Goal: Task Accomplishment & Management: Complete application form

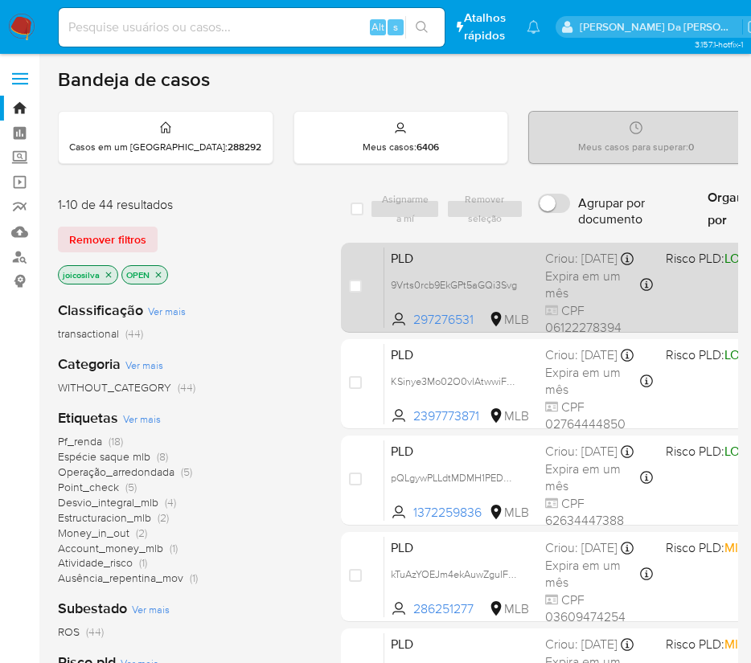
click at [497, 253] on div "PLD 9Vrts0rcb9EkGPt5aGQi3Svg 297276531 MLB Risco PLD: LOW Criou: 12/08/2025 Cri…" at bounding box center [698, 287] width 629 height 81
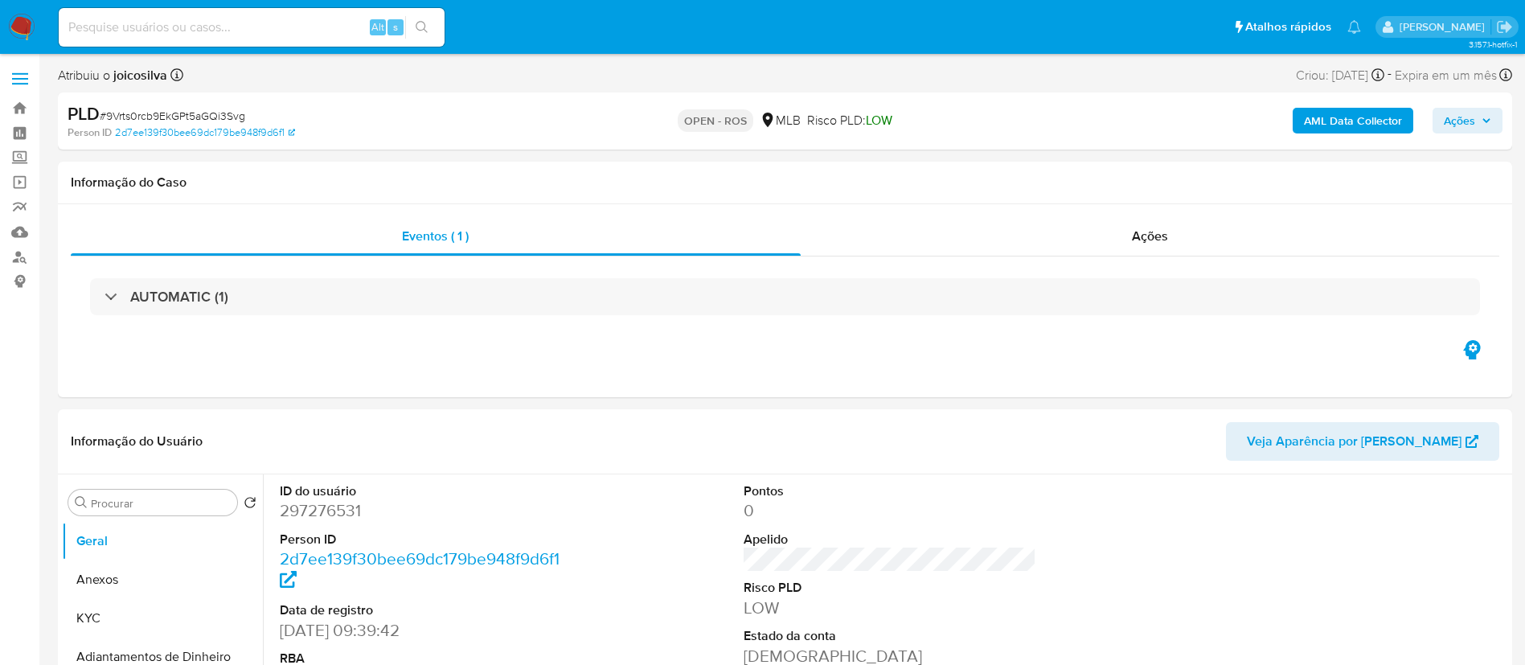
click at [215, 108] on span "# 9Vrts0rcb9EkGPt5aGQi3Svg" at bounding box center [172, 116] width 145 height 16
select select "10"
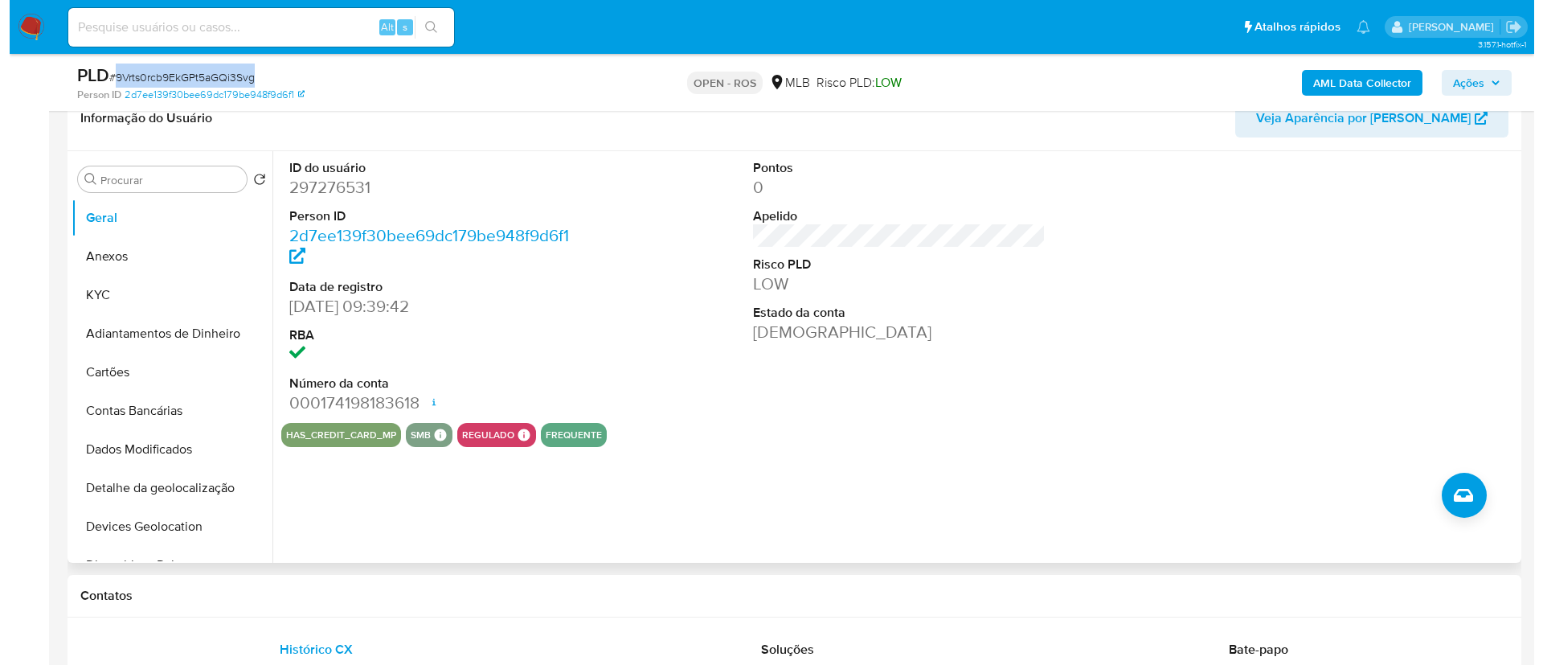
scroll to position [362, 0]
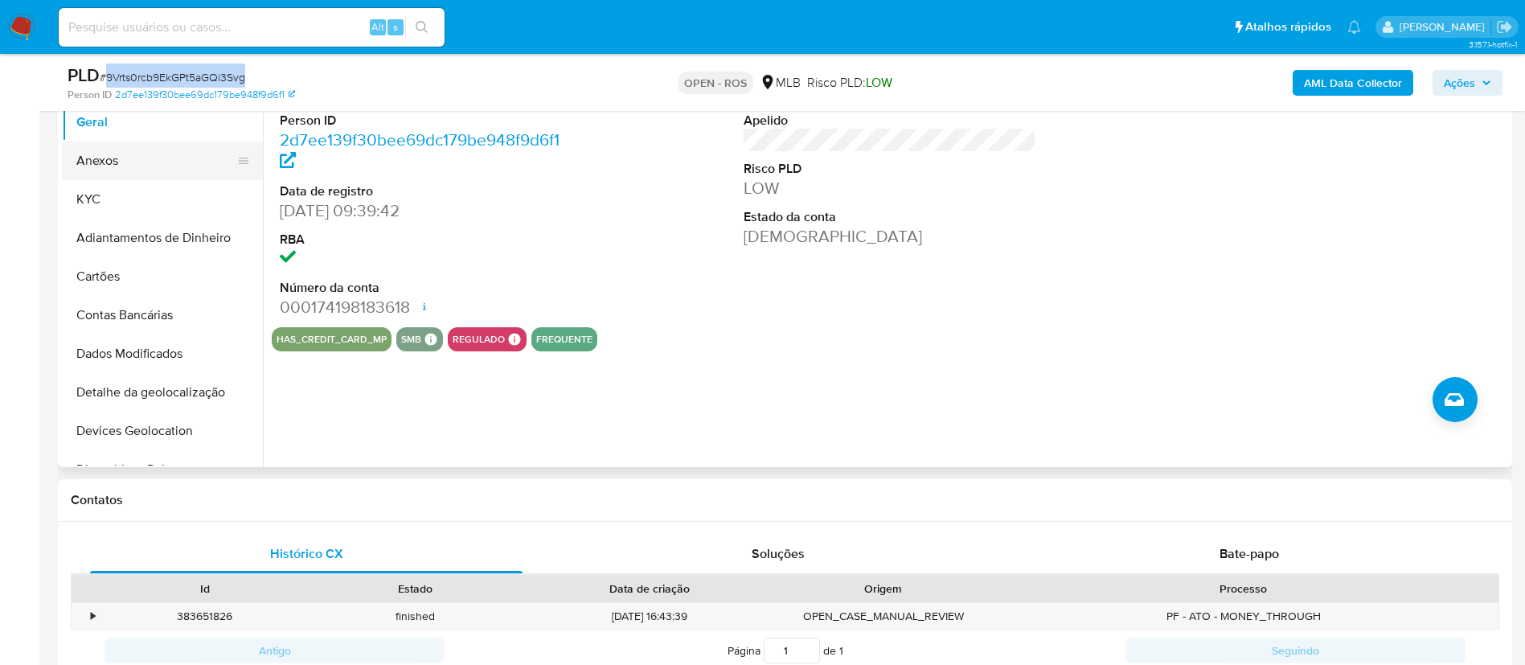
click at [106, 166] on button "Anexos" at bounding box center [156, 160] width 188 height 39
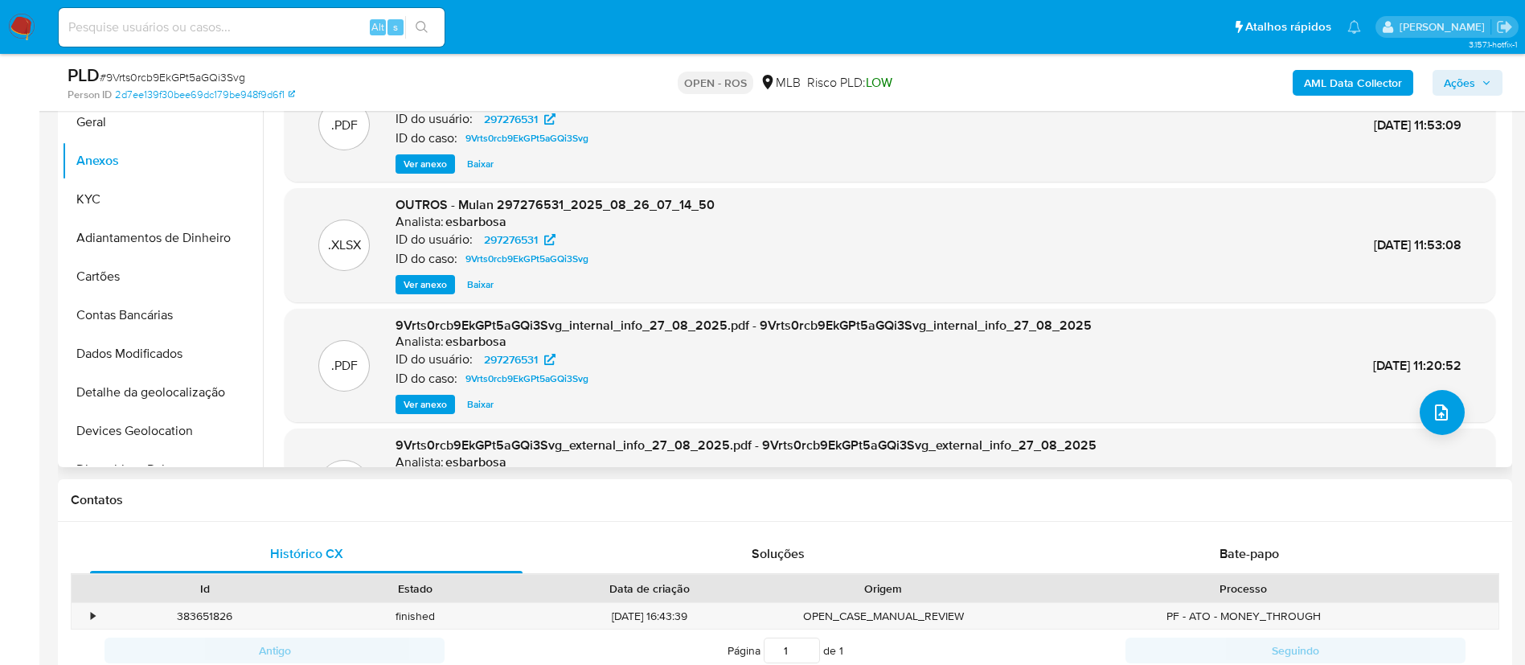
click at [900, 241] on div ".XLSX OUTROS - Mulan 297276531_2025_08_26_07_14_50 Analista: esbarbosa ID do us…" at bounding box center [890, 245] width 1194 height 98
click at [1445, 415] on button "upload-file" at bounding box center [1441, 412] width 45 height 45
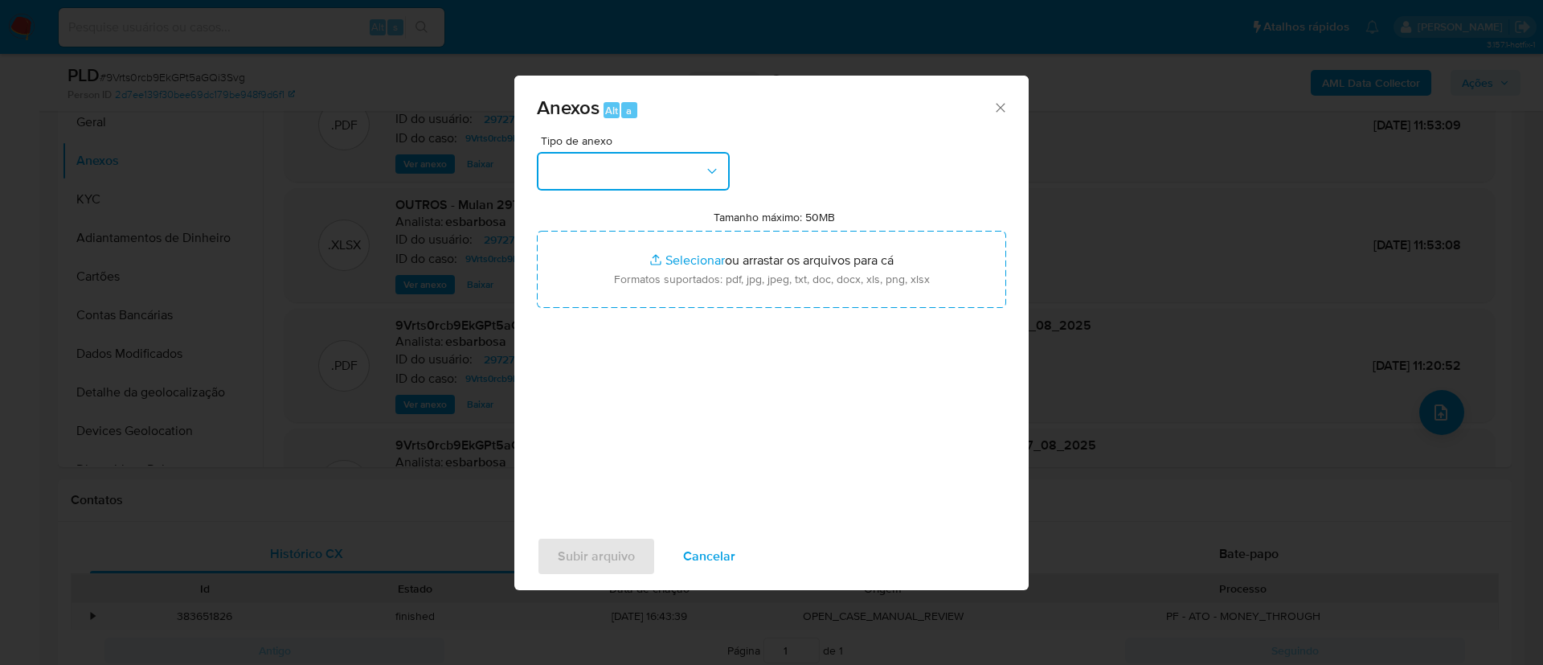
drag, startPoint x: 649, startPoint y: 178, endPoint x: 661, endPoint y: 186, distance: 15.0
click at [649, 177] on button "button" at bounding box center [633, 171] width 193 height 39
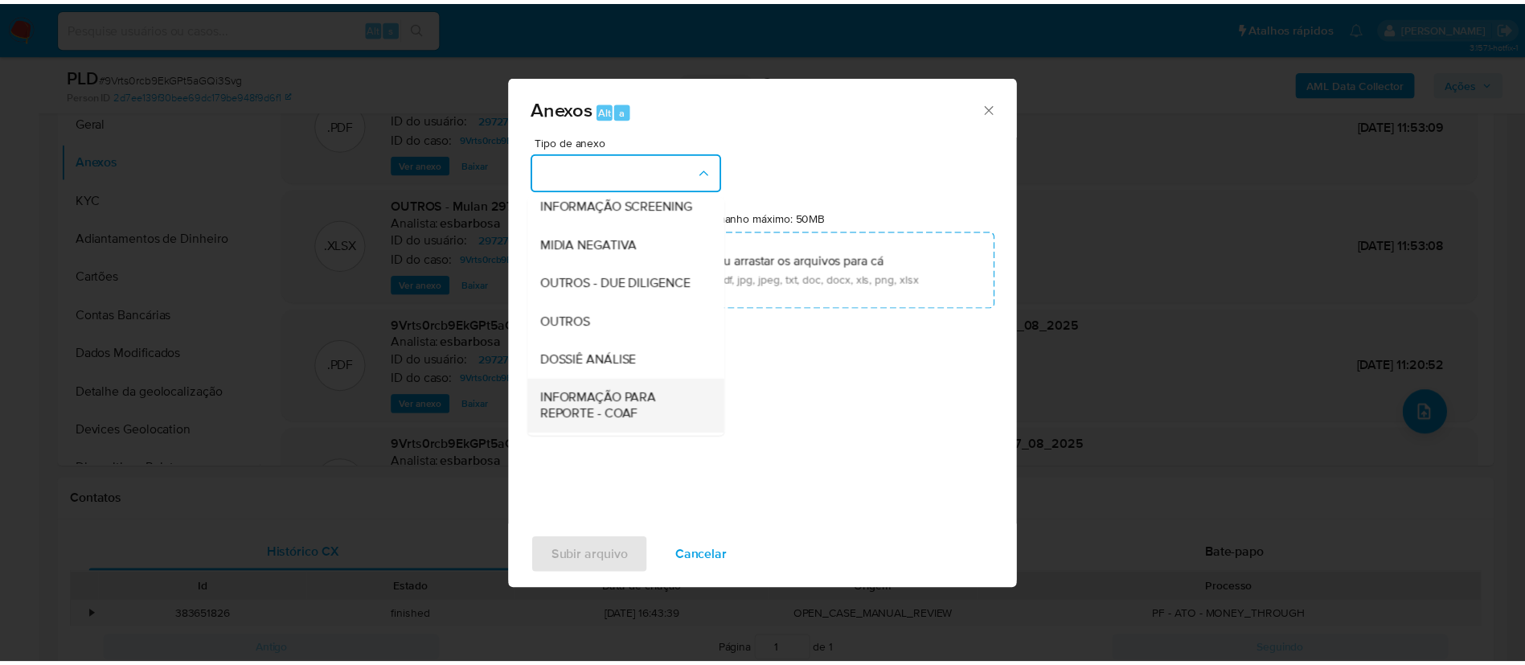
scroll to position [248, 0]
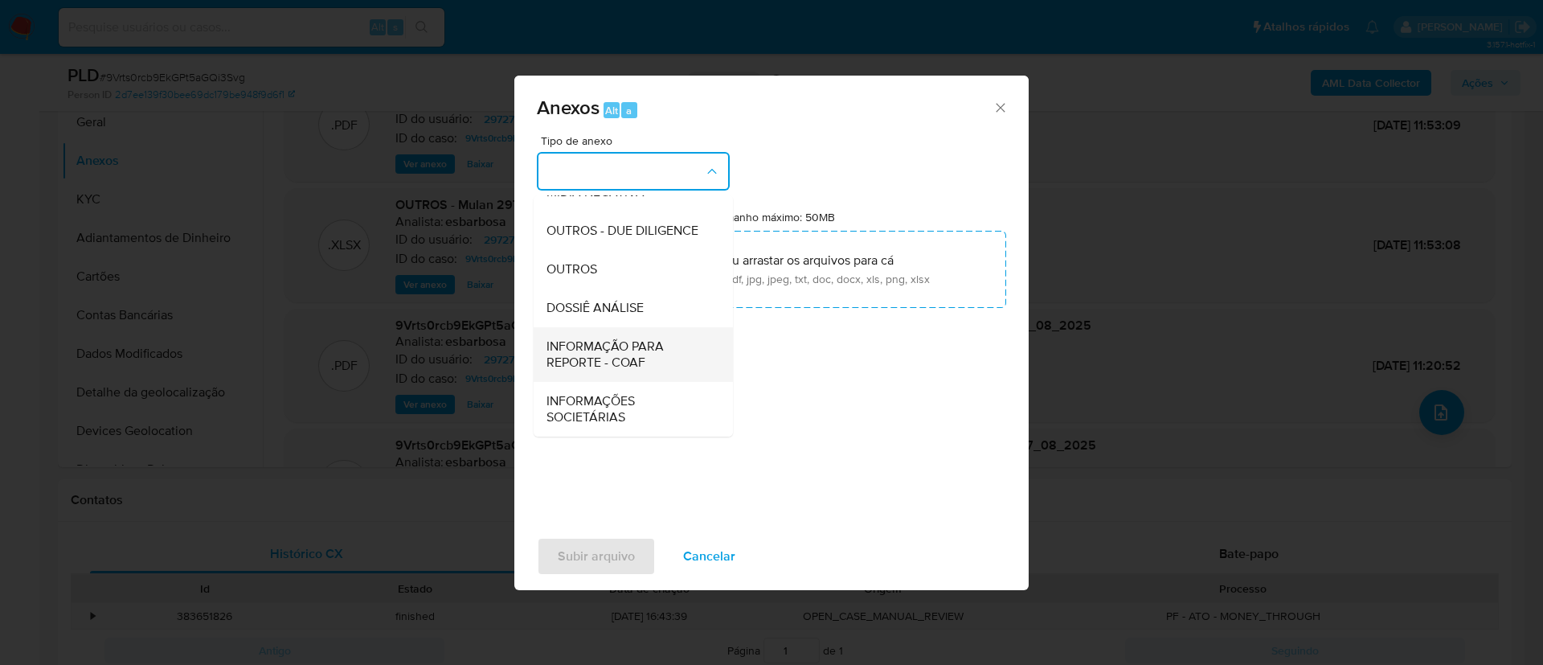
click at [627, 350] on span "INFORMAÇÃO PARA REPORTE - COAF" at bounding box center [629, 354] width 164 height 32
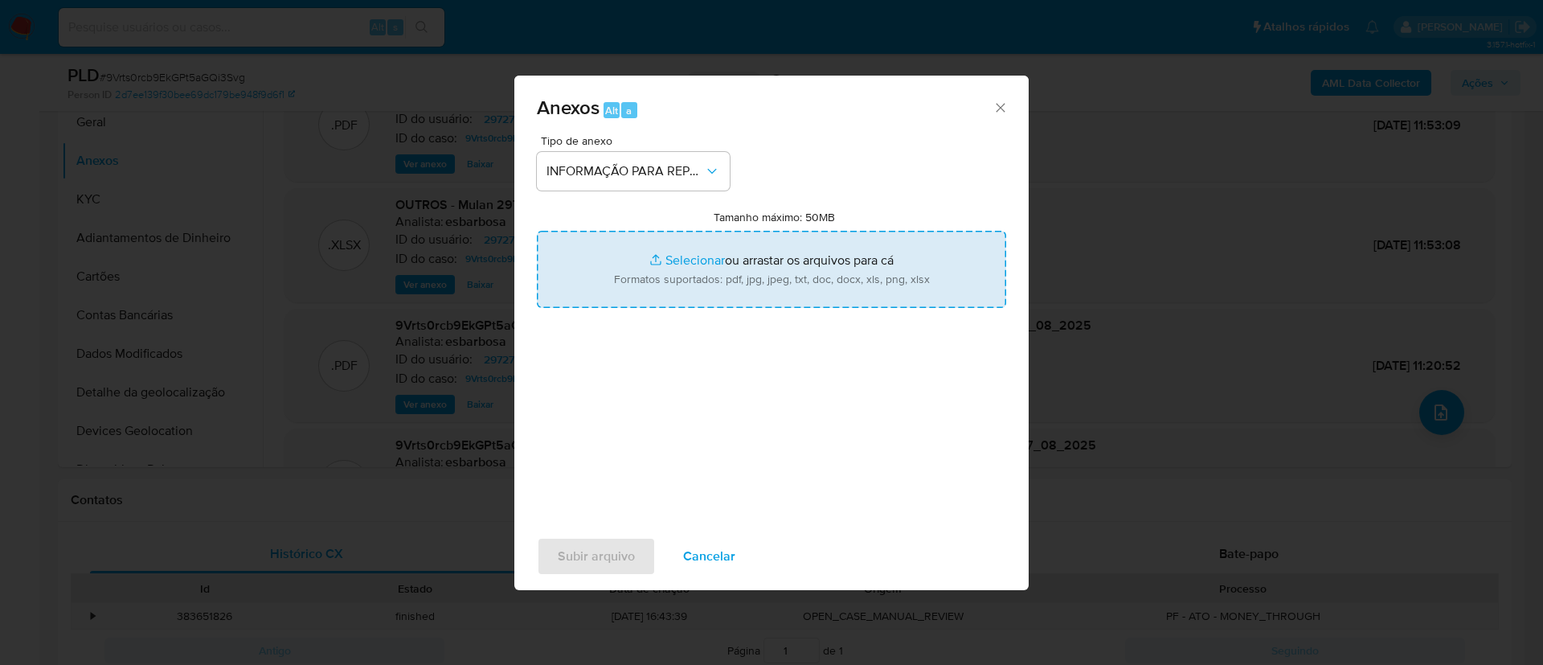
type input "C:\fakepath\SAR - 9Vrts0rcb9EkGPt5aGQi3Svg - CPF 06122278394 - CÍCERO DIMAS FRE…"
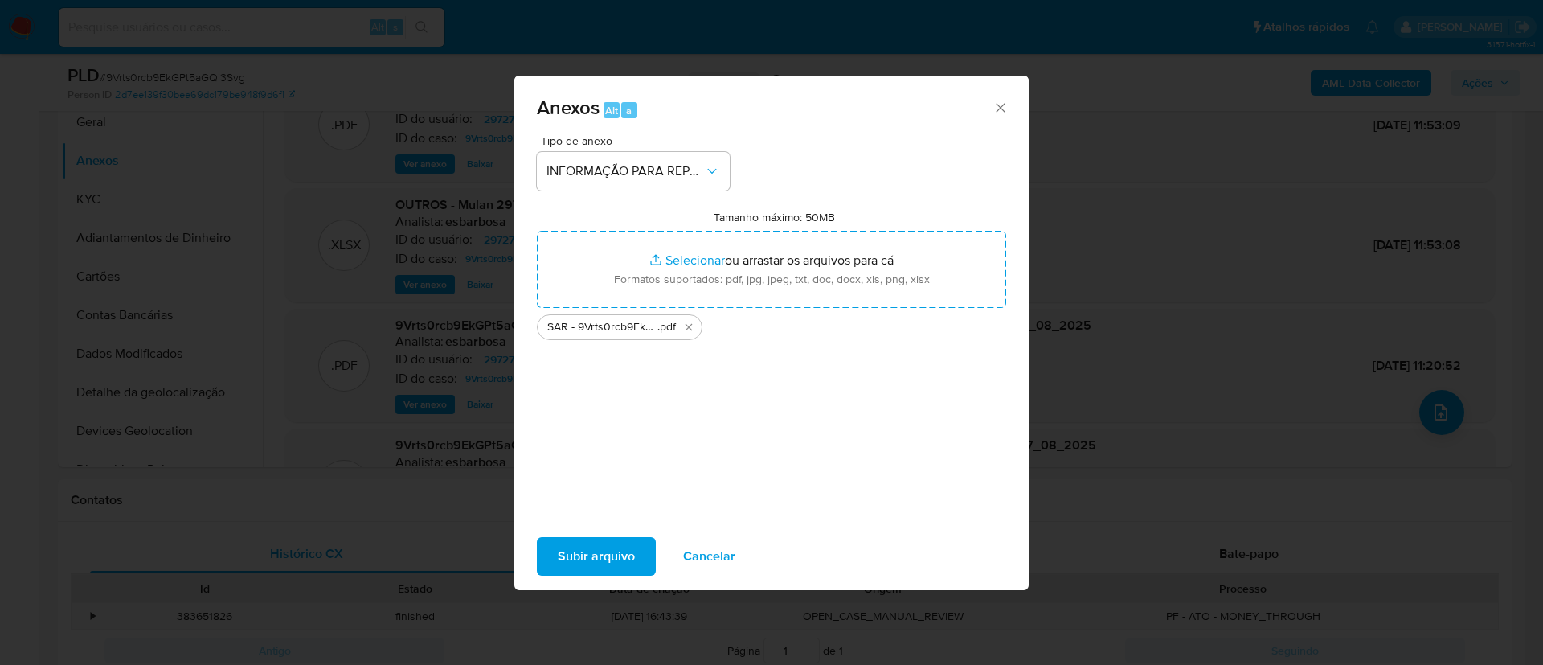
click at [608, 539] on span "Subir arquivo" at bounding box center [596, 556] width 77 height 35
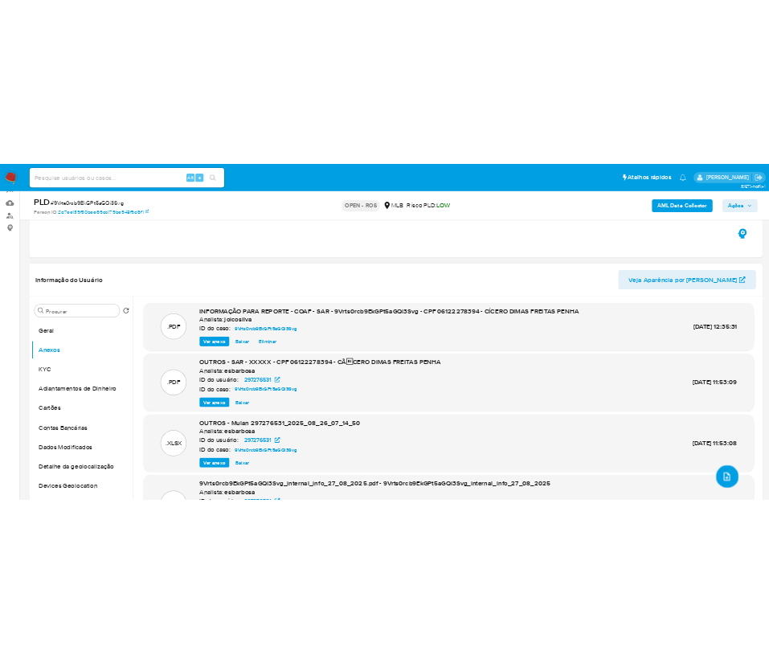
scroll to position [121, 0]
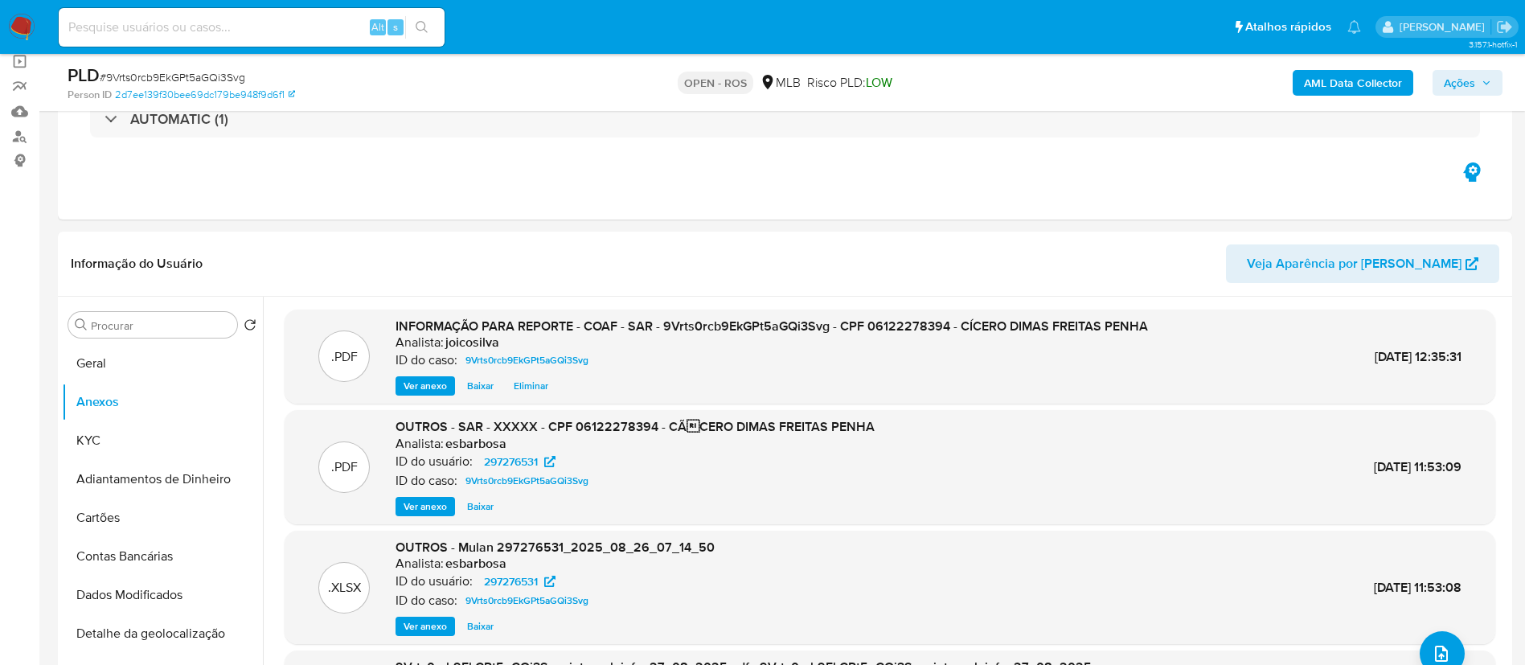
click at [1452, 73] on span "Ações" at bounding box center [1459, 83] width 31 height 26
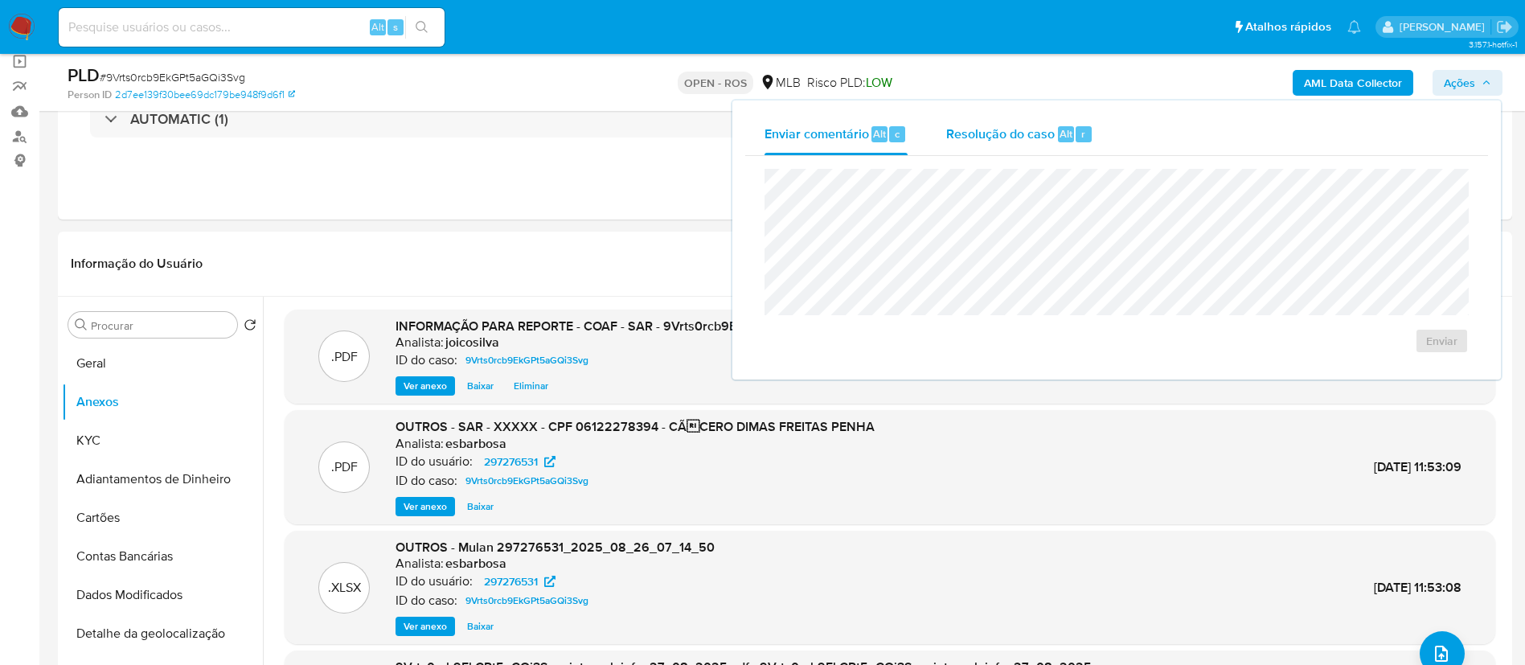
drag, startPoint x: 961, startPoint y: 139, endPoint x: 960, endPoint y: 154, distance: 15.4
click at [961, 138] on span "Resolução do caso" at bounding box center [1000, 133] width 109 height 18
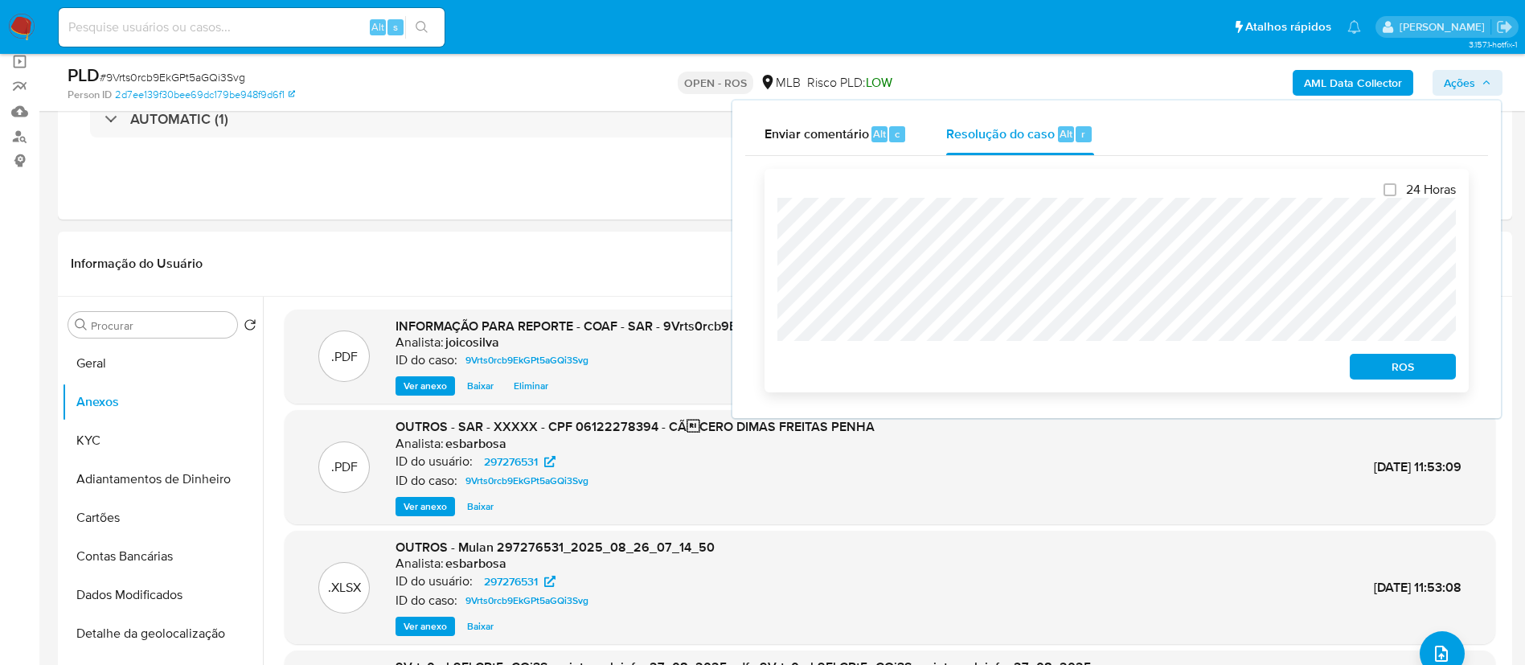
click at [1354, 359] on button "ROS" at bounding box center [1403, 367] width 106 height 26
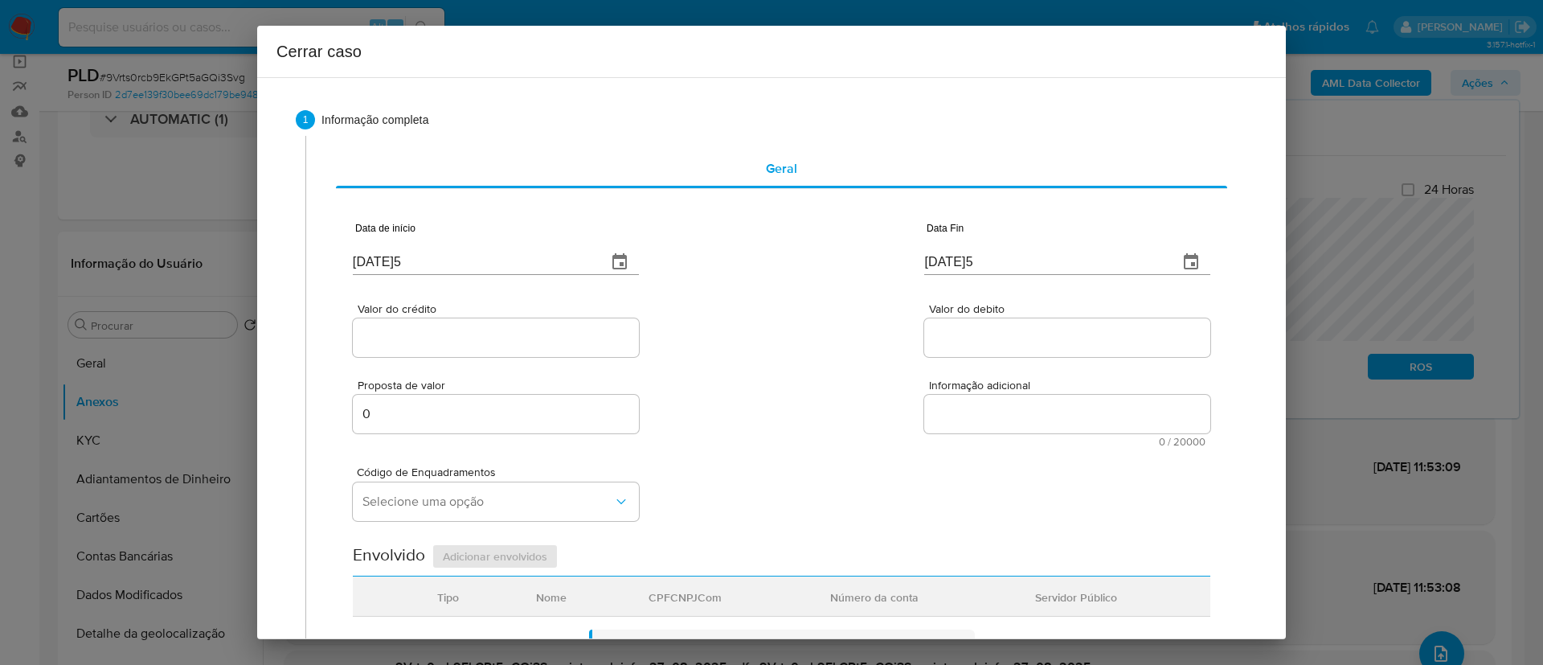
type input "20/09/2022"
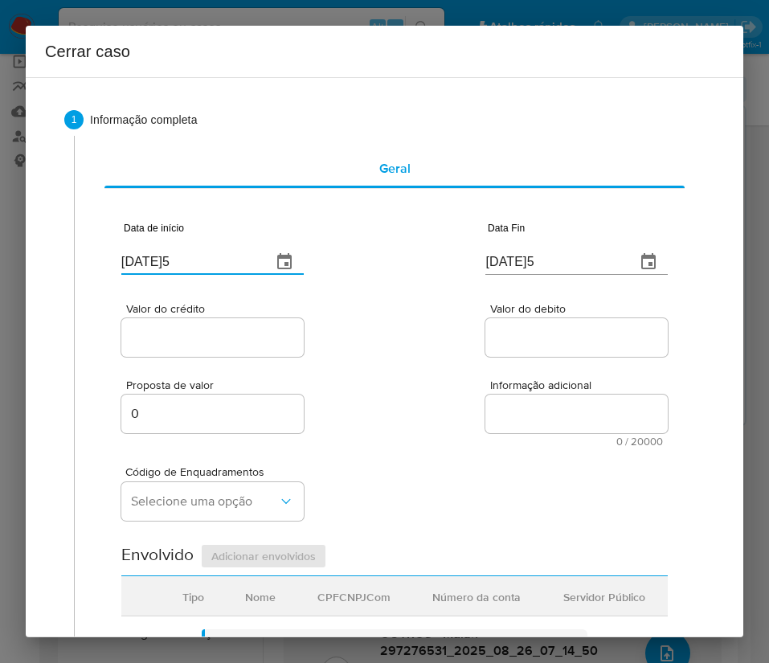
click at [158, 257] on input "[DATE]" at bounding box center [189, 262] width 137 height 26
paste input "17/07"
type input "17/07/2025"
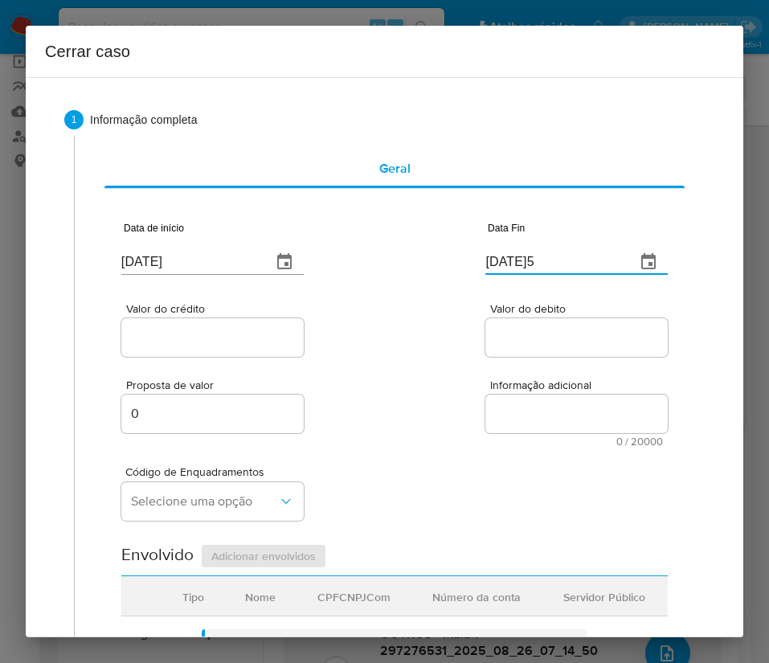
click at [532, 271] on input "[DATE]" at bounding box center [553, 262] width 137 height 26
paste input "2"
type input "22/08/2025"
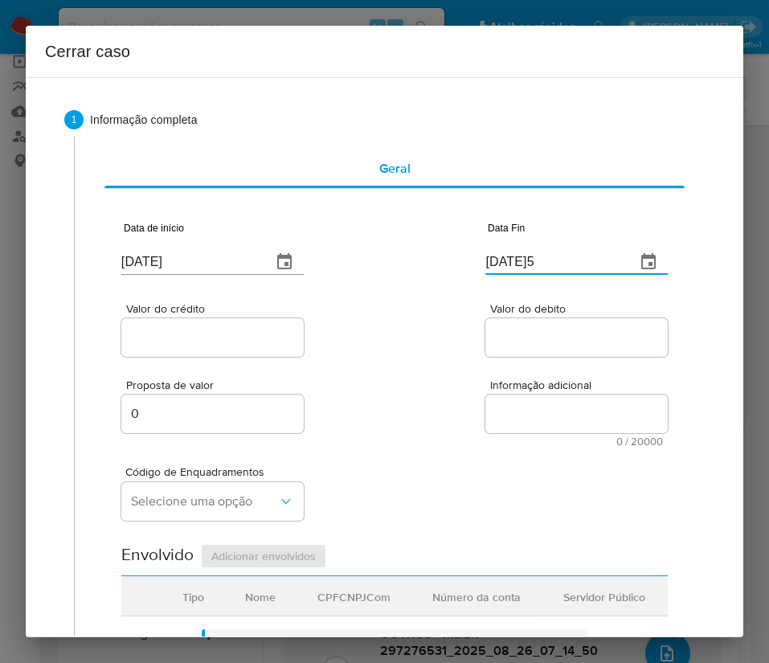
drag, startPoint x: 475, startPoint y: 379, endPoint x: 416, endPoint y: 387, distance: 60.1
click at [485, 379] on label "Informação adicional" at bounding box center [576, 385] width 182 height 12
click at [485, 395] on textarea "Informação adicional" at bounding box center [576, 414] width 182 height 39
click at [257, 340] on input "Valor do crédito" at bounding box center [212, 337] width 182 height 21
click at [181, 318] on div at bounding box center [212, 337] width 182 height 39
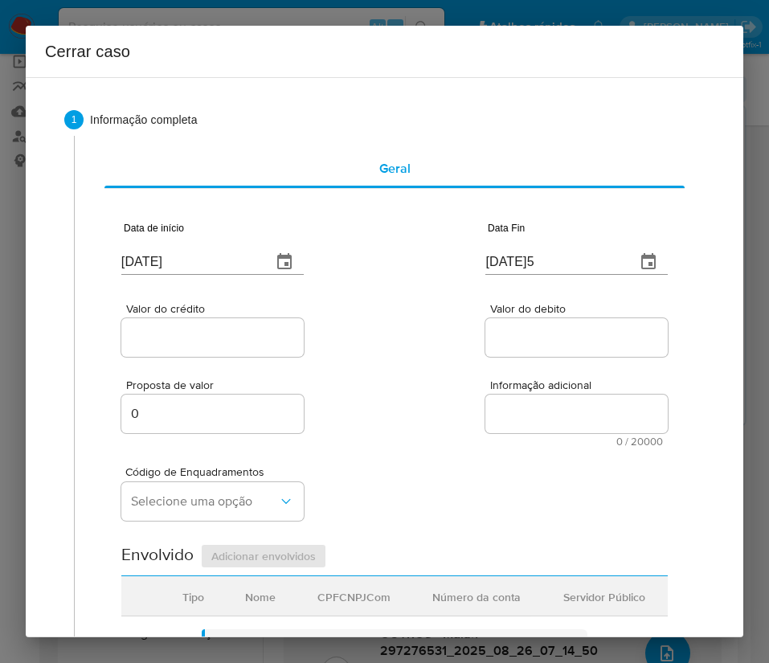
click at [179, 343] on input "Valor do crédito" at bounding box center [212, 337] width 182 height 21
paste input "R$140.693"
type input "R$140.693"
click at [509, 336] on input "Valor do debito" at bounding box center [576, 337] width 182 height 21
paste input "R$140.698"
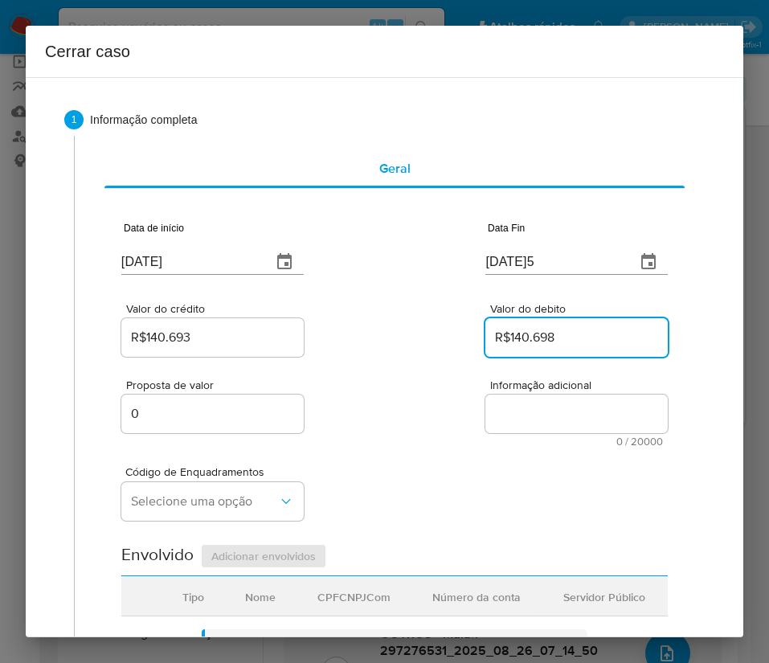
type input "R$140.698"
click at [469, 450] on div "Código de Enquadramentos Selecione uma opção" at bounding box center [394, 487] width 547 height 80
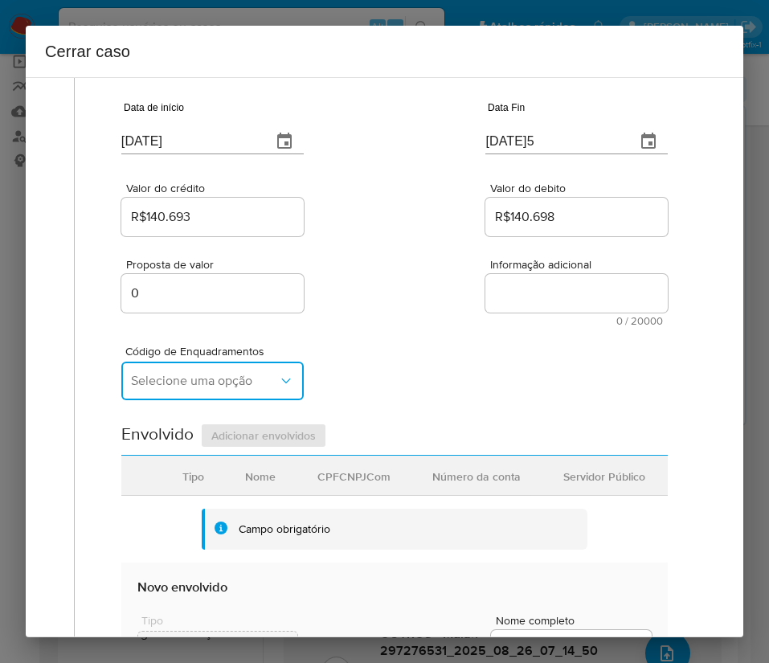
click at [182, 381] on span "Selecione uma opção" at bounding box center [204, 381] width 147 height 16
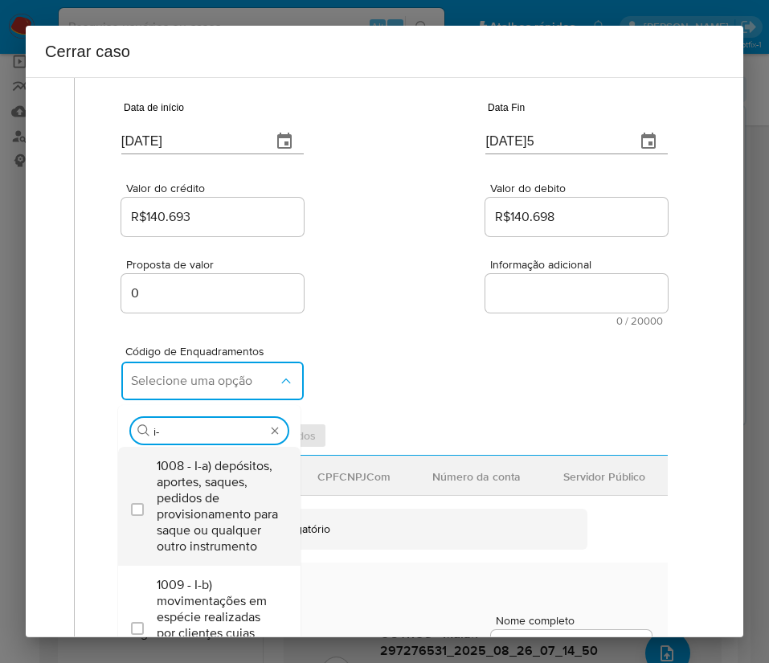
type input "i-h"
click at [199, 489] on span "1015 - I-h) saques em espécie de conta que receba diversos depósitos por transf…" at bounding box center [217, 506] width 121 height 96
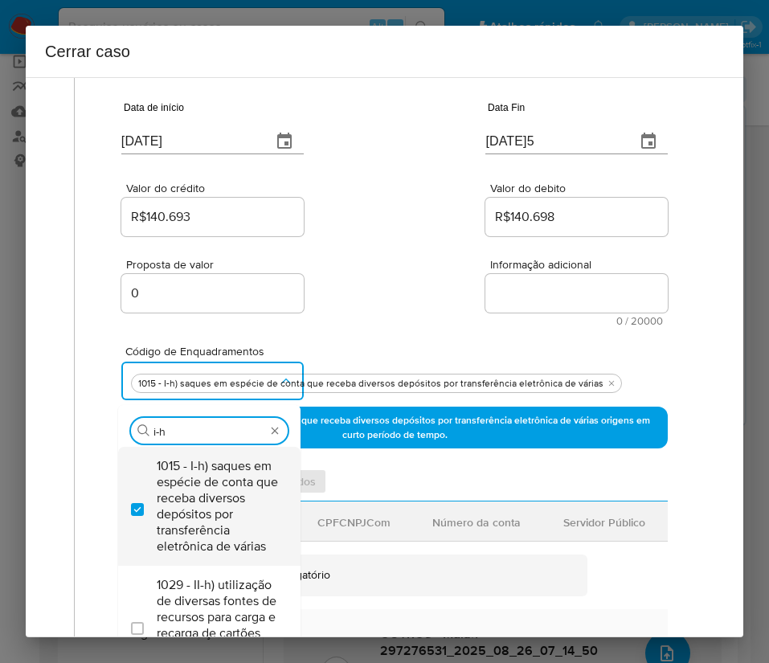
checkbox input "true"
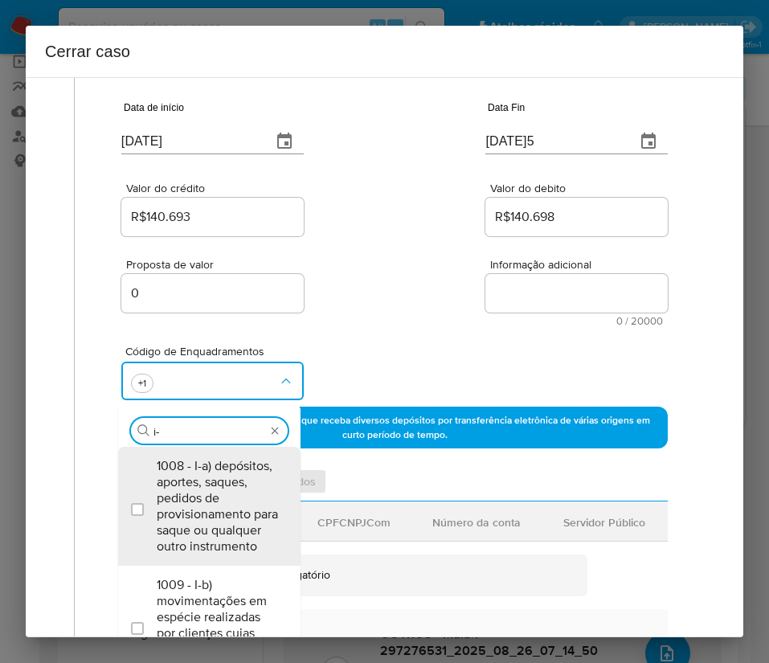
scroll to position [0, 0]
type input "i"
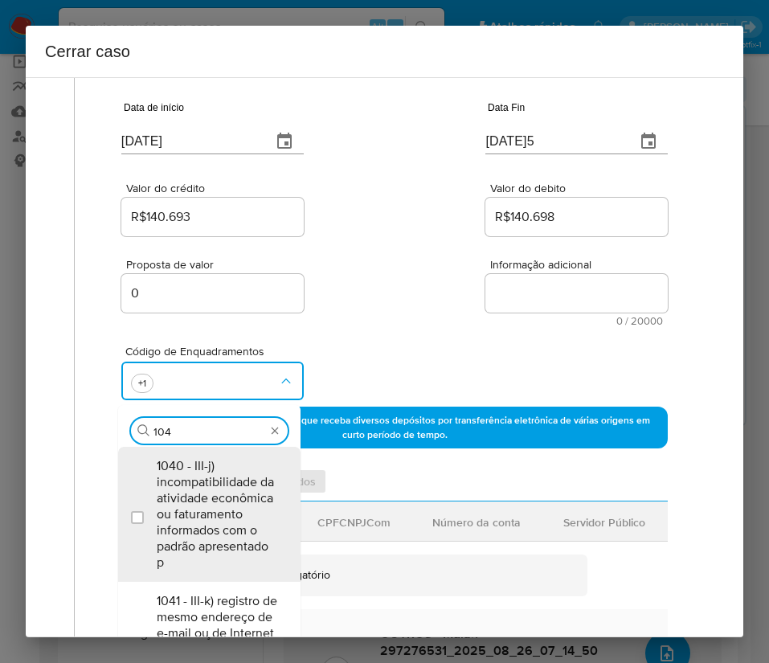
type input "1045"
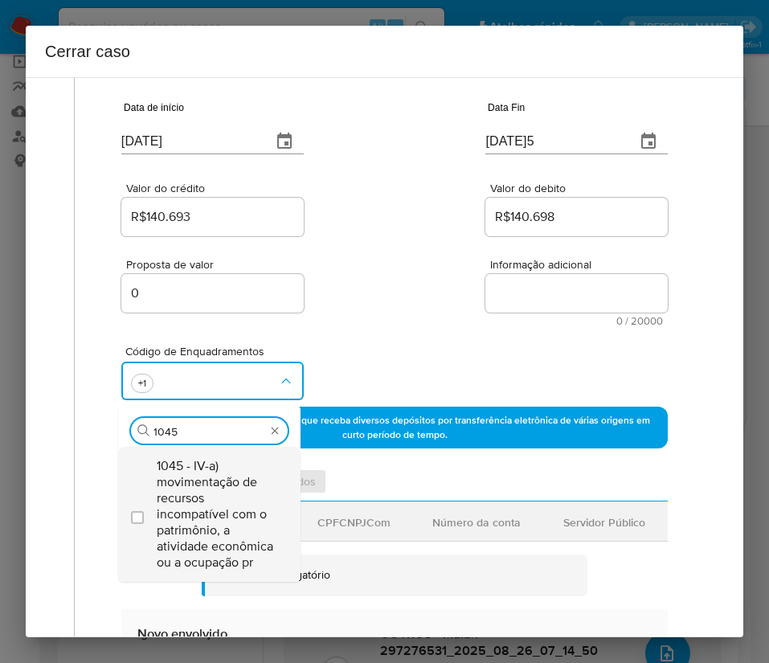
click at [216, 511] on span "1045 - IV-a) movimentação de recursos incompatível com o patrimônio, a atividad…" at bounding box center [217, 514] width 121 height 113
checkbox input "true"
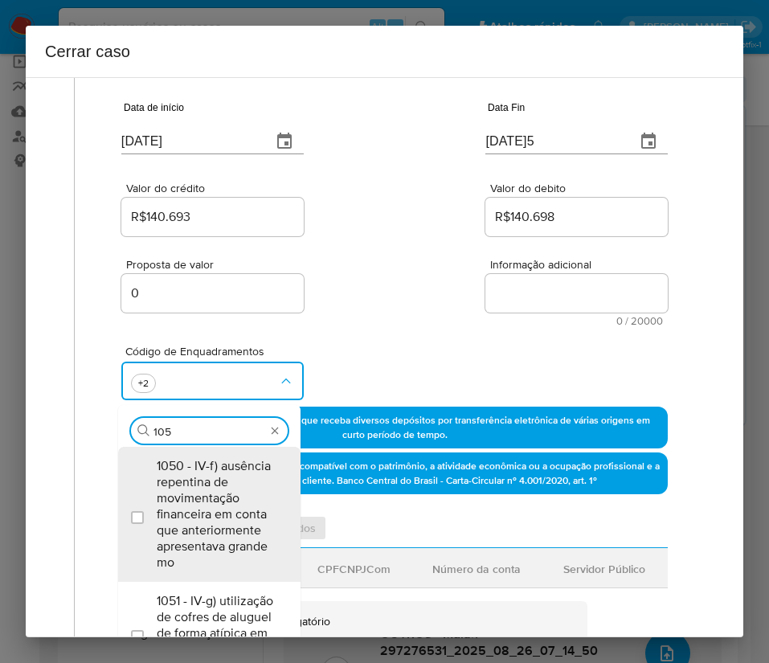
type input "1055"
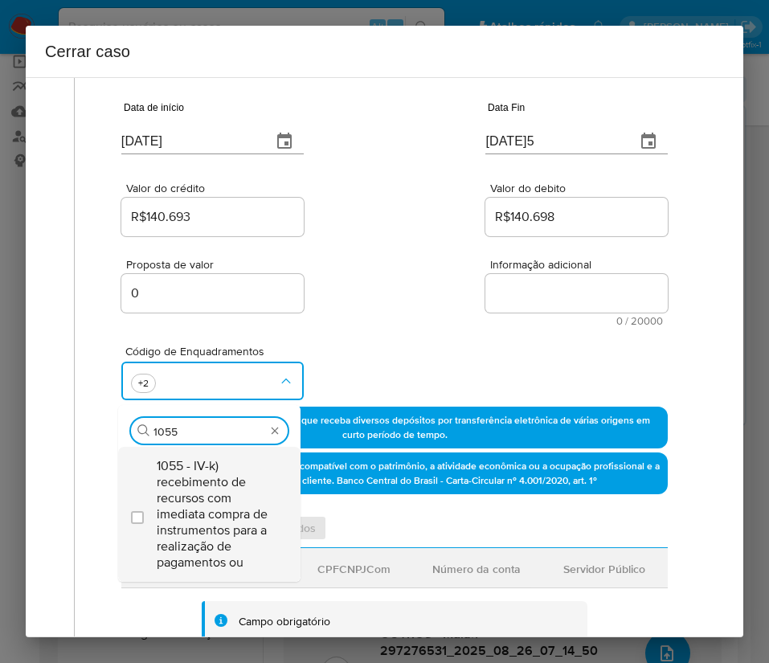
click at [213, 481] on span "1055 - IV-k) recebimento de recursos com imediata compra de instrumentos para a…" at bounding box center [217, 514] width 121 height 113
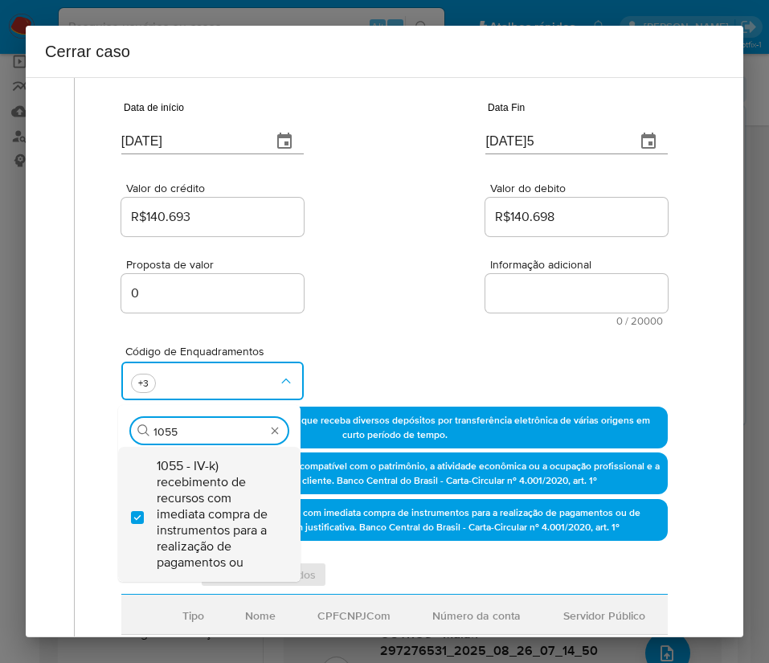
checkbox input "true"
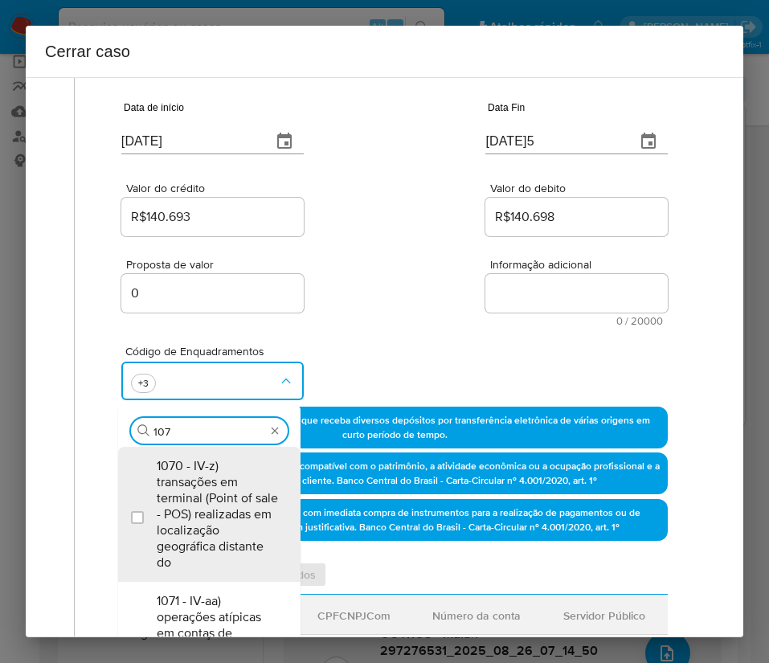
type input "1074"
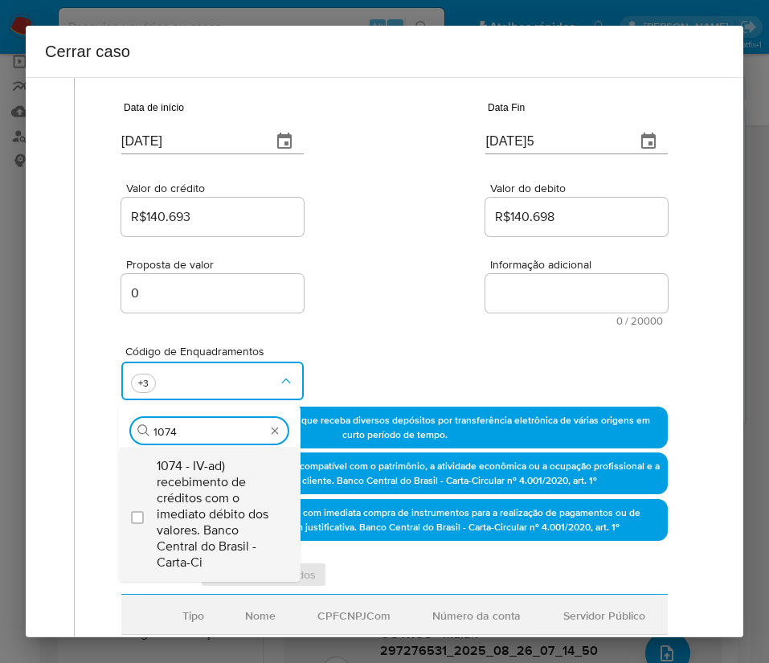
click at [201, 514] on span "1074 - IV-ad) recebimento de créditos com o imediato débito dos valores. Banco …" at bounding box center [217, 514] width 121 height 113
checkbox input "true"
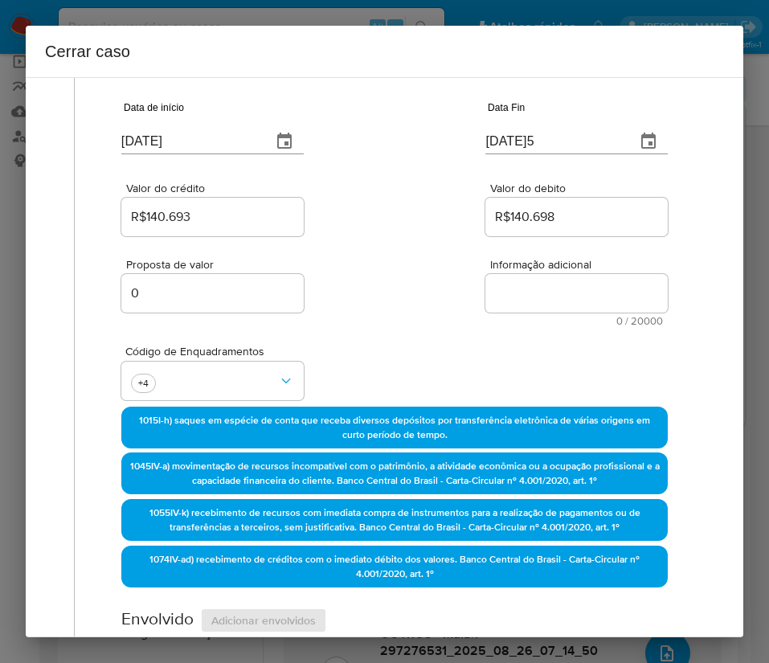
click at [380, 317] on div "Proposta de valor 0 Informação adicional 0 / 20000 20000 caracteres restantes" at bounding box center [394, 283] width 547 height 87
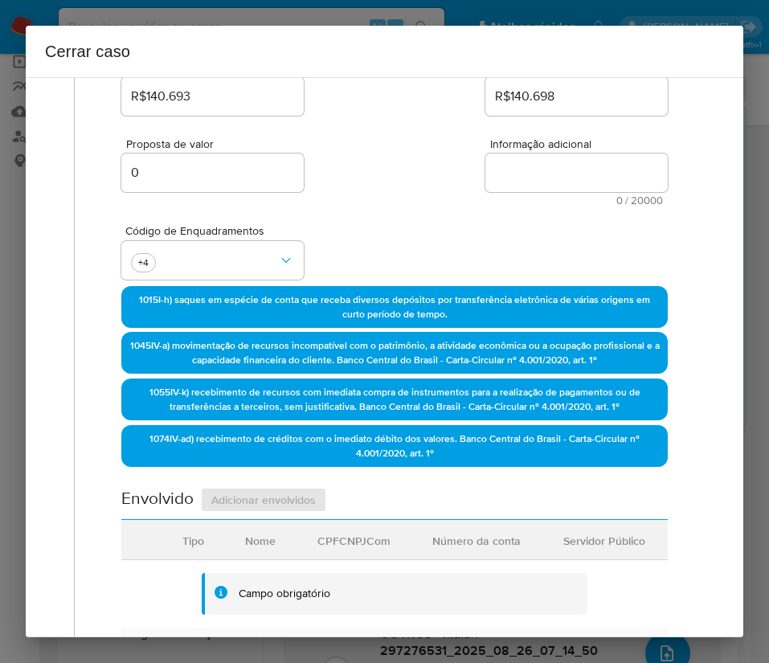
scroll to position [723, 0]
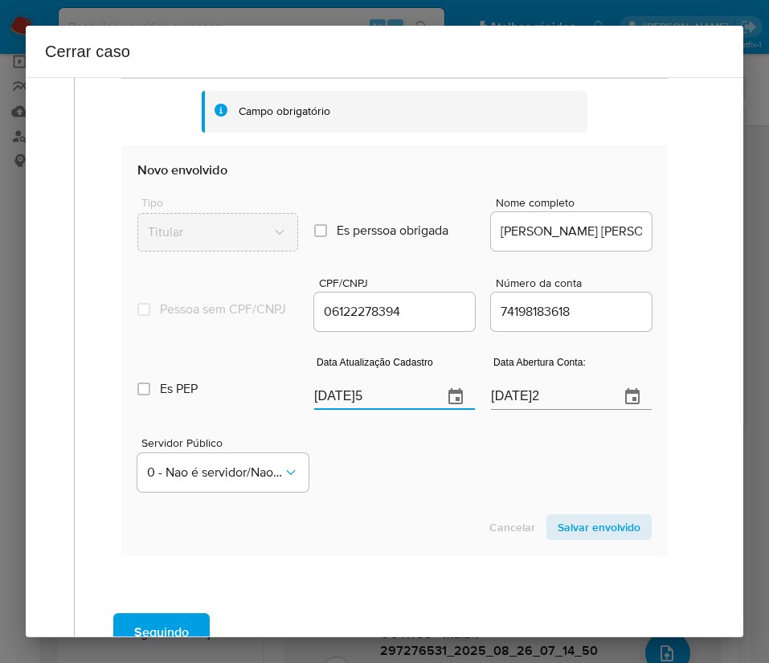
click at [344, 410] on input "[DATE]" at bounding box center [372, 397] width 116 height 26
paste input "1"
type input "19/08/2025"
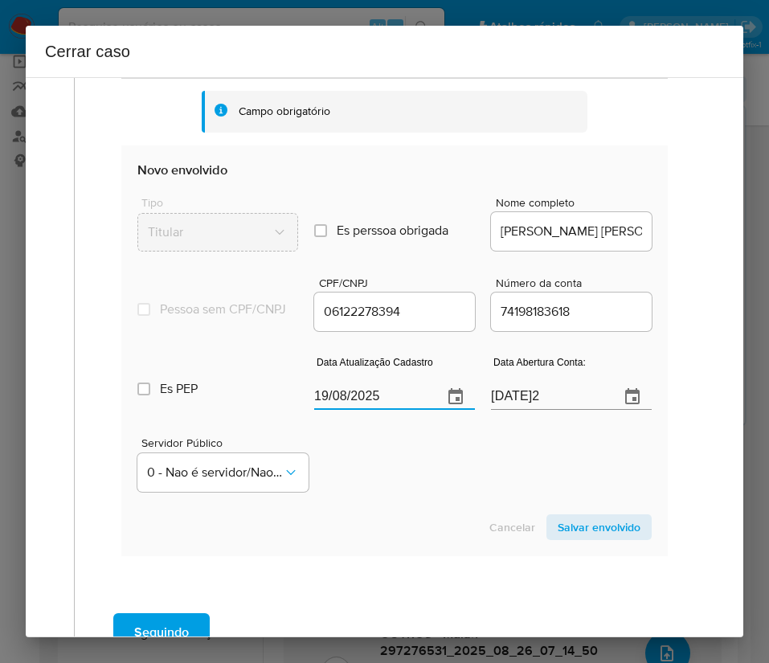
click at [353, 540] on div "Cancelar Salvar envolvido" at bounding box center [394, 527] width 514 height 26
click at [491, 408] on input "20/09/2022" at bounding box center [549, 397] width 116 height 26
click at [414, 498] on div "Servidor Público 0 - Nao é servidor/Nao possui informacao" at bounding box center [394, 458] width 514 height 80
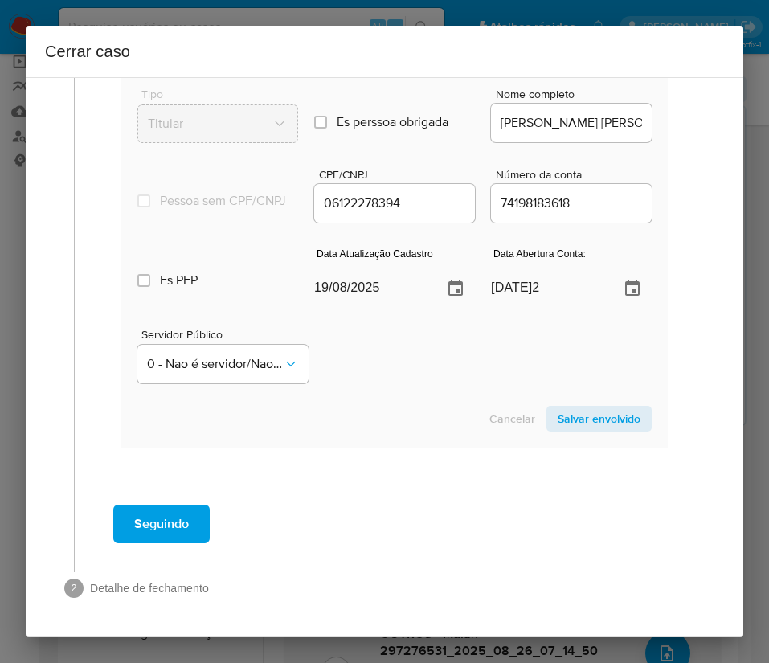
click at [564, 423] on span "Salvar envolvido" at bounding box center [599, 419] width 83 height 23
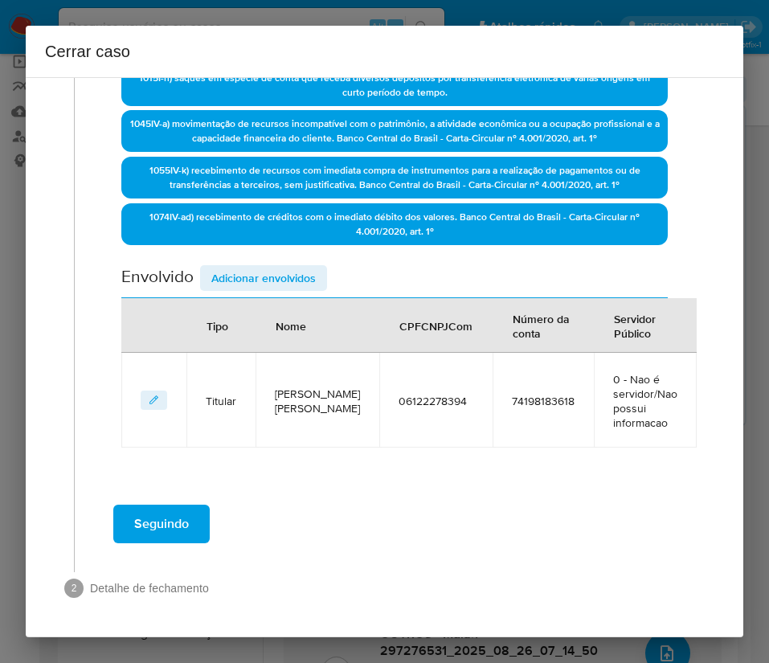
scroll to position [463, 0]
click at [237, 280] on span "Adicionar envolvidos" at bounding box center [263, 278] width 104 height 23
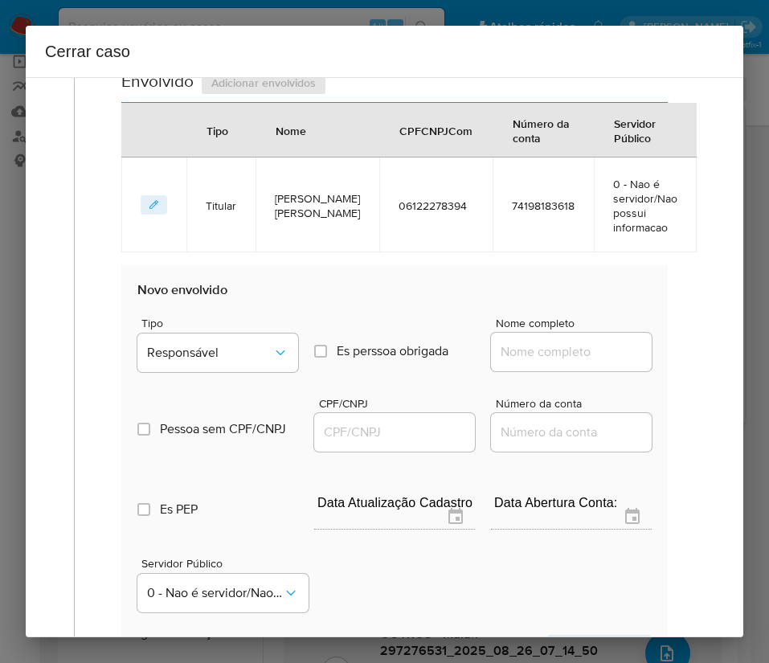
scroll to position [825, 0]
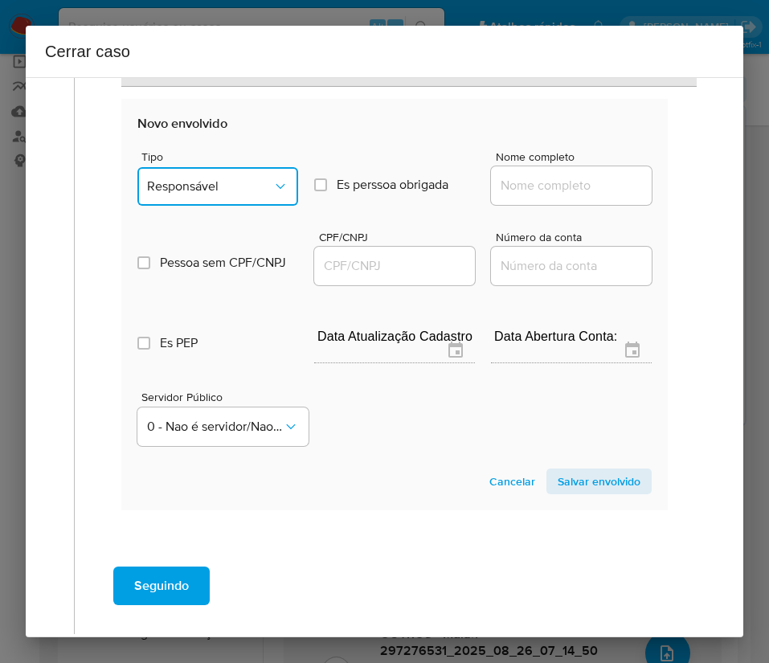
click at [223, 191] on span "Responsável" at bounding box center [209, 186] width 125 height 16
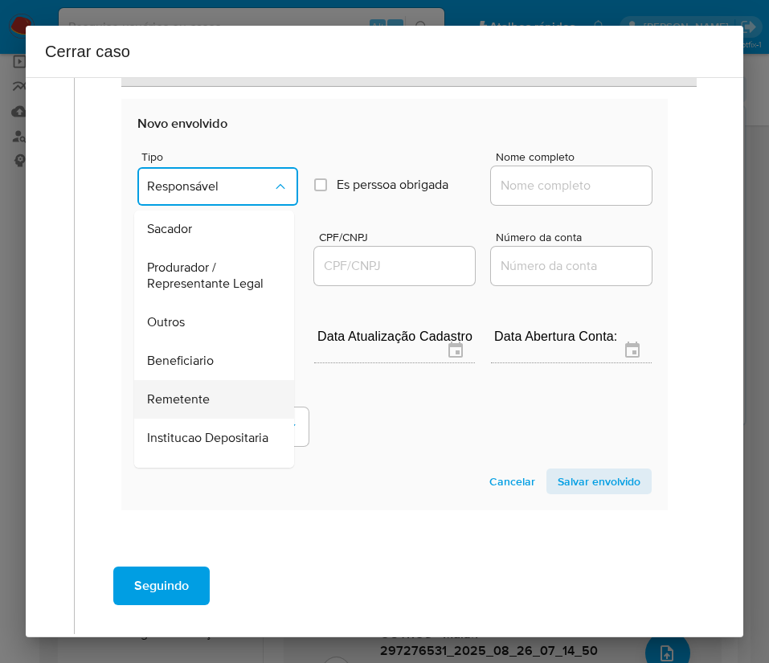
scroll to position [241, 0]
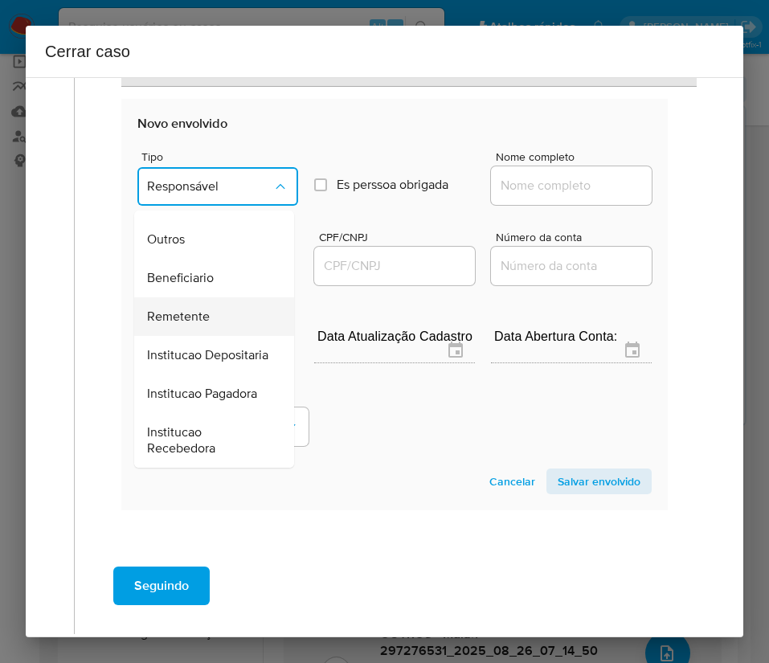
click at [192, 321] on span "Remetente" at bounding box center [178, 317] width 63 height 16
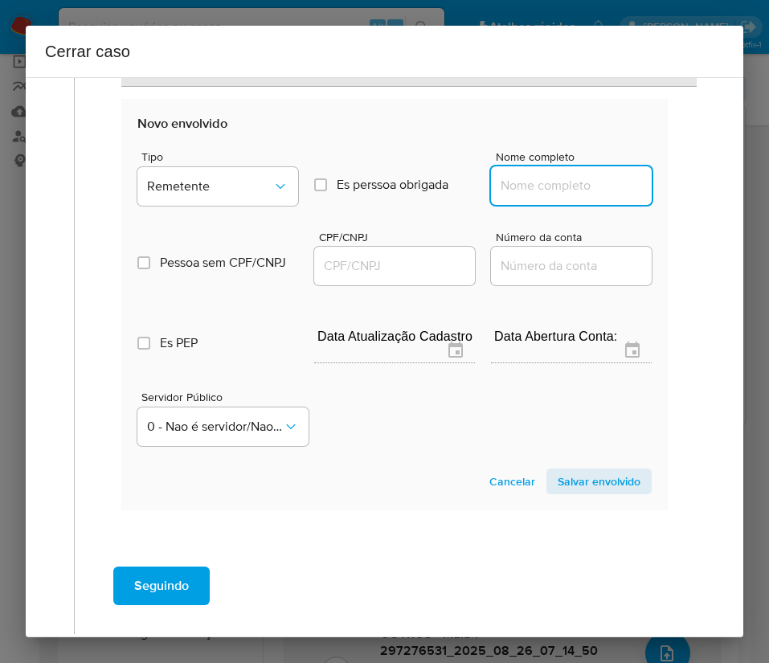
click at [514, 186] on input "Nome completo" at bounding box center [571, 185] width 161 height 21
paste input "Antonia Josivane Alves De Sousa, 08818033328"
drag, startPoint x: 532, startPoint y: 191, endPoint x: 688, endPoint y: 190, distance: 155.9
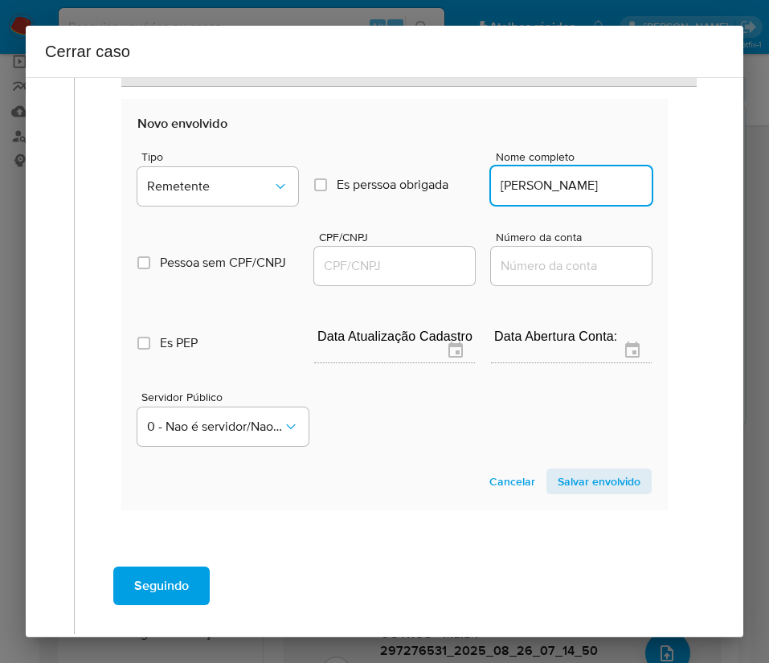
scroll to position [0, 50]
type input "Antonia Josivane Alves De Sousa"
click at [395, 248] on div at bounding box center [394, 266] width 161 height 39
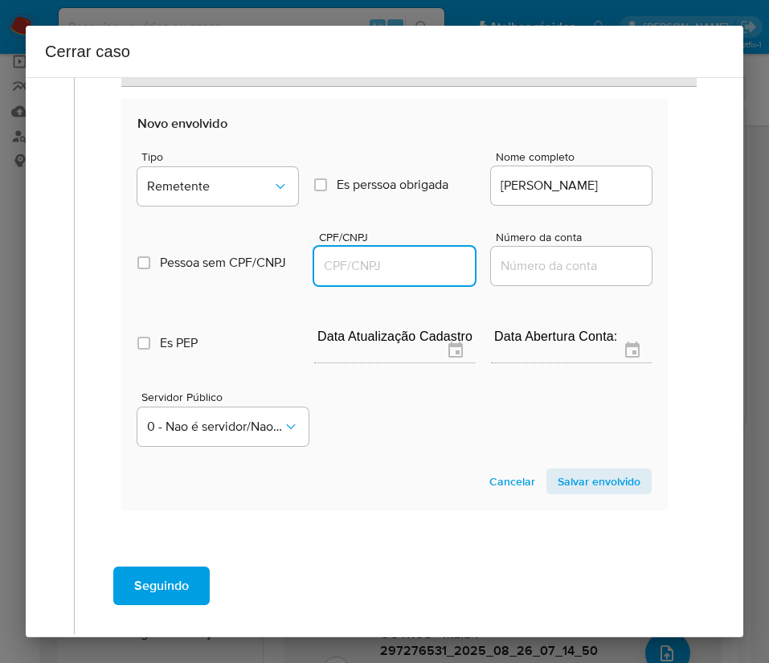
click at [391, 262] on input "CPF/CNPJ" at bounding box center [394, 266] width 161 height 21
paste input "08818033328"
type input "8818033328"
click at [558, 487] on span "Salvar envolvido" at bounding box center [599, 481] width 83 height 23
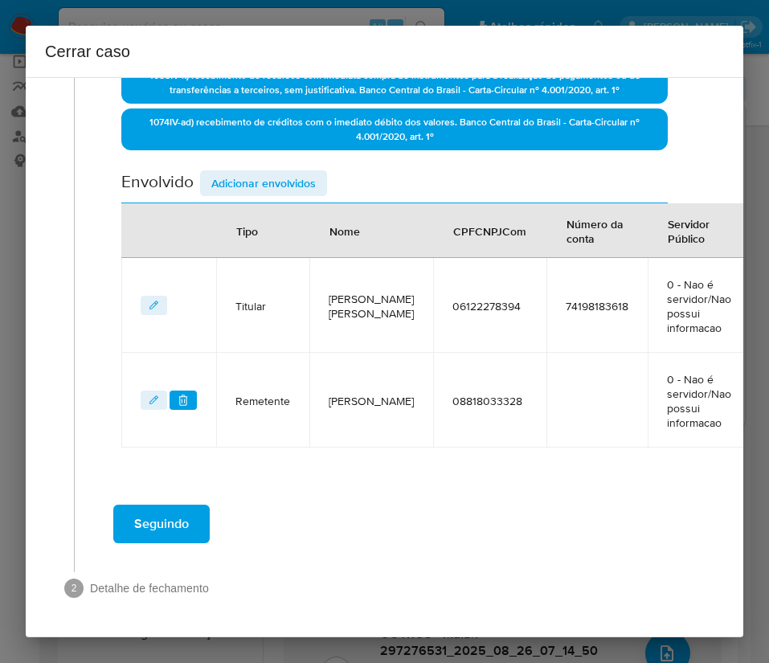
scroll to position [572, 0]
click at [260, 172] on span "Adicionar envolvidos" at bounding box center [263, 183] width 104 height 23
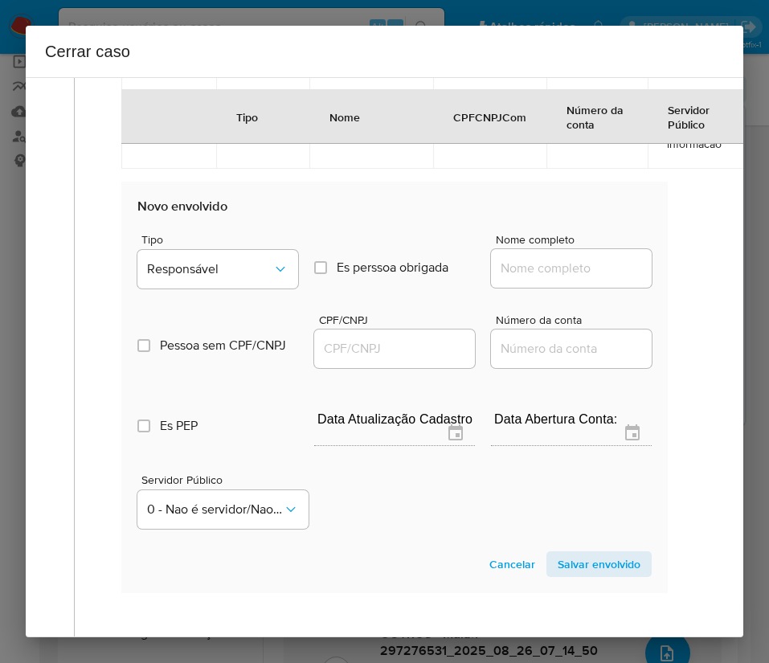
scroll to position [996, 0]
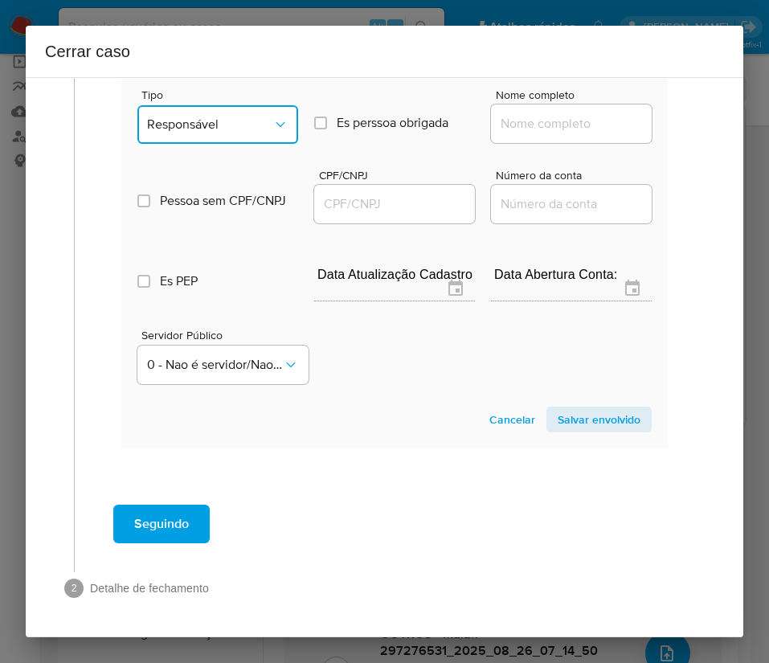
click at [214, 135] on button "Responsável" at bounding box center [217, 124] width 161 height 39
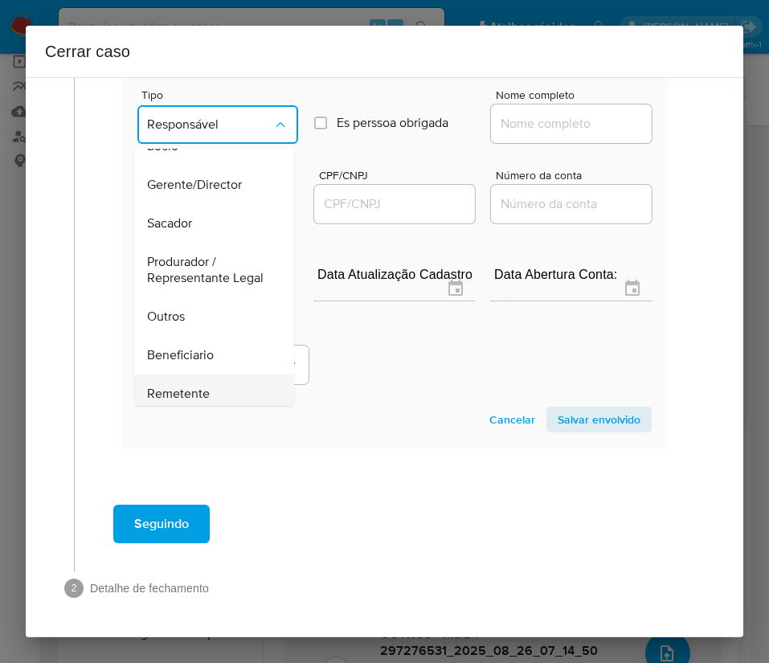
scroll to position [241, 0]
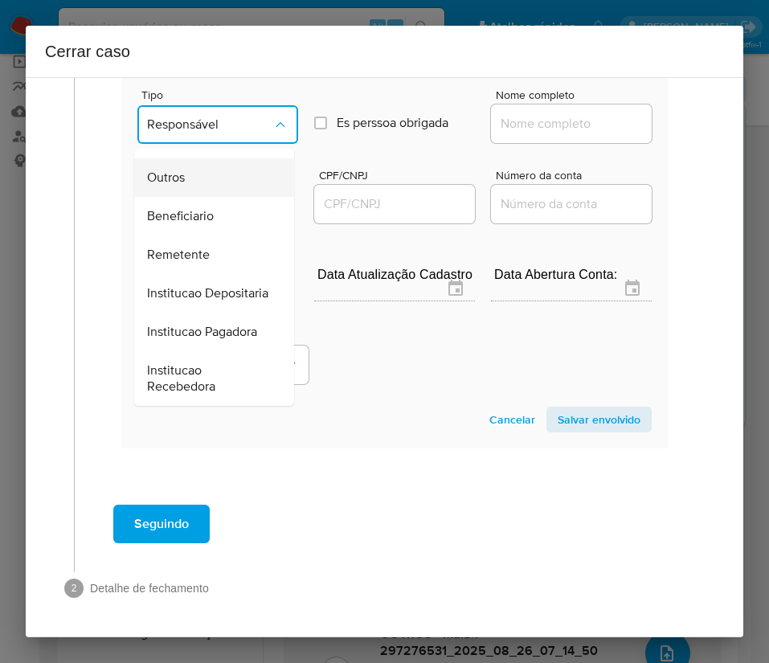
click at [181, 177] on div "Outros" at bounding box center [209, 177] width 125 height 39
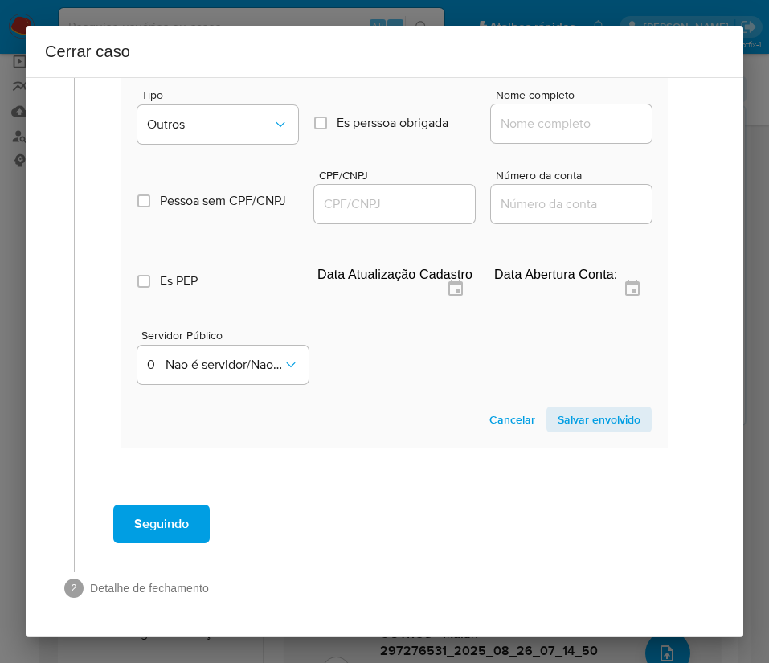
click at [505, 125] on input "Nome completo" at bounding box center [571, 123] width 161 height 21
paste input "52.541.359 Cicero Dimas Freitas Penha, 52541359000170"
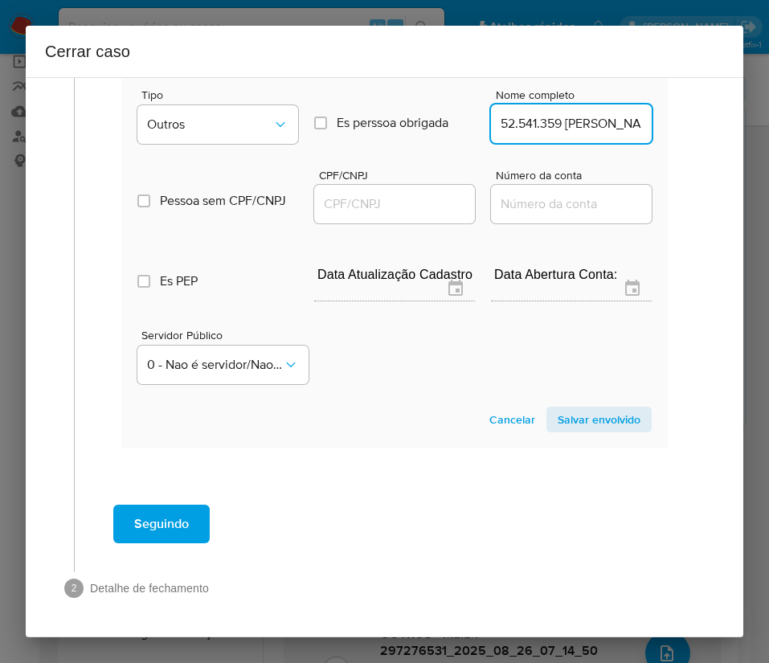
scroll to position [0, 191]
drag, startPoint x: 514, startPoint y: 126, endPoint x: 659, endPoint y: 133, distance: 145.7
type input "52.541.359 Cicero Dimas Freitas Penha"
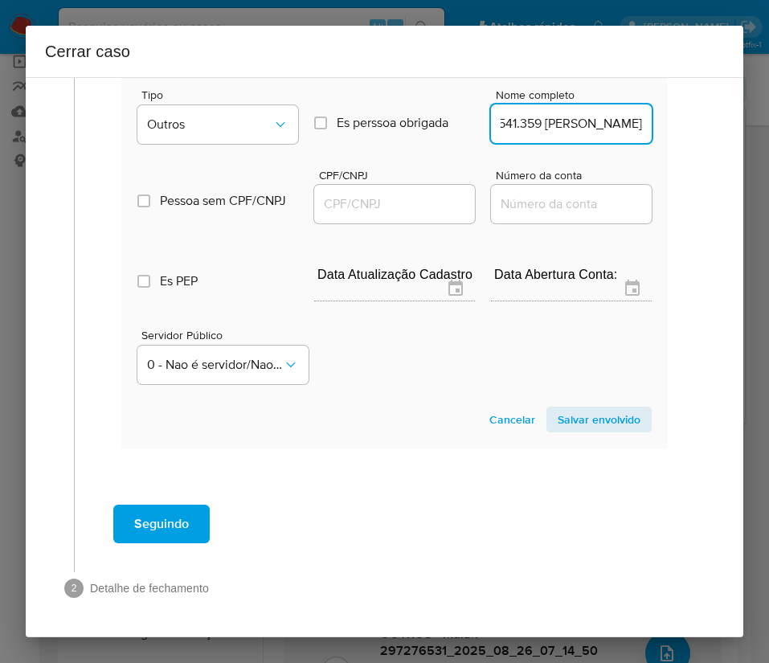
scroll to position [0, 0]
click at [392, 207] on input "CPF/CNPJ" at bounding box center [394, 204] width 161 height 21
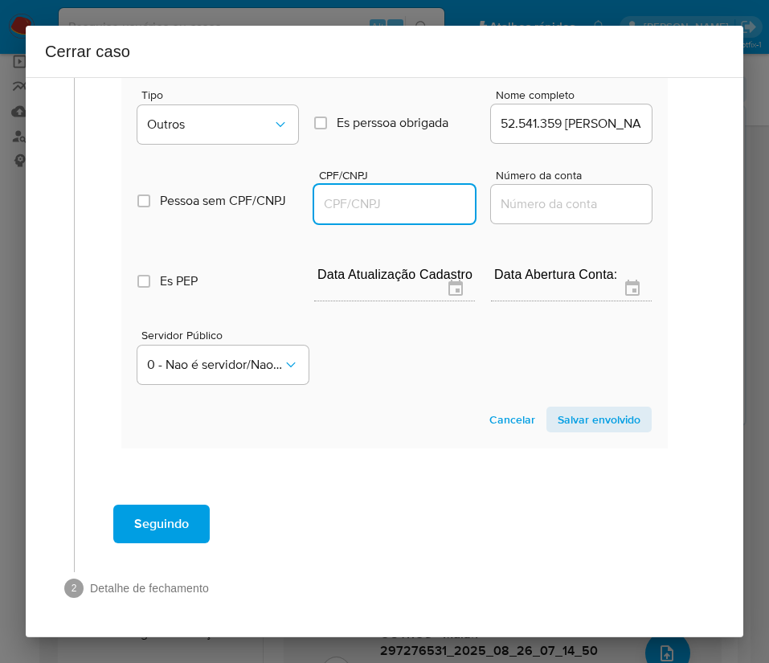
paste input "52541359000170"
type input "52541359000170"
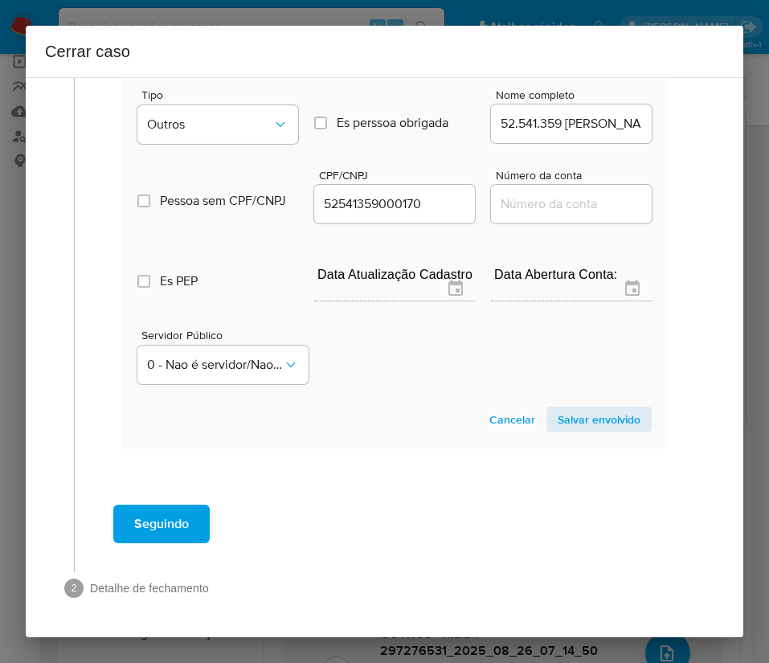
click at [558, 428] on span "Salvar envolvido" at bounding box center [599, 419] width 83 height 23
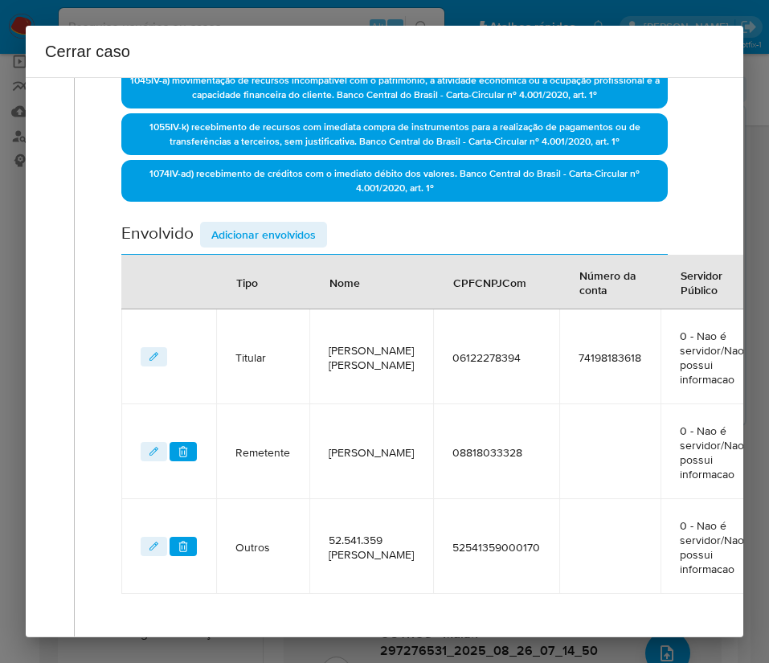
scroll to position [203, 0]
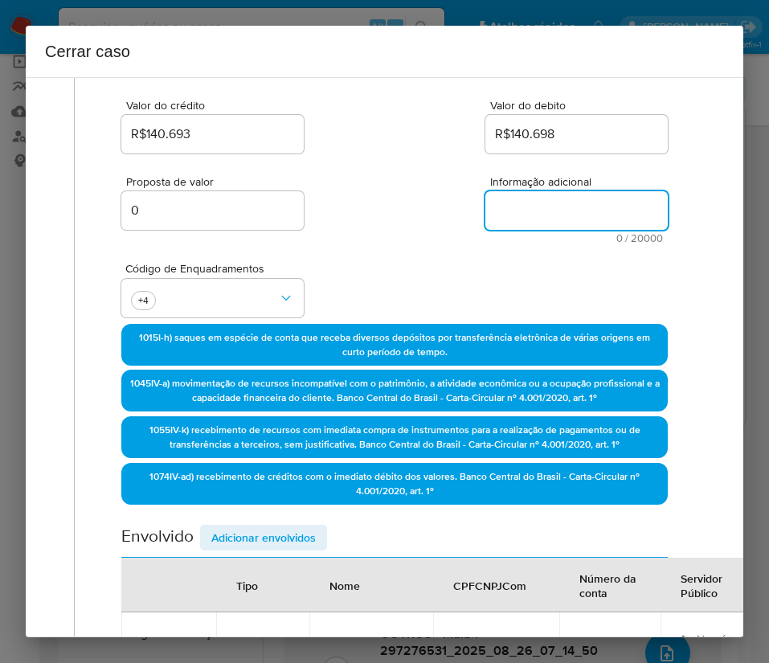
click at [519, 219] on textarea "Informação adicional" at bounding box center [576, 210] width 182 height 39
paste textarea "Informações do Cliente Cícero Dimas Freitas Penha, CPF 06122278394, 28 anos, re…"
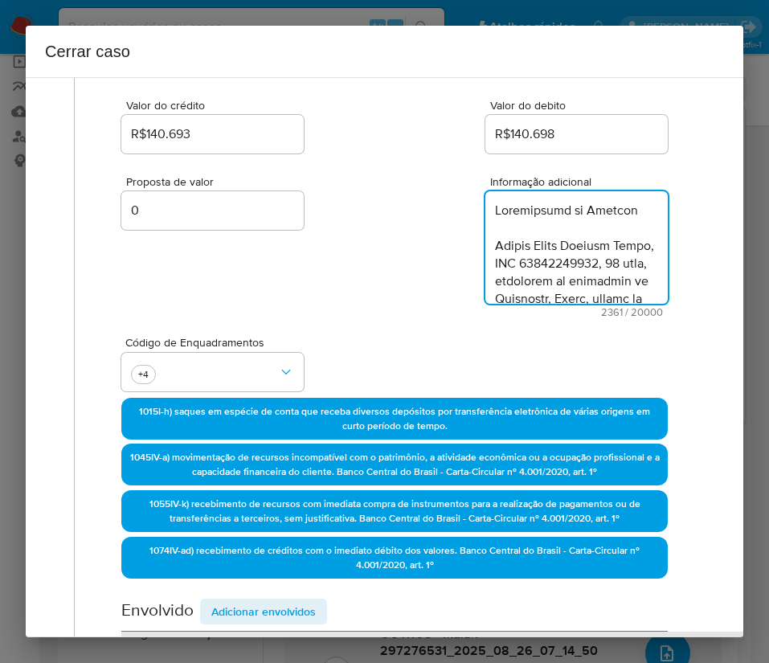
scroll to position [2409, 0]
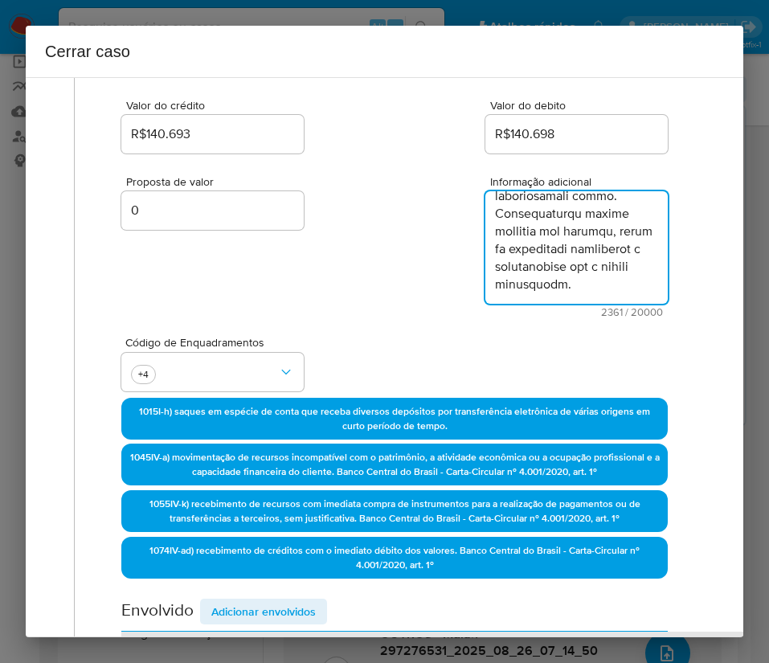
type textarea "Informações do Cliente Cícero Dimas Freitas Penha, CPF 06122278394, 28 anos, re…"
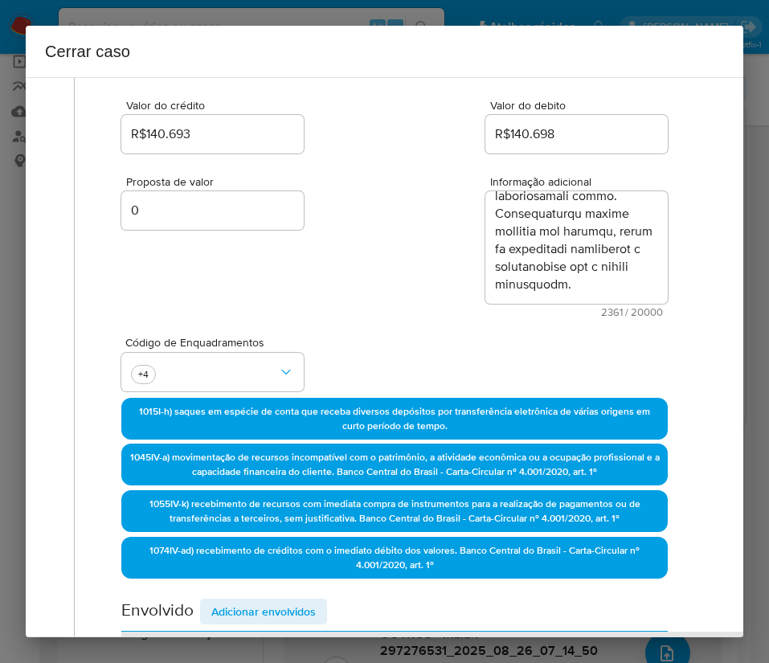
click at [345, 320] on div "Código de Enquadramentos +4" at bounding box center [394, 357] width 547 height 80
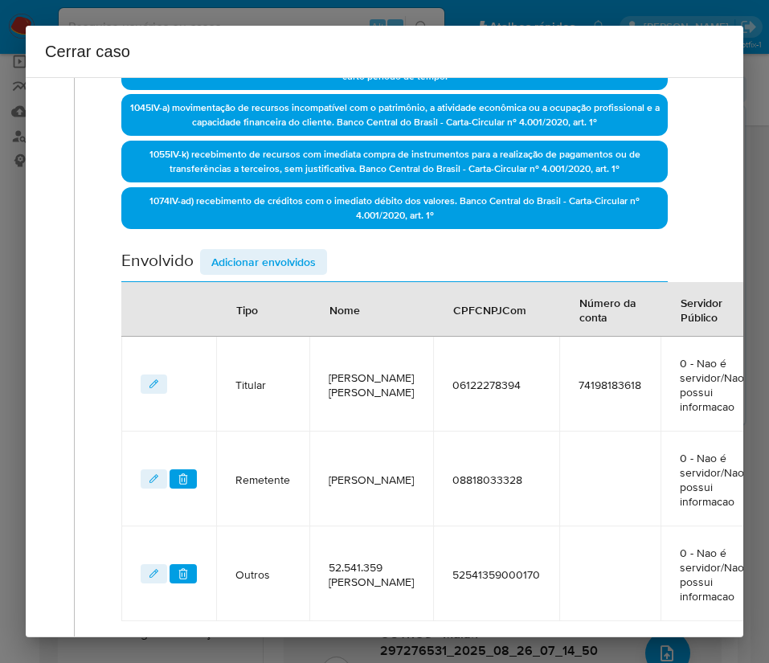
scroll to position [760, 0]
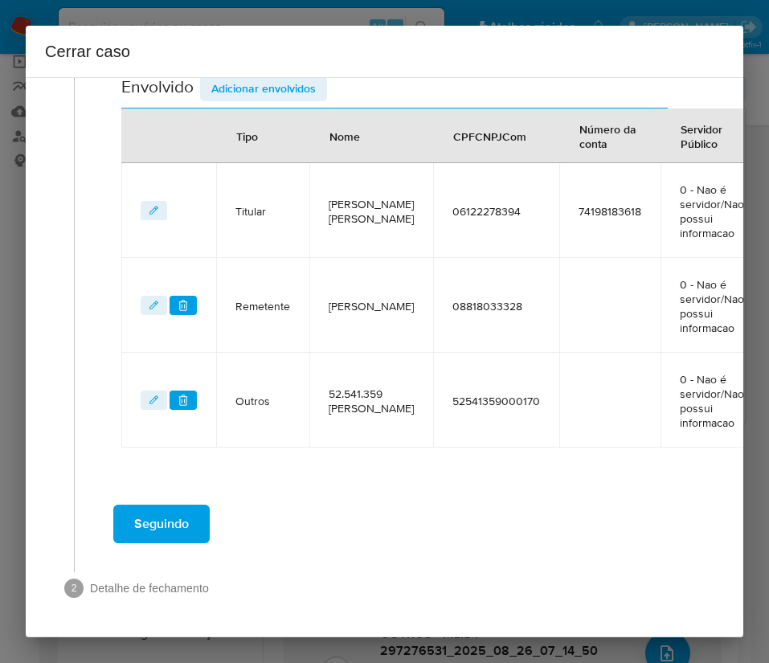
click at [167, 511] on span "Seguindo" at bounding box center [161, 523] width 55 height 35
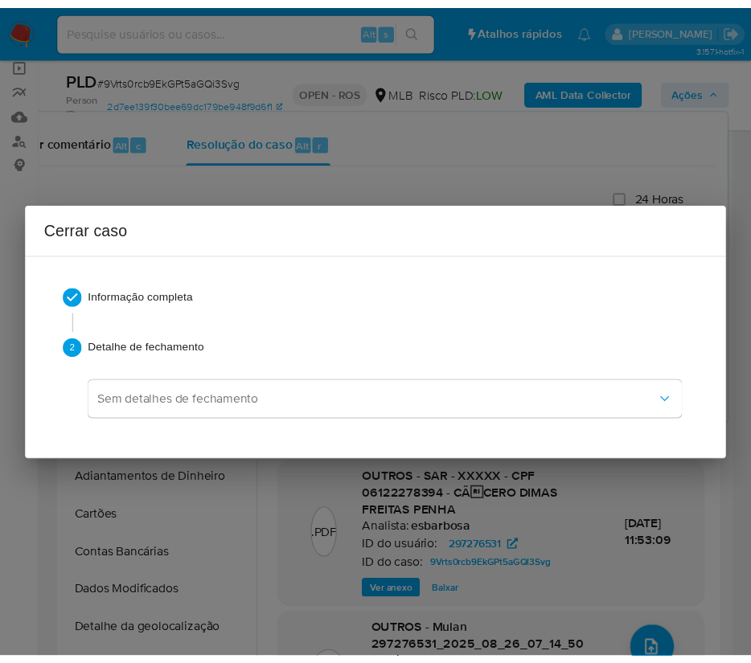
scroll to position [2331, 0]
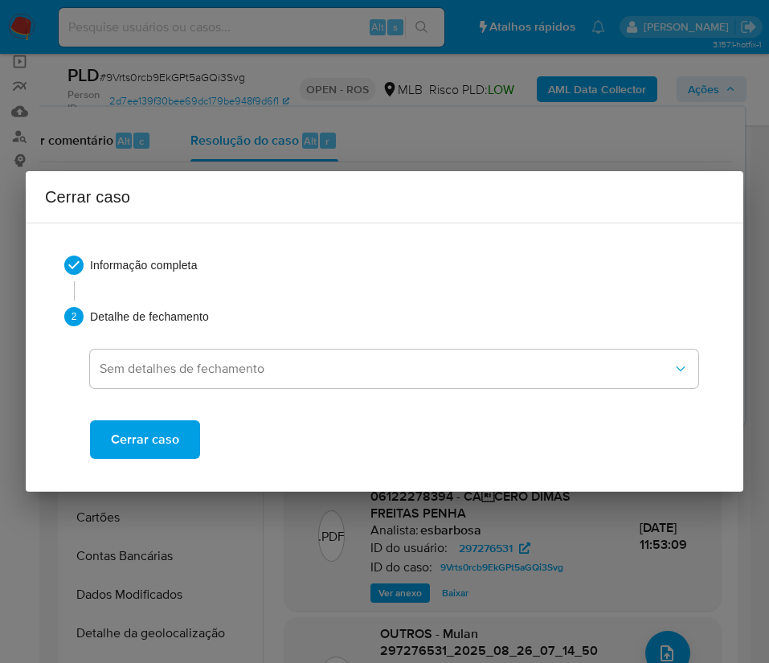
click at [162, 444] on span "Cerrar caso" at bounding box center [145, 439] width 68 height 35
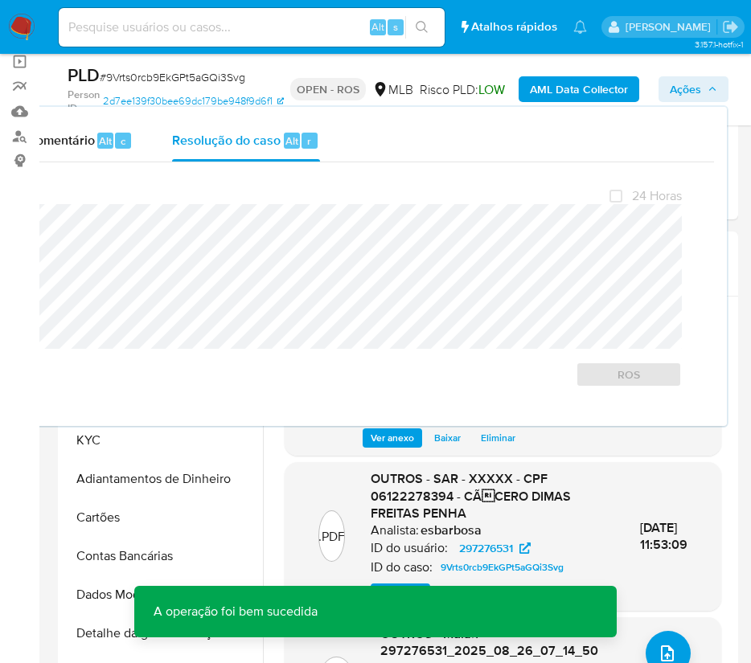
click at [149, 72] on span "# 9Vrts0rcb9EkGPt5aGQi3Svg" at bounding box center [172, 77] width 145 height 16
copy span "9Vrts0rcb9EkGPt5aGQi3Svg"
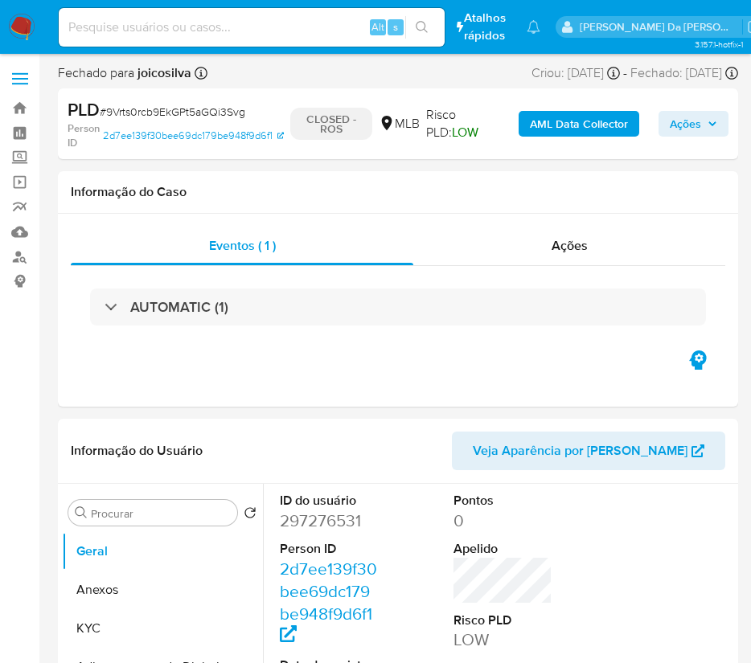
select select "10"
click at [20, 27] on img at bounding box center [21, 27] width 27 height 27
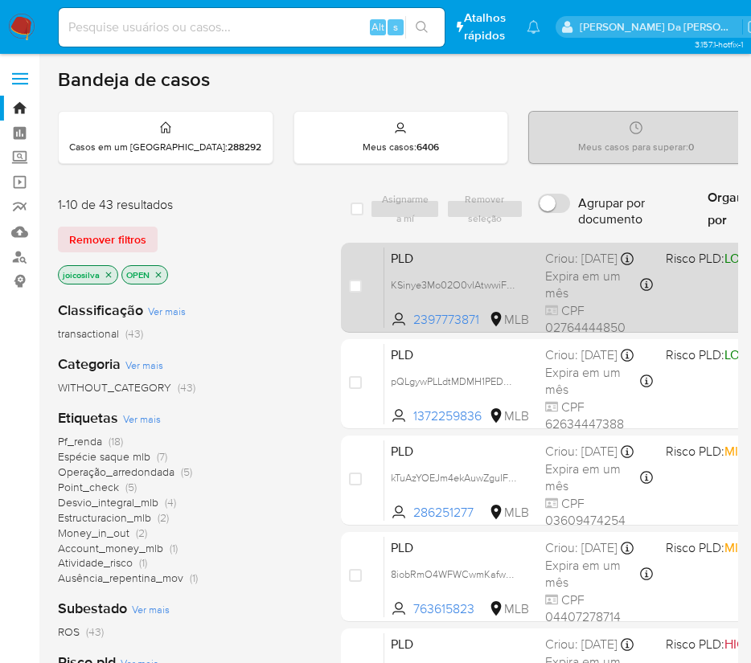
click at [564, 262] on div "Criou: 12/08/2025 Criou: 12/08/2025 00:26:24" at bounding box center [598, 259] width 107 height 18
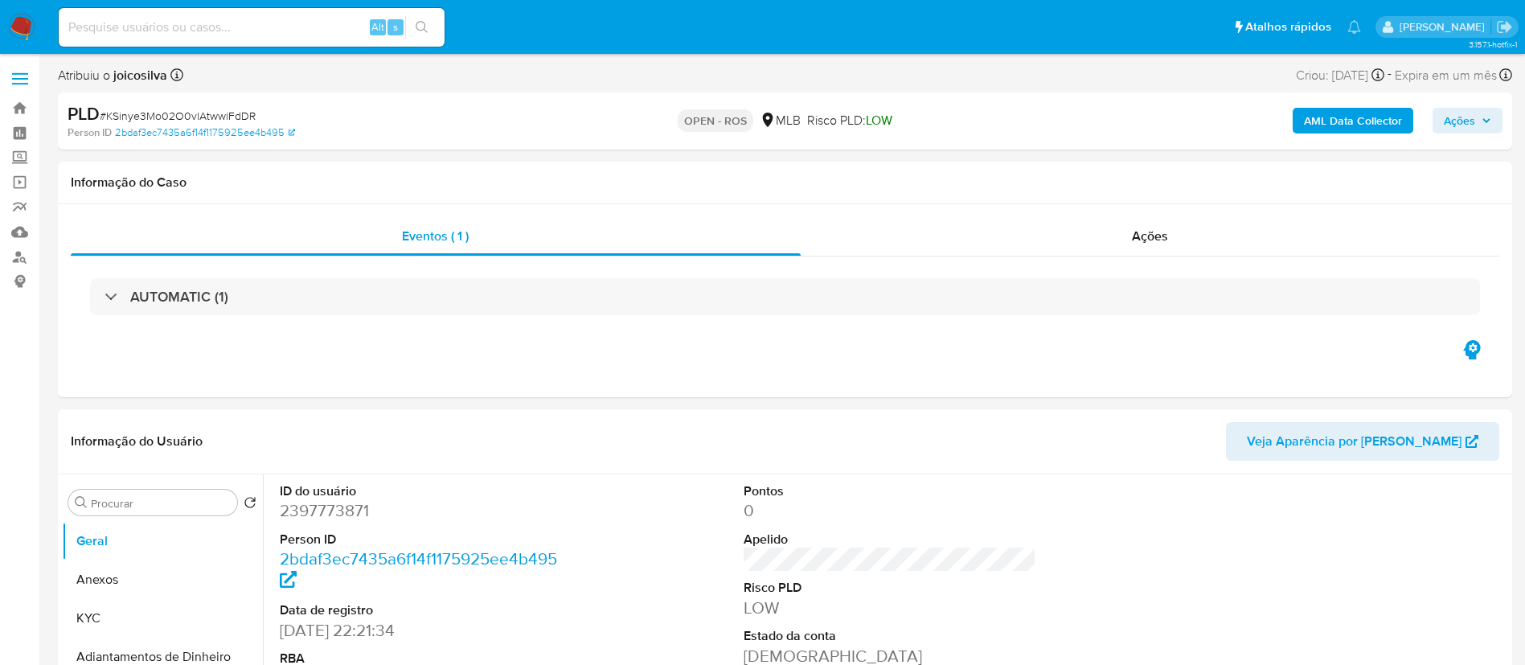
click at [212, 118] on span "# KSinye3Mo02O0vlAtwwiFdDR" at bounding box center [178, 116] width 156 height 16
select select "10"
copy span "KSinye3Mo02O0vlAtwwiFdDR"
click at [96, 583] on button "Anexos" at bounding box center [156, 579] width 188 height 39
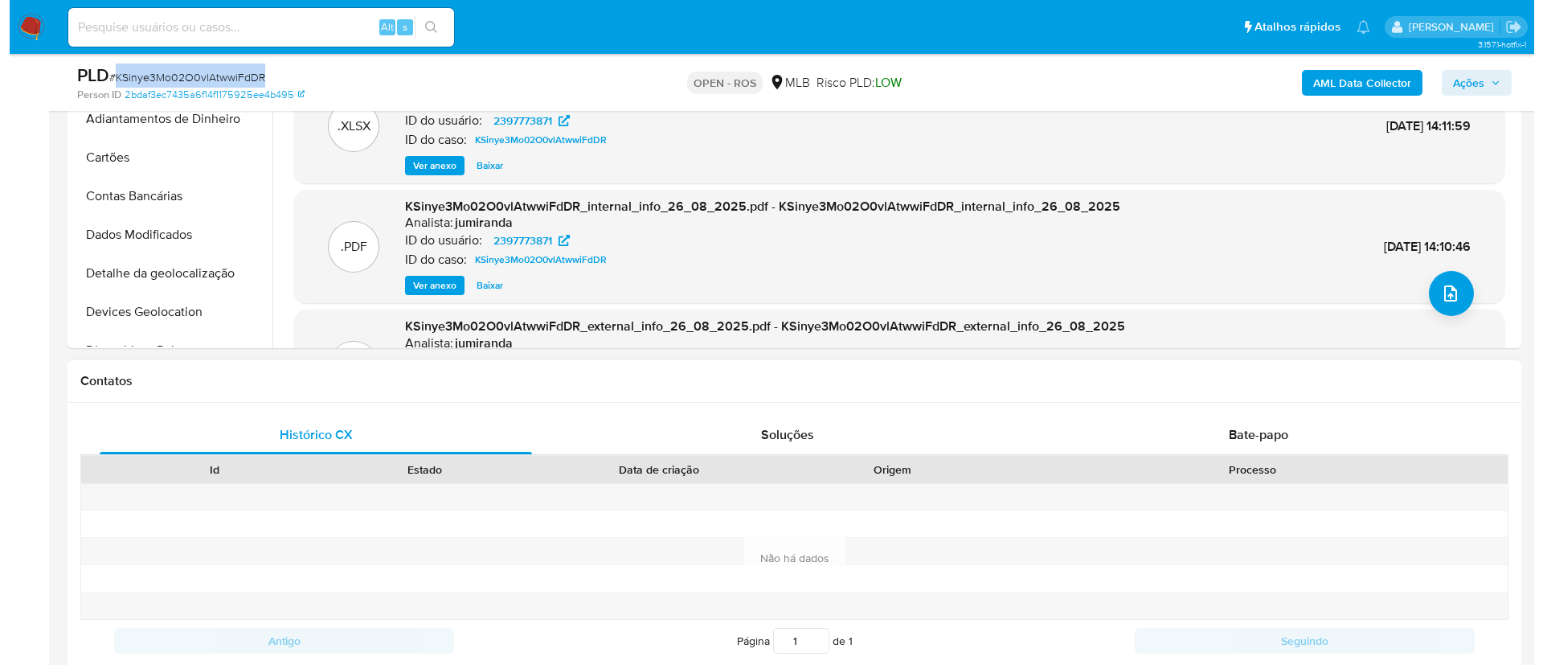
scroll to position [482, 0]
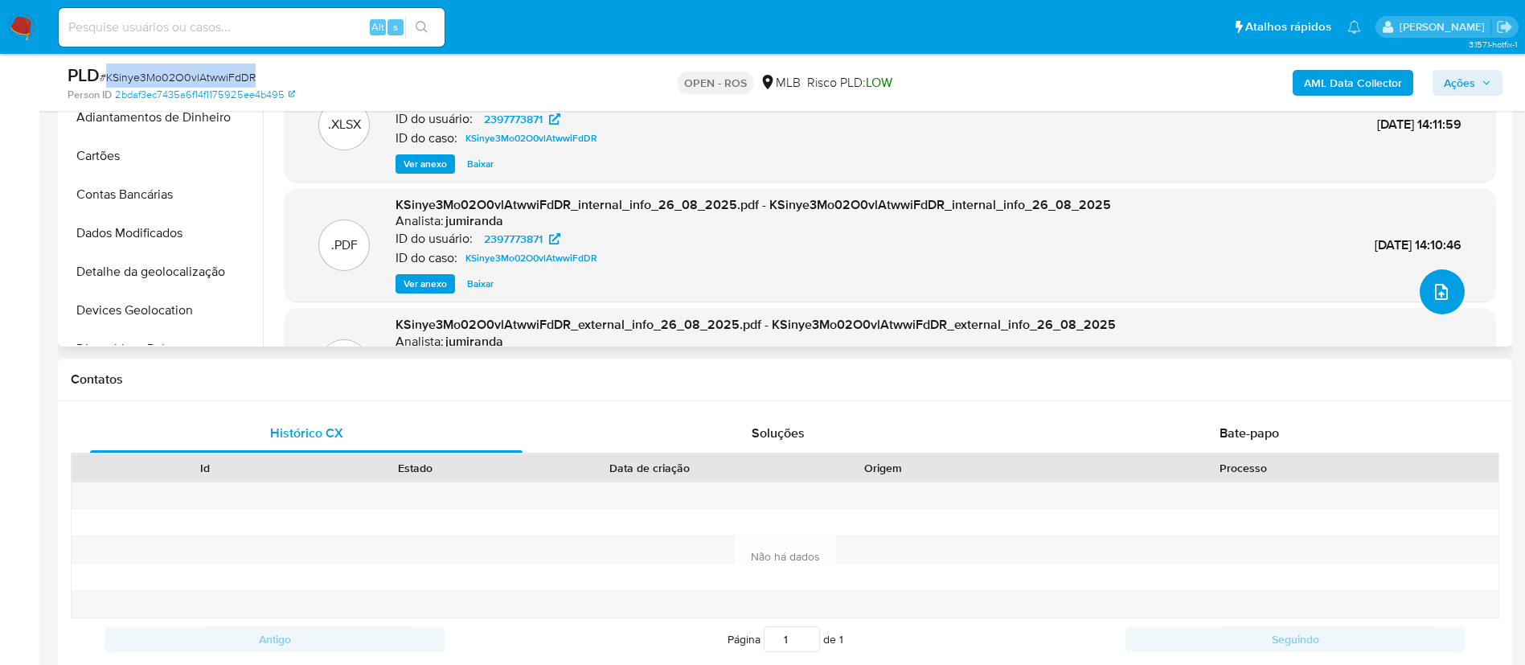
click at [750, 293] on icon "upload-file" at bounding box center [1440, 291] width 19 height 19
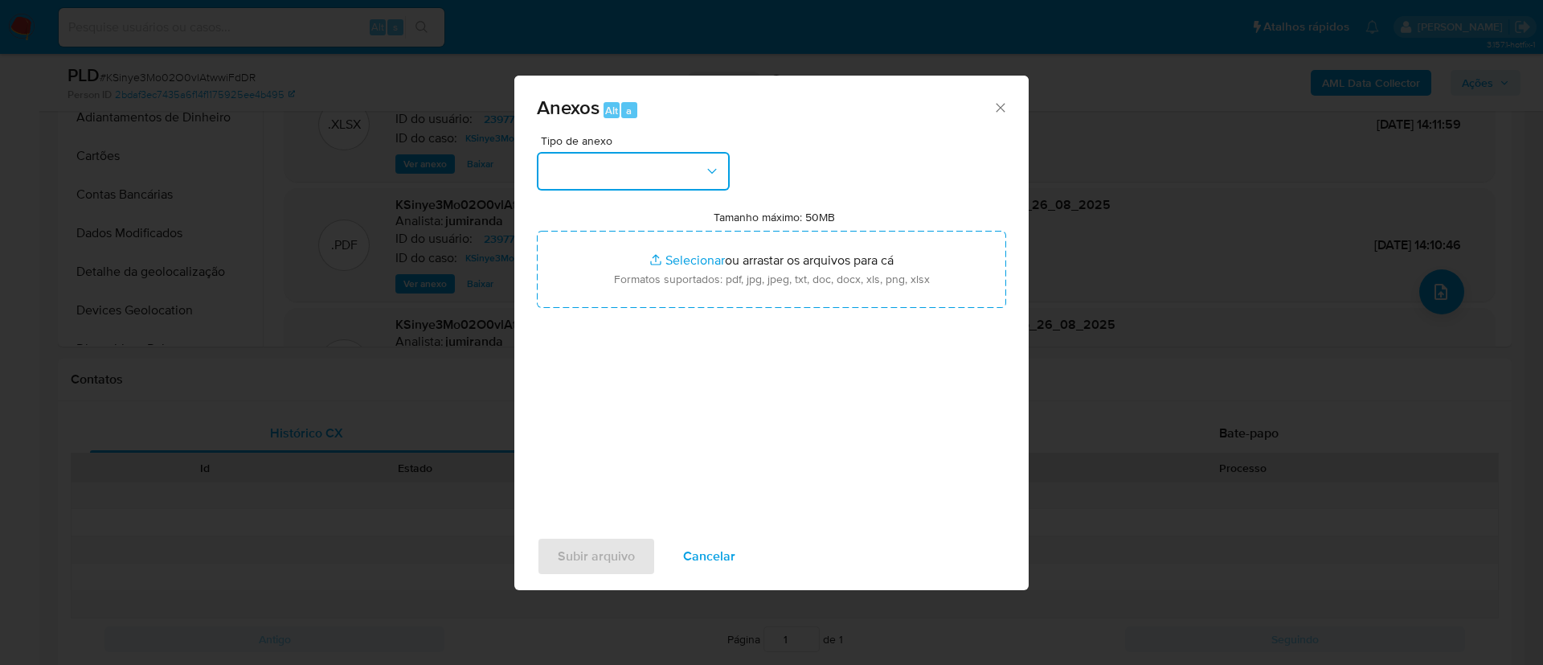
click at [574, 185] on button "button" at bounding box center [633, 171] width 193 height 39
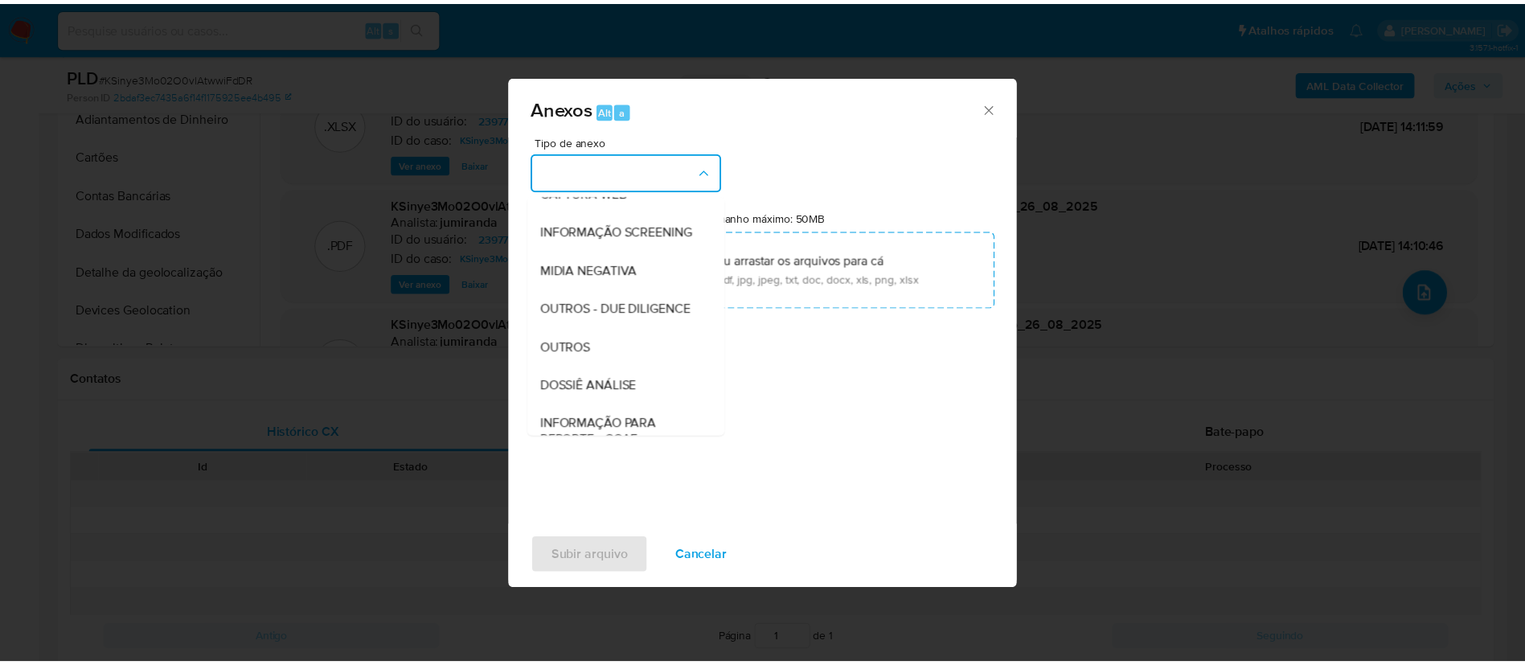
scroll to position [248, 0]
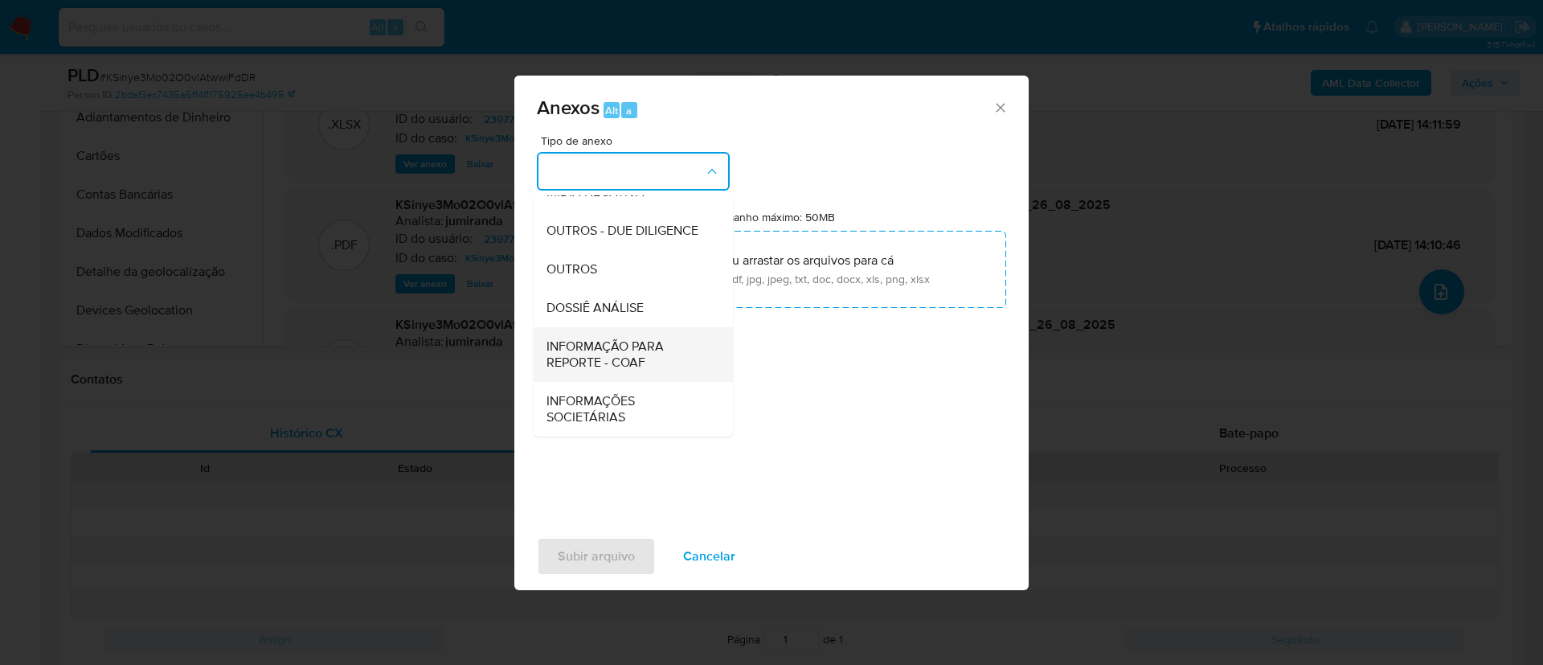
click at [639, 350] on span "INFORMAÇÃO PARA REPORTE - COAF" at bounding box center [629, 354] width 164 height 32
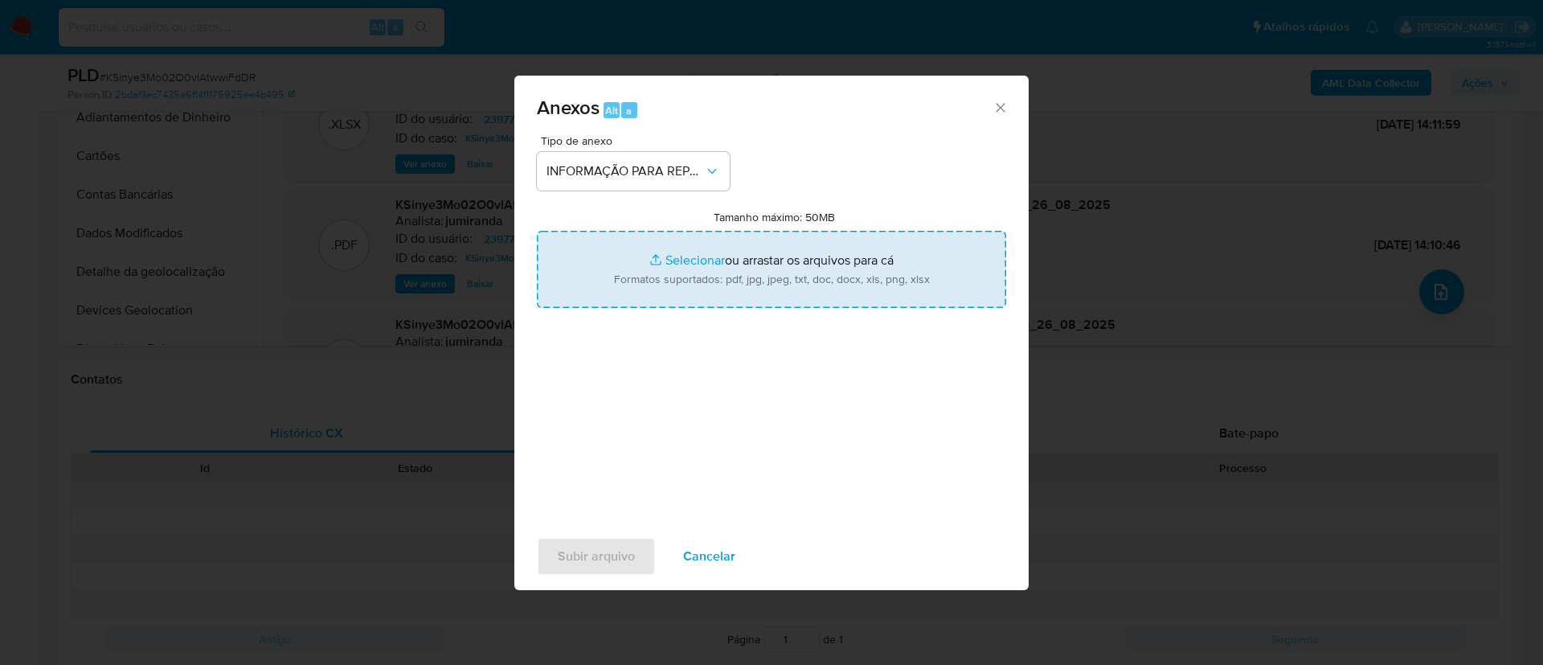
type input "C:\fakepath\SAR - KSinye3Mo02O0vlAtwwiFdDR - CPF 02764444850 - ALICE DA COSTA D…"
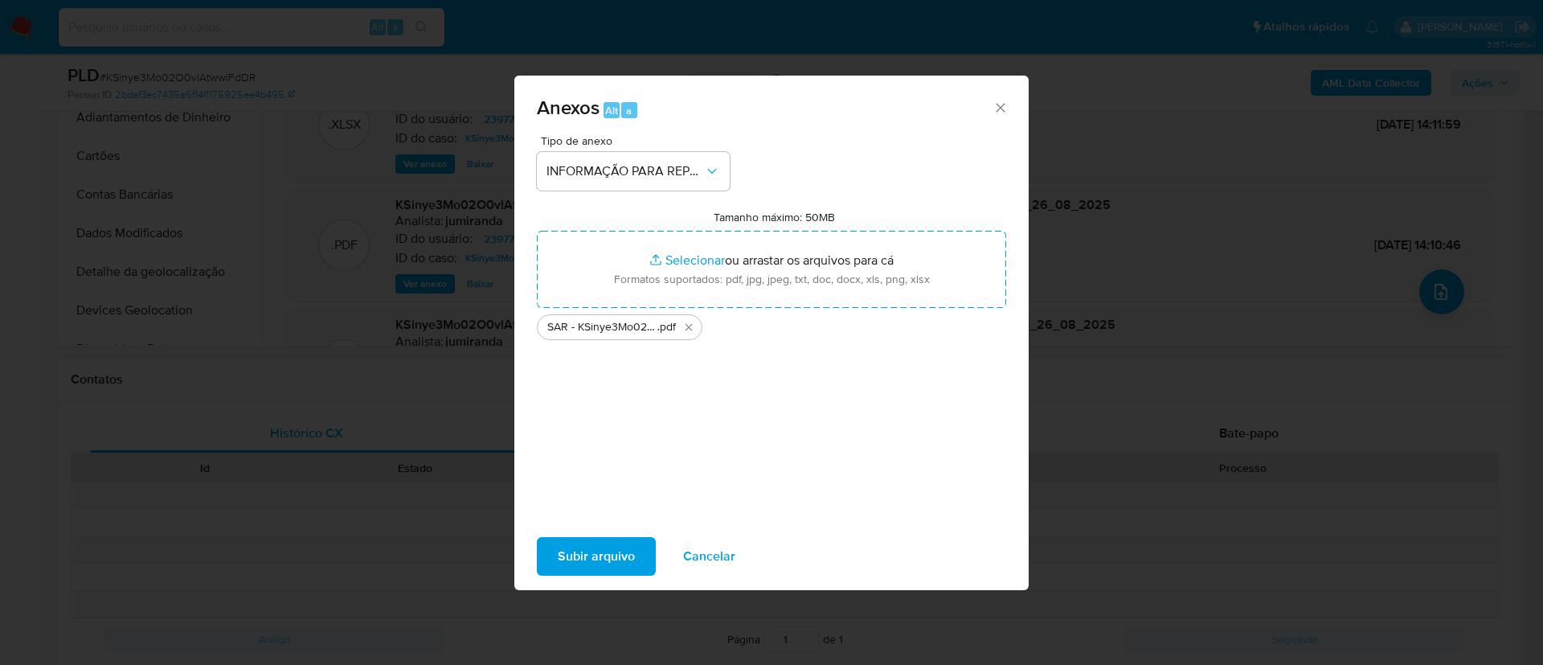
click at [614, 551] on span "Subir arquivo" at bounding box center [596, 556] width 77 height 35
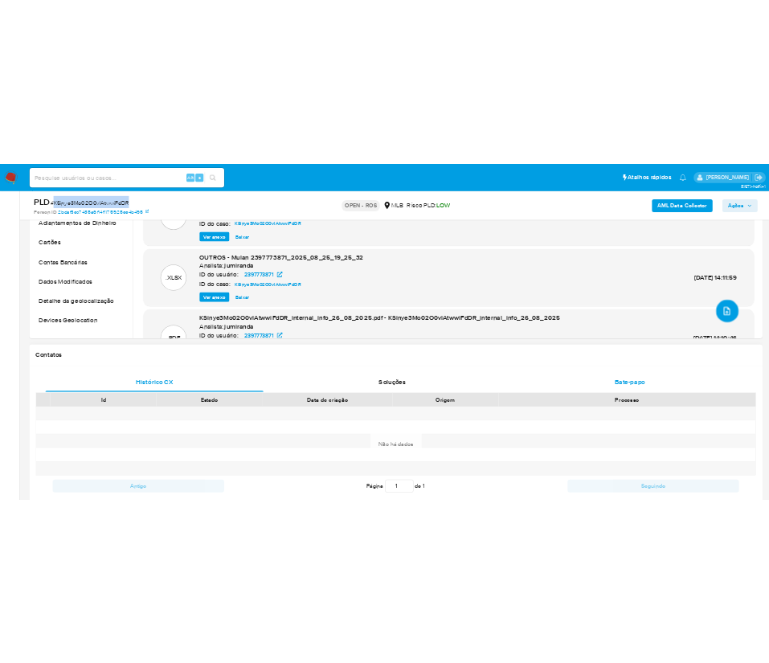
scroll to position [241, 0]
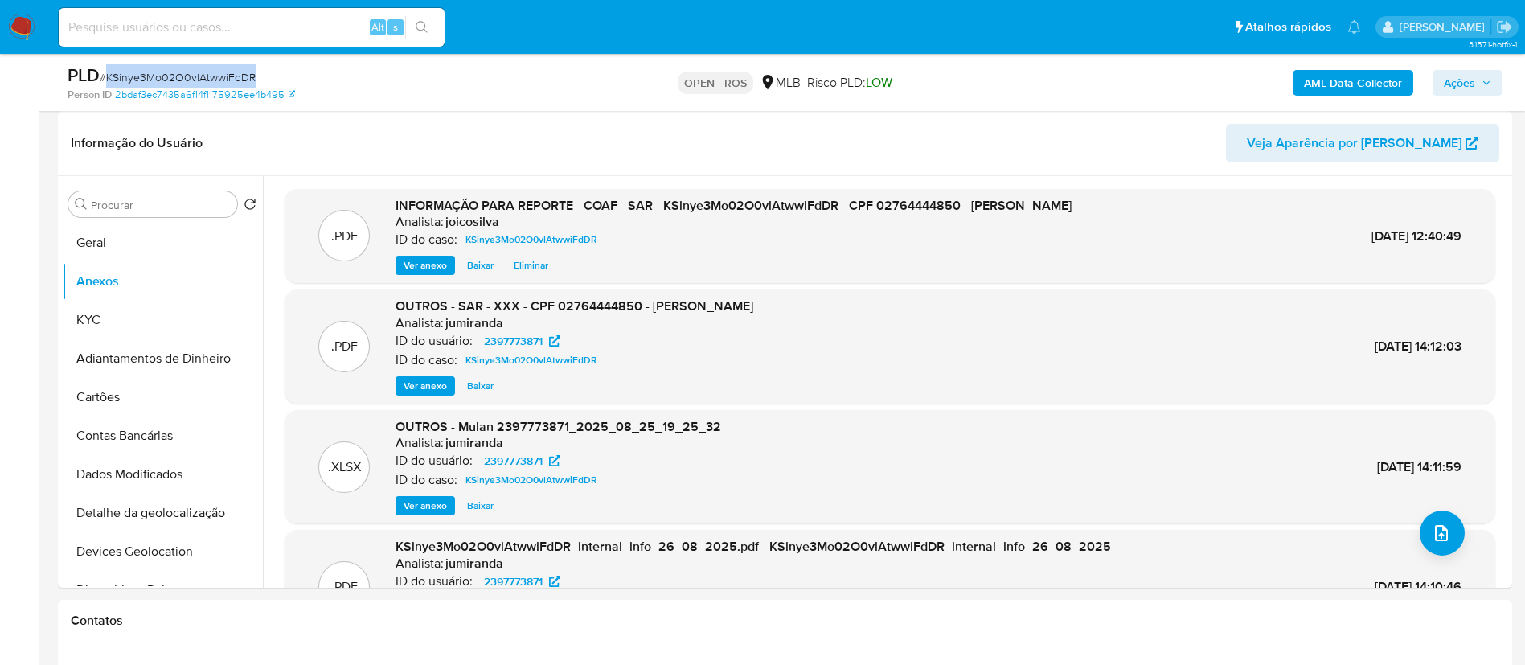
click at [750, 78] on span "Ações" at bounding box center [1459, 83] width 31 height 26
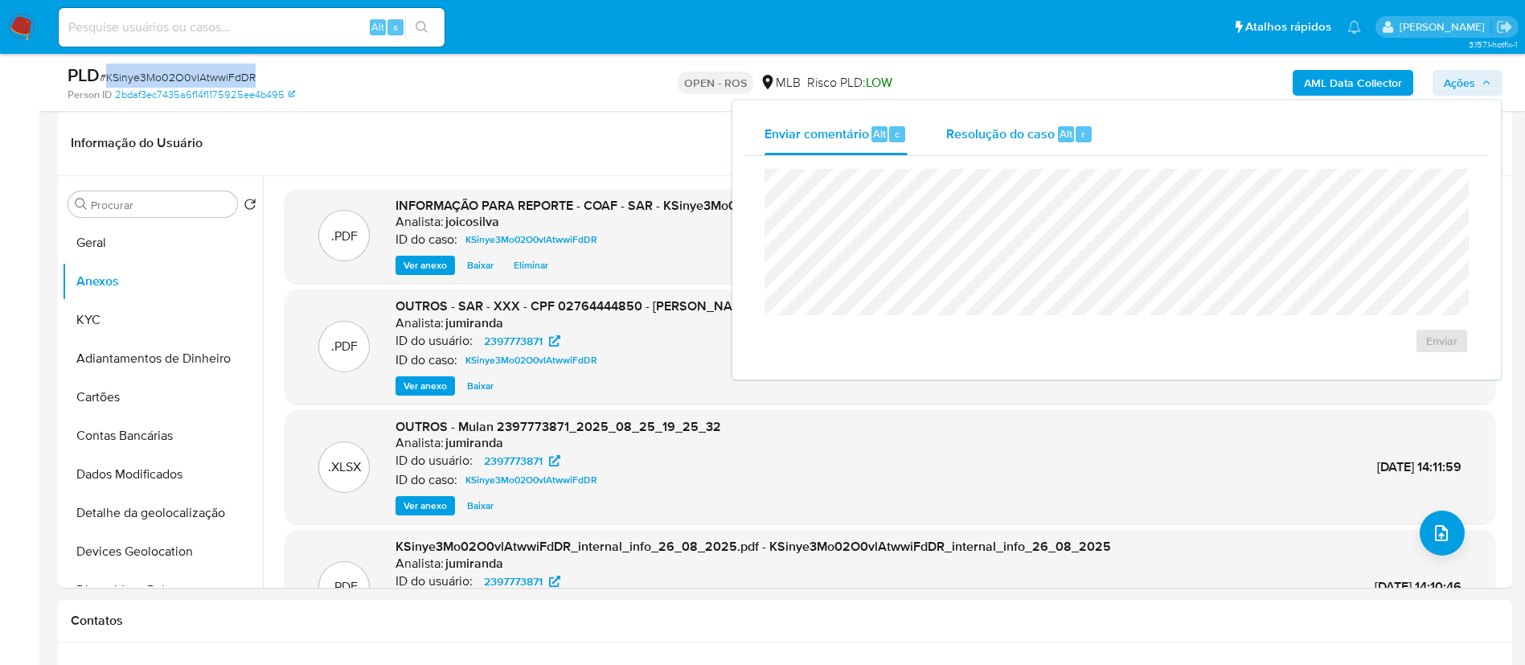
click at [750, 141] on span "Resolução do caso" at bounding box center [1000, 133] width 109 height 18
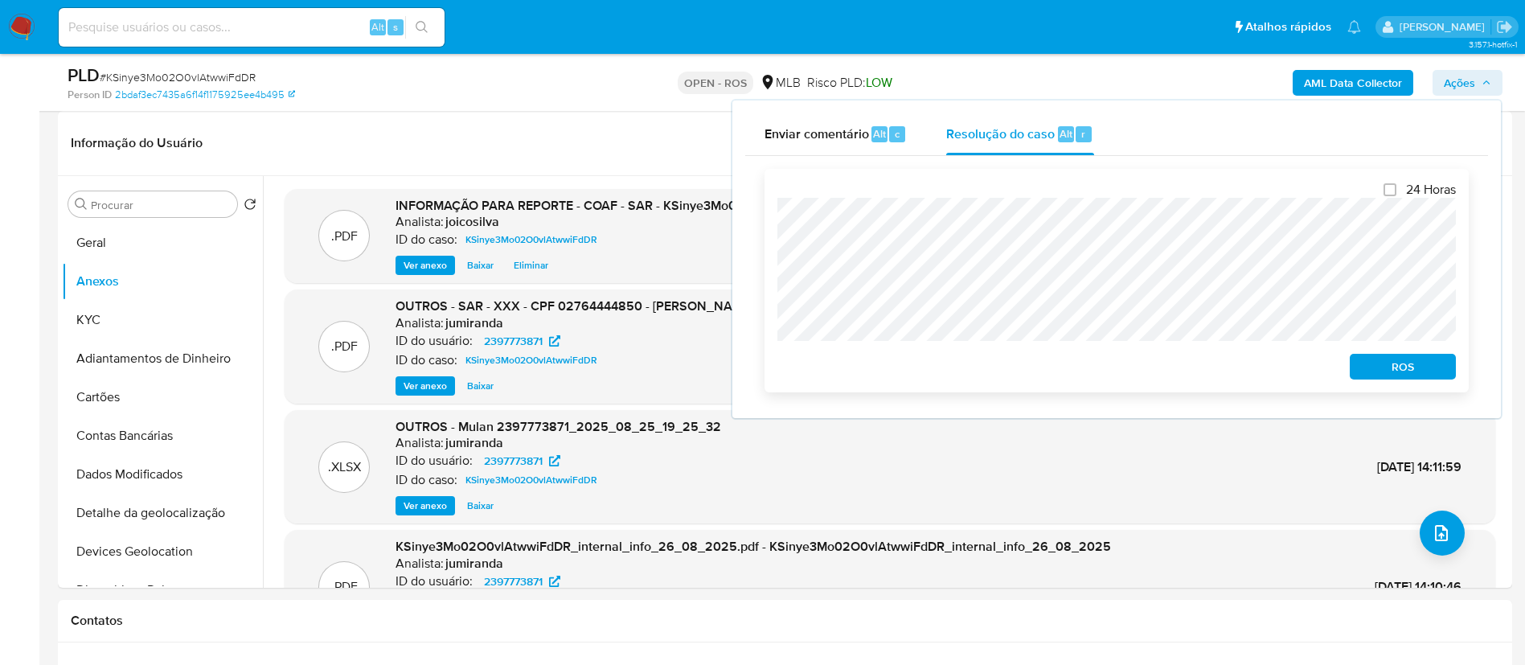
click at [750, 365] on span "ROS" at bounding box center [1403, 366] width 84 height 23
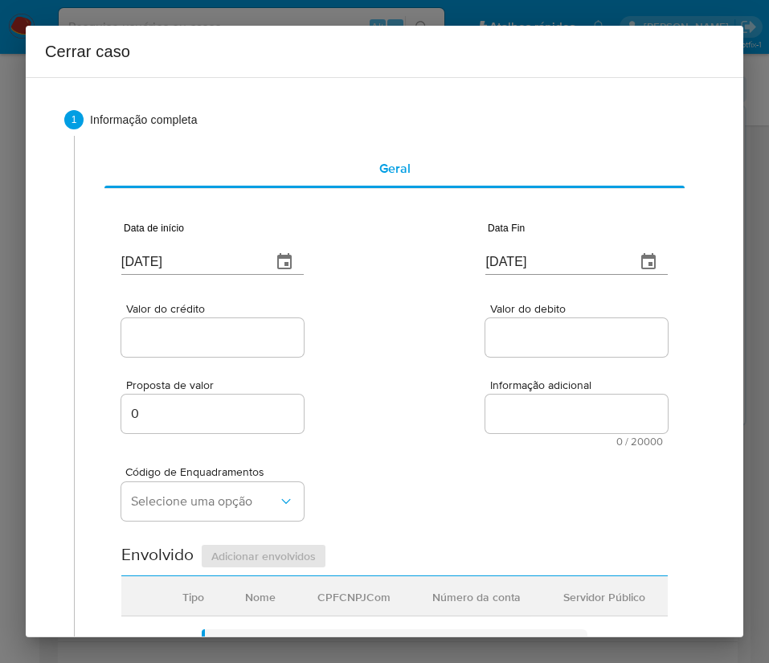
click at [201, 265] on input "[DATE]" at bounding box center [189, 262] width 137 height 26
paste input "01/07"
type input "[DATE]"
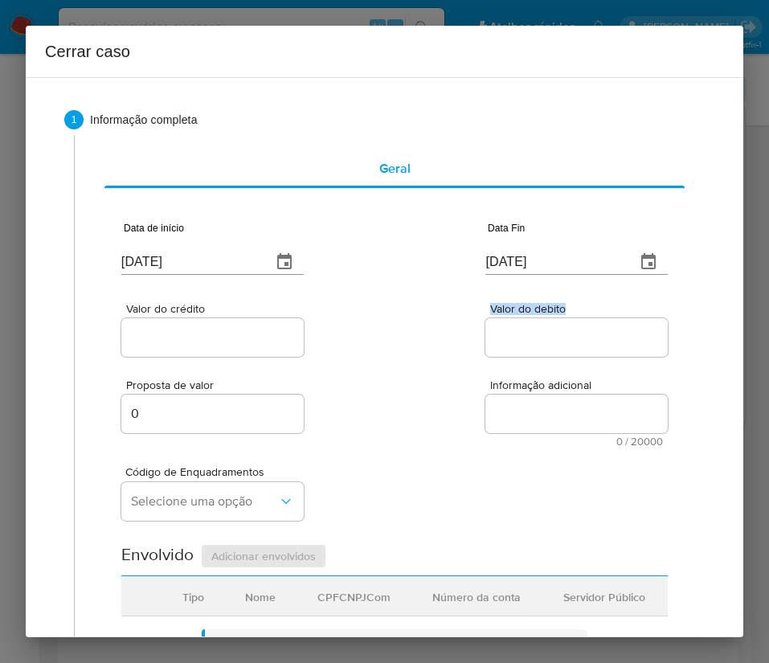
click at [386, 318] on div "Valor do crédito Valor do debito" at bounding box center [394, 322] width 547 height 76
click at [536, 257] on input "[DATE]" at bounding box center [553, 262] width 137 height 26
paste input "4"
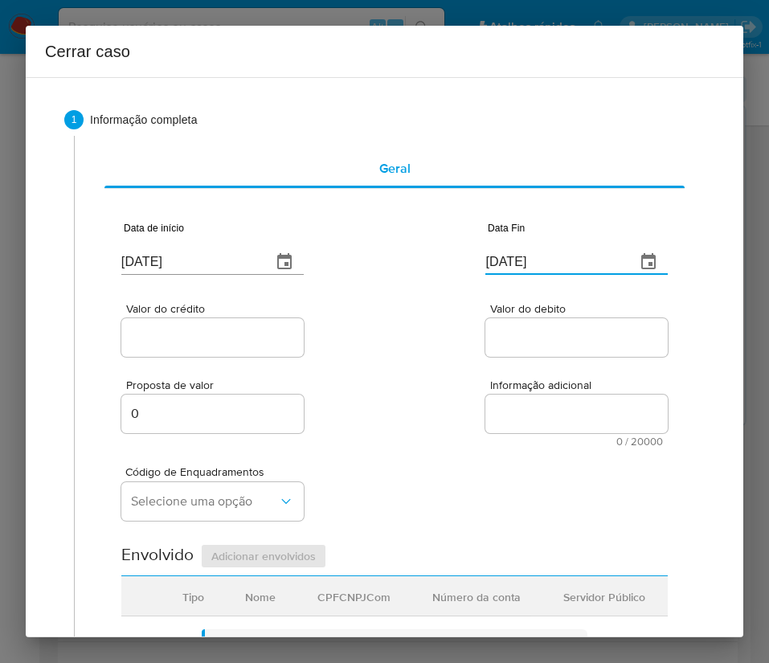
type input "24/08/2025"
drag, startPoint x: 528, startPoint y: 379, endPoint x: 372, endPoint y: 350, distance: 158.6
click at [527, 380] on span "Informação adicional" at bounding box center [581, 385] width 182 height 12
click at [527, 395] on textarea "Informação adicional" at bounding box center [576, 414] width 182 height 39
click at [236, 339] on input "Valor do crédito" at bounding box center [212, 337] width 182 height 21
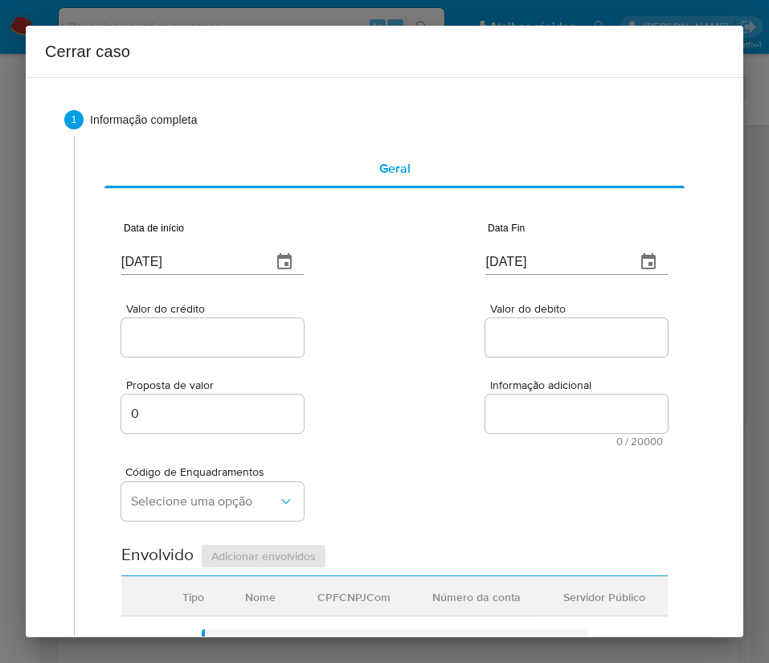
click at [215, 338] on input "Valor do crédito" at bounding box center [212, 337] width 182 height 21
paste input "R$305.408"
type input "R$305.408"
drag, startPoint x: 481, startPoint y: 332, endPoint x: 496, endPoint y: 342, distance: 17.4
click at [485, 332] on input "Valor do debito" at bounding box center [576, 337] width 182 height 21
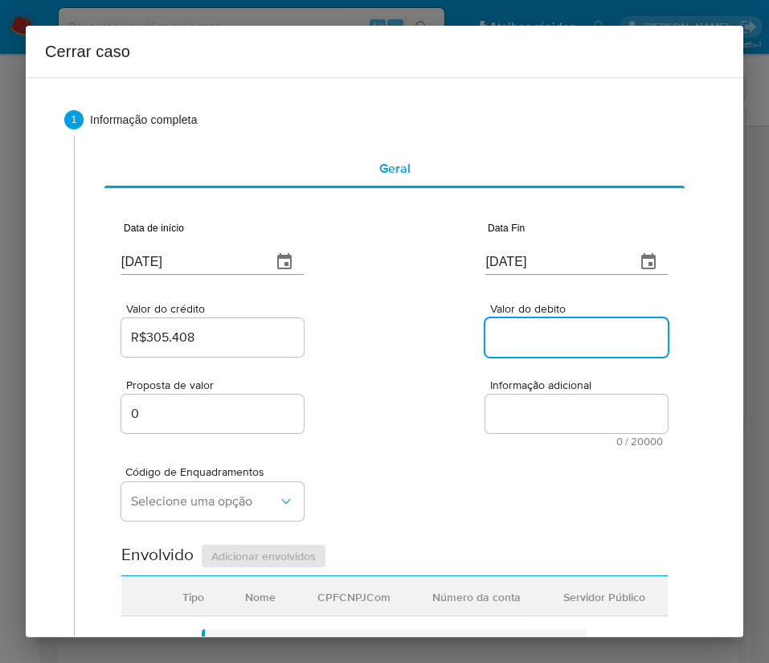
paste input "R$303.851"
type input "R$303.851"
click at [411, 475] on div "Código de Enquadramentos Selecione uma opção" at bounding box center [394, 487] width 547 height 80
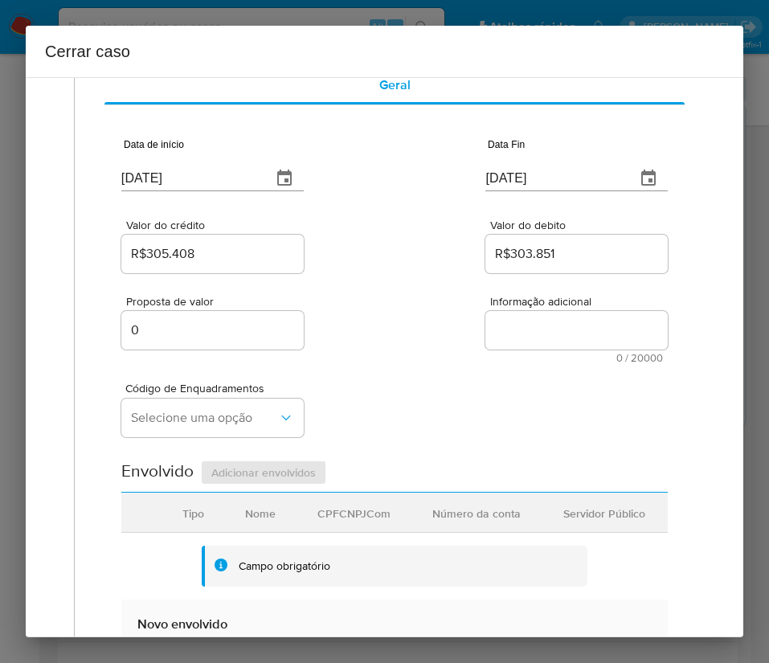
scroll to position [121, 0]
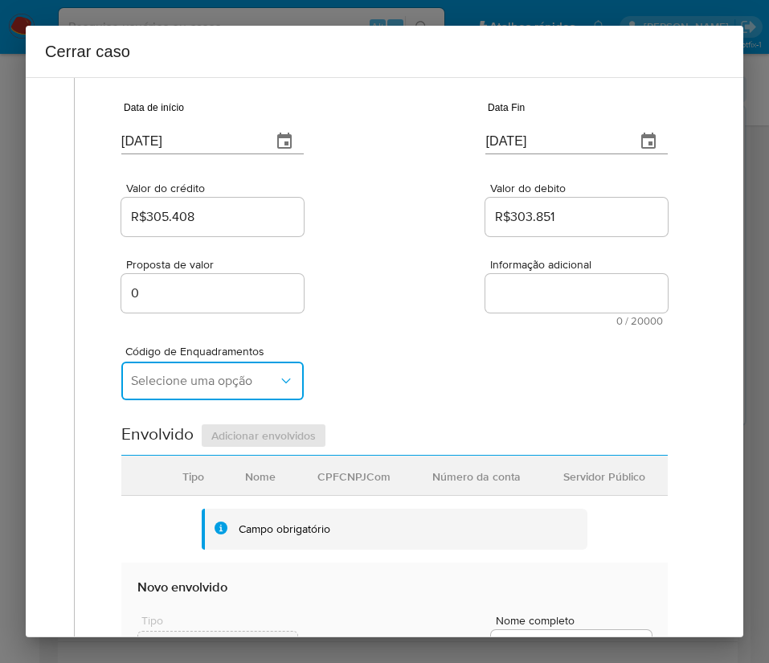
click at [203, 379] on span "Selecione uma opção" at bounding box center [204, 381] width 147 height 16
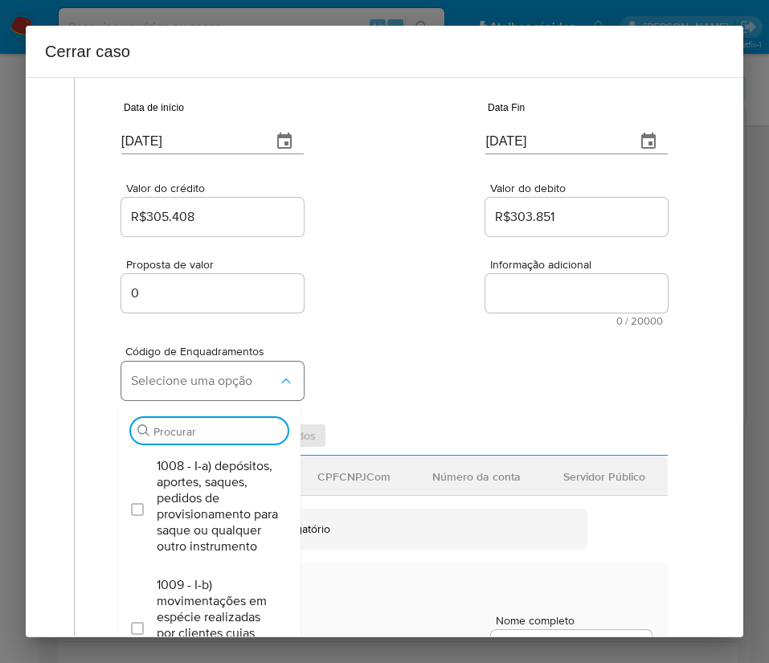
type input "i"
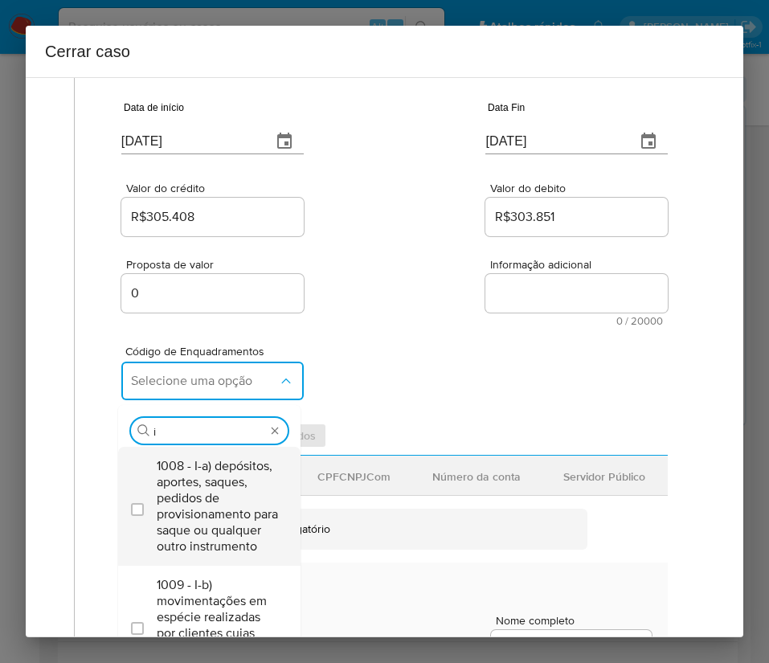
click at [216, 506] on span "1008 - I-a) depósitos, aportes, saques, pedidos de provisionamento para saque o…" at bounding box center [217, 506] width 121 height 96
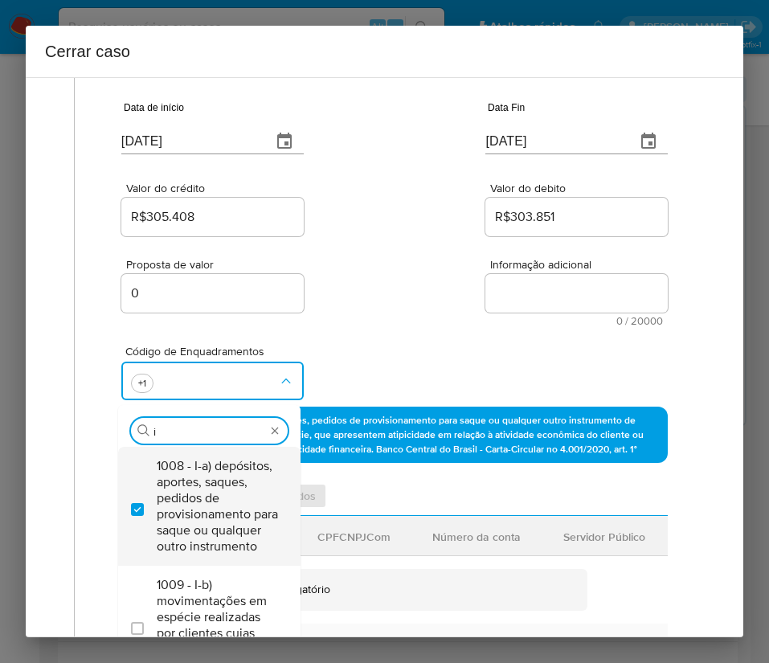
checkbox input "true"
type input "1045"
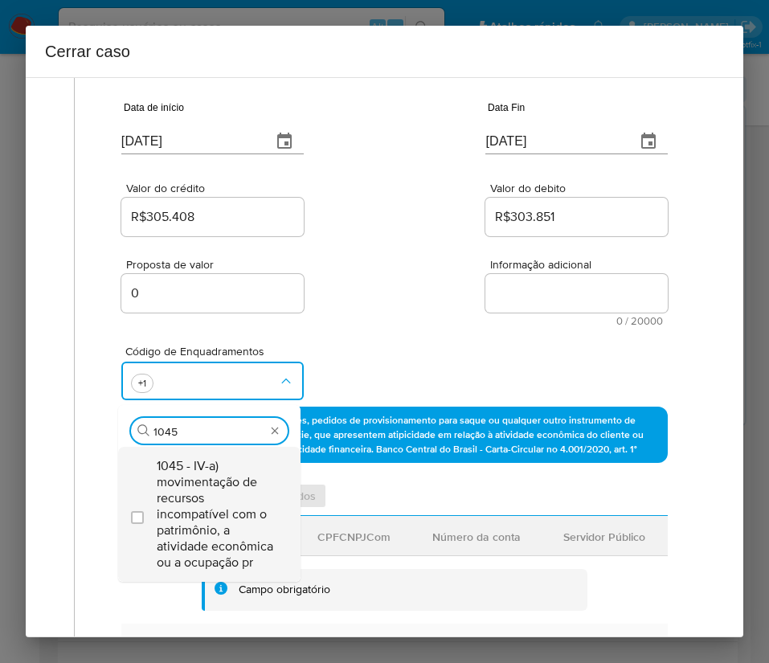
click at [210, 517] on span "1045 - IV-a) movimentação de recursos incompatível com o patrimônio, a atividad…" at bounding box center [217, 514] width 121 height 113
checkbox input "true"
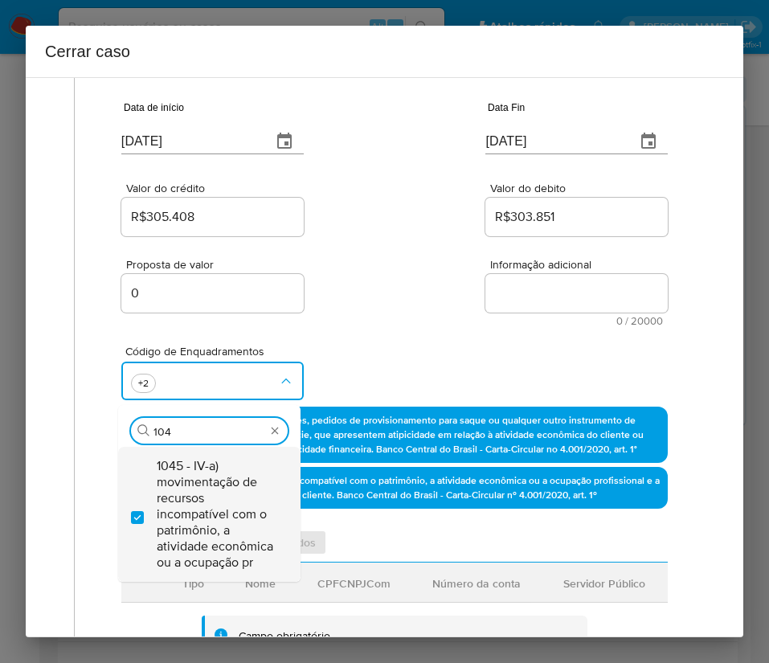
scroll to position [0, 0]
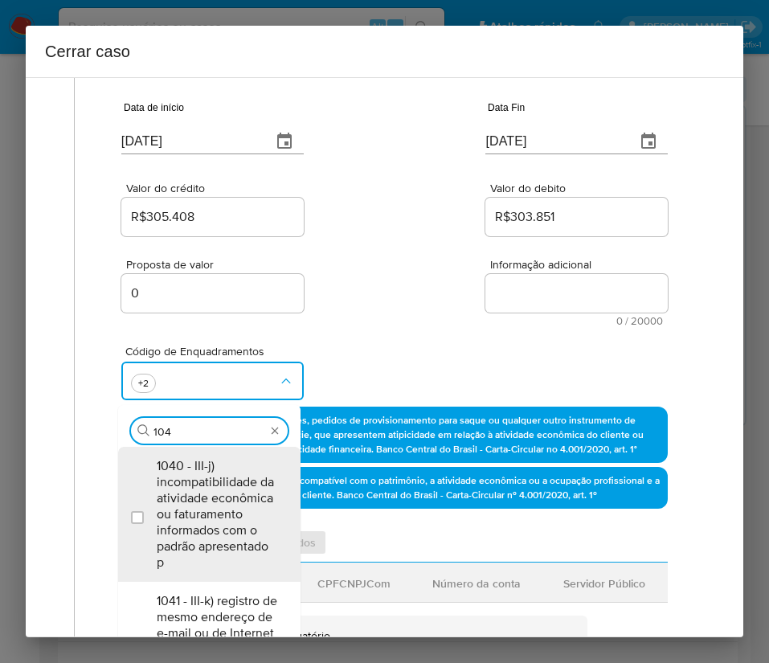
type input "1047"
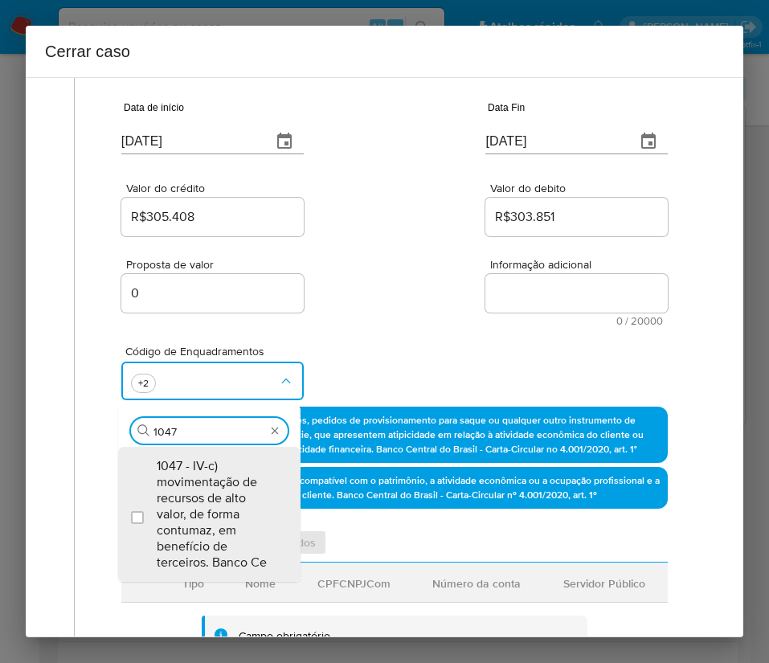
click at [210, 517] on span "1047 - IV-c) movimentação de recursos de alto valor, de forma contumaz, em bene…" at bounding box center [217, 514] width 121 height 113
checkbox input "true"
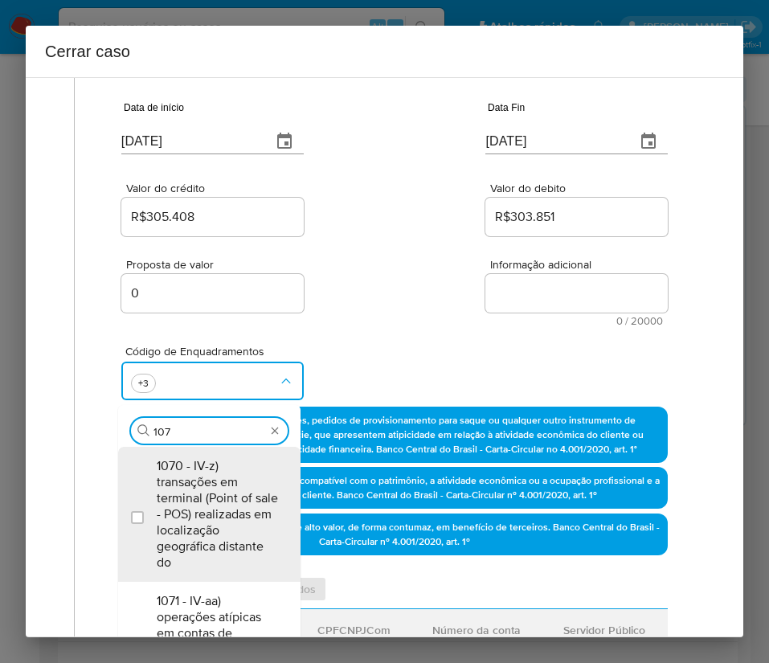
type input "1074"
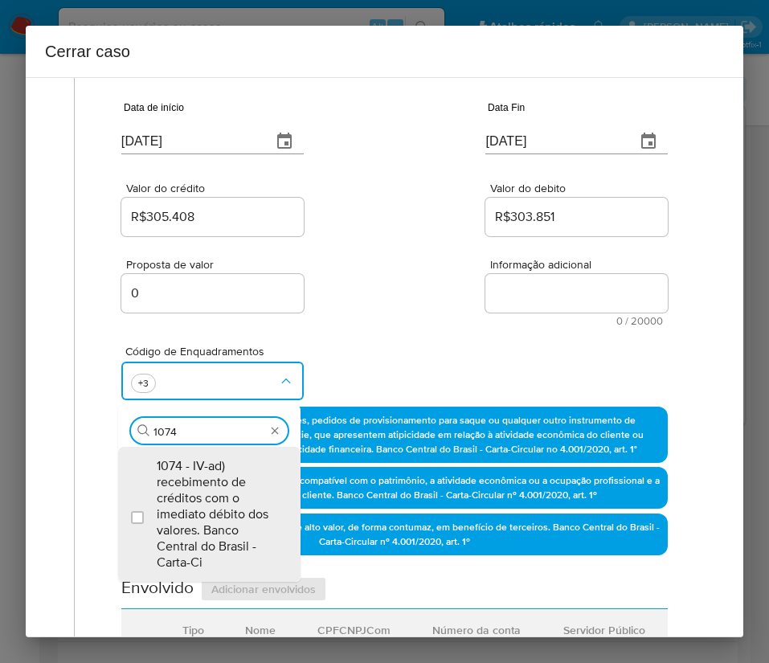
click at [210, 517] on span "1074 - IV-ad) recebimento de créditos com o imediato débito dos valores. Banco …" at bounding box center [217, 514] width 121 height 113
checkbox input "true"
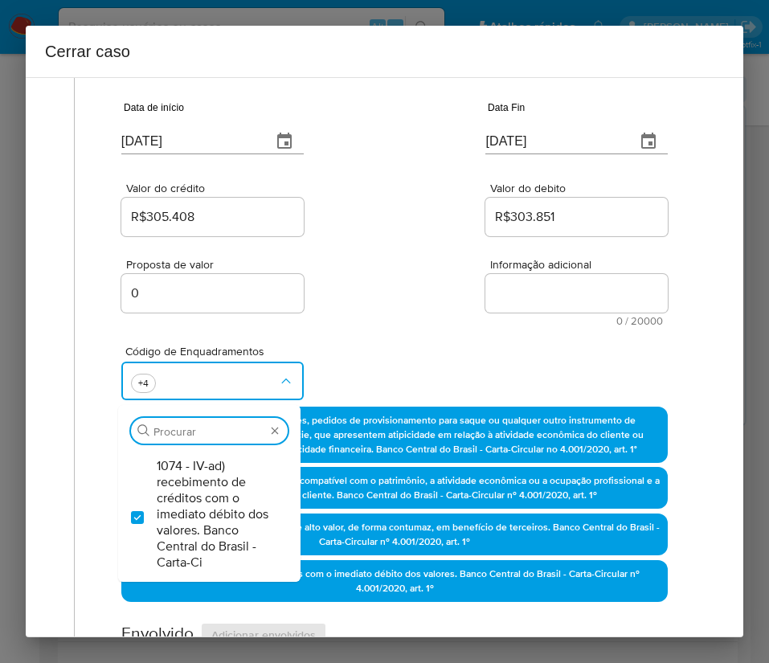
click at [414, 273] on div "Proposta de valor 0 Informação adicional 0 / 20000 20000 caracteres restantes" at bounding box center [394, 283] width 547 height 87
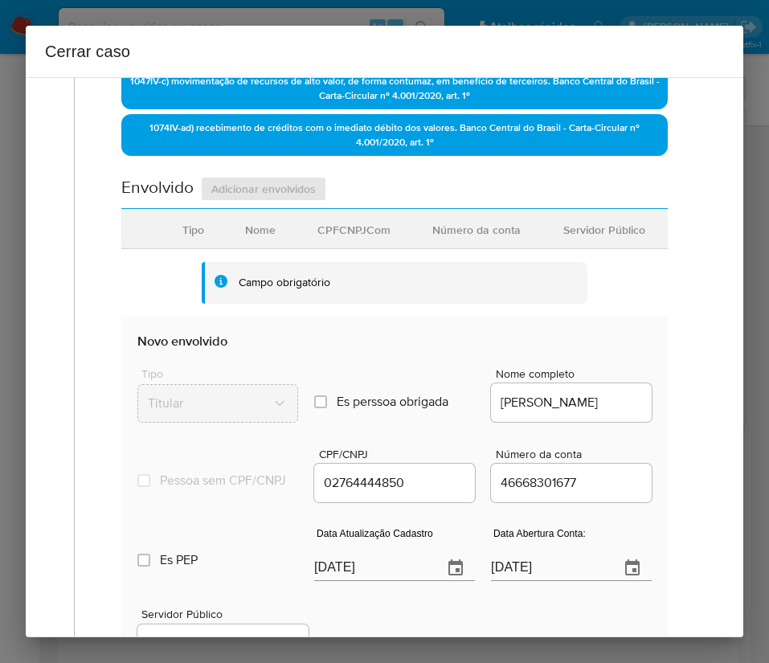
scroll to position [603, 0]
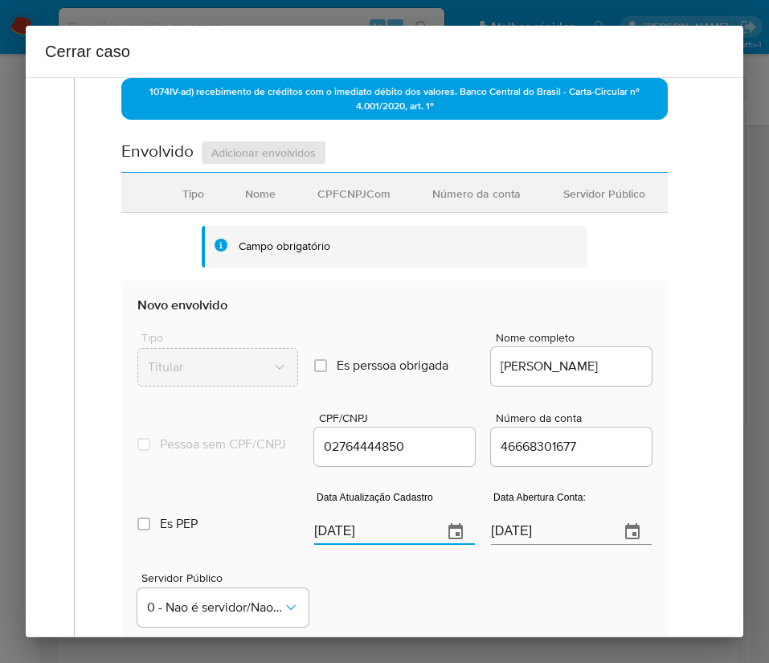
click at [345, 541] on input "[DATE]" at bounding box center [372, 532] width 116 height 26
paste input "01/06"
type input "[DATE]"
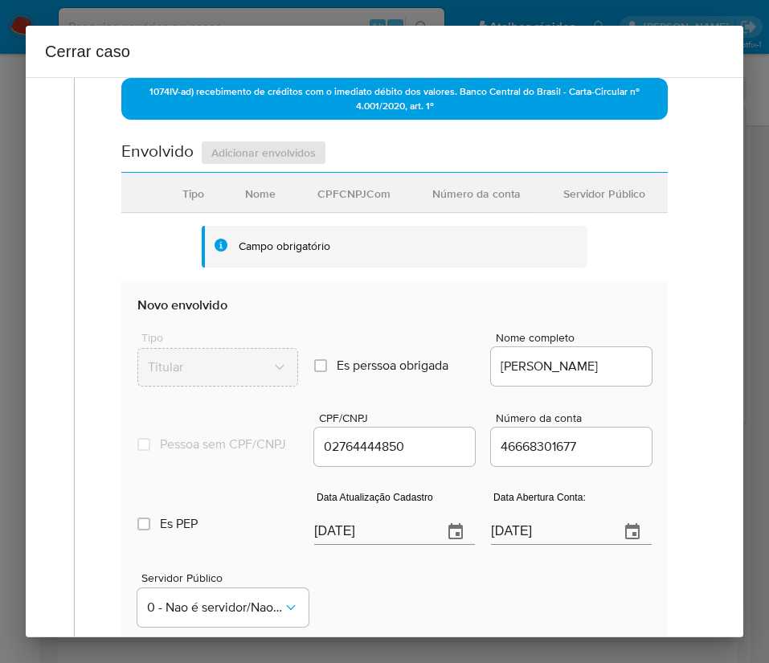
click at [408, 613] on div "Servidor Público 0 - Nao é servidor/Nao possui informacao" at bounding box center [394, 593] width 514 height 80
click at [492, 543] on input "21/04/2025" at bounding box center [549, 532] width 116 height 26
click at [677, 494] on div "Geral Data de início 01/07/2025 Data Fin 24/08/2025 Valor do crédito R$305.408 …" at bounding box center [395, 136] width 608 height 1206
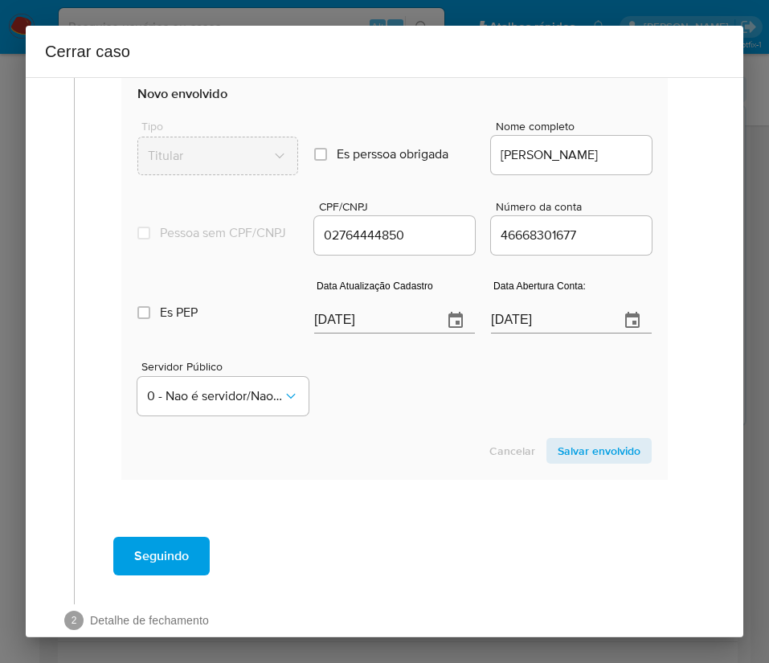
scroll to position [861, 0]
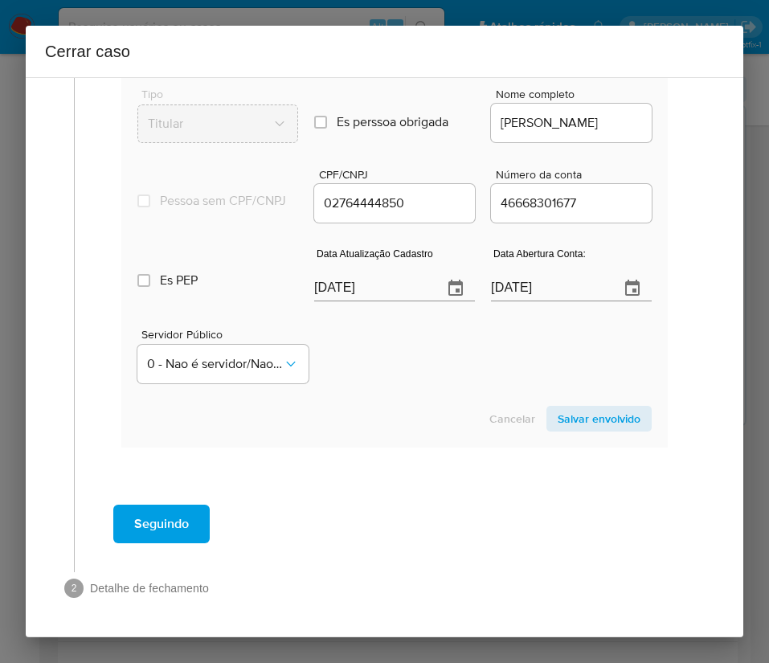
click at [585, 414] on span "Salvar envolvido" at bounding box center [599, 419] width 83 height 23
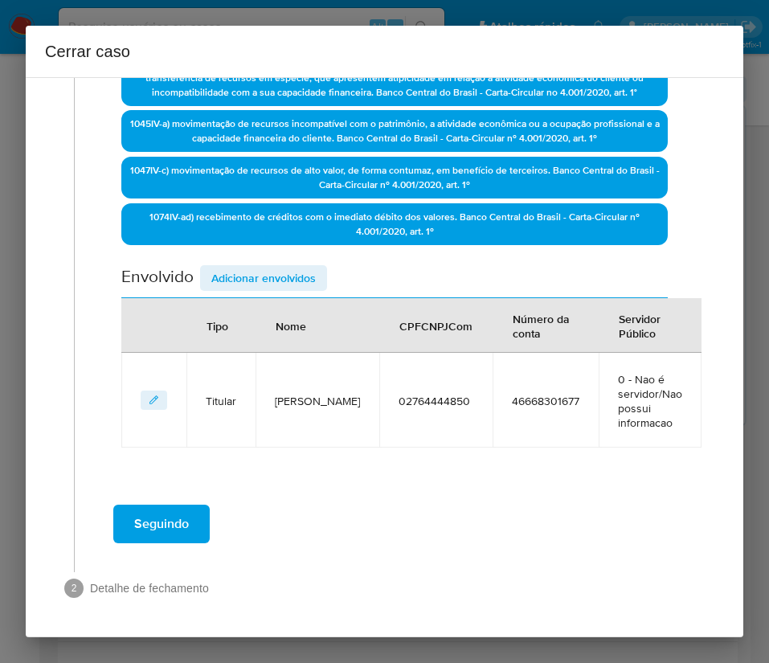
click at [278, 264] on div "Data de início 01/07/2025 Data Fin 24/08/2025 Valor do crédito R$305.408 Valor …" at bounding box center [394, 85] width 547 height 725
click at [279, 267] on span "Adicionar envolvidos" at bounding box center [263, 278] width 104 height 23
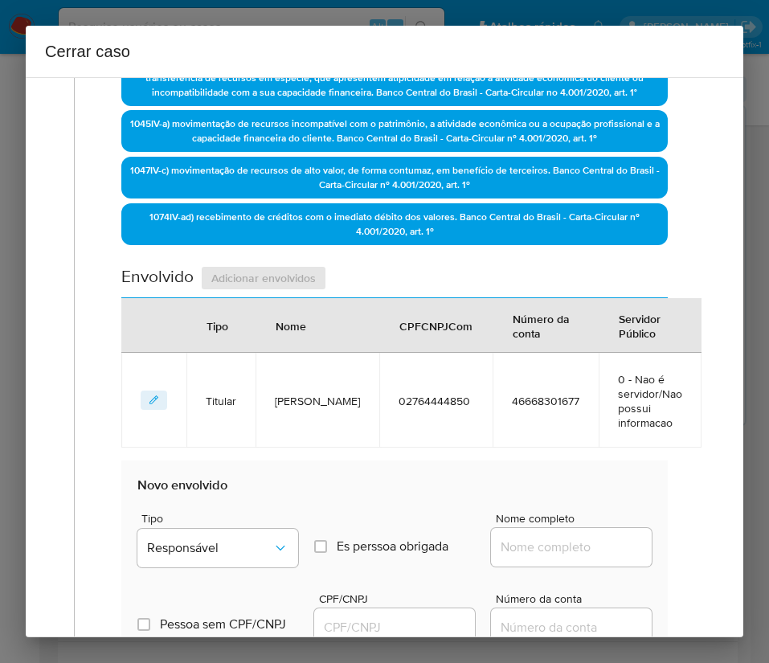
click at [279, 272] on div "Envolvido Adicionar envolvidos" at bounding box center [394, 281] width 547 height 33
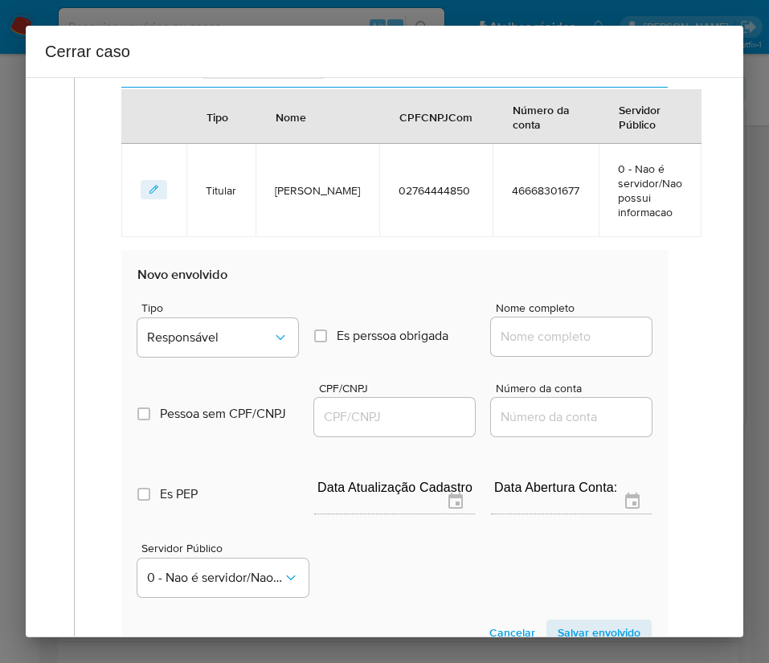
scroll to position [839, 0]
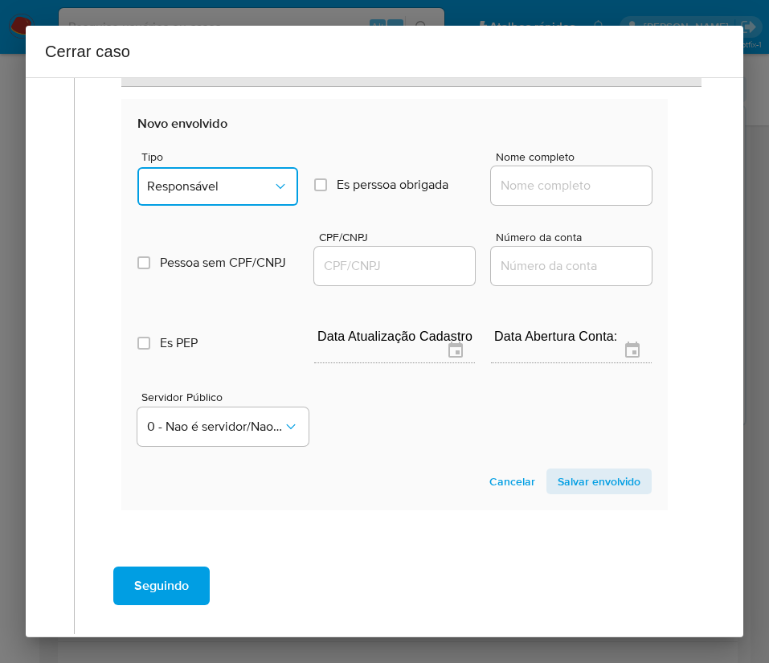
click at [218, 190] on span "Responsável" at bounding box center [209, 186] width 125 height 16
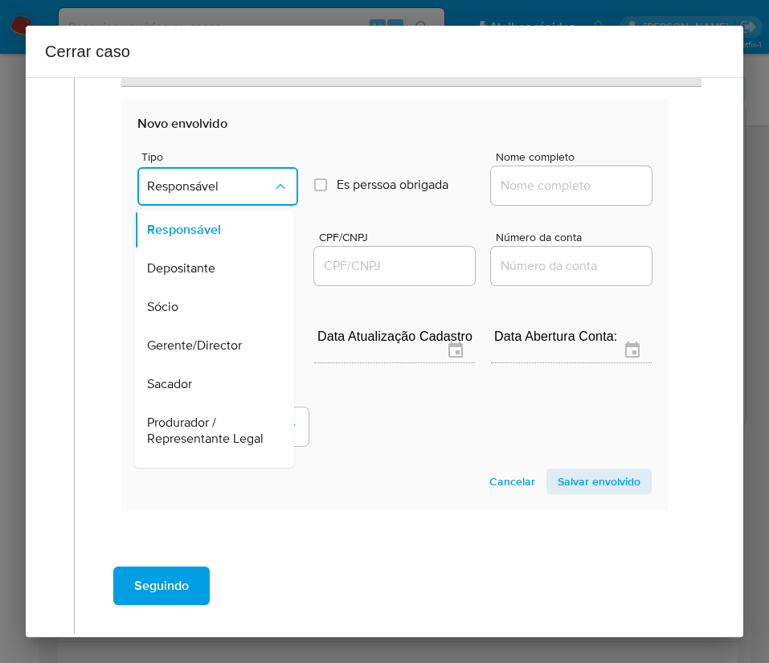
scroll to position [286, 0]
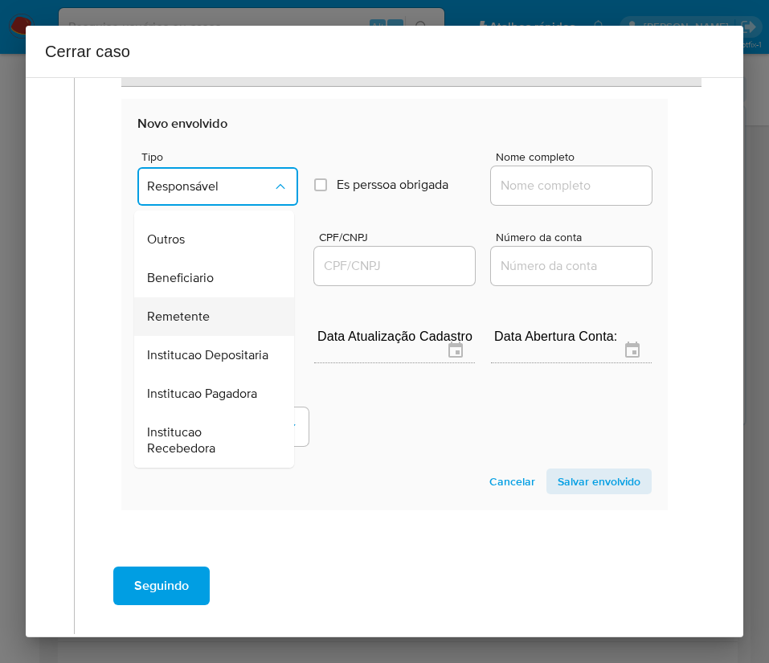
click at [194, 309] on span "Remetente" at bounding box center [178, 317] width 63 height 16
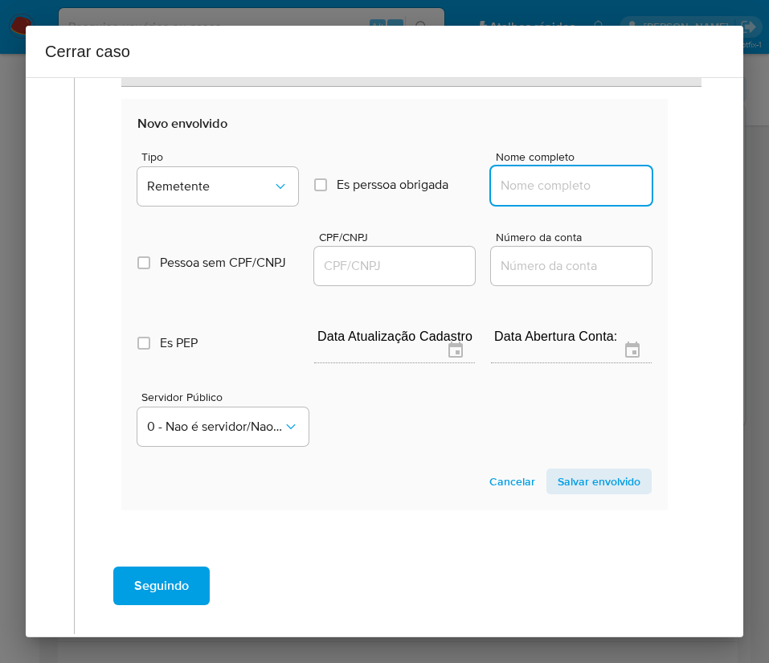
click at [502, 182] on input "Nome completo" at bounding box center [571, 185] width 161 height 21
paste input "Diogo Dos Santos Alves - CPF 52309804860"
drag, startPoint x: 543, startPoint y: 183, endPoint x: 667, endPoint y: 184, distance: 124.6
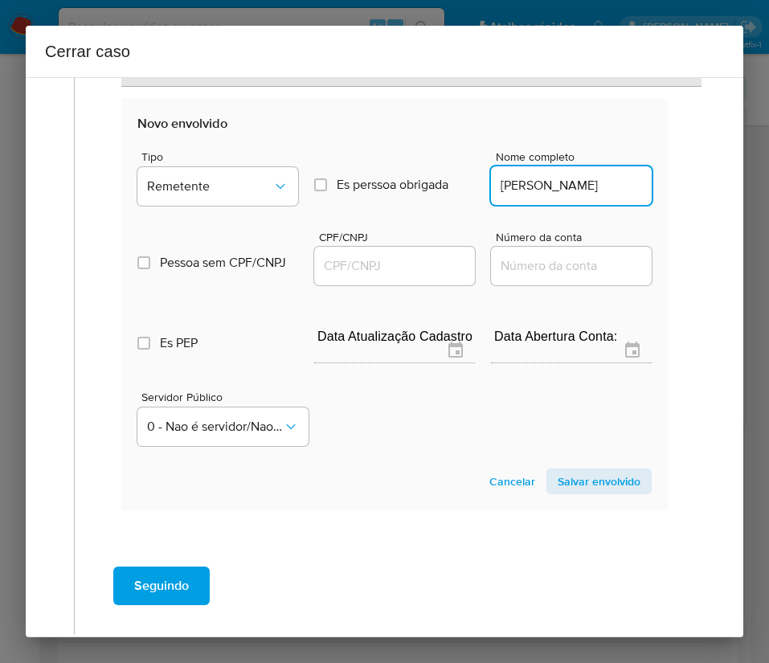
scroll to position [0, 0]
type input "Diogo Dos Santos Alves"
click at [348, 265] on input "CPF/CNPJ" at bounding box center [394, 266] width 161 height 21
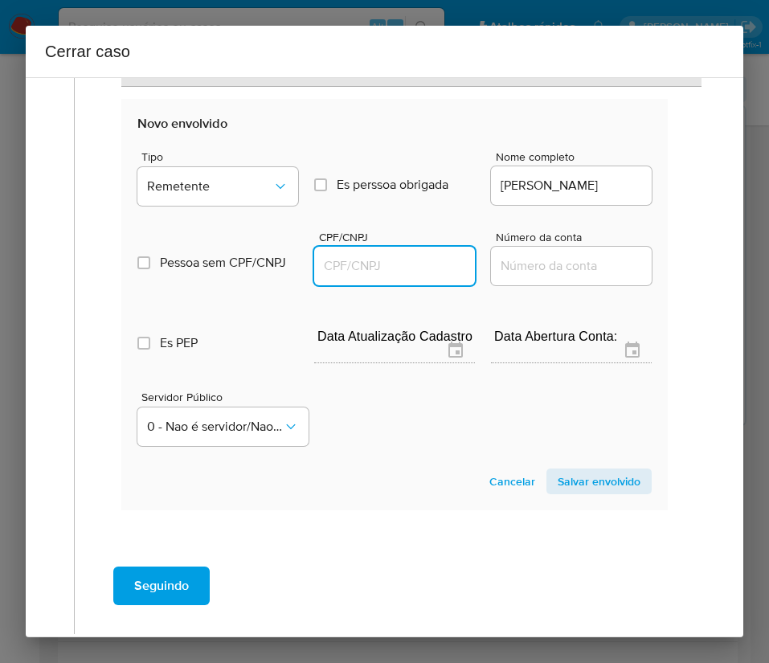
paste input "52309804860"
type input "52309804860"
click at [608, 483] on span "Salvar envolvido" at bounding box center [599, 481] width 83 height 23
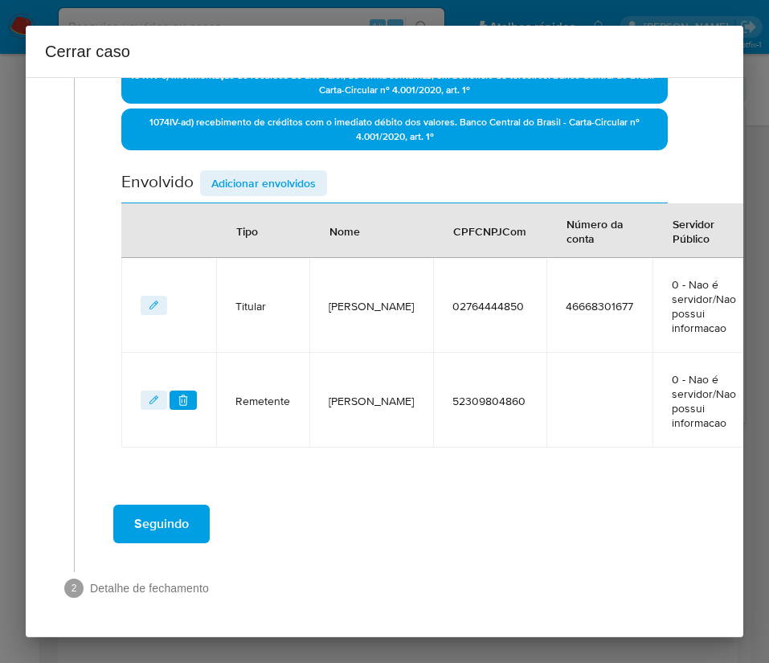
scroll to position [572, 0]
click at [268, 186] on span "Adicionar envolvidos" at bounding box center [263, 183] width 104 height 23
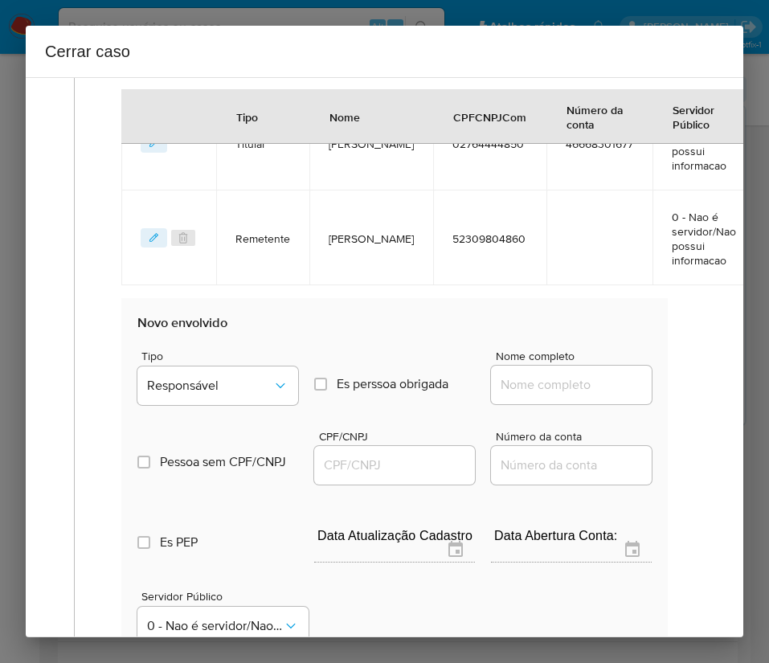
scroll to position [934, 0]
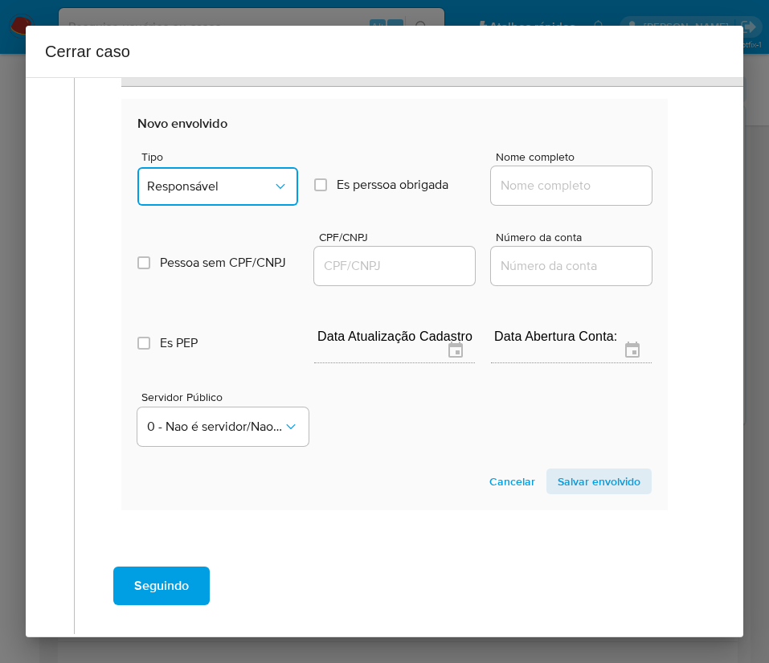
click at [233, 182] on span "Responsável" at bounding box center [209, 186] width 125 height 16
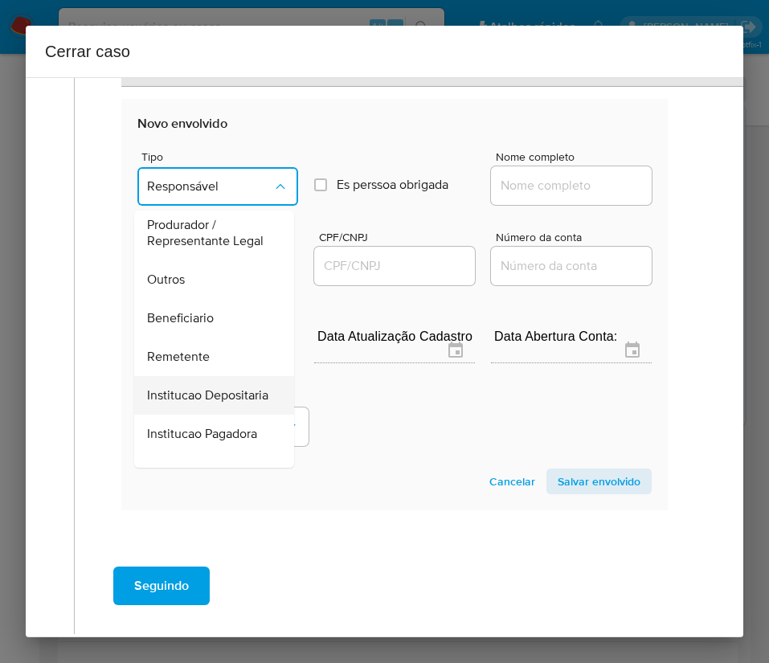
scroll to position [286, 0]
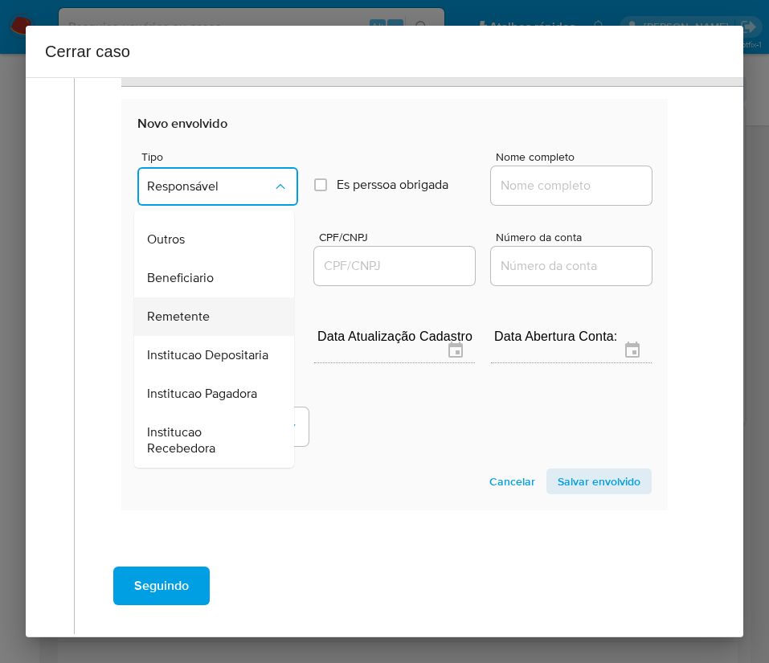
click at [190, 309] on span "Remetente" at bounding box center [178, 317] width 63 height 16
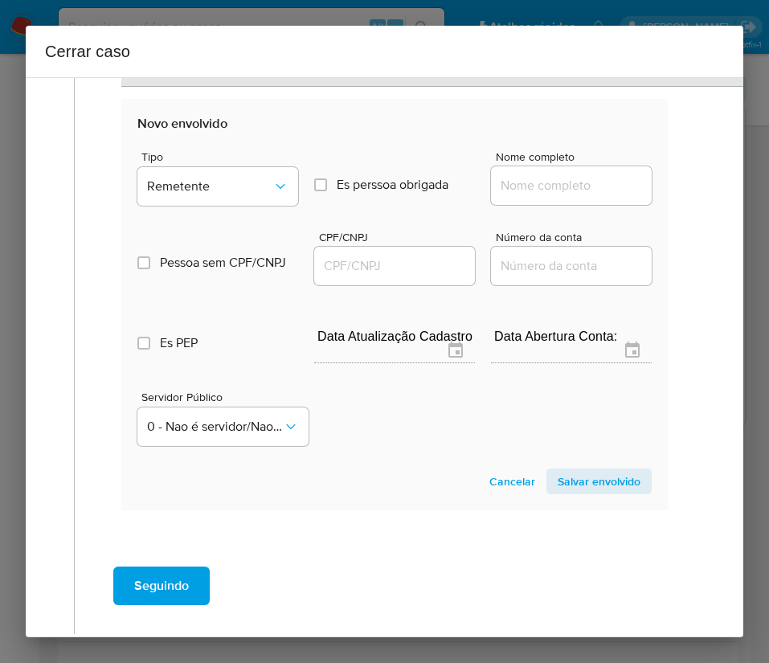
click at [500, 180] on input "Nome completo" at bounding box center [571, 185] width 161 height 21
paste input "52309804860"
drag, startPoint x: 507, startPoint y: 178, endPoint x: 428, endPoint y: 169, distance: 80.1
click at [428, 169] on div "Tipo Remetente Es perssoa obrigada Is PObrigada Nome completo 52309804860" at bounding box center [394, 172] width 514 height 80
paste input "Thiago De Sousa Paulo - CPF 52912411874"
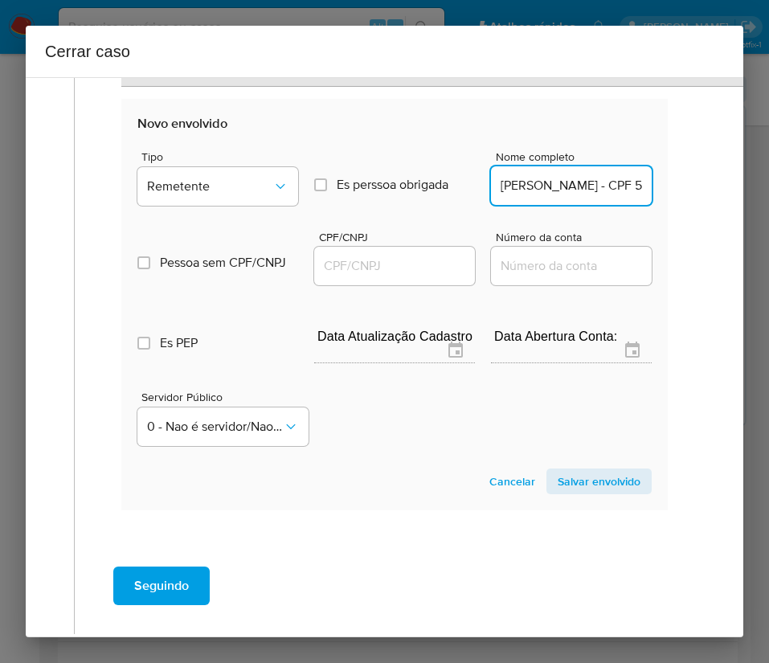
scroll to position [0, 102]
drag, startPoint x: 553, startPoint y: 182, endPoint x: 732, endPoint y: 182, distance: 179.2
click at [732, 182] on div "1 Informação completa Geral Data de início 01/07/2025 Data Fin 24/08/2025 Valor…" at bounding box center [385, 357] width 718 height 560
type input "Thiago De Sousa Paulo"
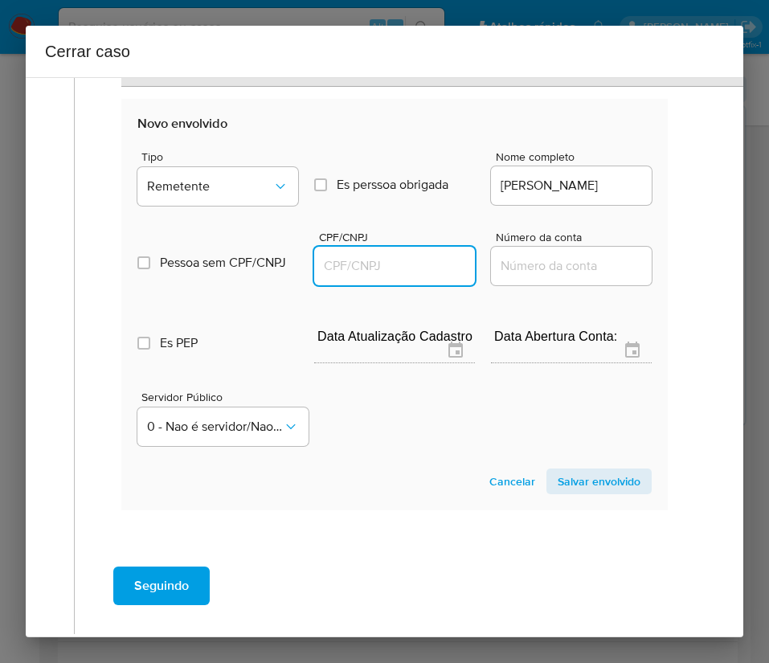
click at [328, 268] on input "CPF/CNPJ" at bounding box center [394, 266] width 161 height 21
paste input "52912411874"
type input "52912411874"
click at [567, 483] on span "Salvar envolvido" at bounding box center [599, 481] width 83 height 23
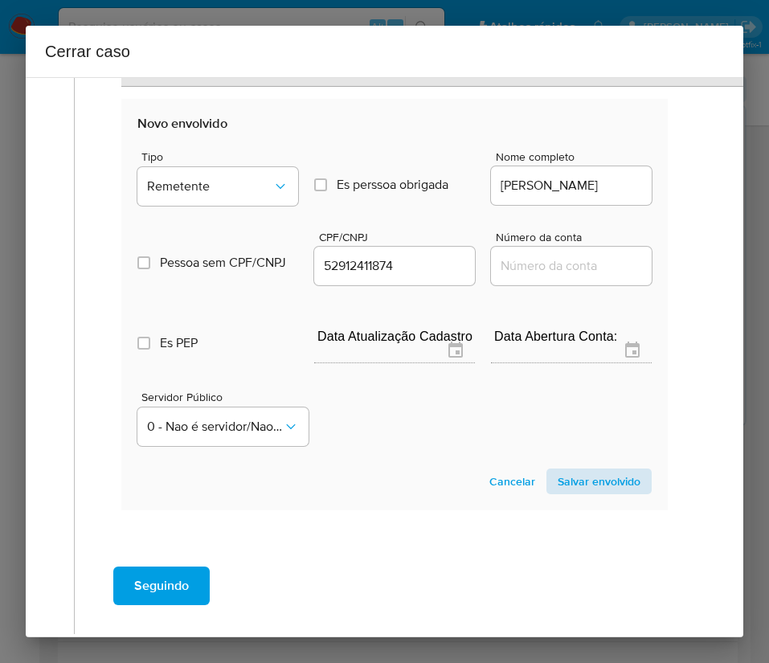
scroll to position [667, 0]
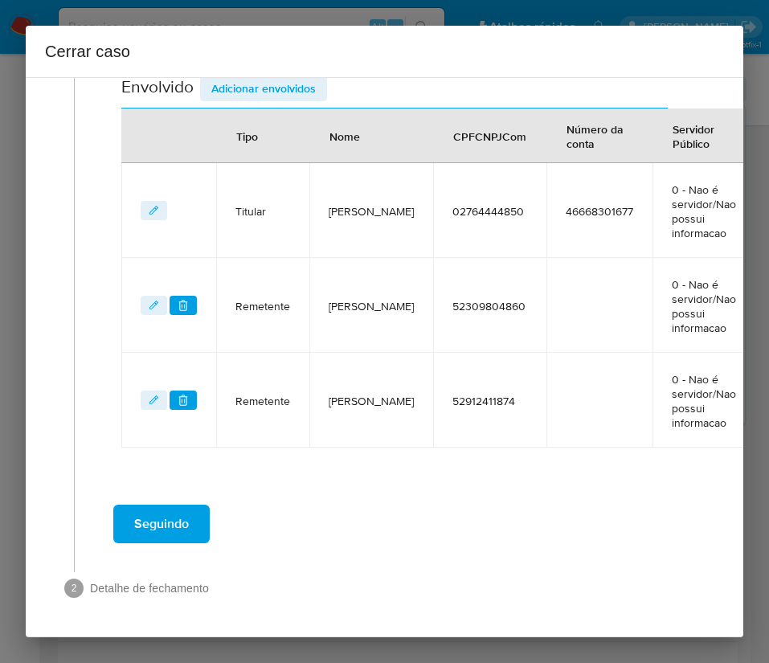
click at [246, 78] on span "Adicionar envolvidos" at bounding box center [263, 88] width 104 height 23
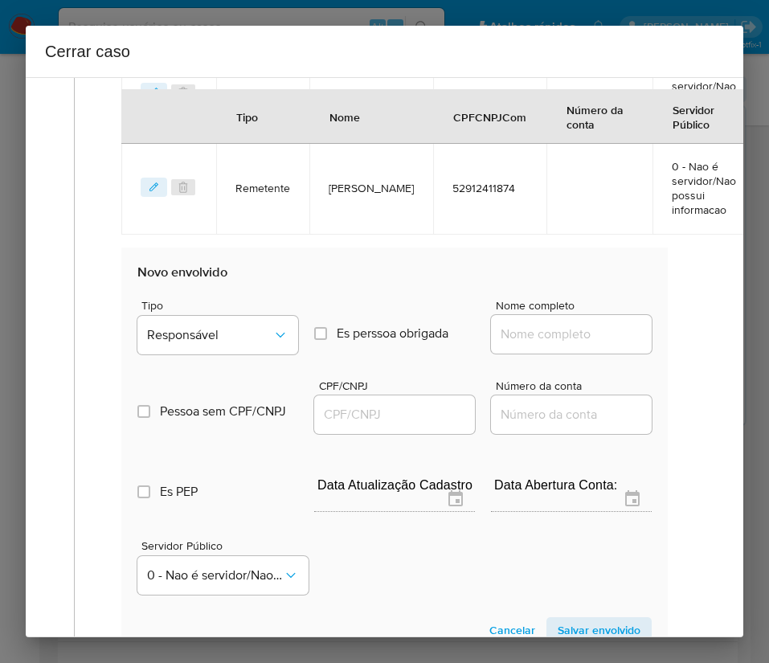
scroll to position [1091, 0]
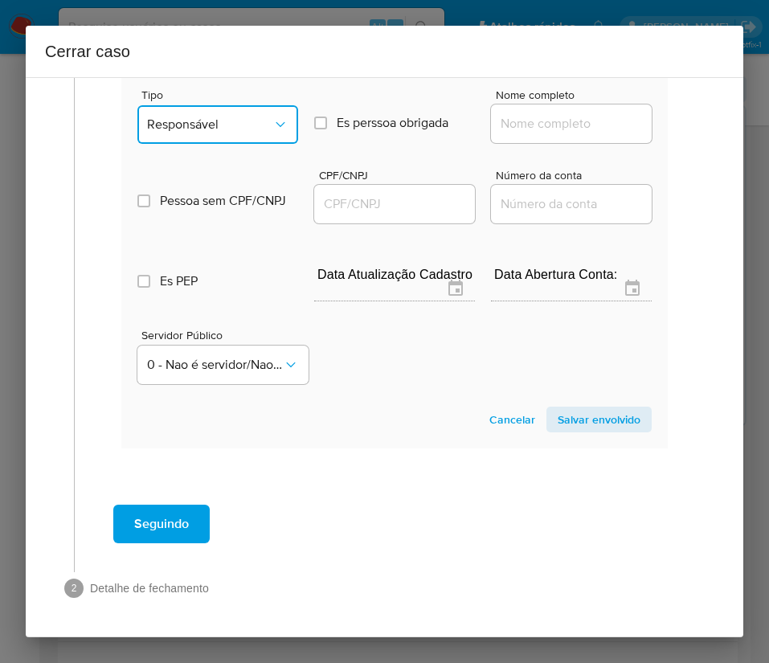
click at [227, 113] on button "Responsável" at bounding box center [217, 124] width 161 height 39
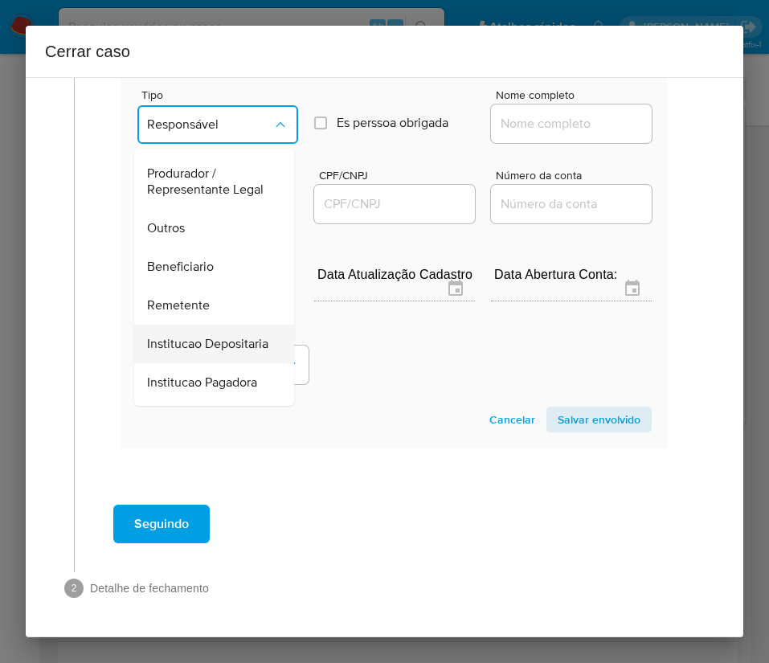
scroll to position [286, 0]
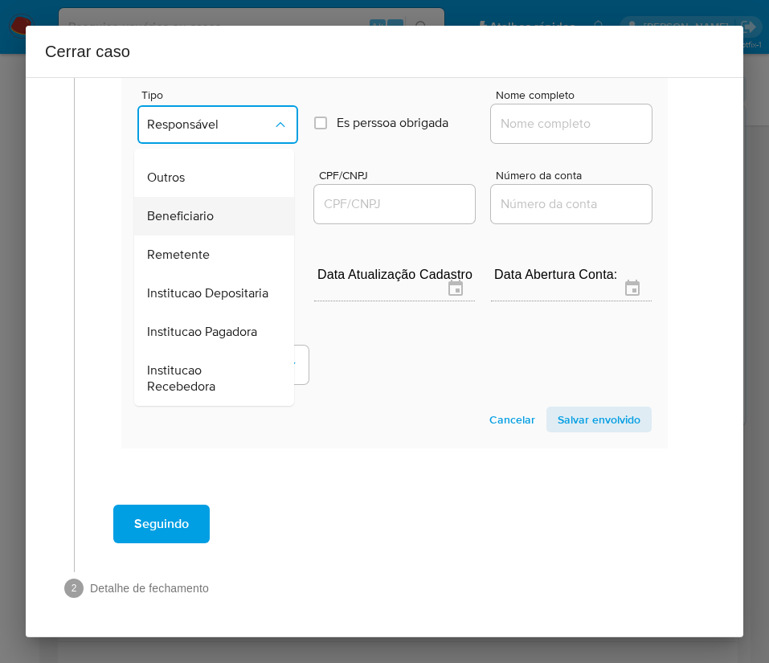
click at [210, 208] on span "Beneficiario" at bounding box center [180, 216] width 67 height 16
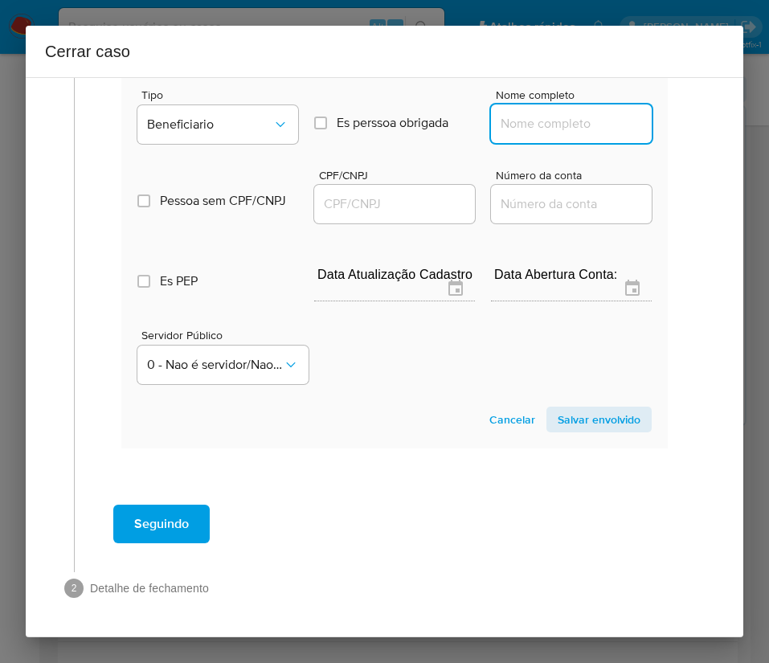
click at [553, 124] on input "Nome completo" at bounding box center [571, 123] width 161 height 21
paste input "Julia Da Silva Ricz - CPF 45181621880"
drag, startPoint x: 547, startPoint y: 121, endPoint x: 657, endPoint y: 127, distance: 110.3
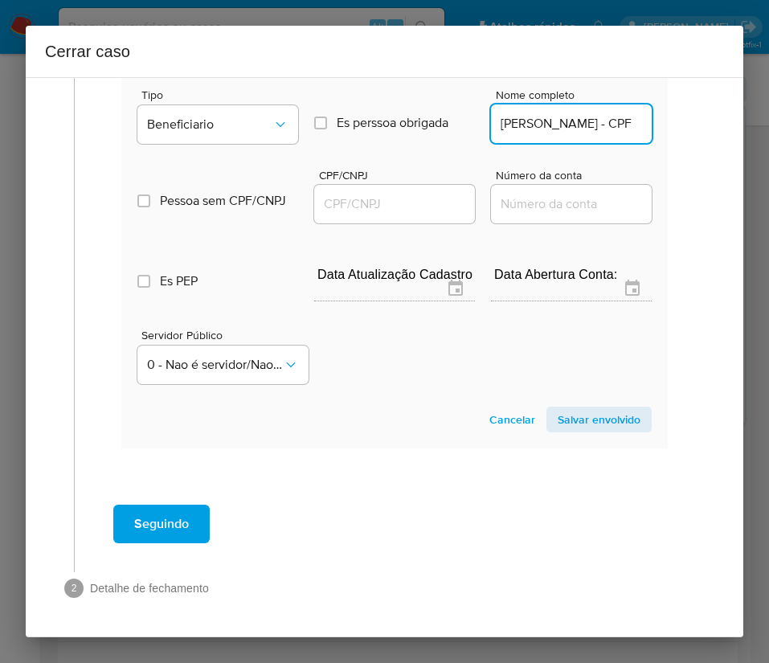
scroll to position [0, 0]
type input "Julia Da Silva Ricz"
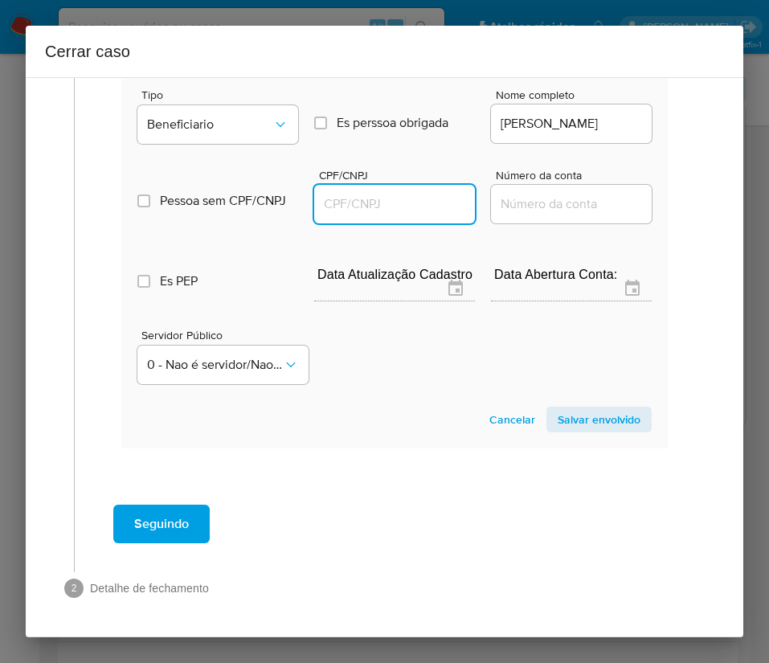
click at [394, 211] on input "CPF/CNPJ" at bounding box center [394, 204] width 161 height 21
paste input "45181621880"
type input "45181621880"
click at [588, 419] on span "Salvar envolvido" at bounding box center [599, 419] width 83 height 23
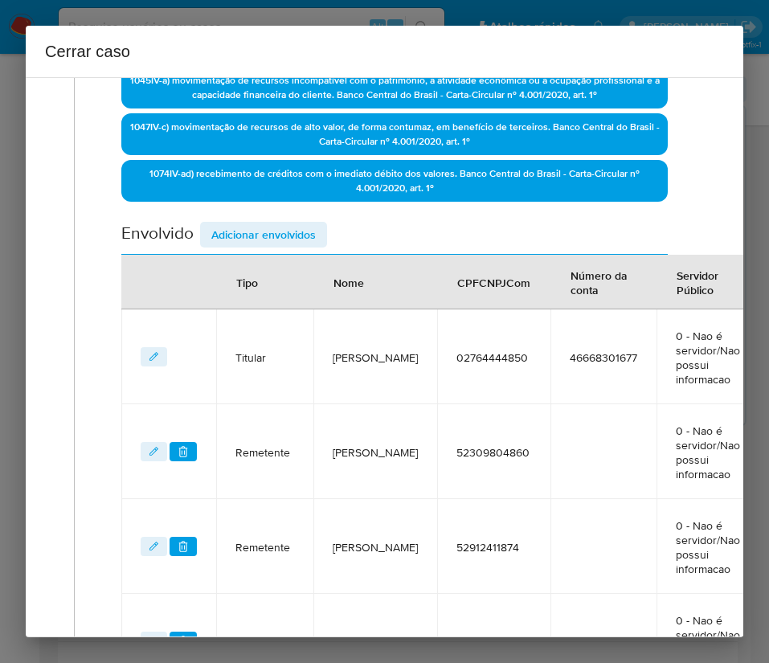
click at [262, 232] on span "Adicionar envolvidos" at bounding box center [263, 234] width 104 height 23
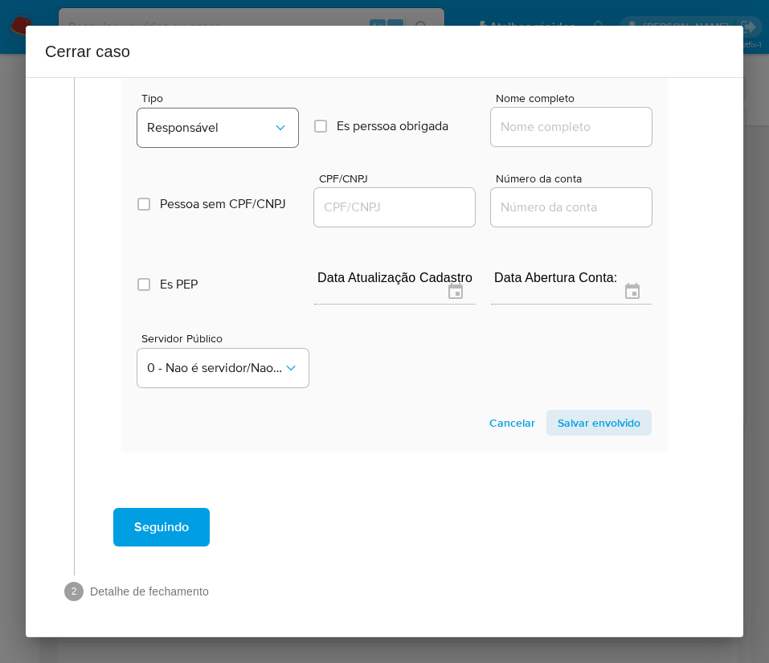
scroll to position [1186, 0]
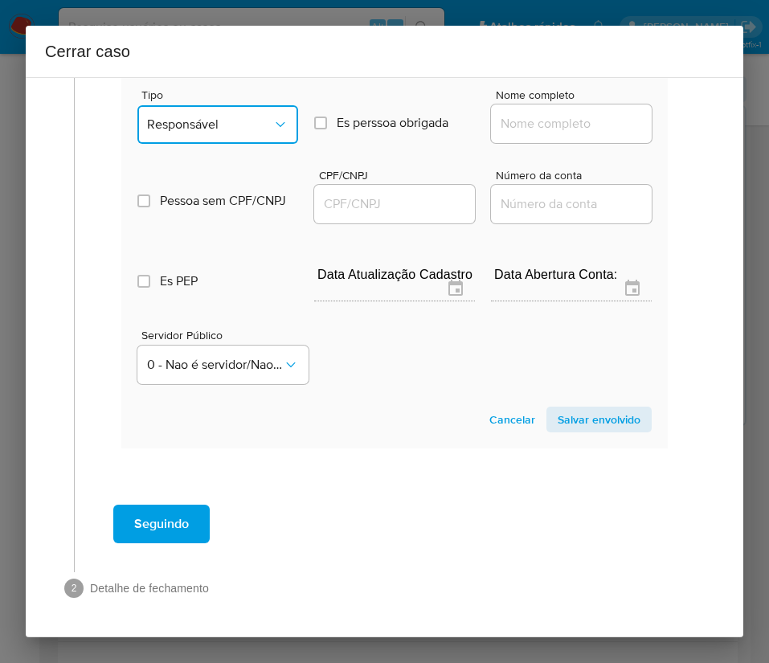
click at [223, 125] on span "Responsável" at bounding box center [209, 125] width 125 height 16
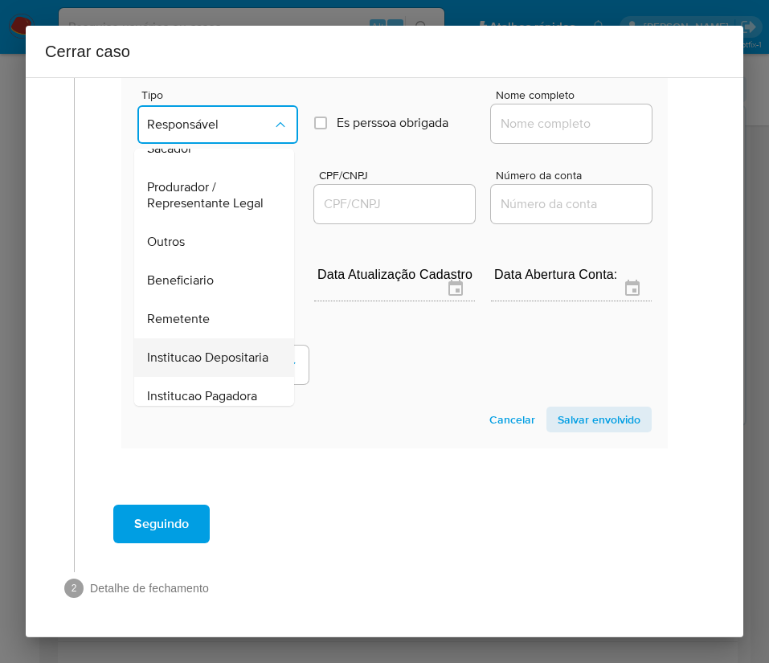
scroll to position [241, 0]
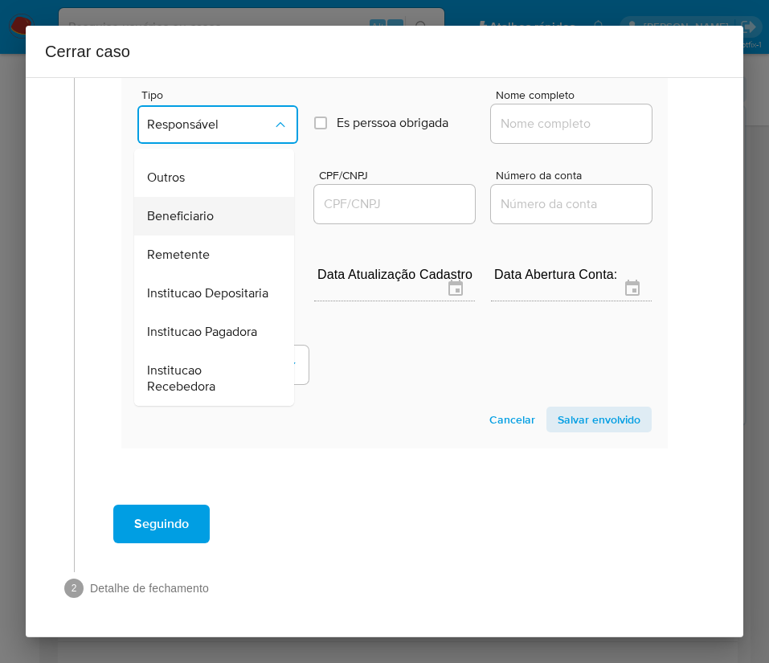
click at [201, 224] on span "Beneficiario" at bounding box center [180, 216] width 67 height 16
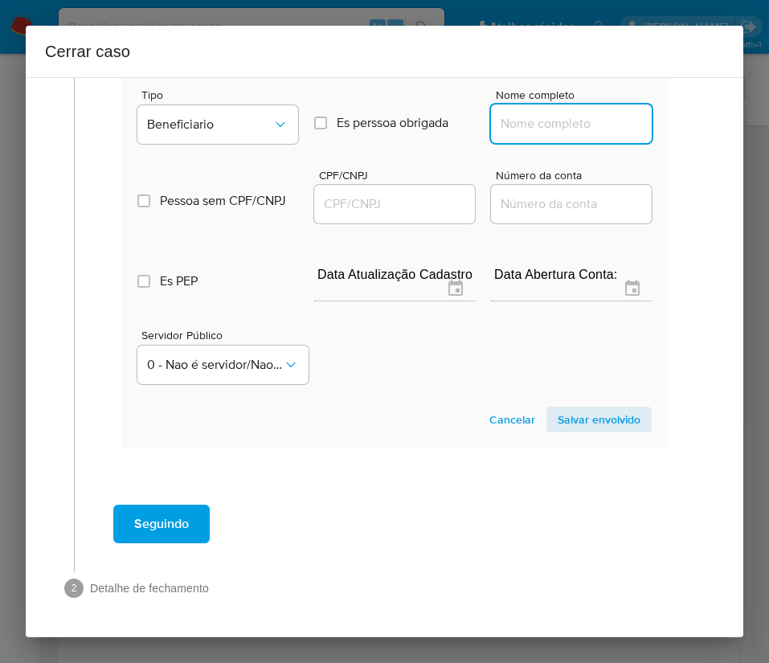
click at [513, 117] on input "Nome completo" at bounding box center [571, 123] width 161 height 21
paste input "Alex Rodrigues Sacerdote - CPF 02786884110"
drag, startPoint x: 545, startPoint y: 119, endPoint x: 681, endPoint y: 129, distance: 136.2
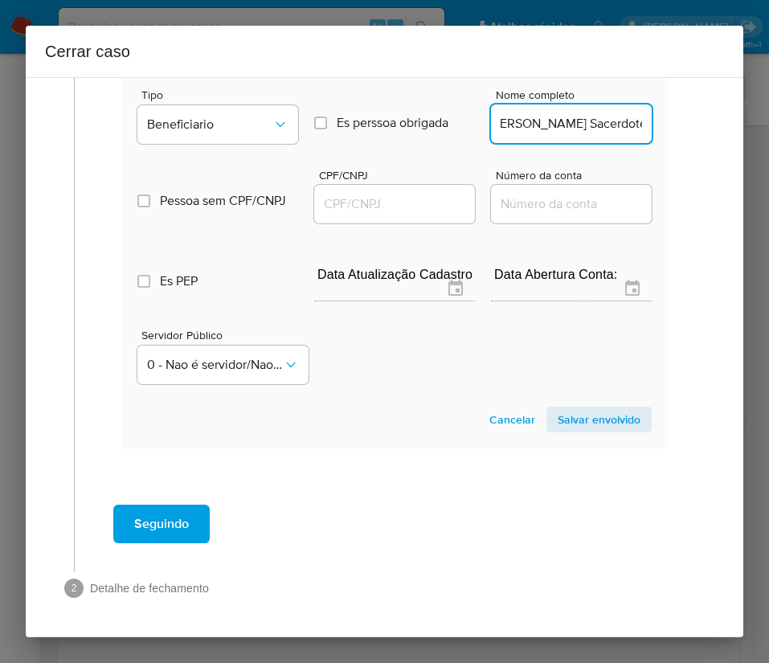
scroll to position [0, 8]
type input "Alex Rodrigues Sacerdote"
click at [432, 209] on input "CPF/CNPJ" at bounding box center [394, 204] width 161 height 21
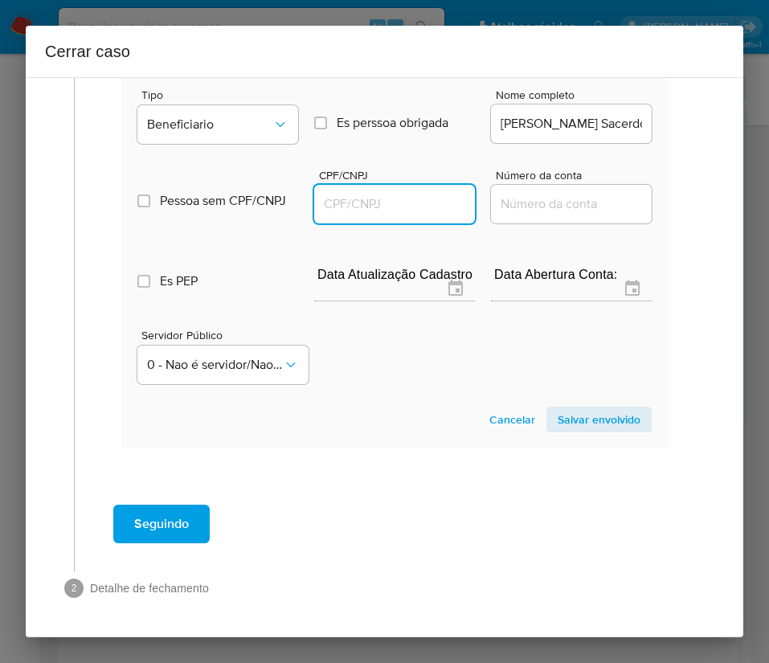
paste input "02786884110"
type input "2786884110"
click at [580, 425] on span "Salvar envolvido" at bounding box center [599, 419] width 83 height 23
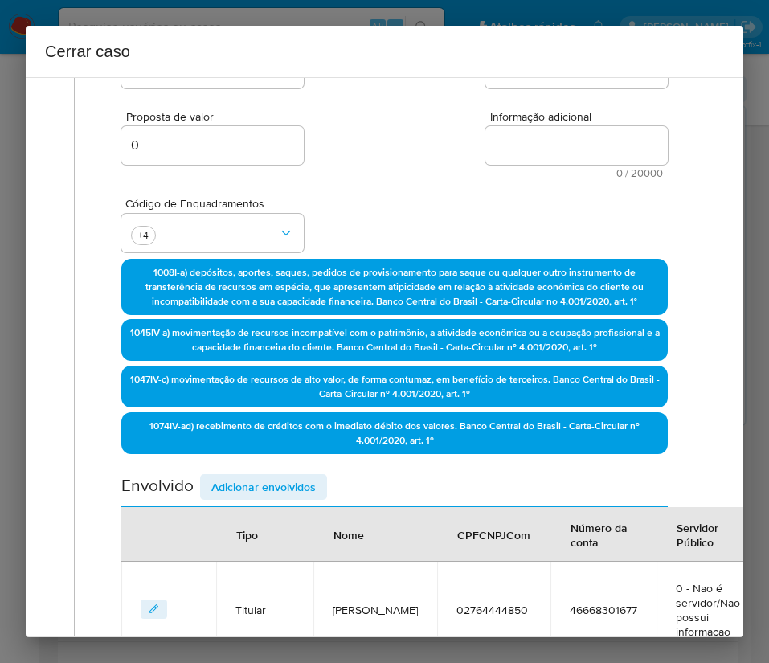
scroll to position [133, 0]
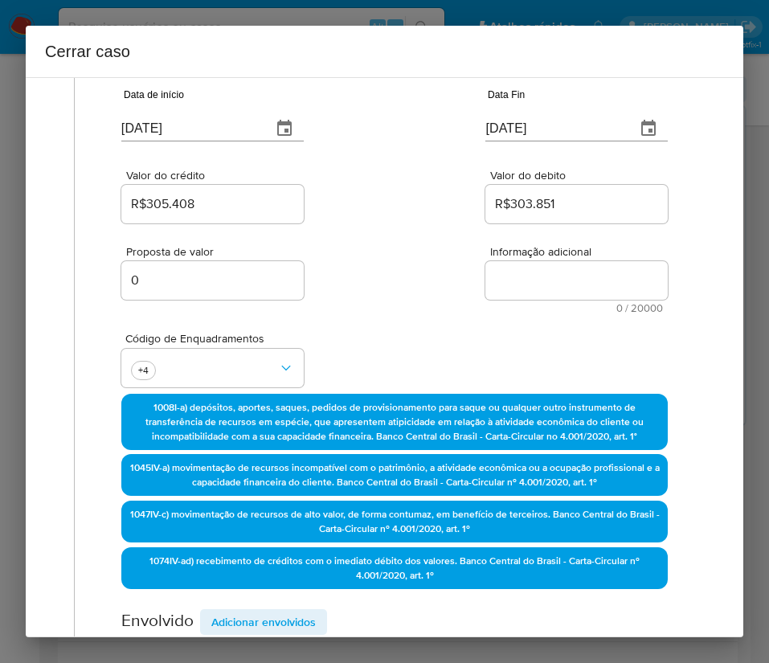
click at [543, 299] on div "Informação adicional 0 / 20000 20000 caracteres restantes" at bounding box center [576, 280] width 182 height 68
click at [551, 280] on textarea "Informação adicional" at bounding box center [576, 280] width 182 height 39
paste textarea "Informações do Cliente Alice da Costa Dias, CPF 02764444850, 64 anos, residente…"
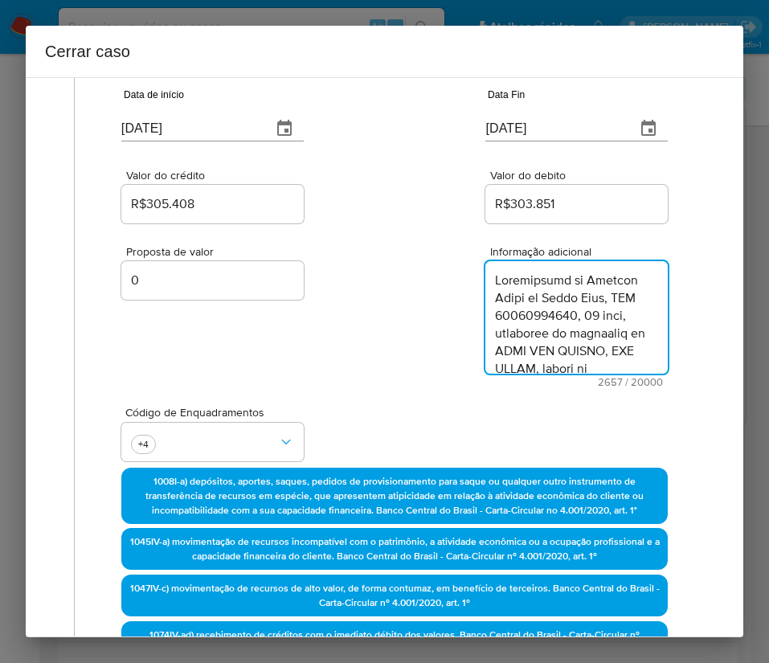
scroll to position [2603, 0]
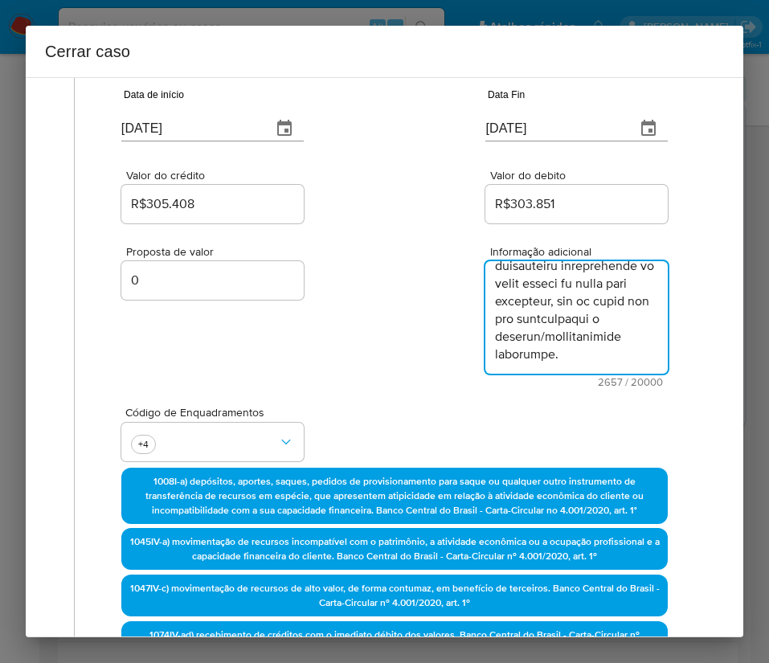
type textarea "Informações do Cliente Alice da Costa Dias, CPF 02764444850, 64 anos, residente…"
click at [495, 393] on div "Código de Enquadramentos +4" at bounding box center [394, 427] width 547 height 80
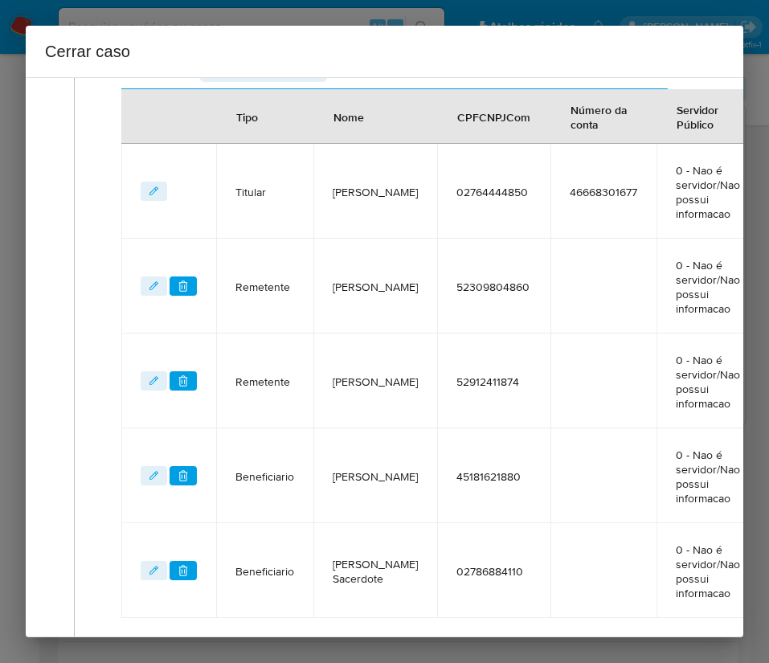
scroll to position [931, 0]
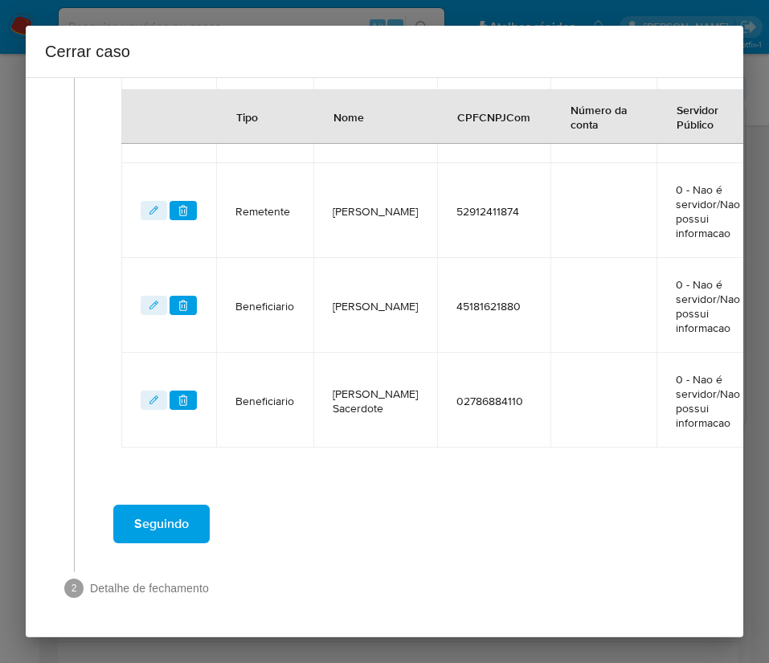
click at [163, 518] on span "Seguindo" at bounding box center [161, 523] width 55 height 35
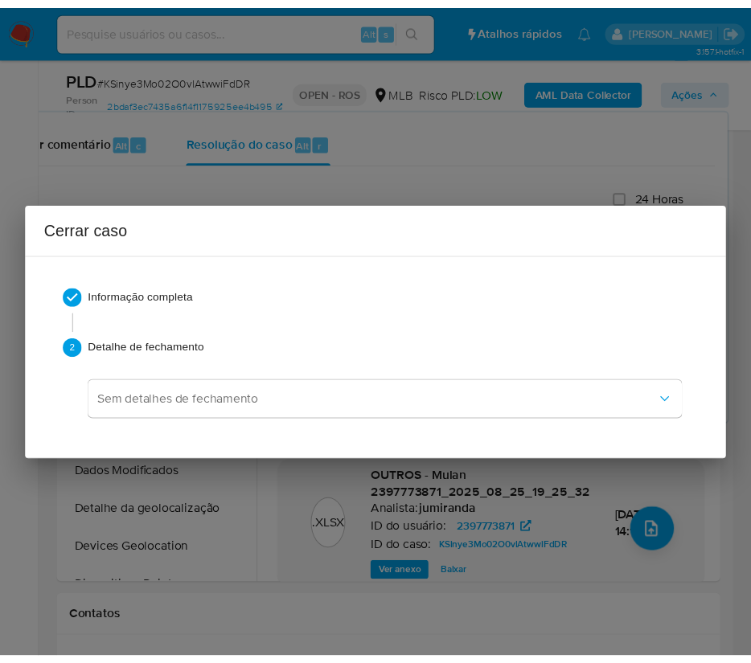
scroll to position [2533, 0]
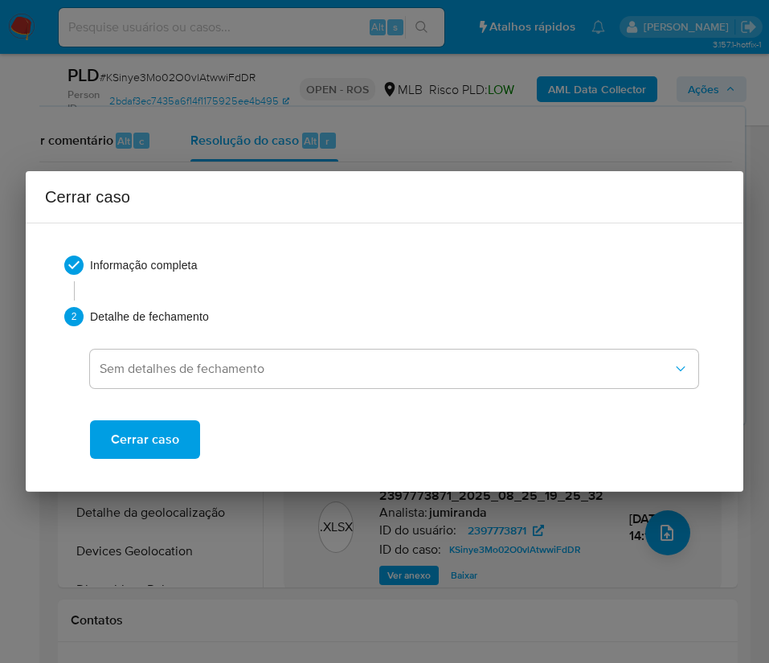
click at [174, 437] on span "Cerrar caso" at bounding box center [145, 439] width 68 height 35
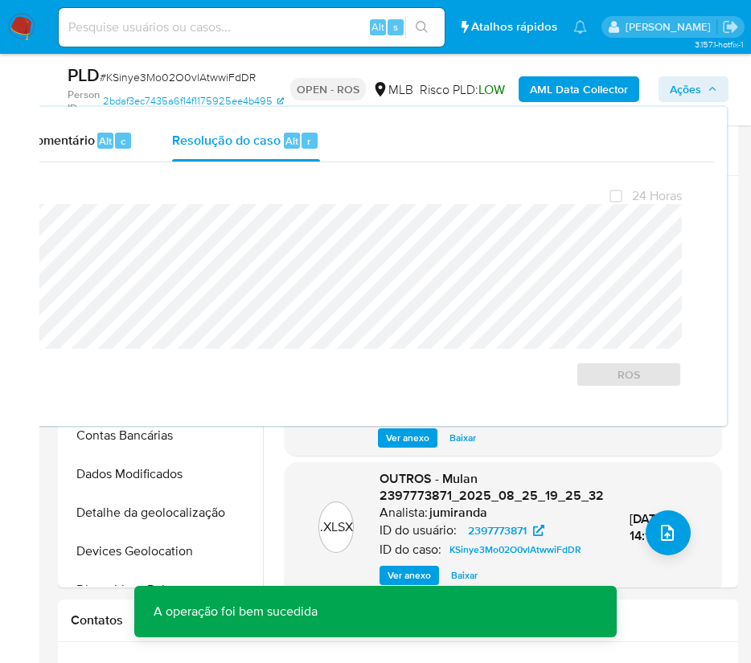
click at [132, 81] on span "# KSinye3Mo02O0vlAtwwiFdDR" at bounding box center [178, 77] width 156 height 16
copy span "KSinye3Mo02O0vlAtwwiFdDR"
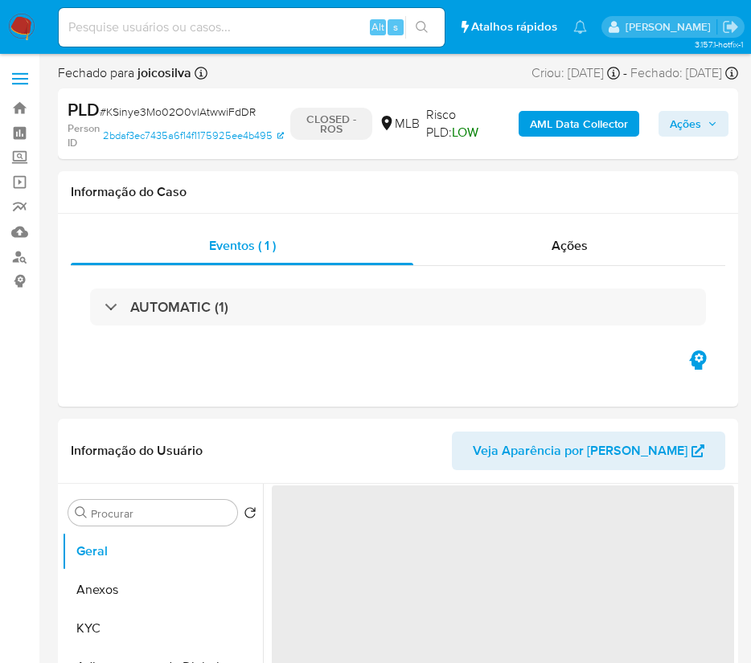
click at [21, 29] on img at bounding box center [21, 27] width 27 height 27
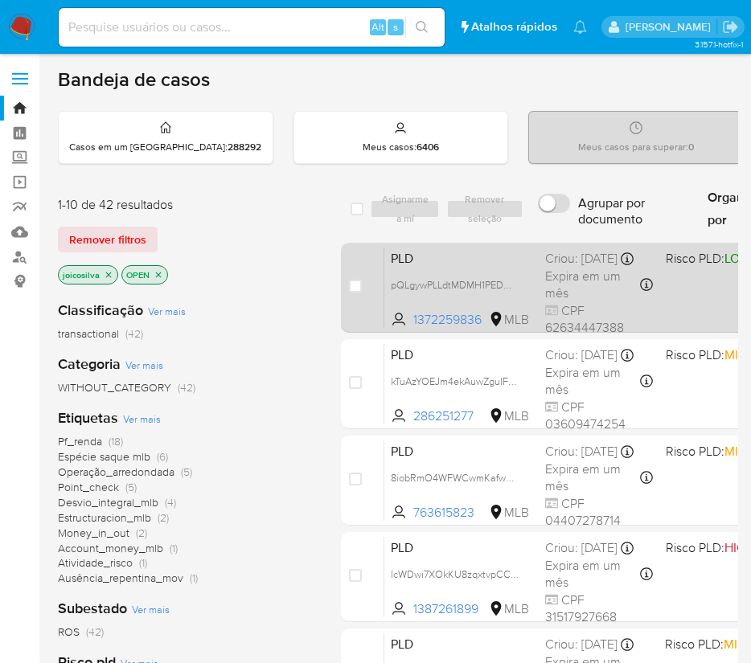
click at [494, 268] on span "PLD" at bounding box center [461, 257] width 141 height 21
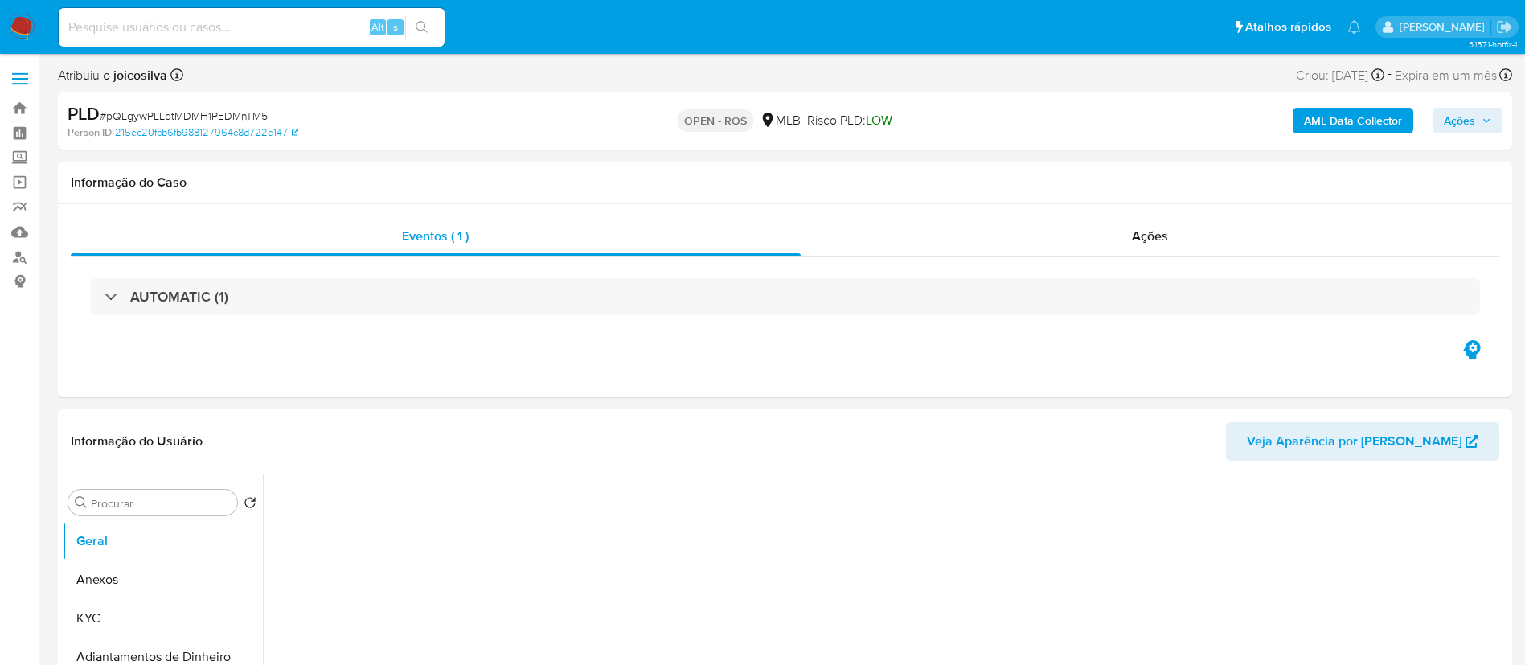
click at [208, 117] on span "# pQLgywPLLdtMDMH1PEDMnTM5" at bounding box center [184, 116] width 168 height 16
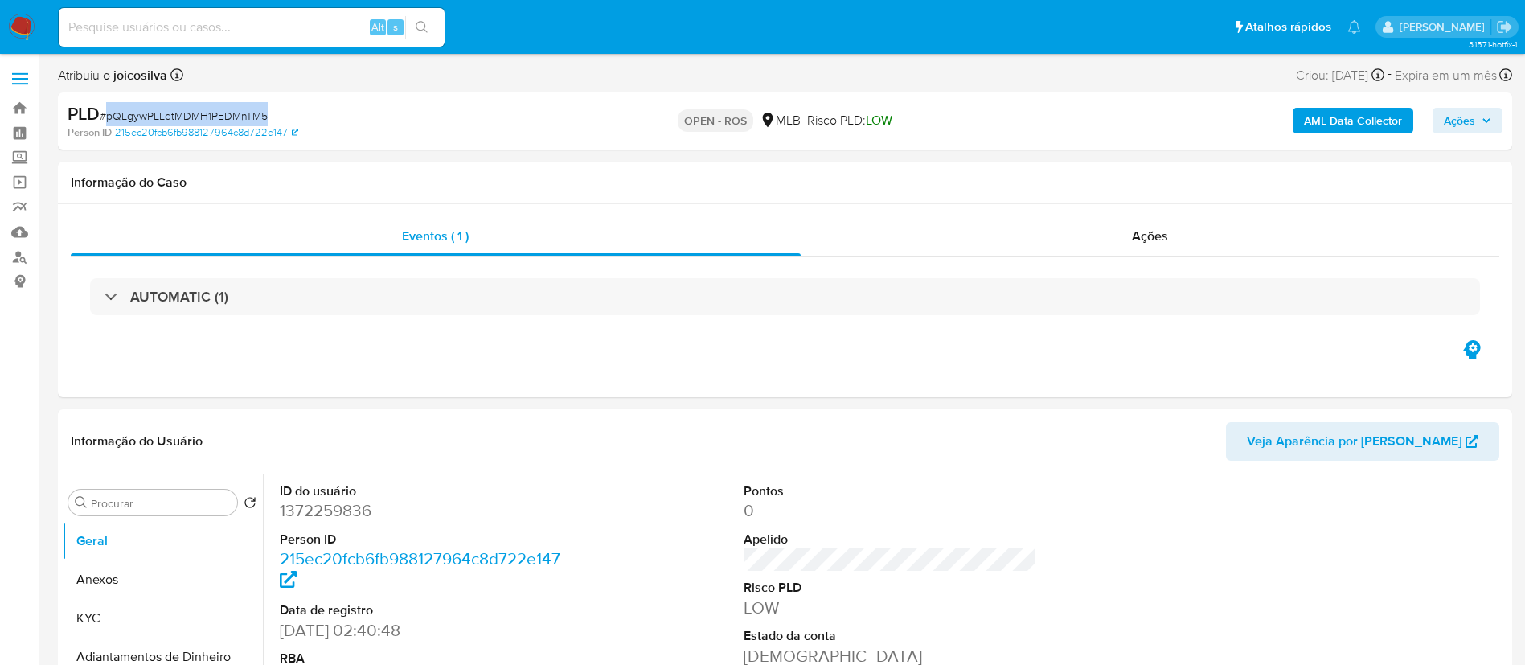
click at [208, 117] on span "# pQLgywPLLdtMDMH1PEDMnTM5" at bounding box center [184, 116] width 168 height 16
select select "10"
copy span "pQLgywPLLdtMDMH1PEDMnTM5"
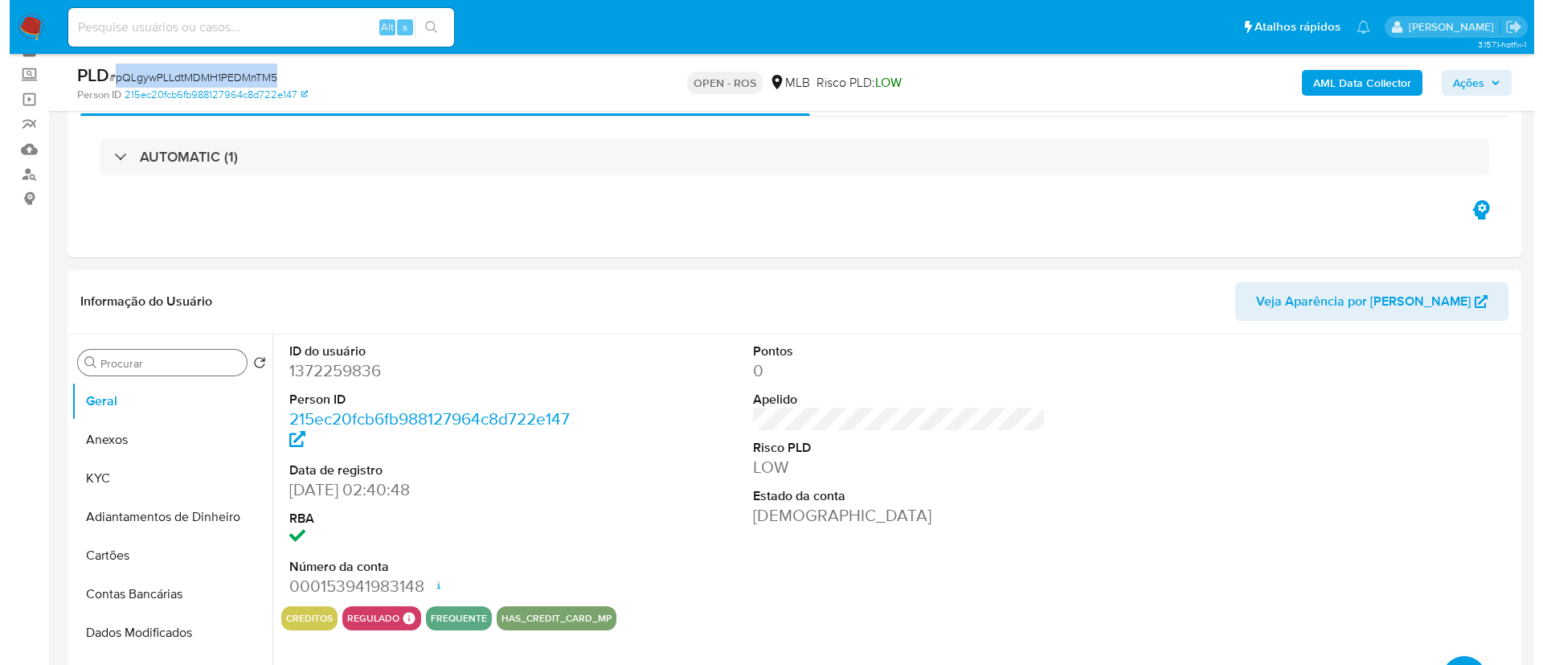
scroll to position [121, 0]
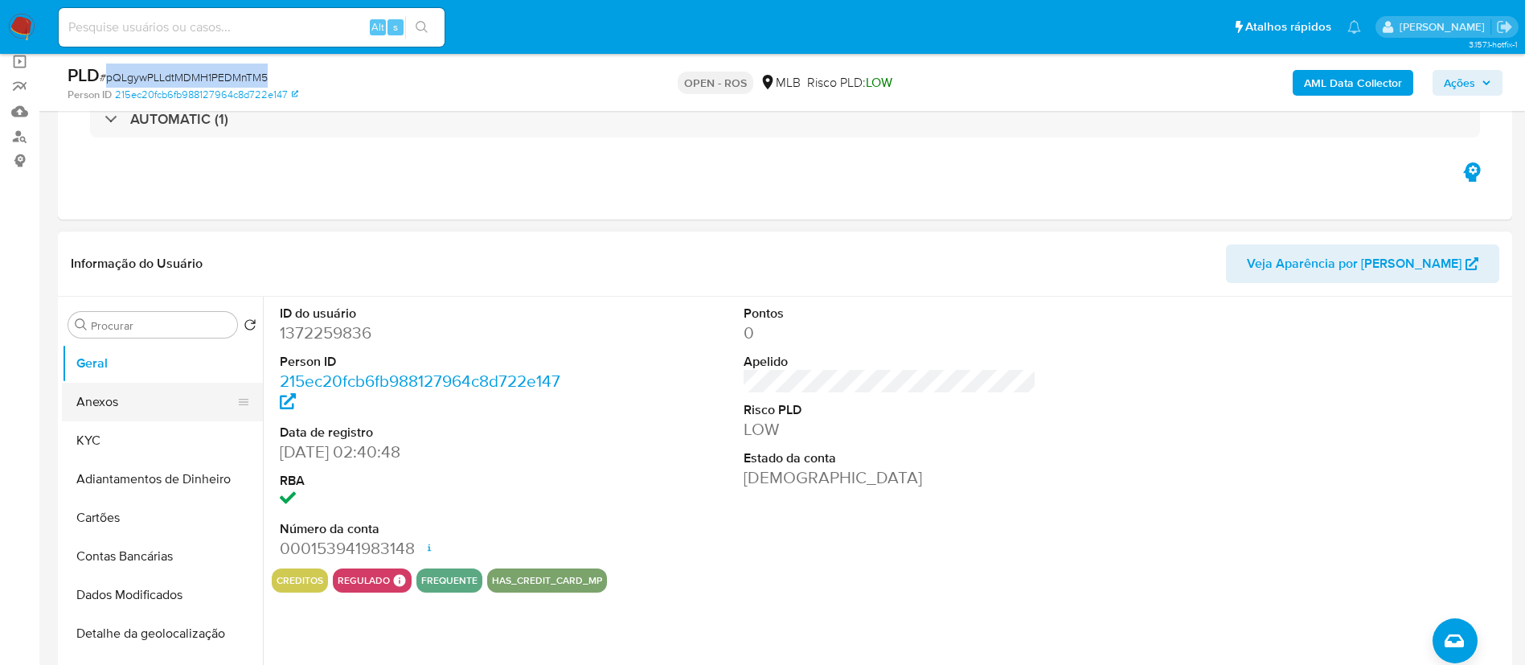
click at [111, 395] on button "Anexos" at bounding box center [156, 402] width 188 height 39
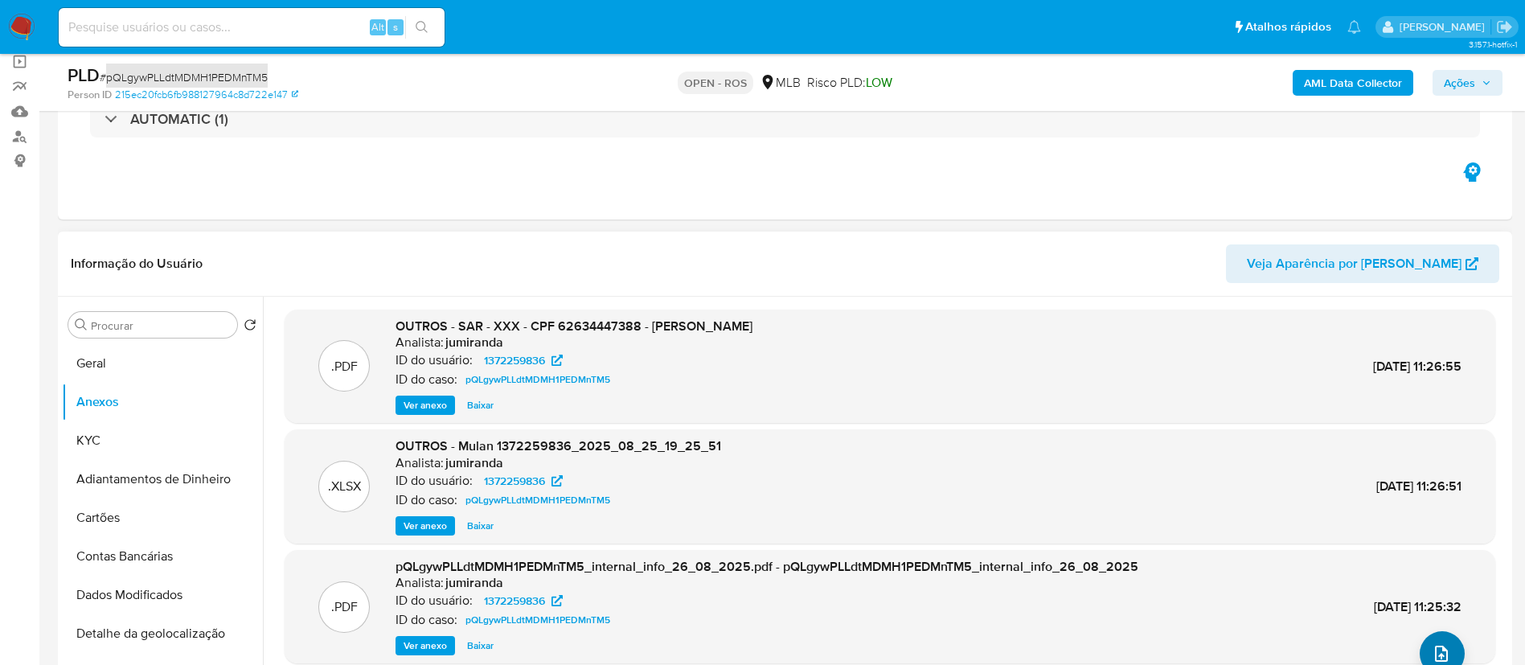
click at [768, 648] on icon "upload-file" at bounding box center [1440, 653] width 19 height 19
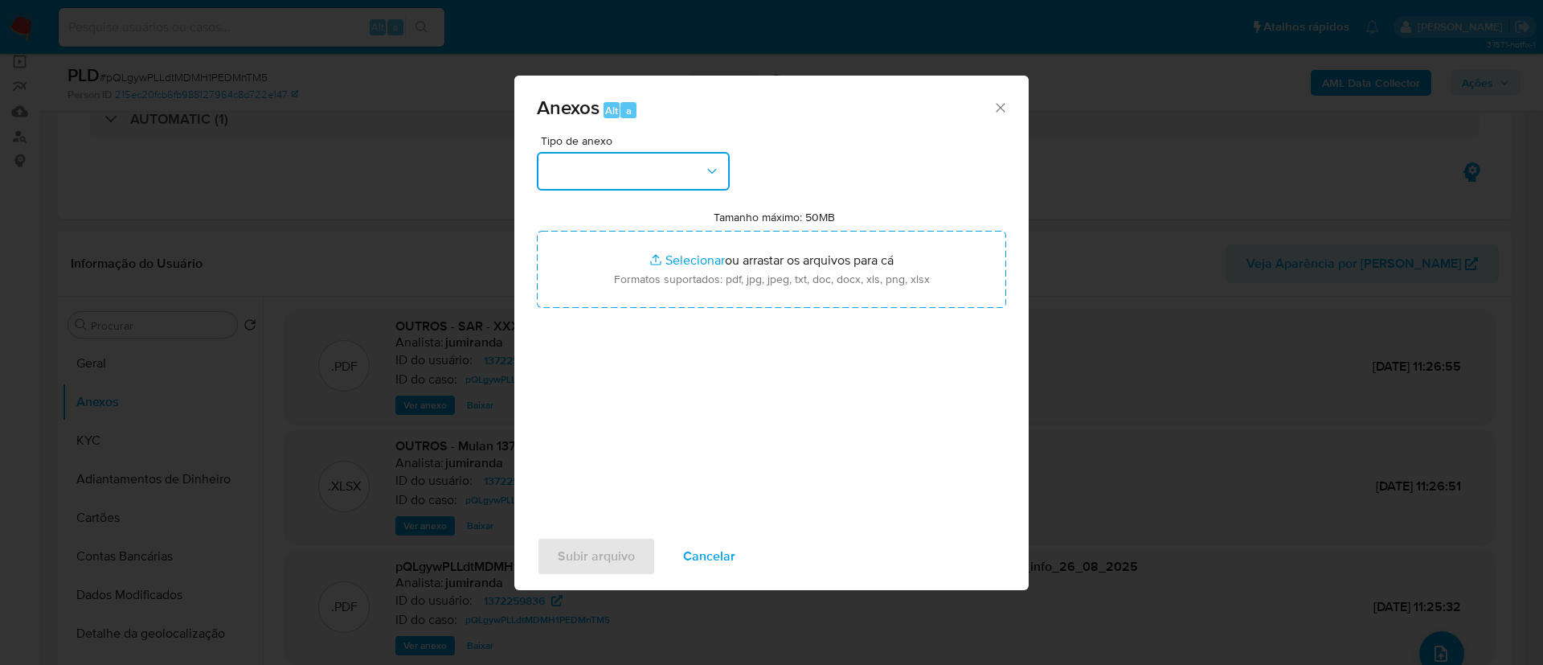
drag, startPoint x: 680, startPoint y: 173, endPoint x: 680, endPoint y: 183, distance: 10.4
click at [680, 173] on button "button" at bounding box center [633, 171] width 193 height 39
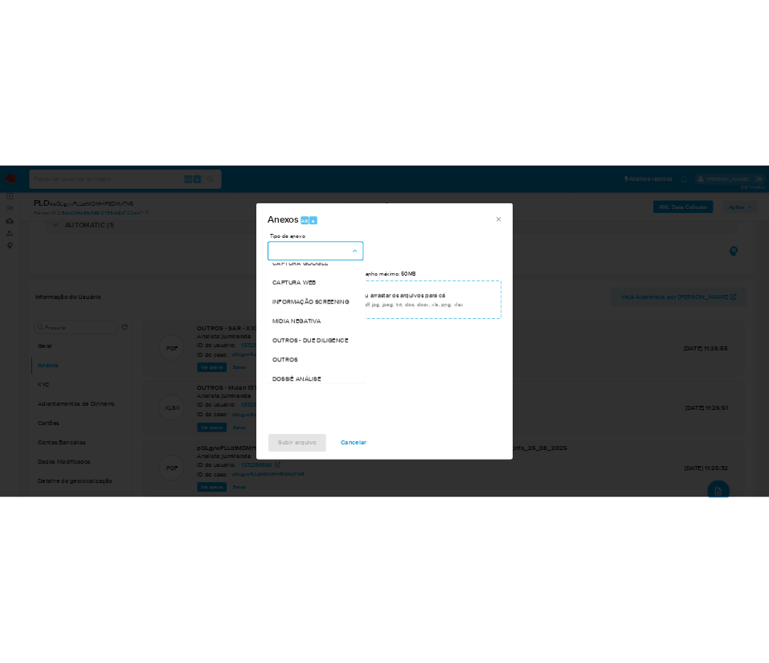
scroll to position [248, 0]
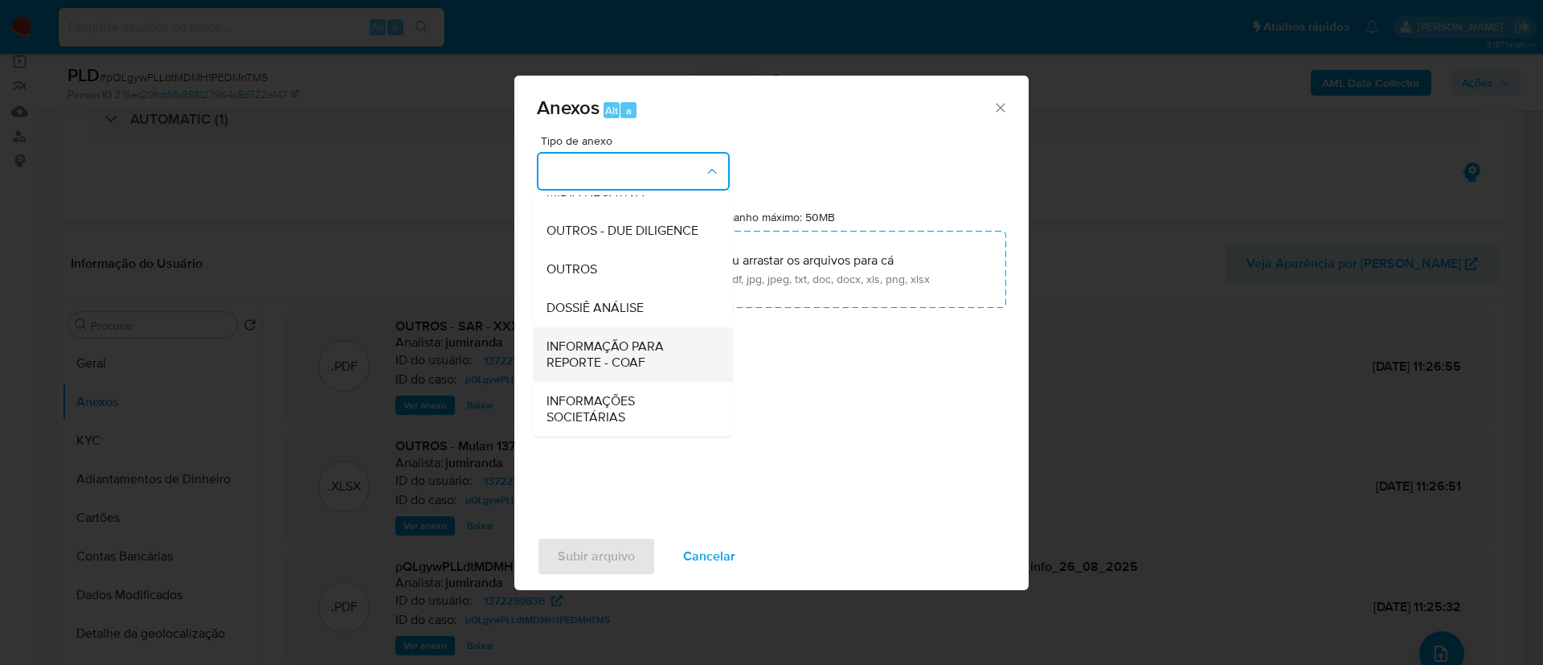
click at [643, 362] on span "INFORMAÇÃO PARA REPORTE - COAF" at bounding box center [629, 354] width 164 height 32
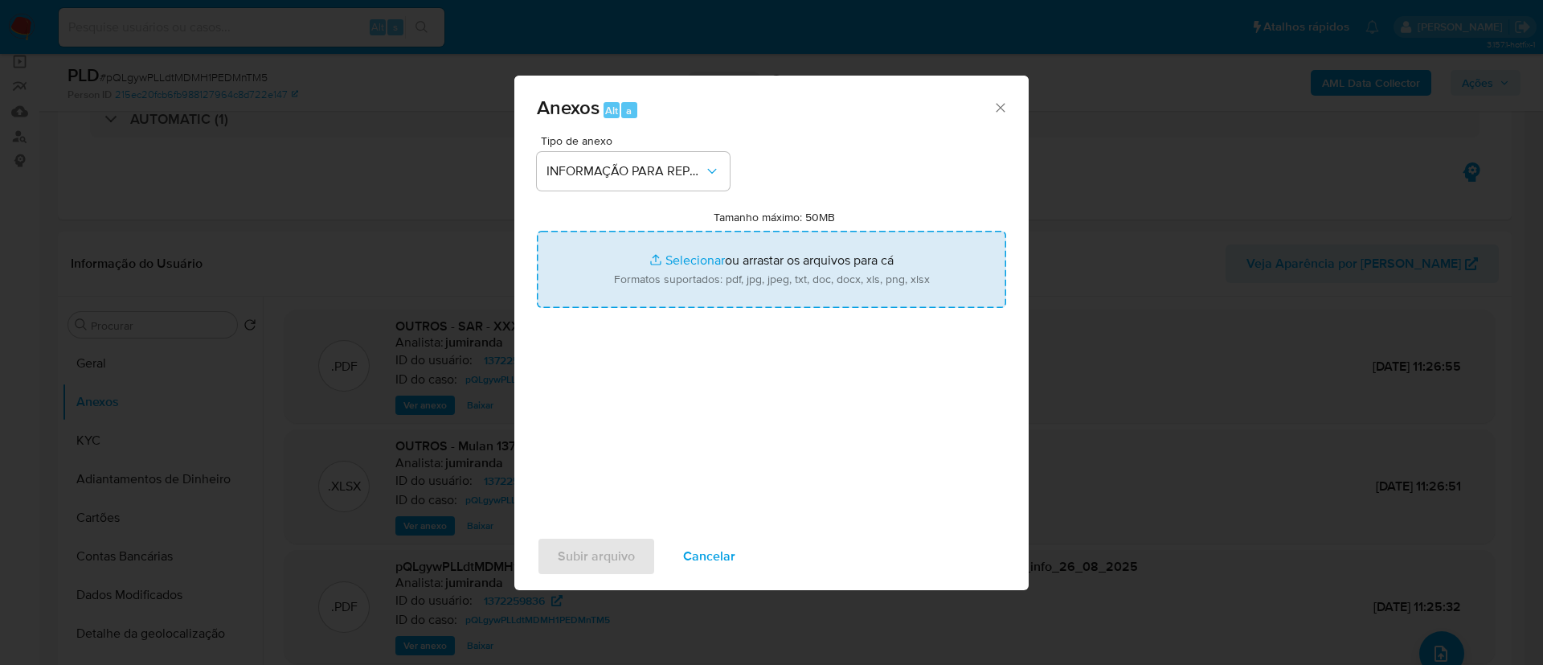
type input "C:\fakepath\SAR - pQLgywPLLdtMDMH1PEDMnTM5 - CPF 62634447388 - FRANCISCO NATANA…"
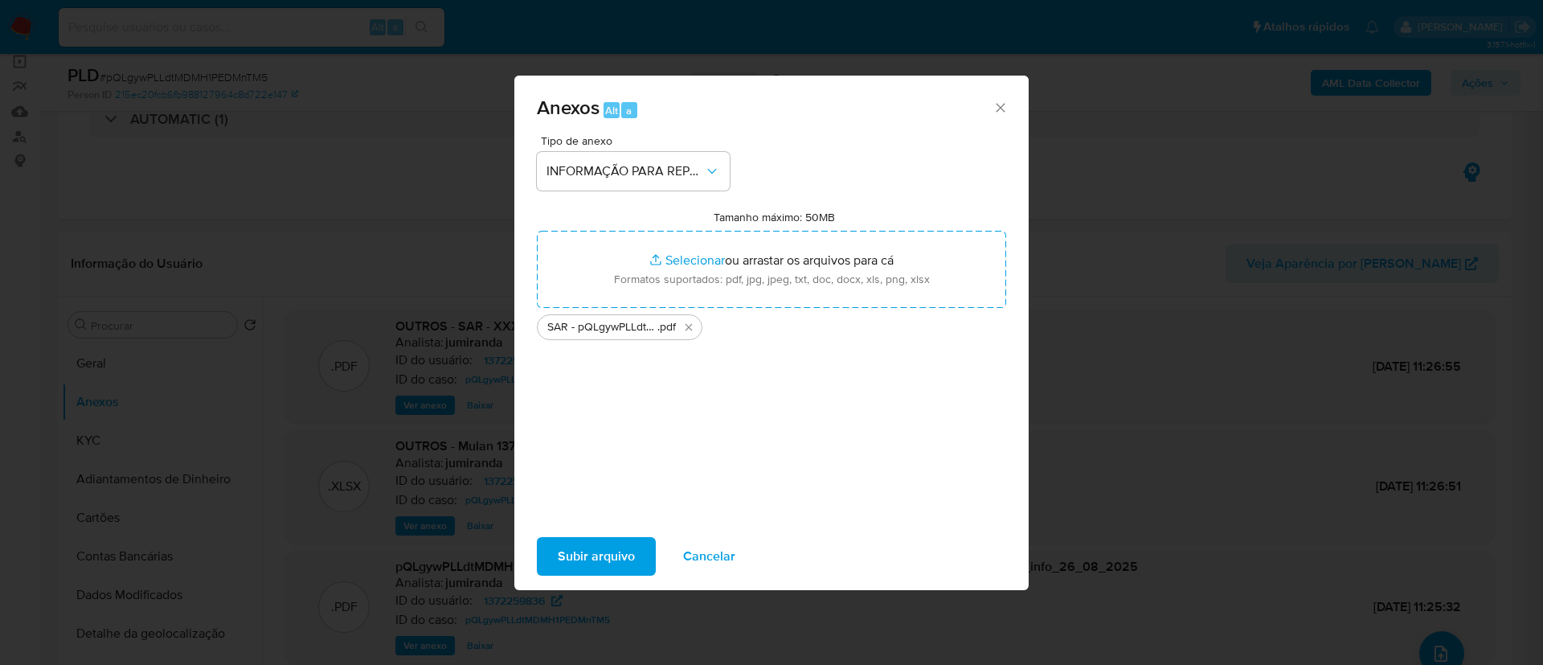
click at [592, 559] on span "Subir arquivo" at bounding box center [596, 556] width 77 height 35
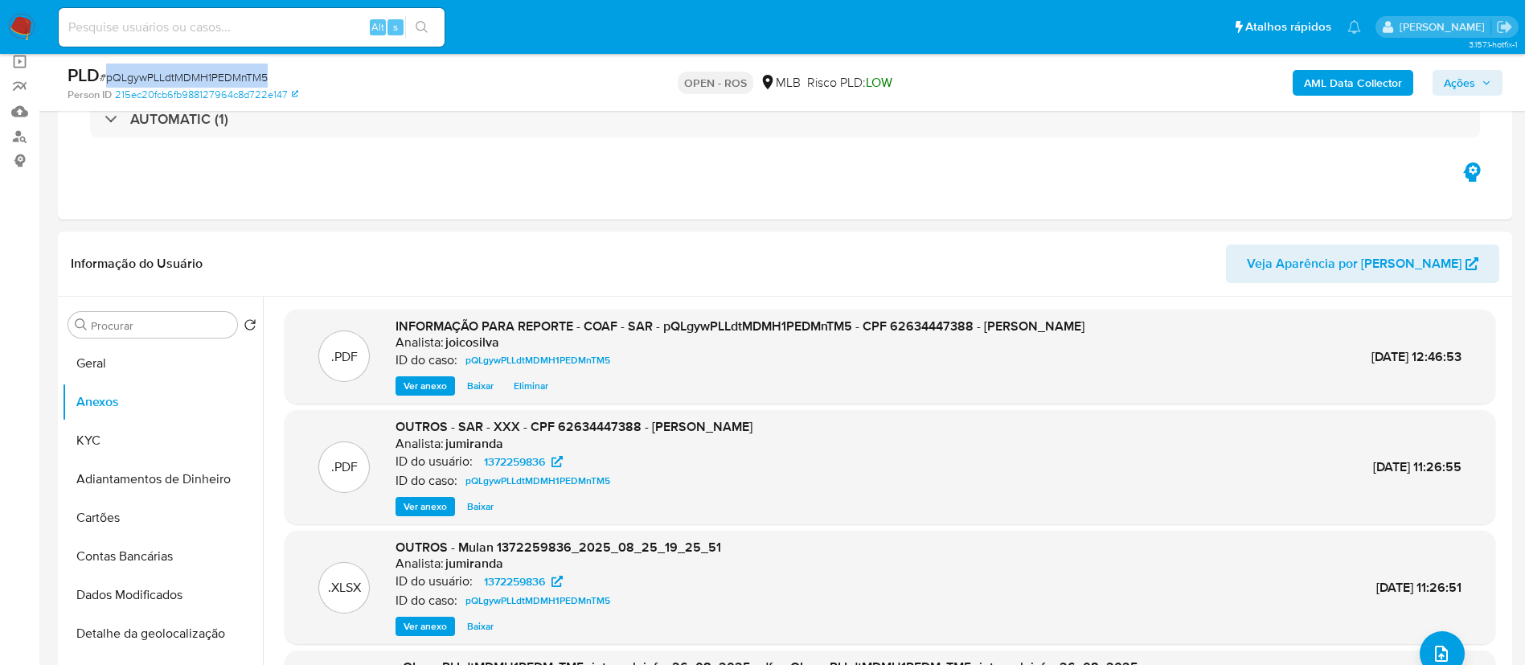
click at [768, 85] on span "Ações" at bounding box center [1459, 83] width 31 height 26
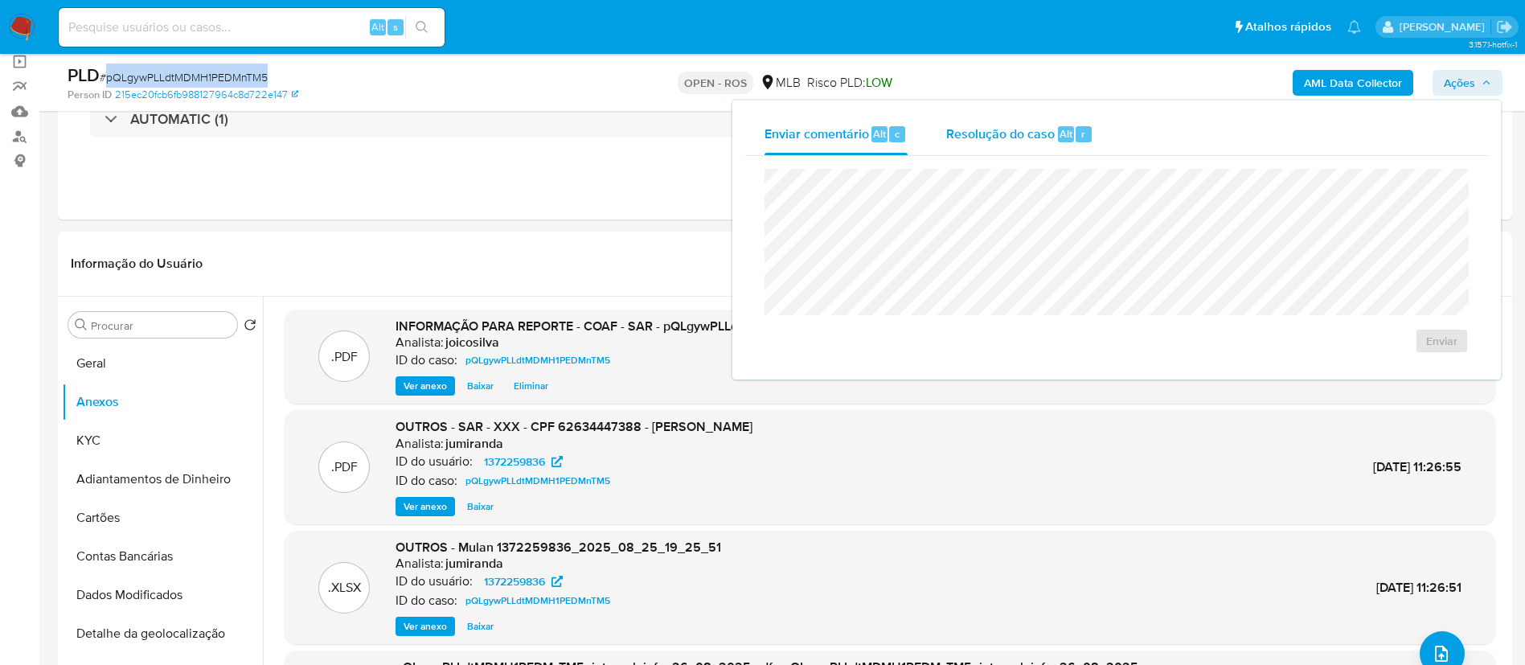
click at [768, 130] on span "Resolução do caso" at bounding box center [1000, 133] width 109 height 18
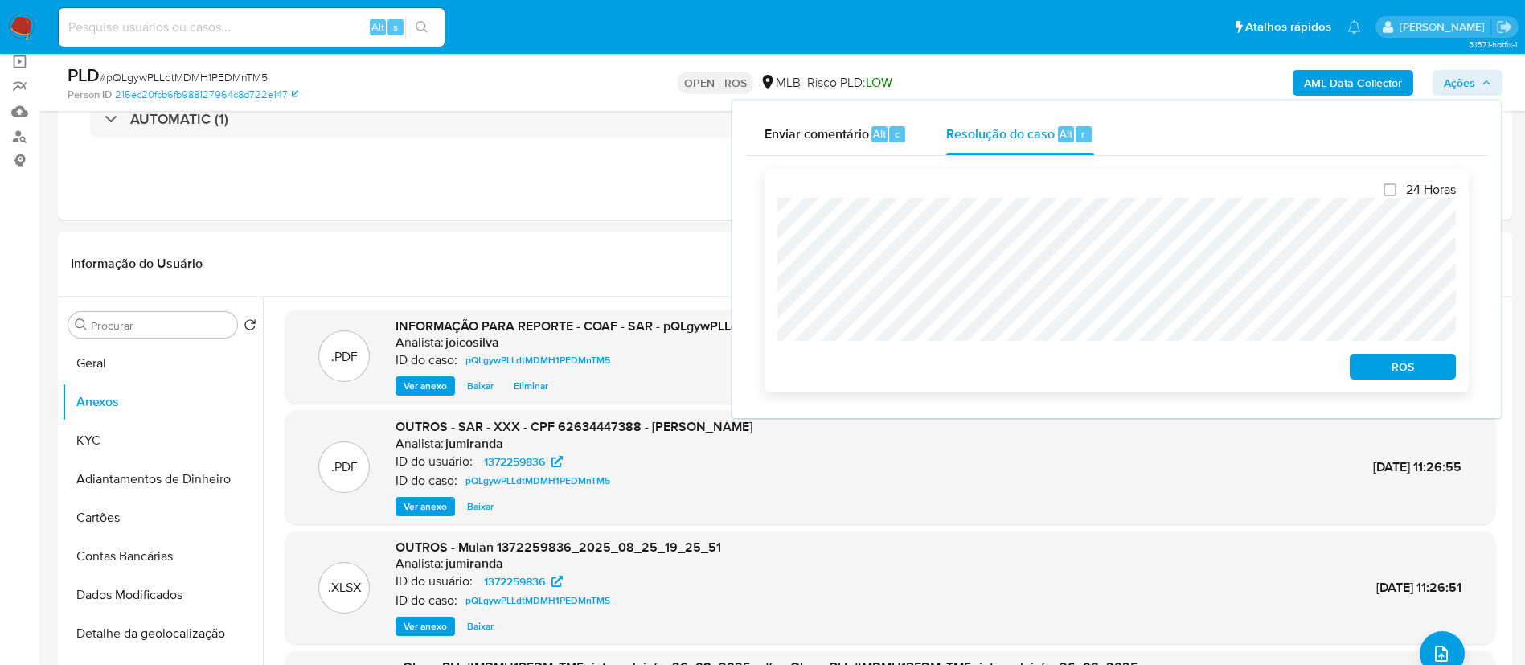
click at [768, 369] on span "ROS" at bounding box center [1403, 366] width 84 height 23
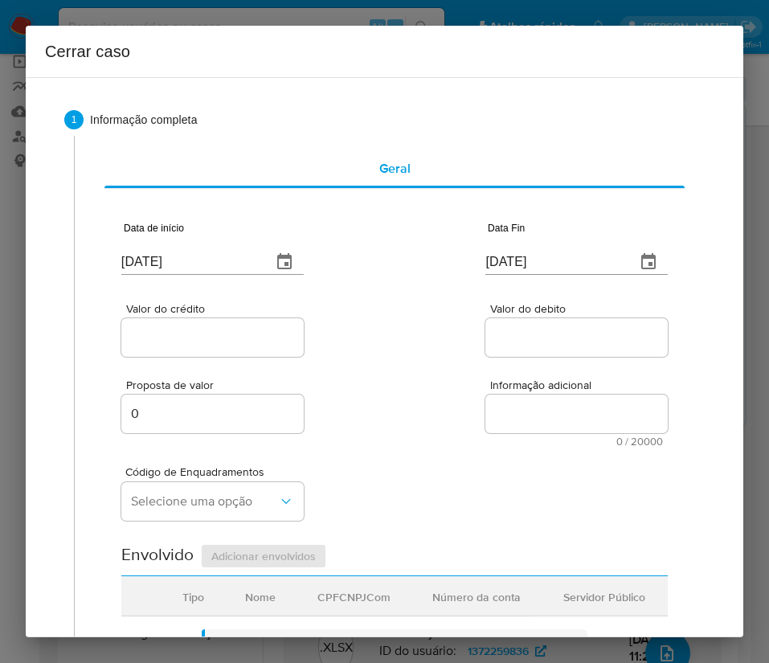
click at [179, 267] on input "[DATE]" at bounding box center [189, 262] width 137 height 26
paste input "02/07"
type input "02/07/2025"
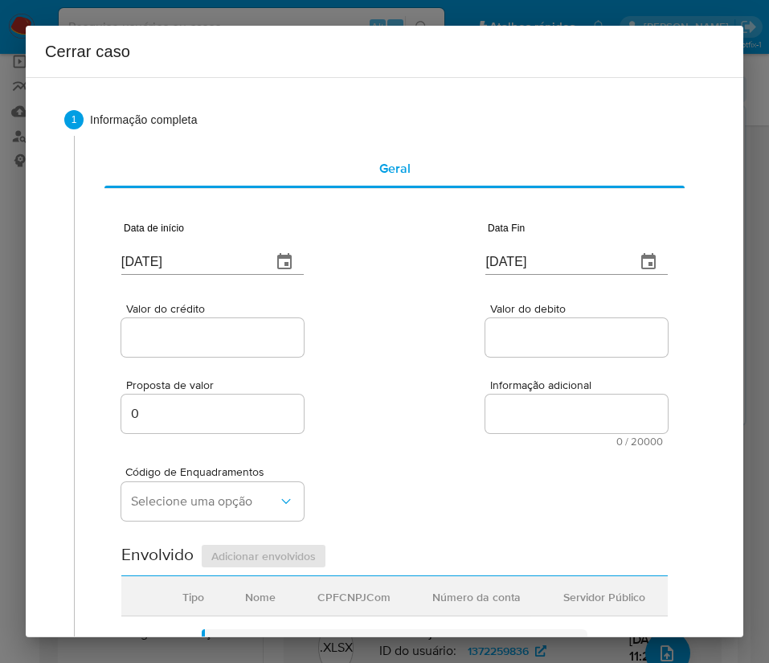
click at [412, 376] on div "Proposta de valor 0 Informação adicional 0 / 20000 20000 caracteres restantes" at bounding box center [394, 403] width 547 height 87
click at [528, 246] on div "[DATE]" at bounding box center [576, 250] width 182 height 47
click at [522, 262] on input "[DATE]" at bounding box center [553, 262] width 137 height 26
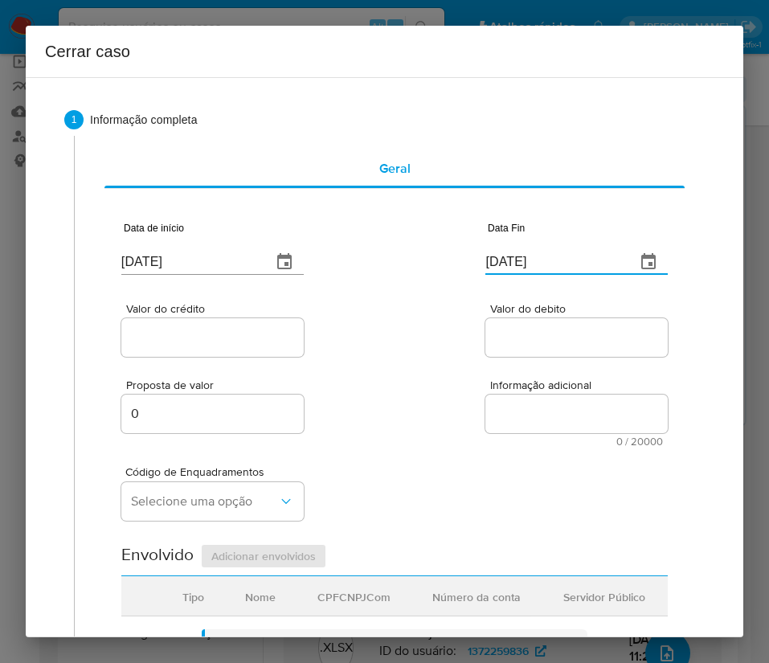
click at [522, 262] on input "[DATE]" at bounding box center [553, 262] width 137 height 26
paste input "2"
type input "22/08/2025"
drag, startPoint x: 539, startPoint y: 383, endPoint x: 224, endPoint y: 369, distance: 315.4
click at [532, 383] on span "Informação adicional" at bounding box center [581, 385] width 182 height 12
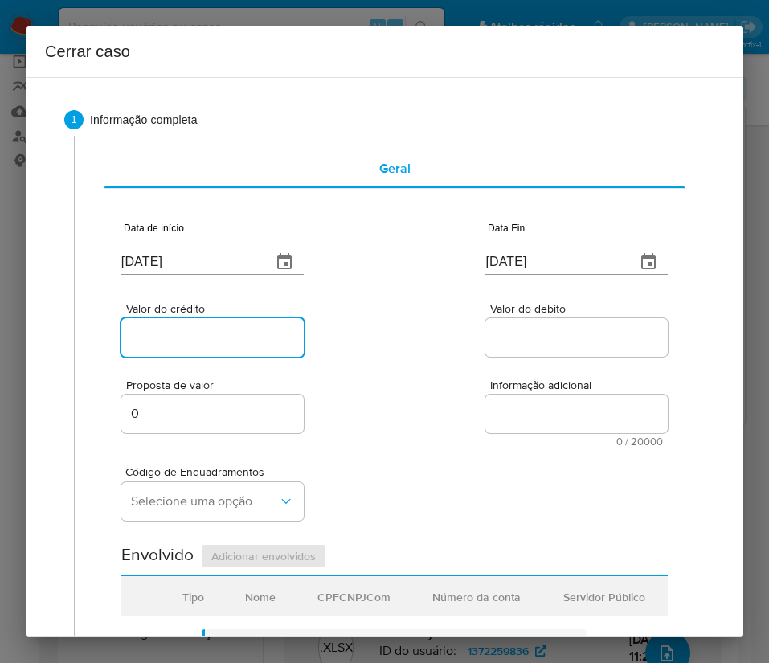
click at [219, 330] on input "Valor do crédito" at bounding box center [212, 337] width 182 height 21
click at [174, 337] on input "Valor do crédito" at bounding box center [212, 337] width 182 height 21
paste input "R$107.366"
type input "R$107.366"
click at [514, 345] on input "Valor do debito" at bounding box center [576, 337] width 182 height 21
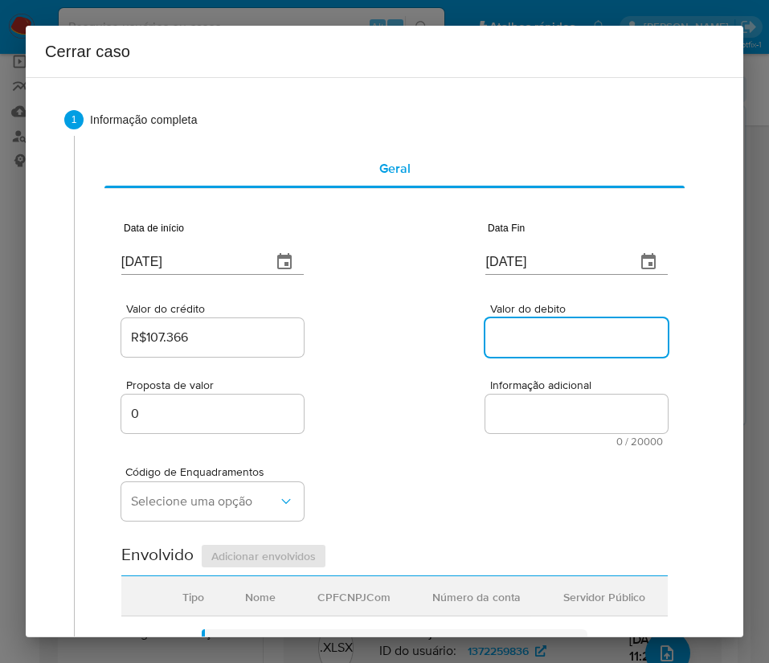
paste input "R$107.509"
type input "R$107.509"
click at [330, 420] on div "Proposta de valor 0 Informação adicional 0 / 20000 20000 caracteres restantes" at bounding box center [394, 403] width 547 height 87
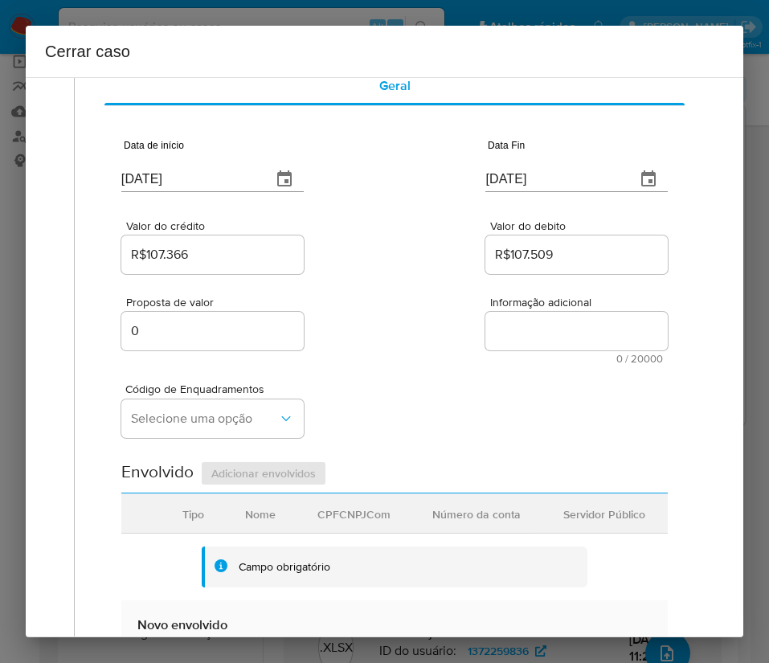
scroll to position [121, 0]
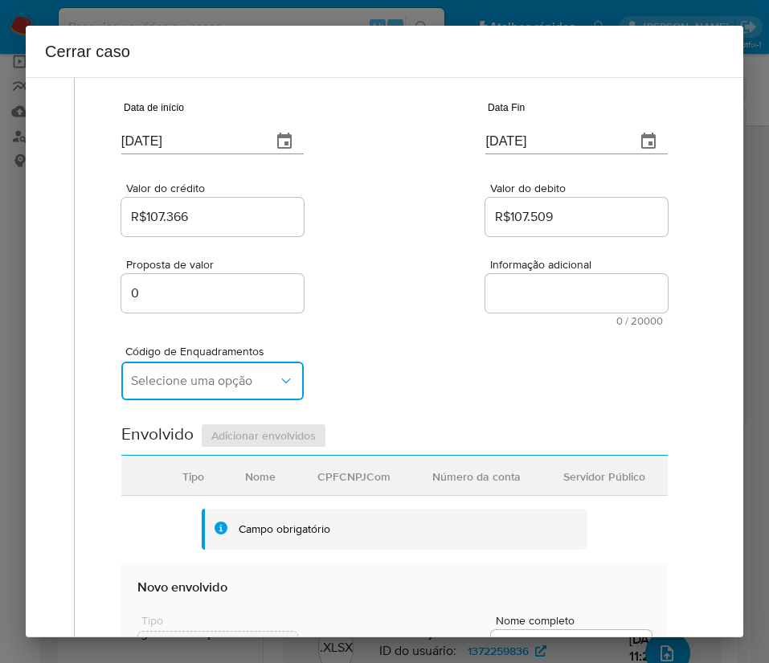
click at [232, 376] on span "Selecione uma opção" at bounding box center [204, 381] width 147 height 16
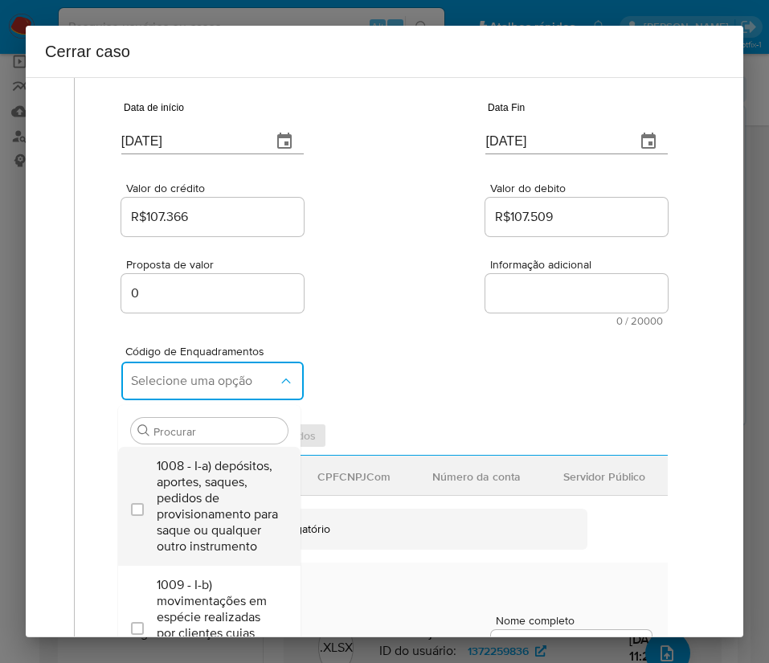
click at [199, 491] on span "1008 - I-a) depósitos, aportes, saques, pedidos de provisionamento para saque o…" at bounding box center [217, 506] width 121 height 96
checkbox input "true"
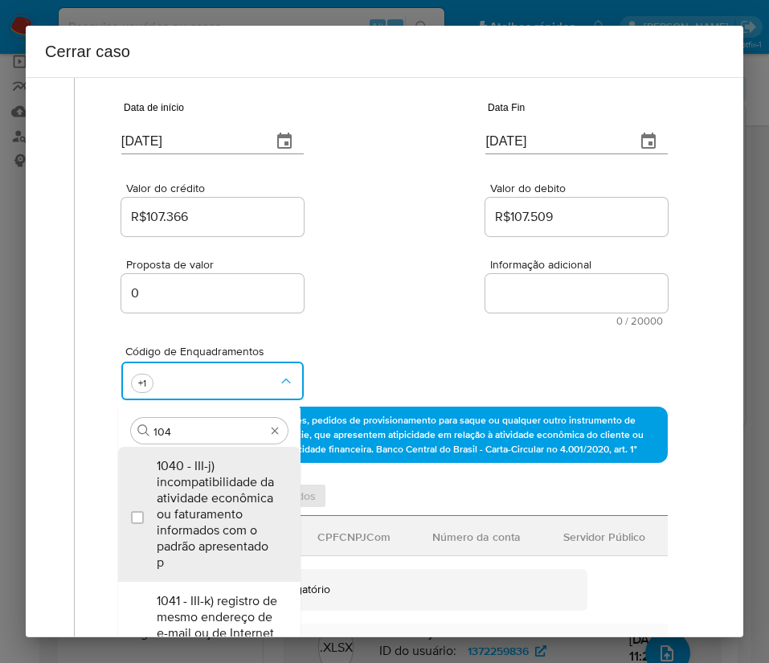
type input "1045"
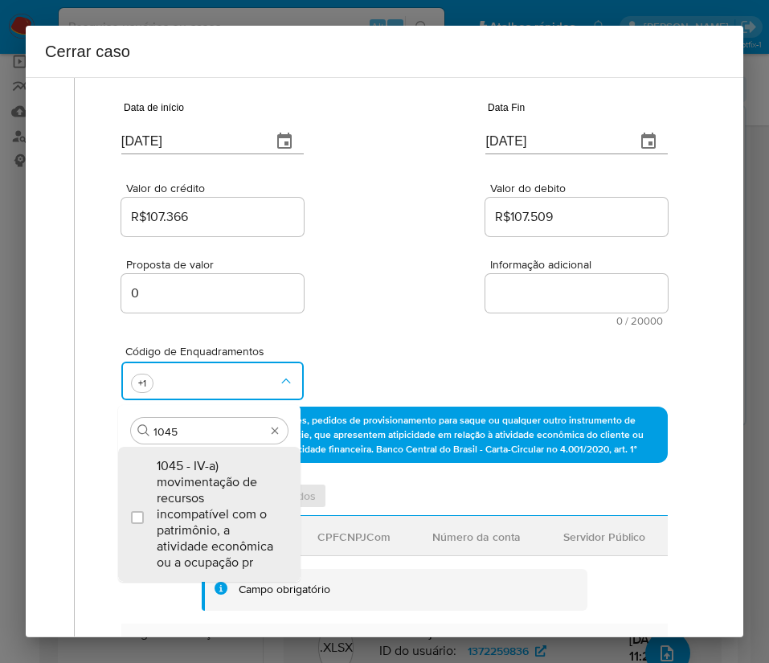
click at [205, 481] on span "1045 - IV-a) movimentação de recursos incompatível com o patrimônio, a atividad…" at bounding box center [217, 514] width 121 height 113
checkbox input "true"
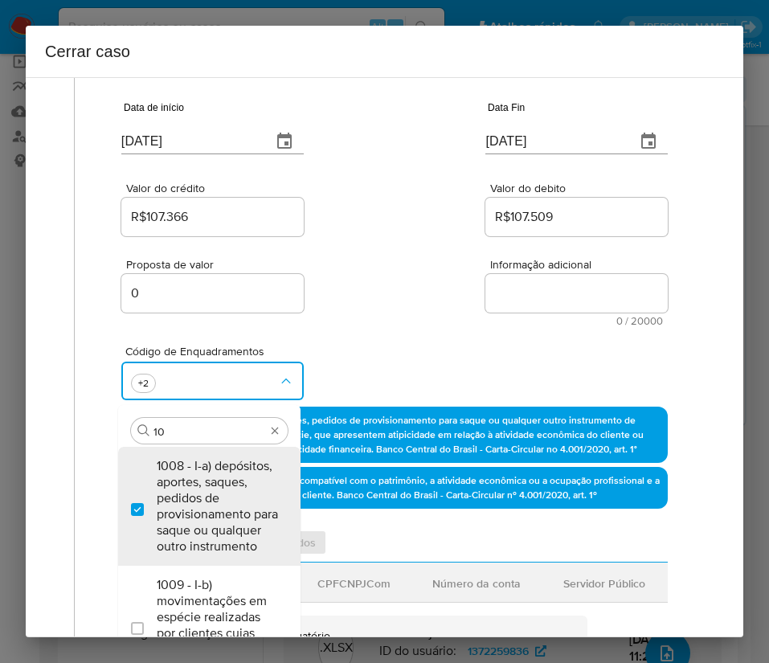
scroll to position [0, 0]
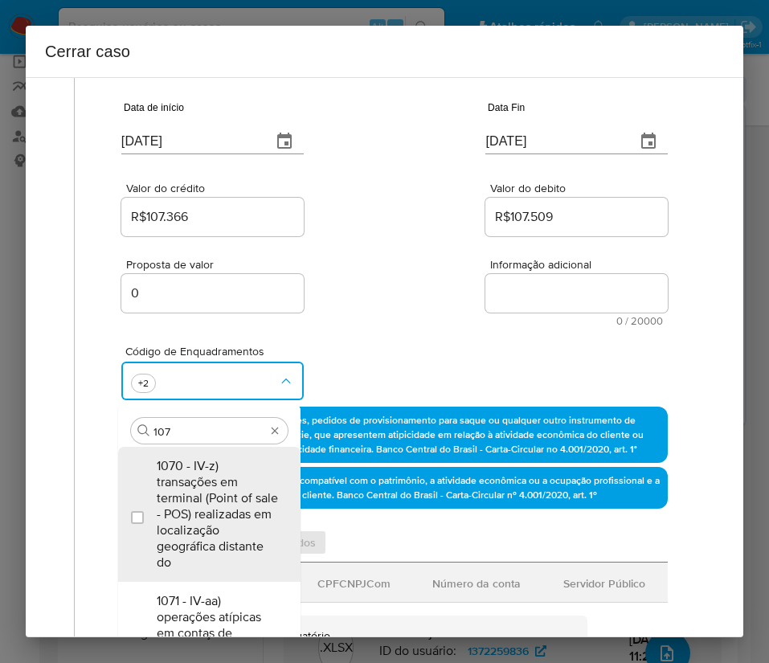
type input "1074"
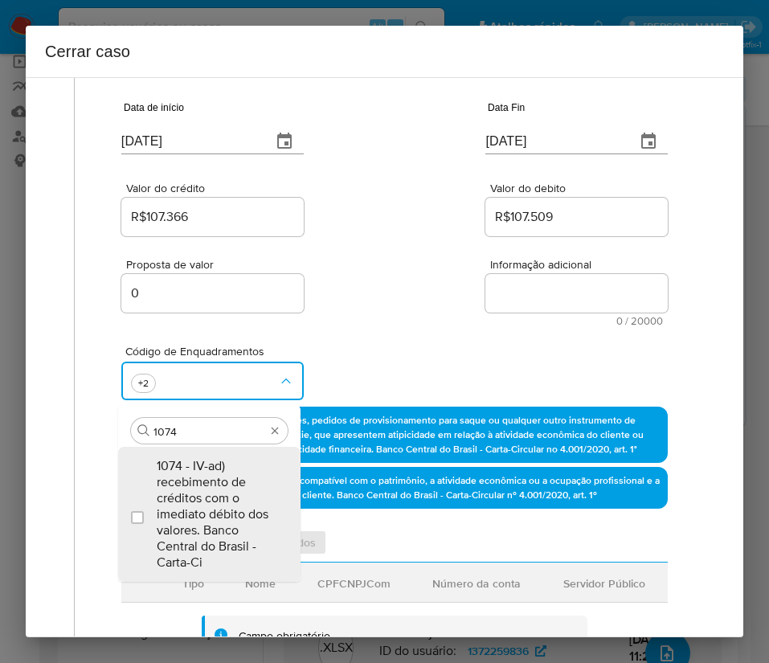
click at [205, 481] on span "1074 - IV-ad) recebimento de créditos com o imediato débito dos valores. Banco …" at bounding box center [217, 514] width 121 height 113
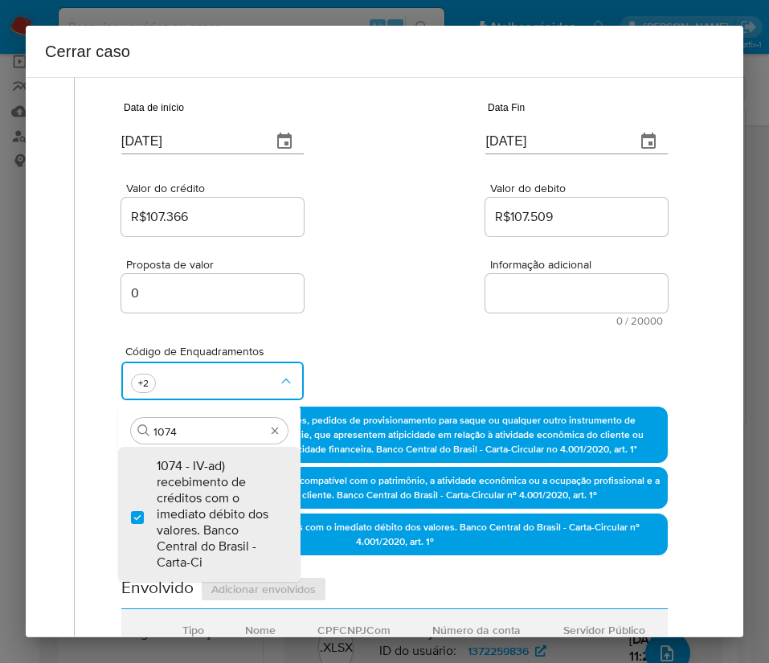
checkbox input "true"
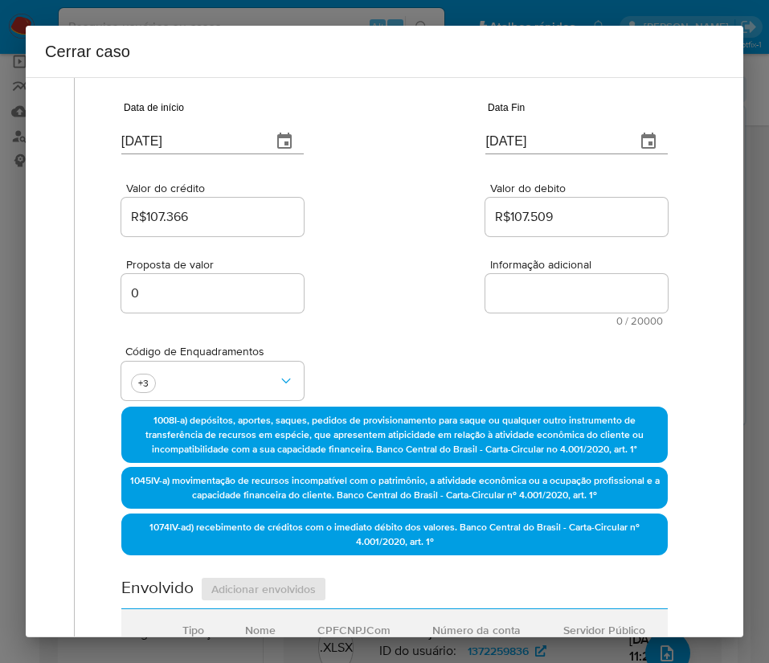
click at [408, 281] on div "Proposta de valor 0 Informação adicional 0 / 20000 20000 caracteres restantes" at bounding box center [394, 283] width 547 height 87
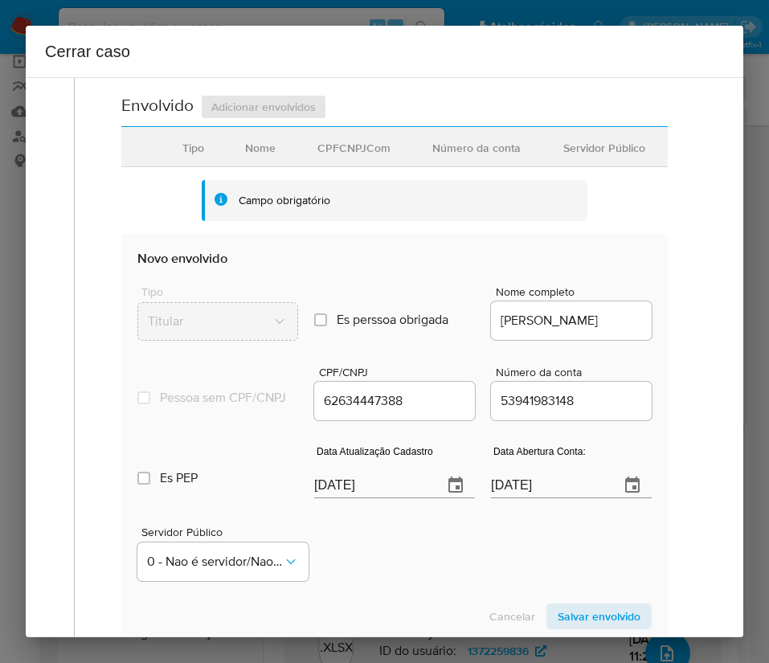
click at [329, 498] on input "[DATE]" at bounding box center [372, 486] width 116 height 26
paste input "1"
type input "19/08/2025"
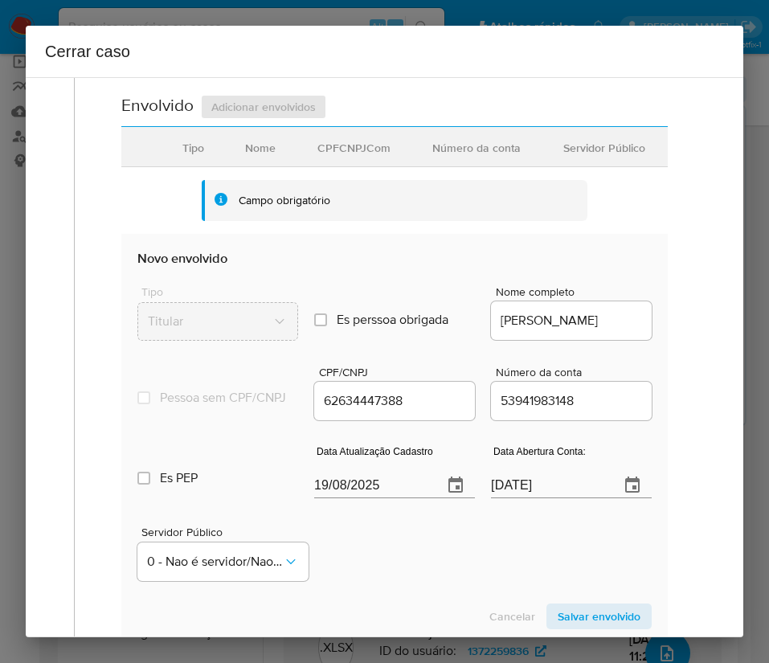
click at [437, 625] on div "Cancelar Salvar envolvido" at bounding box center [394, 617] width 514 height 26
click at [512, 498] on input "24/01/2025" at bounding box center [549, 486] width 116 height 26
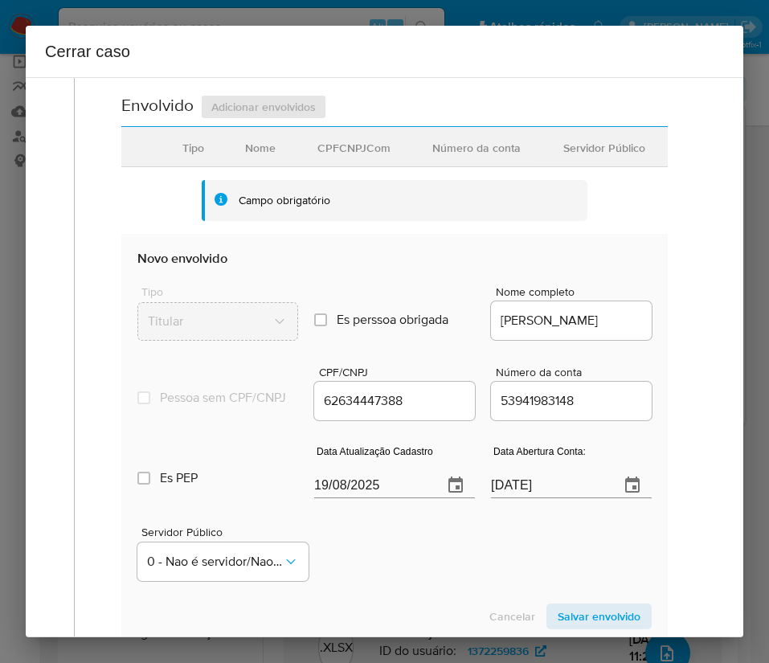
click at [460, 555] on div "Servidor Público 0 - Nao é servidor/Nao possui informacao" at bounding box center [394, 547] width 514 height 80
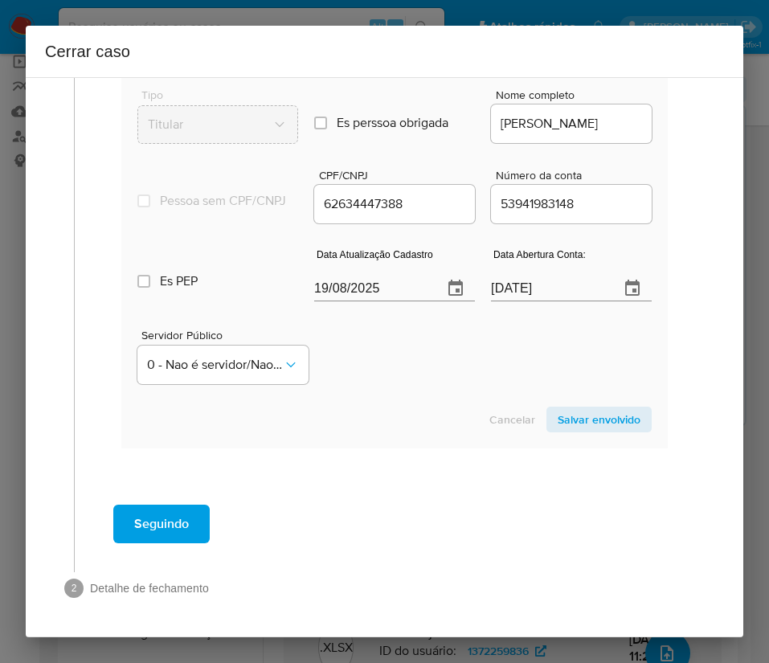
click at [568, 417] on span "Salvar envolvido" at bounding box center [599, 419] width 83 height 23
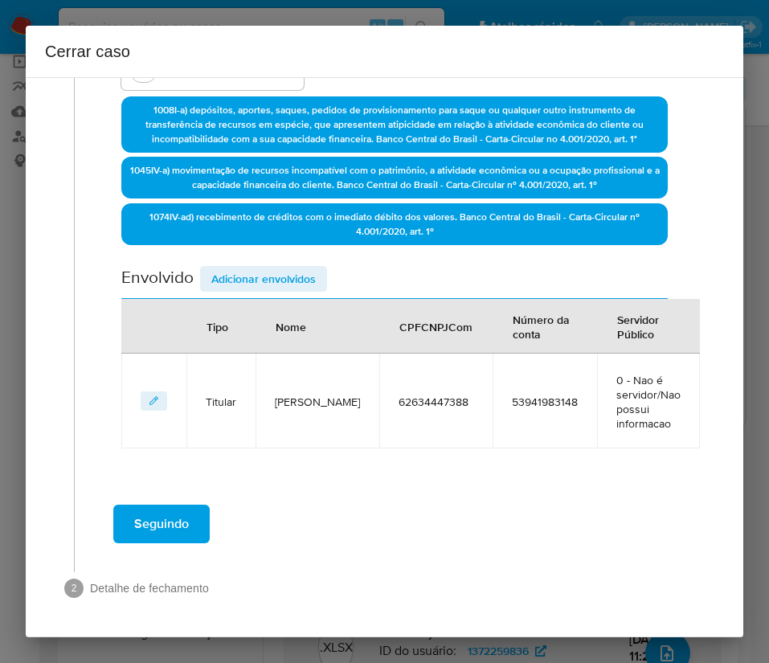
click at [275, 272] on span "Adicionar envolvidos" at bounding box center [263, 279] width 104 height 23
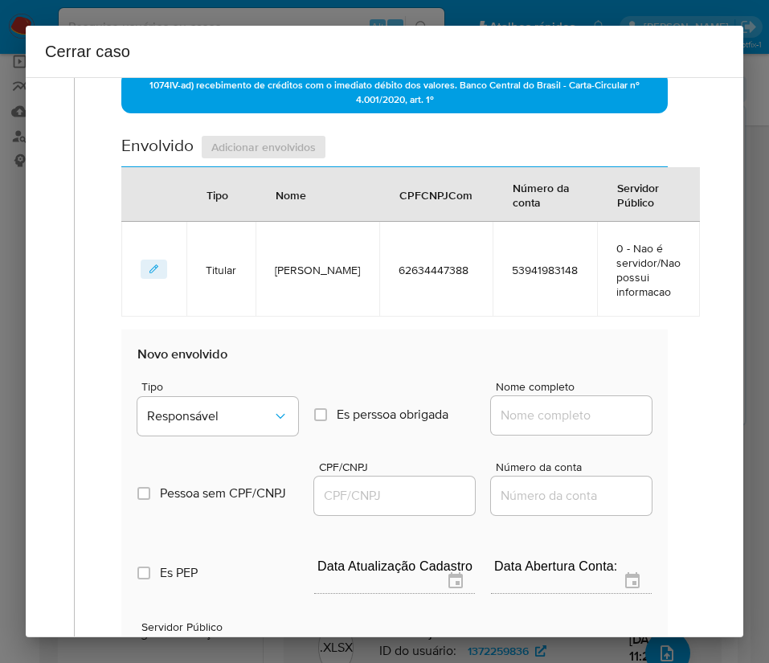
scroll to position [807, 0]
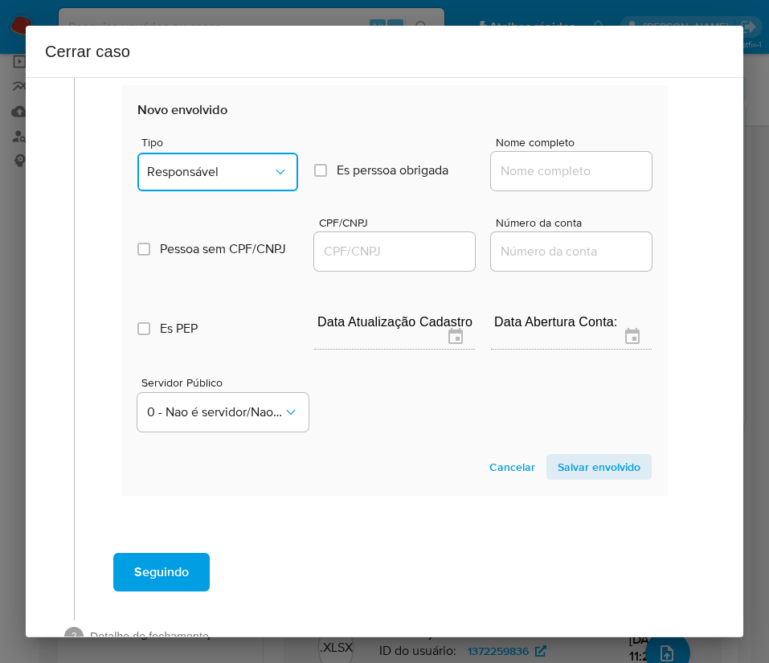
click at [227, 176] on button "Responsável" at bounding box center [217, 172] width 161 height 39
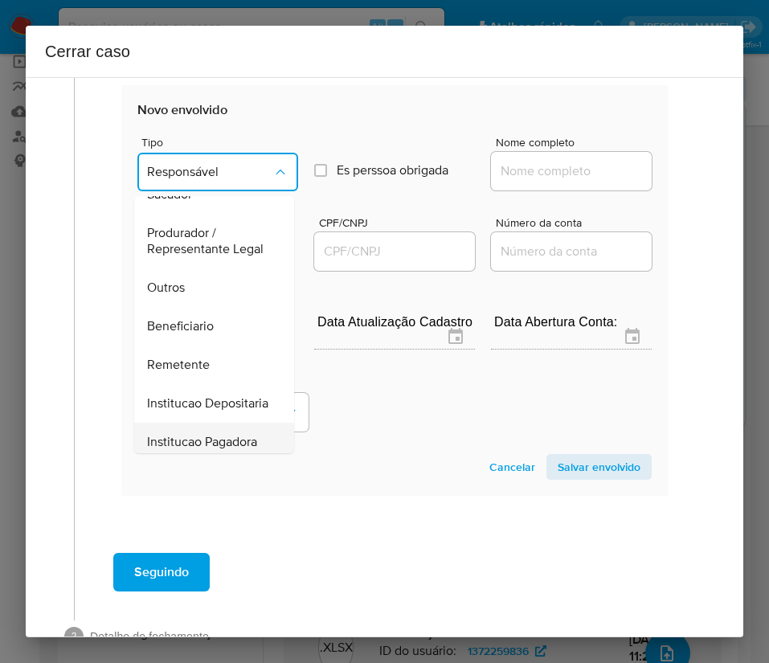
scroll to position [286, 0]
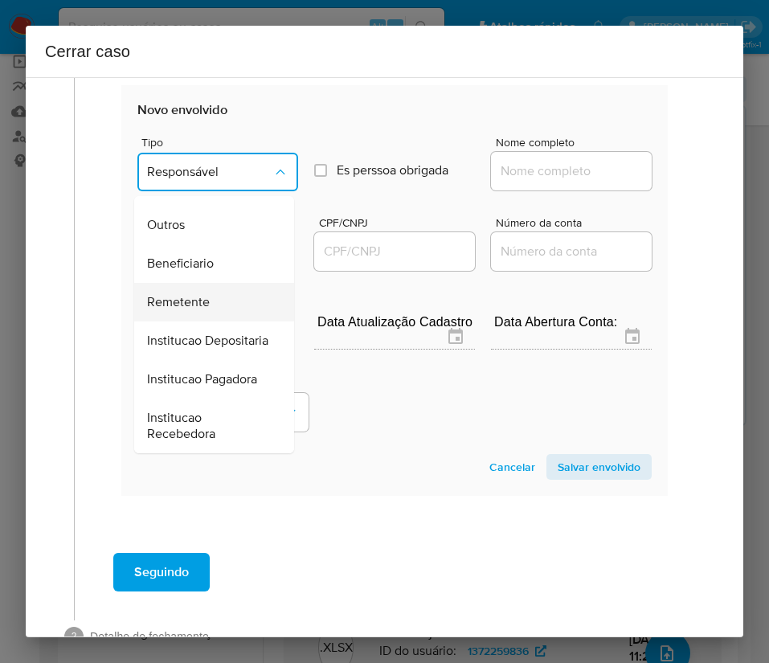
click at [205, 294] on span "Remetente" at bounding box center [178, 302] width 63 height 16
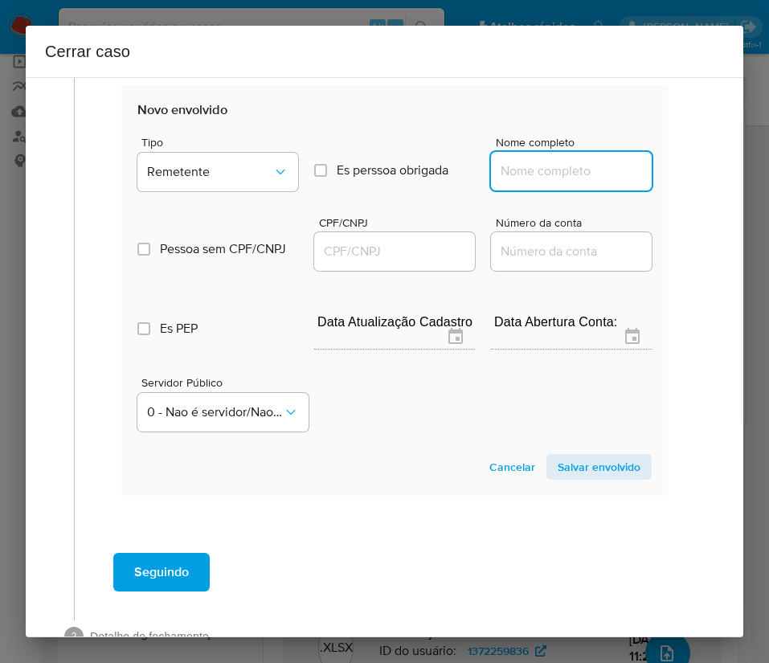
drag, startPoint x: 498, startPoint y: 182, endPoint x: 510, endPoint y: 187, distance: 12.6
click at [498, 178] on input "Nome completo" at bounding box center [571, 171] width 161 height 21
paste input "Leticia Ferreira Cirilo - CPF 62434239307"
drag, startPoint x: 540, startPoint y: 185, endPoint x: 724, endPoint y: 186, distance: 184.1
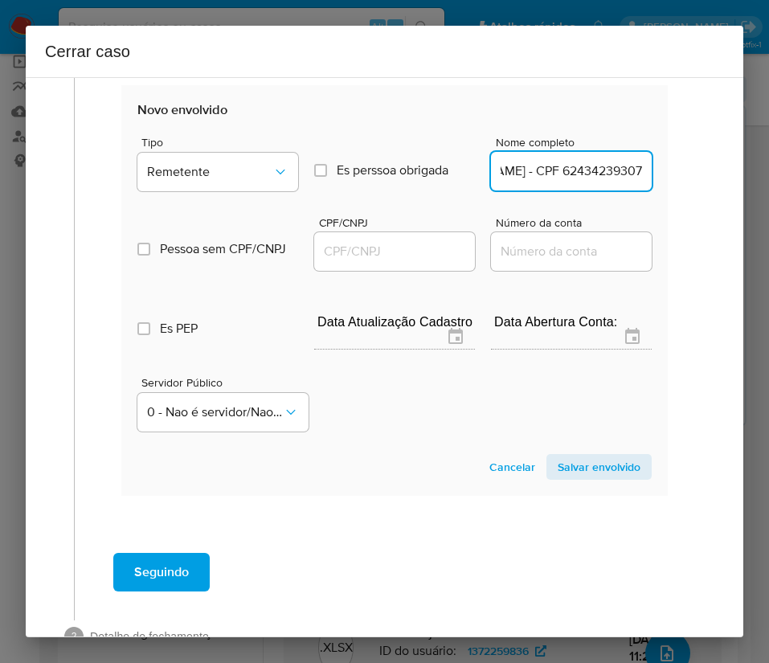
click at [724, 186] on div "1 Informação completa Geral Data de início 02/07/2025 Data Fin 22/08/2025 Valor…" at bounding box center [385, 357] width 718 height 560
type input "Leticia Ferreira Cirilo"
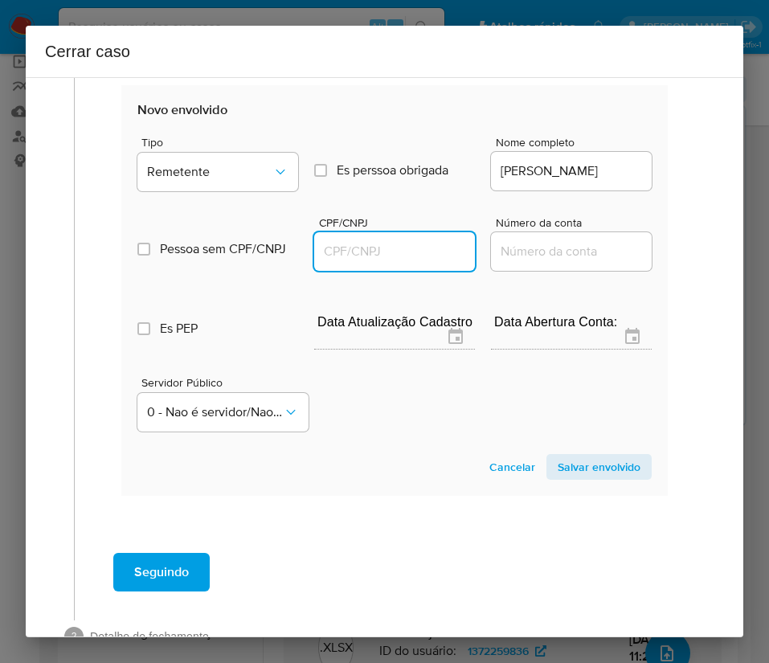
click at [379, 262] on input "CPF/CNPJ" at bounding box center [394, 251] width 161 height 21
paste input "62434239307"
type input "62434239307"
click at [565, 478] on span "Salvar envolvido" at bounding box center [599, 467] width 83 height 23
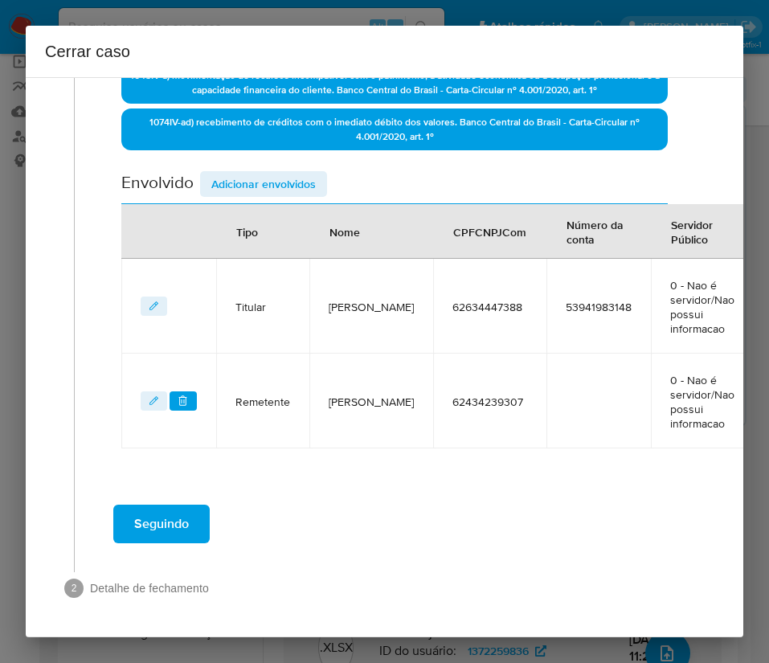
click at [260, 173] on span "Adicionar envolvidos" at bounding box center [263, 184] width 104 height 23
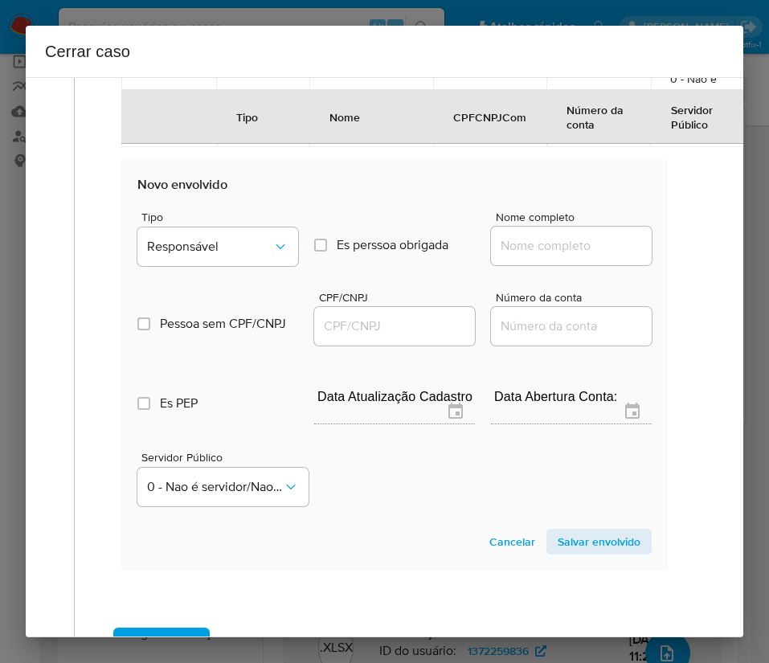
scroll to position [983, 0]
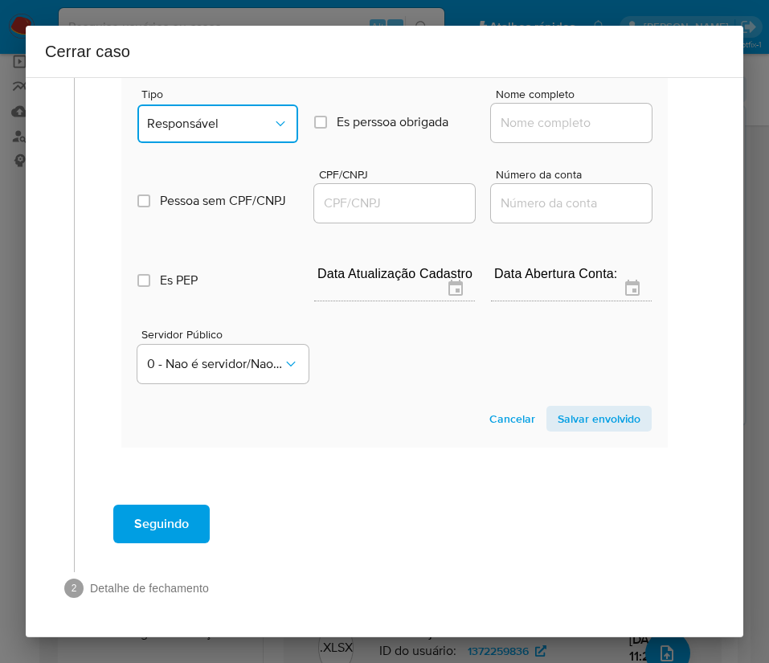
click at [231, 121] on button "Responsável" at bounding box center [217, 123] width 161 height 39
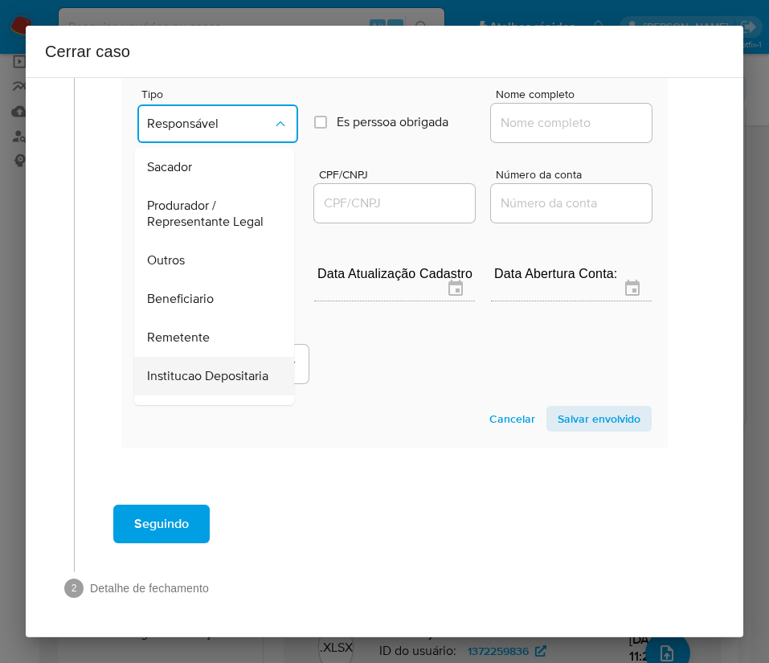
scroll to position [286, 0]
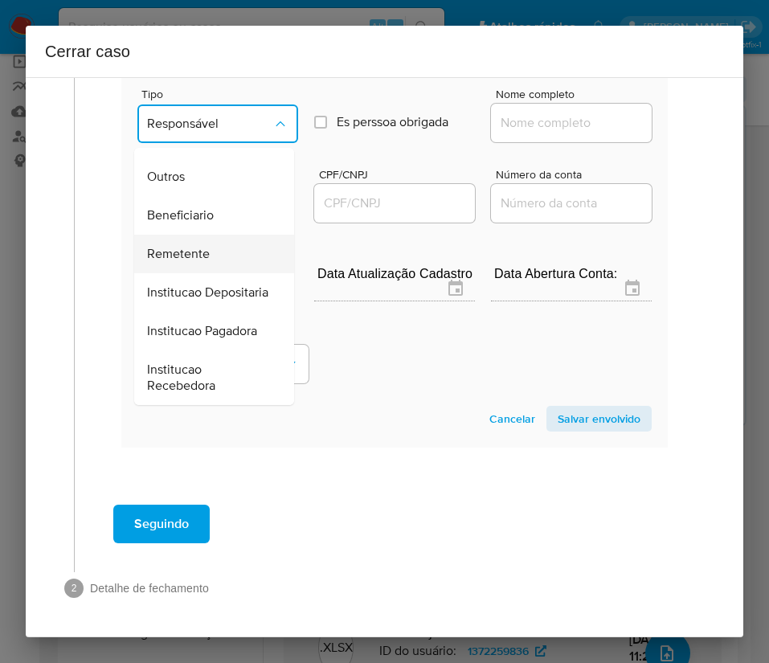
click at [185, 246] on span "Remetente" at bounding box center [178, 254] width 63 height 16
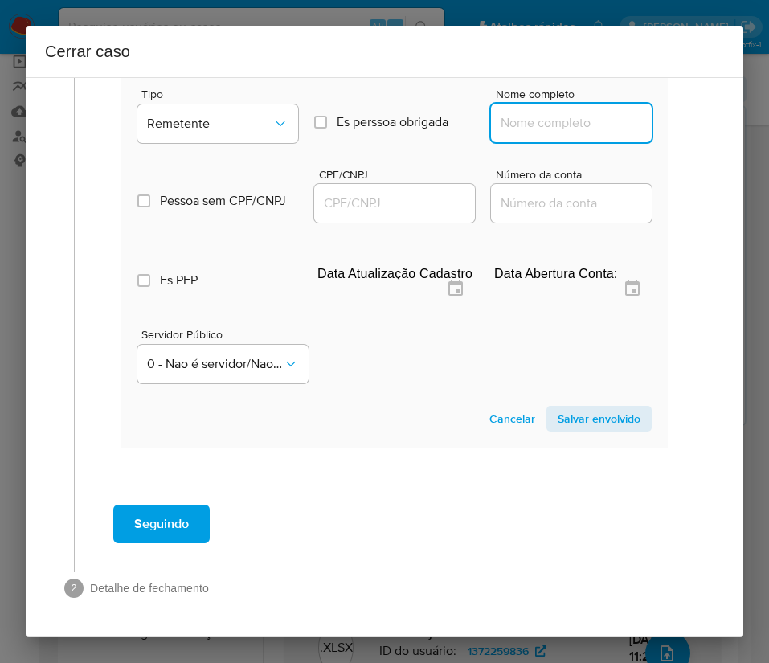
click at [544, 113] on input "Nome completo" at bounding box center [571, 123] width 161 height 21
paste input "Antonio Clesio Da Costa Dos Santos - CPF 08400676319"
drag, startPoint x: 563, startPoint y: 107, endPoint x: 722, endPoint y: 117, distance: 158.7
click at [722, 117] on div "1 Informação completa Geral Data de início 02/07/2025 Data Fin 22/08/2025 Valor…" at bounding box center [385, 357] width 718 height 560
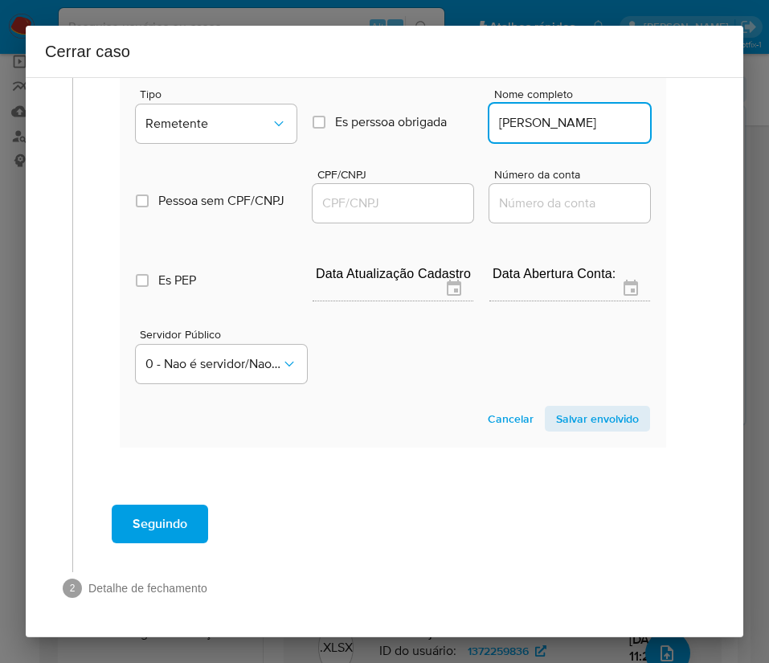
scroll to position [0, 67]
type input "Antonio Clesio Da Costa Dos Santos"
click at [401, 193] on input "CPF/CNPJ" at bounding box center [393, 203] width 161 height 21
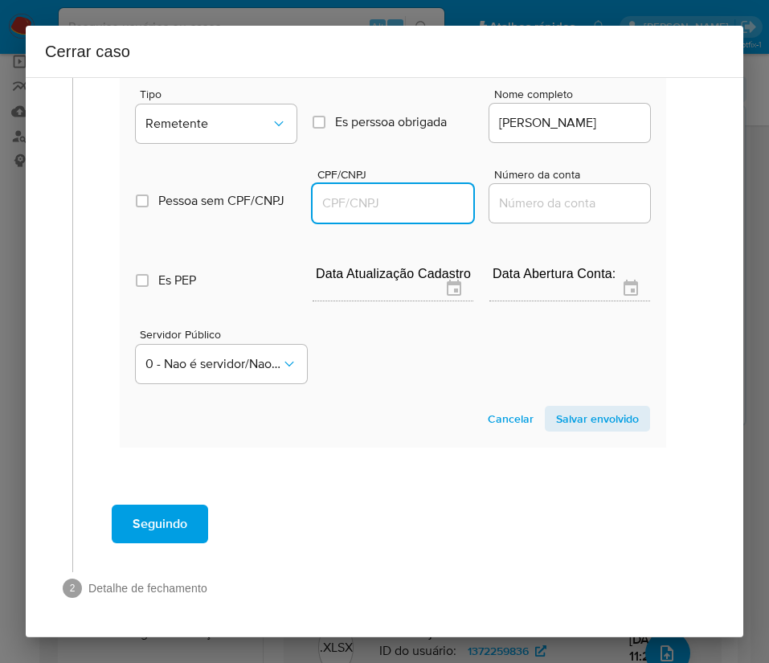
paste input "08400676319"
type input "8400676319"
click at [591, 408] on span "Salvar envolvido" at bounding box center [597, 419] width 83 height 23
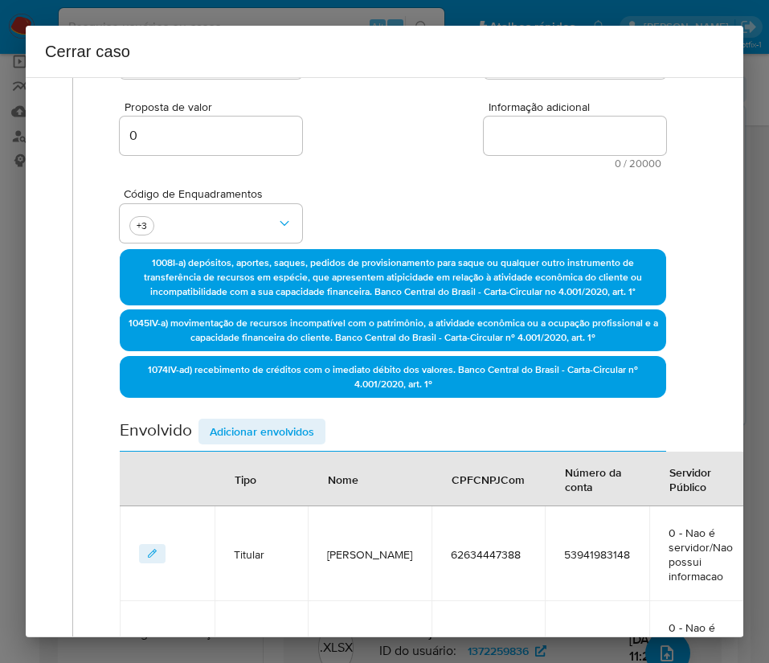
scroll to position [171, 2]
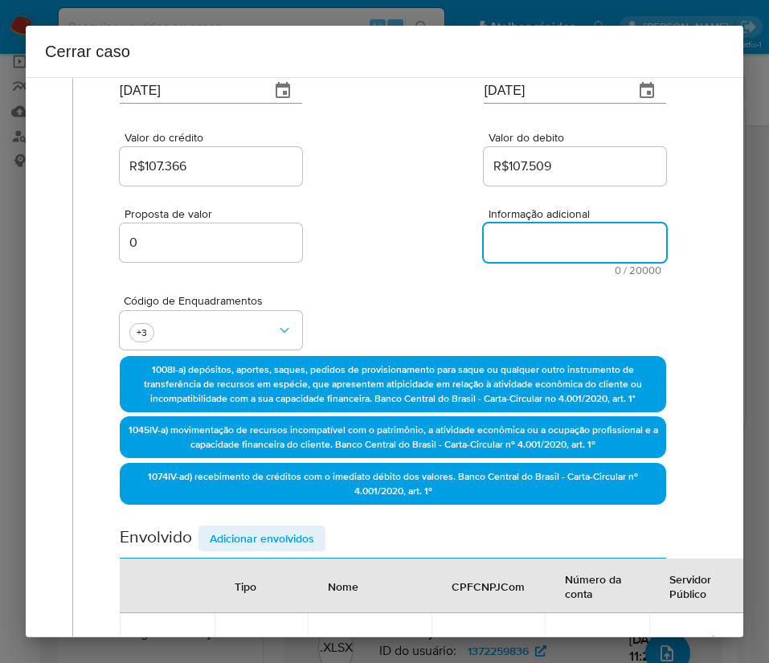
drag, startPoint x: 507, startPoint y: 248, endPoint x: 417, endPoint y: 330, distance: 121.2
click at [507, 244] on textarea "Informação adicional" at bounding box center [575, 242] width 182 height 39
paste textarea "Informações do Cliente Francisco Natanael de Andrade Alves, CPF 62634447388, 21…"
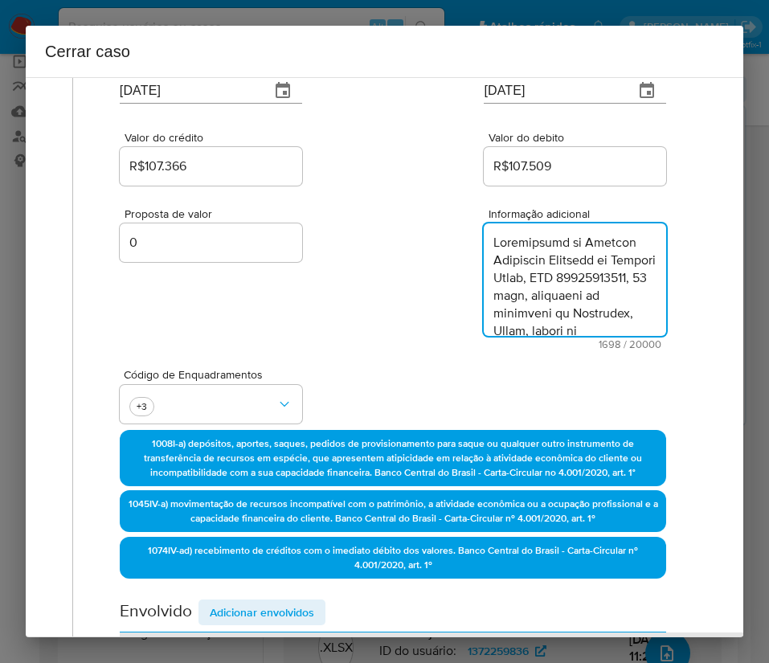
type textarea "Informações do Cliente Francisco Natanael de Andrade Alves, CPF 62634447388, 21…"
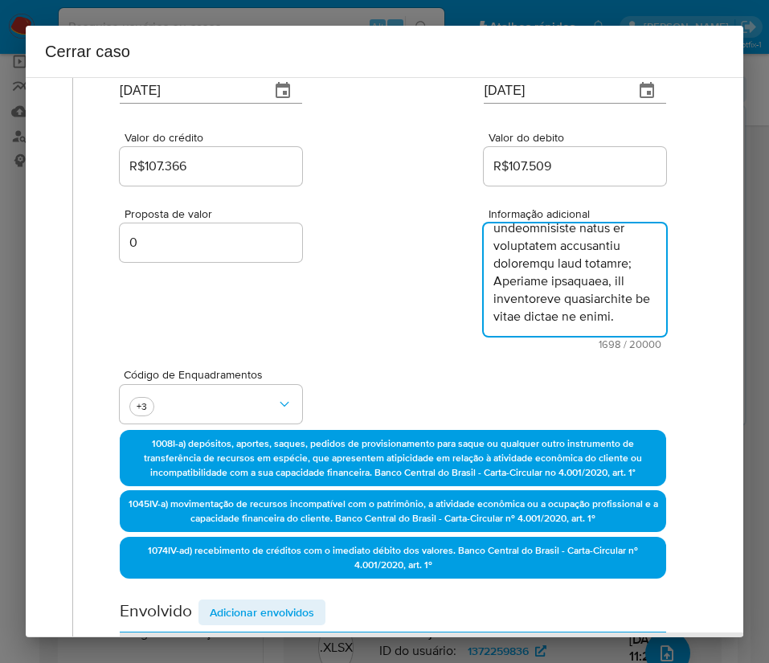
click at [417, 330] on div "Proposta de valor 0 Informação adicional 1698 / 20000 18302 caracteres restantes" at bounding box center [393, 269] width 547 height 161
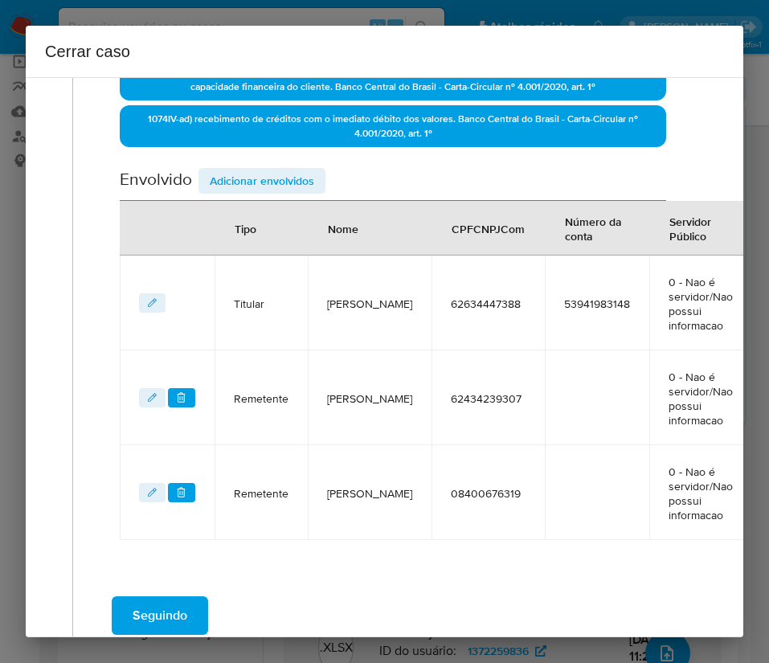
scroll to position [727, 2]
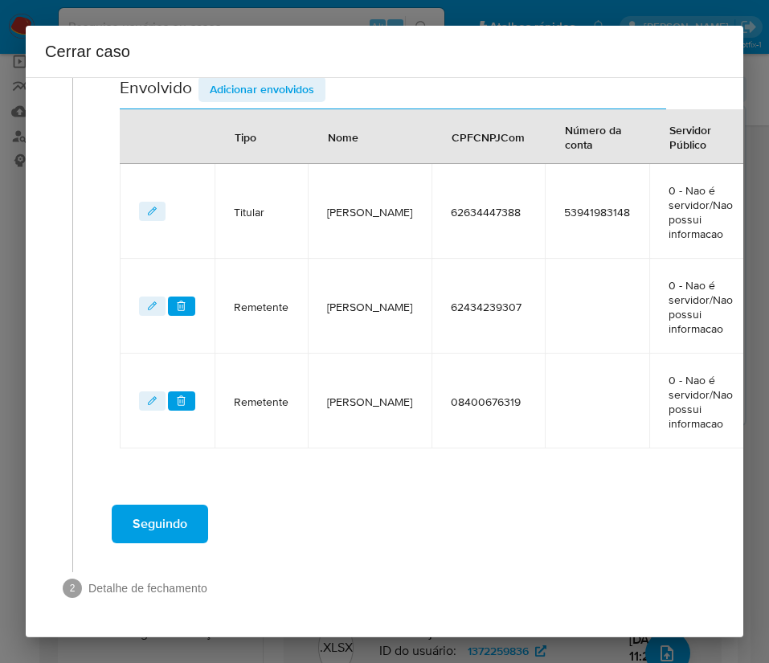
click at [158, 506] on span "Seguindo" at bounding box center [160, 523] width 55 height 35
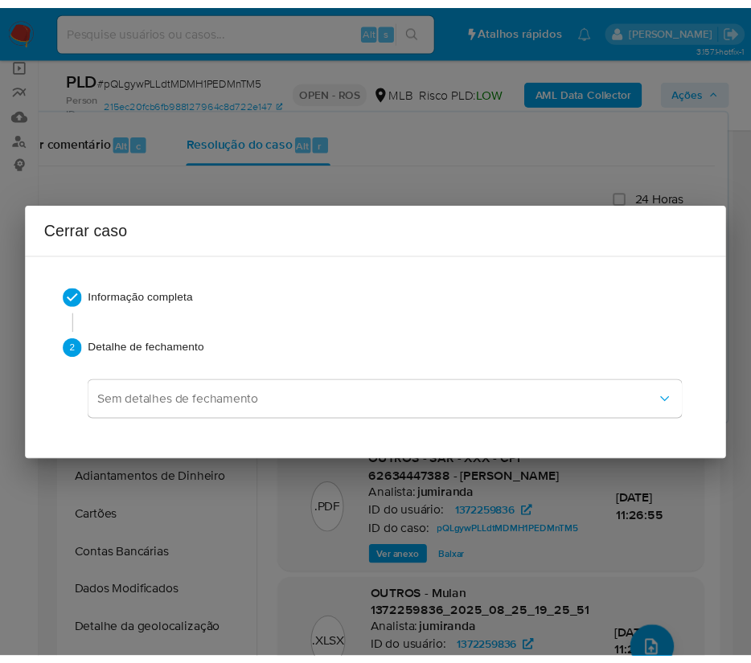
scroll to position [1694, 0]
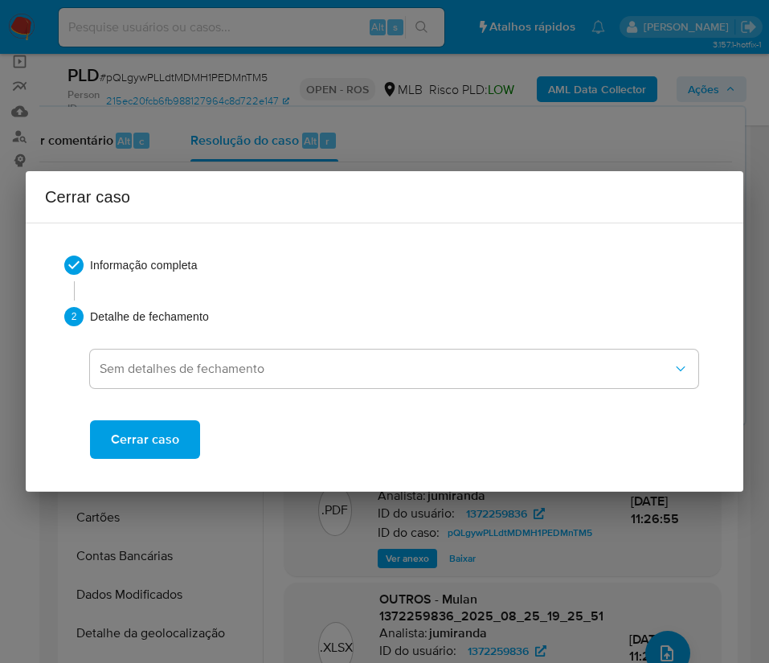
click at [119, 422] on span "Cerrar caso" at bounding box center [145, 439] width 68 height 35
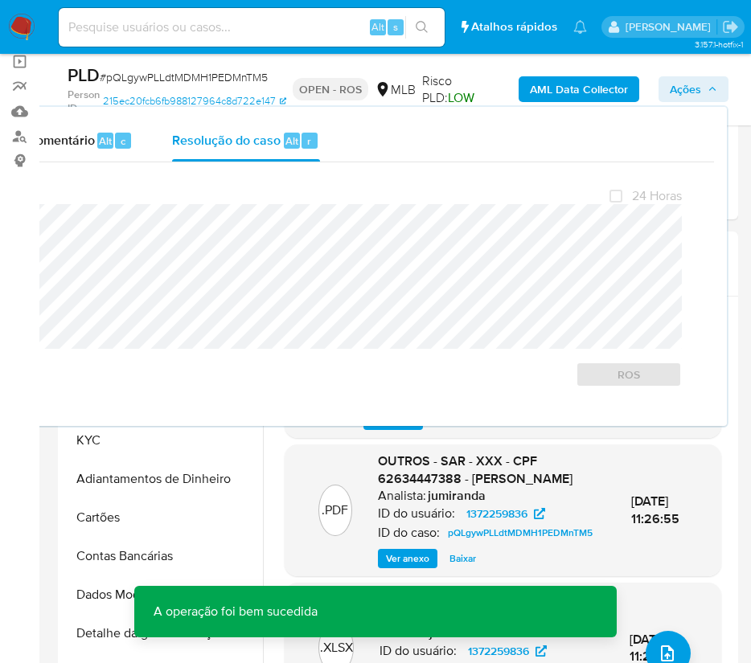
click at [133, 76] on span "# pQLgywPLLdtMDMH1PEDMnTM5" at bounding box center [184, 77] width 168 height 16
click at [133, 75] on span "# pQLgywPLLdtMDMH1PEDMnTM5" at bounding box center [184, 77] width 168 height 16
copy span "pQLgywPLLdtMDMH1PEDMnTM5"
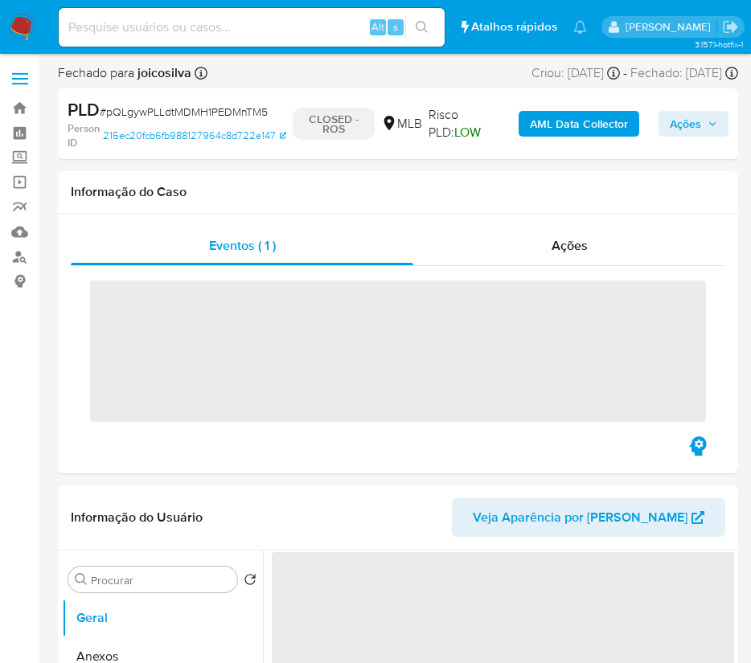
click at [27, 23] on img at bounding box center [21, 27] width 27 height 27
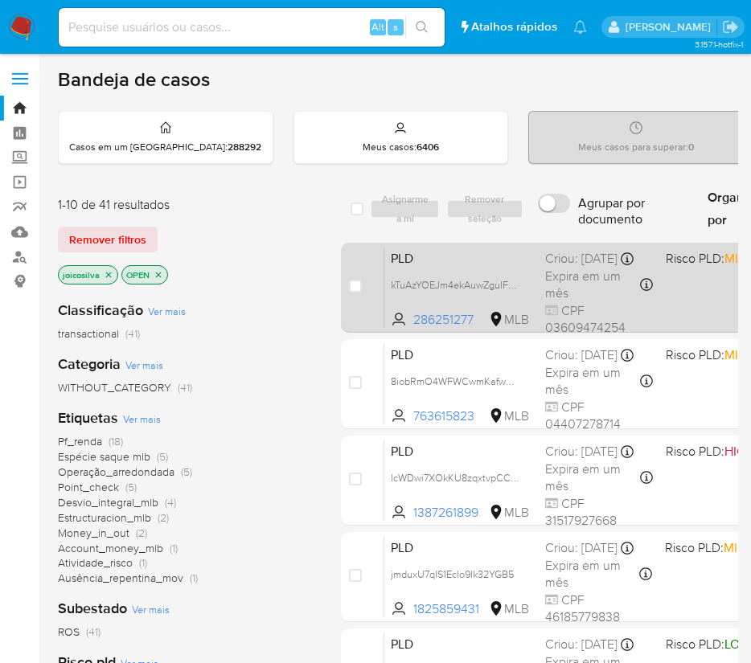
click at [485, 268] on span "PLD" at bounding box center [461, 257] width 141 height 21
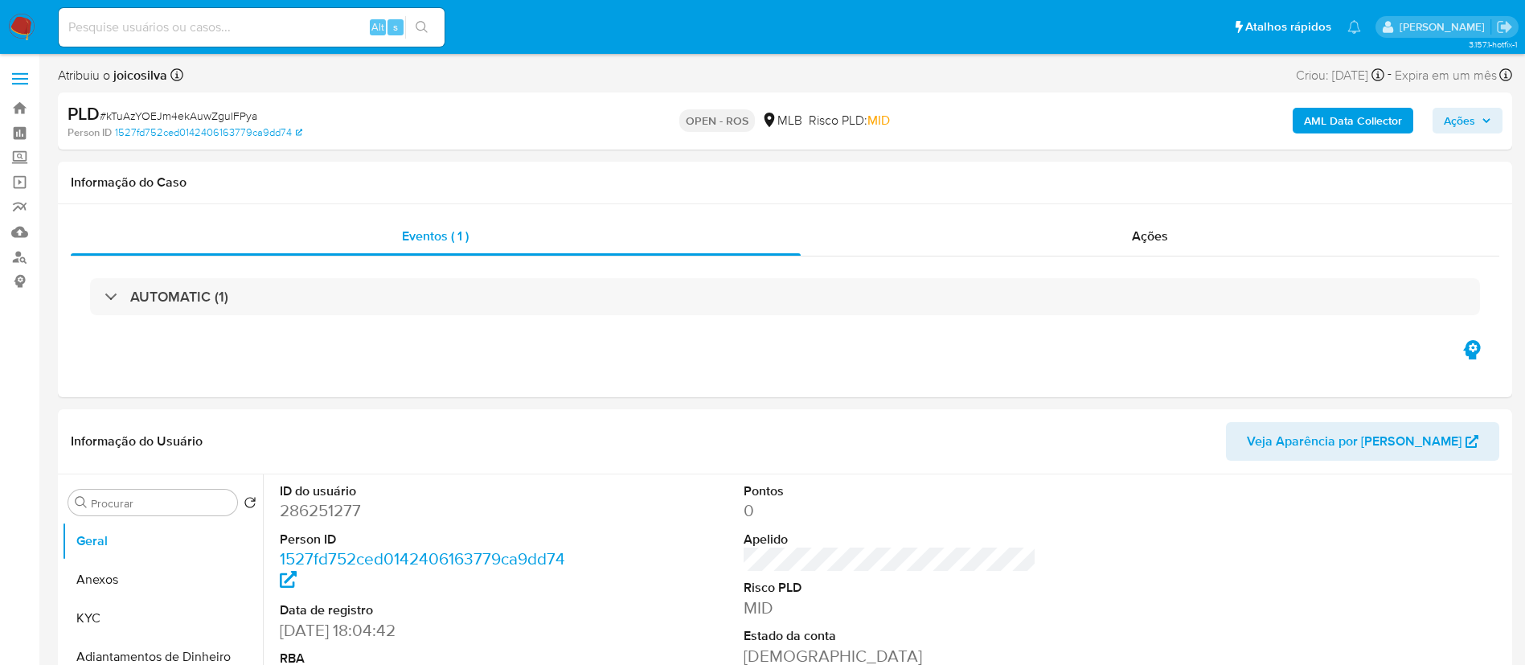
click at [237, 103] on div "PLD # kTuAzYOEJm4ekAuwZguIFPya" at bounding box center [304, 114] width 473 height 24
click at [236, 115] on span "# kTuAzYOEJm4ekAuwZguIFPya" at bounding box center [179, 116] width 158 height 16
select select "10"
click at [236, 115] on span "# kTuAzYOEJm4ekAuwZguIFPya" at bounding box center [179, 116] width 158 height 16
copy span "kTuAzYOEJm4ekAuwZguIFPya"
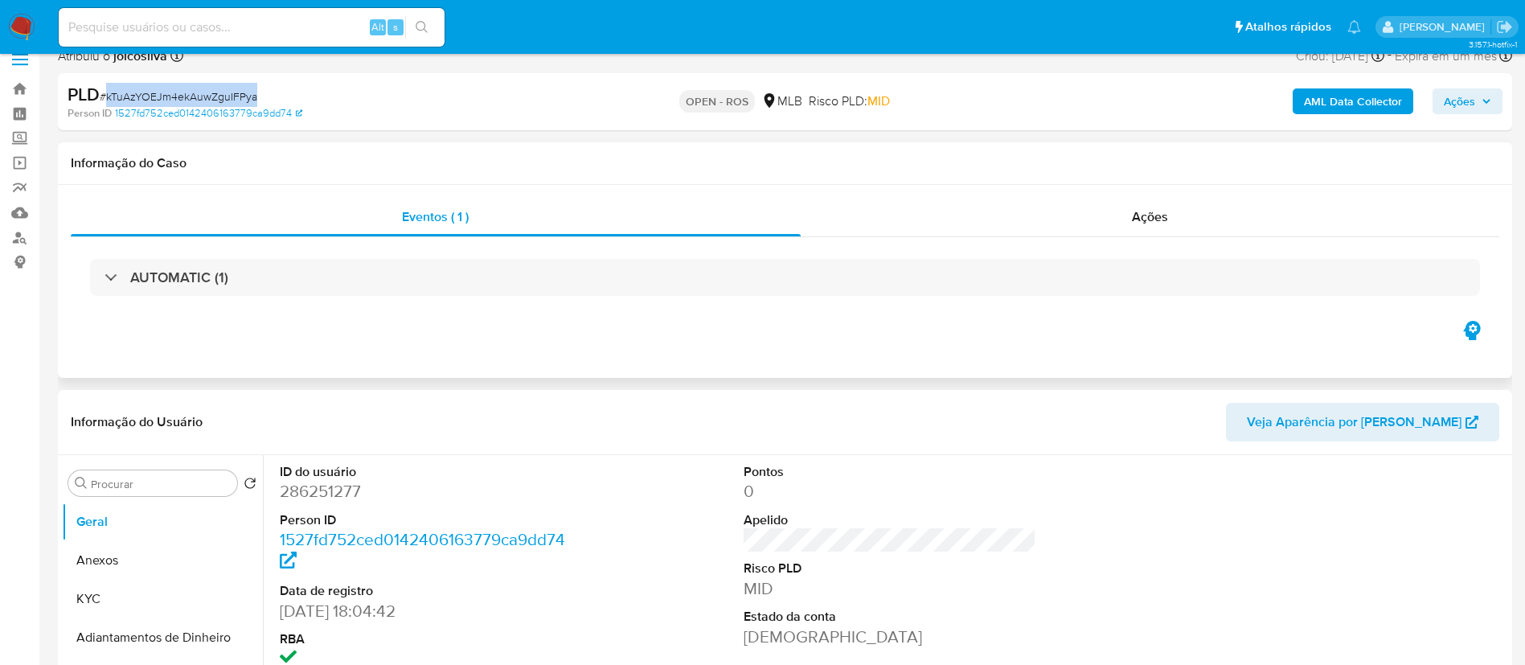
scroll to position [121, 0]
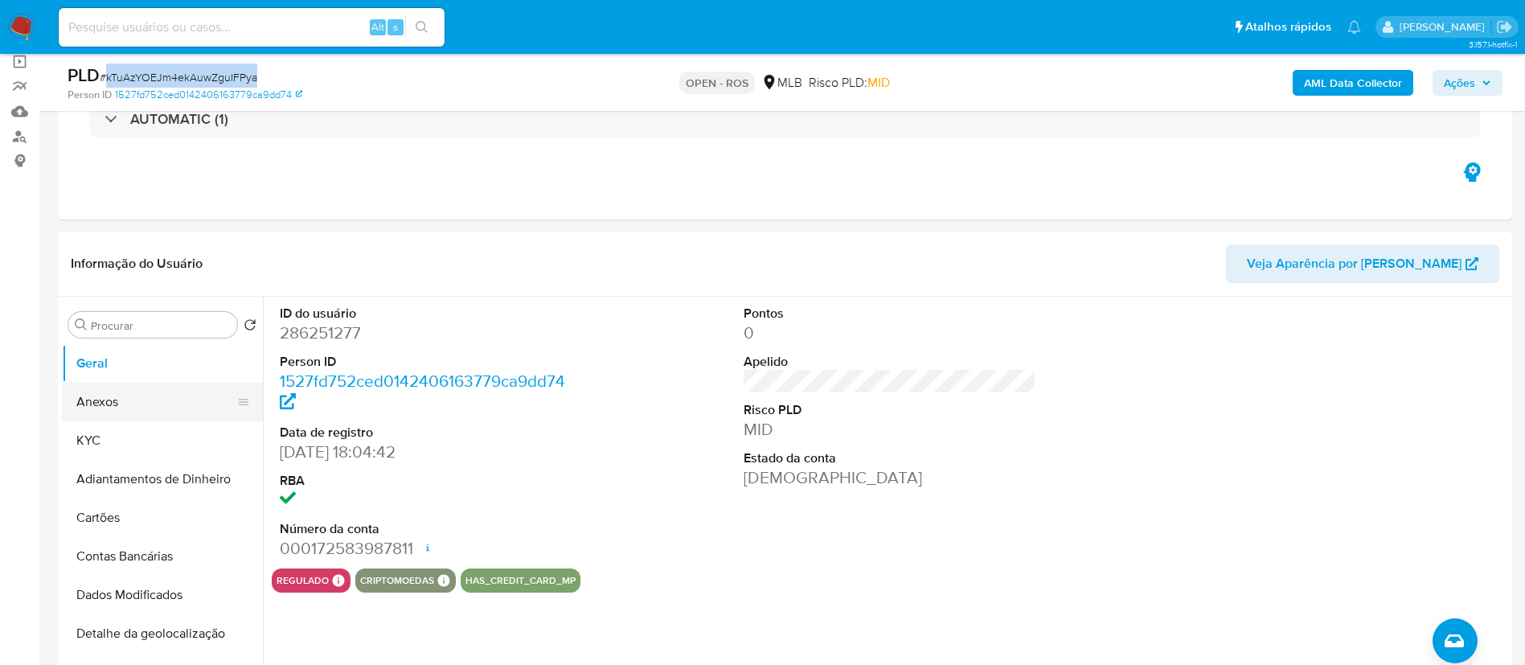
click at [106, 399] on button "Anexos" at bounding box center [156, 402] width 188 height 39
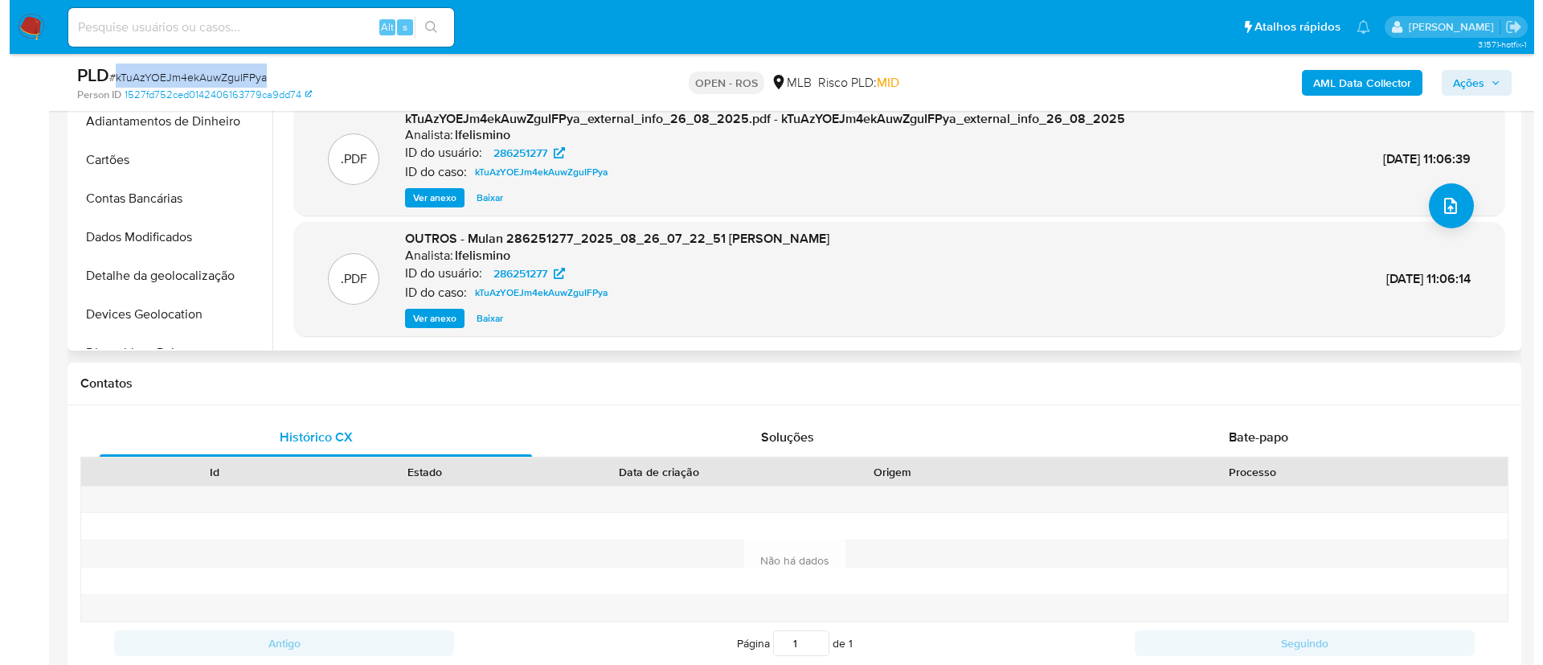
scroll to position [482, 0]
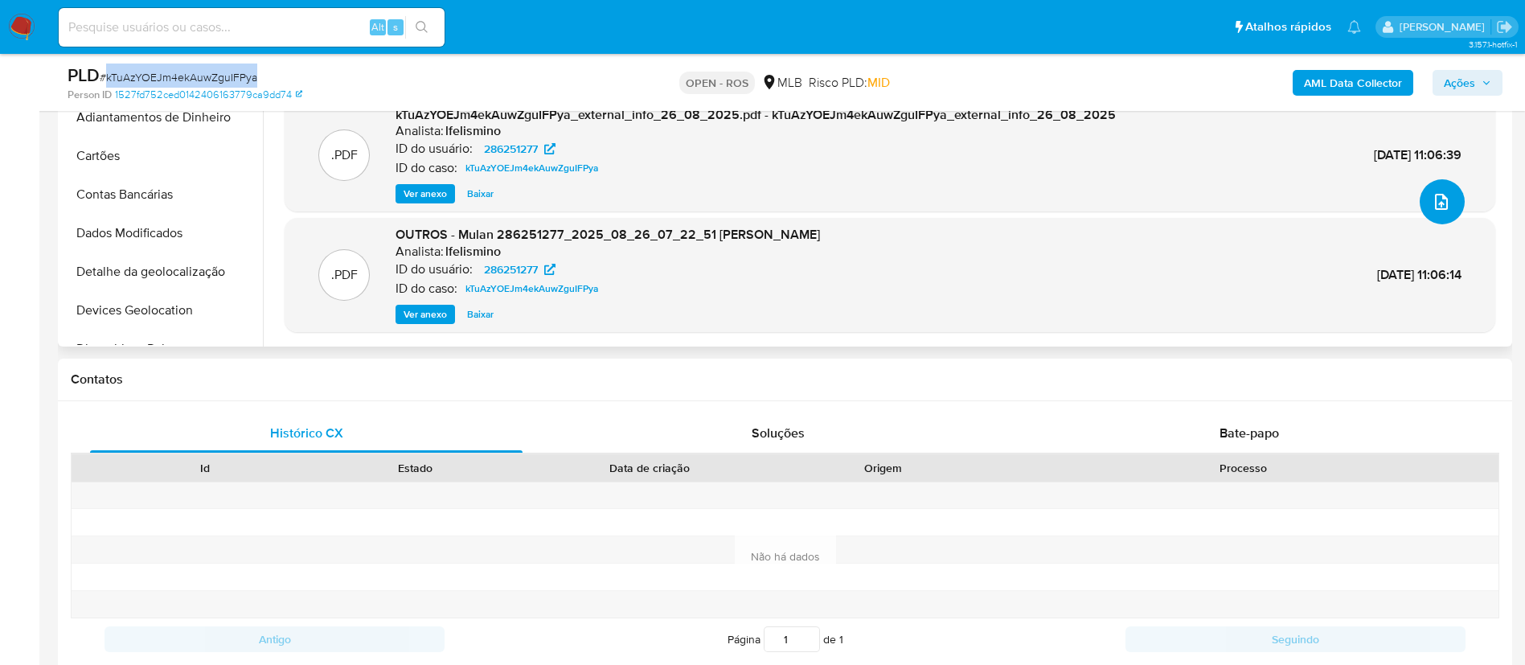
click at [768, 203] on icon "upload-file" at bounding box center [1440, 201] width 19 height 19
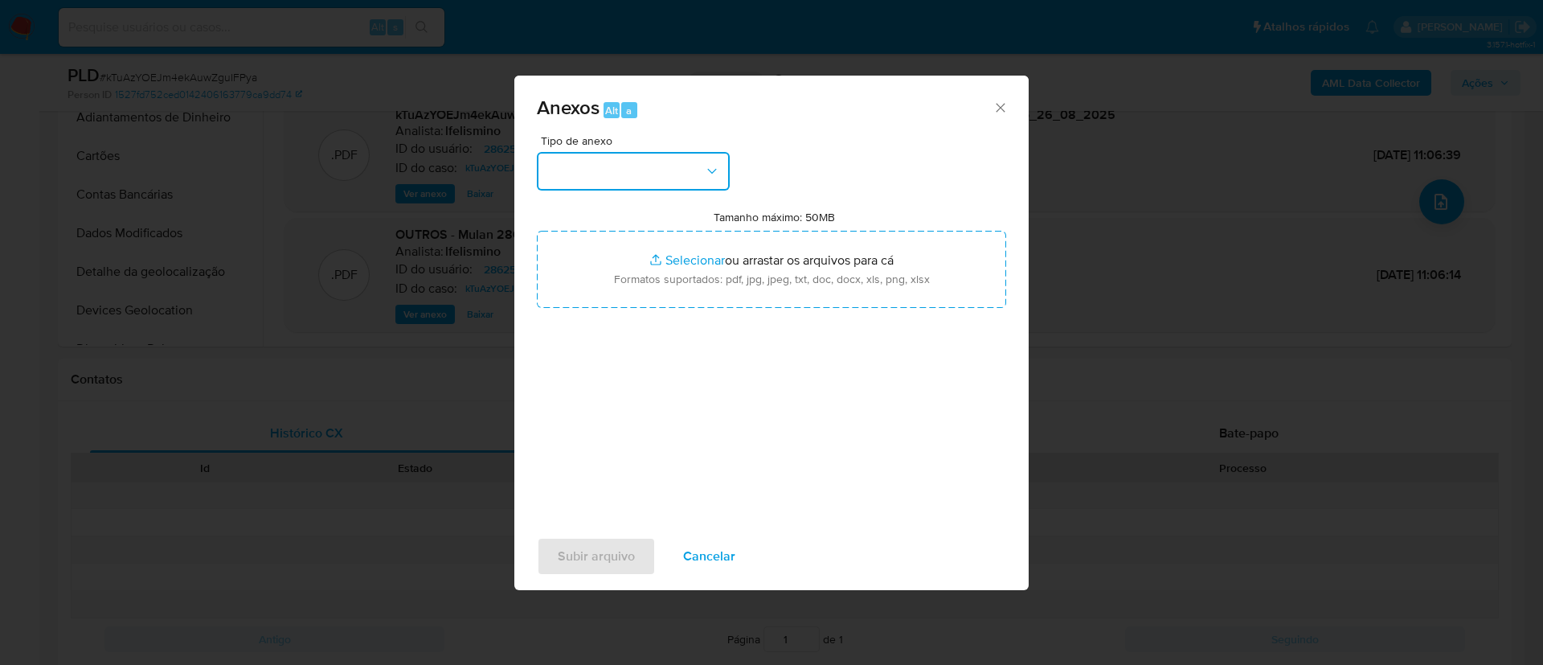
click at [627, 184] on button "button" at bounding box center [633, 171] width 193 height 39
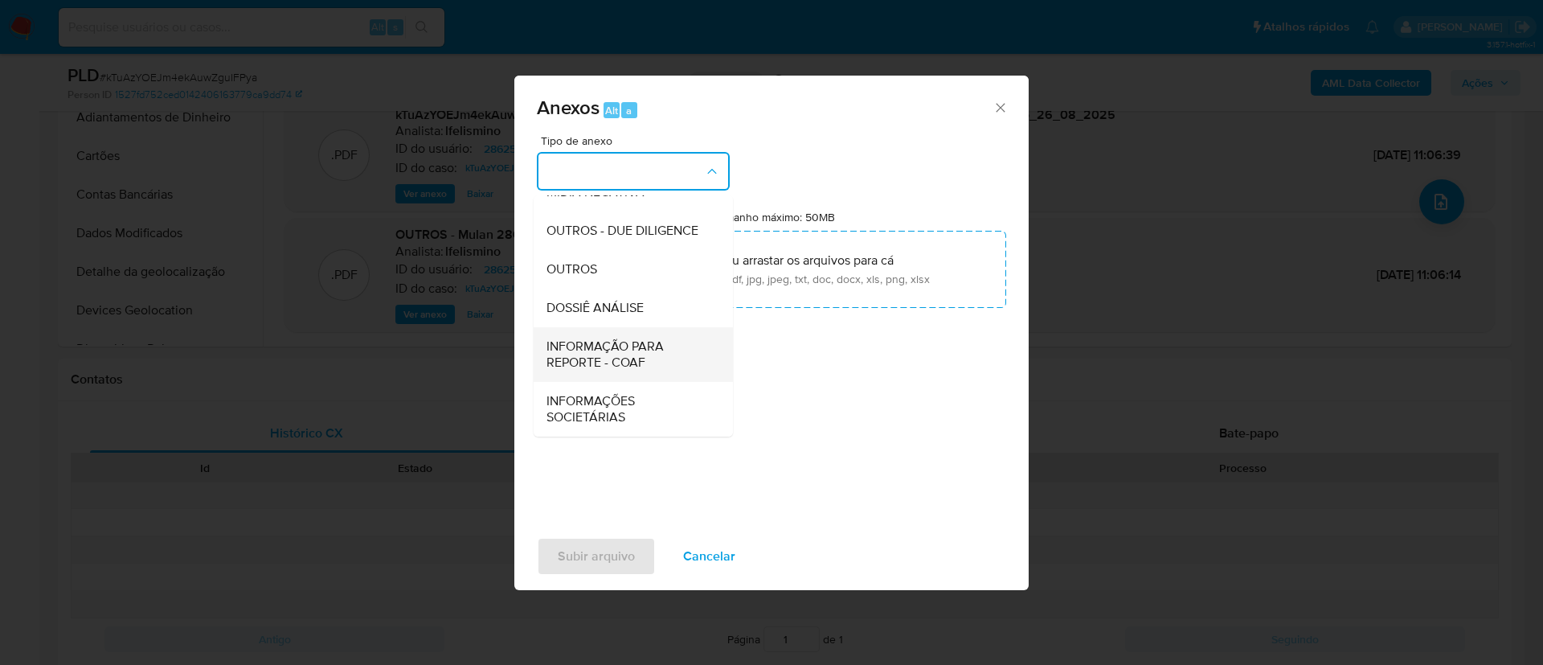
scroll to position [248, 0]
click at [601, 357] on span "INFORMAÇÃO PARA REPORTE - COAF" at bounding box center [629, 354] width 164 height 32
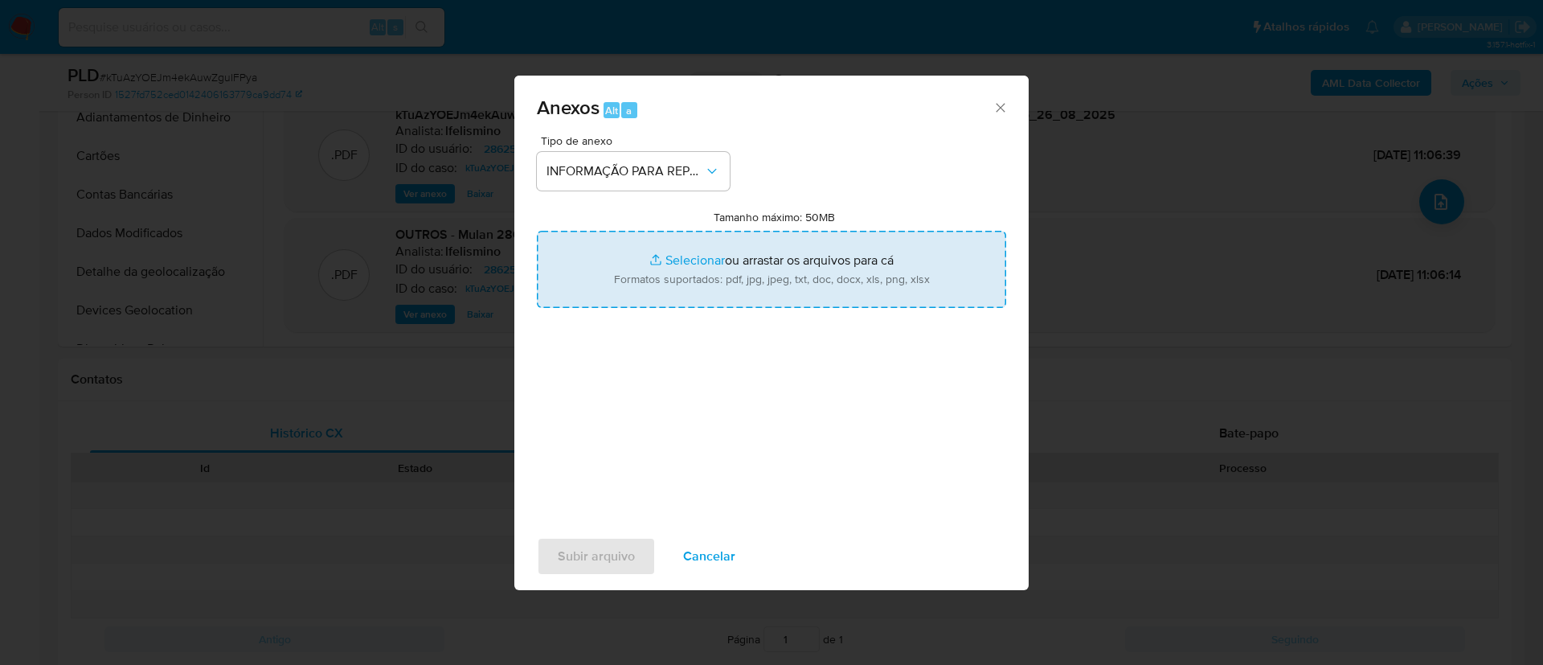
type input "C:\fakepath\SAR - kTuAzYOEJm4ekAuwZguIFPya - CPF 03609474254 - [PERSON_NAME].pdf"
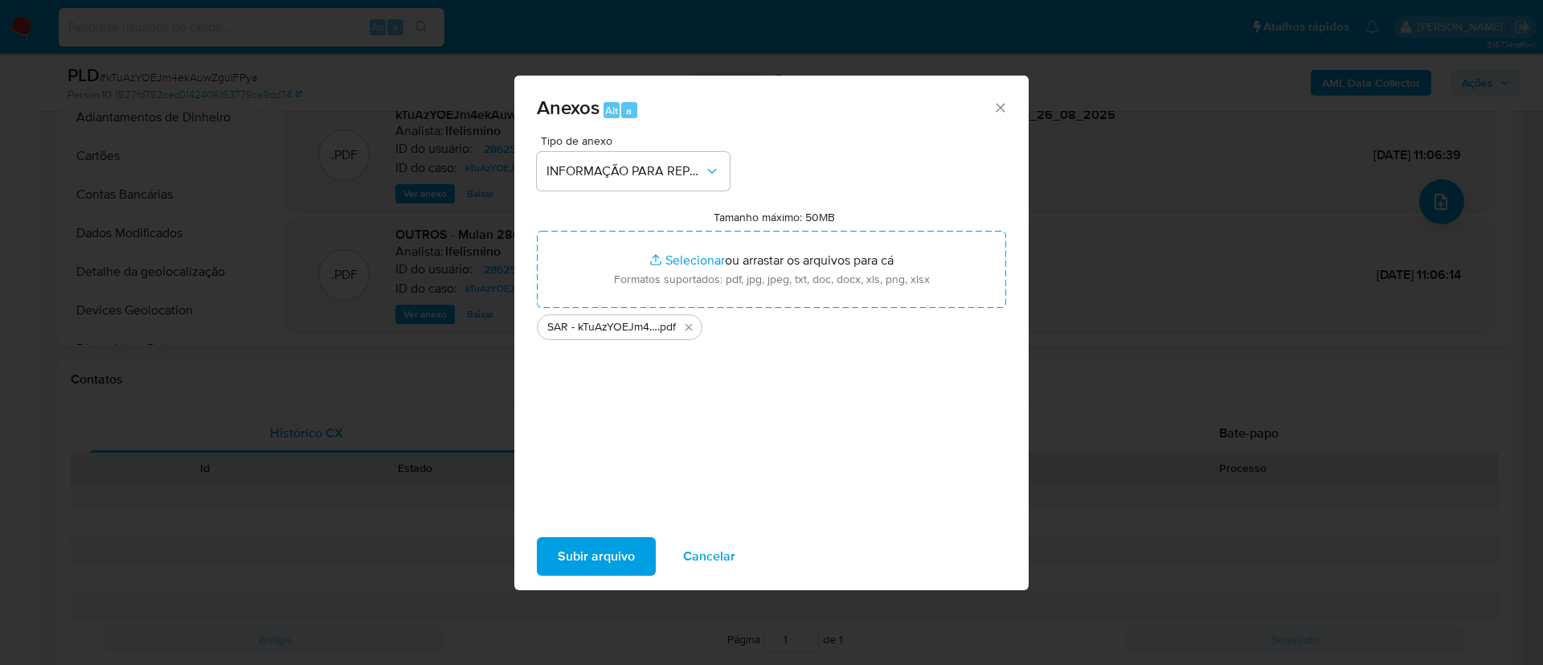
click at [612, 558] on span "Subir arquivo" at bounding box center [596, 556] width 77 height 35
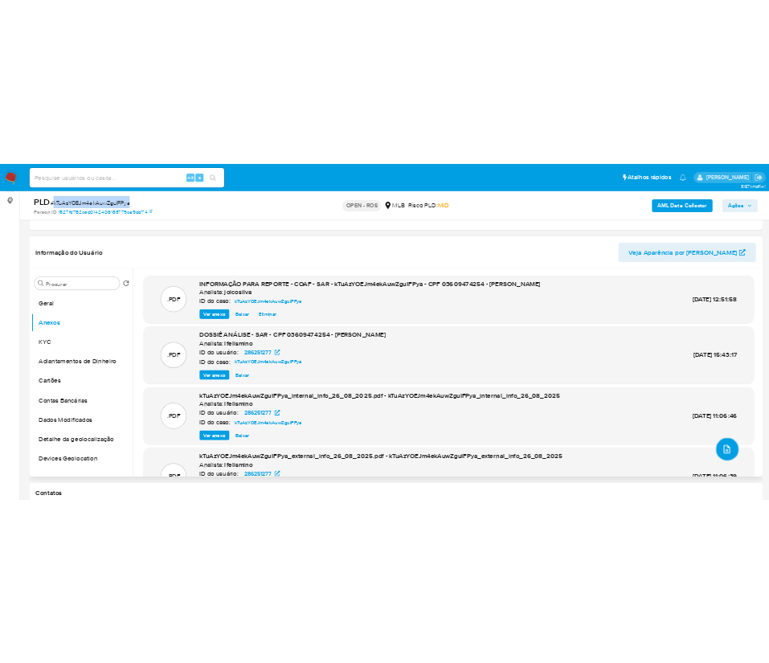
scroll to position [121, 0]
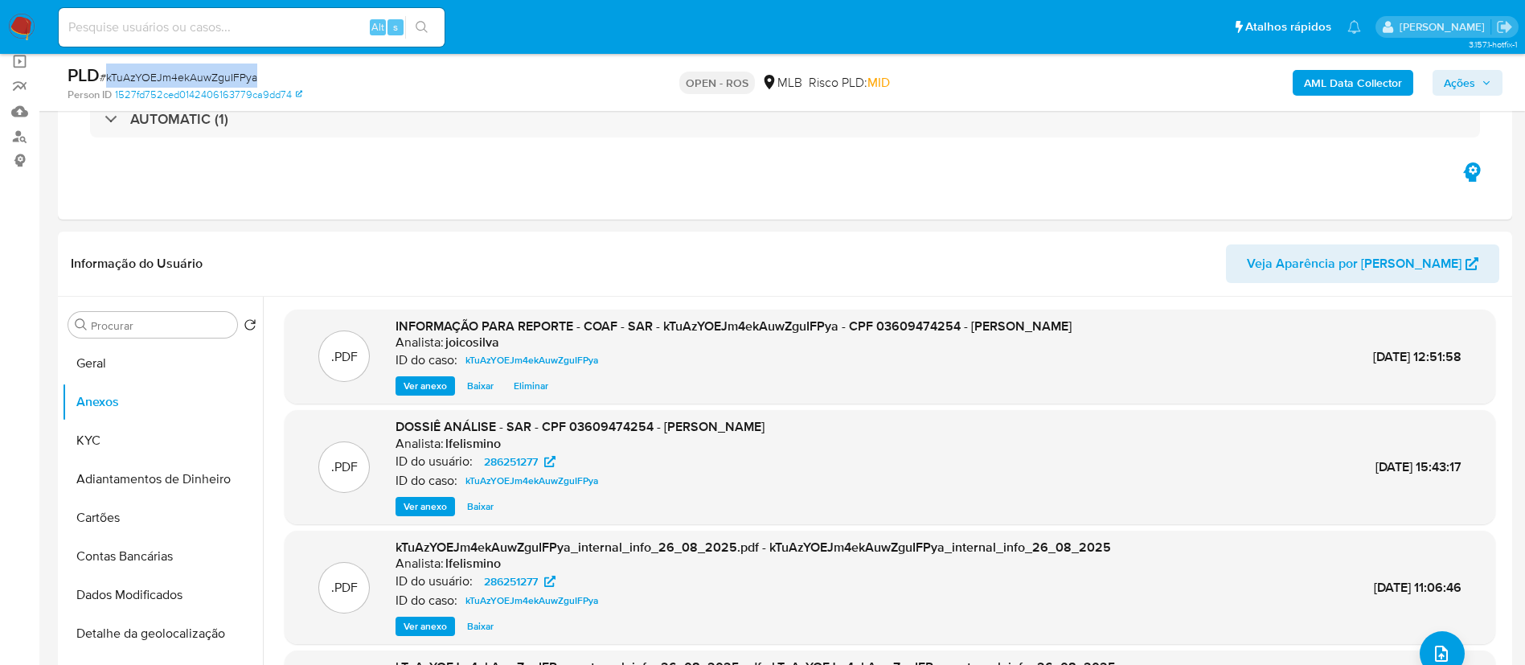
click at [768, 70] on button "Ações" at bounding box center [1467, 83] width 70 height 26
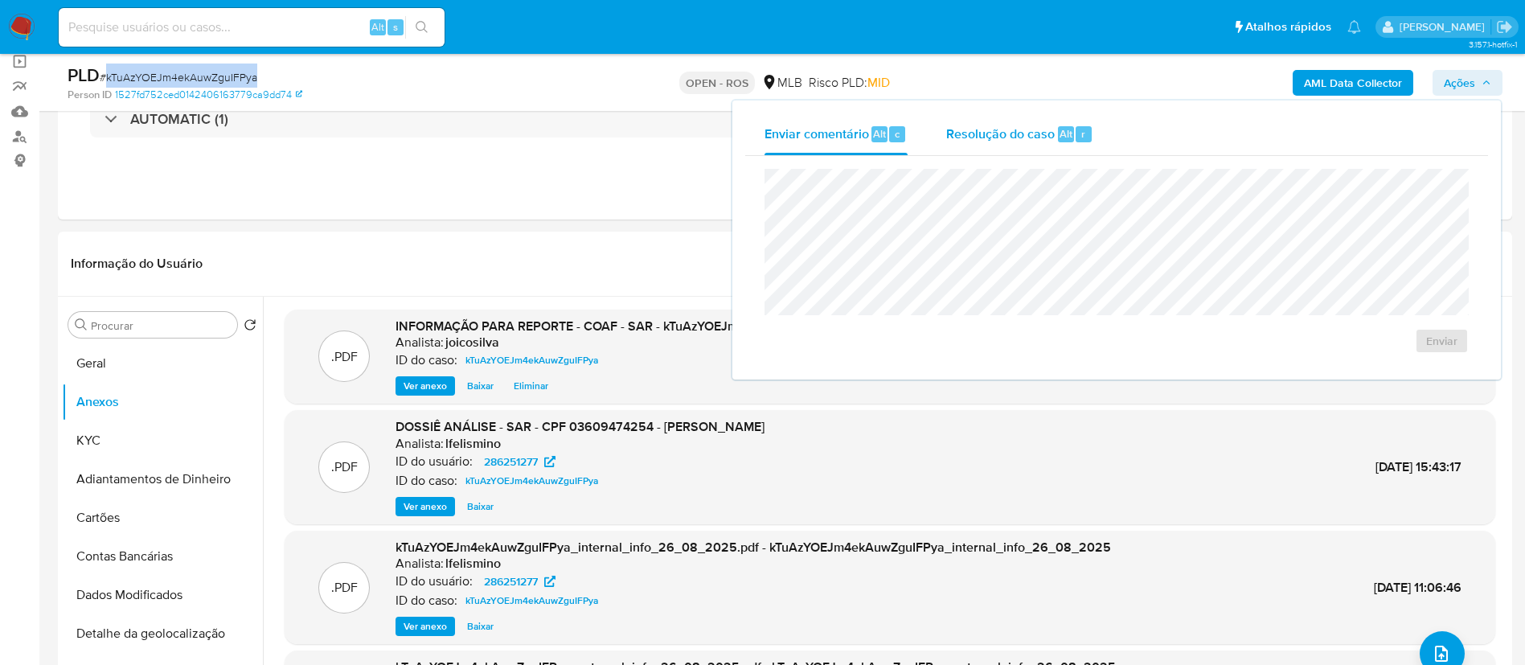
click at [768, 142] on div "Resolução do caso Alt r" at bounding box center [1019, 134] width 147 height 42
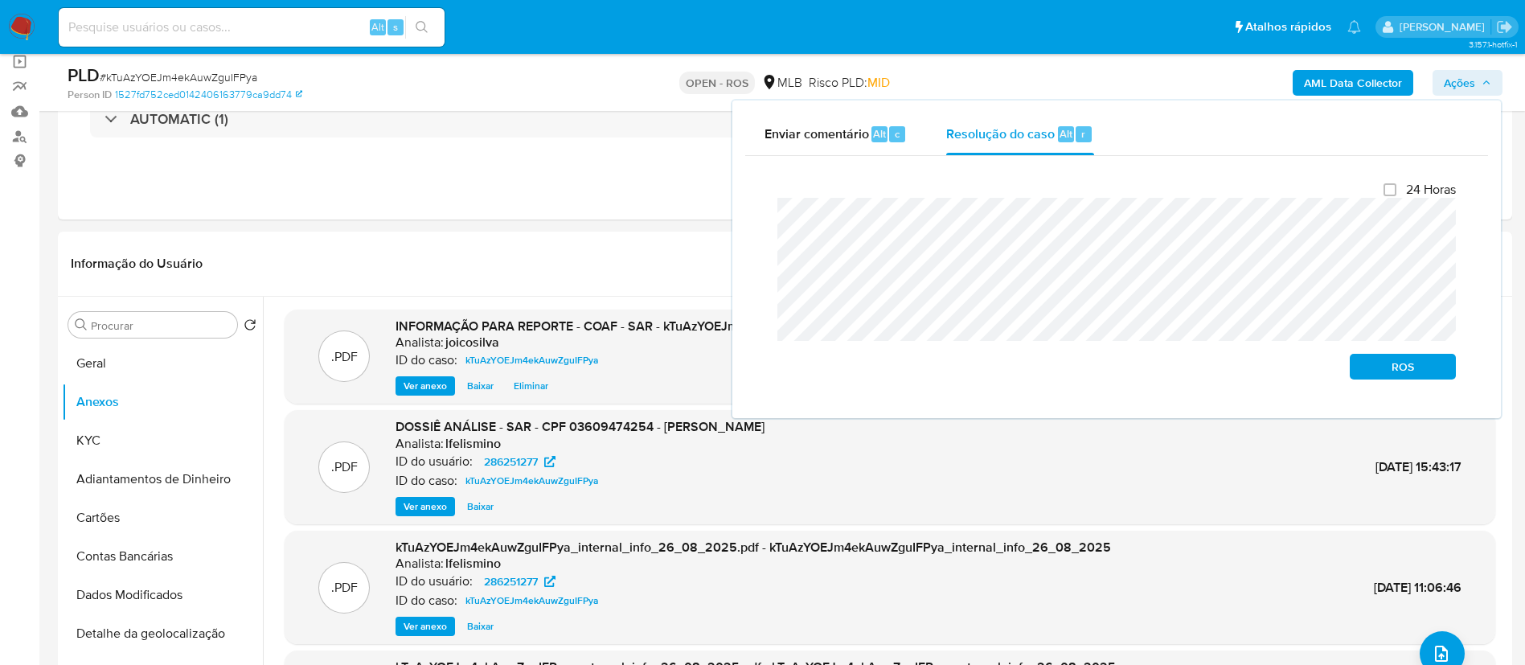
click at [747, 216] on div "Fechamento do caso 24 Horas ROS" at bounding box center [1116, 280] width 743 height 249
click at [768, 367] on span "ROS" at bounding box center [1403, 366] width 84 height 23
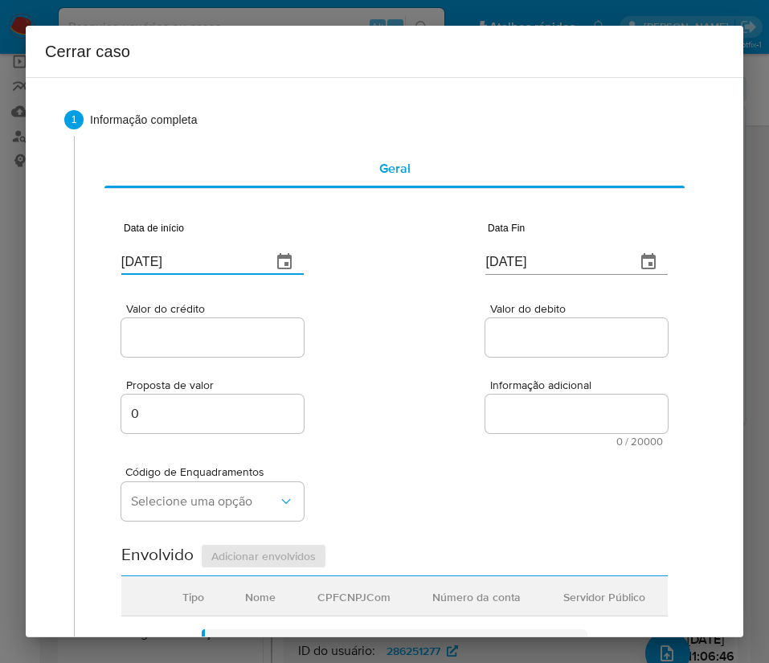
click at [182, 254] on input "[DATE]" at bounding box center [189, 262] width 137 height 26
paste input "01/07"
type input "[DATE]"
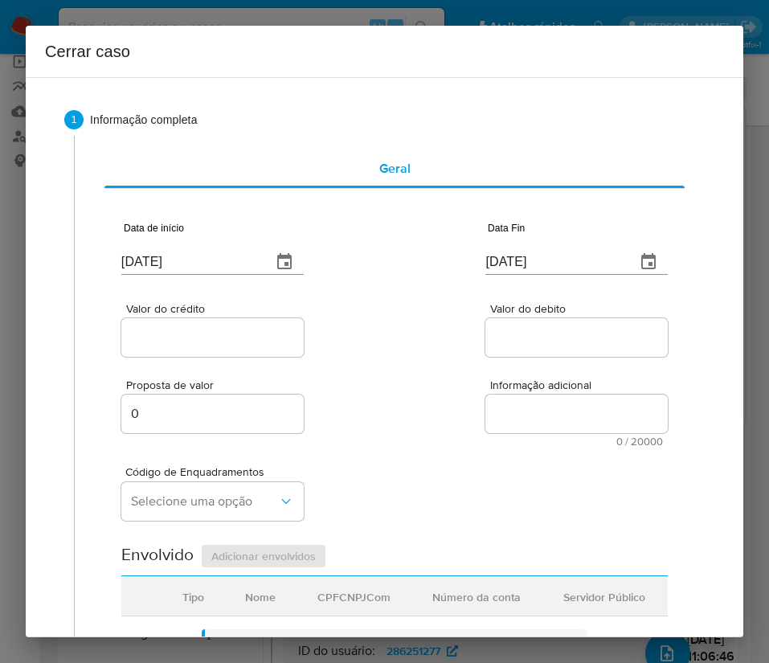
click at [389, 330] on div "Valor do crédito Valor do debito" at bounding box center [394, 322] width 547 height 76
click at [485, 266] on input "[DATE]" at bounding box center [553, 262] width 137 height 26
paste input "5"
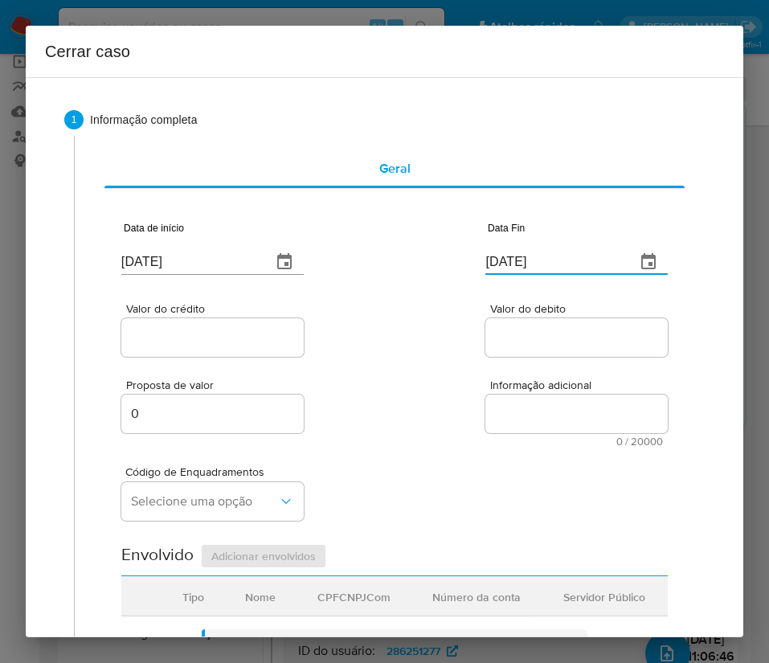
type input "[DATE]"
click at [462, 329] on div "Valor do crédito Valor do debito" at bounding box center [394, 322] width 547 height 76
drag, startPoint x: 213, startPoint y: 350, endPoint x: 218, endPoint y: 341, distance: 10.1
click at [212, 349] on div at bounding box center [212, 337] width 182 height 39
drag, startPoint x: 219, startPoint y: 338, endPoint x: 209, endPoint y: 345, distance: 12.3
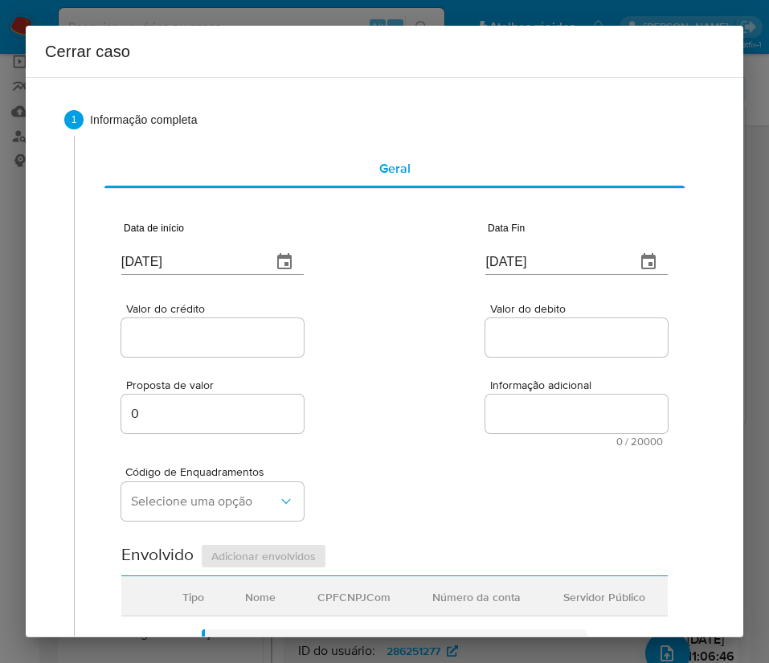
click at [219, 338] on input "Valor do crédito" at bounding box center [212, 337] width 182 height 21
click at [216, 337] on input "Valor do crédito" at bounding box center [212, 337] width 182 height 21
paste input "R$114.591"
type input "R$114.591"
click at [524, 347] on input "Valor do debito" at bounding box center [576, 337] width 182 height 21
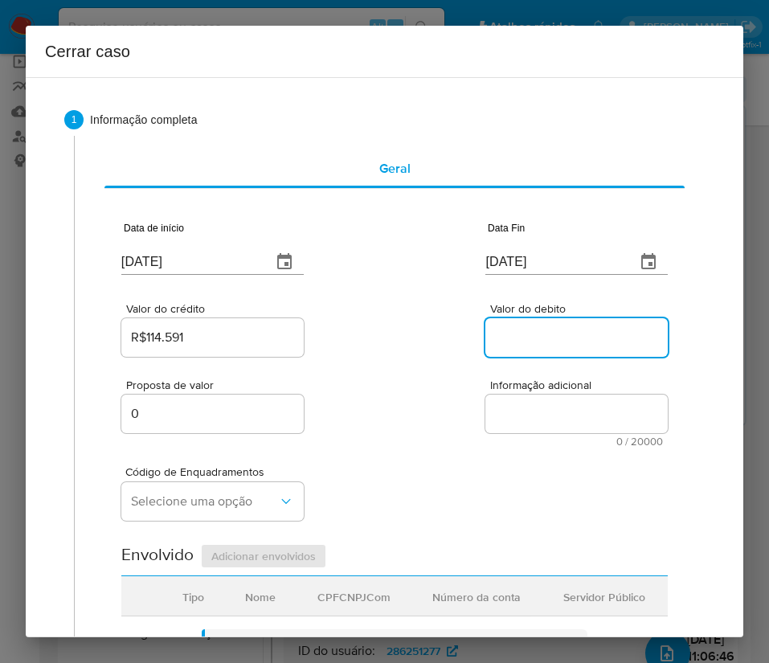
paste input "R$4.579"
type input "R$4.579"
click at [417, 487] on div "Código de Enquadramentos Selecione uma opção" at bounding box center [394, 487] width 547 height 80
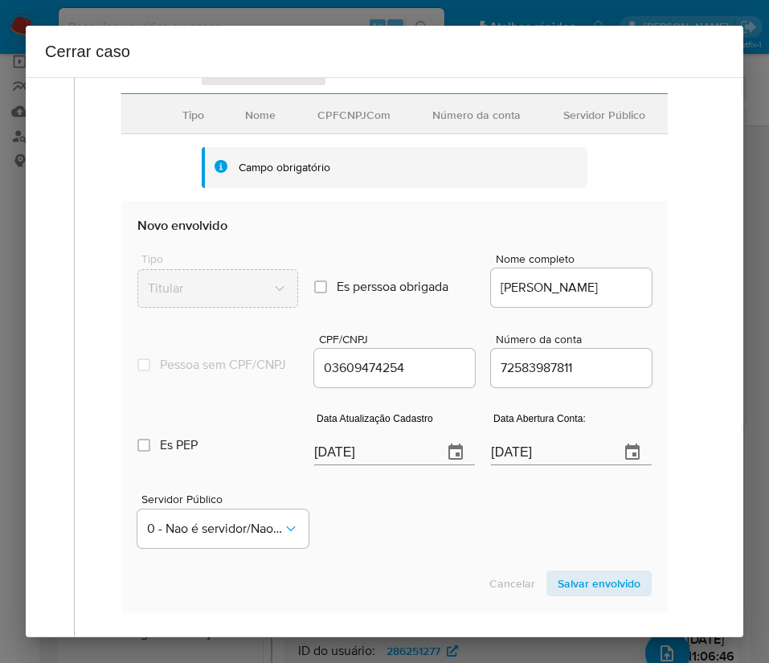
scroll to position [603, 0]
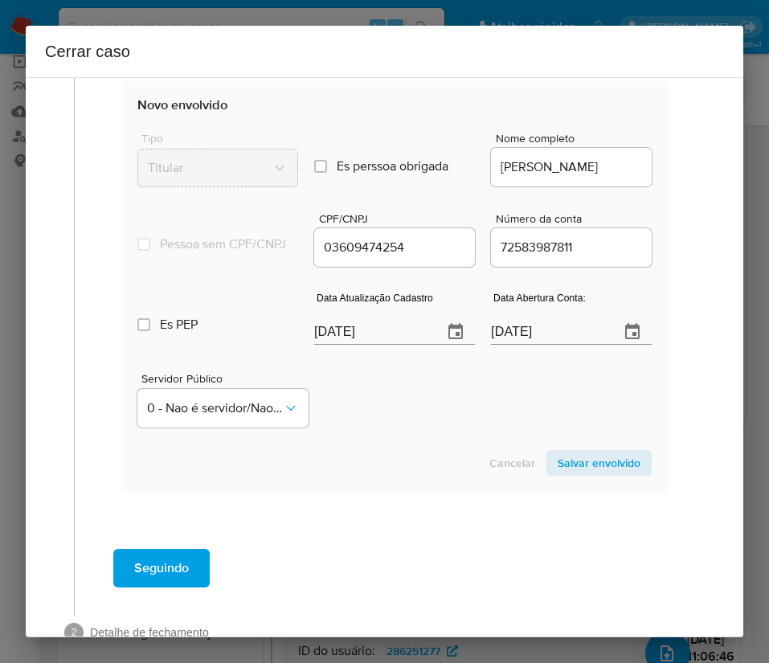
click at [364, 345] on input "[DATE]" at bounding box center [372, 332] width 116 height 26
paste input "06/06"
type input "[DATE]"
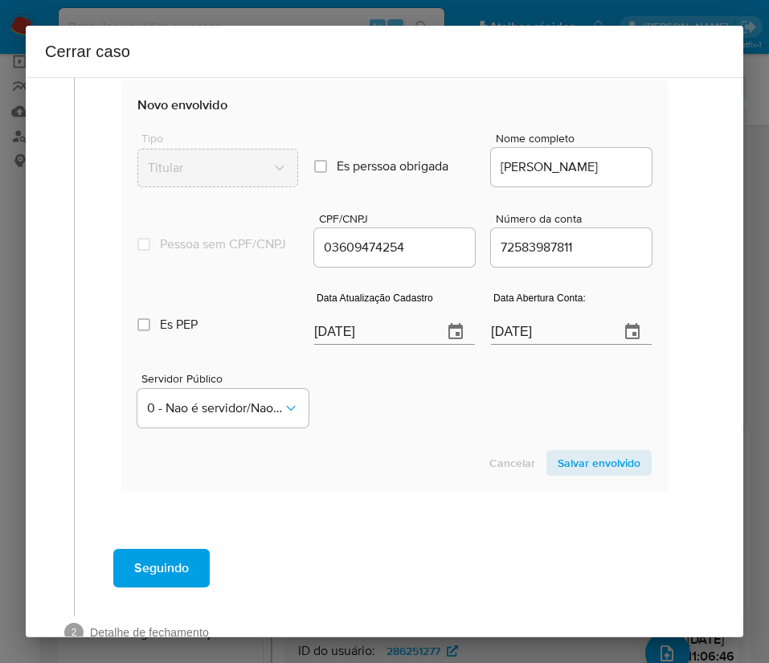
drag, startPoint x: 397, startPoint y: 466, endPoint x: 4, endPoint y: 517, distance: 396.3
click at [395, 468] on div "Cancelar Salvar envolvido" at bounding box center [394, 463] width 514 height 26
click at [503, 345] on input "[DATE]" at bounding box center [549, 332] width 116 height 26
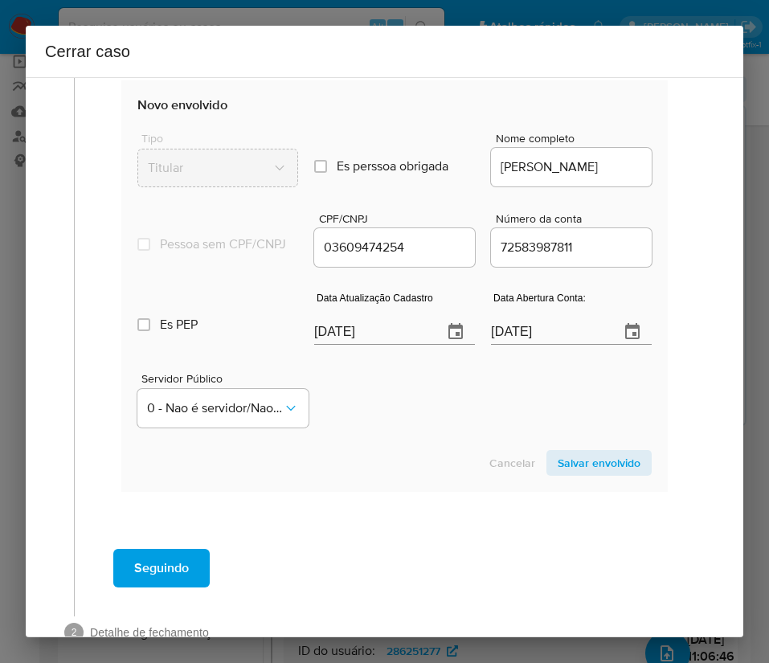
click at [470, 469] on div "Cancelar Salvar envolvido" at bounding box center [394, 463] width 514 height 26
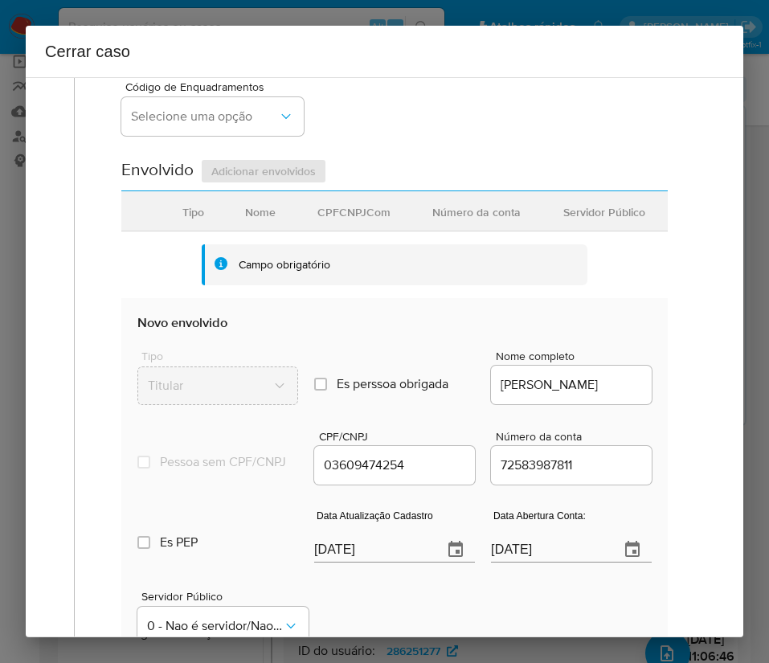
scroll to position [362, 0]
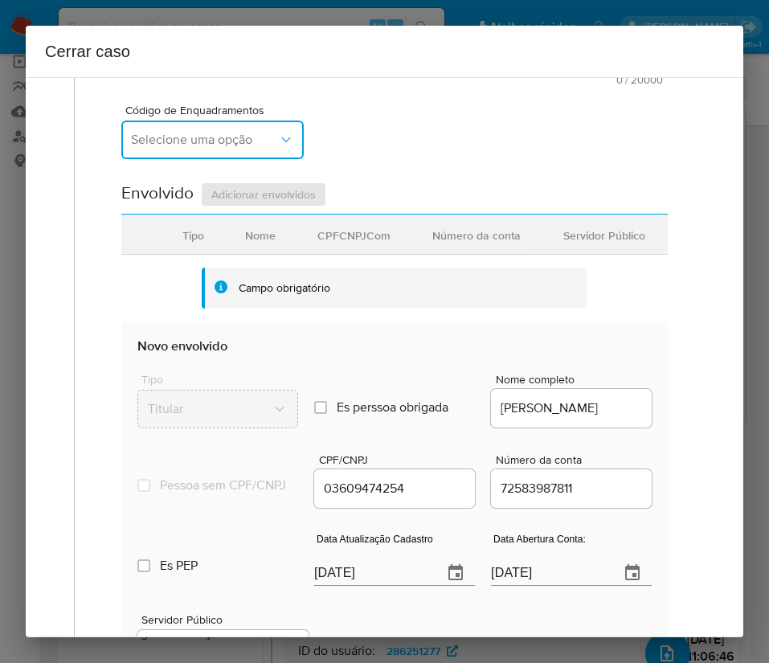
click at [237, 134] on span "Selecione uma opção" at bounding box center [204, 140] width 147 height 16
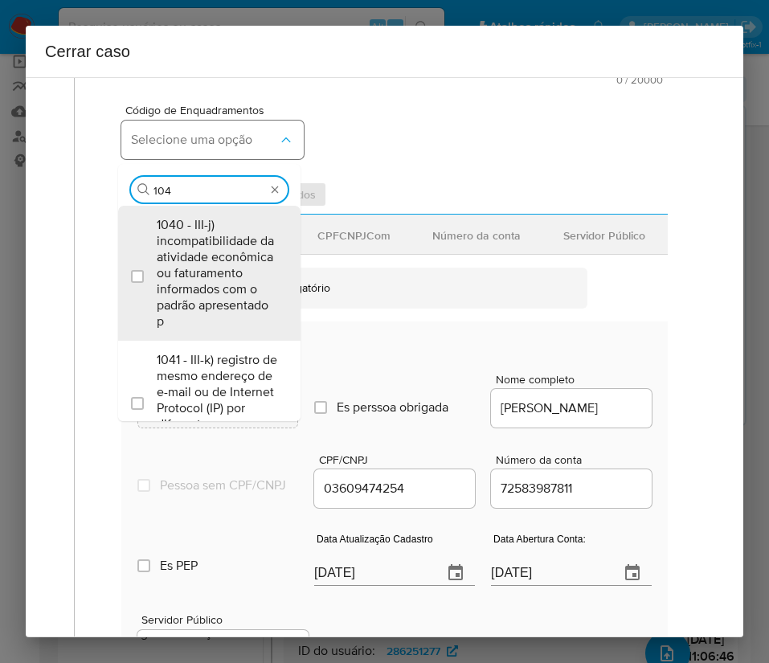
type input "1045"
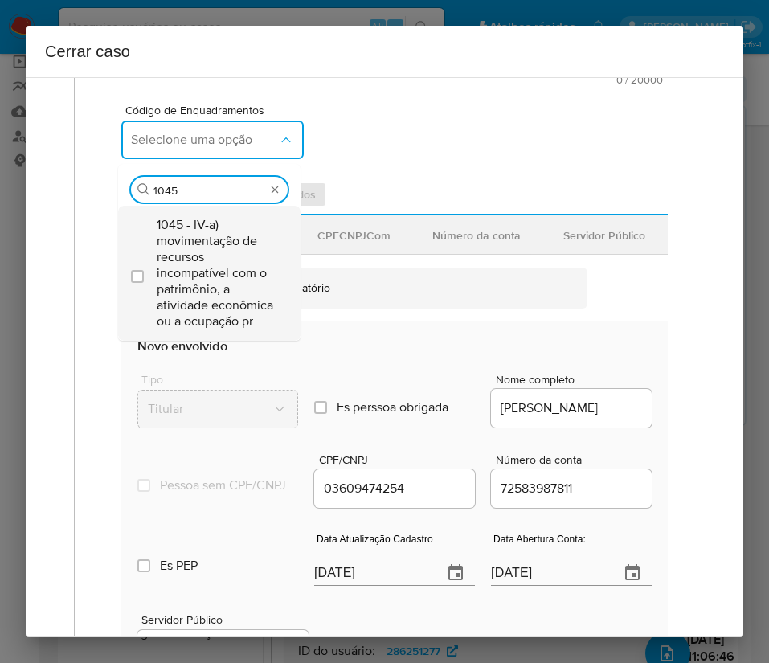
click at [231, 275] on span "1045 - IV-a) movimentação de recursos incompatível com o patrimônio, a atividad…" at bounding box center [217, 273] width 121 height 113
checkbox input "true"
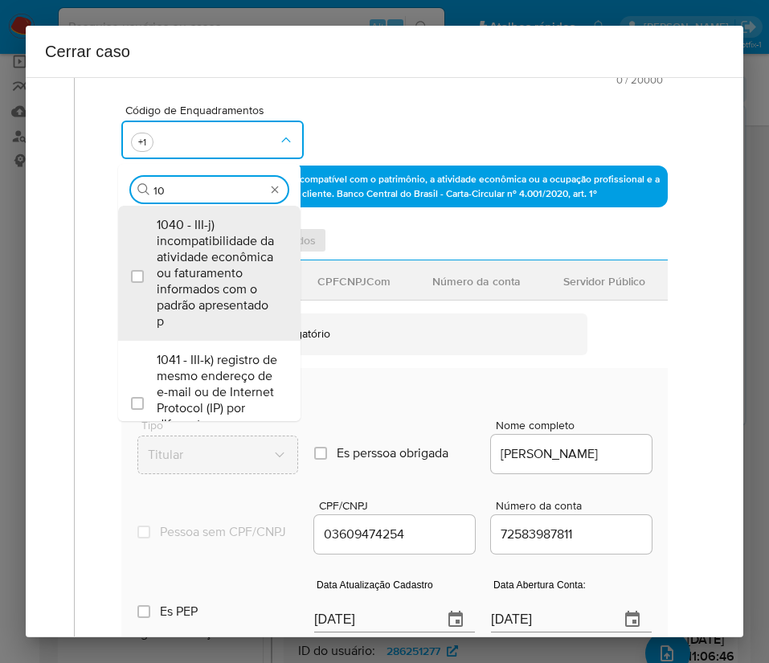
type input "1"
type input "1156"
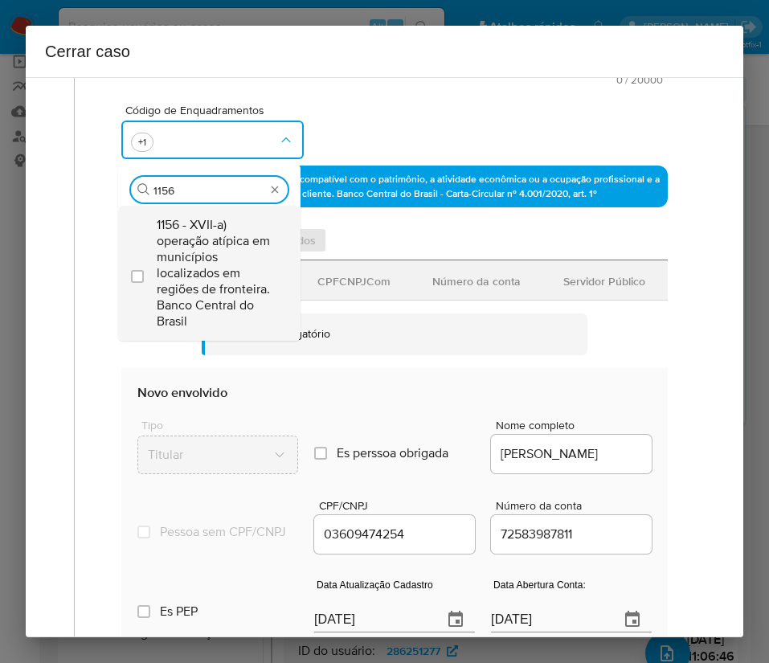
click at [248, 246] on span "1156 - XVII-a) operação atípica em municípios localizados em regiões de frontei…" at bounding box center [217, 273] width 121 height 113
checkbox input "true"
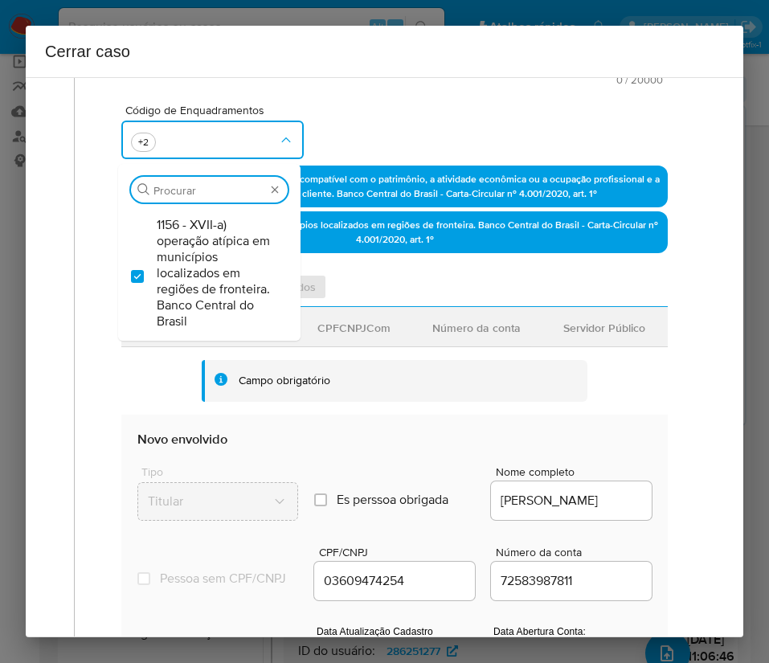
click at [437, 115] on div "Código de Enquadramentos Procurar 1156 - XVII-a) operação atípica em municípios…" at bounding box center [394, 125] width 547 height 80
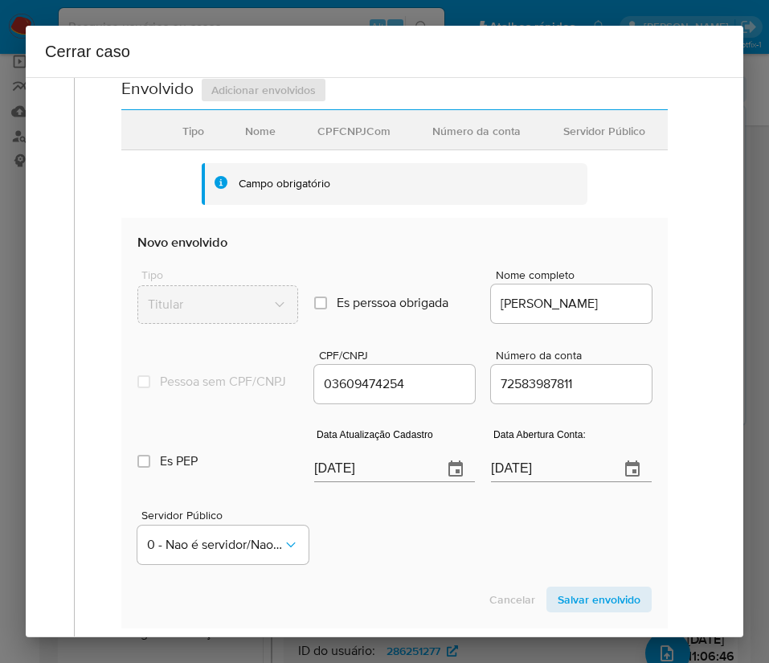
scroll to position [723, 0]
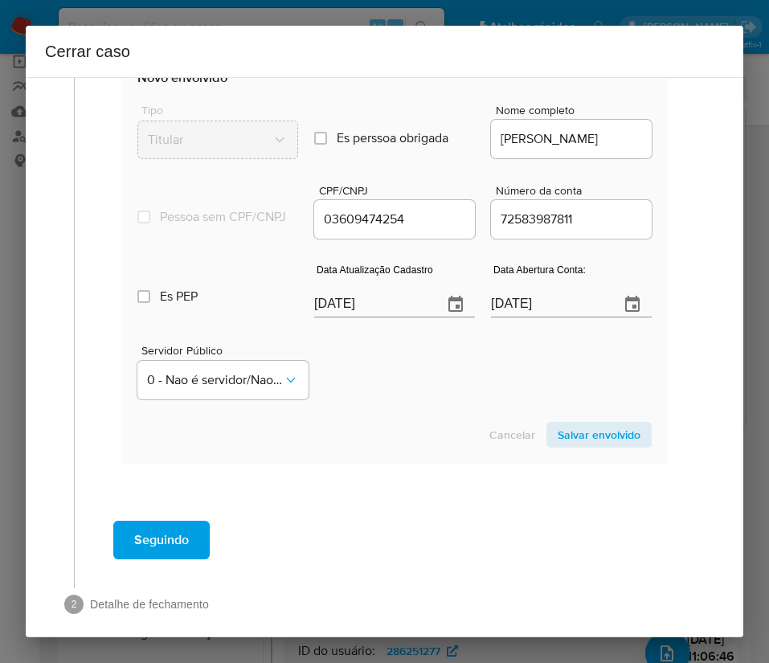
click at [560, 446] on span "Salvar envolvido" at bounding box center [599, 435] width 83 height 23
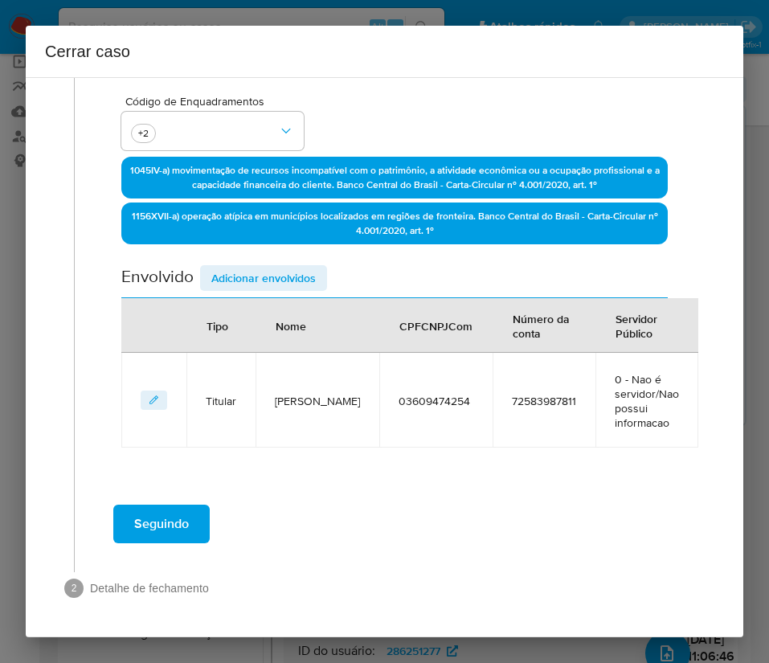
scroll to position [129, 0]
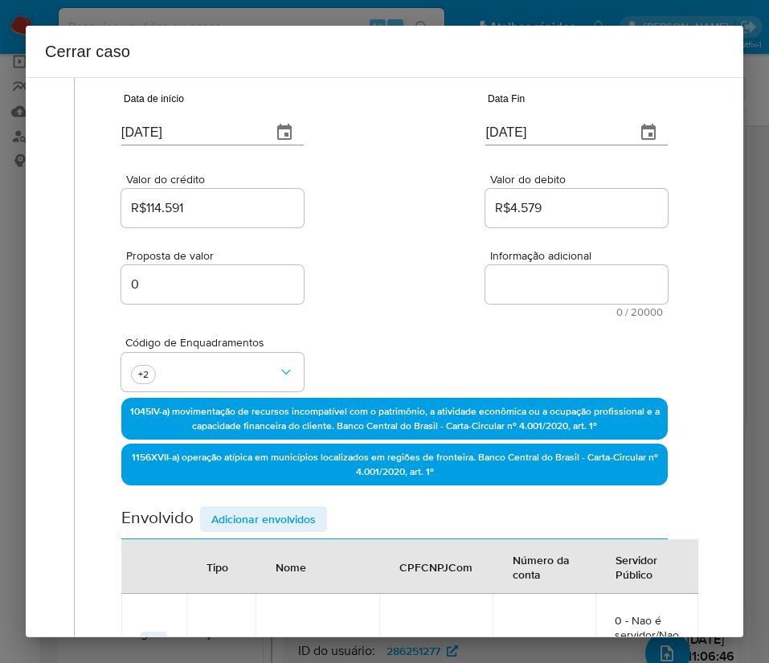
click at [523, 274] on textarea "Informação adicional" at bounding box center [576, 284] width 182 height 39
paste textarea "Loremipsumd si Ametcon Adipisc Elit sed Doeius, TEM 25322573165, 05 inci, utlab…"
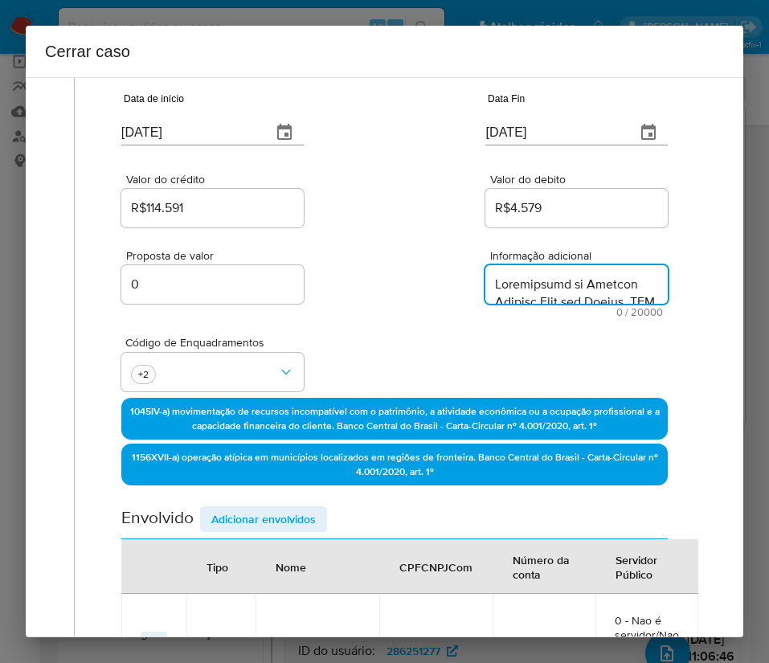
scroll to position [1224, 0]
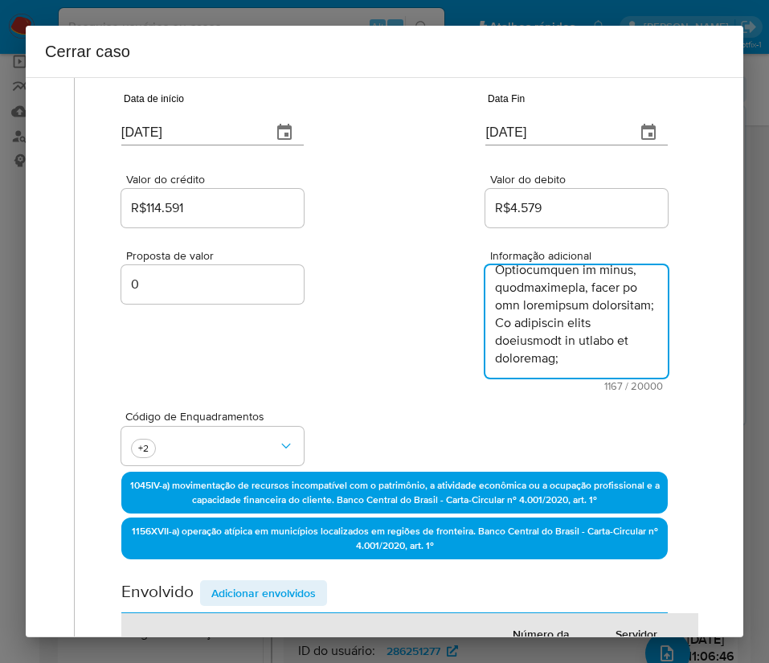
type textarea "Loremipsumd si Ametcon Adipisc Elit sed Doeius, TEM 25322573165, 05 inci, utlab…"
click at [357, 418] on div "Código de Enquadramentos +2" at bounding box center [394, 431] width 547 height 80
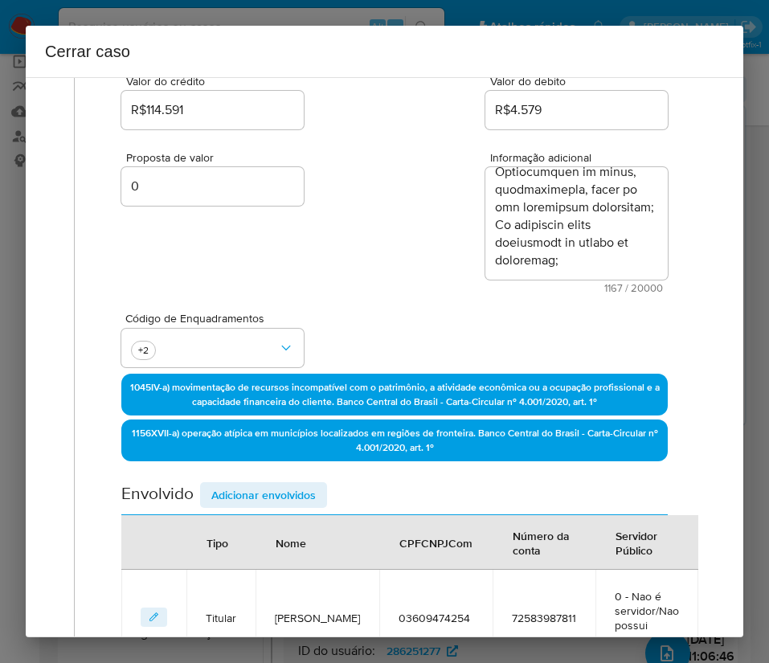
scroll to position [444, 0]
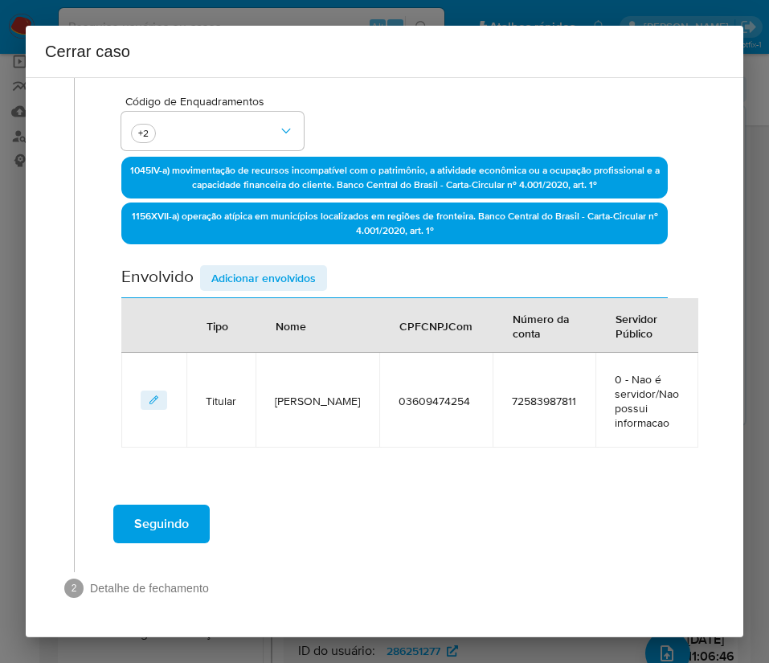
click at [154, 516] on span "Seguindo" at bounding box center [161, 523] width 55 height 35
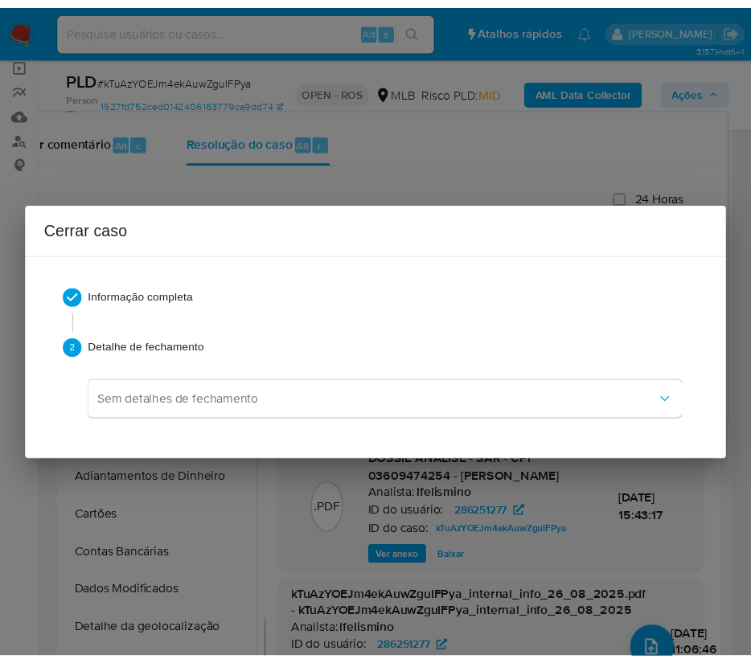
scroll to position [1189, 0]
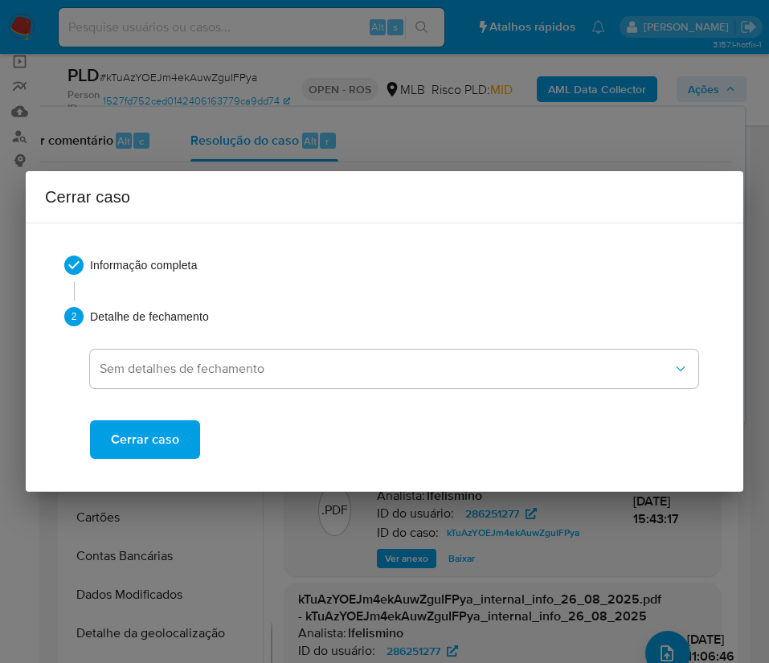
click at [137, 444] on span "Cerrar caso" at bounding box center [145, 439] width 68 height 35
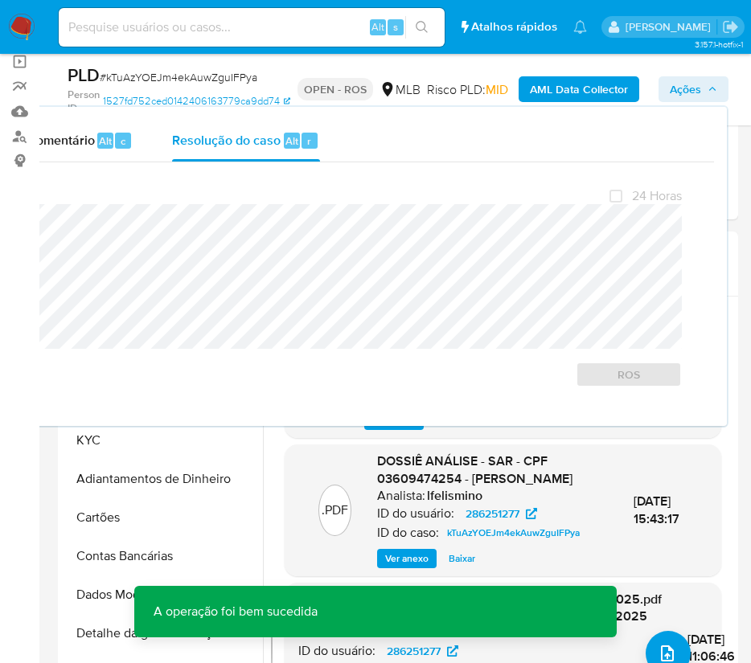
click at [130, 83] on span "# kTuAzYOEJm4ekAuwZguIFPya" at bounding box center [179, 77] width 158 height 16
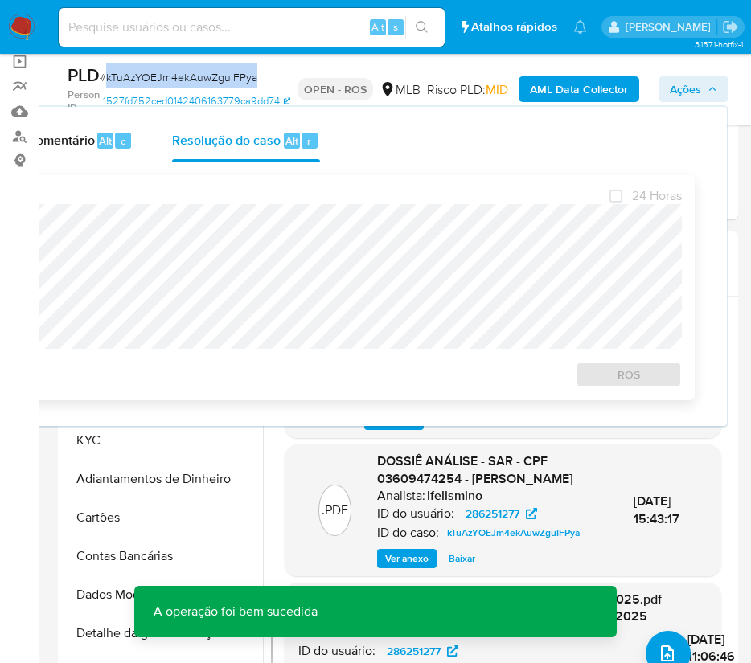
copy span "kTuAzYOEJm4ekAuwZguIFPya"
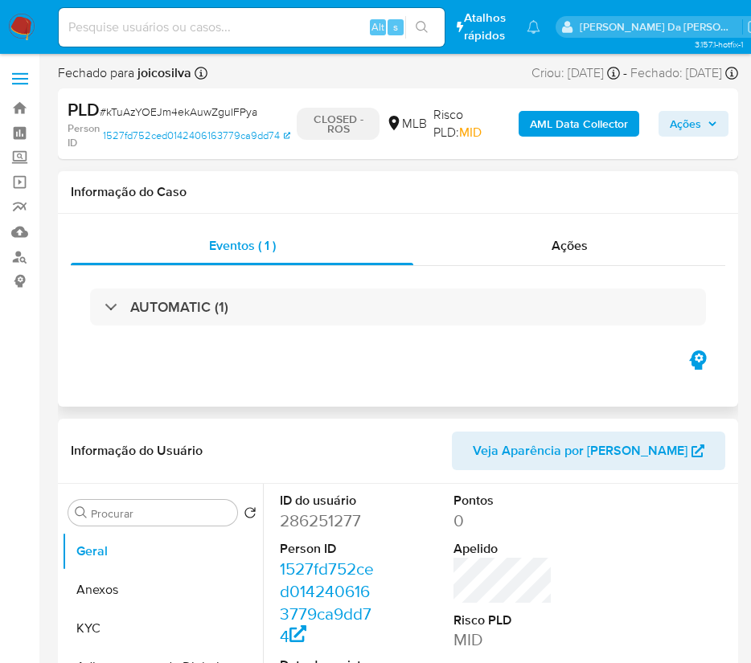
select select "10"
click at [16, 29] on img at bounding box center [21, 27] width 27 height 27
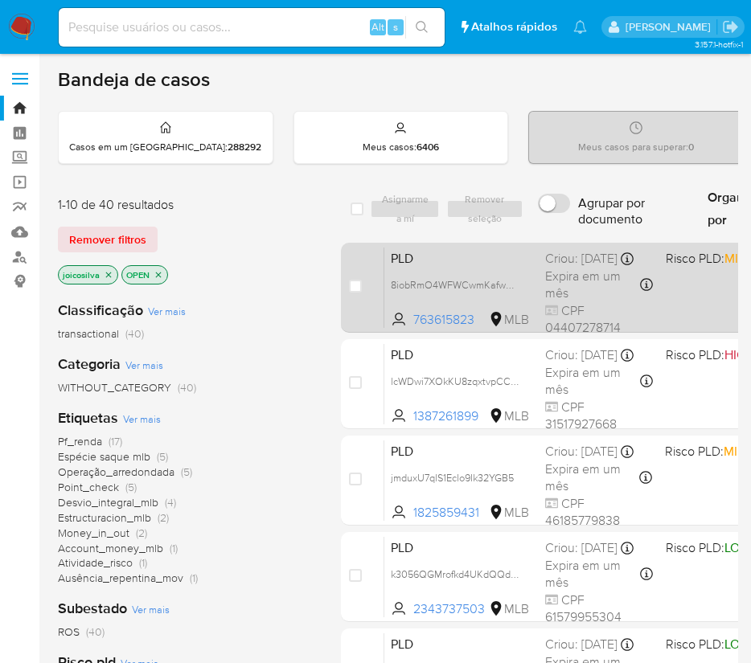
click at [510, 267] on span "PLD" at bounding box center [461, 257] width 141 height 21
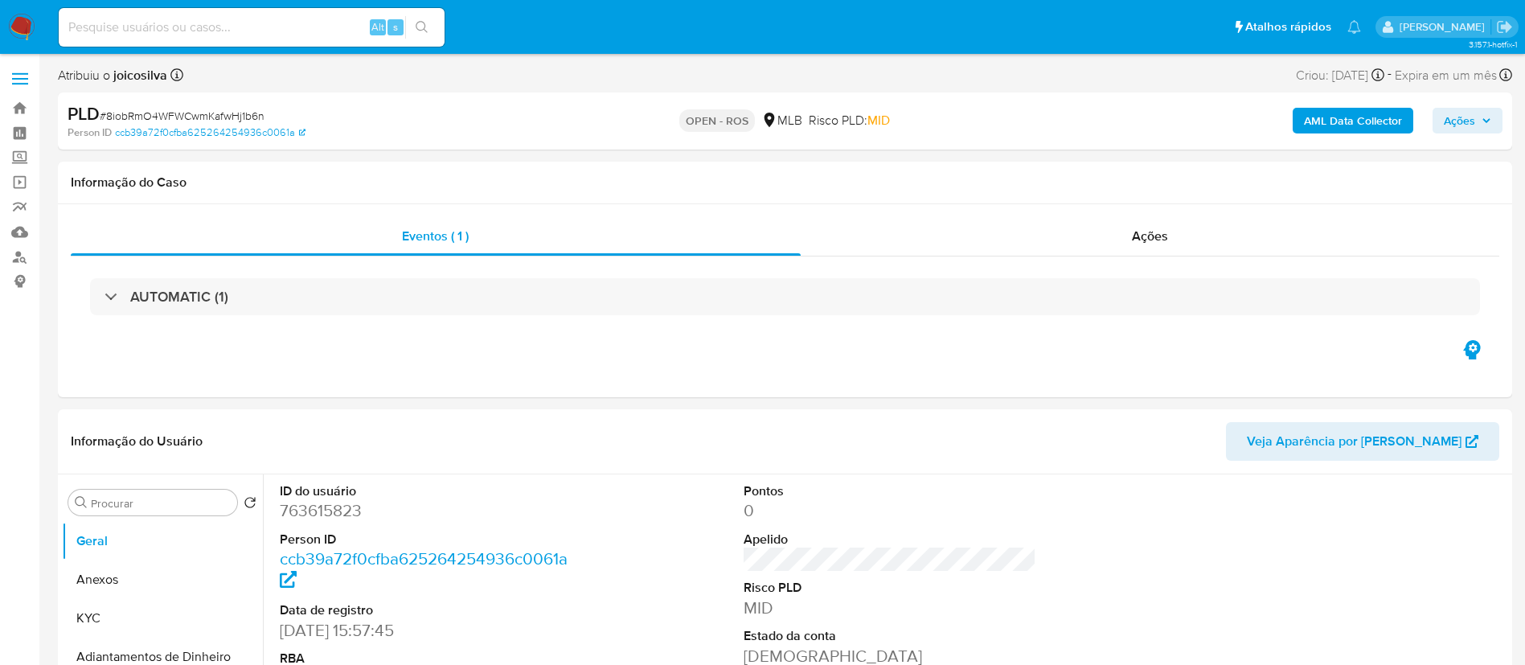
select select "10"
click at [248, 109] on span "# 8iobRmO4WFWCwmKafwHj1b6n" at bounding box center [182, 116] width 165 height 16
copy span "8iobRmO4WFWCwmKafwHj1b6n"
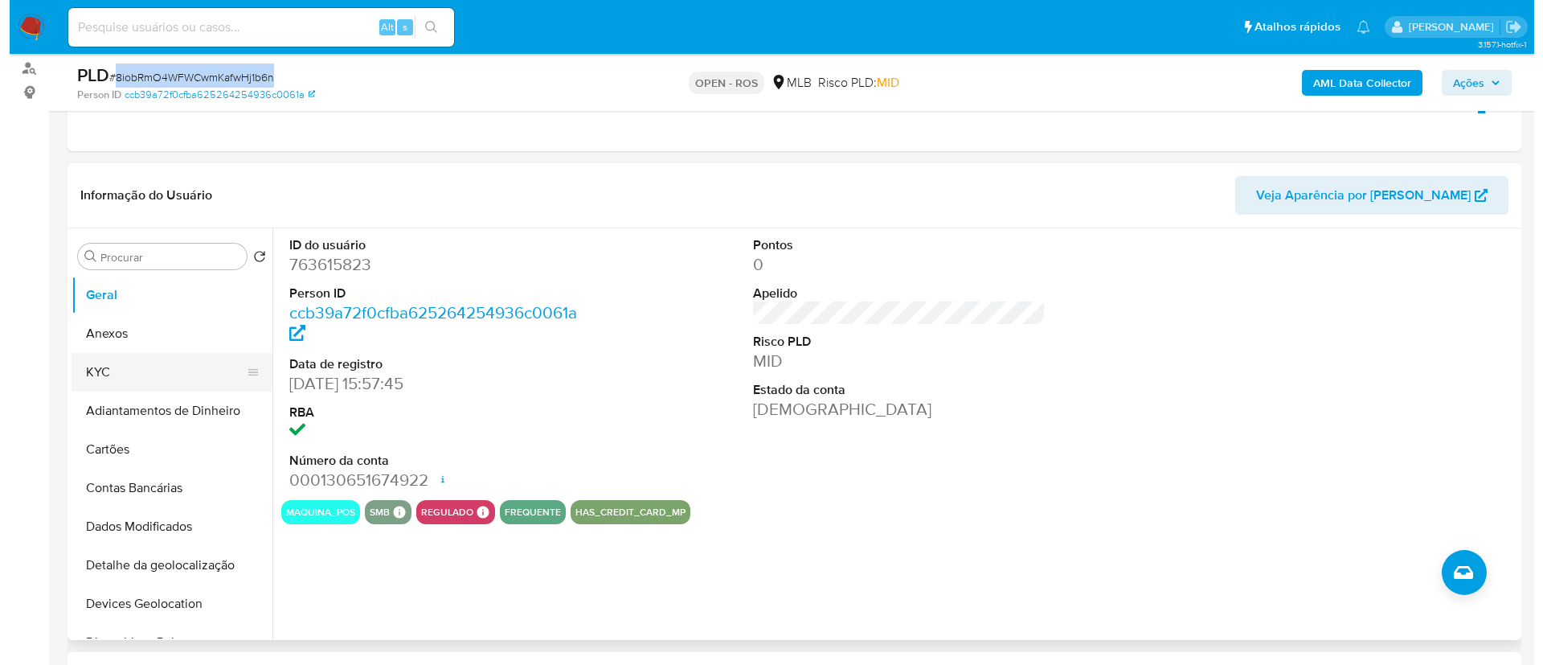
scroll to position [241, 0]
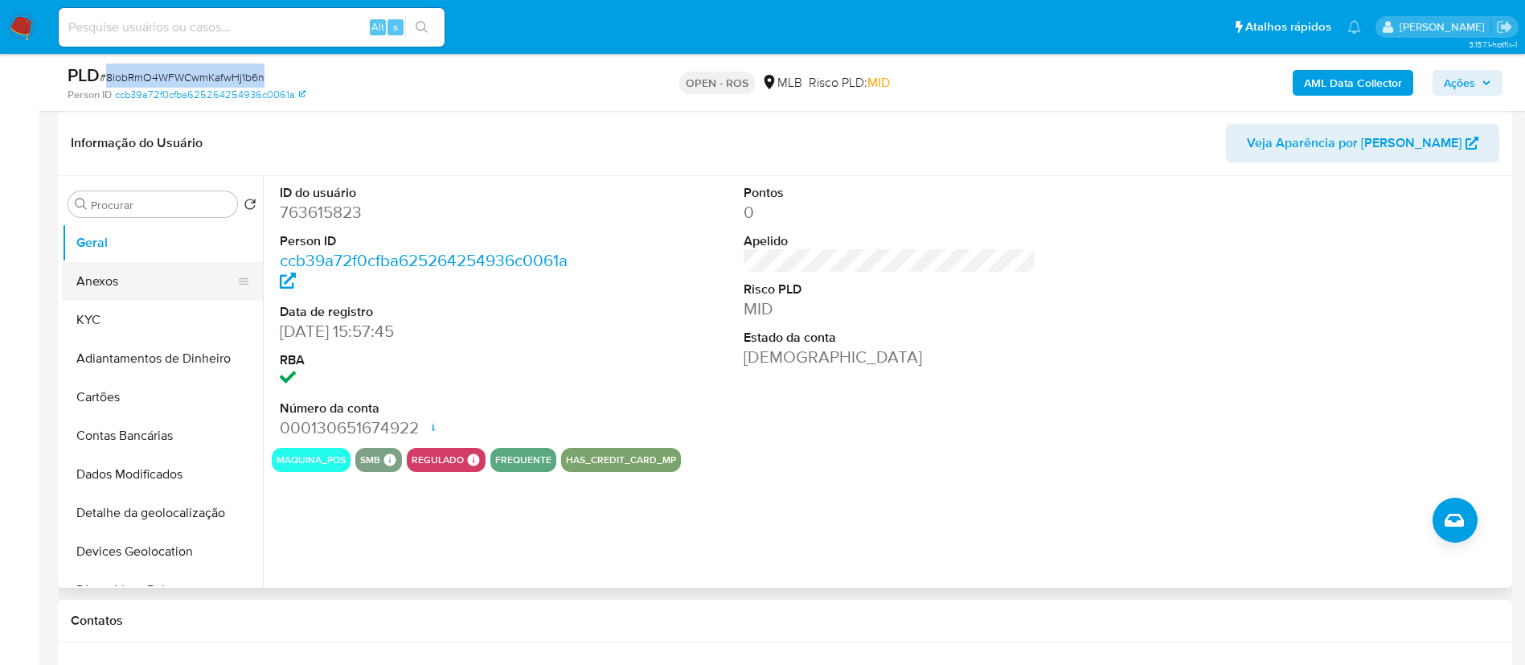
click at [125, 287] on button "Anexos" at bounding box center [156, 281] width 188 height 39
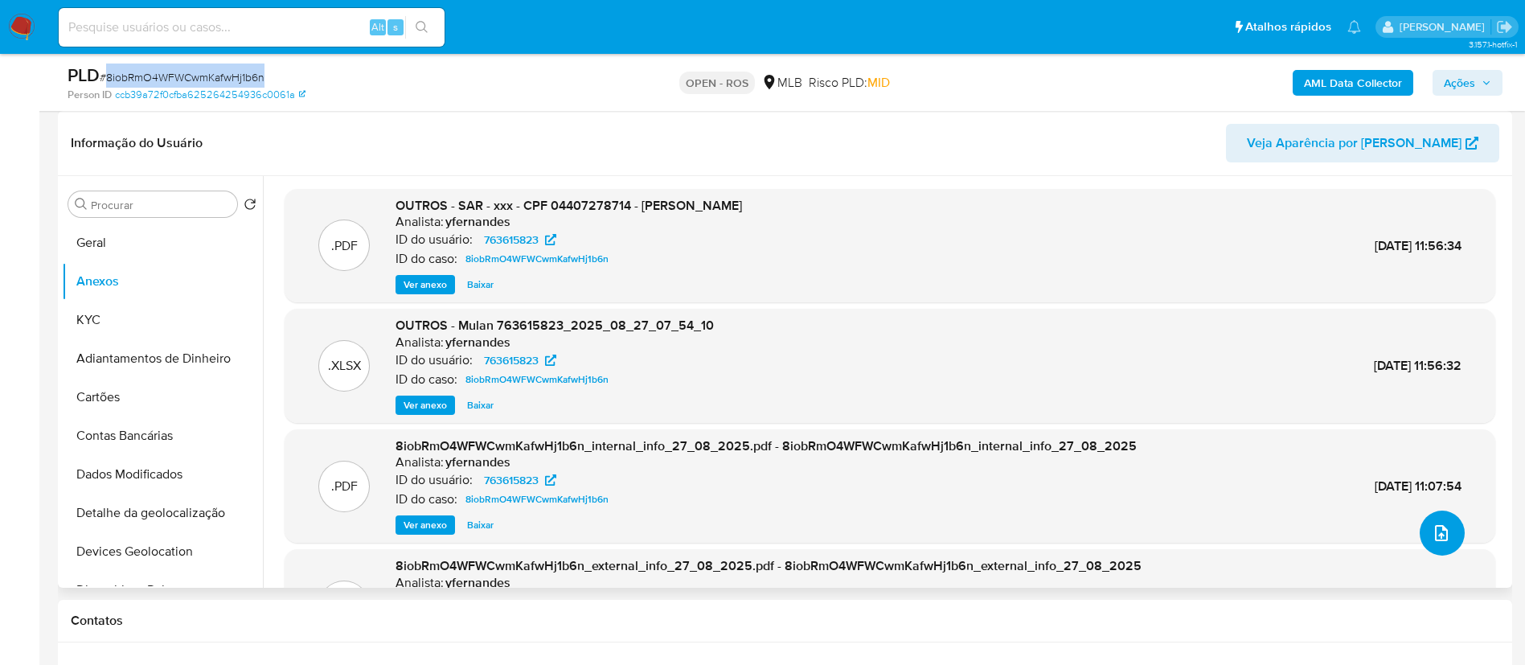
click at [768, 533] on button "upload-file" at bounding box center [1441, 532] width 45 height 45
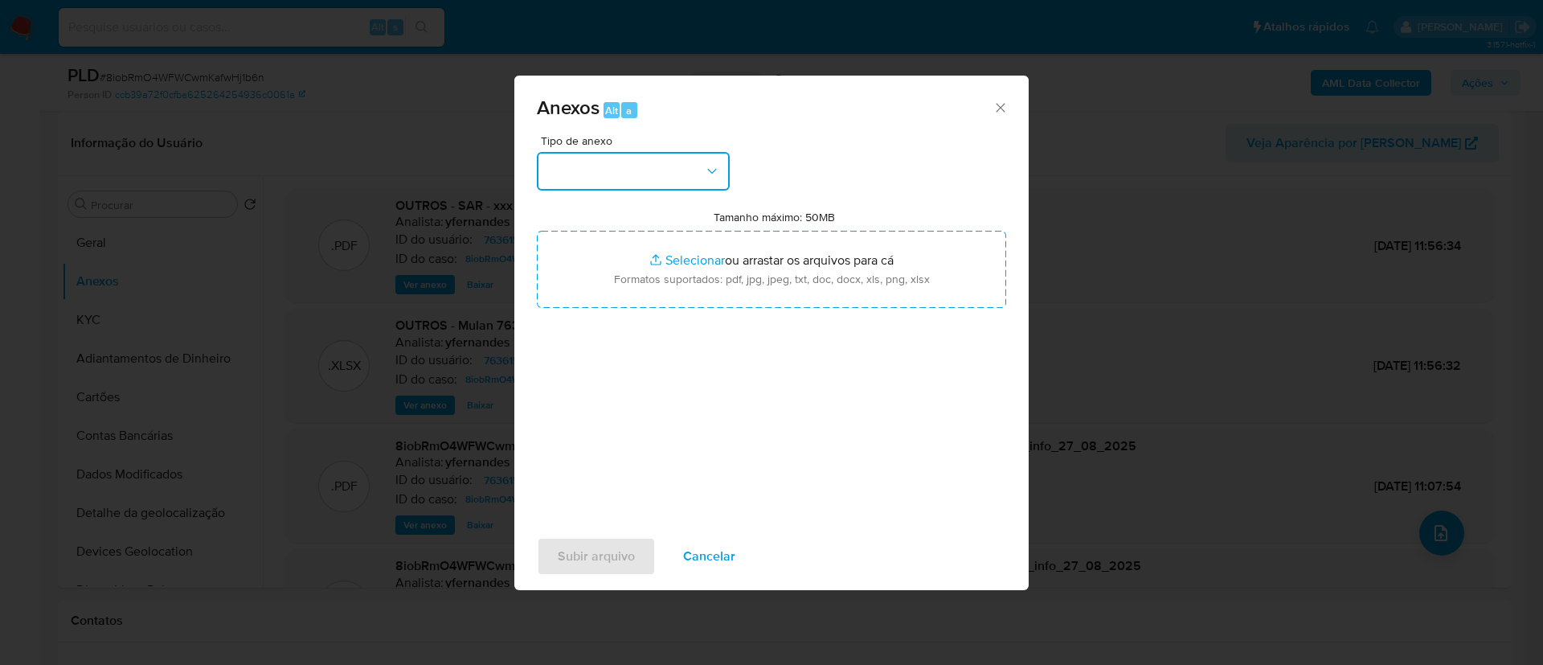
click at [655, 175] on button "button" at bounding box center [633, 171] width 193 height 39
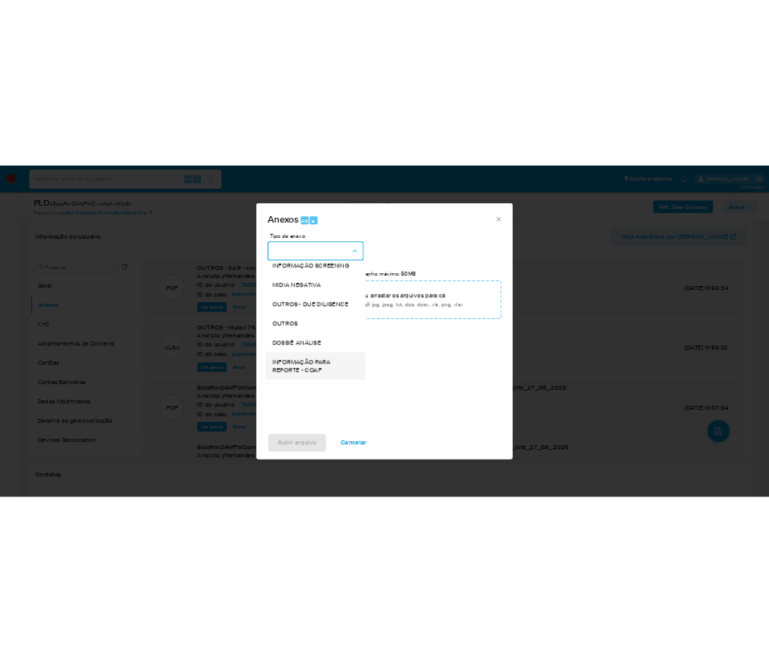
scroll to position [248, 0]
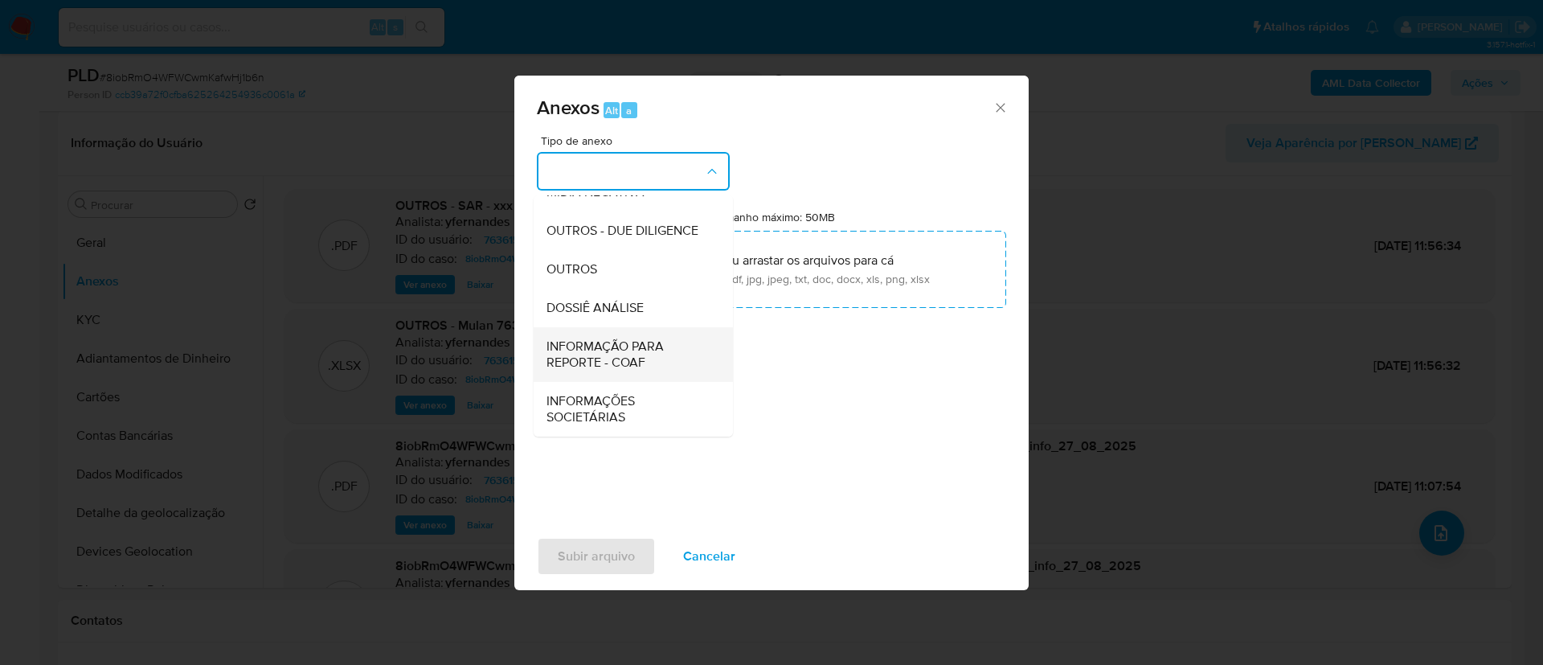
click at [620, 354] on span "INFORMAÇÃO PARA REPORTE - COAF" at bounding box center [629, 354] width 164 height 32
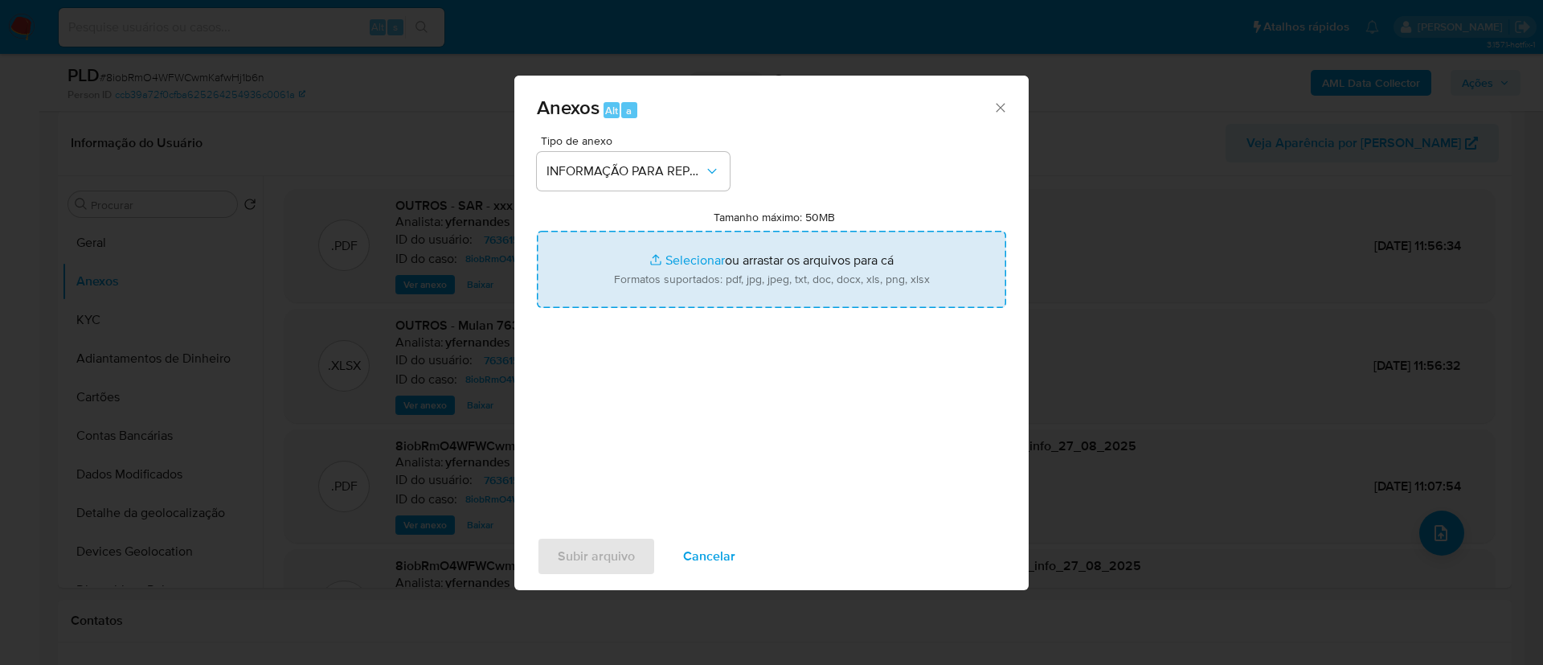
type input "C:\fakepath\SAR - 8iobRmO4WFWCwmKafwHj1b6n - CPF 04407278714 - [PERSON_NAME].pdf"
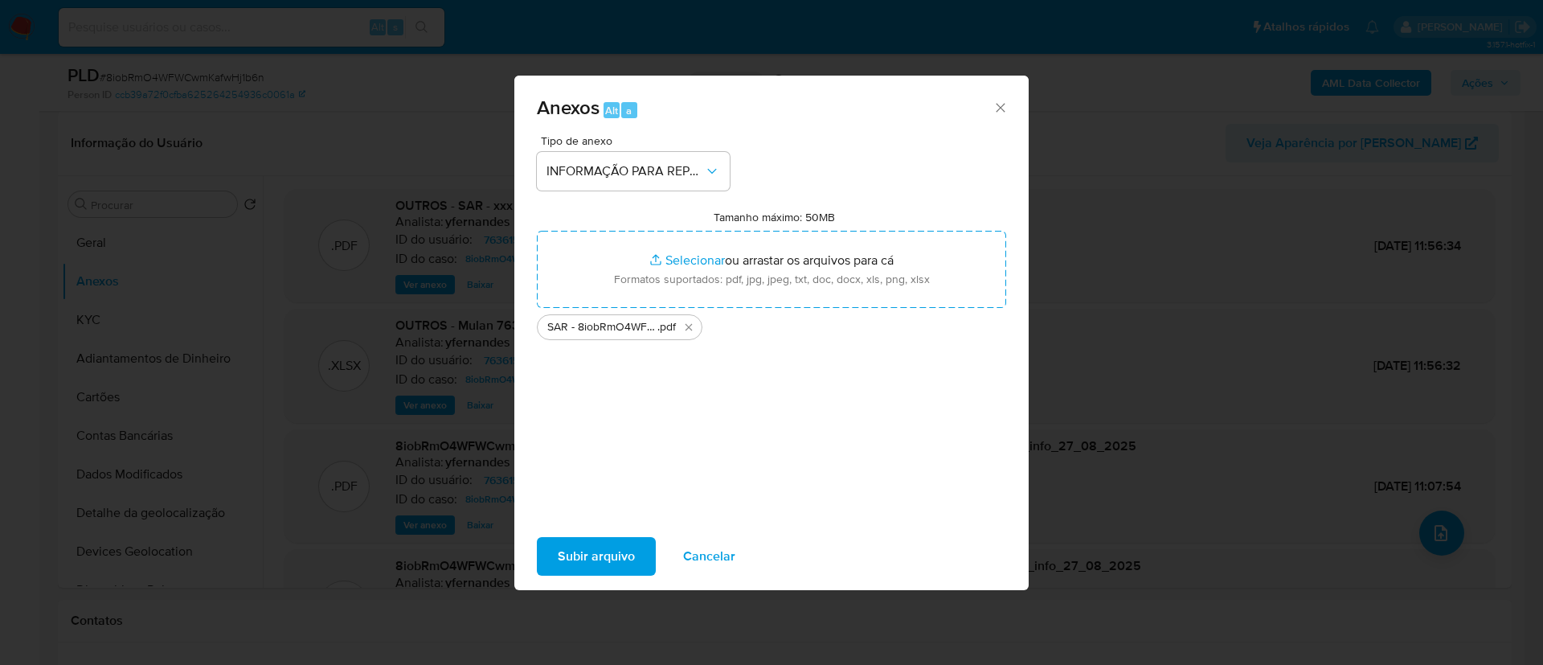
click at [595, 551] on span "Subir arquivo" at bounding box center [596, 556] width 77 height 35
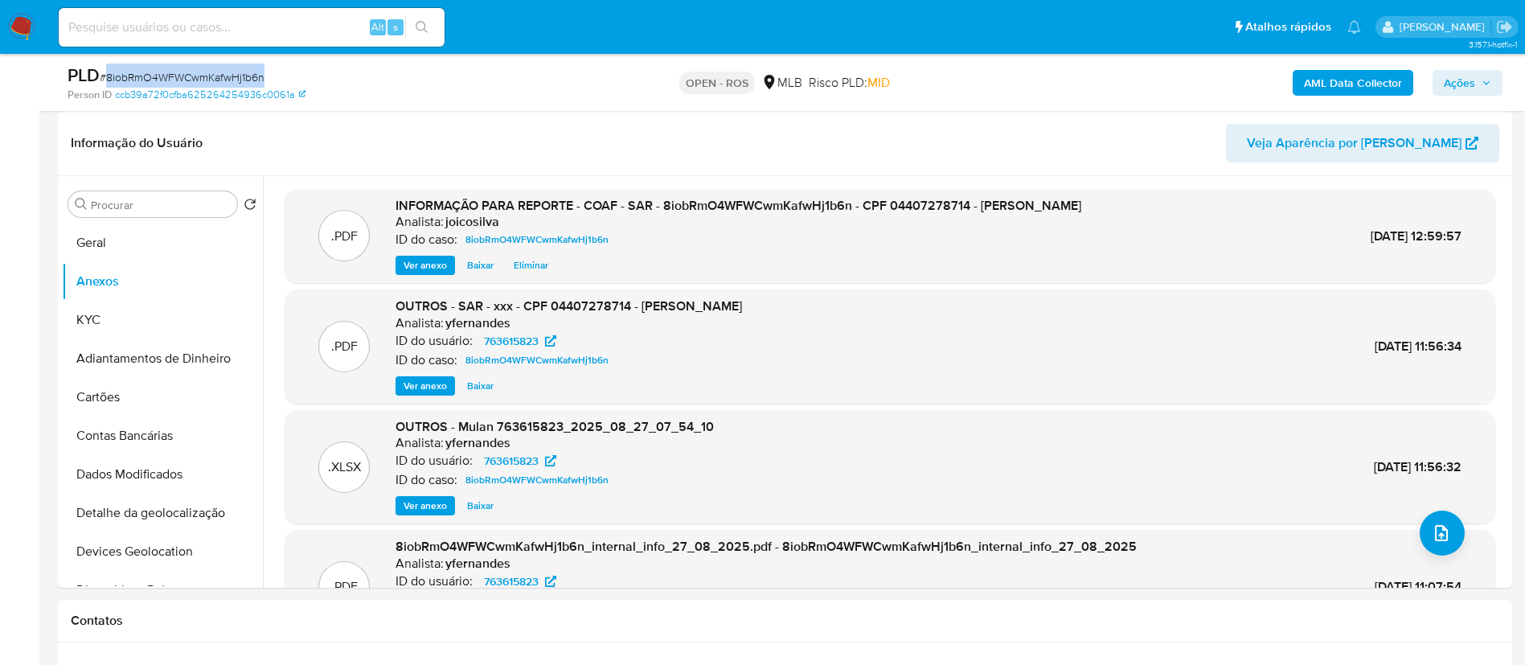
click at [768, 80] on span "Ações" at bounding box center [1467, 83] width 47 height 23
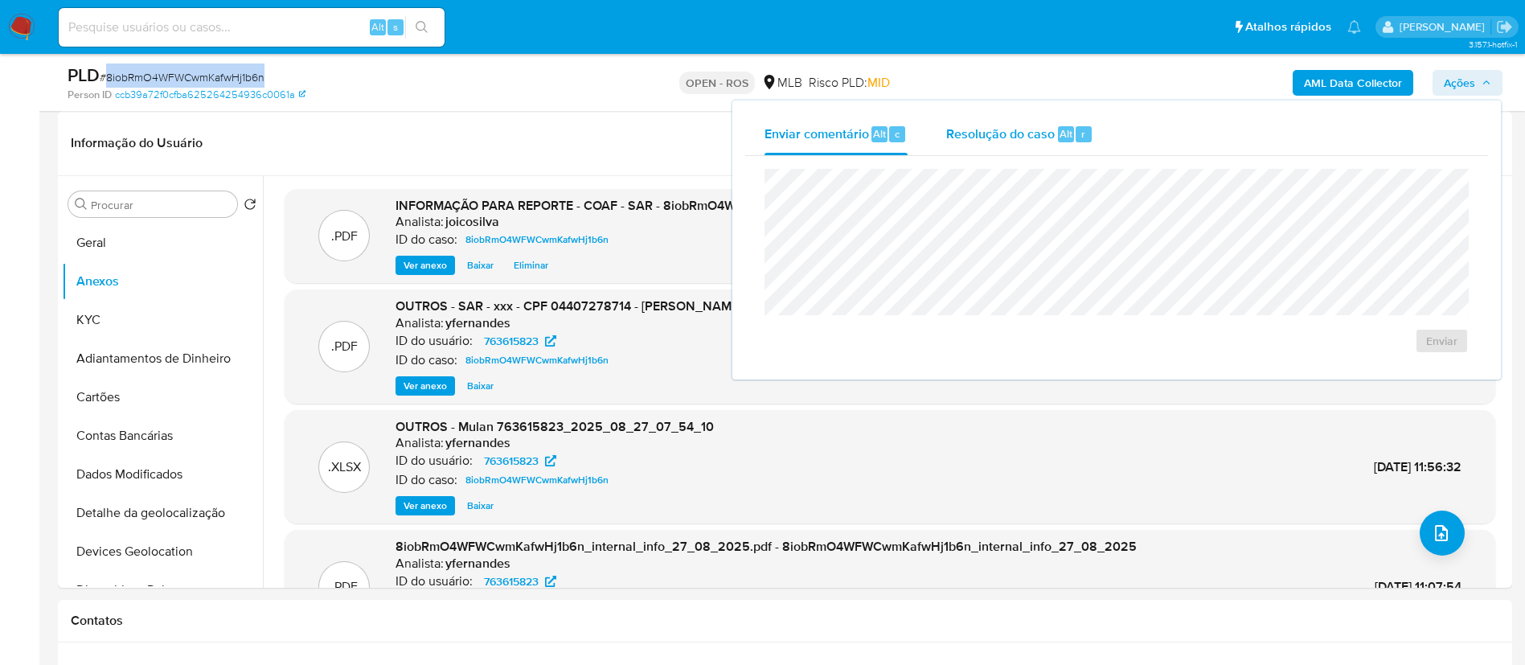
click at [768, 142] on div "Resolução do caso Alt r" at bounding box center [1019, 134] width 147 height 42
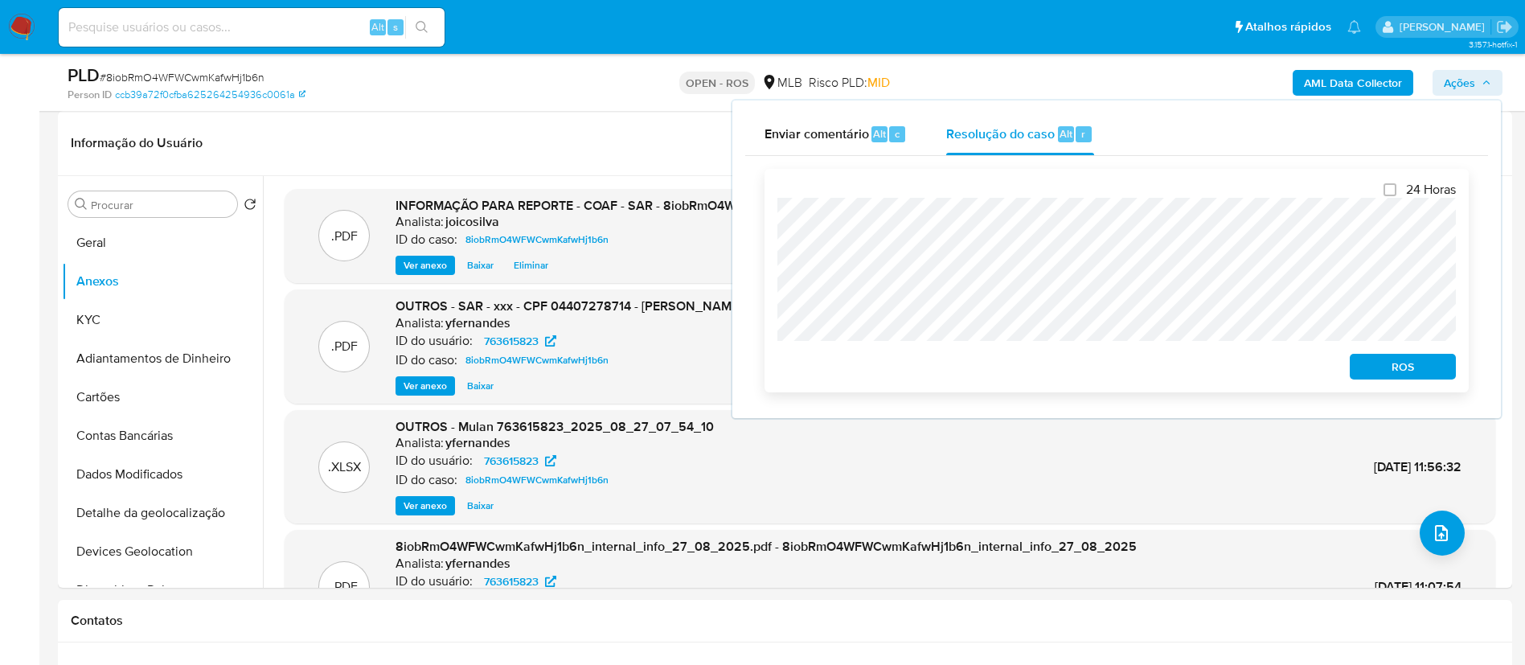
click at [768, 360] on span "ROS" at bounding box center [1403, 366] width 84 height 23
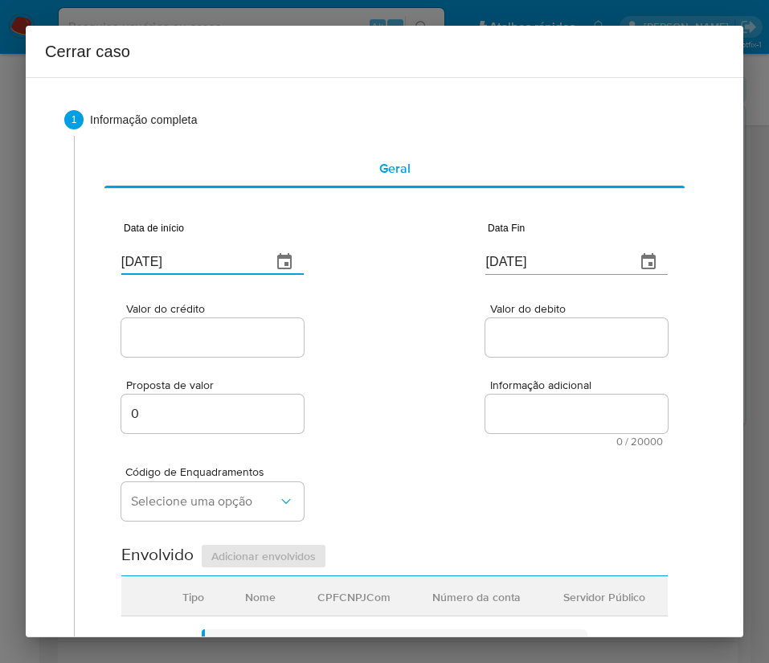
click at [155, 268] on input "29/08/2025" at bounding box center [189, 262] width 137 height 26
click at [155, 268] on input "[DATE]" at bounding box center [189, 262] width 137 height 26
paste input "01/07"
type input "[DATE]"
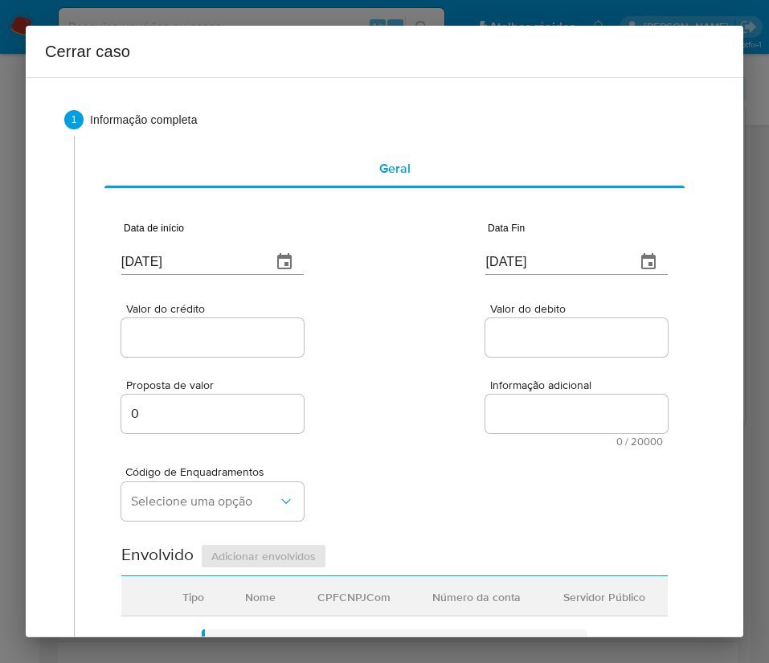
click at [523, 264] on input "[DATE]" at bounding box center [553, 262] width 137 height 26
paste input "6"
type input "26/08/2025"
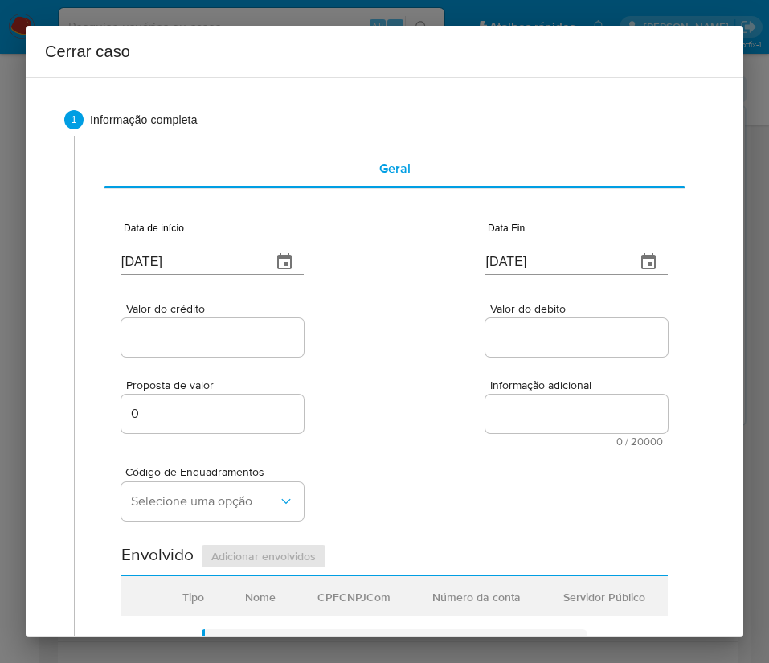
click at [491, 376] on div "Proposta de valor 0 Informação adicional 0 / 20000 20000 caracteres restantes" at bounding box center [394, 403] width 547 height 87
click at [186, 324] on div at bounding box center [212, 337] width 182 height 39
click at [177, 348] on div at bounding box center [212, 337] width 182 height 39
click at [155, 329] on input "Valor do crédito" at bounding box center [212, 337] width 182 height 21
paste input "R$319.912"
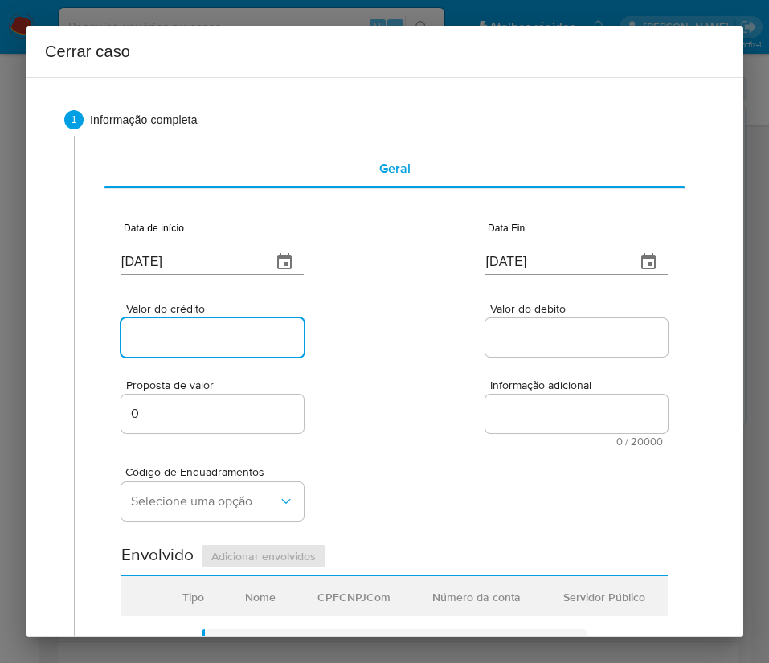
click at [203, 340] on input "Valor do crédito" at bounding box center [212, 337] width 182 height 21
type input "R$319.912"
click at [533, 325] on div at bounding box center [576, 337] width 182 height 39
paste input "R$463.850"
click at [534, 339] on input "Valor do debito" at bounding box center [576, 337] width 182 height 21
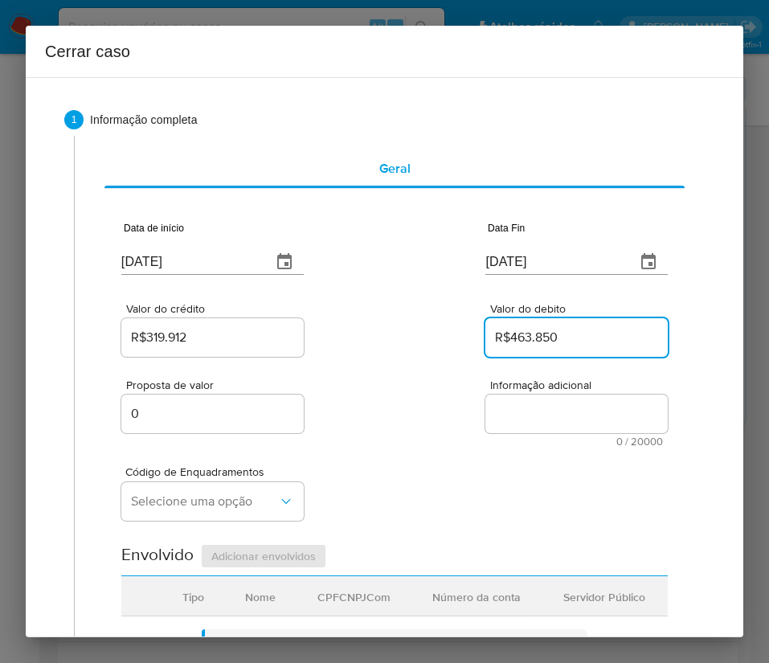
type input "R$463.850"
drag, startPoint x: 453, startPoint y: 440, endPoint x: 171, endPoint y: 439, distance: 281.3
click at [450, 440] on div "Proposta de valor 0 Informação adicional 0 / 20000 20000 caracteres restantes" at bounding box center [394, 403] width 547 height 87
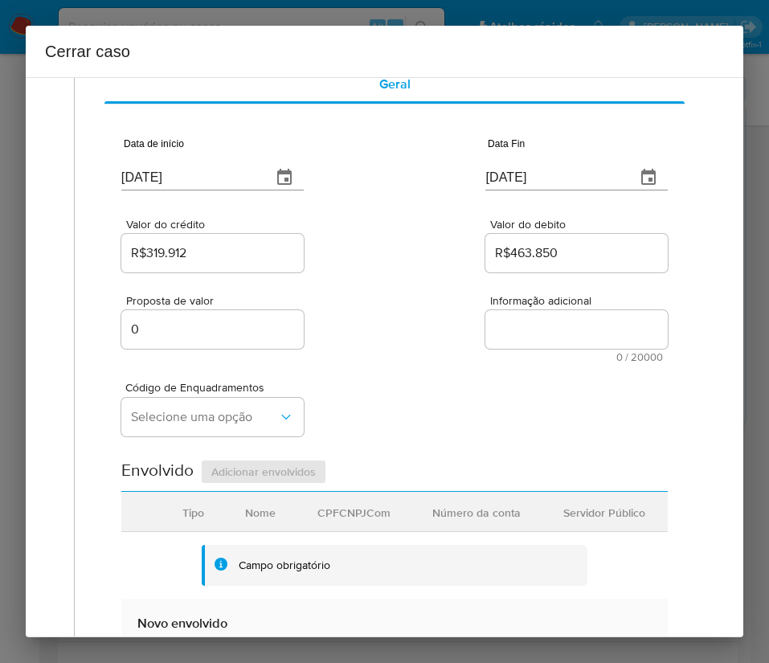
scroll to position [362, 0]
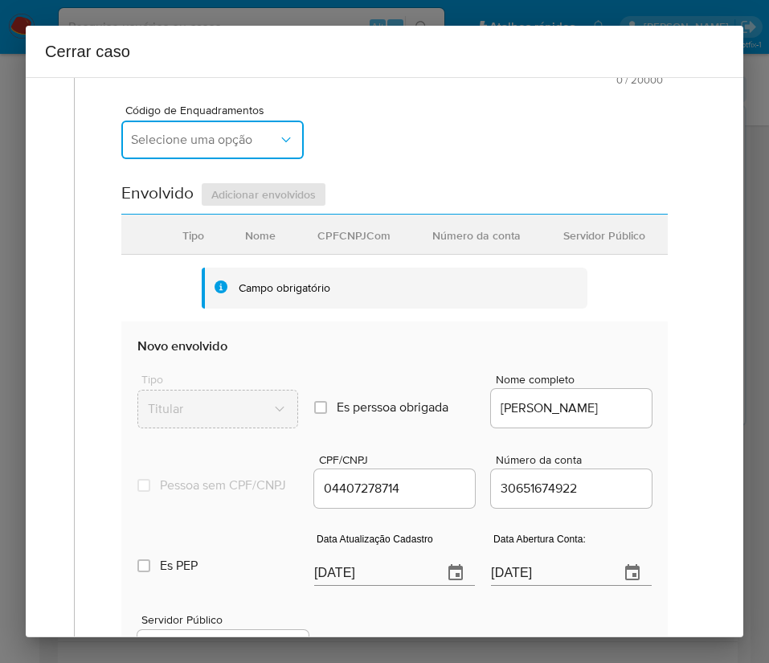
click at [187, 138] on span "Selecione uma opção" at bounding box center [204, 140] width 147 height 16
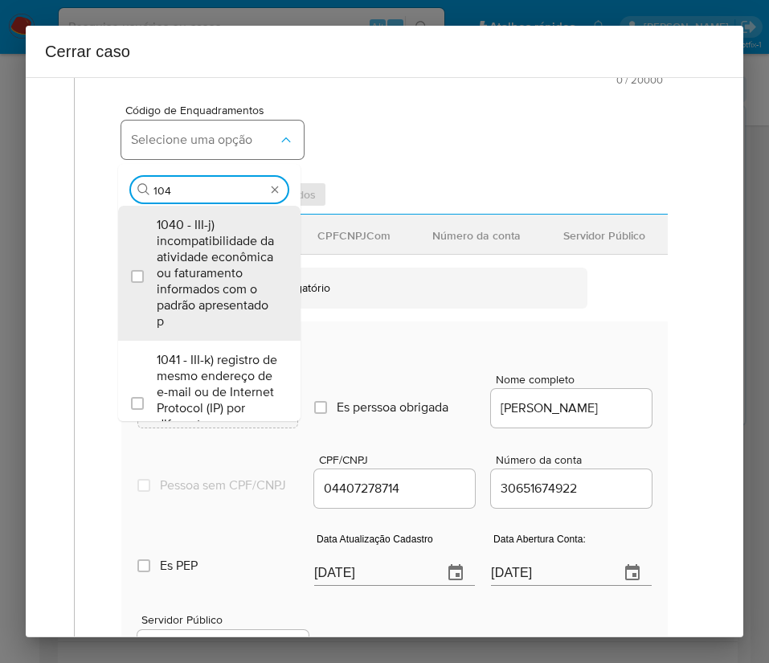
type input "1045"
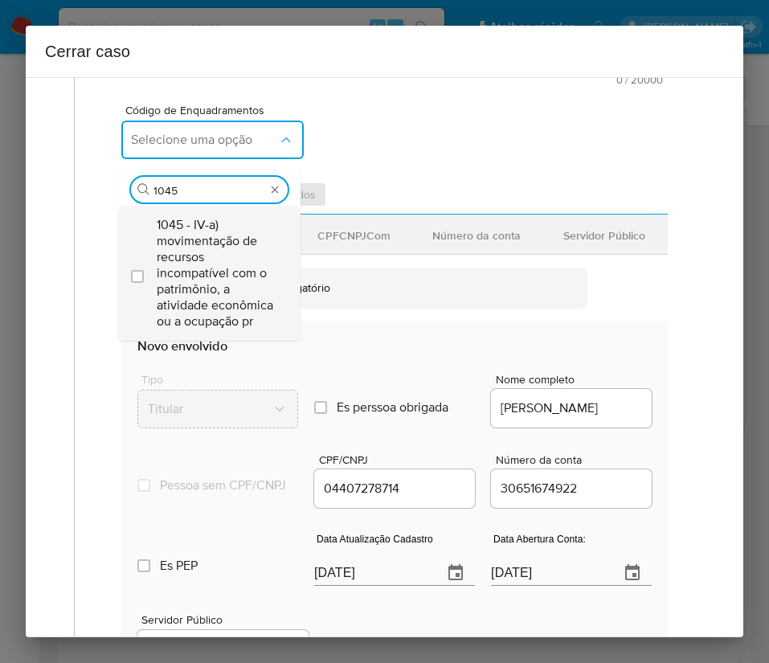
click at [211, 272] on span "1045 - IV-a) movimentação de recursos incompatível com o patrimônio, a atividad…" at bounding box center [217, 273] width 121 height 113
checkbox input "true"
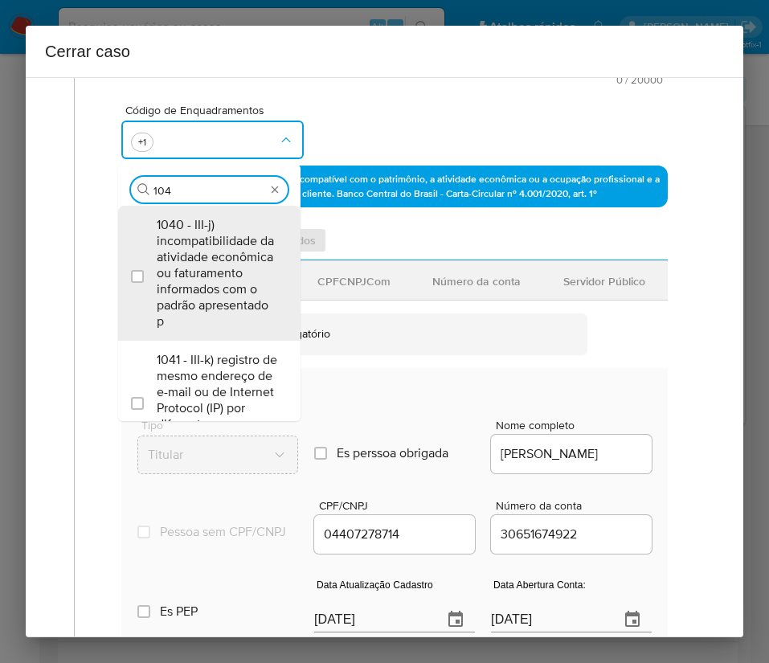
scroll to position [0, 0]
type input "1047"
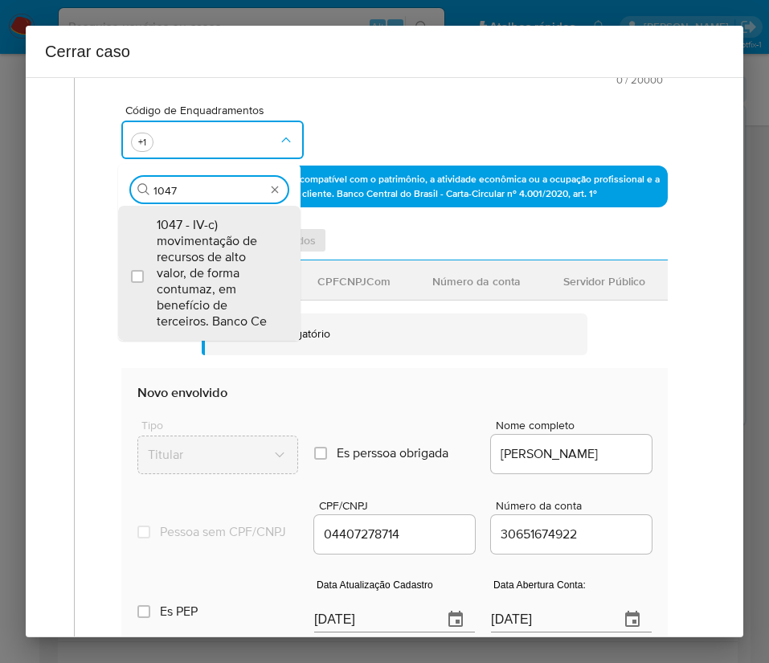
click at [211, 272] on span "1047 - IV-c) movimentação de recursos de alto valor, de forma contumaz, em bene…" at bounding box center [217, 273] width 121 height 113
checkbox input "true"
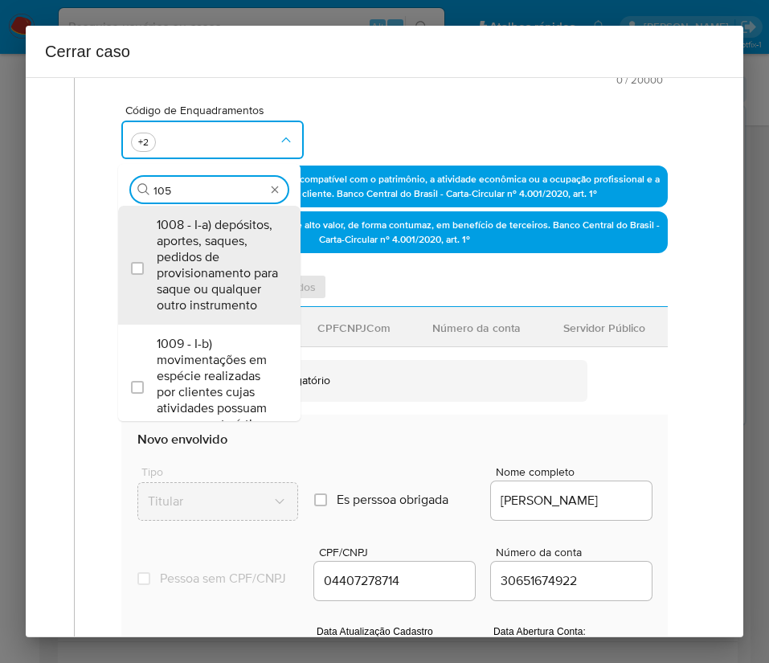
type input "1055"
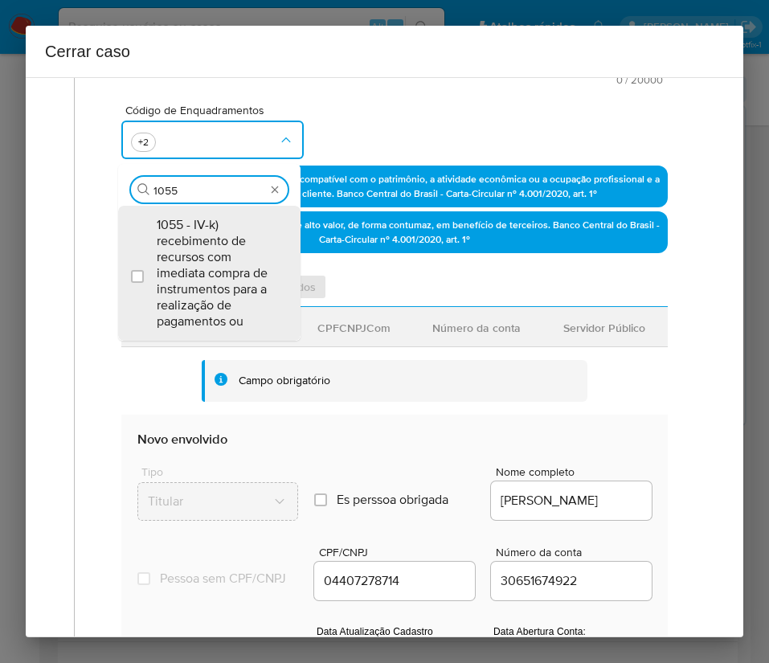
click at [211, 272] on span "1055 - IV-k) recebimento de recursos com imediata compra de instrumentos para a…" at bounding box center [217, 273] width 121 height 113
checkbox input "true"
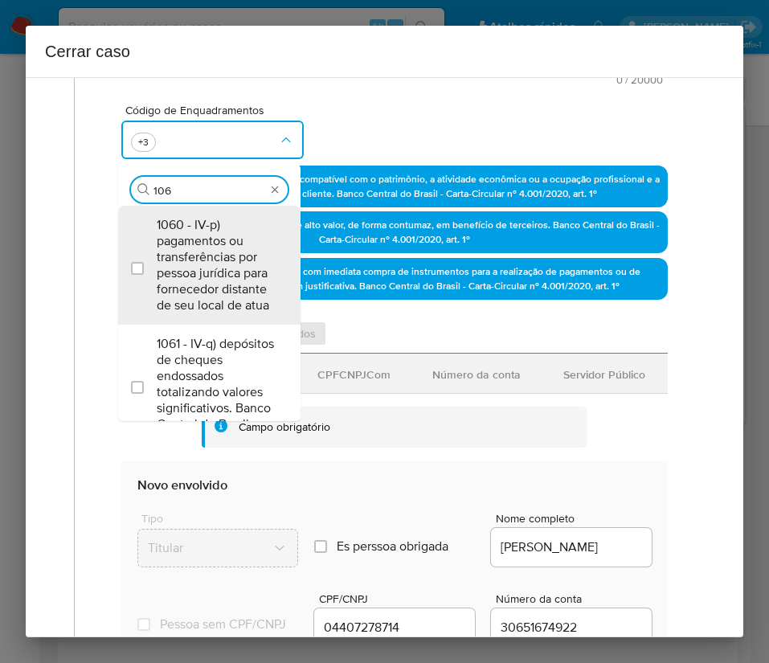
type input "1066"
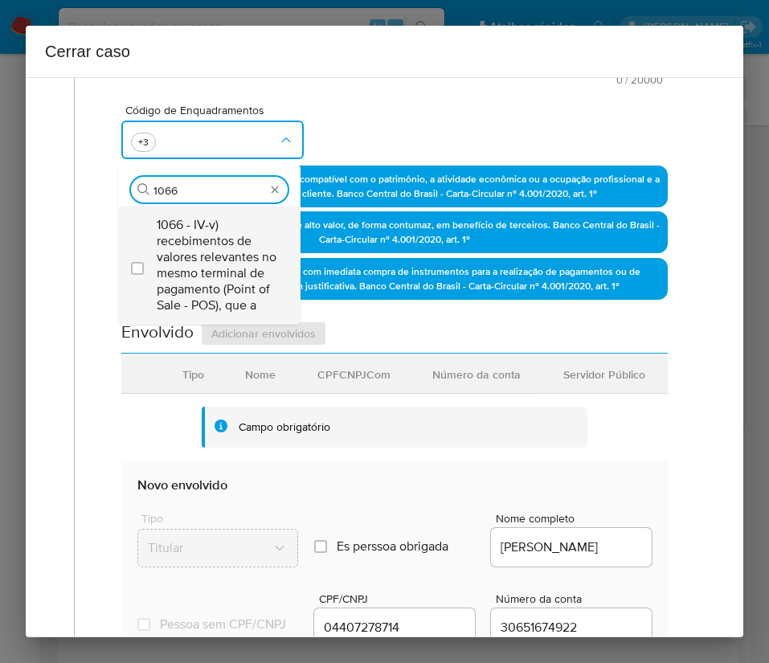
click at [216, 251] on span "1066 - IV-v) recebimentos de valores relevantes no mesmo terminal de pagamento …" at bounding box center [217, 265] width 121 height 96
checkbox input "true"
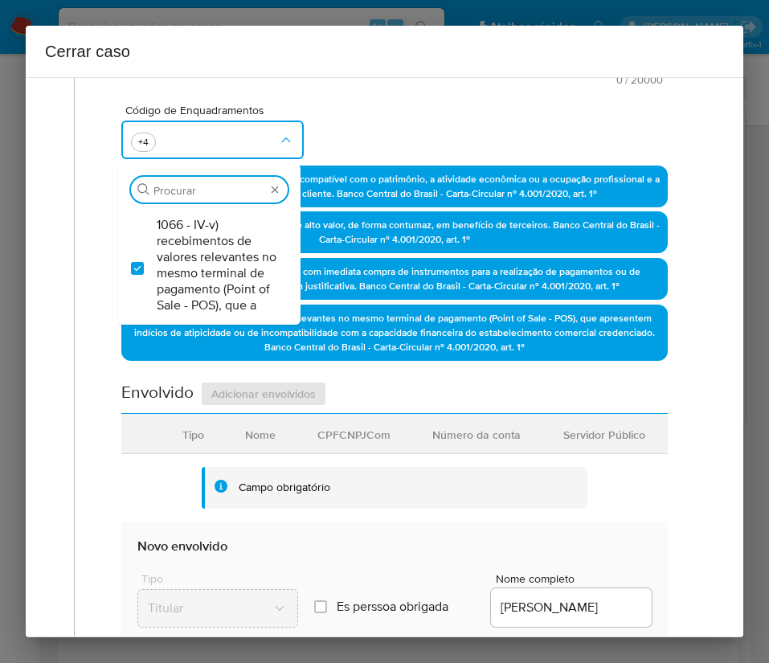
click at [395, 116] on div "Código de Enquadramentos Procurar 1066 - IV-v) recebimentos de valores relevant…" at bounding box center [394, 125] width 547 height 80
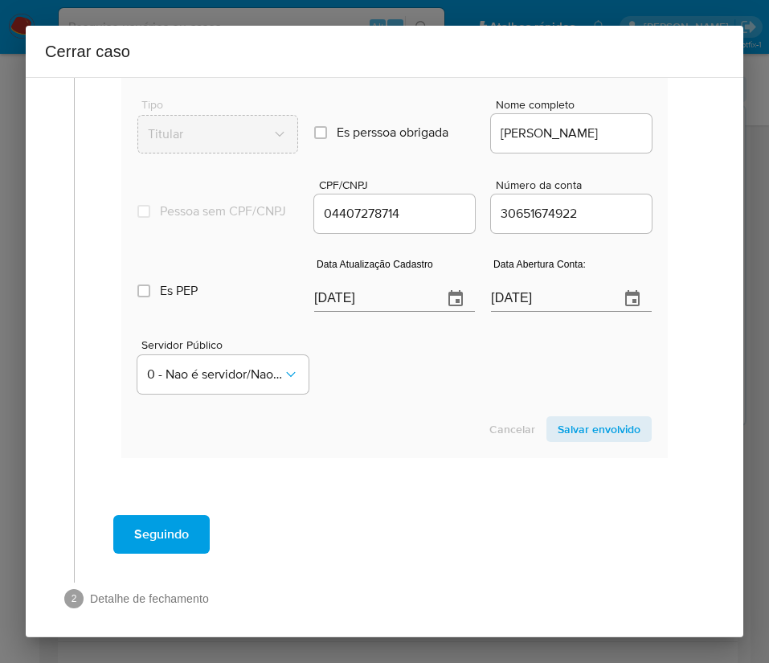
scroll to position [844, 0]
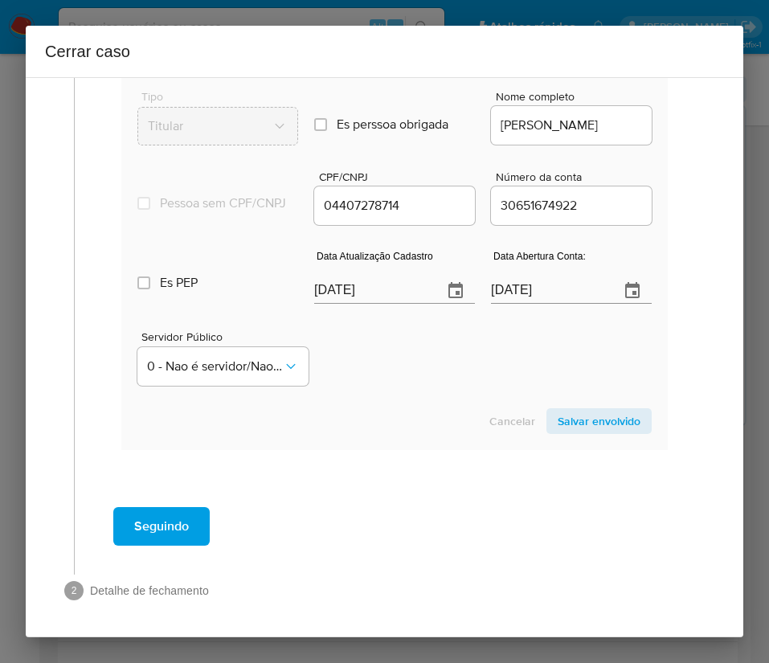
click at [360, 304] on input "[DATE]" at bounding box center [372, 291] width 116 height 26
paste input "16/06"
type input "16/06/2025"
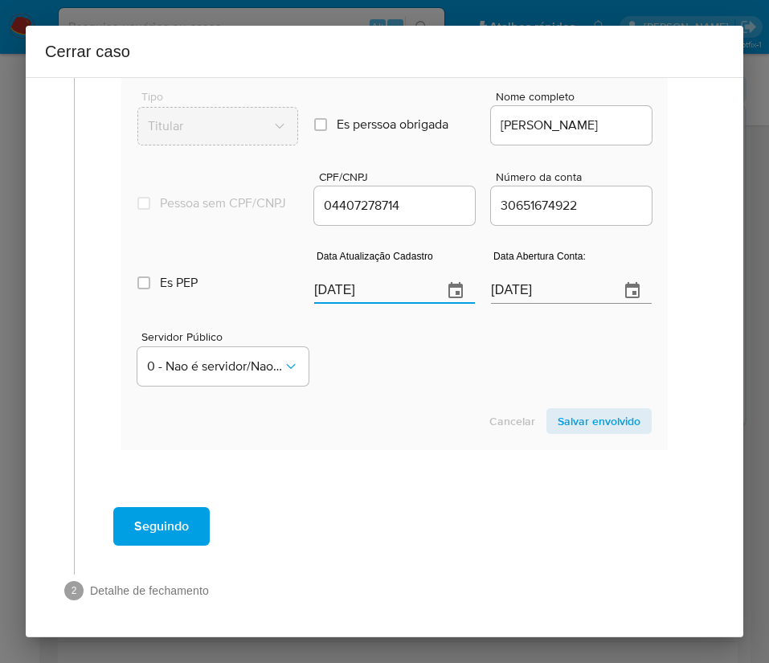
click at [399, 392] on div "Servidor Público 0 - Nao é servidor/Nao possui informacao" at bounding box center [394, 352] width 514 height 80
click at [529, 304] on input "10/03/2025" at bounding box center [549, 291] width 116 height 26
click at [470, 362] on div "Servidor Público 0 - Nao é servidor/Nao possui informacao" at bounding box center [394, 352] width 514 height 80
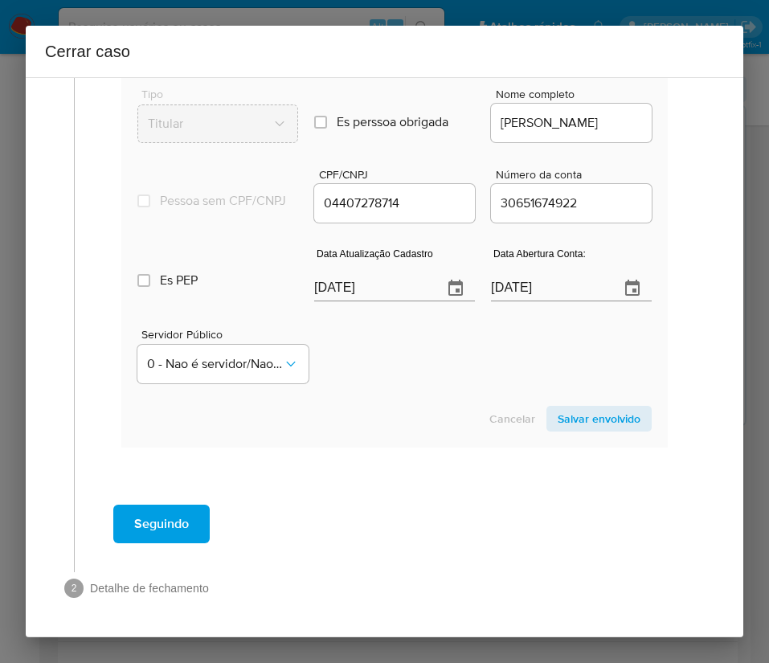
click at [574, 426] on span "Salvar envolvido" at bounding box center [599, 419] width 83 height 23
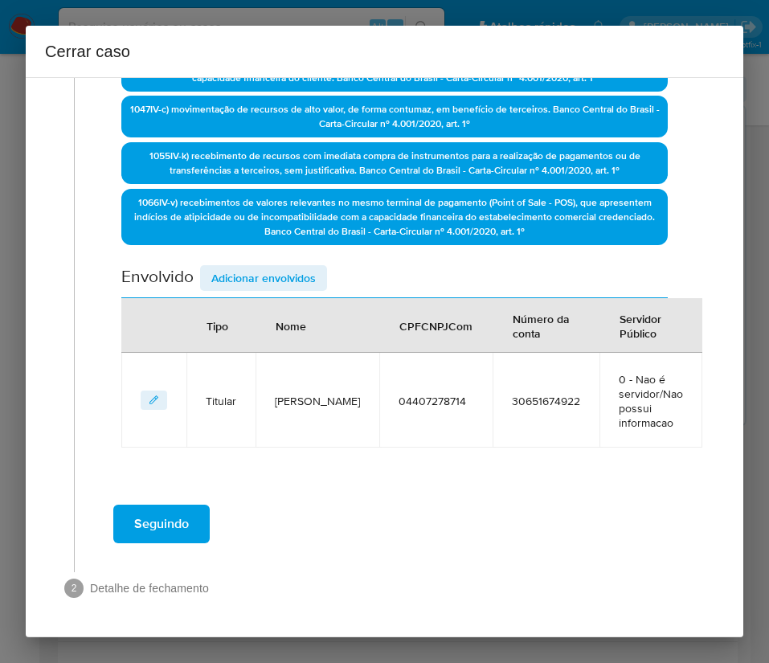
scroll to position [477, 0]
drag, startPoint x: 286, startPoint y: 301, endPoint x: 294, endPoint y: 289, distance: 15.2
click at [286, 301] on th "Nome" at bounding box center [318, 325] width 124 height 55
click at [299, 283] on span "Adicionar envolvidos" at bounding box center [263, 278] width 104 height 23
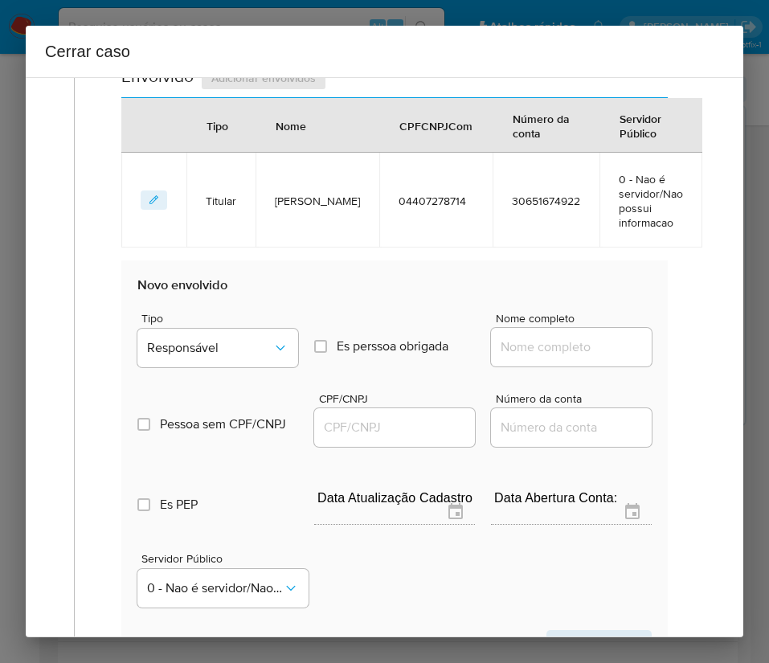
scroll to position [839, 0]
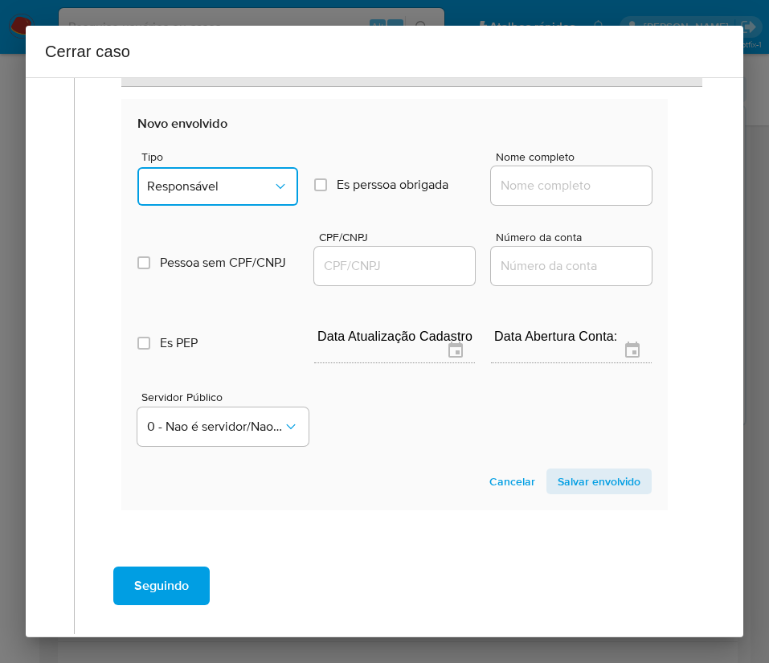
click at [233, 178] on span "Responsável" at bounding box center [209, 186] width 125 height 16
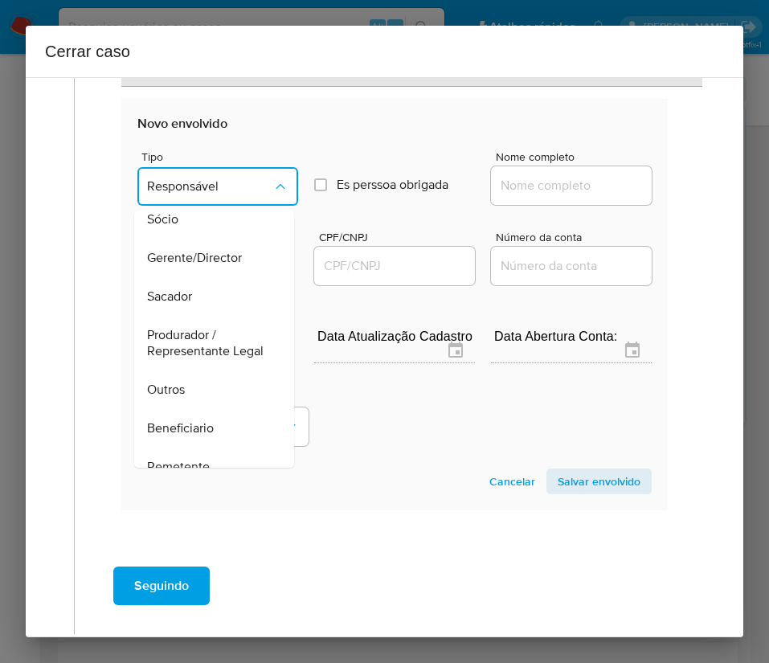
scroll to position [241, 0]
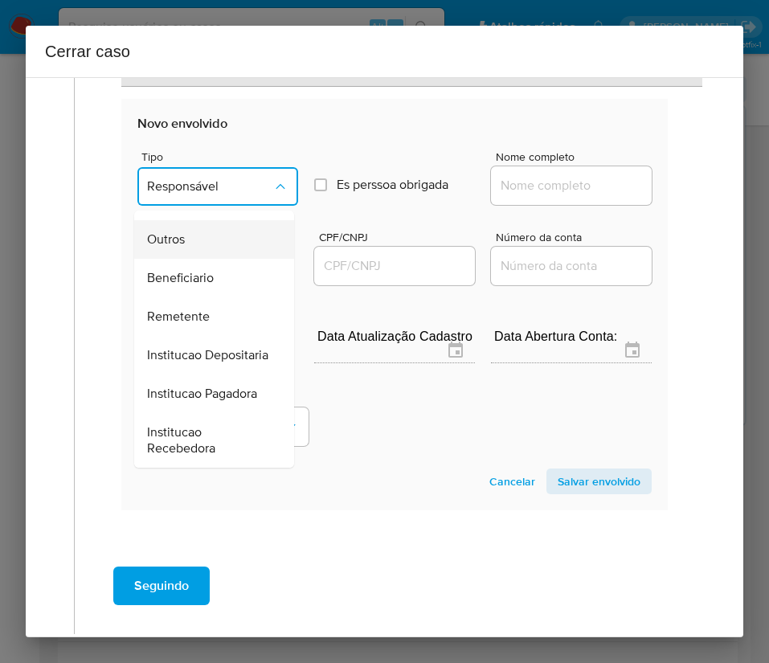
click at [191, 250] on div "Outros" at bounding box center [209, 239] width 125 height 39
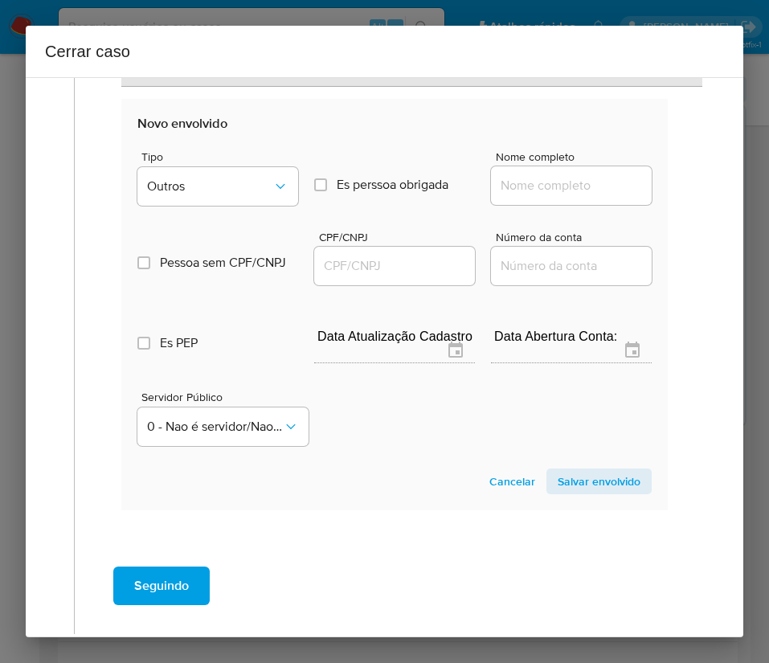
click at [521, 186] on input "Nome completo" at bounding box center [571, 185] width 161 height 21
paste input "CLINICA DE OLHOS AVANCADA DE ITABORAI LTDA, 07640786000150"
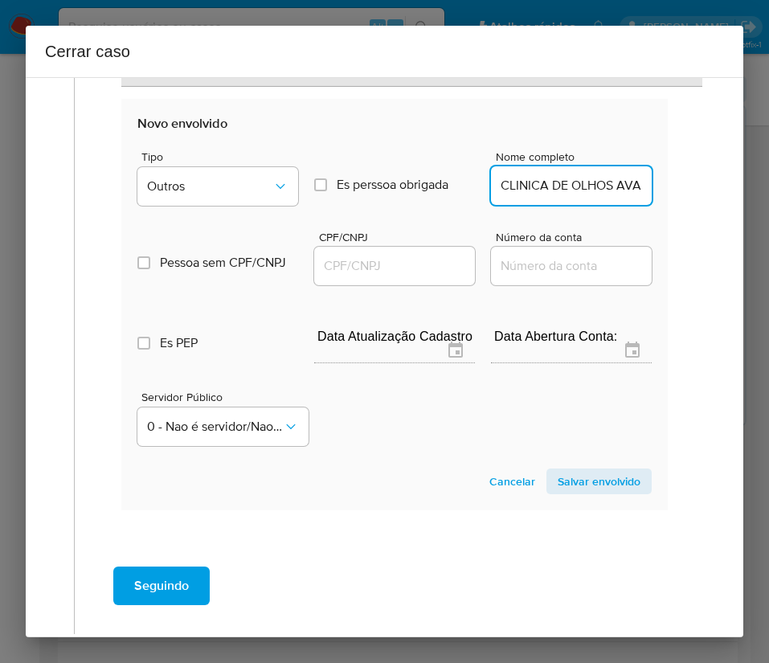
scroll to position [0, 265]
drag, startPoint x: 515, startPoint y: 190, endPoint x: 694, endPoint y: 189, distance: 178.4
type input "CLINICA DE OLHOS AVANCADA DE ITABORAI LTDA"
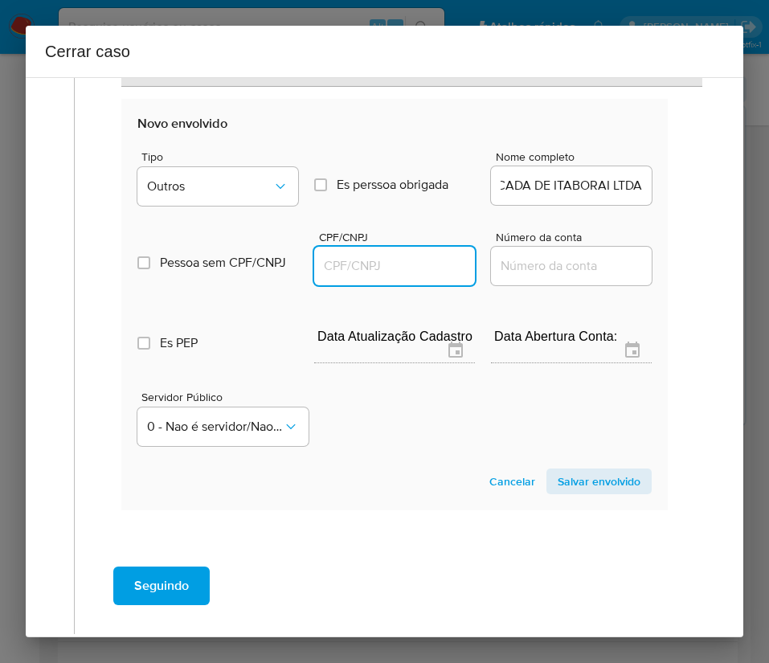
scroll to position [0, 0]
click at [336, 268] on input "CPF/CNPJ" at bounding box center [394, 266] width 161 height 21
paste input "07640786000150"
type input "7640786000150"
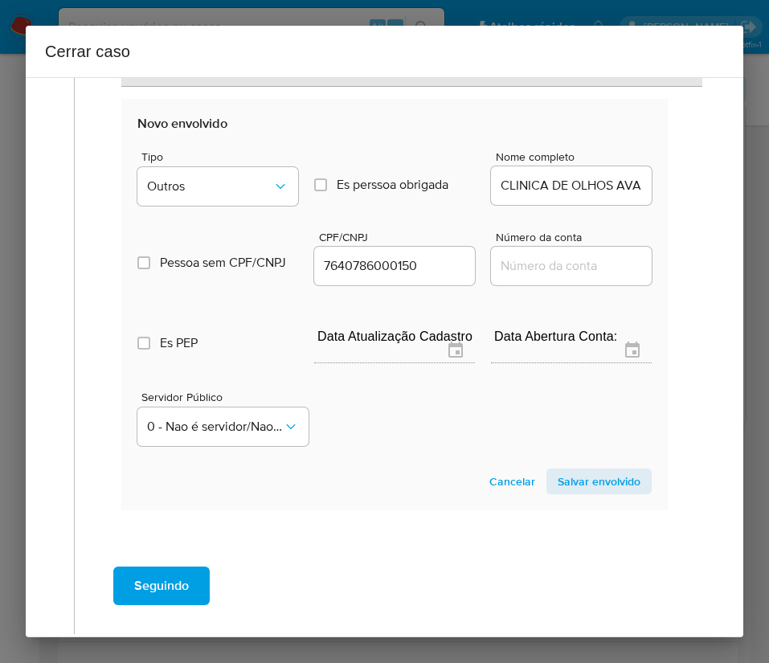
click at [592, 475] on span "Salvar envolvido" at bounding box center [599, 481] width 83 height 23
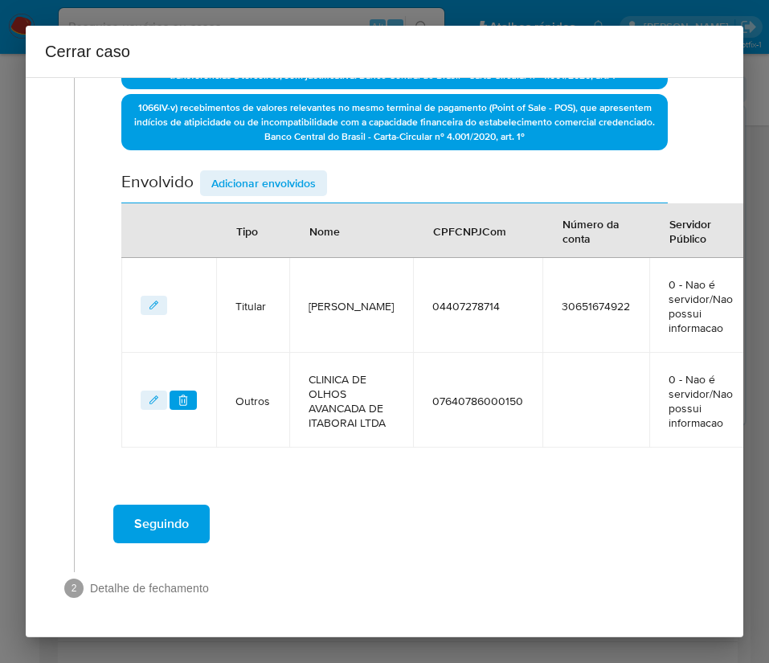
click at [243, 172] on span "Adicionar envolvidos" at bounding box center [263, 183] width 104 height 23
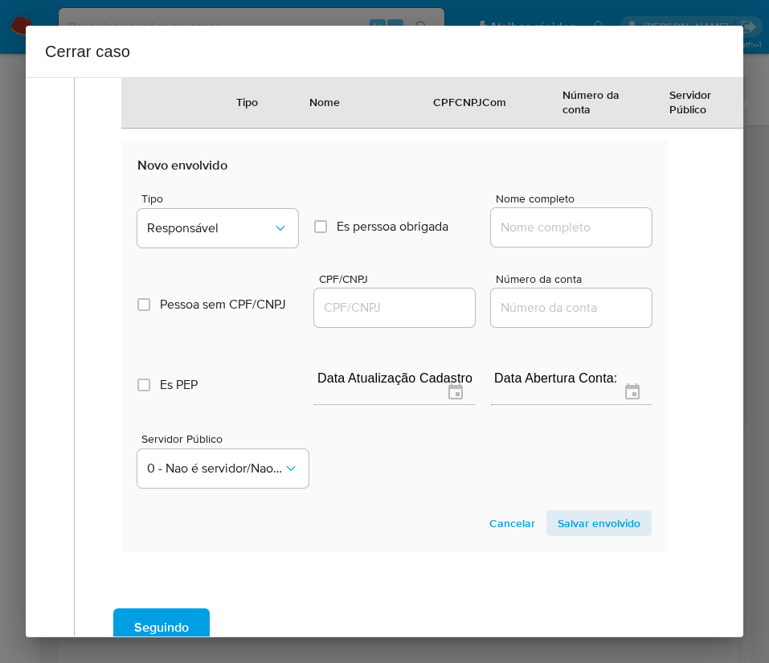
scroll to position [1025, 0]
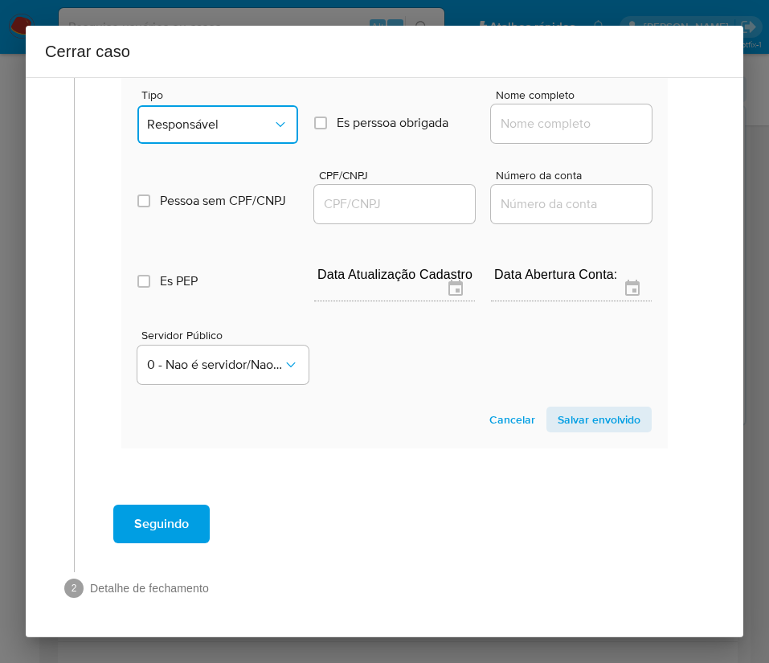
click at [249, 118] on span "Responsável" at bounding box center [209, 125] width 125 height 16
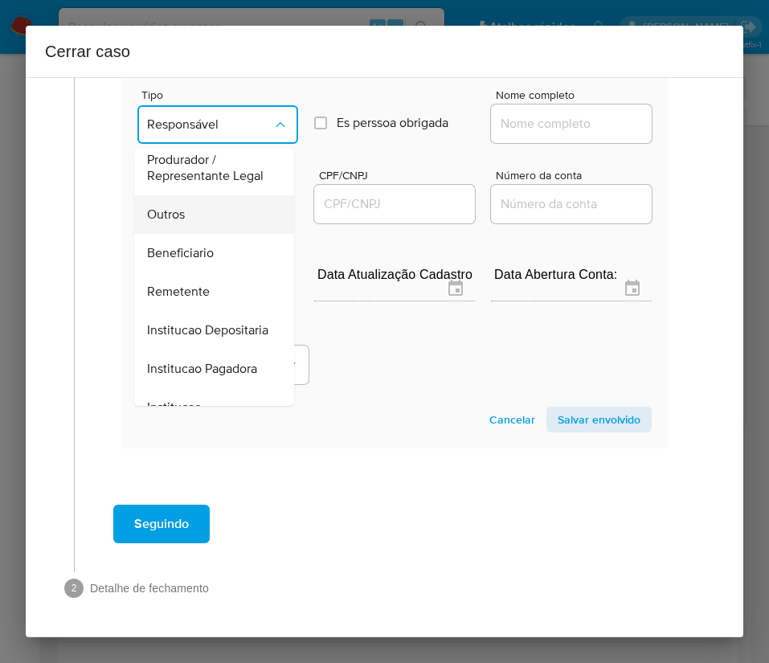
scroll to position [166, 0]
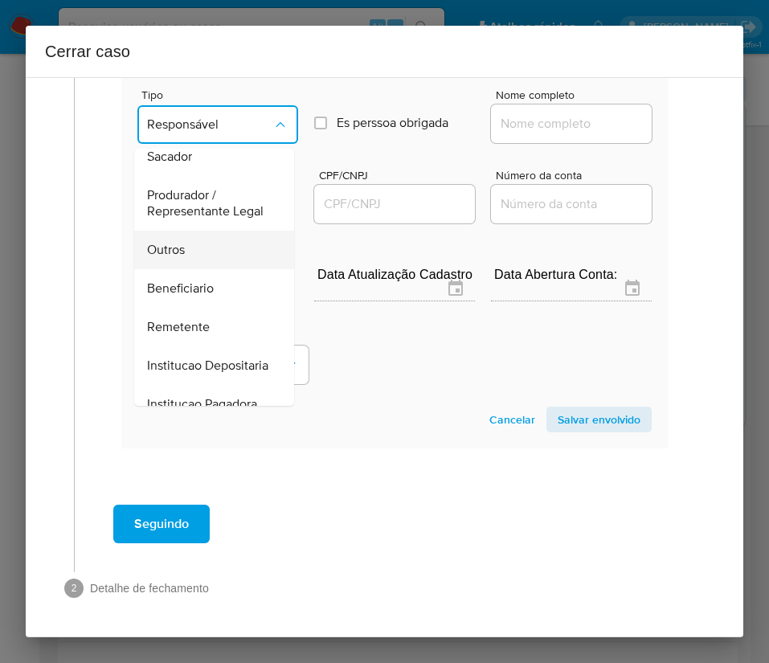
click at [184, 258] on span "Outros" at bounding box center [166, 250] width 38 height 16
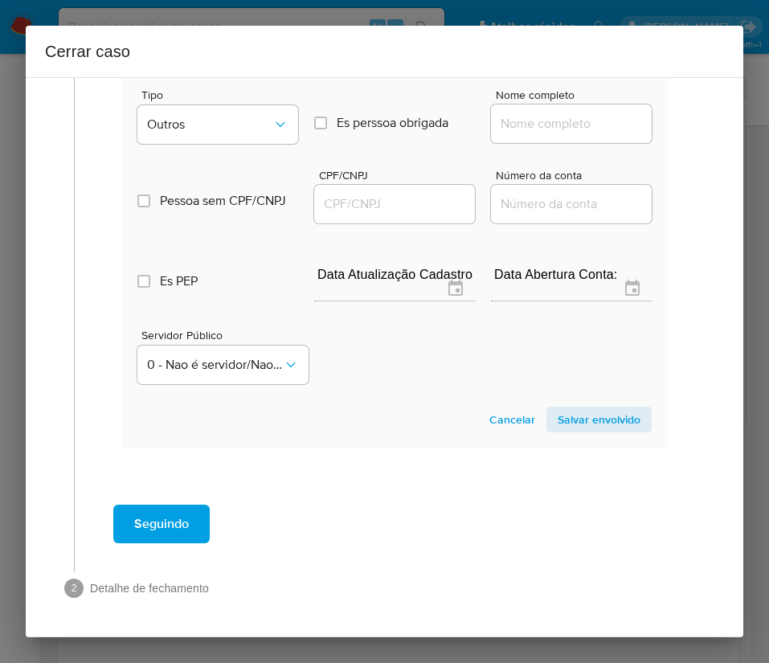
click at [502, 132] on input "Nome completo" at bounding box center [571, 123] width 161 height 21
paste input "DOCTOR FRIEND BRASIL LTDA, 53667451000143"
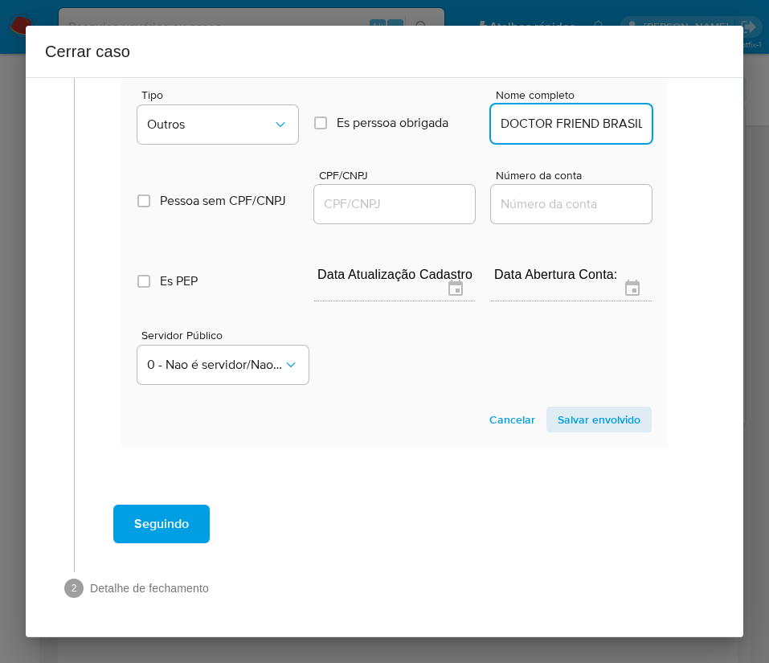
scroll to position [0, 142]
drag, startPoint x: 515, startPoint y: 127, endPoint x: 545, endPoint y: 127, distance: 29.7
click at [545, 127] on input "DOCTOR FRIEND BRASIL LTDA, 53667451000143" at bounding box center [571, 123] width 161 height 21
click at [547, 126] on input "DOCTOR FRIEND BRASIL LTDA, 53667451000143" at bounding box center [571, 123] width 161 height 21
click at [530, 121] on input "DOCTOR FRIEND BRASIL LTDA, 53667451000143" at bounding box center [571, 123] width 161 height 21
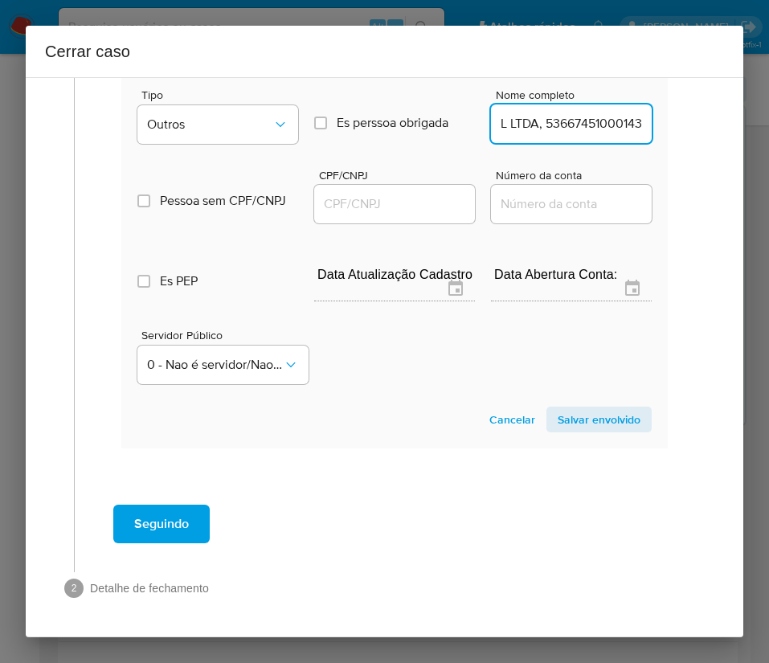
click at [518, 132] on input "DOCTOR FRIEND BRASIL LTDA, 53667451000143" at bounding box center [571, 123] width 161 height 21
click at [558, 123] on input "DOCTOR FRIEND BRASIL LTDA, 53667451000143" at bounding box center [571, 123] width 161 height 21
drag, startPoint x: 519, startPoint y: 130, endPoint x: 655, endPoint y: 130, distance: 135.8
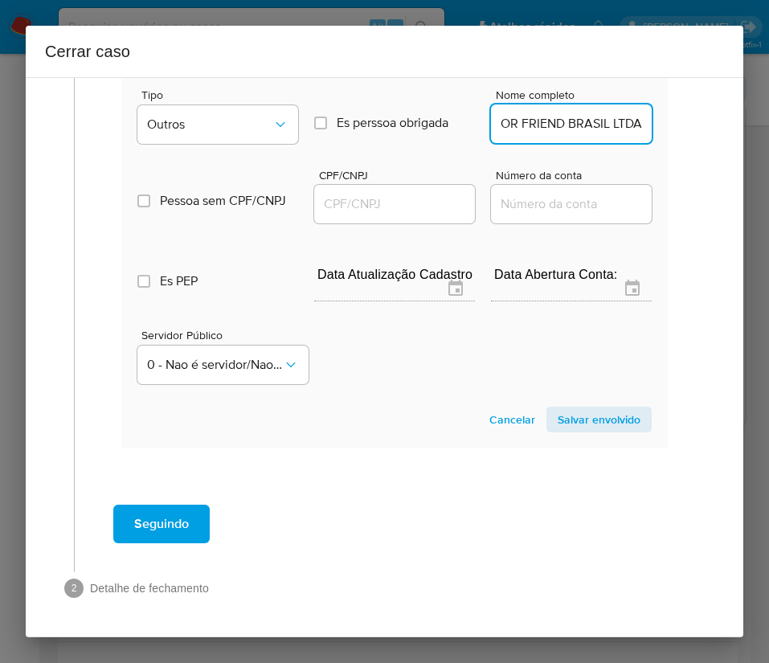
type input "DOCTOR FRIEND BRASIL LTDA"
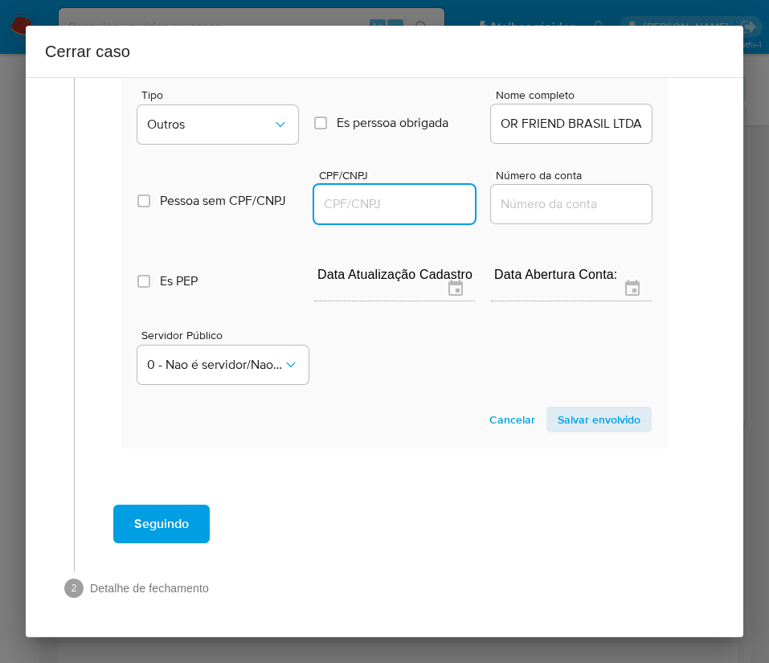
click at [412, 204] on input "CPF/CNPJ" at bounding box center [394, 204] width 161 height 21
paste input "53667451000143"
type input "53667451000143"
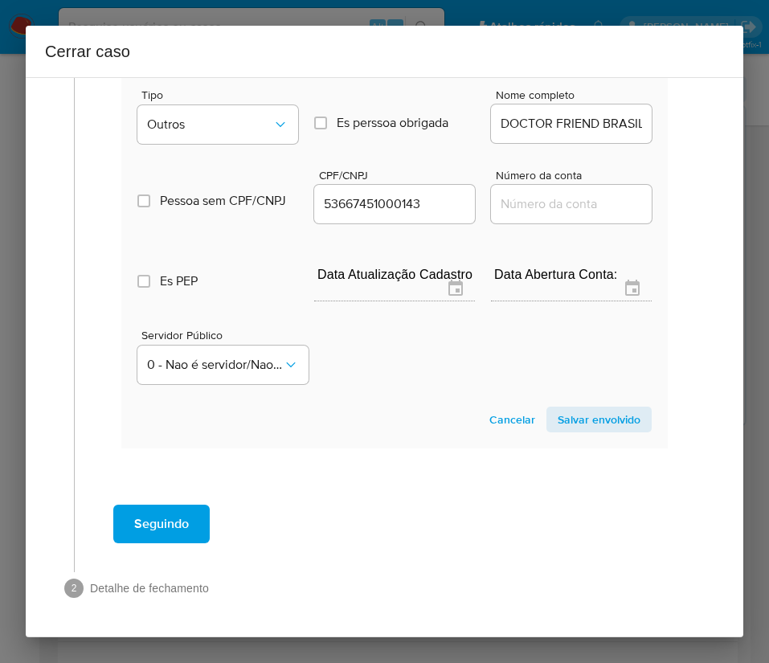
click at [585, 420] on span "Salvar envolvido" at bounding box center [599, 419] width 83 height 23
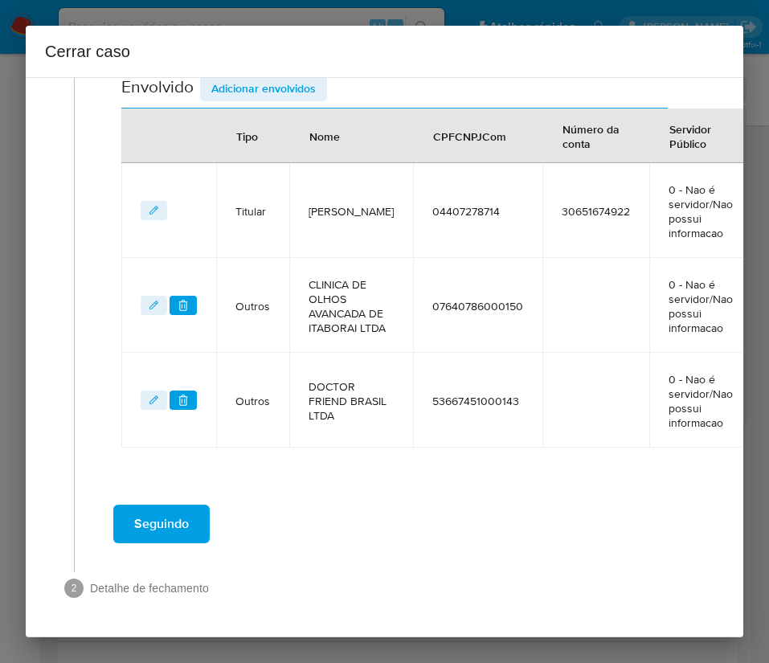
scroll to position [696, 0]
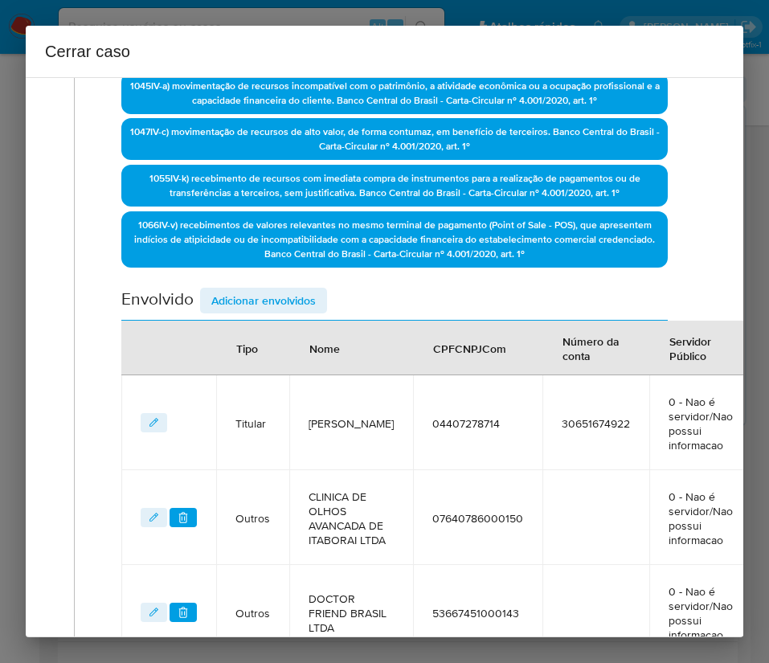
click at [248, 305] on span "Adicionar envolvidos" at bounding box center [263, 300] width 104 height 23
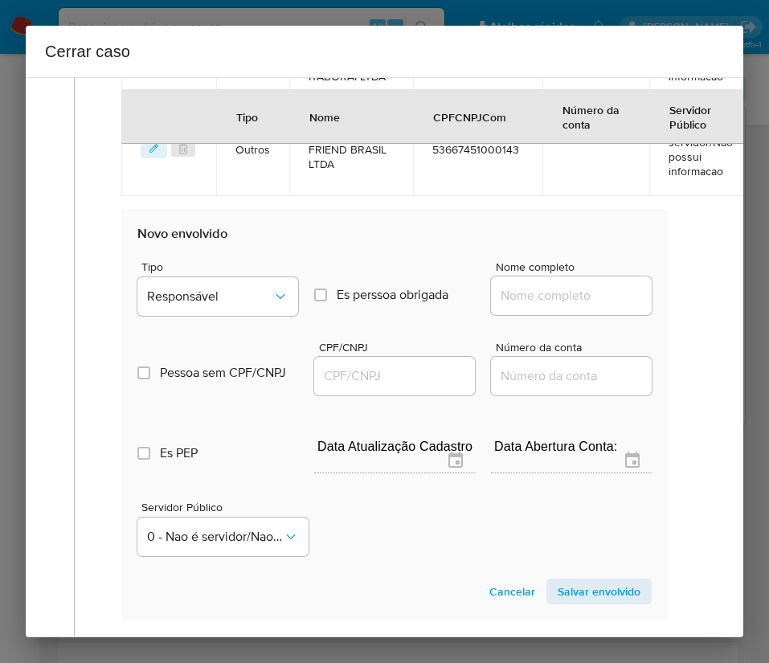
scroll to position [1058, 0]
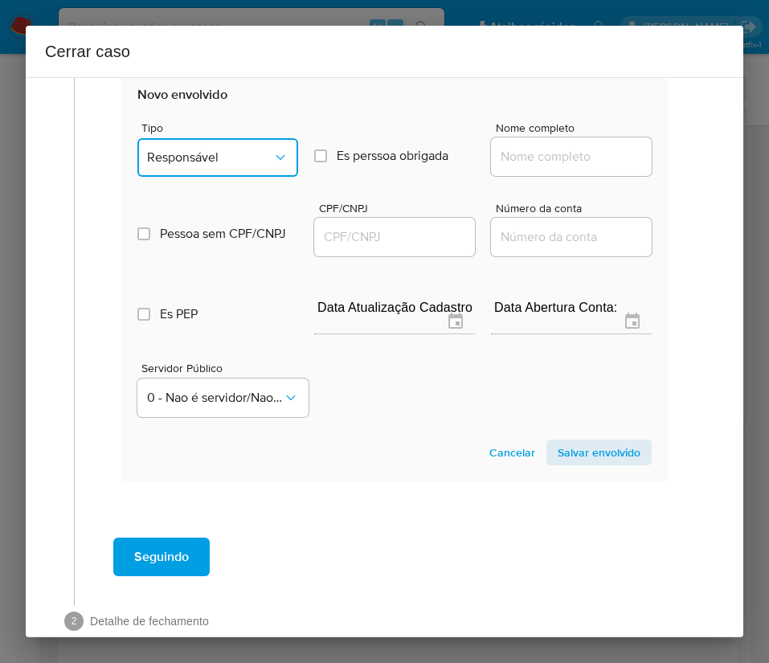
click at [234, 166] on span "Responsável" at bounding box center [209, 157] width 125 height 16
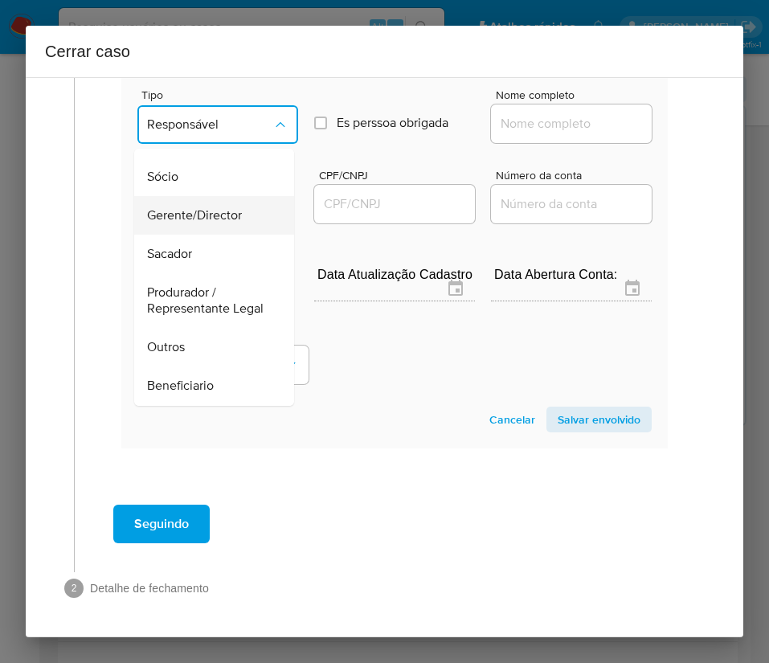
scroll to position [121, 0]
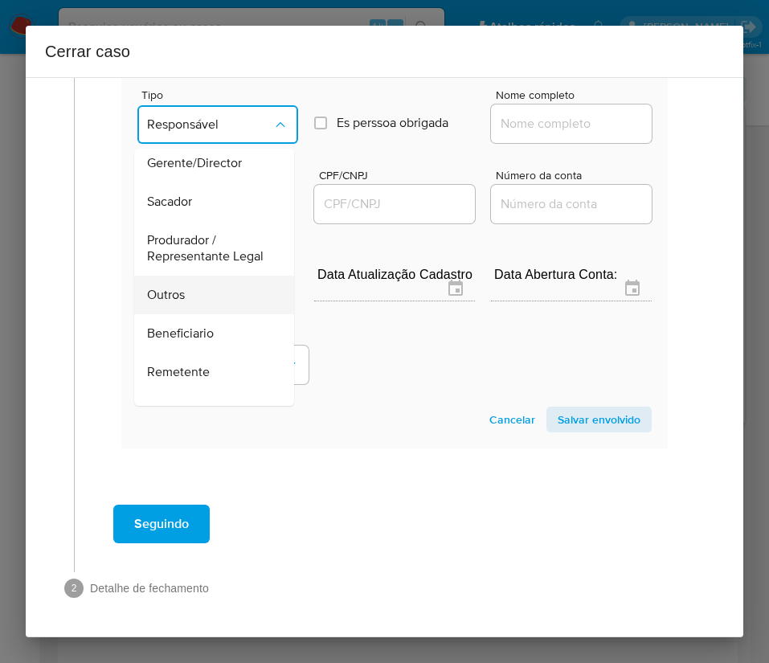
click at [189, 314] on div "Outros" at bounding box center [209, 295] width 125 height 39
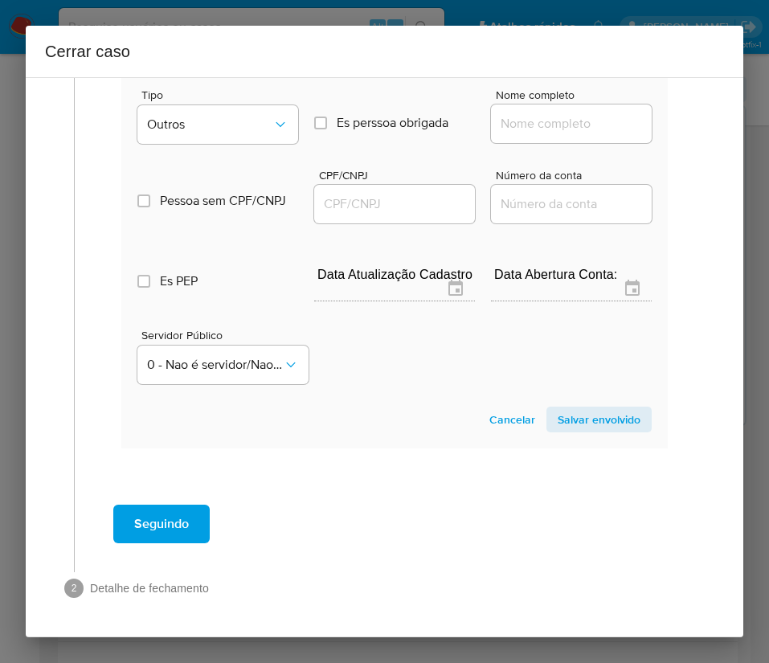
click at [534, 126] on input "Nome completo" at bounding box center [571, 123] width 161 height 21
paste input "MY JOB INCORPORATION LTDA, 58191239000176"
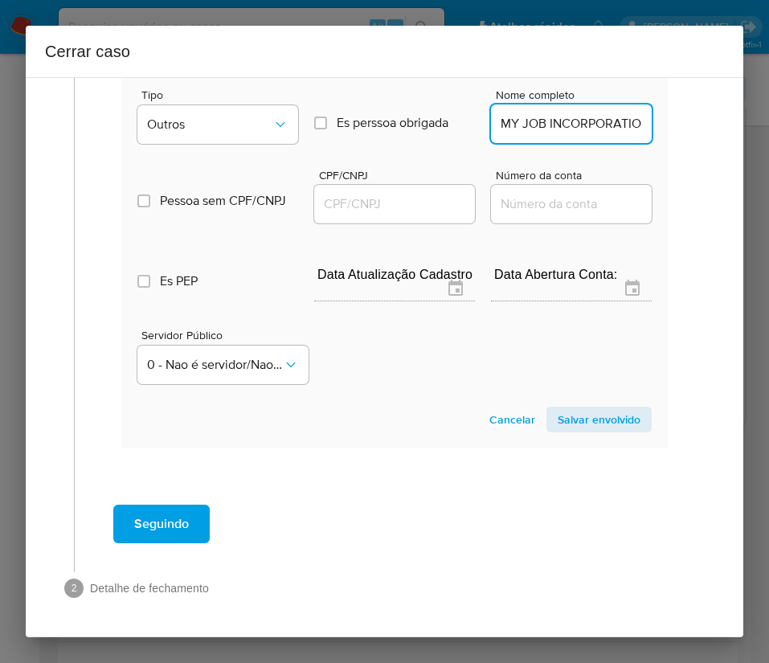
scroll to position [0, 146]
drag, startPoint x: 521, startPoint y: 127, endPoint x: 703, endPoint y: 128, distance: 182.5
type input "MY JOB INCORPORATION LTDA"
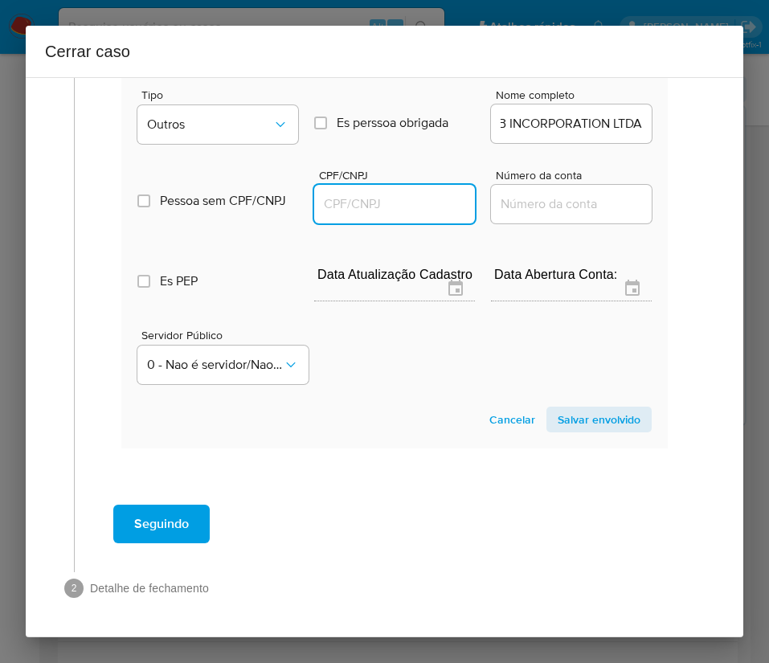
scroll to position [0, 0]
click at [392, 206] on input "CPF/CNPJ" at bounding box center [394, 204] width 161 height 21
paste input "58191239000176"
type input "58191239000176"
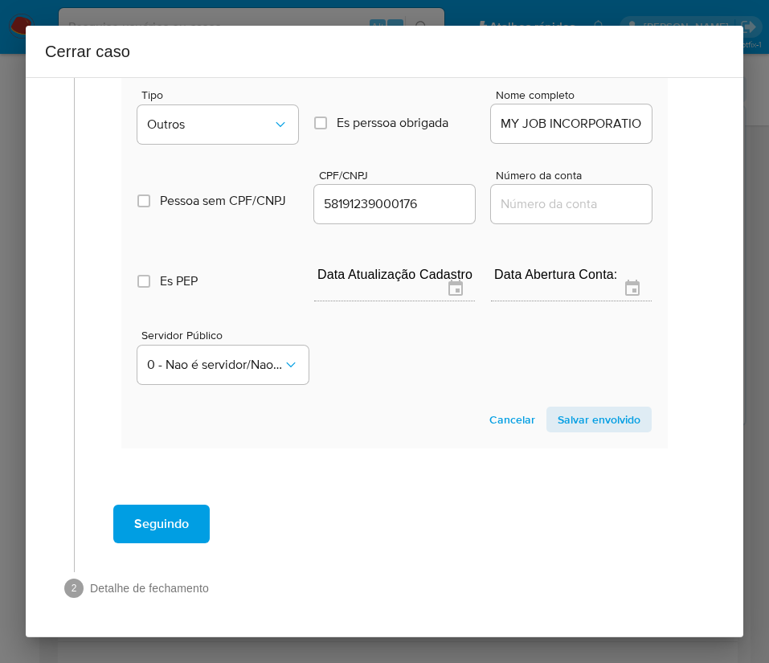
click at [590, 421] on span "Salvar envolvido" at bounding box center [599, 419] width 83 height 23
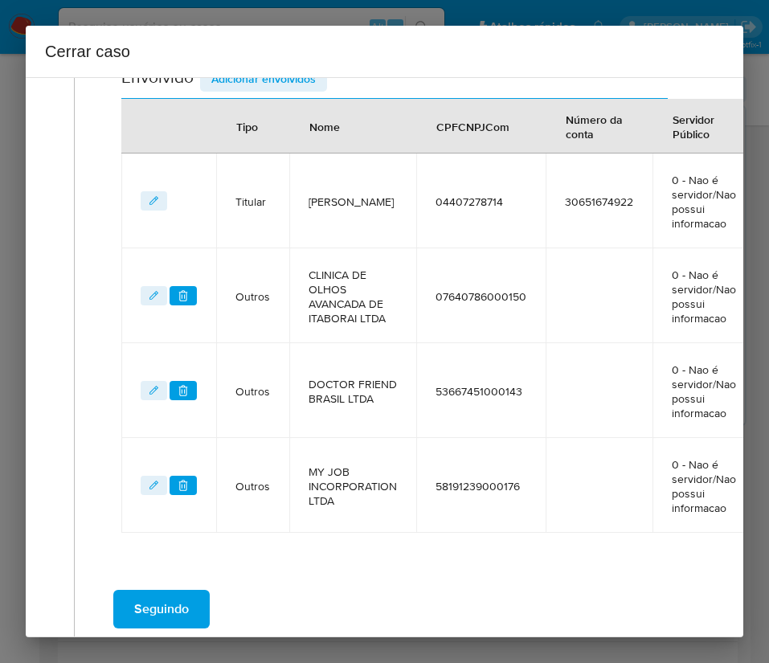
scroll to position [539, 0]
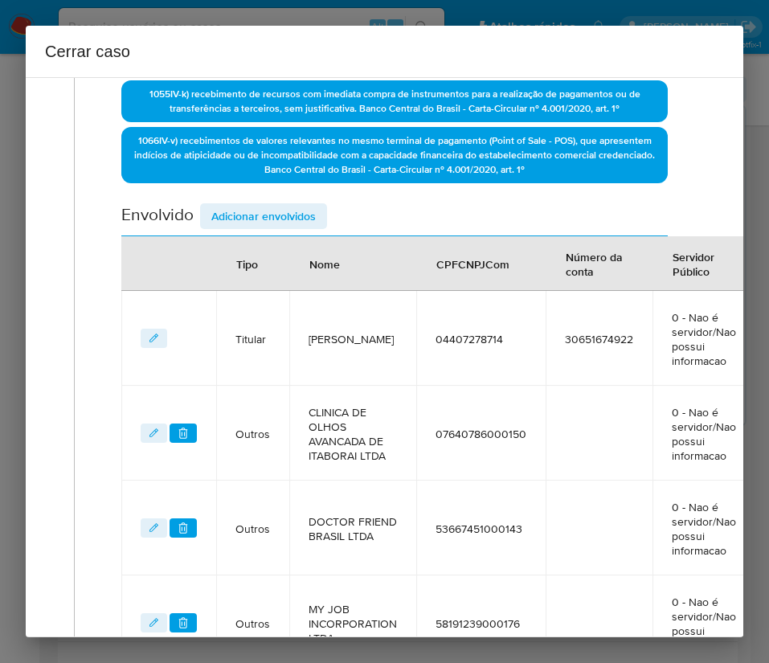
click at [272, 209] on span "Adicionar envolvidos" at bounding box center [263, 216] width 104 height 23
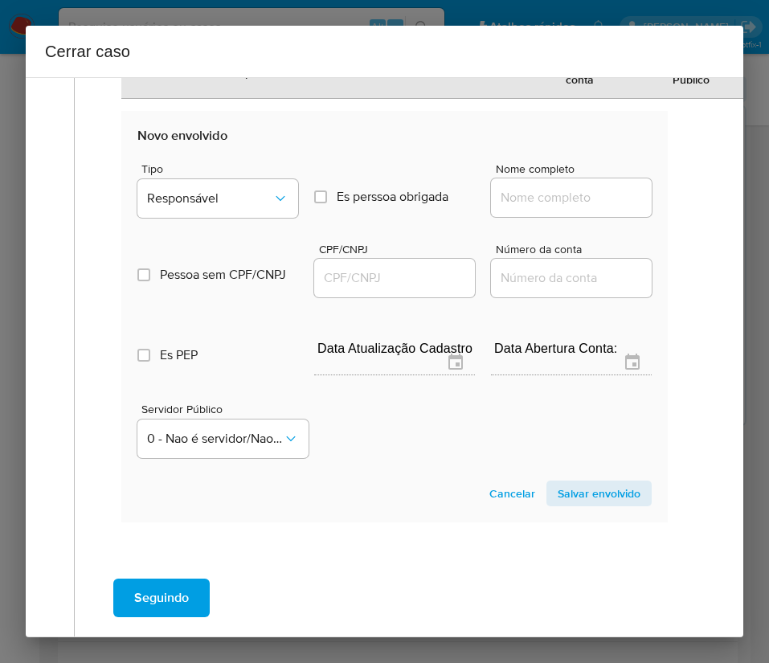
scroll to position [1204, 0]
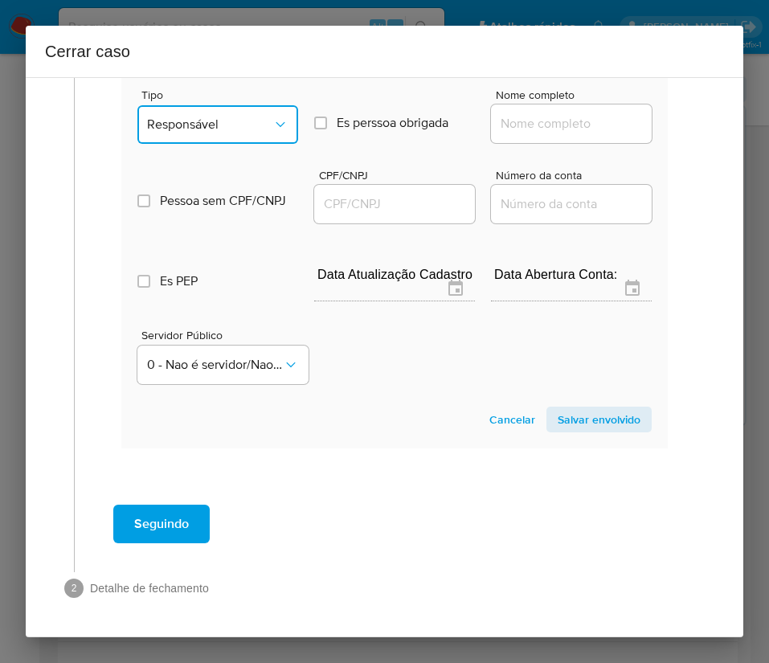
click at [230, 117] on span "Responsável" at bounding box center [209, 125] width 125 height 16
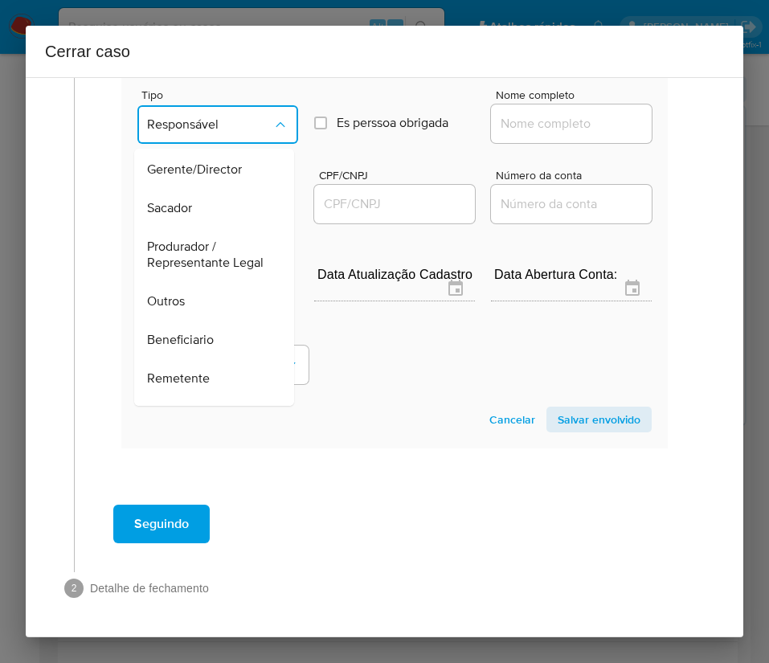
scroll to position [286, 0]
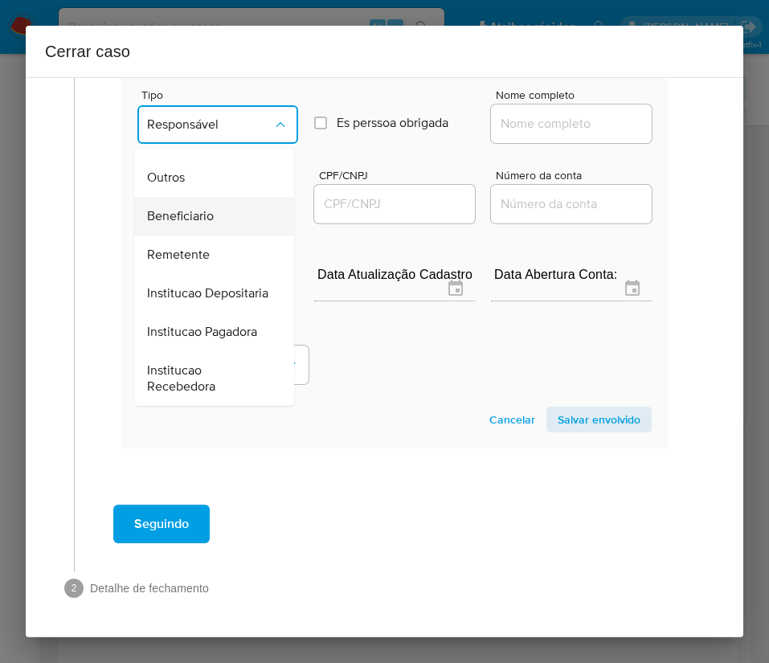
click at [201, 208] on span "Beneficiario" at bounding box center [180, 216] width 67 height 16
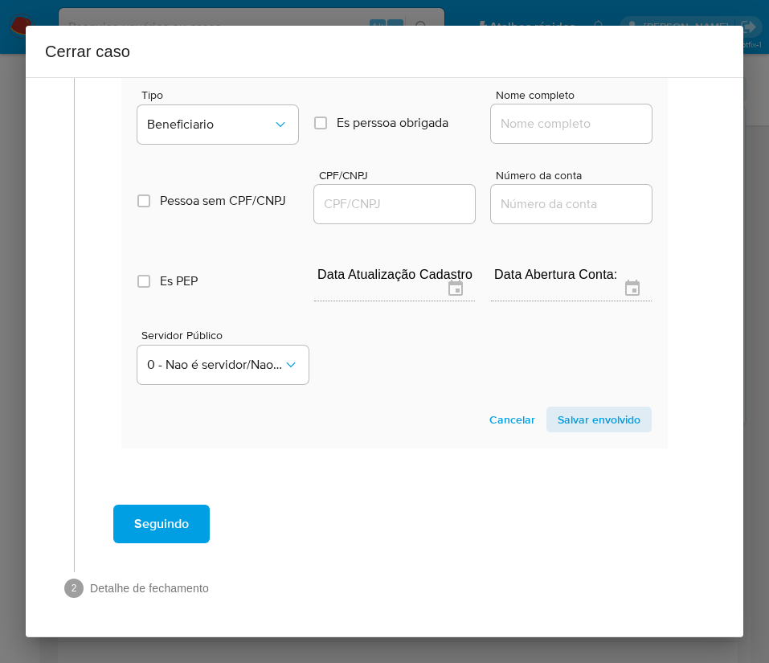
click at [520, 104] on div at bounding box center [571, 123] width 161 height 39
click at [515, 113] on input "Nome completo" at bounding box center [571, 123] width 161 height 21
paste input "NITEROI CARTORIO DO DECIMO SEXTO OFICIO, 30589543000157"
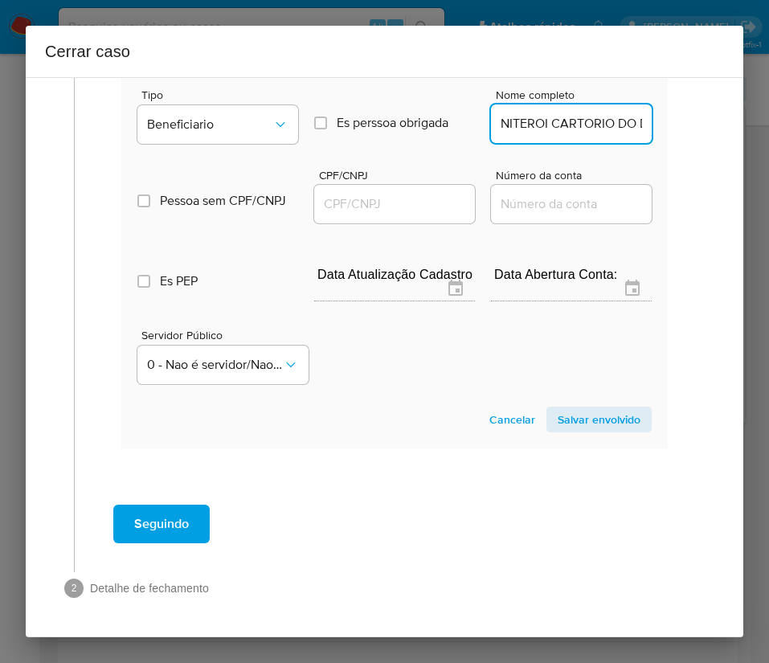
scroll to position [0, 245]
drag, startPoint x: 515, startPoint y: 110, endPoint x: 670, endPoint y: 110, distance: 154.3
type input "NITEROI CARTORIO DO DECIMO SEXTO OFICIO"
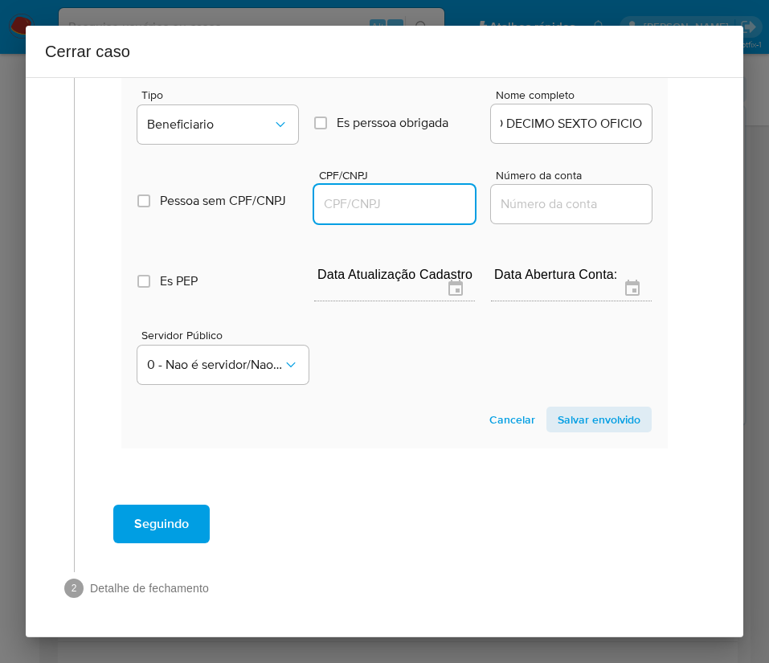
scroll to position [0, 0]
click at [380, 194] on input "CPF/CNPJ" at bounding box center [394, 204] width 161 height 21
paste input "30589543000157"
type input "30589543000157"
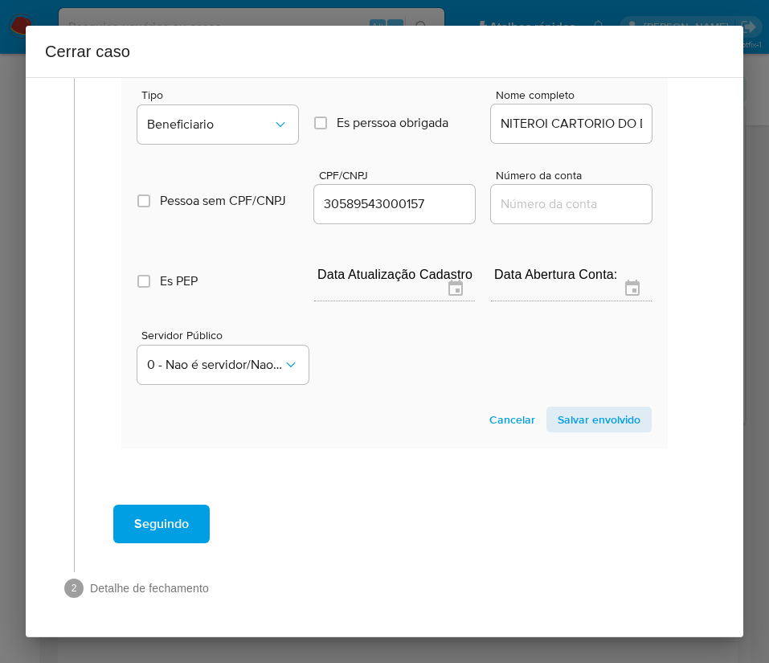
click at [558, 408] on span "Salvar envolvido" at bounding box center [599, 419] width 83 height 23
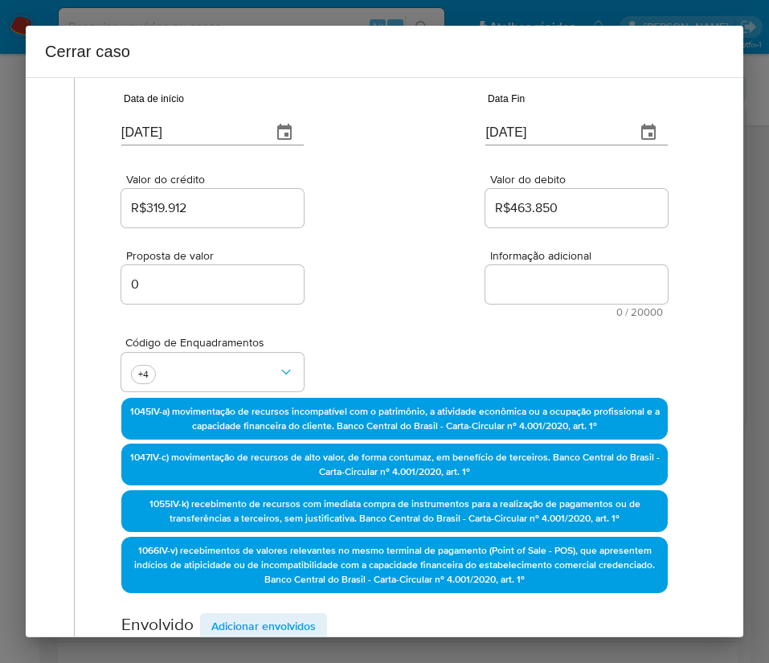
scroll to position [31, 0]
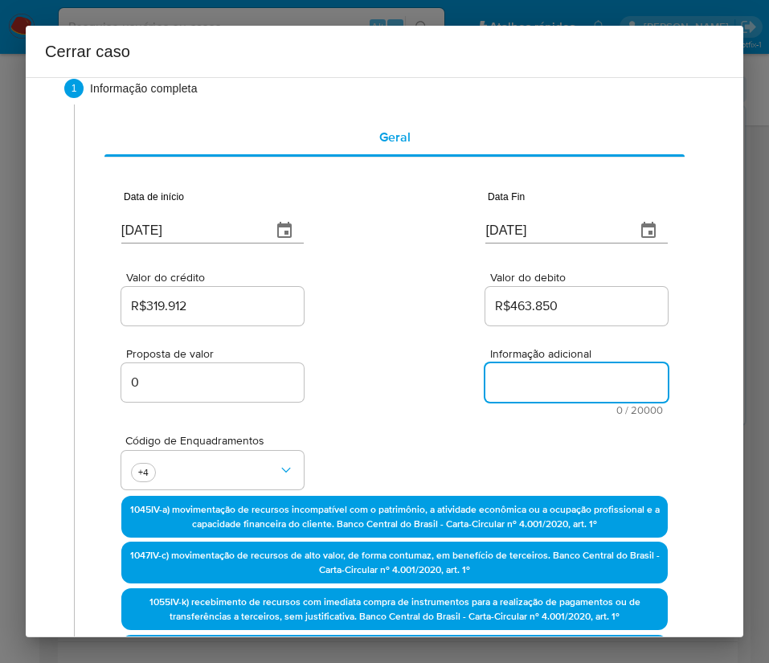
click at [509, 374] on textarea "Informação adicional" at bounding box center [576, 382] width 182 height 39
paste textarea "Informações do Cliente Marcelo Carvalho Guedes, CPF 04407278714, 53 anos, resid…"
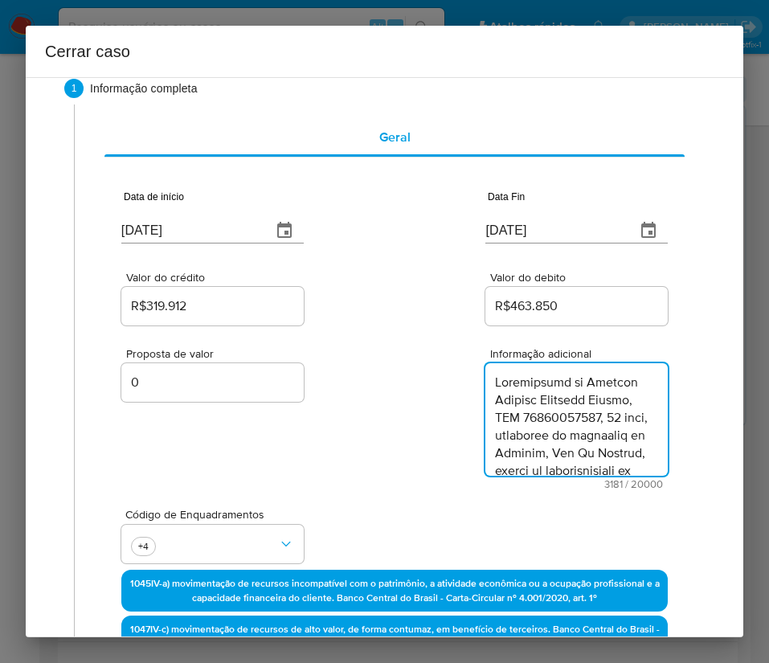
scroll to position [3328, 0]
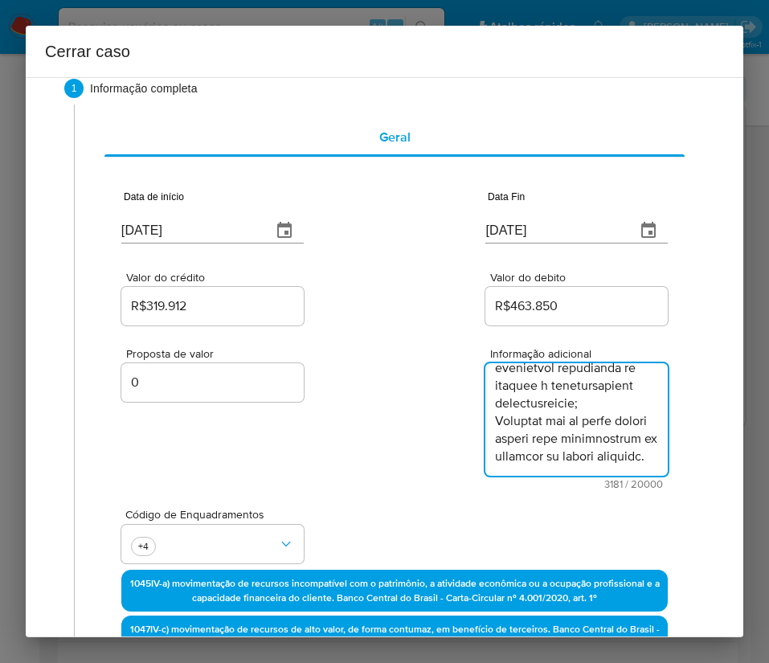
type textarea "Informações do Cliente Marcelo Carvalho Guedes, CPF 04407278714, 53 anos, resid…"
click at [398, 473] on div "Proposta de valor 0 Informação adicional 3181 / 20000 16819 caracteres restantes" at bounding box center [394, 409] width 547 height 161
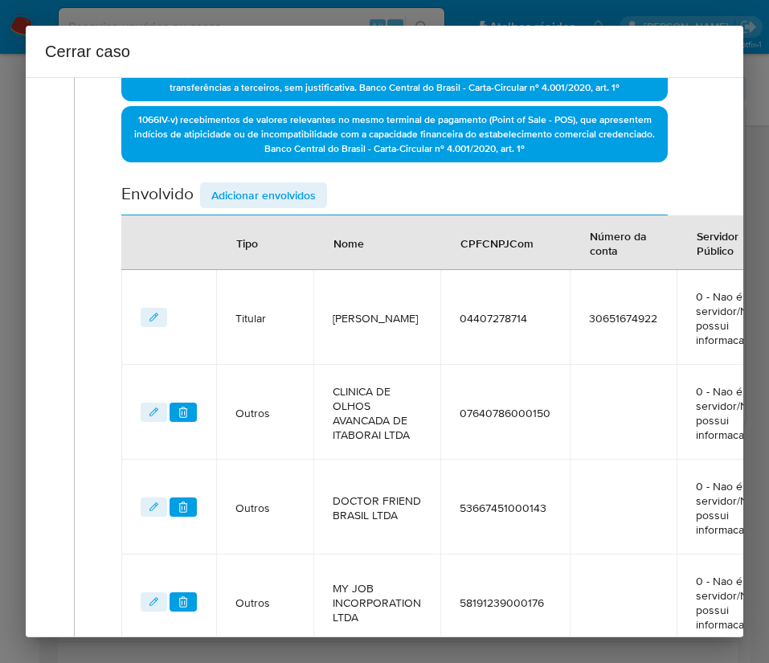
scroll to position [949, 0]
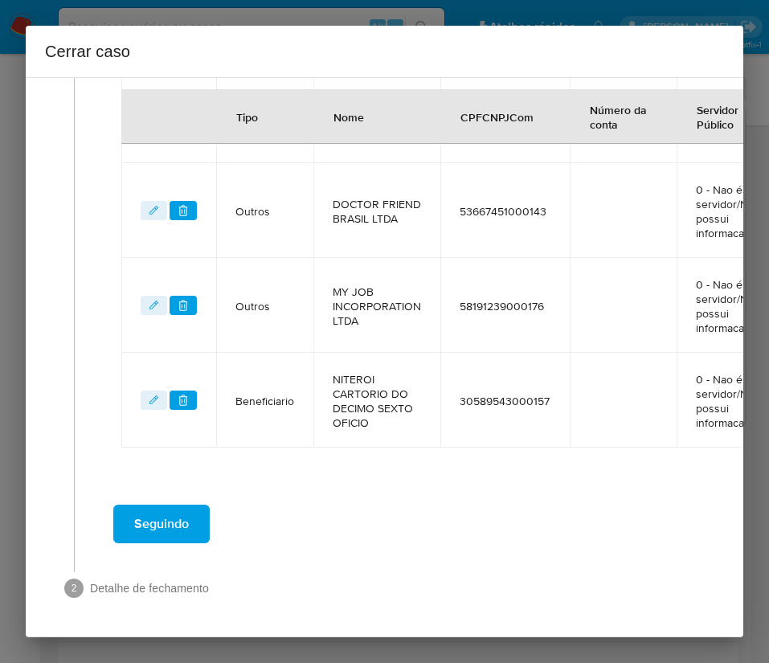
click at [172, 506] on span "Seguindo" at bounding box center [161, 523] width 55 height 35
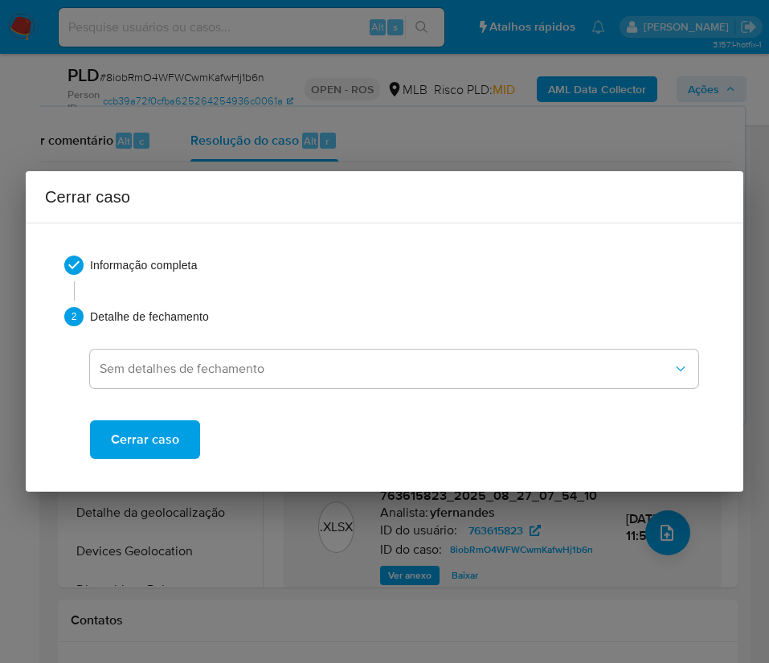
scroll to position [0, 0]
click at [182, 423] on button "Cerrar caso" at bounding box center [145, 439] width 110 height 39
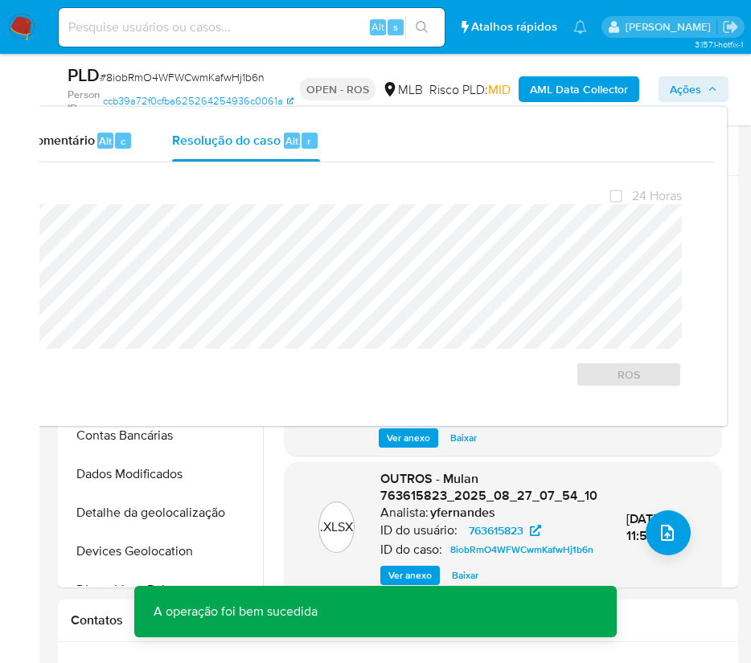
click at [150, 80] on span "# 8iobRmO4WFWCwmKafwHj1b6n" at bounding box center [182, 77] width 165 height 16
copy span "8iobRmO4WFWCwmKafwHj1b6n"
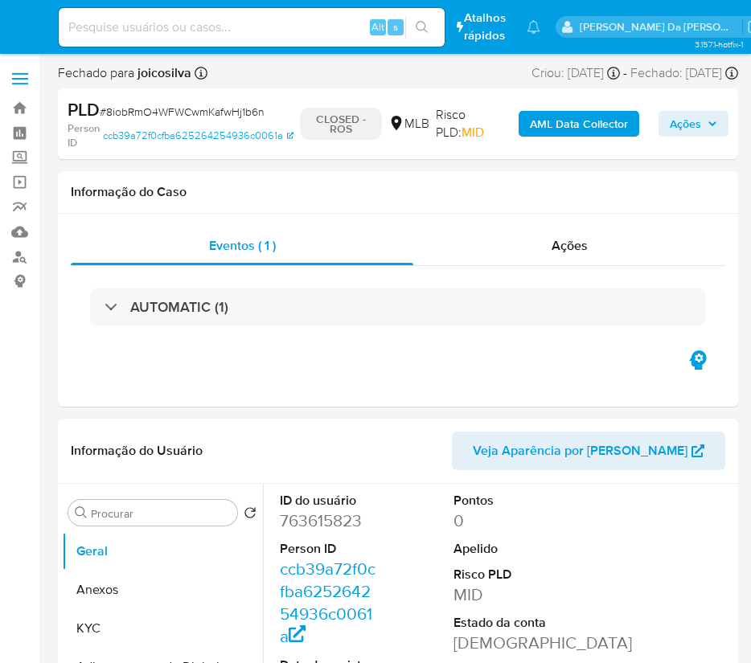
select select "10"
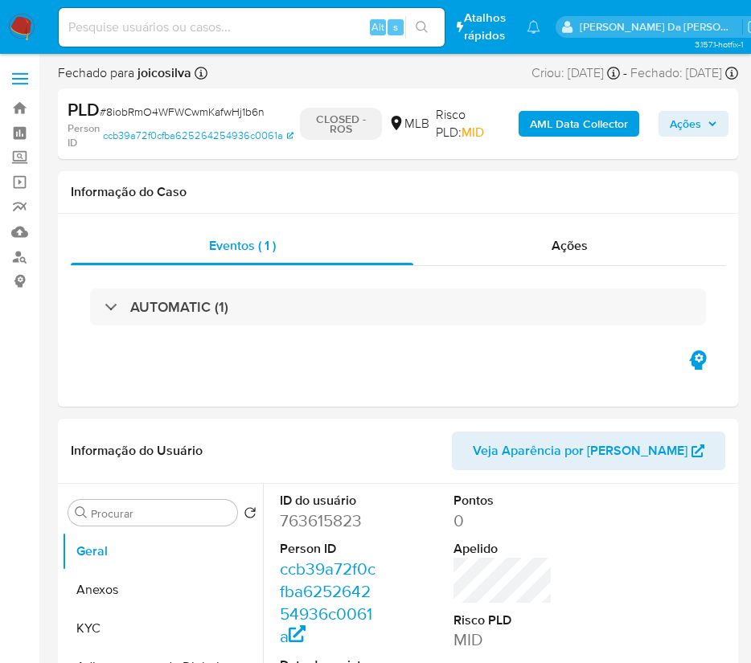
click at [20, 31] on img at bounding box center [21, 27] width 27 height 27
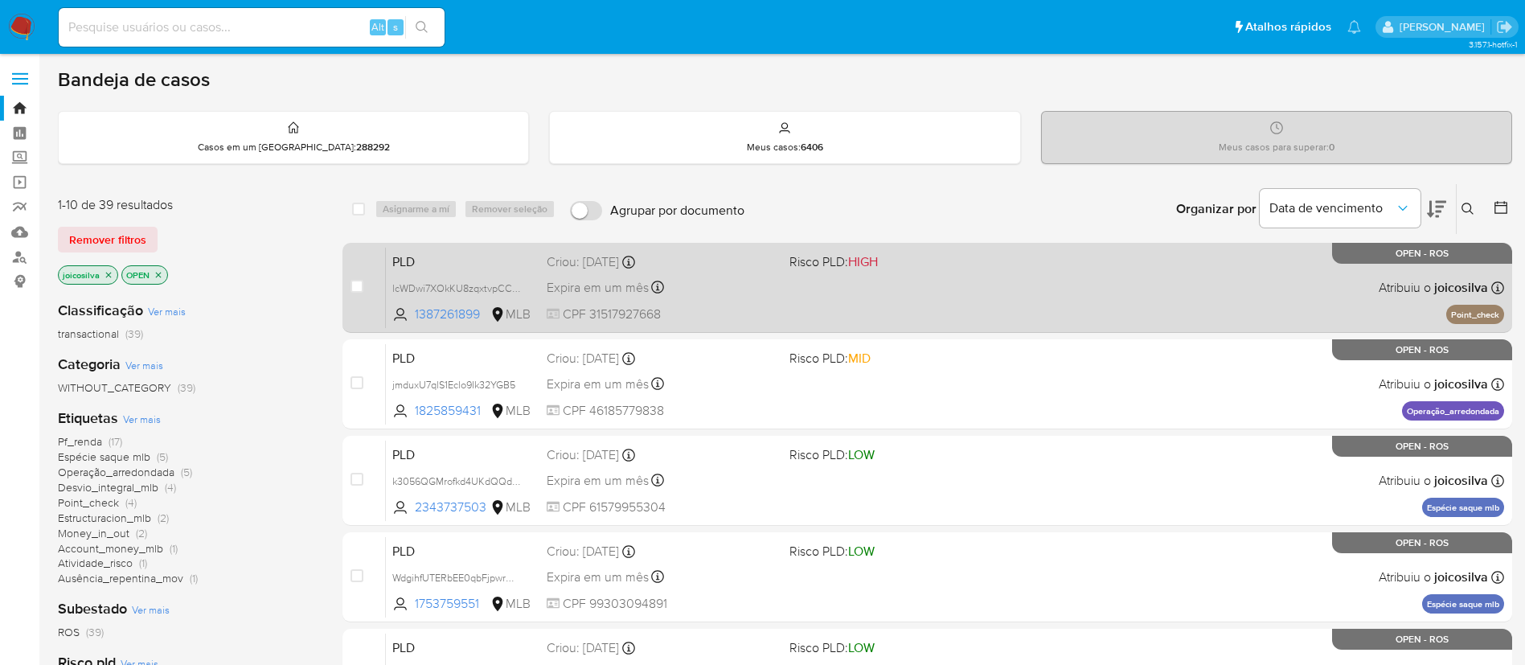
click at [768, 271] on div "PLD lcWDwi7XOkKU8zqxtvpCCvU2 1387261899 MLB Risco PLD: HIGH Criou: [DATE] Criou…" at bounding box center [945, 287] width 1118 height 81
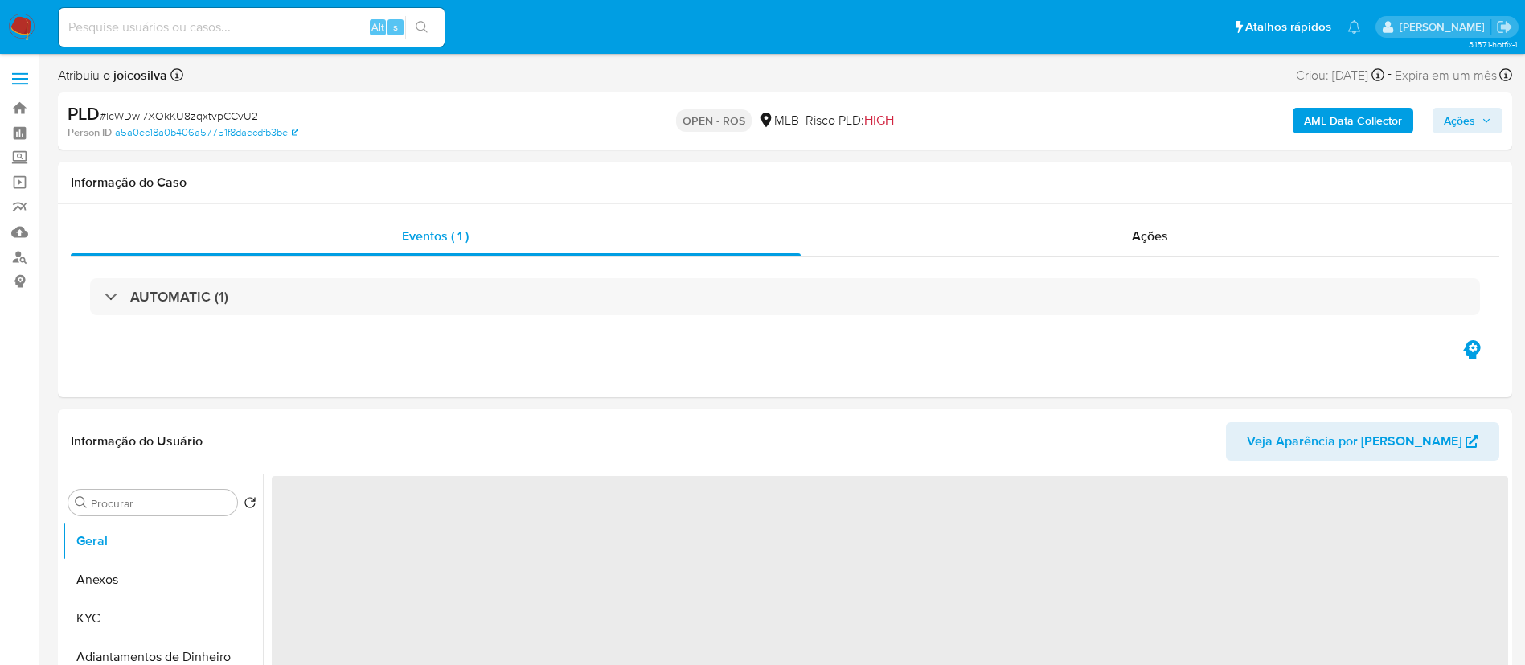
click at [231, 120] on span "# lcWDwi7XOkKU8zqxtvpCCvU2" at bounding box center [179, 116] width 158 height 16
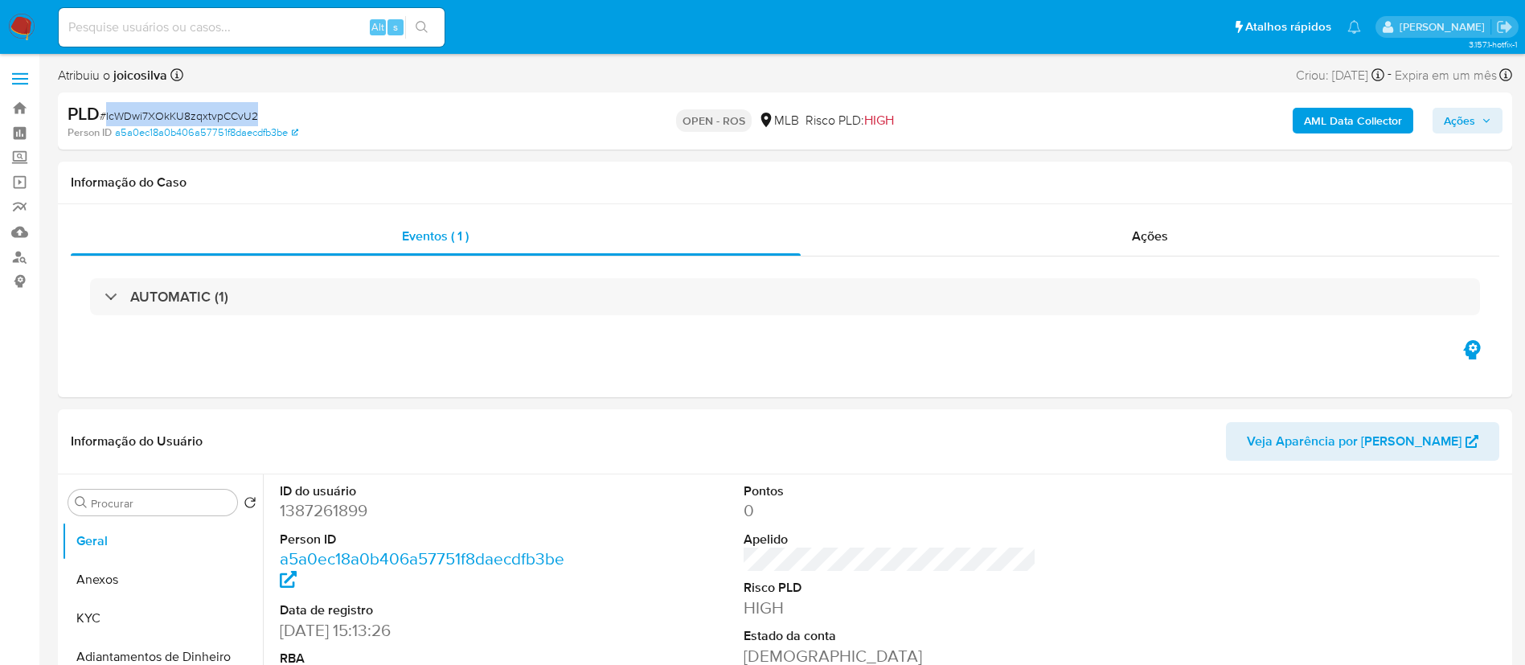
select select "10"
copy span "lcWDwi7XOkKU8zqxtvpCCvU2"
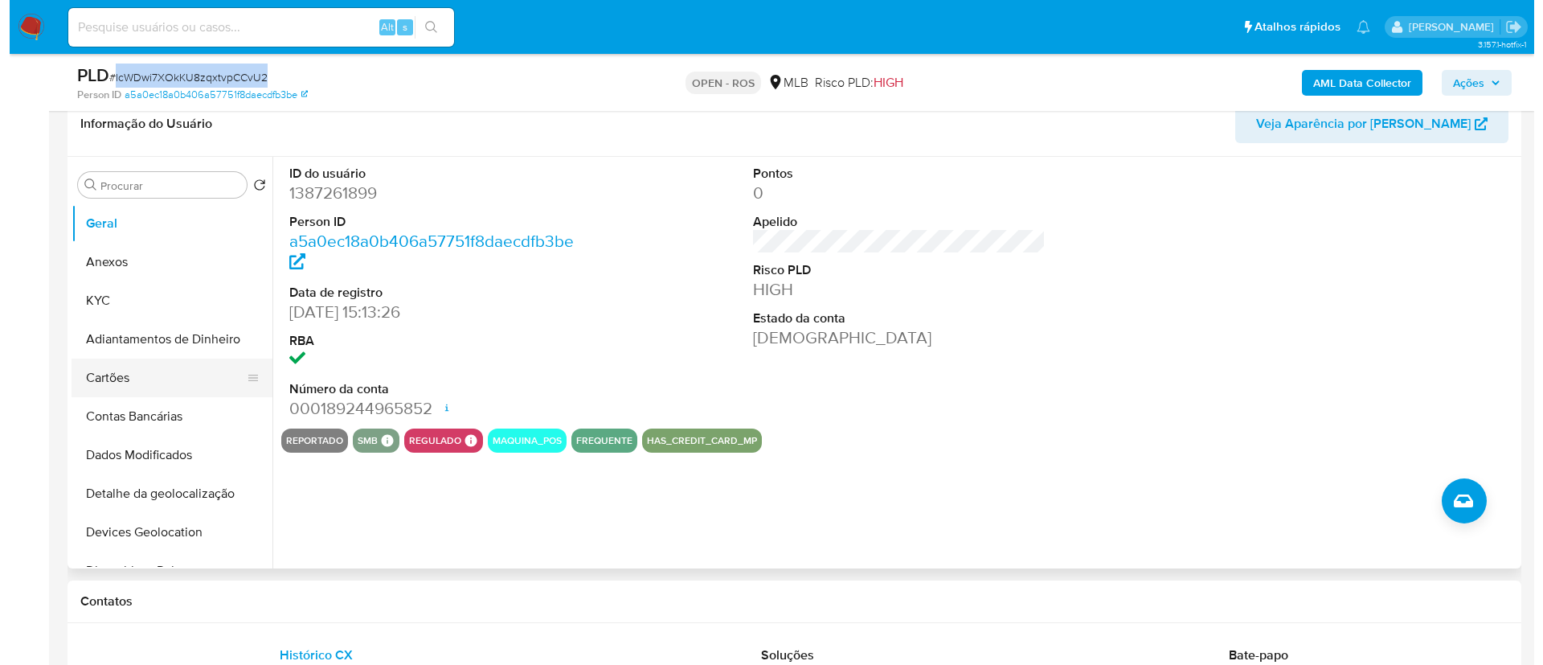
scroll to position [362, 0]
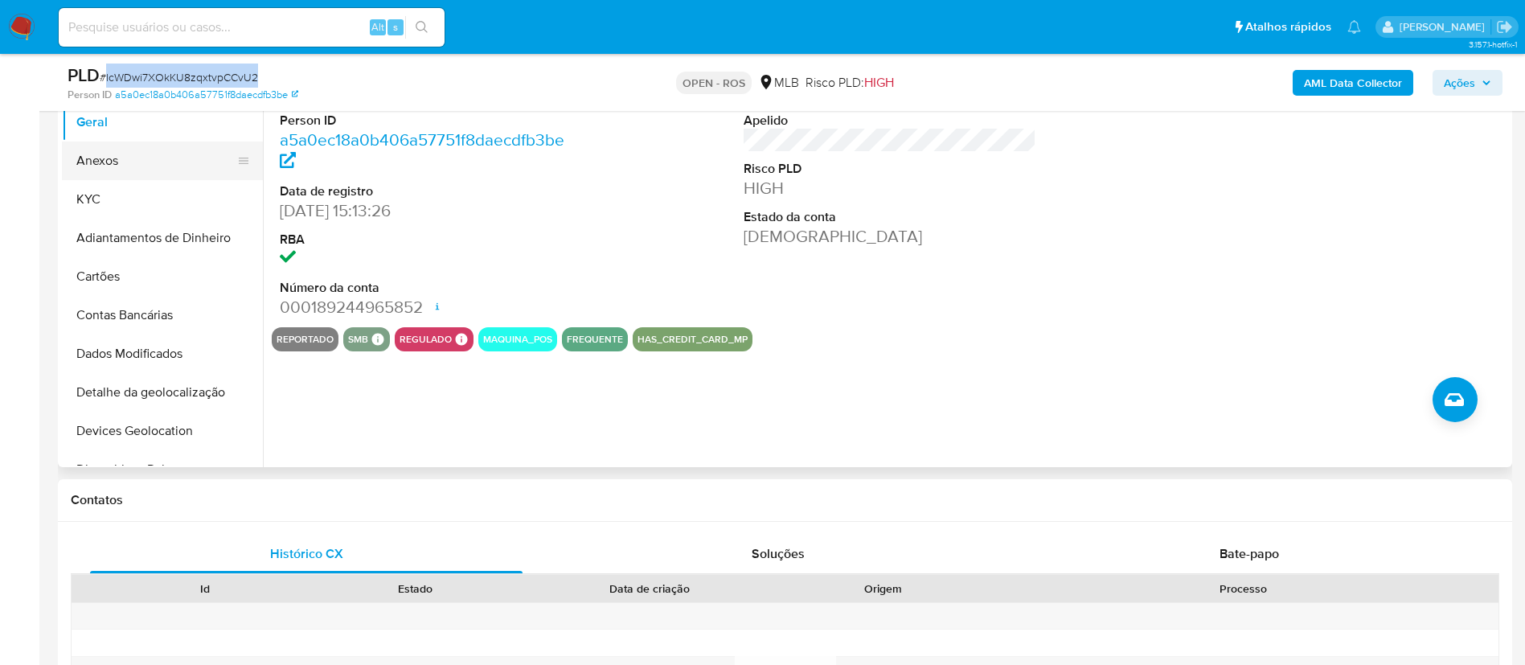
click at [109, 141] on button "Anexos" at bounding box center [156, 160] width 188 height 39
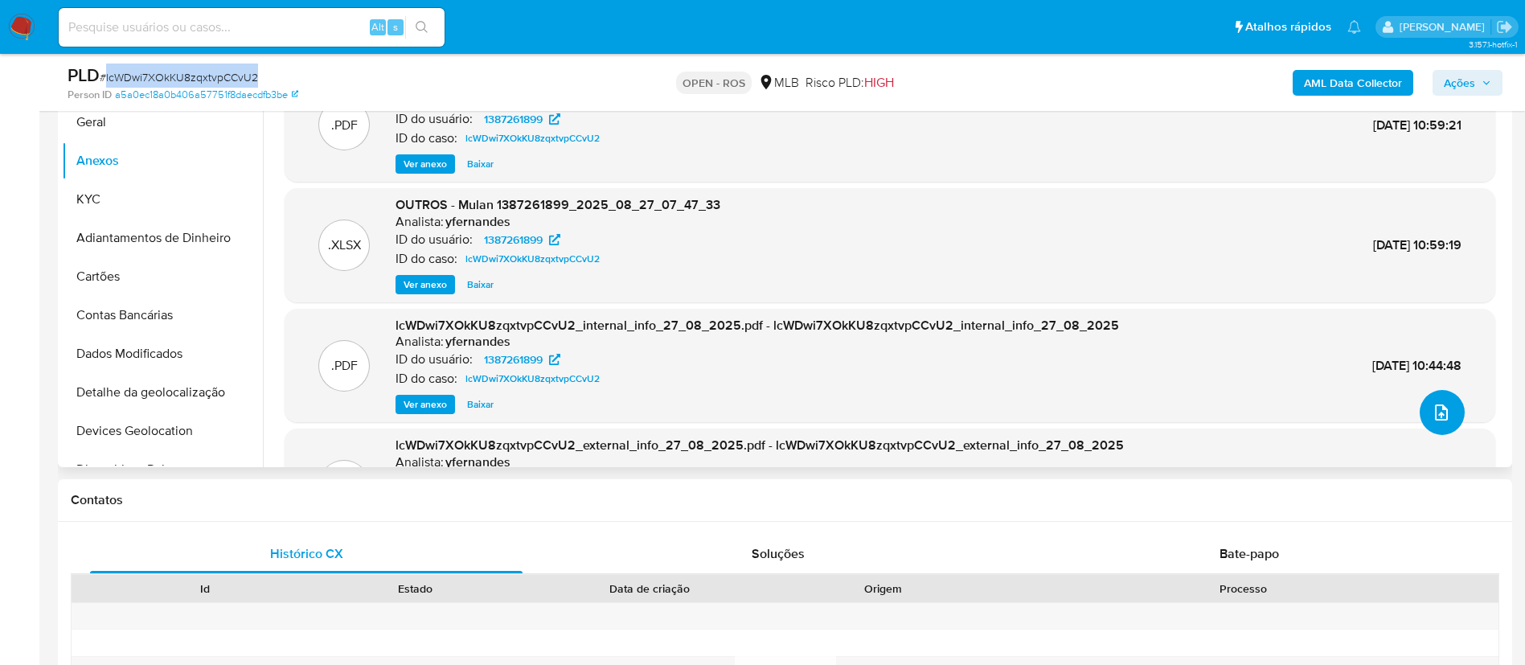
click at [1440, 412] on icon "upload-file" at bounding box center [1440, 412] width 19 height 19
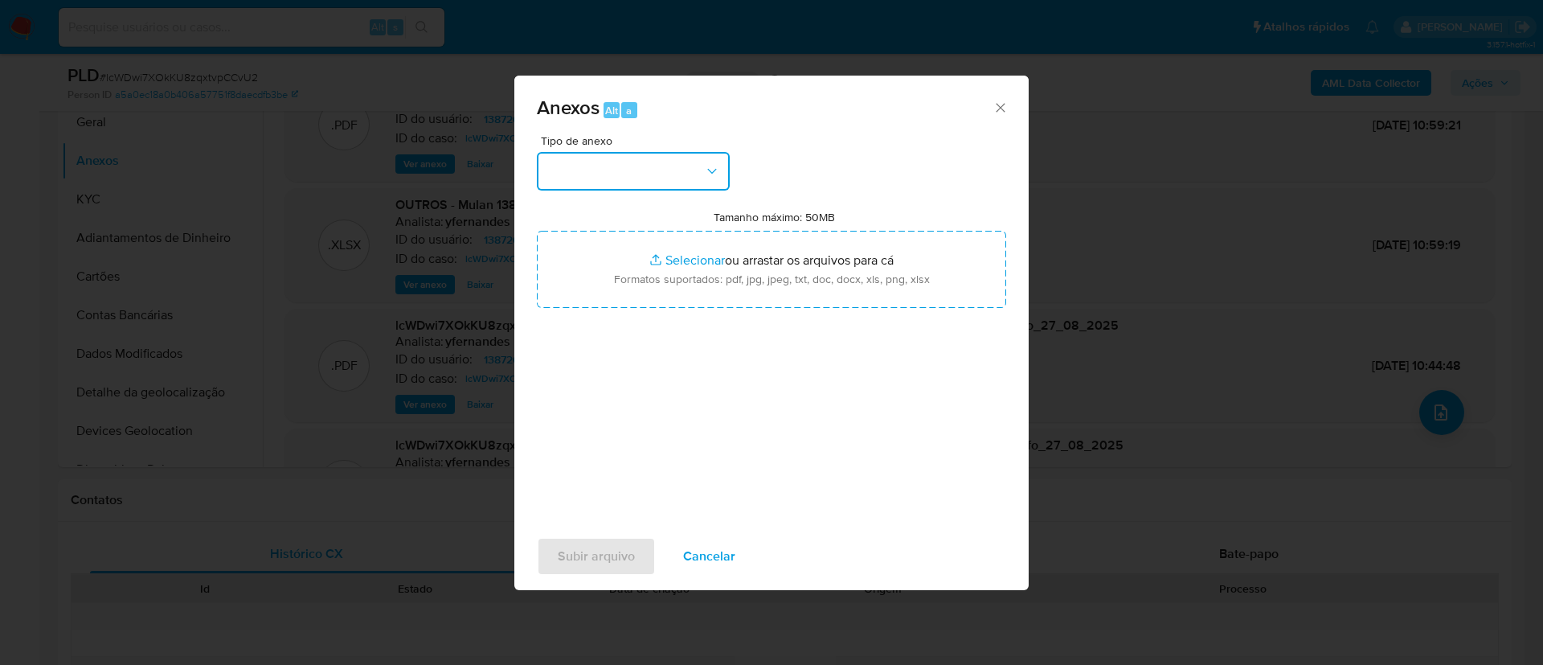
click at [693, 171] on button "button" at bounding box center [633, 171] width 193 height 39
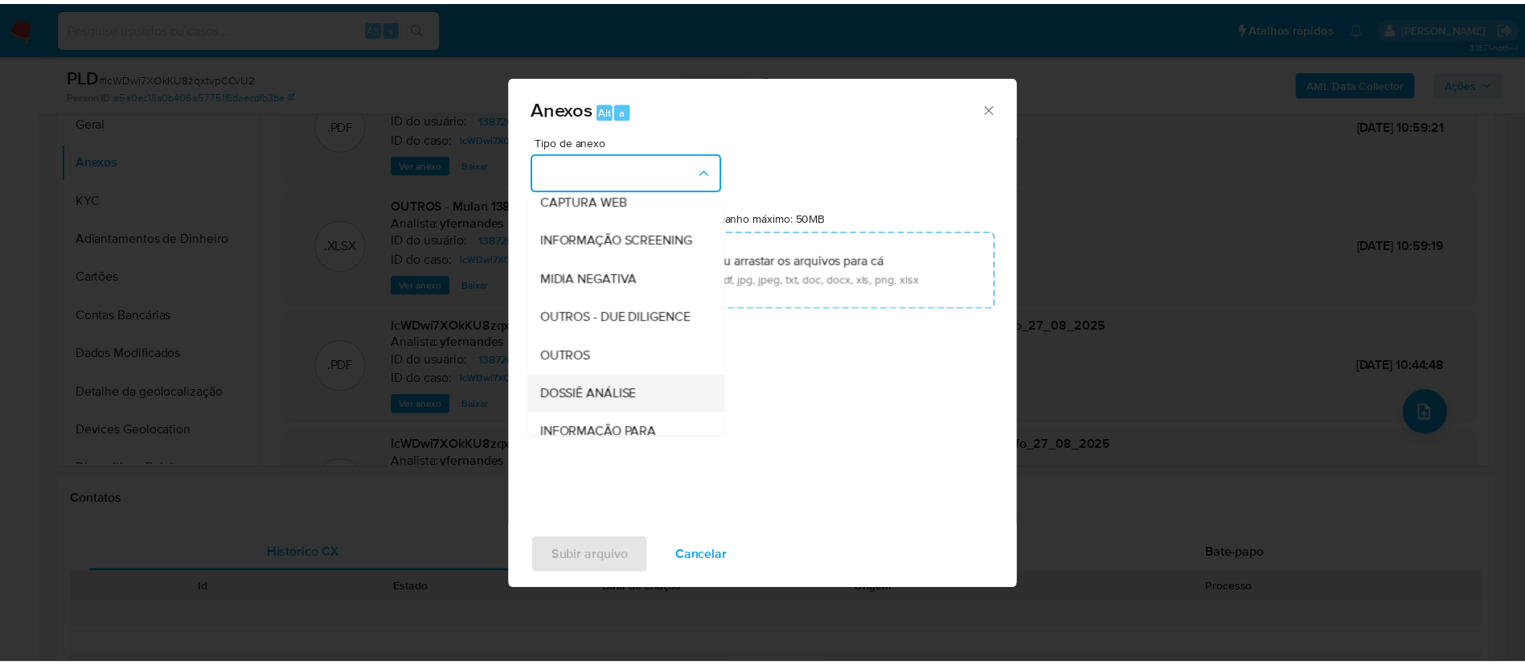
scroll to position [248, 0]
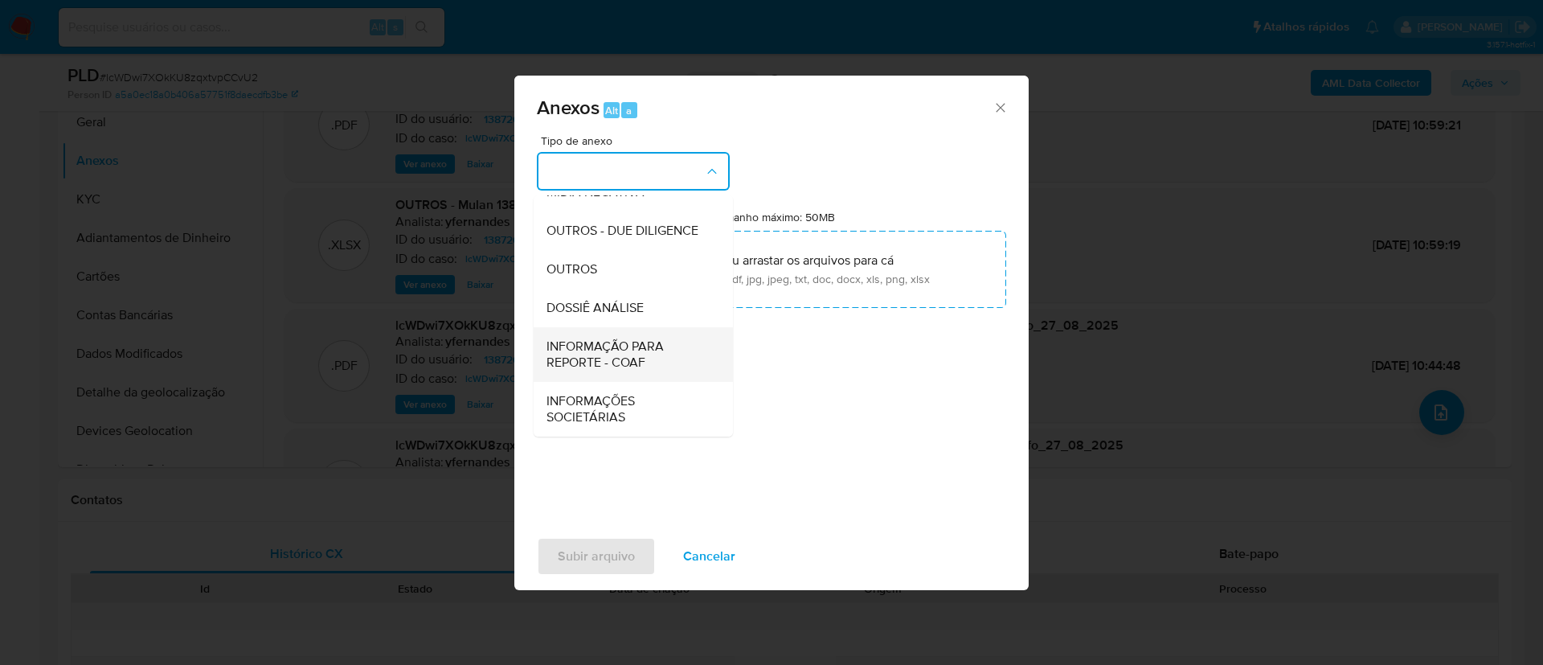
click at [648, 351] on span "INFORMAÇÃO PARA REPORTE - COAF" at bounding box center [629, 354] width 164 height 32
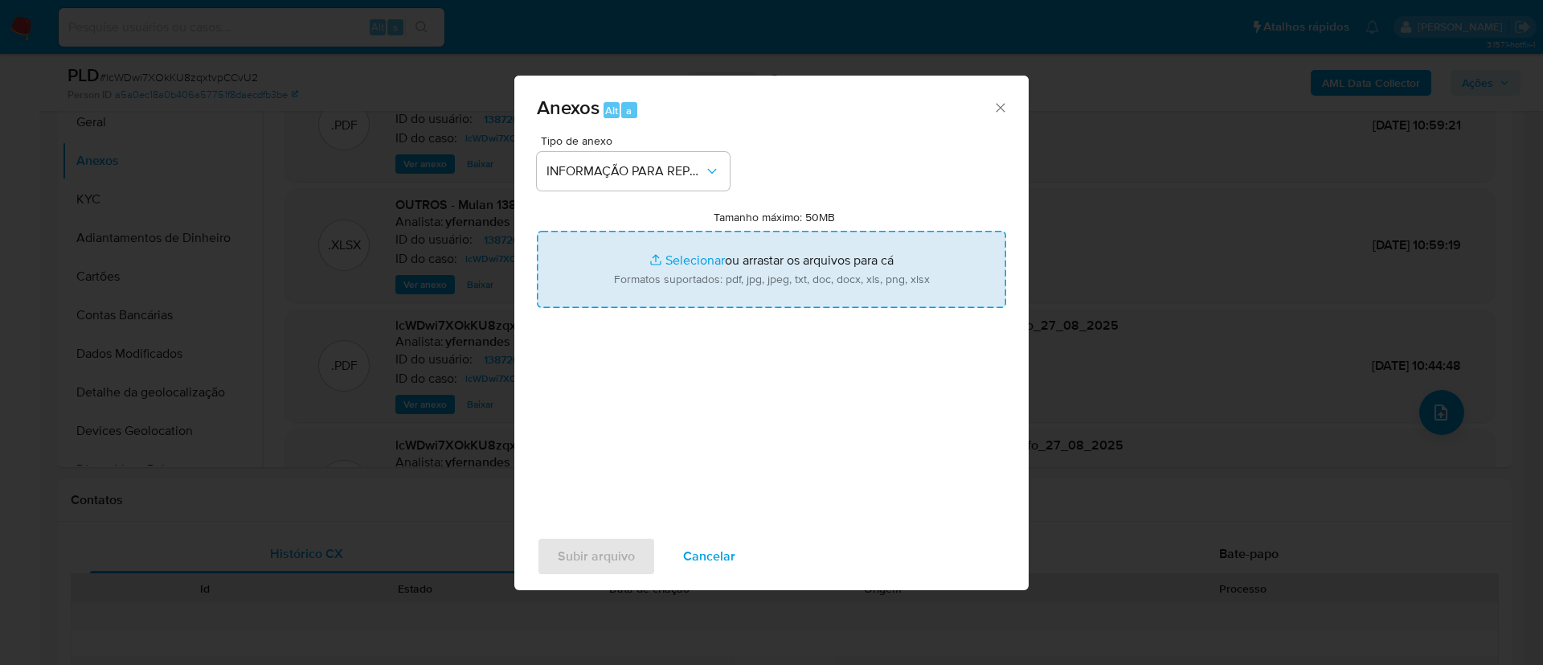
type input "C:\fakepath\SAR - lcWDwi7XOkKU8zqxtvpCCvU2 - CPF 31517927668 - MARIA DE FATIMA …"
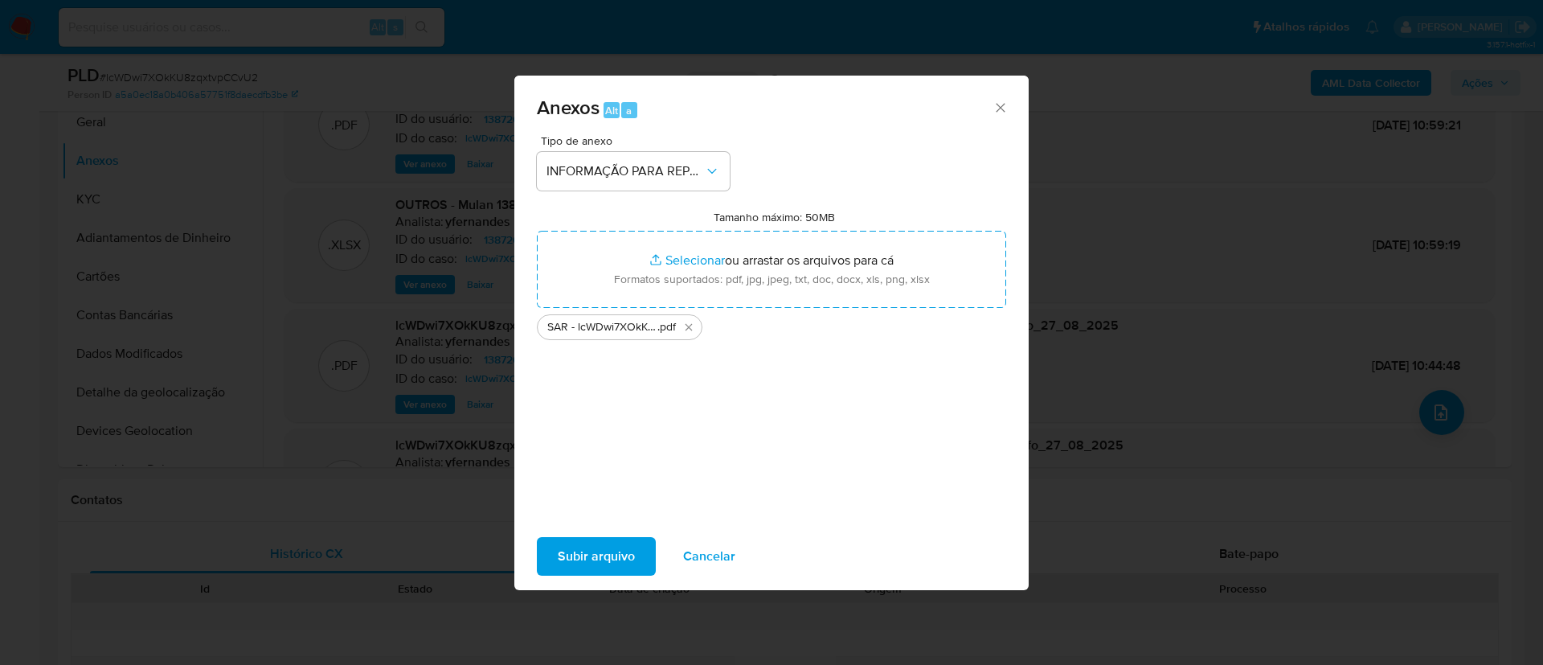
click at [603, 552] on span "Subir arquivo" at bounding box center [596, 556] width 77 height 35
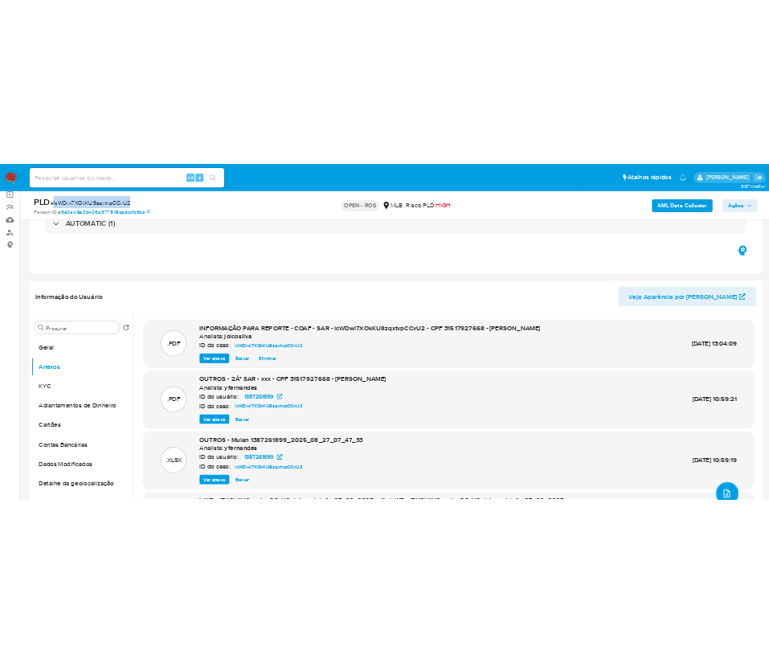
scroll to position [116, 0]
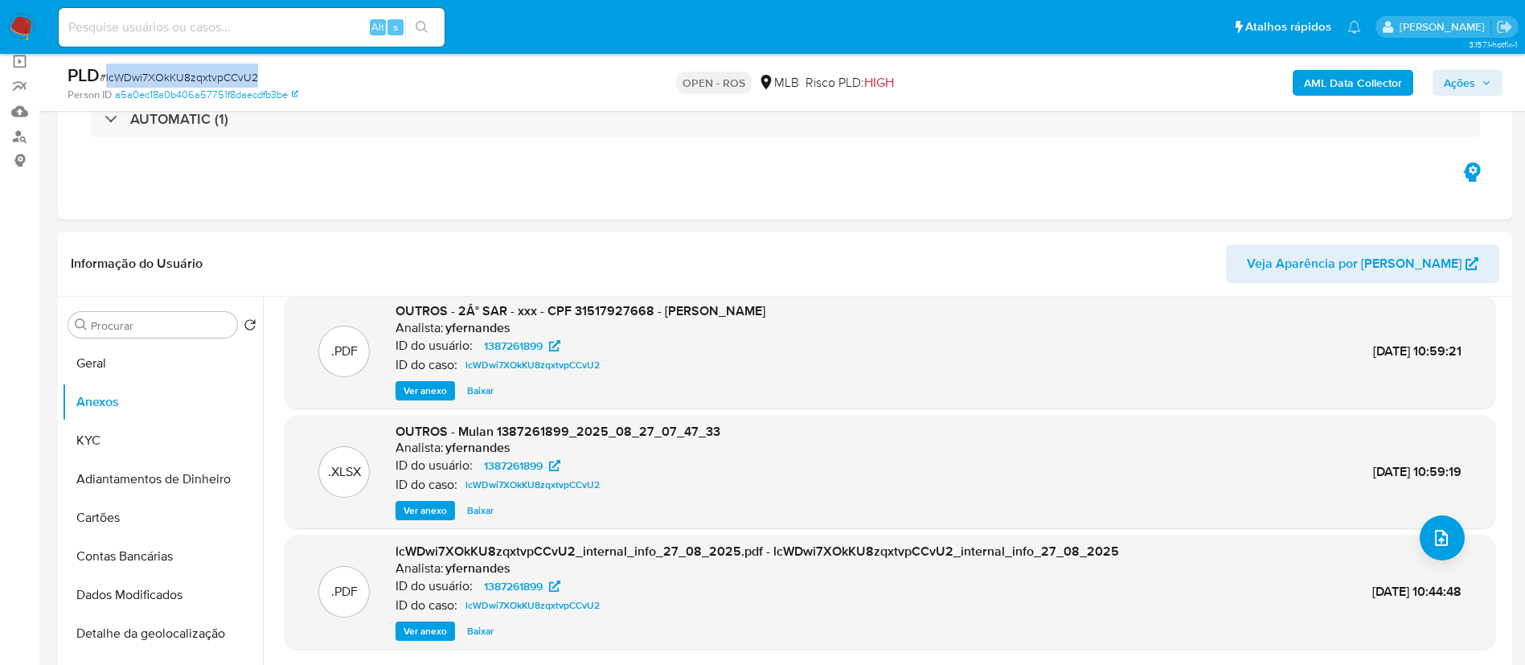
drag, startPoint x: 1459, startPoint y: 79, endPoint x: 1452, endPoint y: 91, distance: 14.1
click at [1460, 79] on span "Ações" at bounding box center [1459, 83] width 31 height 26
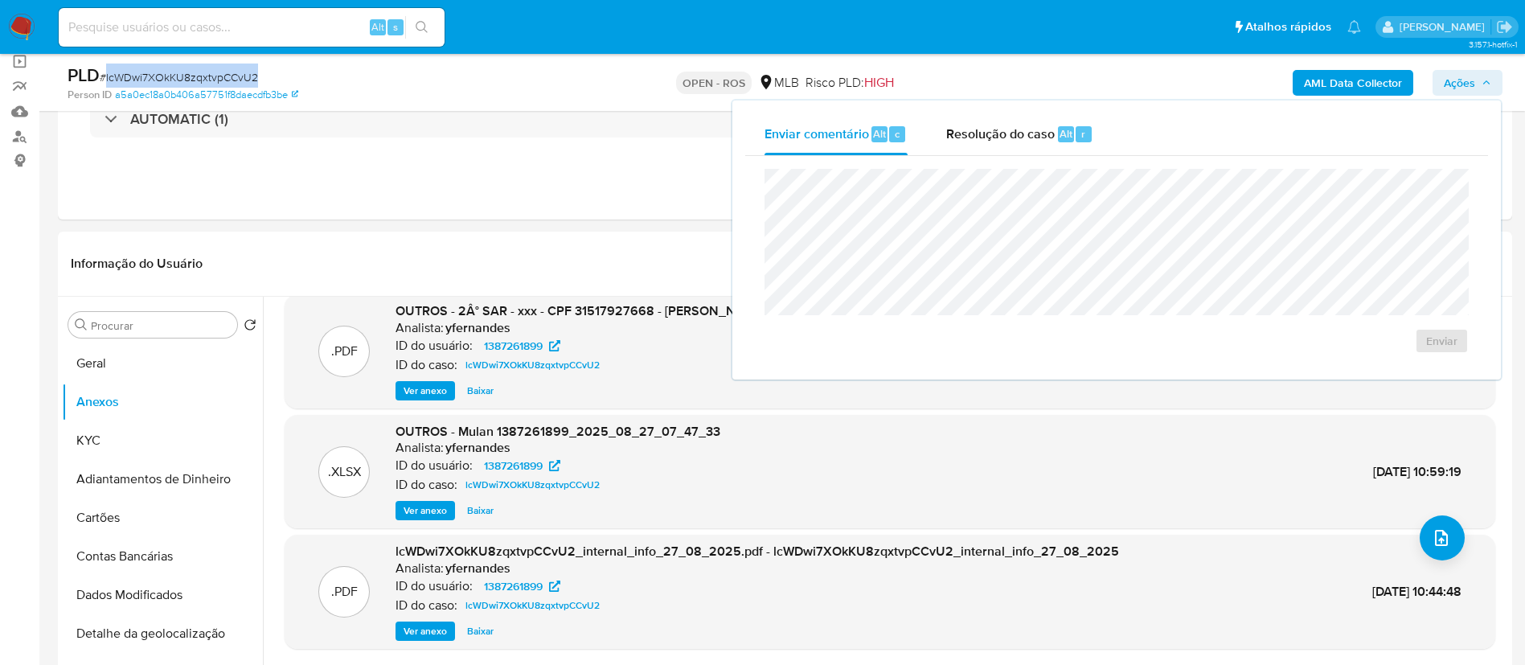
drag, startPoint x: 1001, startPoint y: 135, endPoint x: 991, endPoint y: 155, distance: 22.3
click at [1000, 137] on span "Resolução do caso" at bounding box center [1000, 133] width 109 height 18
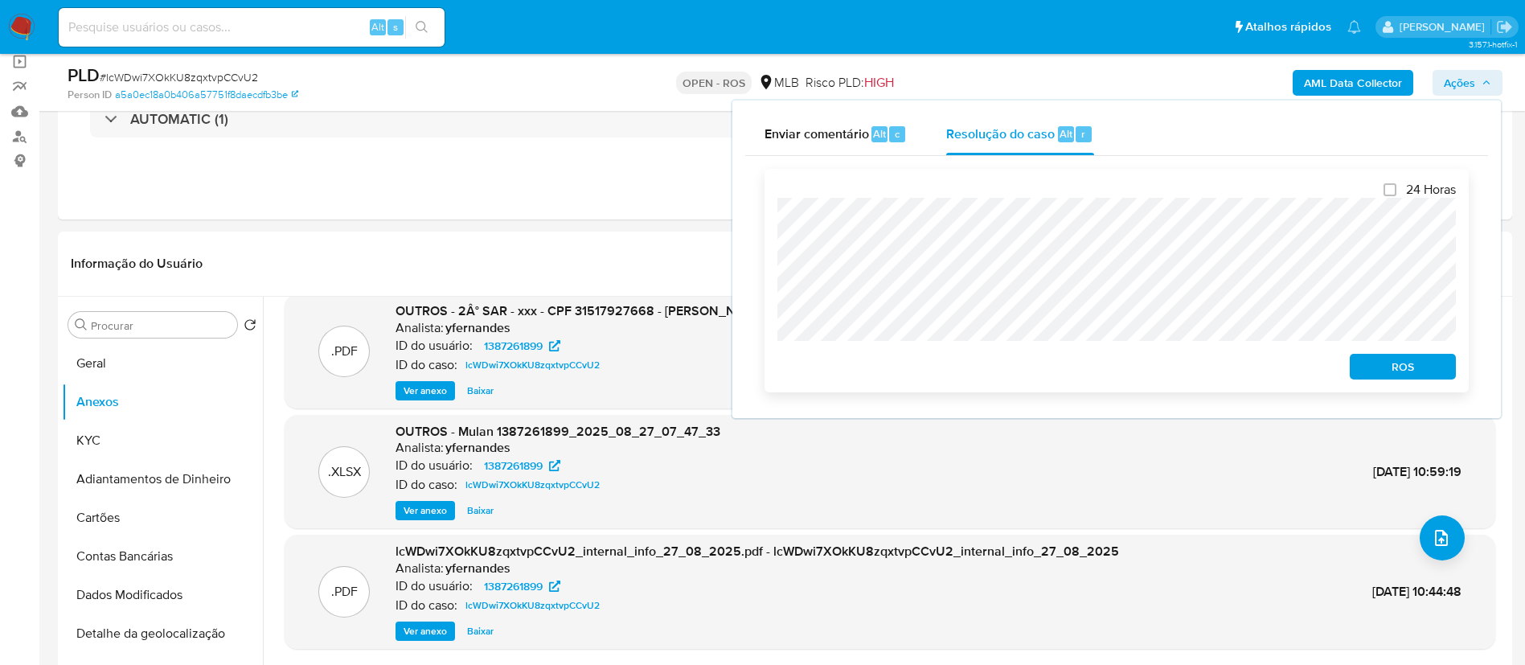
click at [732, 206] on div "Enviar comentário Alt c Resolução do caso Alt r Fechamento do caso 24 Horas ROS" at bounding box center [1116, 258] width 768 height 317
click at [1366, 364] on span "ROS" at bounding box center [1403, 366] width 84 height 23
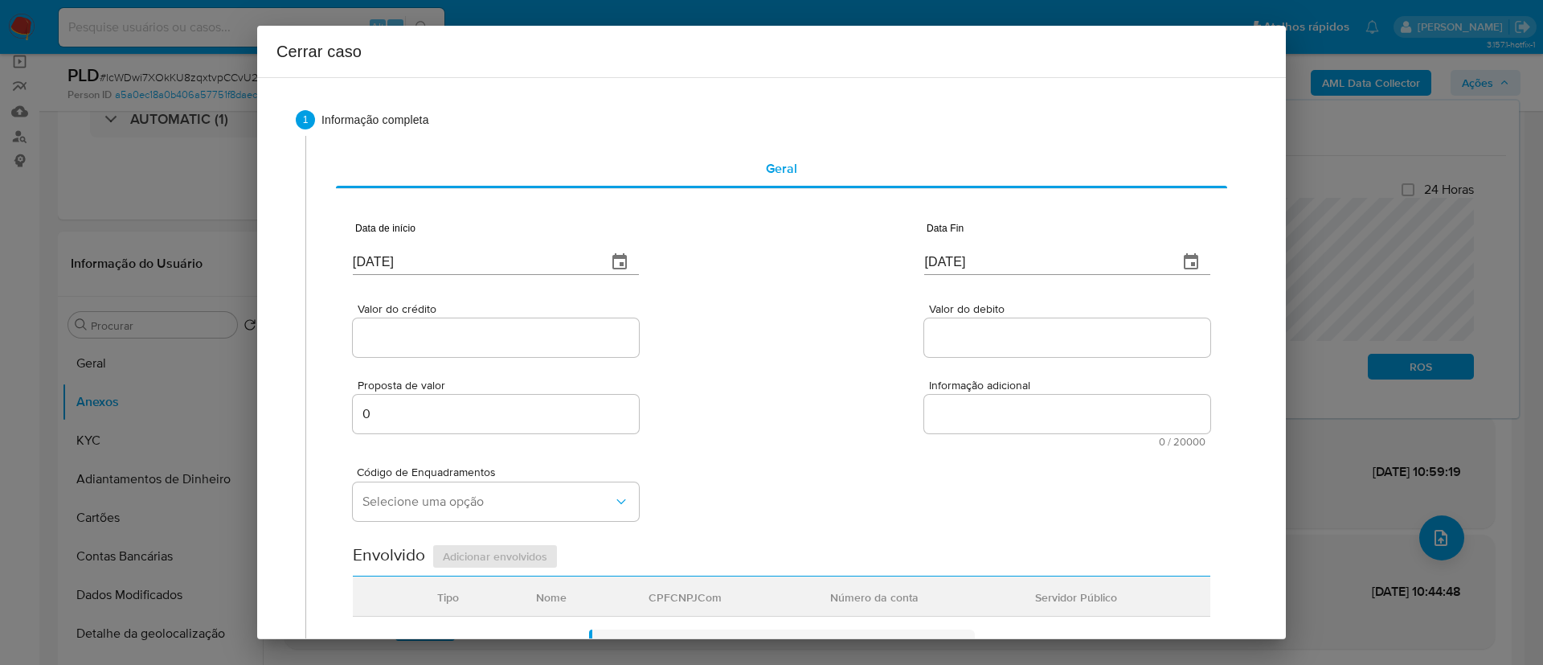
click at [768, 357] on div "Valor do crédito Valor do debito" at bounding box center [782, 322] width 858 height 76
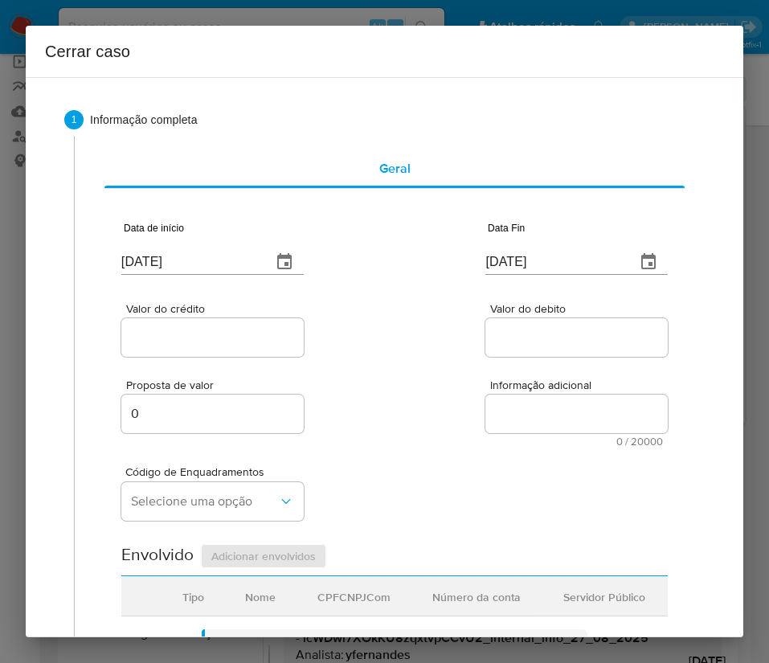
scroll to position [185, 0]
click at [388, 284] on div "Valor do crédito Valor do debito" at bounding box center [394, 322] width 547 height 76
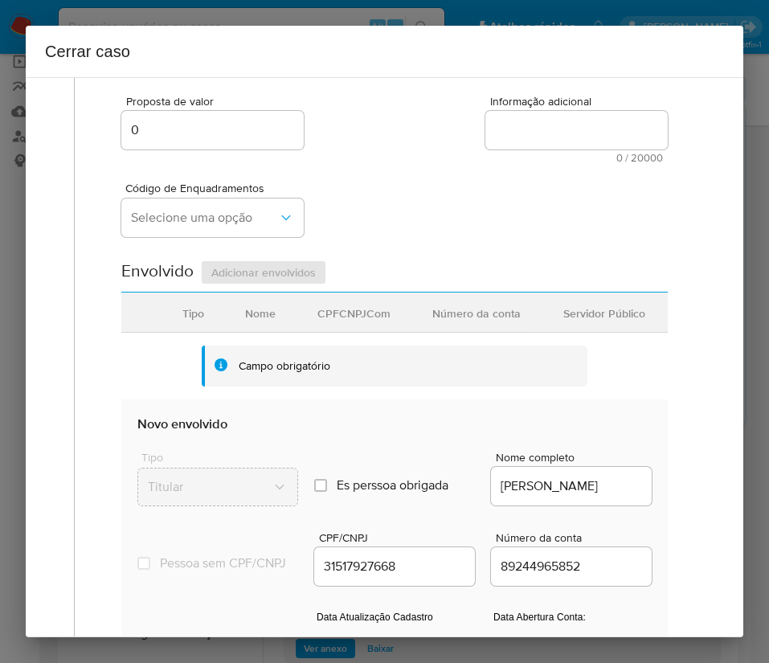
scroll to position [0, 0]
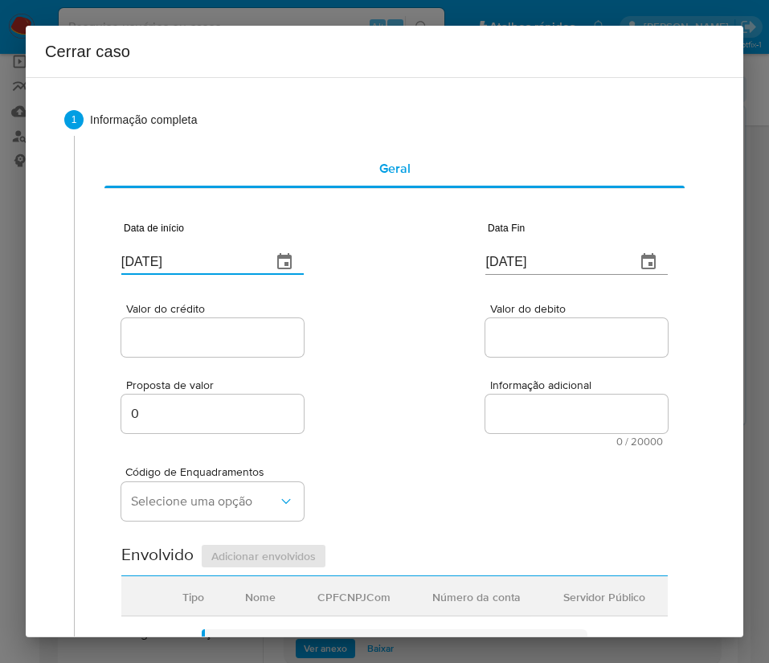
click at [211, 254] on input "[DATE]" at bounding box center [189, 262] width 137 height 26
paste input "01/07"
type input "01/07/2025"
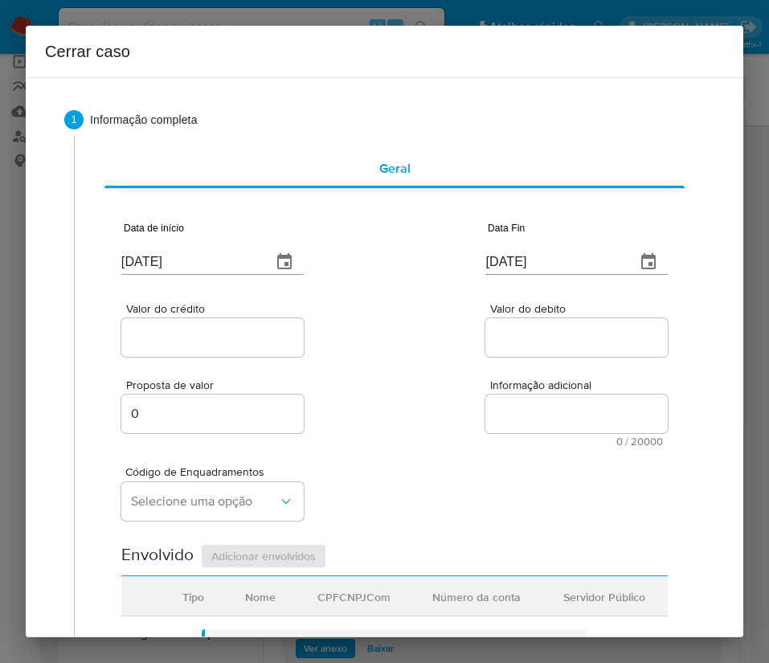
click at [430, 378] on div "Proposta de valor 0 Informação adicional 0 / 20000 20000 caracteres restantes" at bounding box center [394, 403] width 547 height 87
click at [531, 252] on input "[DATE]" at bounding box center [553, 262] width 137 height 26
paste input "6"
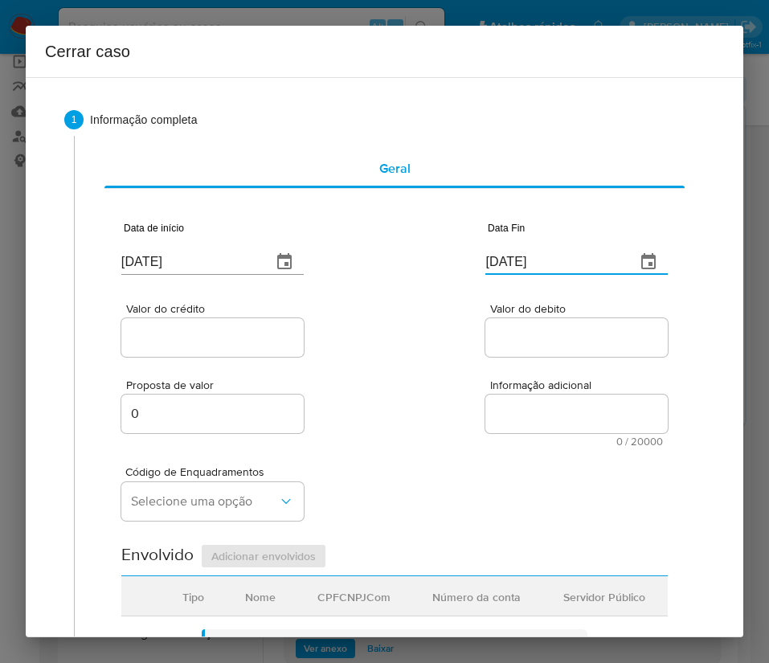
type input "[DATE]"
drag, startPoint x: 513, startPoint y: 337, endPoint x: 218, endPoint y: 326, distance: 295.2
click at [513, 337] on input "Valor do debito" at bounding box center [576, 337] width 182 height 21
click at [209, 316] on div "Valor do crédito" at bounding box center [212, 331] width 182 height 57
click at [207, 349] on div at bounding box center [212, 337] width 182 height 39
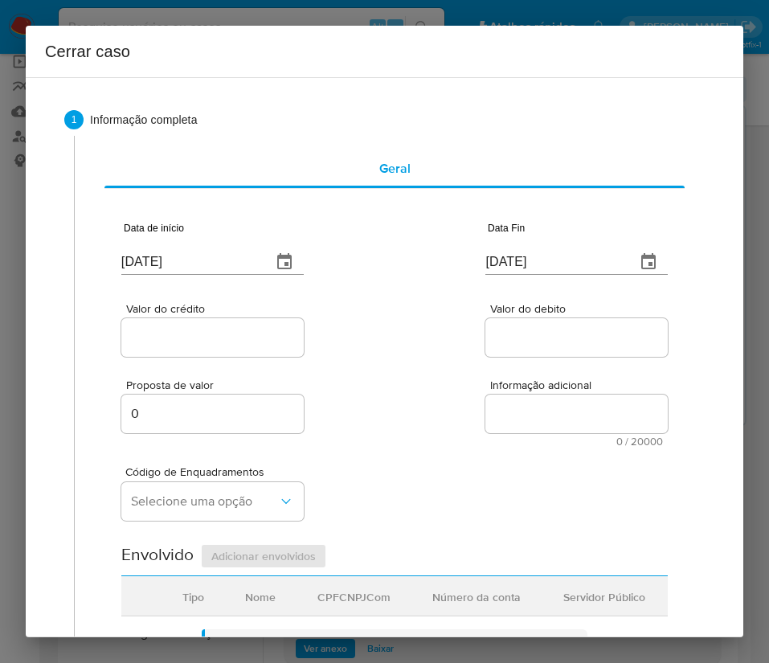
click at [213, 346] on input "Valor do crédito" at bounding box center [212, 337] width 182 height 21
click at [166, 339] on input "Valor do crédito" at bounding box center [212, 337] width 182 height 21
paste input "R$183.551"
type input "R$183.551"
click at [489, 408] on textarea "Informação adicional" at bounding box center [576, 414] width 182 height 39
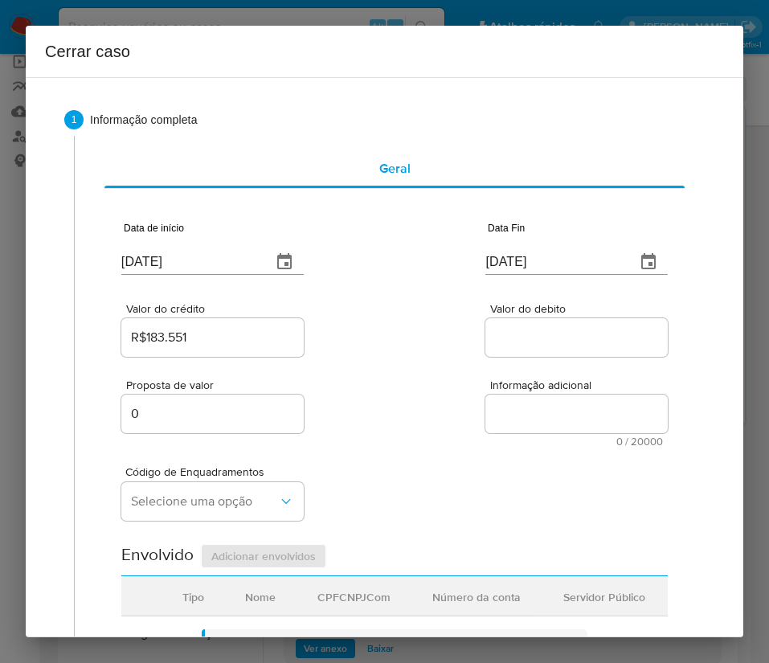
click at [560, 342] on input "Valor do debito" at bounding box center [576, 337] width 182 height 21
paste input "R$195.502"
type input "R$195.502"
click at [488, 432] on textarea "Informação adicional" at bounding box center [576, 414] width 182 height 39
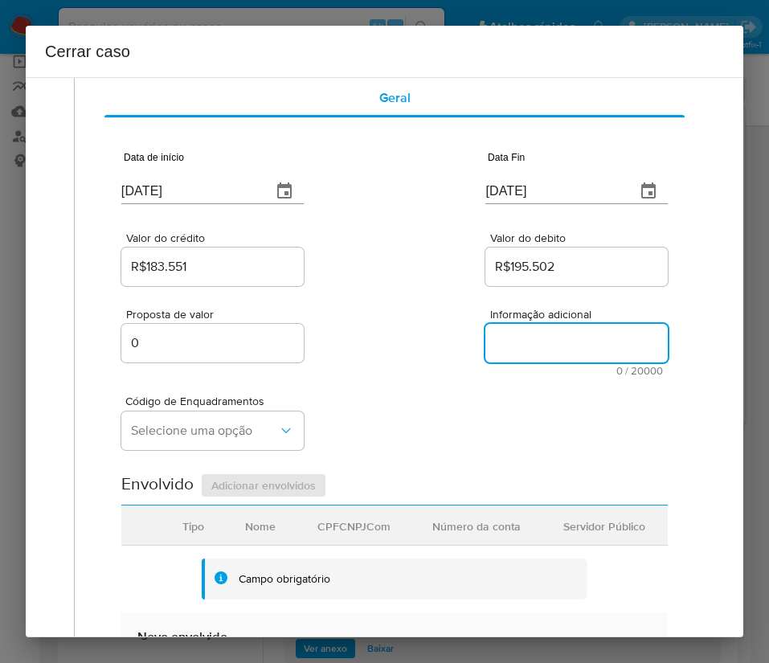
scroll to position [121, 0]
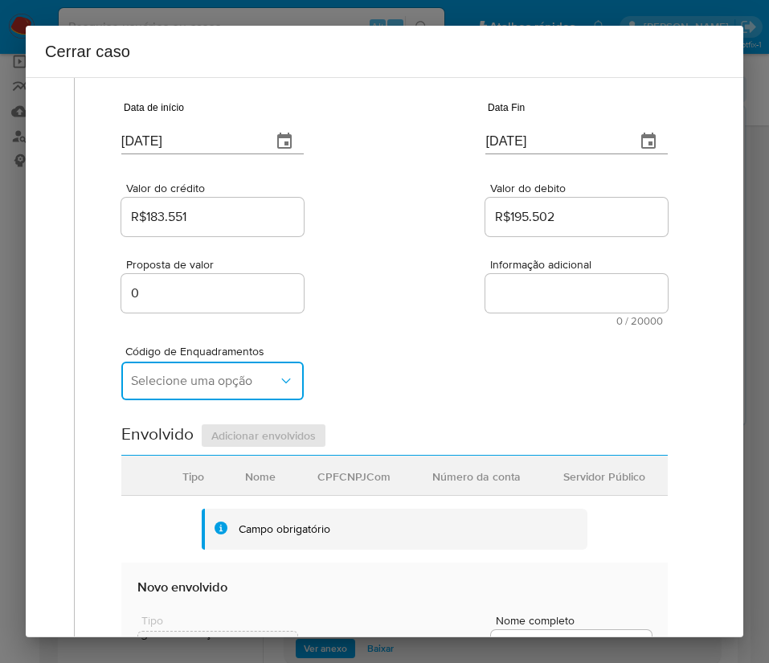
click at [160, 371] on button "Selecione uma opção" at bounding box center [212, 381] width 182 height 39
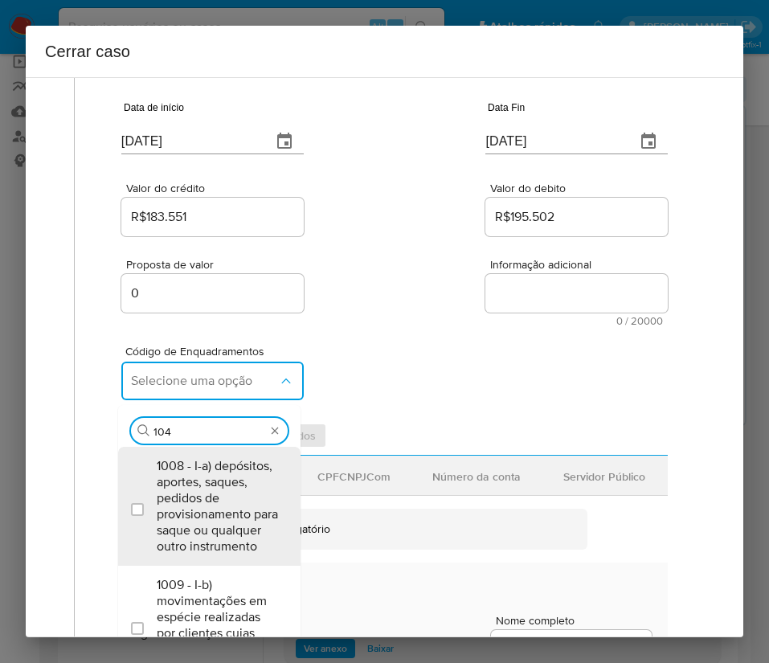
type input "1045"
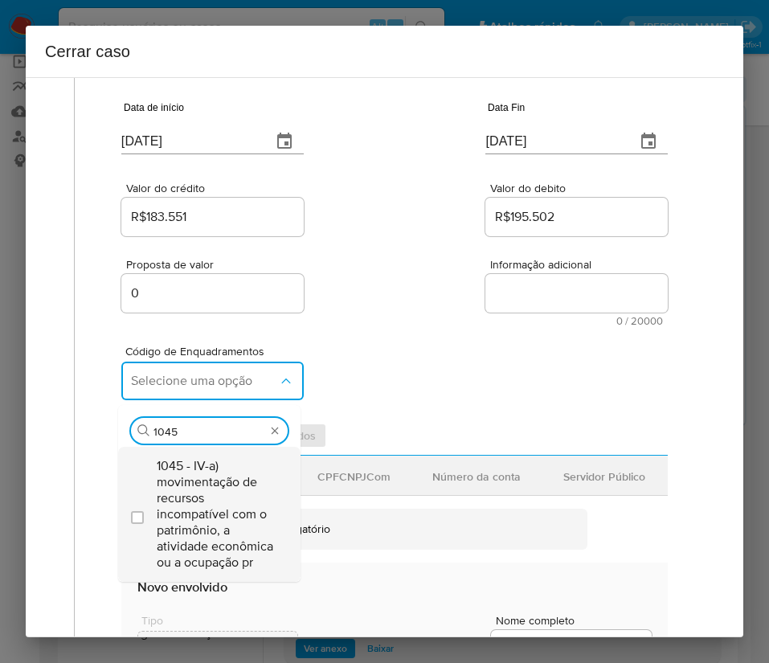
click at [208, 513] on span "1045 - IV-a) movimentação de recursos incompatível com o patrimônio, a atividad…" at bounding box center [217, 514] width 121 height 113
checkbox input "true"
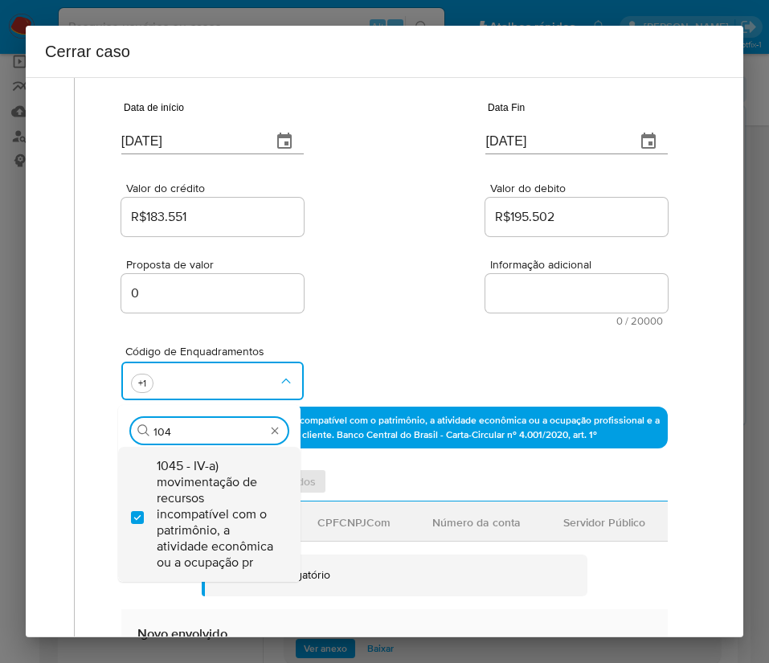
scroll to position [0, 0]
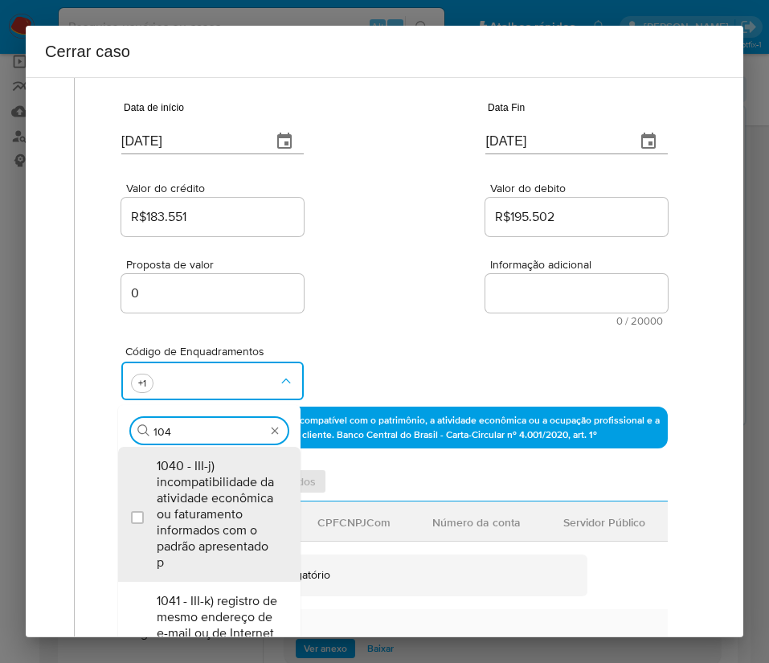
type input "1047"
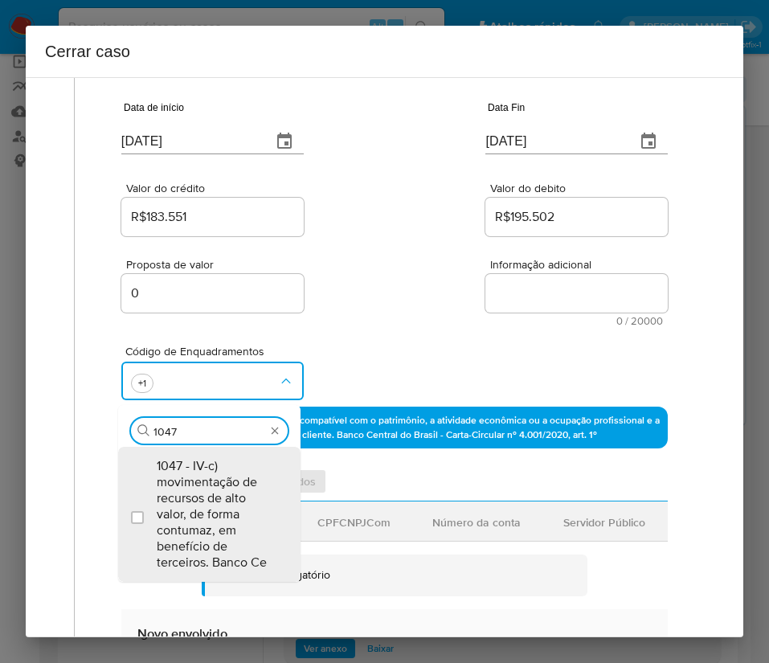
click at [192, 487] on span "1047 - IV-c) movimentação de recursos de alto valor, de forma contumaz, em bene…" at bounding box center [217, 514] width 121 height 113
checkbox input "true"
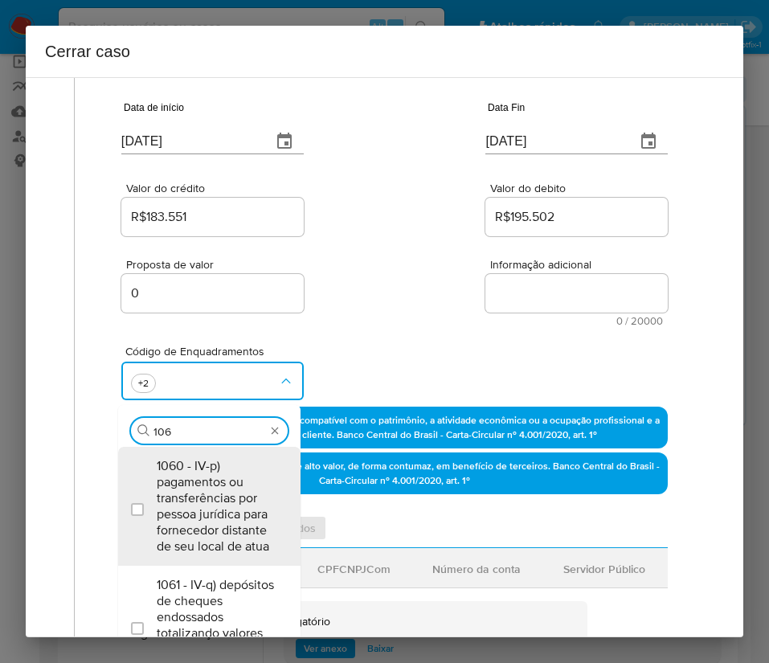
type input "1066"
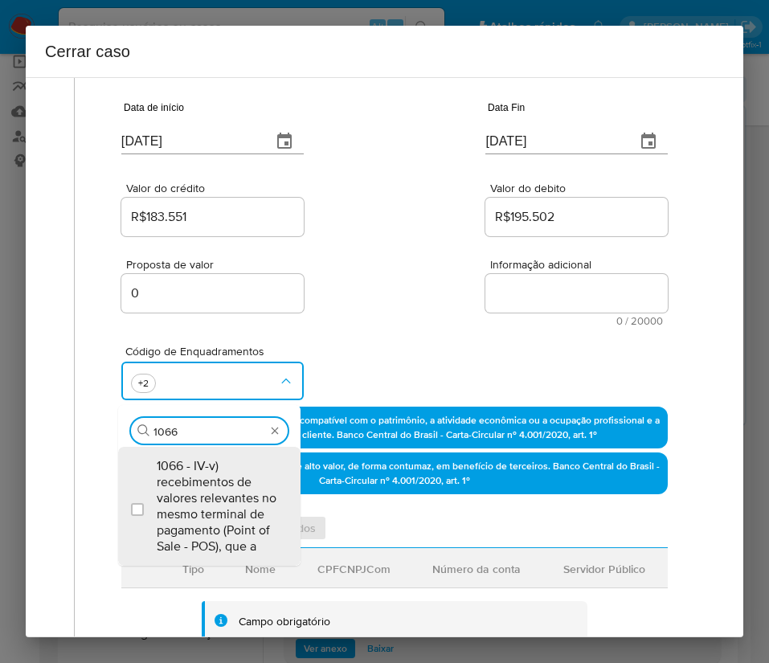
click at [192, 487] on span "1066 - IV-v) recebimentos de valores relevantes no mesmo terminal de pagamento …" at bounding box center [217, 506] width 121 height 96
checkbox input "true"
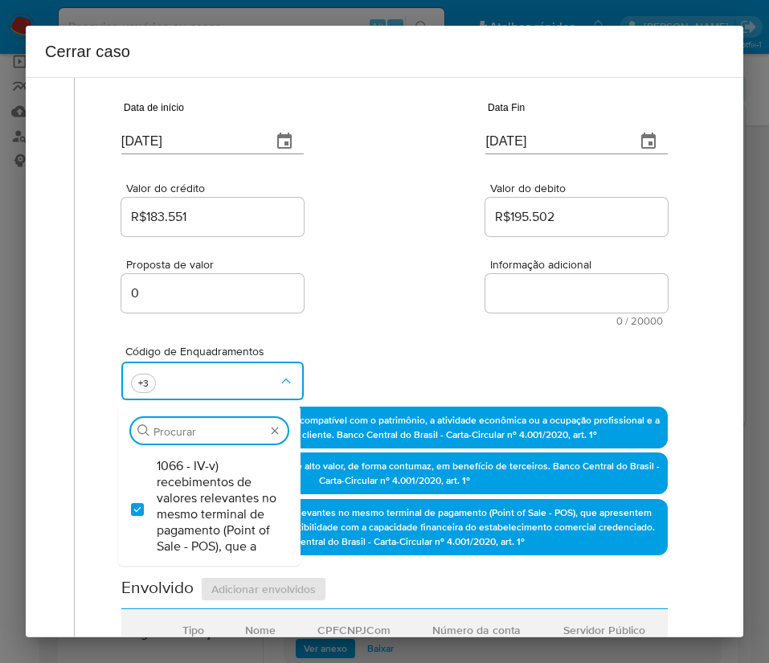
click at [377, 240] on div "Proposta de valor 0 Informação adicional 0 / 20000 20000 caracteres restantes" at bounding box center [394, 283] width 547 height 87
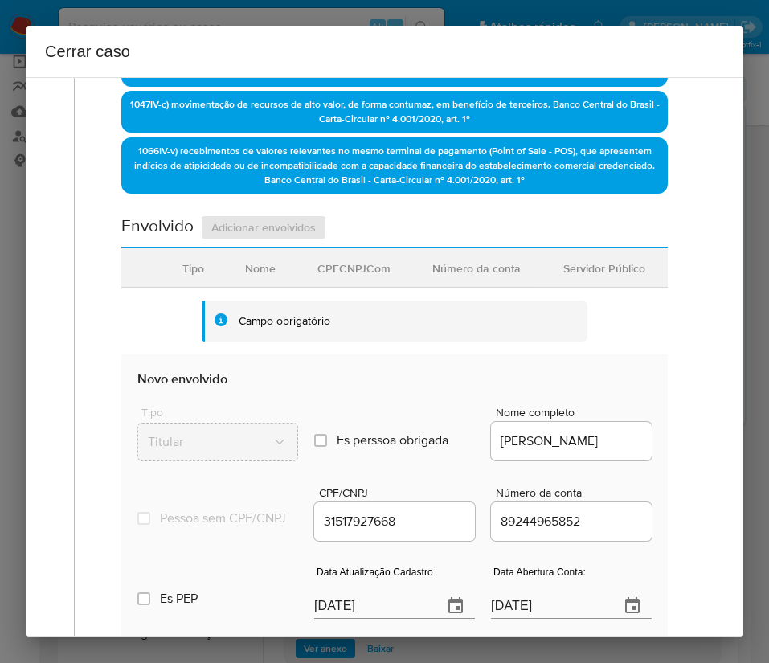
scroll to position [814, 0]
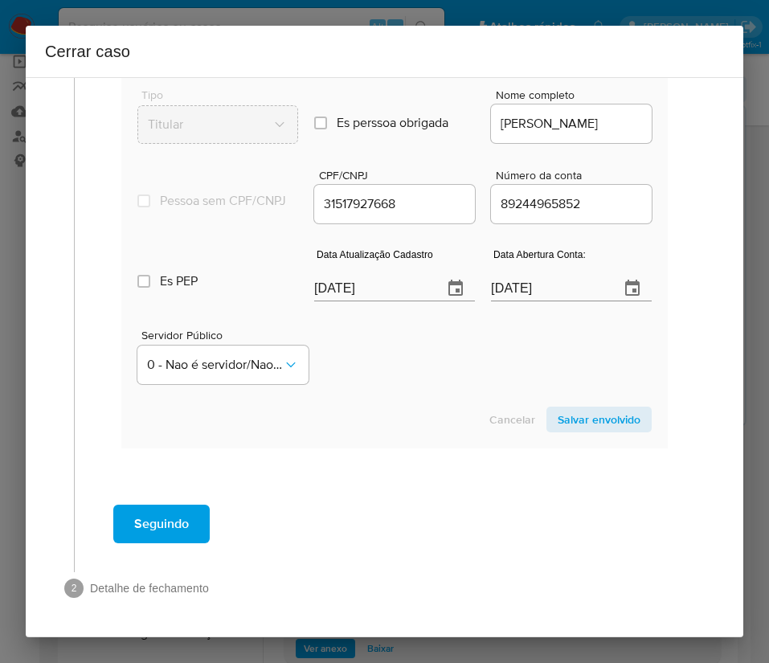
click at [371, 285] on input "[DATE]" at bounding box center [372, 289] width 116 height 26
paste input "1"
type input "19/08/2025"
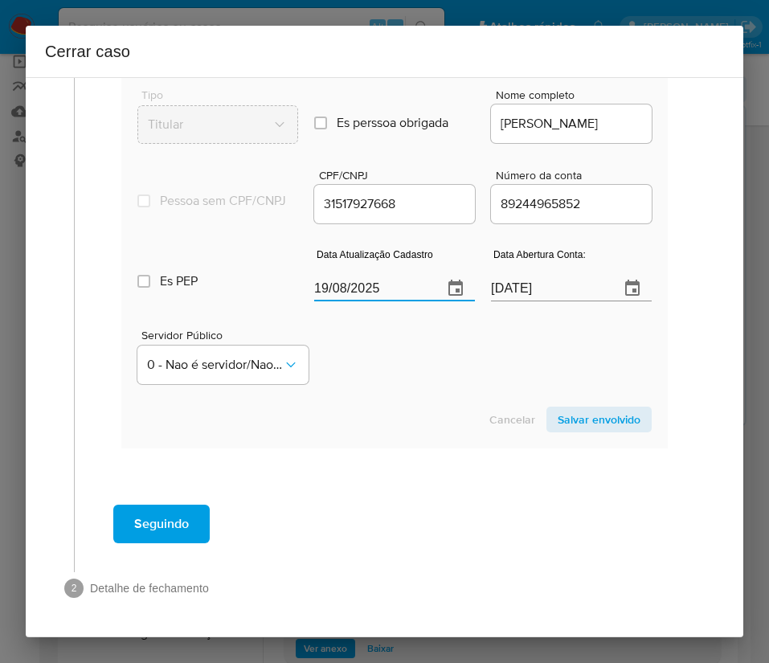
click at [400, 395] on section "Novo envolvido Tipo Titular Es perssoa obrigada Is PObrigada Nome completo MARI…" at bounding box center [394, 242] width 547 height 411
click at [532, 291] on input "13/06/2023" at bounding box center [549, 289] width 116 height 26
click at [465, 342] on div "Servidor Público 0 - Nao é servidor/Nao possui informacao" at bounding box center [394, 350] width 514 height 80
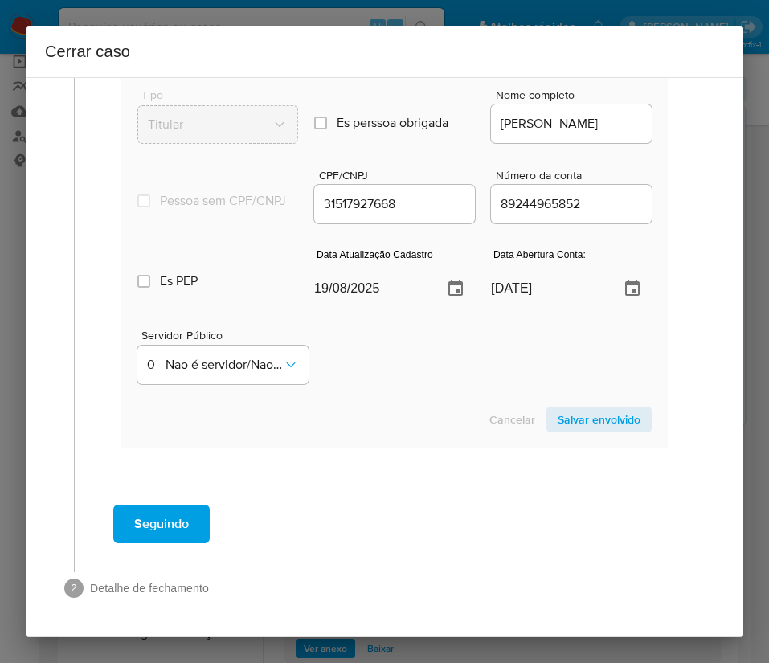
click at [560, 414] on span "Salvar envolvido" at bounding box center [599, 419] width 83 height 23
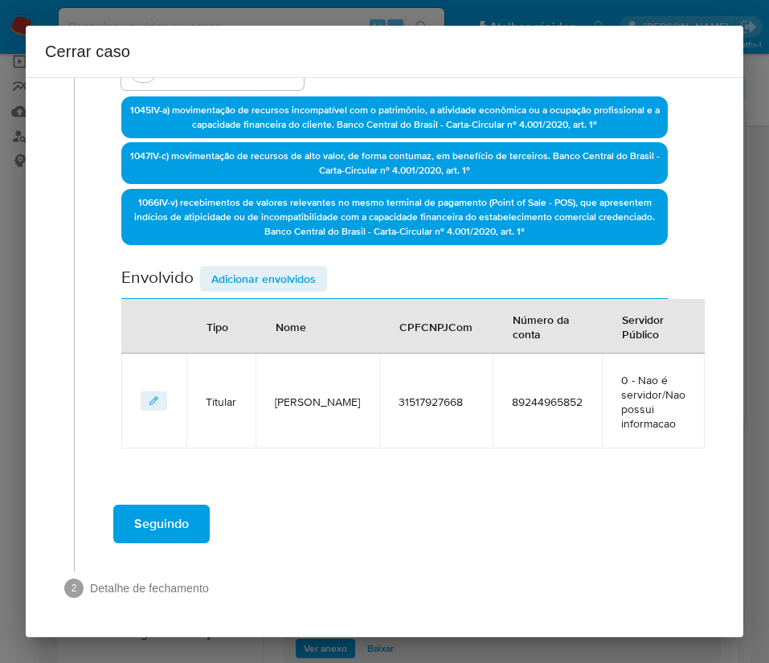
scroll to position [431, 0]
click at [247, 274] on span "Adicionar envolvidos" at bounding box center [263, 279] width 104 height 23
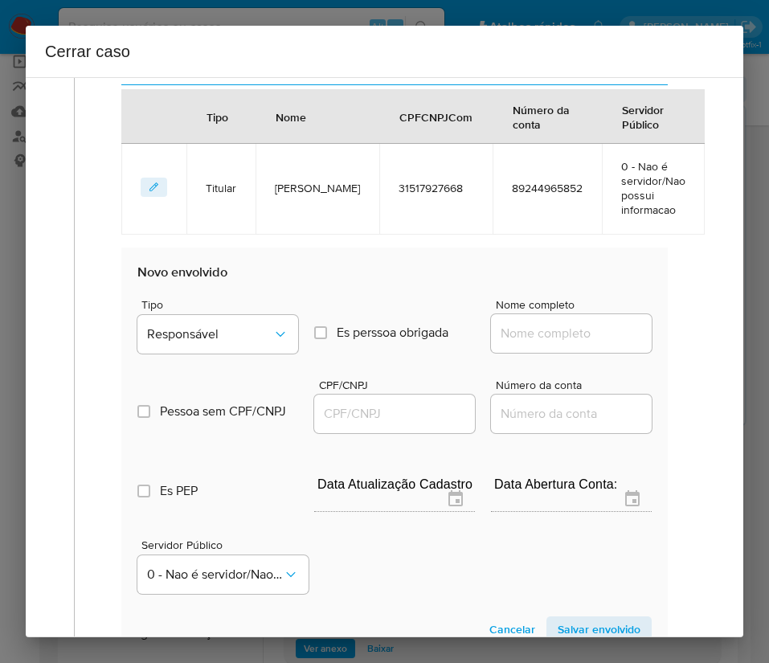
scroll to position [793, 0]
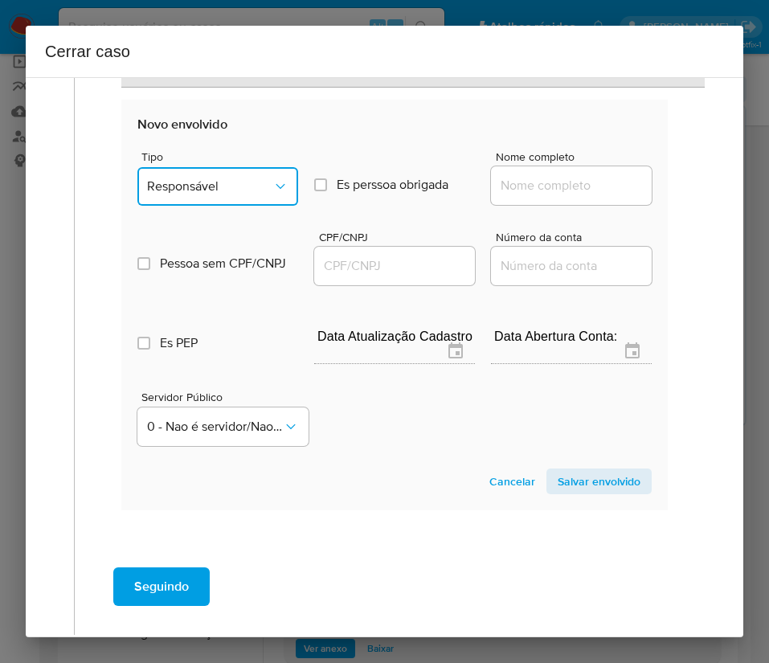
click at [225, 192] on span "Responsável" at bounding box center [209, 186] width 125 height 16
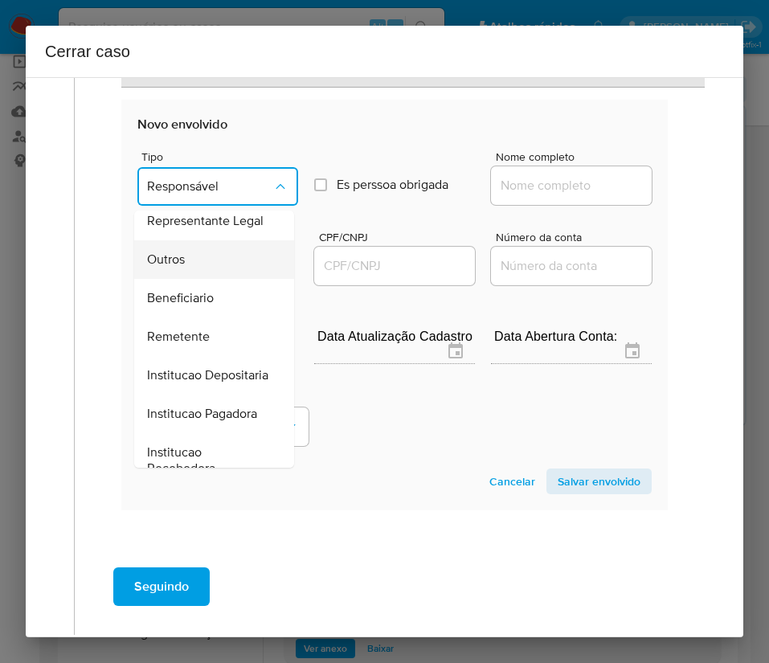
scroll to position [166, 0]
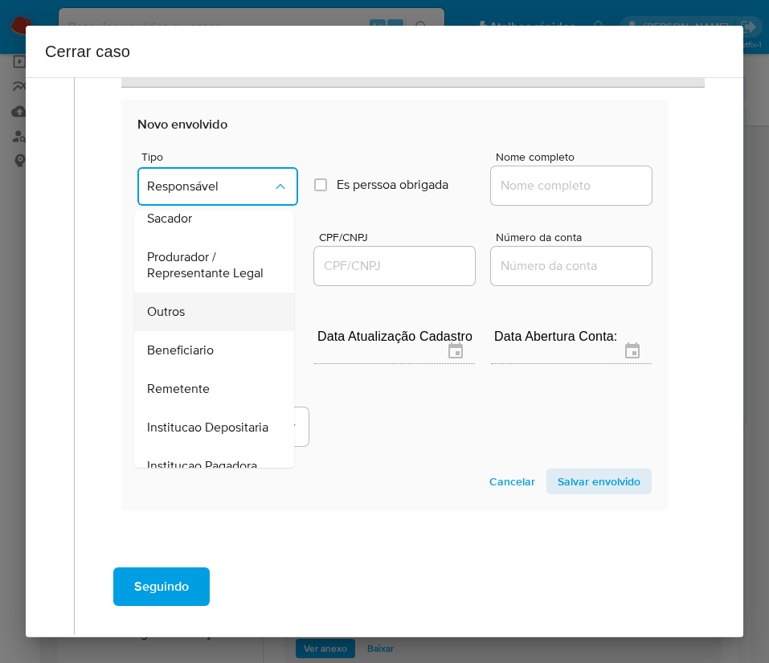
click at [194, 326] on div "Outros" at bounding box center [209, 312] width 125 height 39
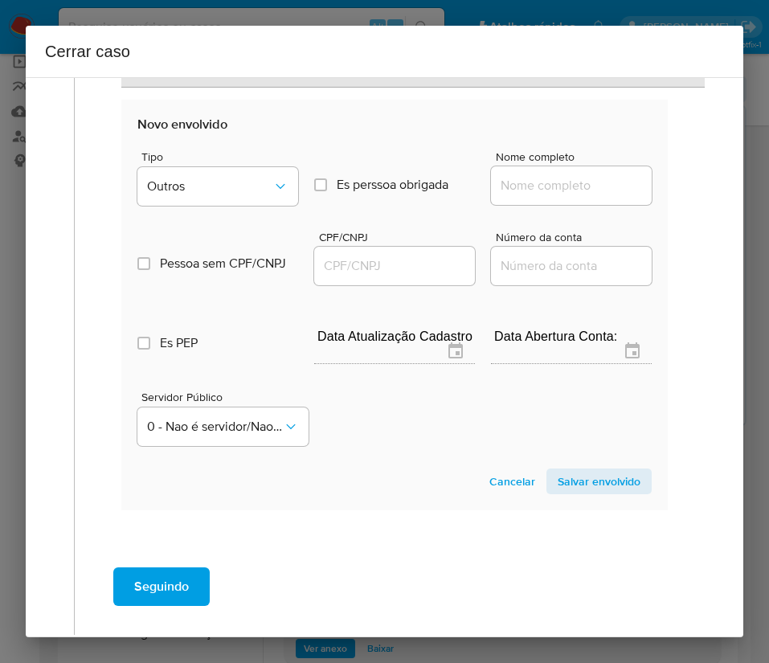
click at [535, 177] on input "Nome completo" at bounding box center [571, 185] width 161 height 21
paste input "MAX MELL COMERCIO DE ROUPAS LTDA, 17493716000170"
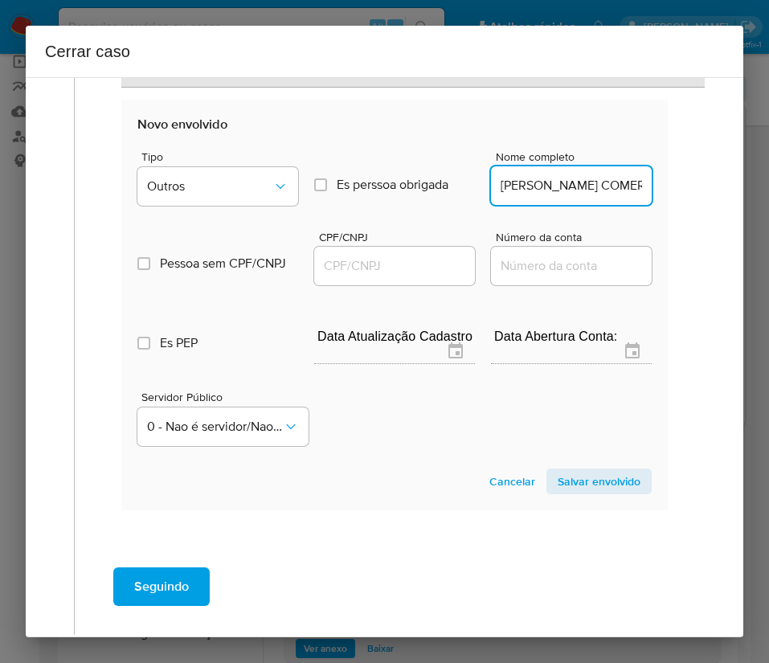
scroll to position [0, 197]
drag, startPoint x: 522, startPoint y: 186, endPoint x: 661, endPoint y: 194, distance: 139.2
type input "MAX MELL COMERCIO DE ROUPAS LTDA"
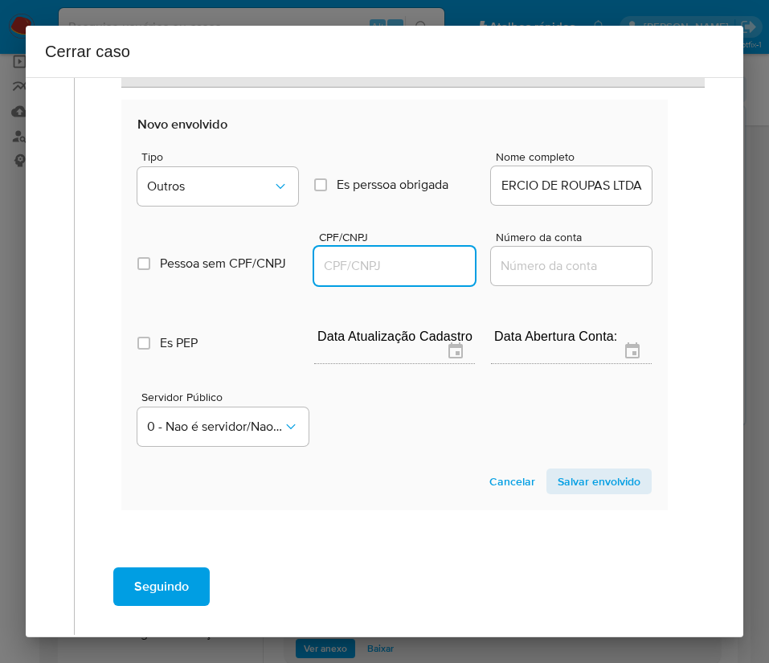
scroll to position [0, 0]
click at [396, 259] on input "CPF/CNPJ" at bounding box center [394, 266] width 161 height 21
paste input "17493716000170"
type input "17493716000170"
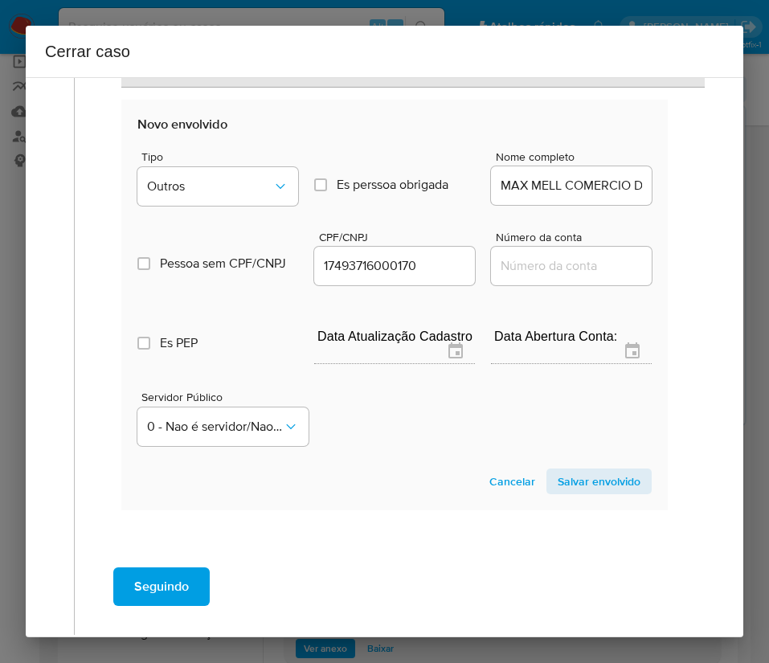
click at [573, 490] on span "Salvar envolvido" at bounding box center [599, 481] width 83 height 23
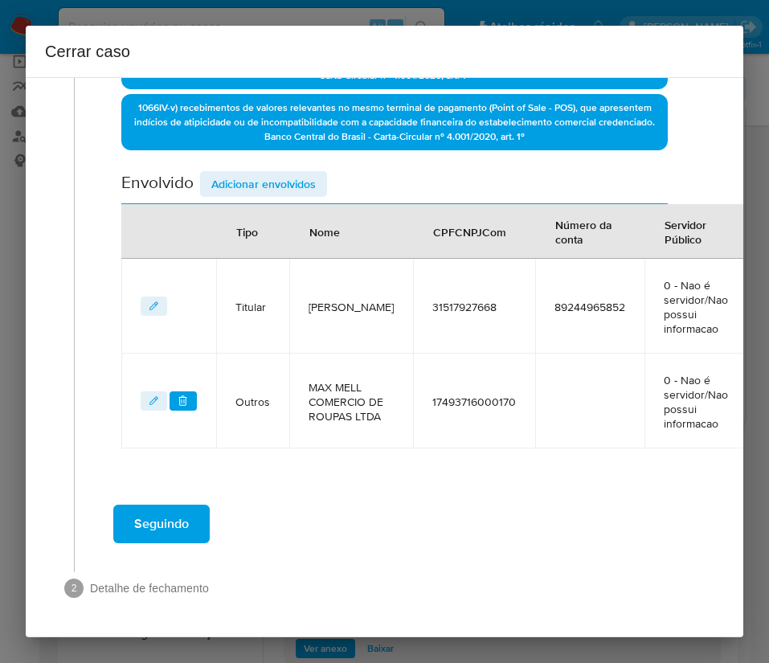
click at [264, 173] on span "Adicionar envolvidos" at bounding box center [263, 184] width 104 height 23
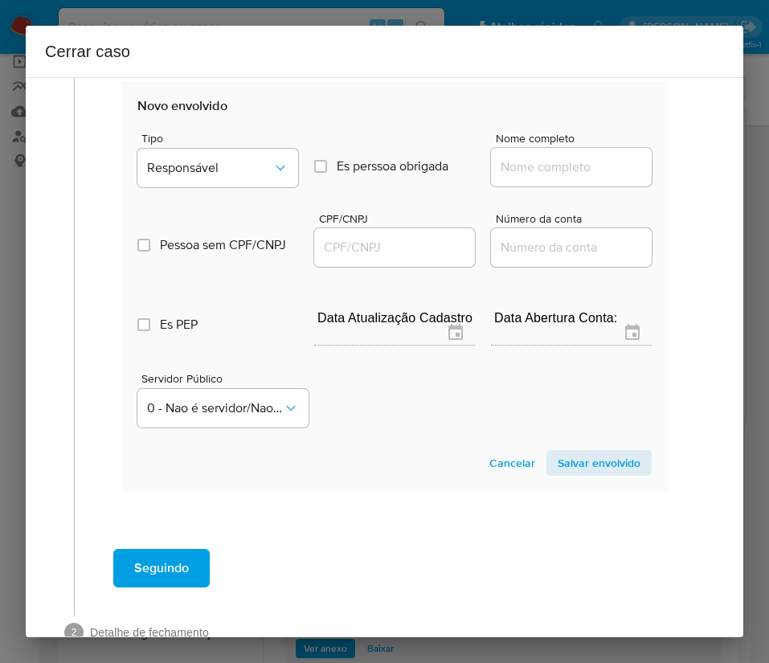
scroll to position [969, 0]
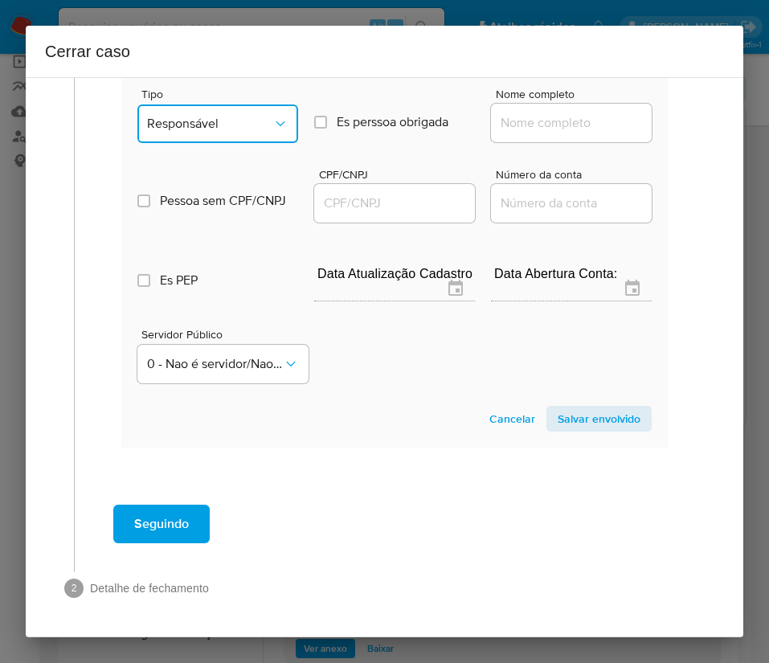
click at [234, 116] on span "Responsável" at bounding box center [209, 124] width 125 height 16
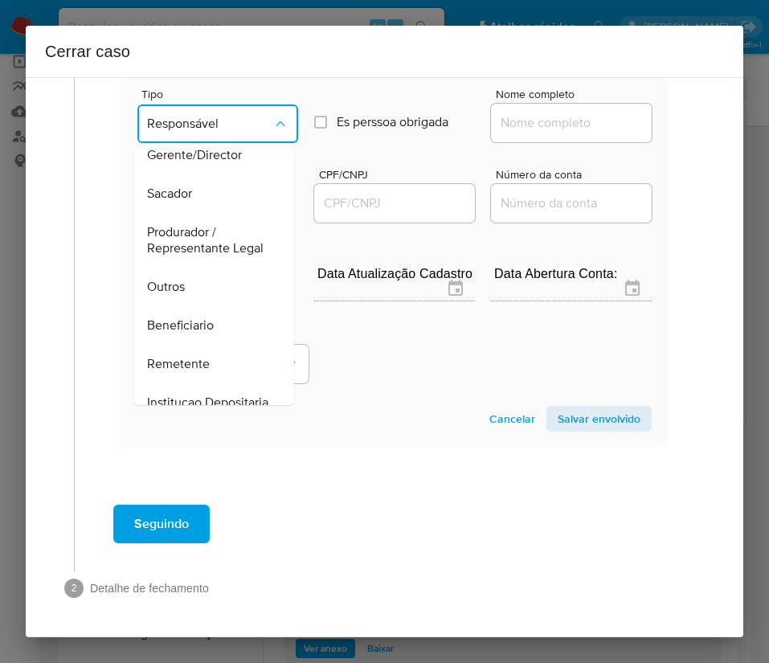
scroll to position [286, 0]
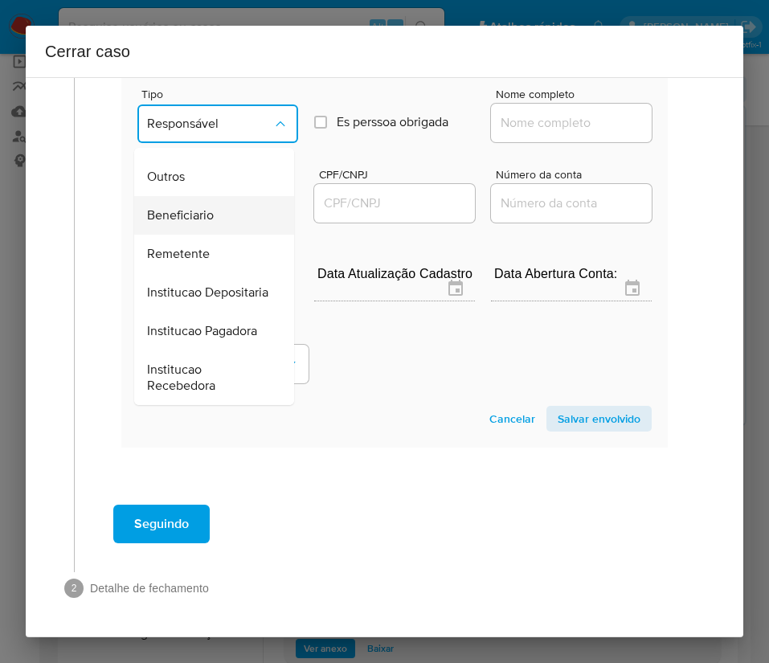
click at [192, 207] on span "Beneficiario" at bounding box center [180, 215] width 67 height 16
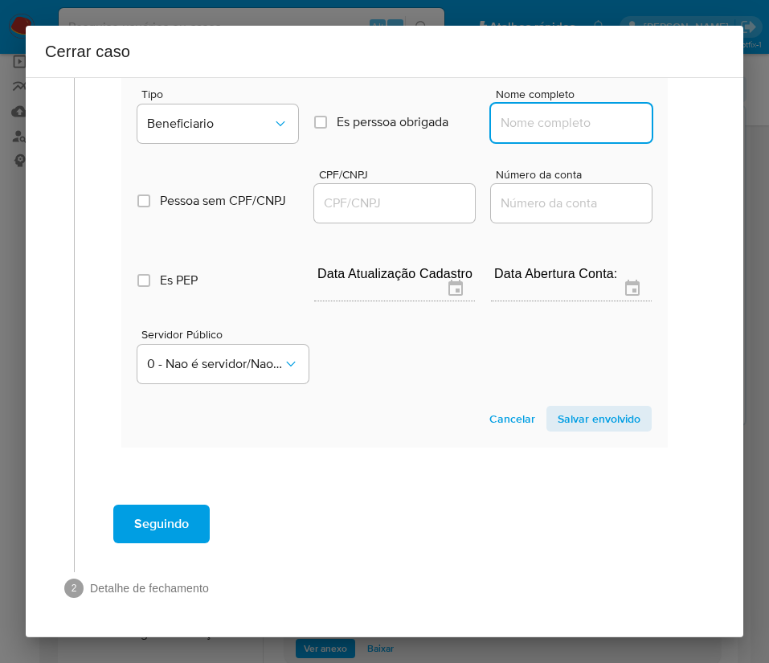
click at [530, 113] on input "Nome completo" at bounding box center [571, 123] width 161 height 21
paste input "Tatiana Capistrano Nunes, 06101464679"
drag, startPoint x: 541, startPoint y: 107, endPoint x: 676, endPoint y: 122, distance: 135.9
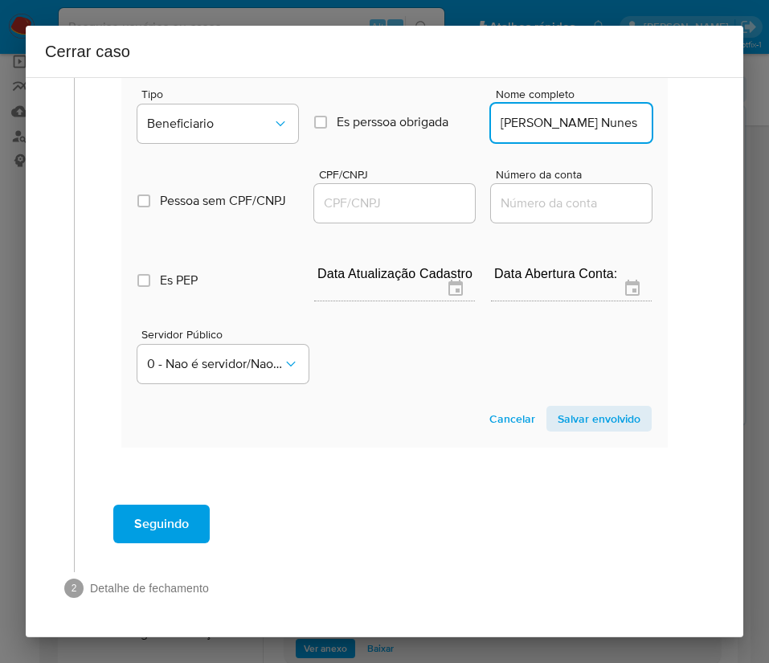
scroll to position [0, 6]
type input "Tatiana Capistrano Nunes"
click at [370, 193] on input "CPF/CNPJ" at bounding box center [394, 203] width 161 height 21
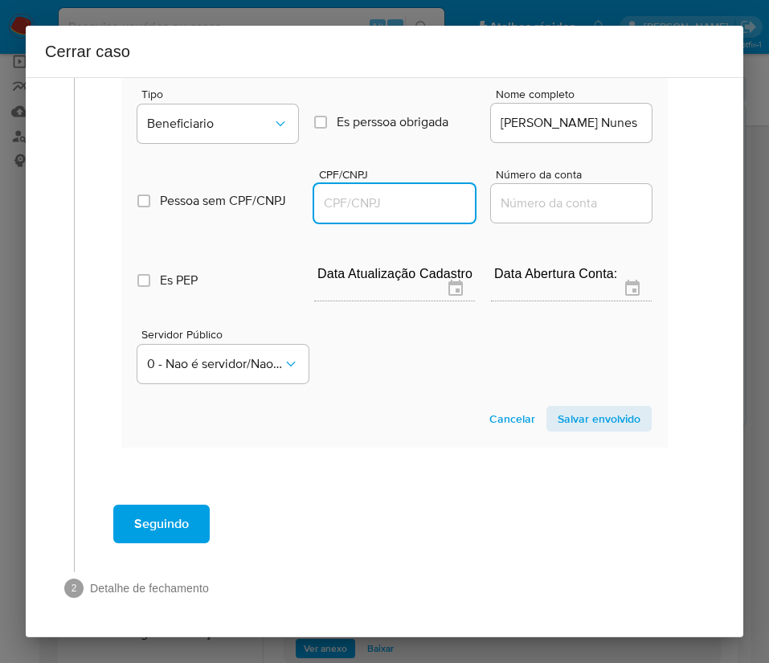
paste input "06101464679"
type input "6101464679"
click at [574, 408] on span "Salvar envolvido" at bounding box center [599, 419] width 83 height 23
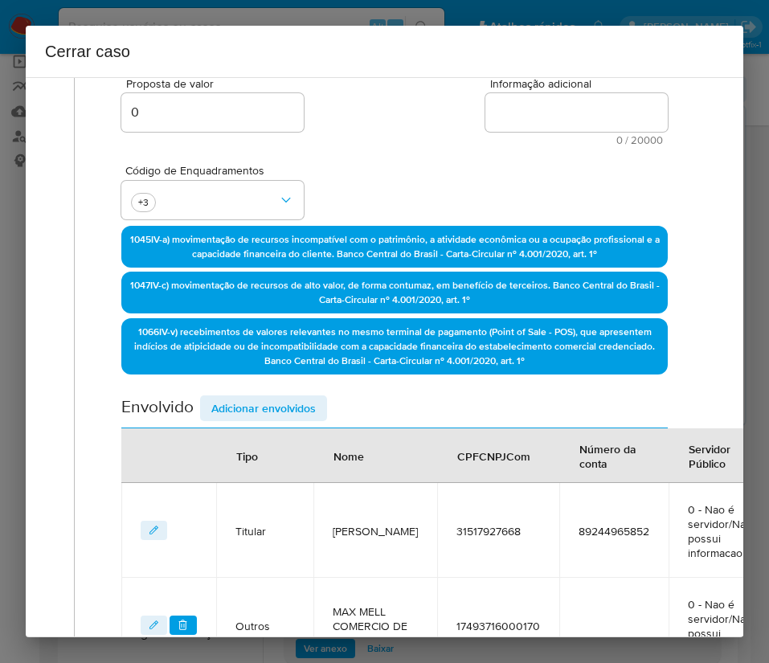
scroll to position [157, 0]
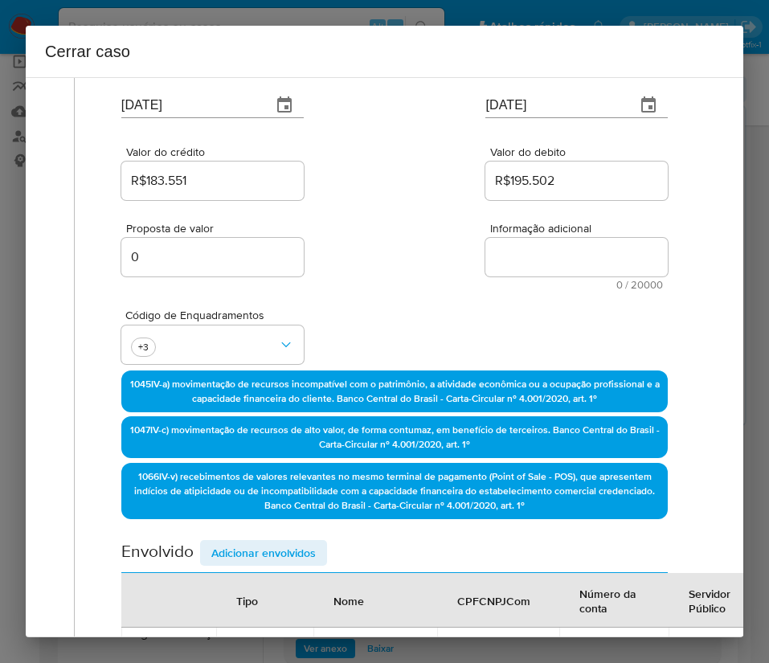
click at [252, 550] on span "Adicionar envolvidos" at bounding box center [263, 553] width 104 height 23
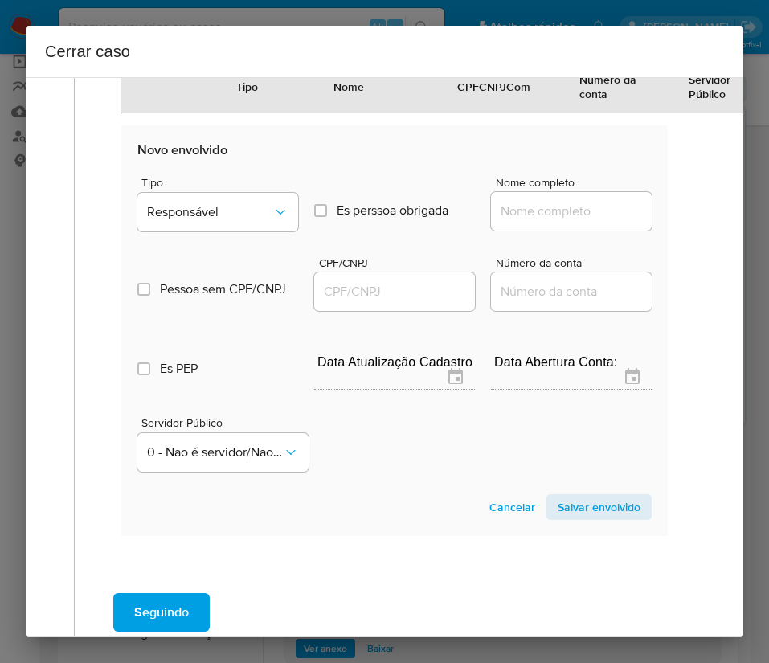
scroll to position [1001, 0]
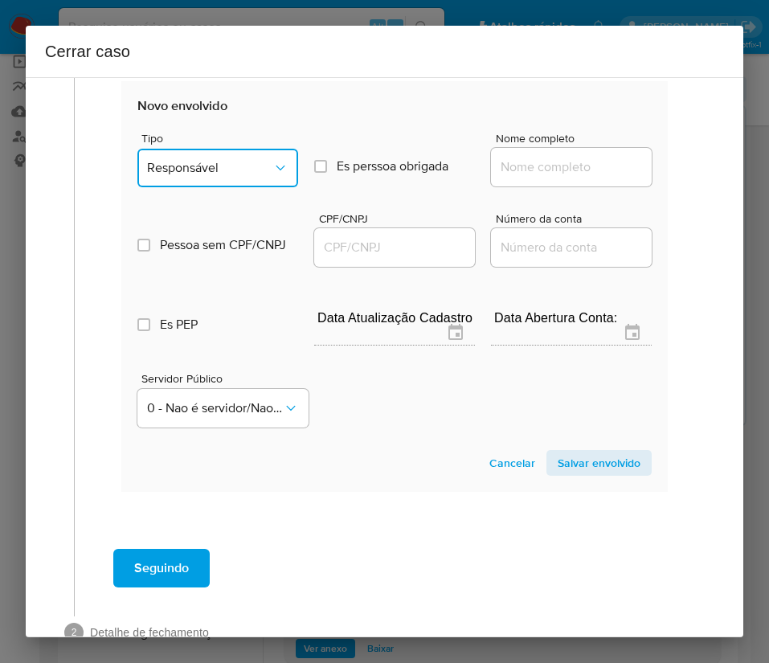
click at [233, 161] on span "Responsável" at bounding box center [209, 168] width 125 height 16
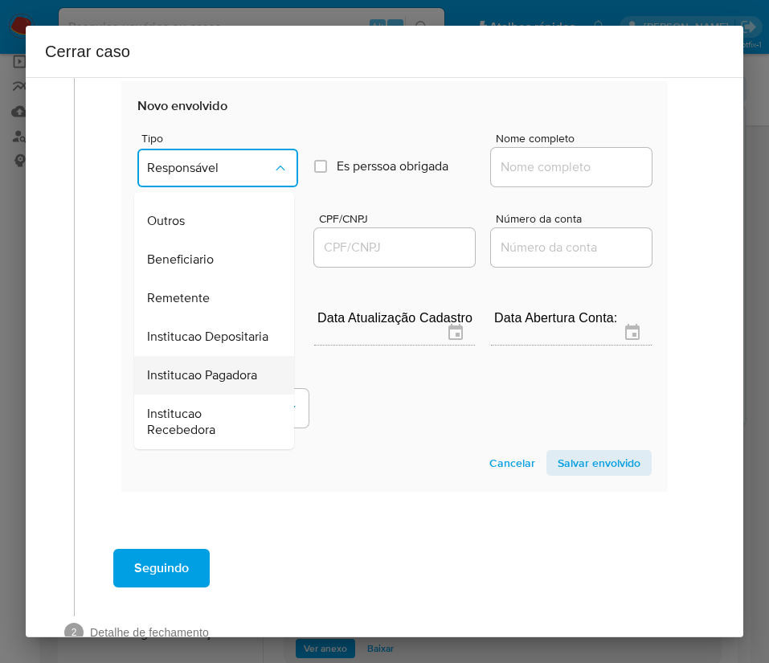
scroll to position [286, 0]
drag, startPoint x: 189, startPoint y: 227, endPoint x: 459, endPoint y: 171, distance: 275.9
click at [190, 252] on span "Beneficiario" at bounding box center [180, 260] width 67 height 16
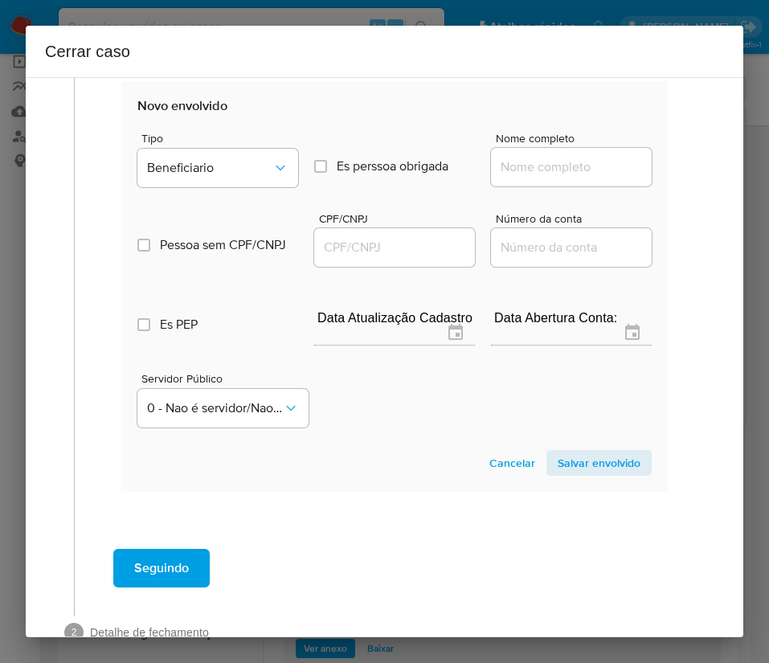
click at [509, 175] on div at bounding box center [571, 167] width 161 height 39
click at [522, 166] on input "Nome completo" at bounding box center [571, 167] width 161 height 21
paste input "Daiane Pinheiro De Oliveira Azevedo Soares, 08471901617"
drag, startPoint x: 543, startPoint y: 167, endPoint x: 645, endPoint y: 180, distance: 102.9
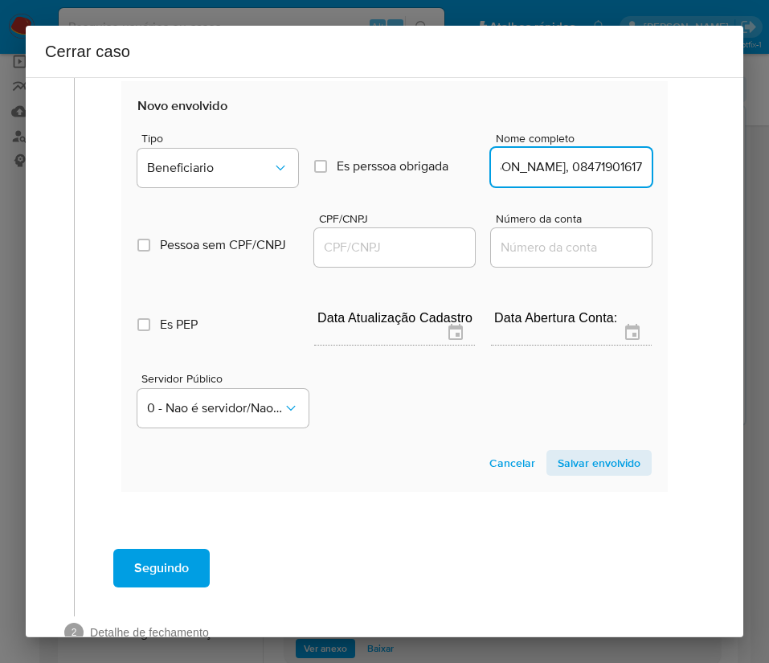
click at [645, 180] on section "Novo envolvido Tipo Beneficiario Es perssoa obrigada Is PObrigada Nome completo…" at bounding box center [394, 286] width 547 height 411
type input "Daiane Pinheiro De Oliveira Azevedo Soares"
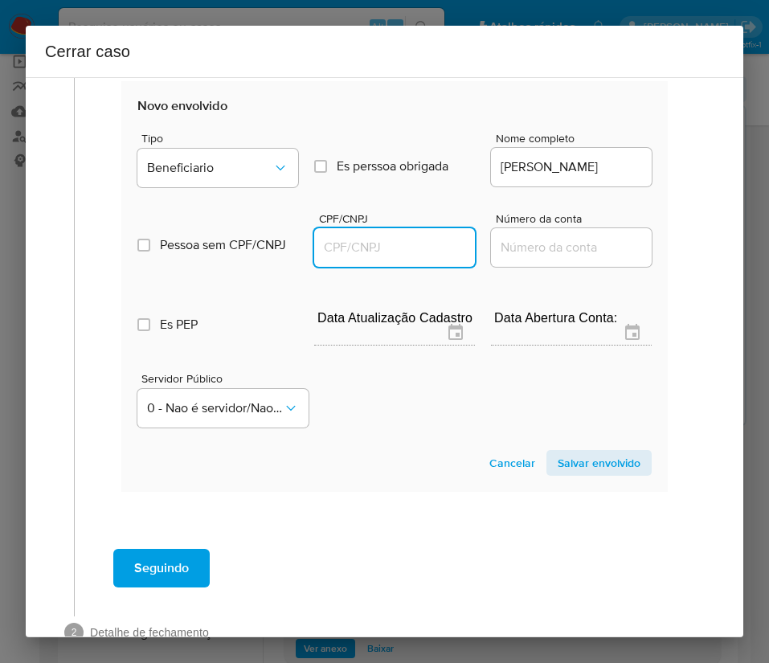
click at [399, 250] on input "CPF/CNPJ" at bounding box center [394, 247] width 161 height 21
paste input "08471901617"
type input "8471901617"
click at [579, 472] on span "Salvar envolvido" at bounding box center [599, 463] width 83 height 23
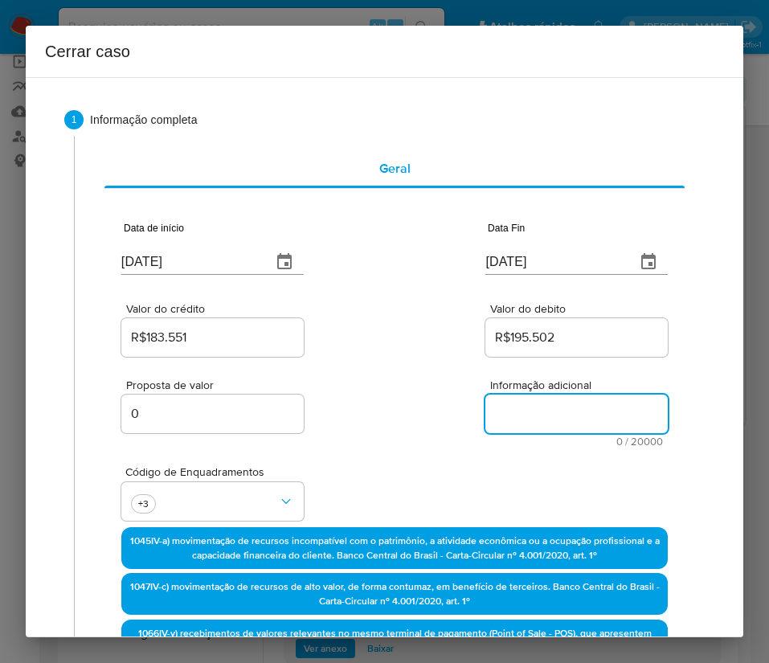
click at [513, 415] on textarea "Informação adicional" at bounding box center [576, 414] width 182 height 39
paste textarea "Informações do Cliente Maria de Fatima Capistrano, CPF 31517927668, 69 anos, re…"
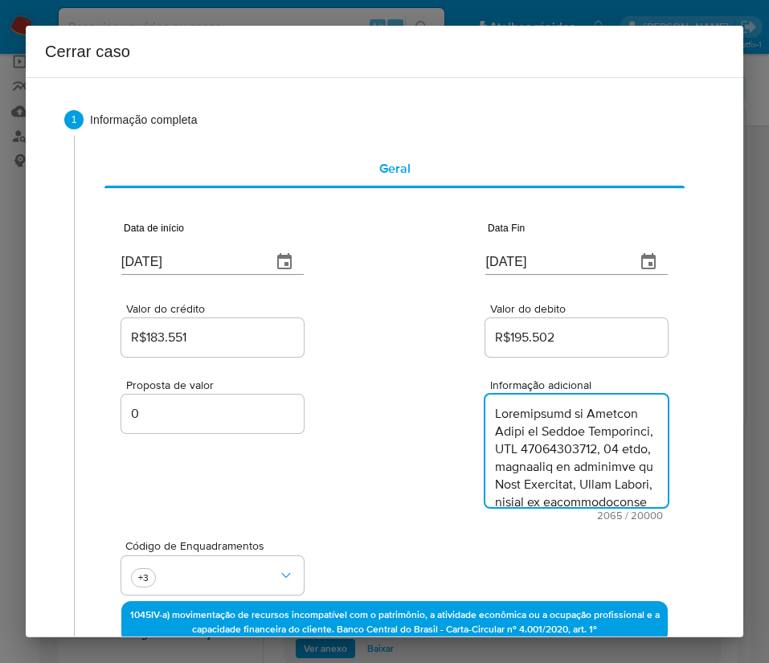
scroll to position [2002, 0]
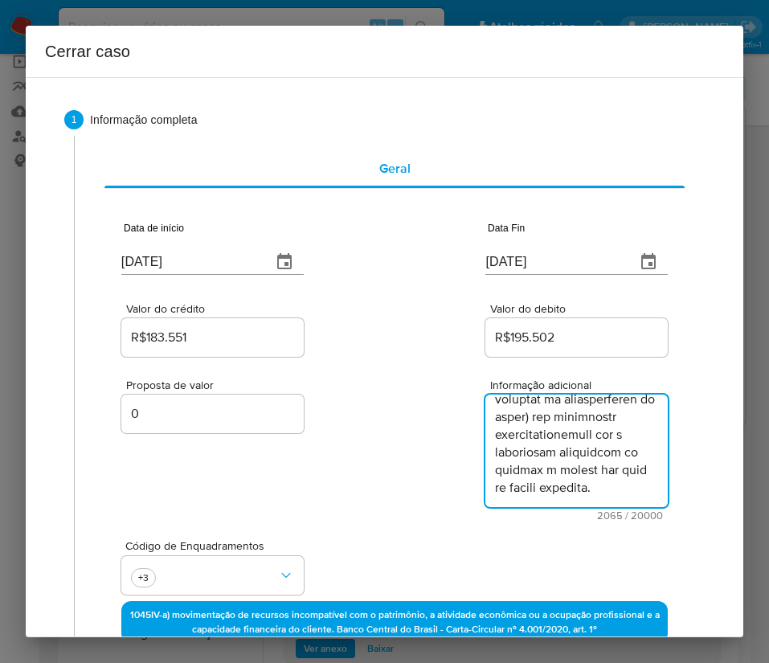
type textarea "Informações do Cliente Maria de Fatima Capistrano, CPF 31517927668, 69 anos, re…"
click at [355, 535] on div "Código de Enquadramentos +3" at bounding box center [394, 561] width 547 height 80
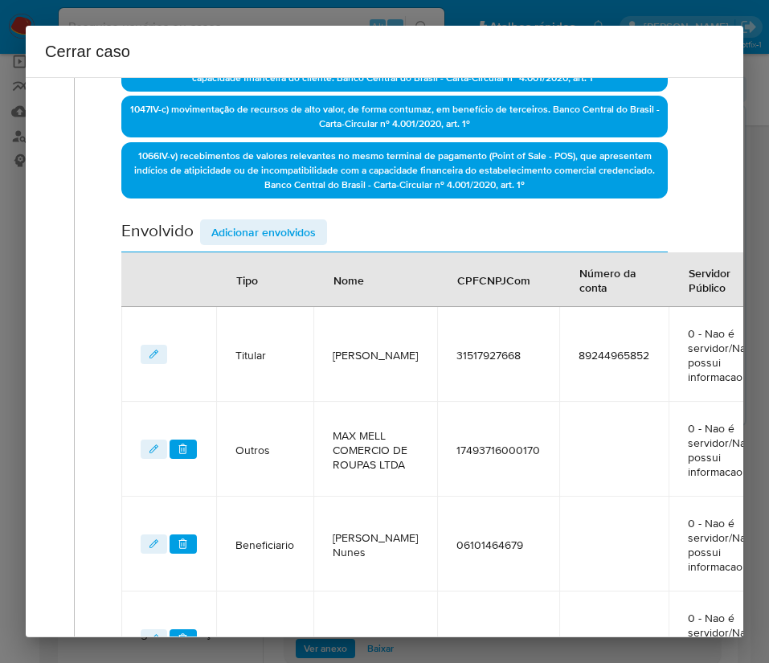
scroll to position [822, 0]
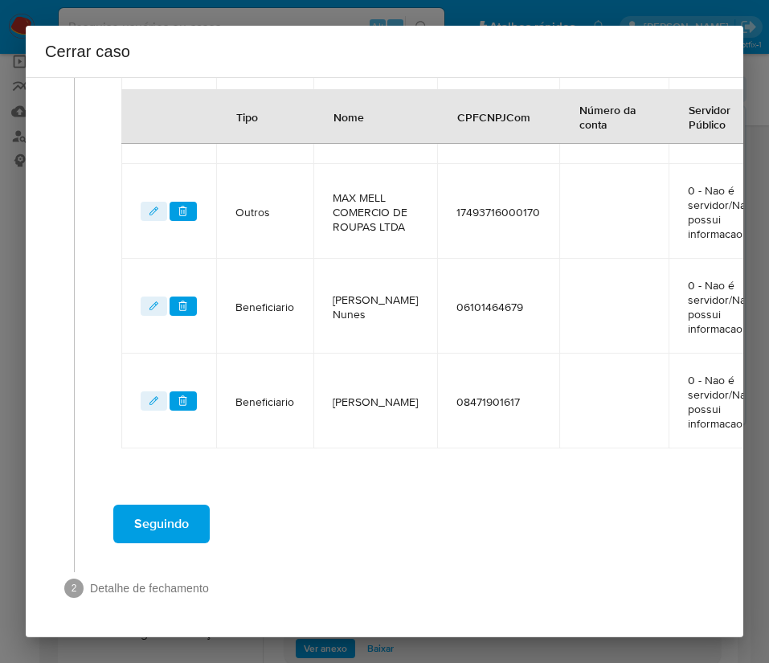
click at [173, 509] on span "Seguindo" at bounding box center [161, 523] width 55 height 35
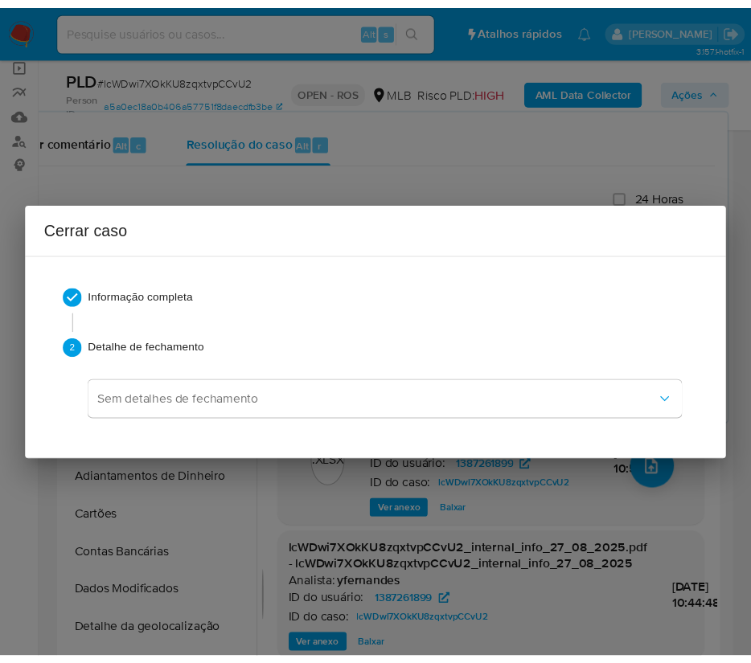
scroll to position [1924, 0]
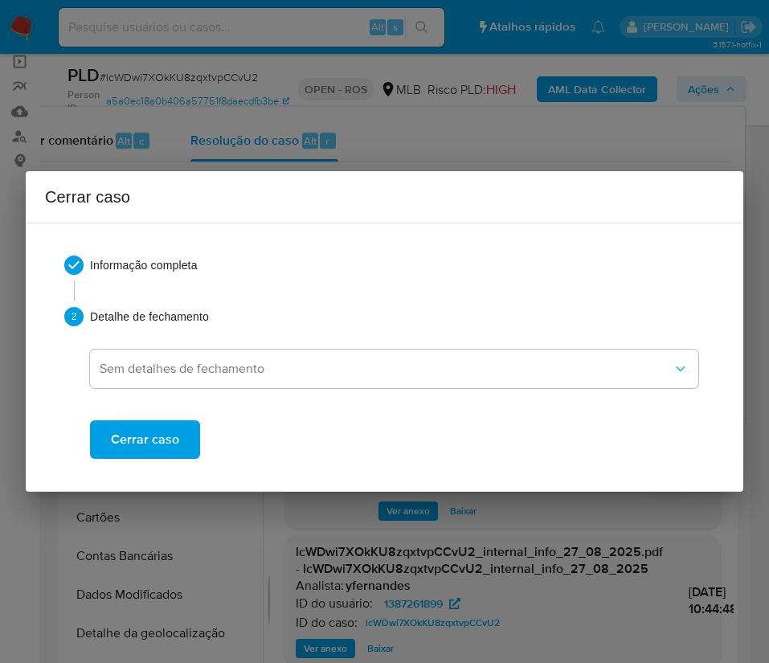
click at [178, 438] on button "Cerrar caso" at bounding box center [145, 439] width 110 height 39
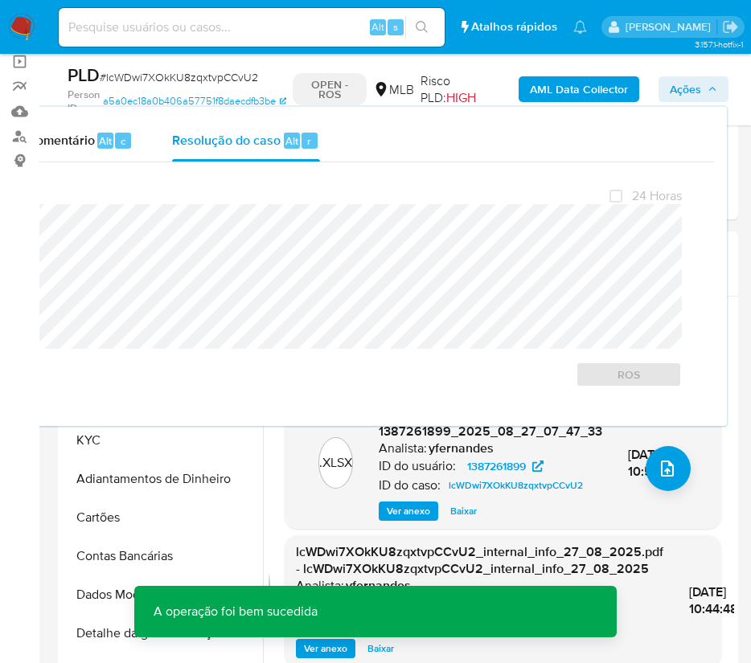
click at [170, 75] on span "# lcWDwi7XOkKU8zqxtvpCCvU2" at bounding box center [179, 77] width 158 height 16
copy span "lcWDwi7XOkKU8zqxtvpCCvU2"
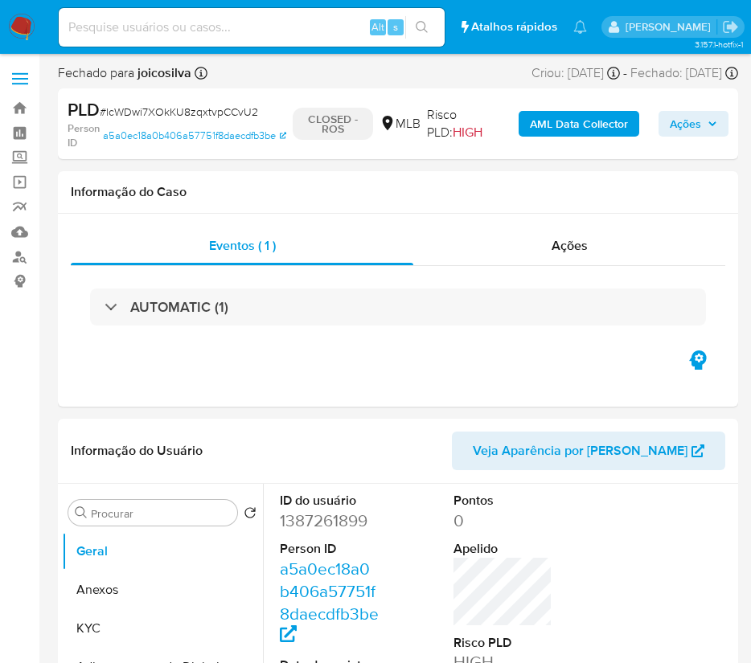
click at [6, 10] on nav "Pausado Ver notificaciones Alt s Atalhos rápidos Presiona las siguientes teclas…" at bounding box center [375, 27] width 751 height 54
select select "10"
click at [30, 25] on img at bounding box center [21, 27] width 27 height 27
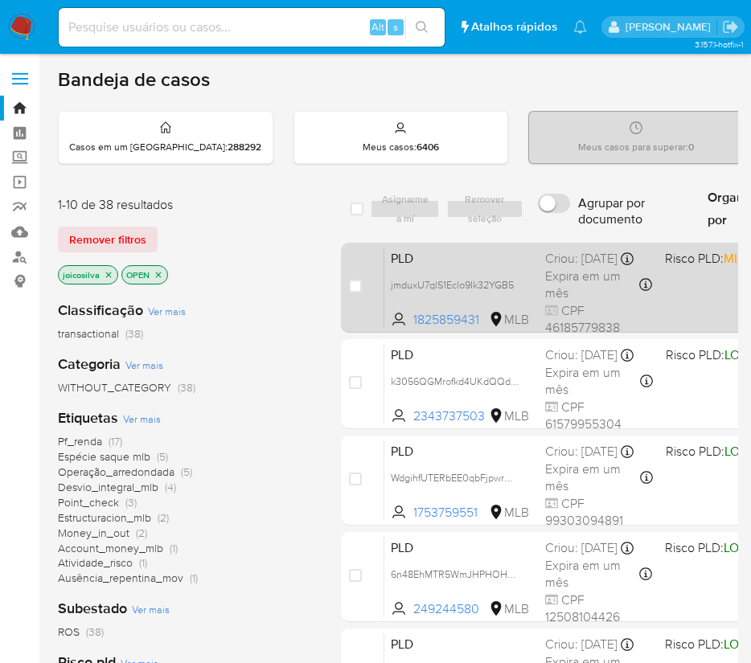
click at [559, 289] on span "Expira em um mês" at bounding box center [591, 285] width 92 height 35
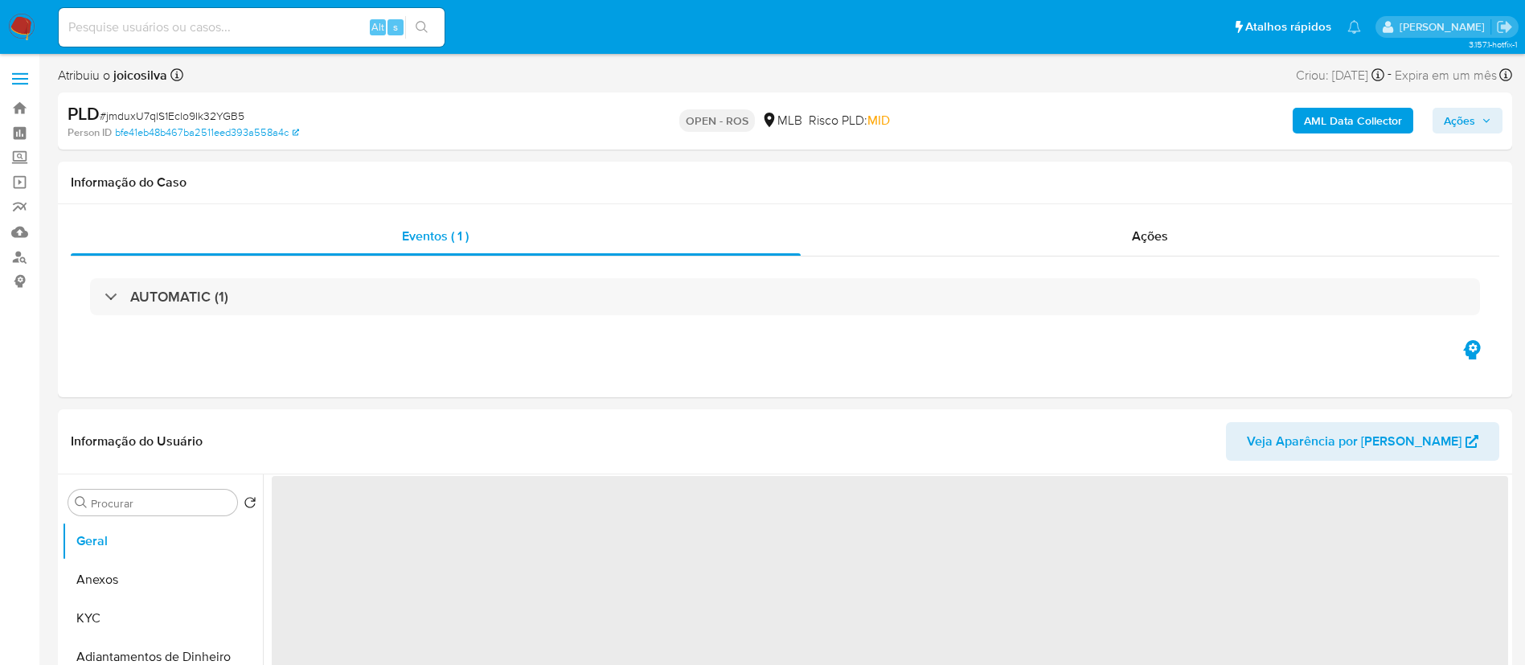
click at [203, 113] on span "# jmduxU7qlS1Eclo9Ik32YGB5" at bounding box center [172, 116] width 145 height 16
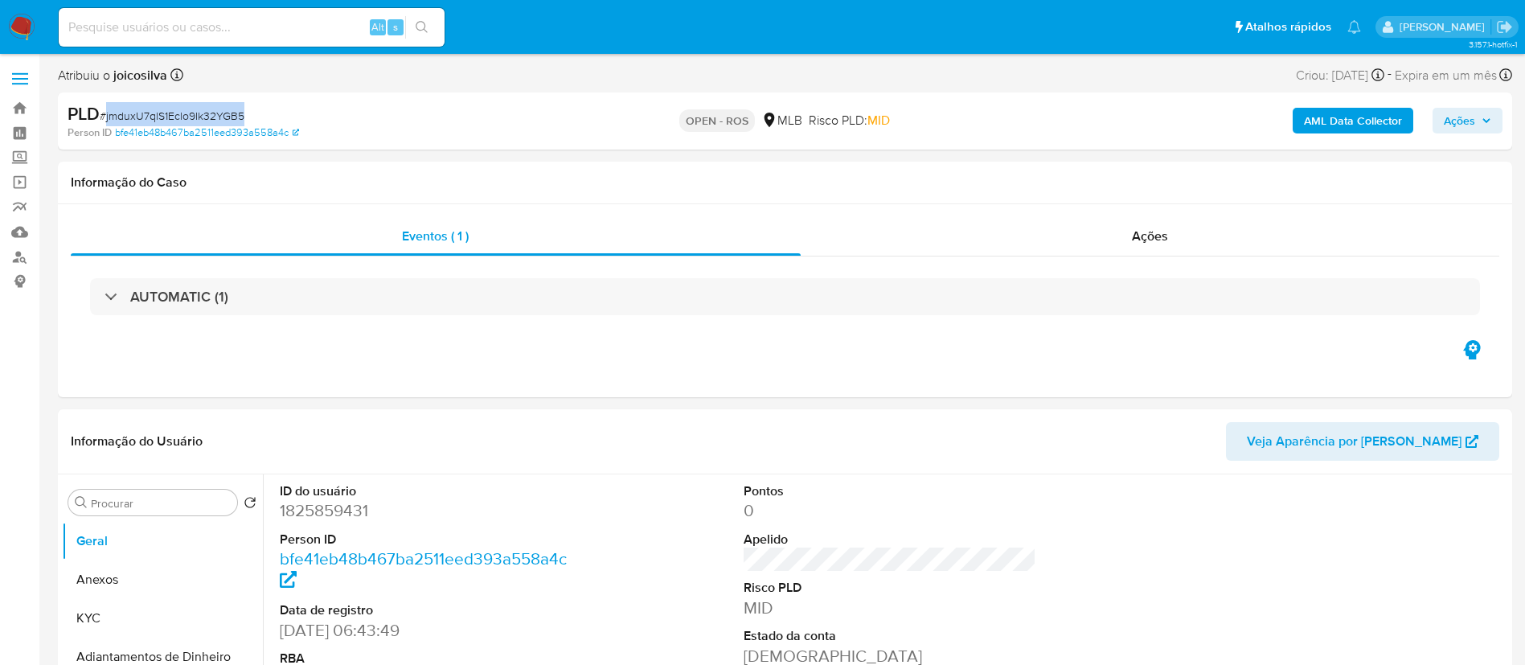
select select "10"
copy span "jmduxU7qlS1Eclo9Ik32YGB5"
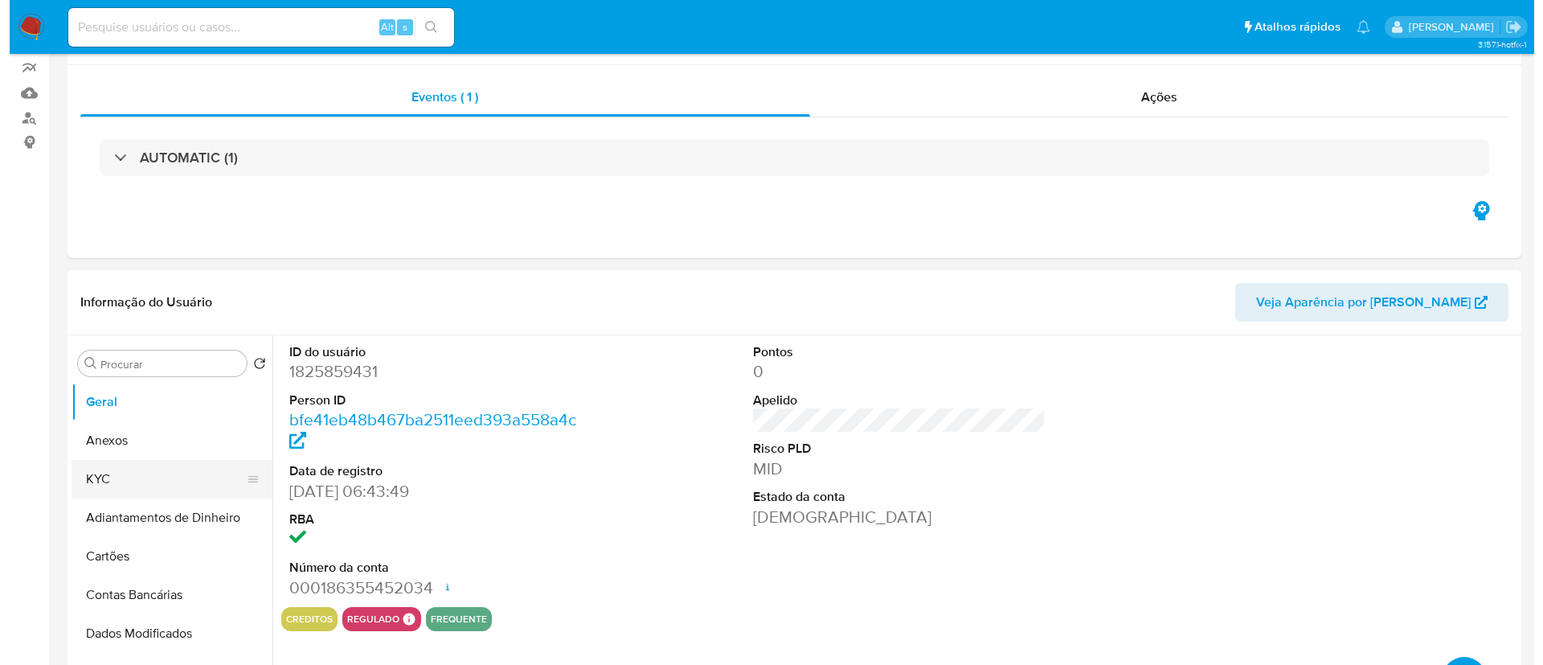
scroll to position [241, 0]
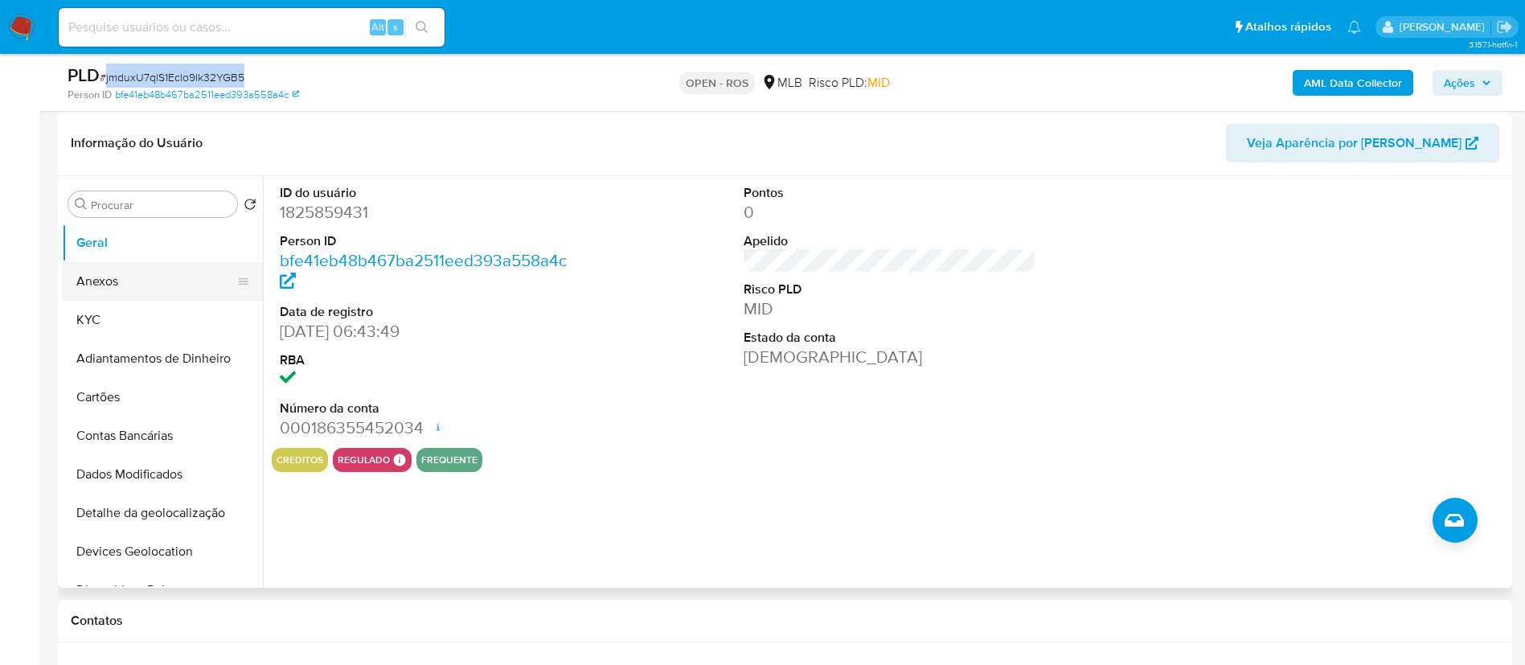
click at [114, 285] on button "Anexos" at bounding box center [156, 281] width 188 height 39
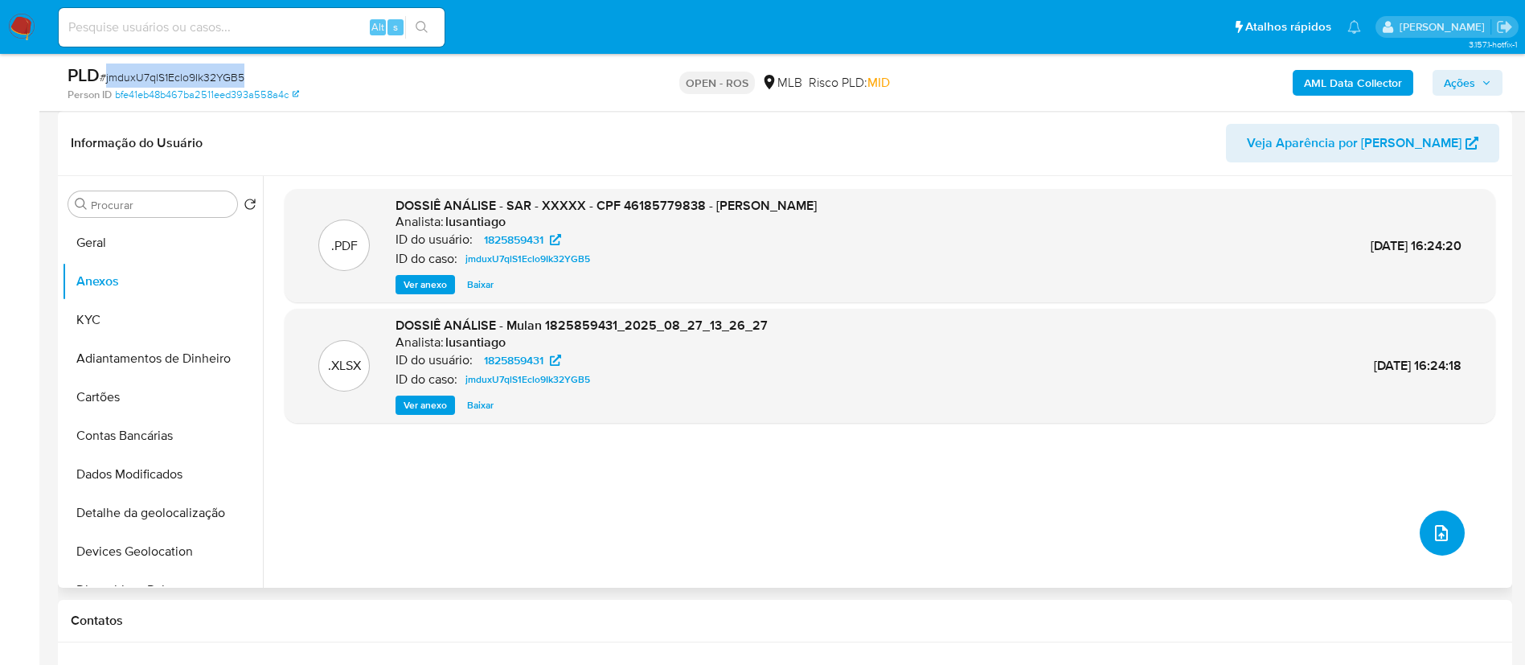
click at [1423, 526] on button "upload-file" at bounding box center [1441, 532] width 45 height 45
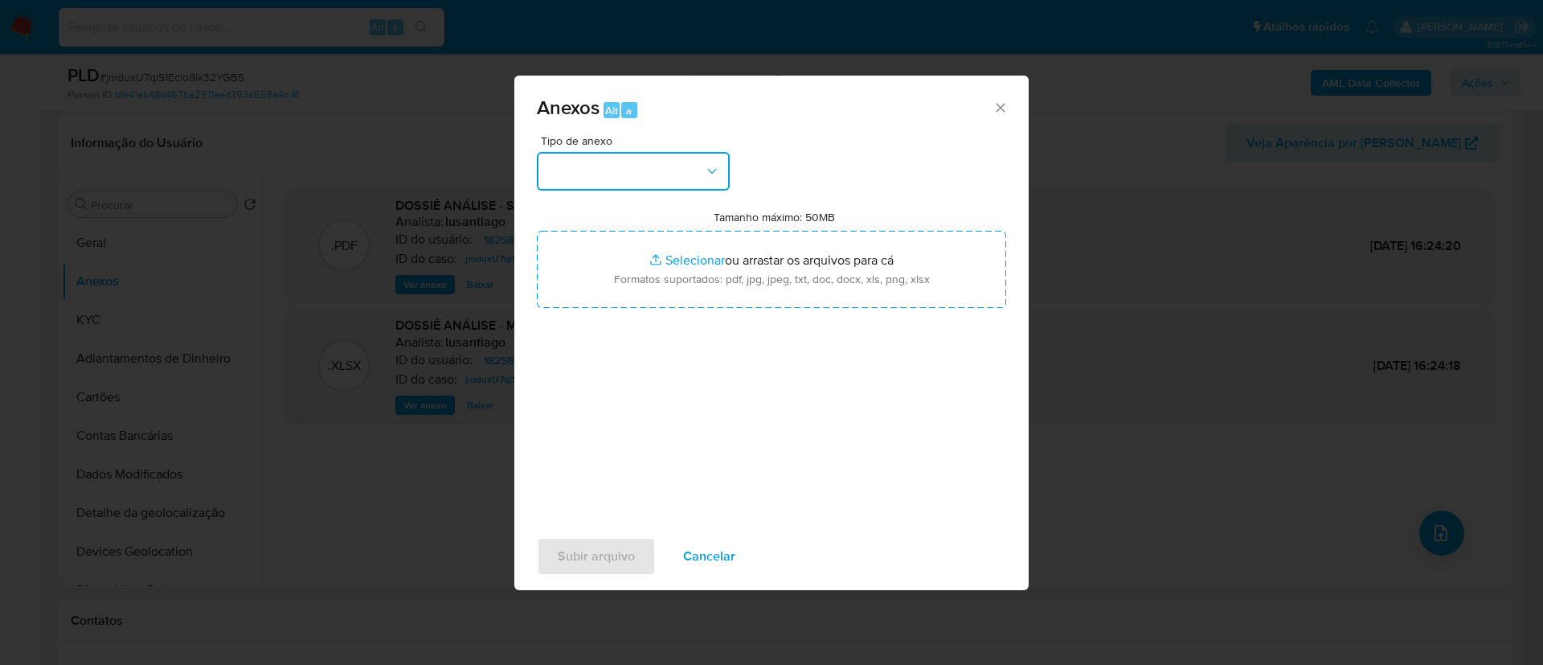
click at [632, 168] on button "button" at bounding box center [633, 171] width 193 height 39
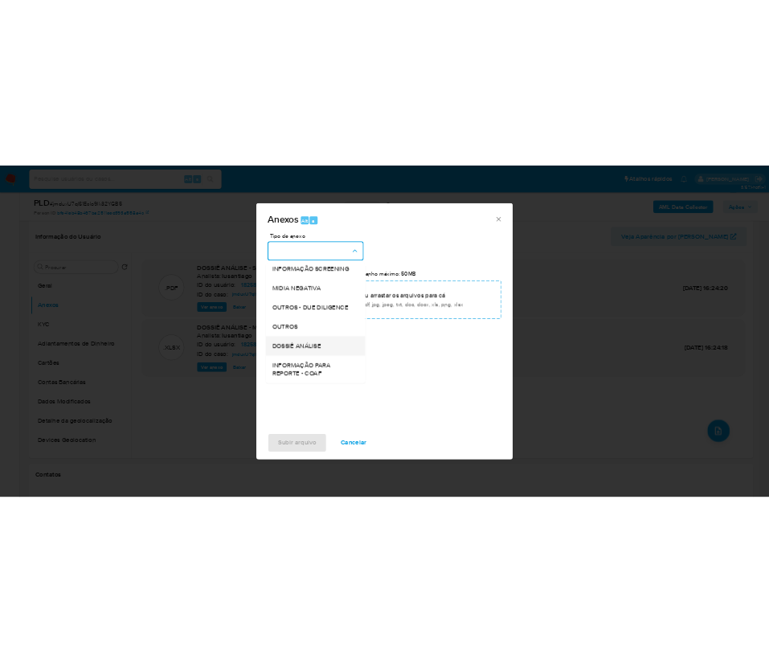
scroll to position [248, 0]
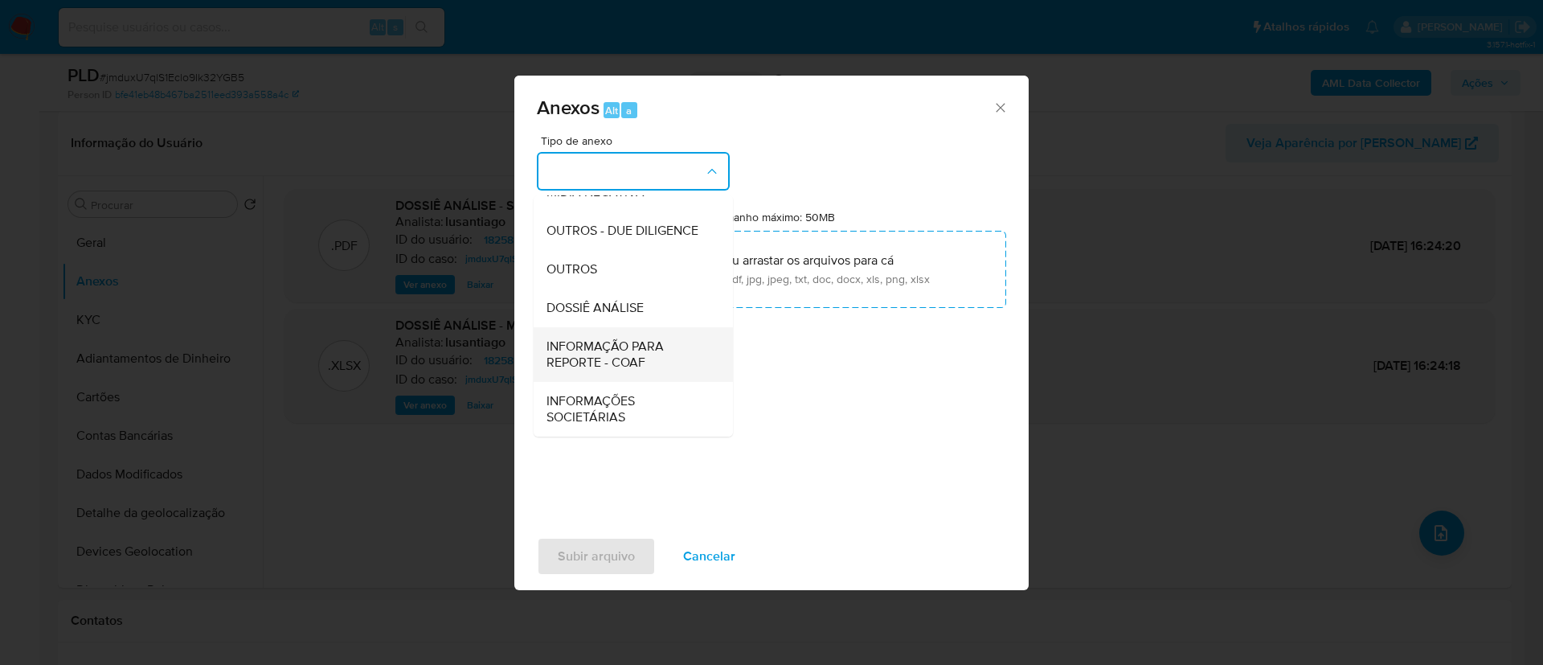
click at [641, 350] on span "INFORMAÇÃO PARA REPORTE - COAF" at bounding box center [629, 354] width 164 height 32
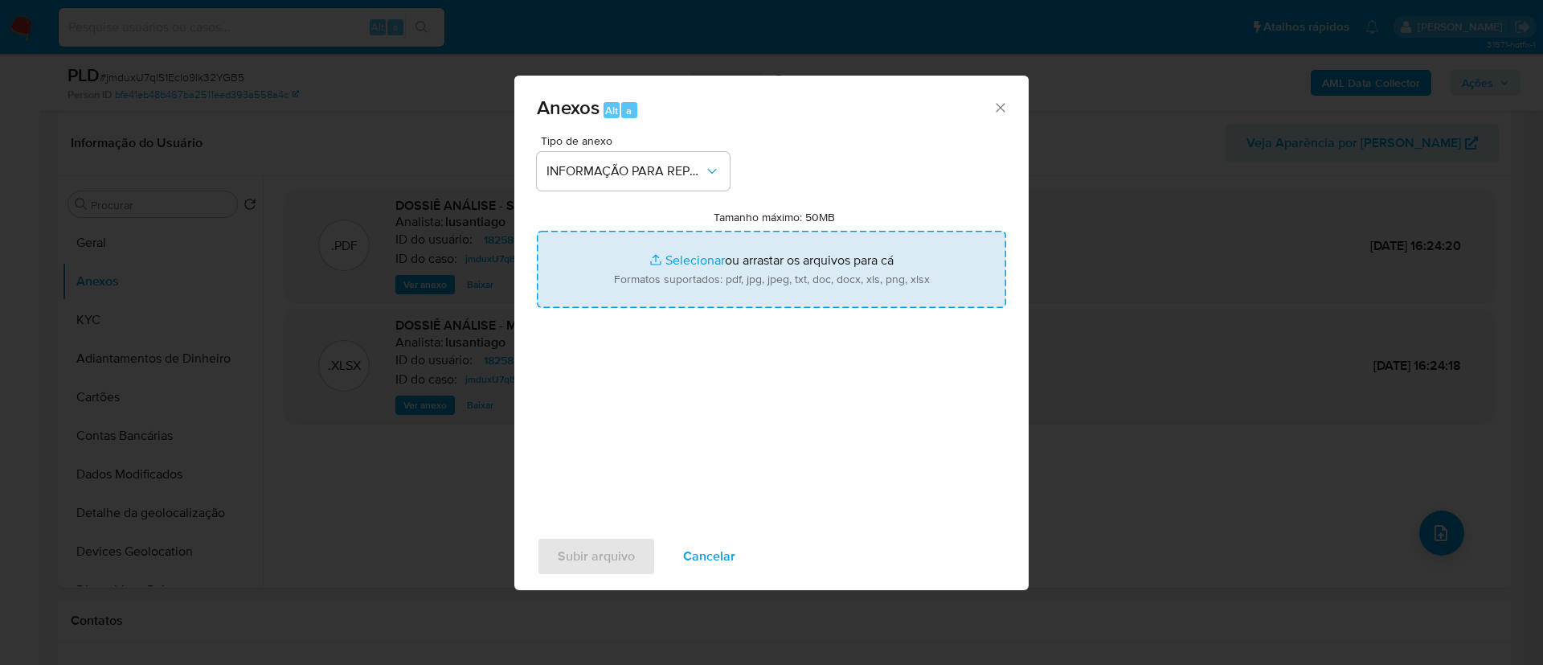
type input "C:\fakepath\SAR - jmduxU7qlS1Eclo9Ik32YGB5 - CPF 46185779838 - [PERSON_NAME].pdf"
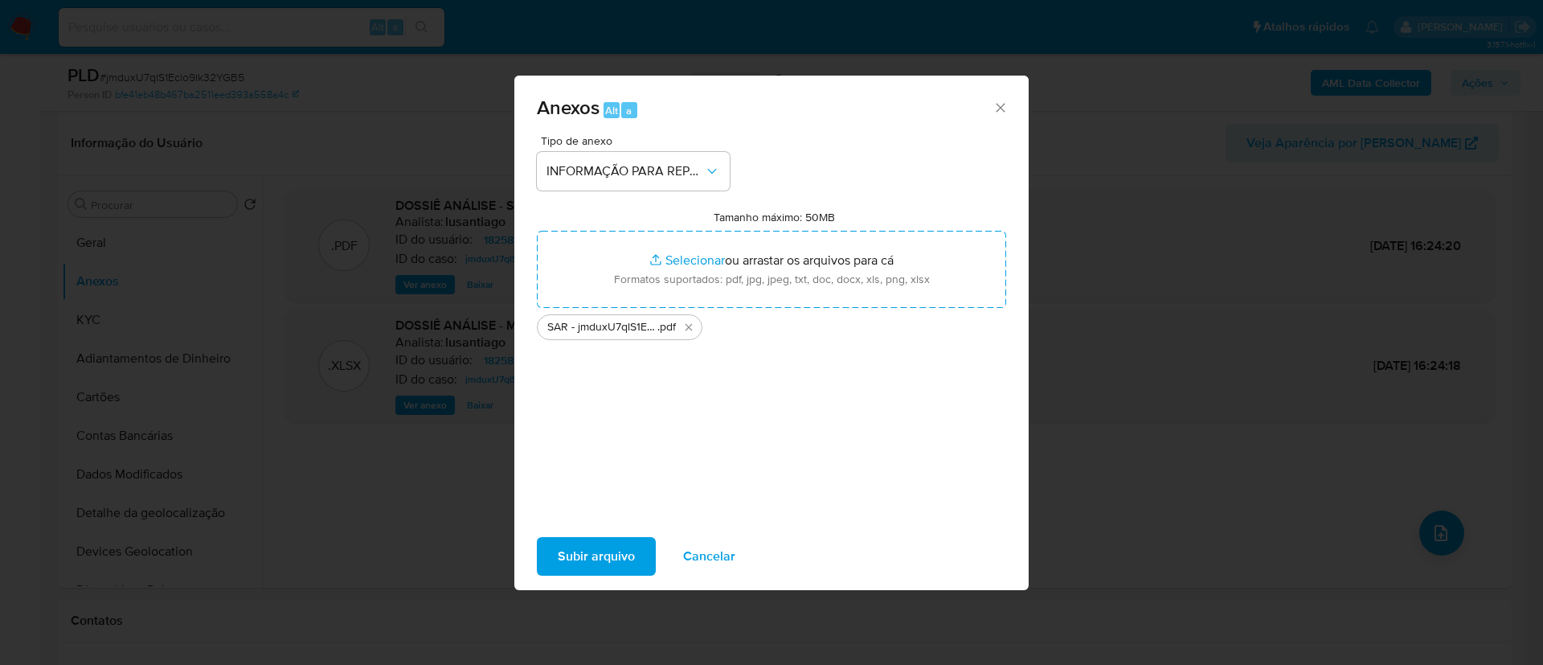
click at [596, 555] on span "Subir arquivo" at bounding box center [596, 556] width 77 height 35
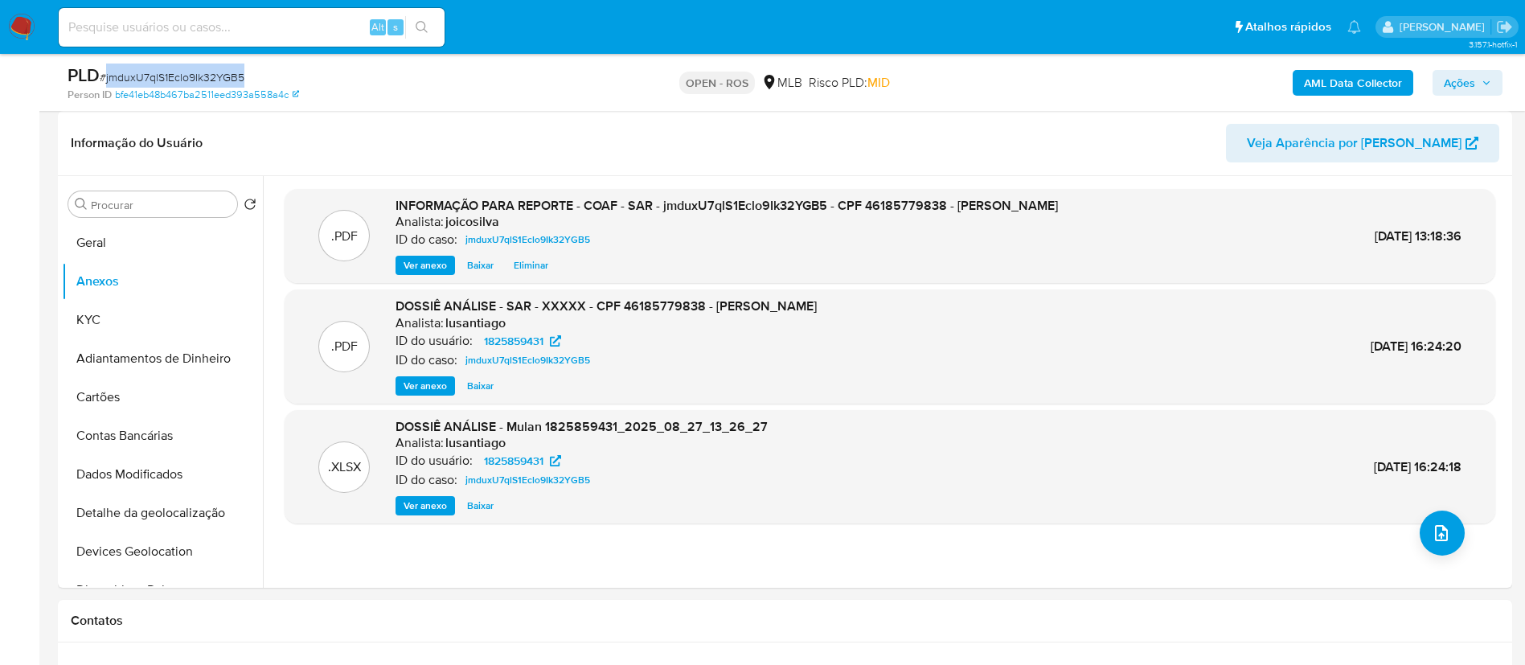
click at [1444, 88] on span "Ações" at bounding box center [1459, 83] width 31 height 26
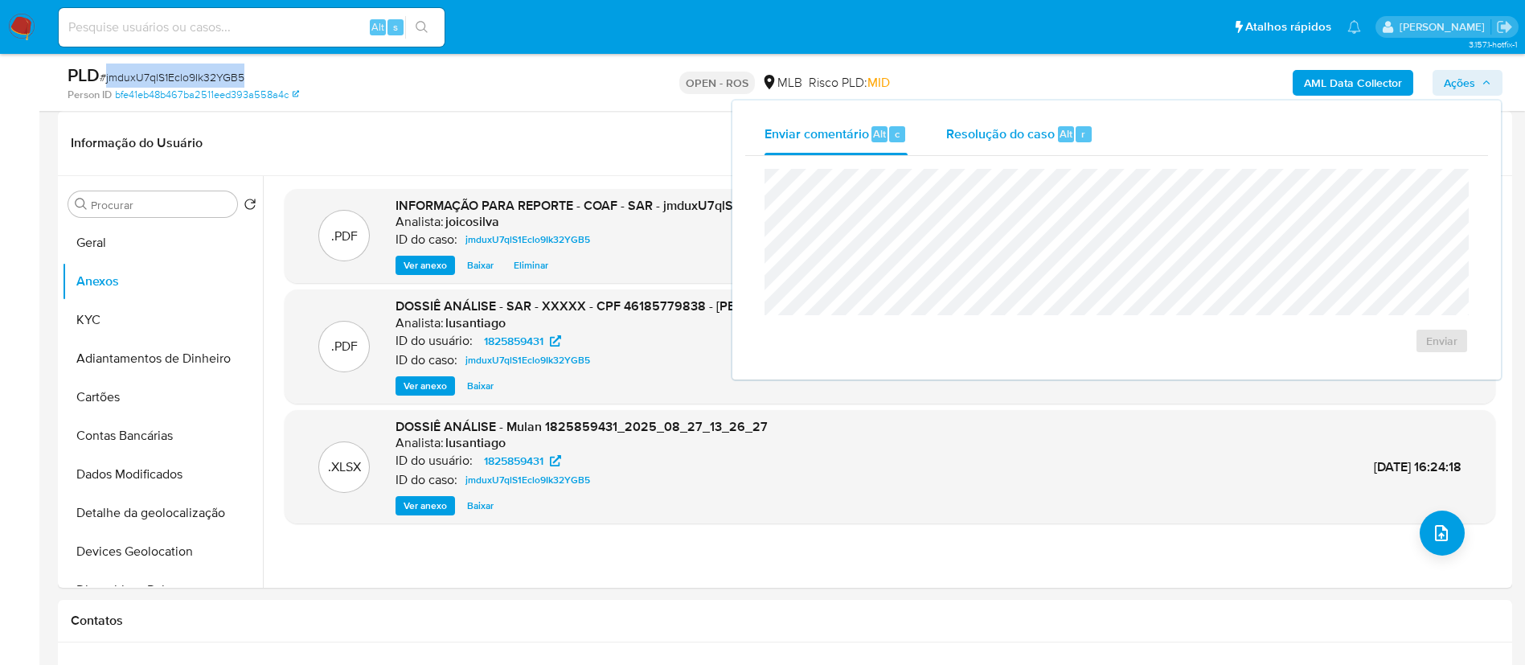
drag, startPoint x: 1001, startPoint y: 134, endPoint x: 989, endPoint y: 152, distance: 21.0
click at [1000, 136] on span "Resolução do caso" at bounding box center [1000, 133] width 109 height 18
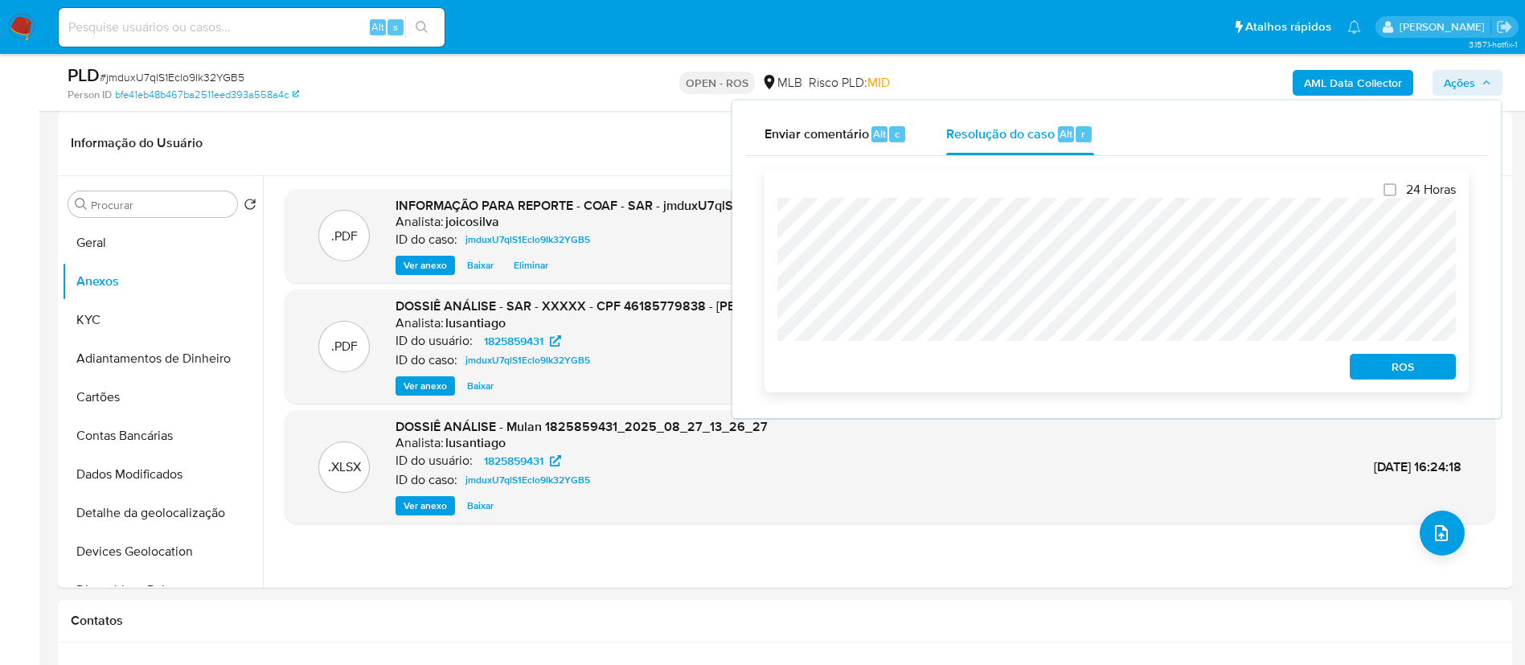
click at [1381, 357] on button "ROS" at bounding box center [1403, 367] width 106 height 26
click at [1381, 367] on span "ROS" at bounding box center [1403, 366] width 84 height 23
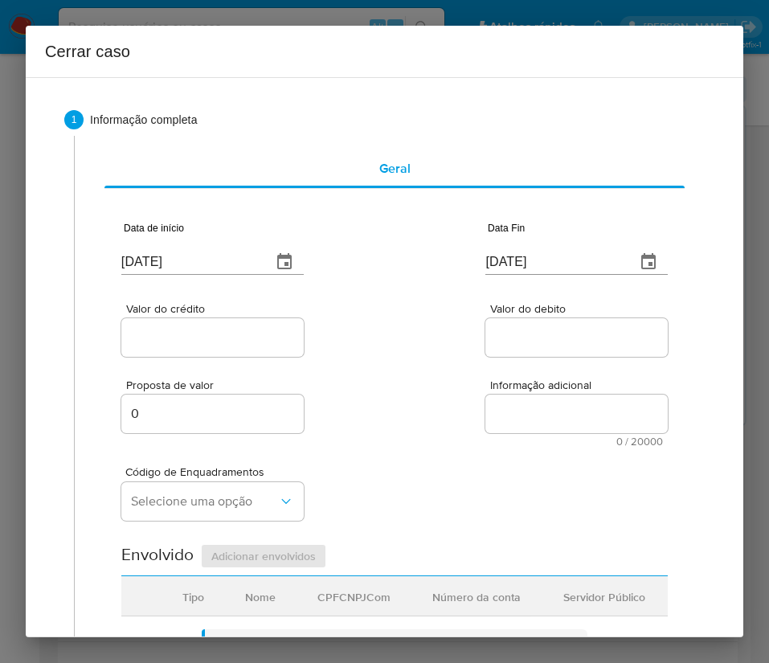
click at [181, 254] on input "[DATE]" at bounding box center [189, 262] width 137 height 26
paste input "02/07"
type input "[DATE]"
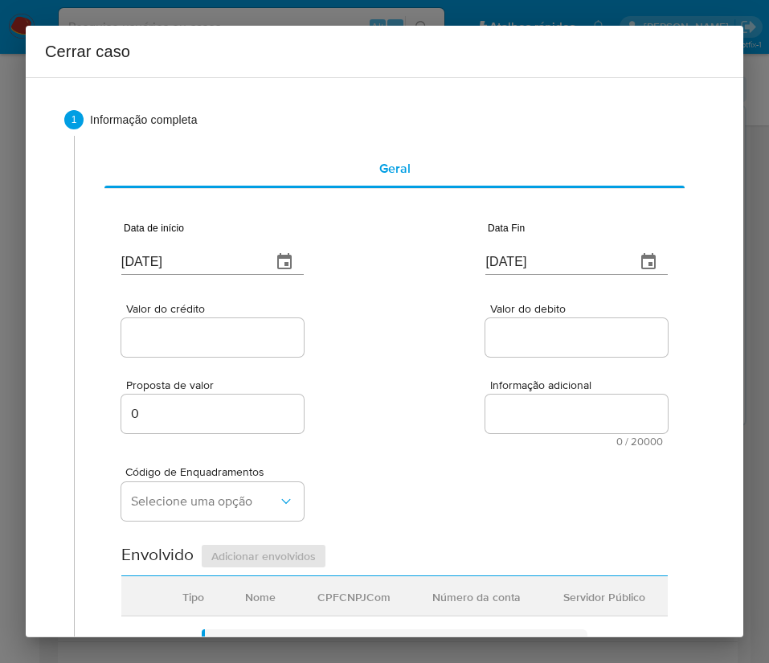
click at [536, 257] on input "[DATE]" at bounding box center [553, 262] width 137 height 26
paste input "6"
click at [536, 269] on input "[DATE]" at bounding box center [553, 262] width 137 height 26
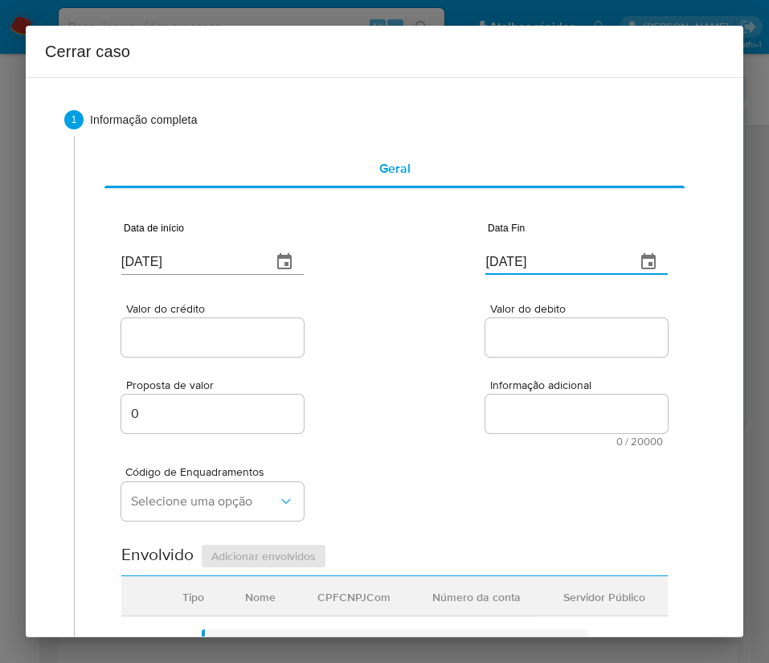
type input "[DATE]"
drag, startPoint x: 182, startPoint y: 341, endPoint x: 139, endPoint y: 381, distance: 59.2
click at [182, 342] on input "Valor do crédito" at bounding box center [212, 337] width 182 height 21
click at [182, 331] on input "Valor do crédito" at bounding box center [212, 337] width 182 height 21
paste input "R$458.362"
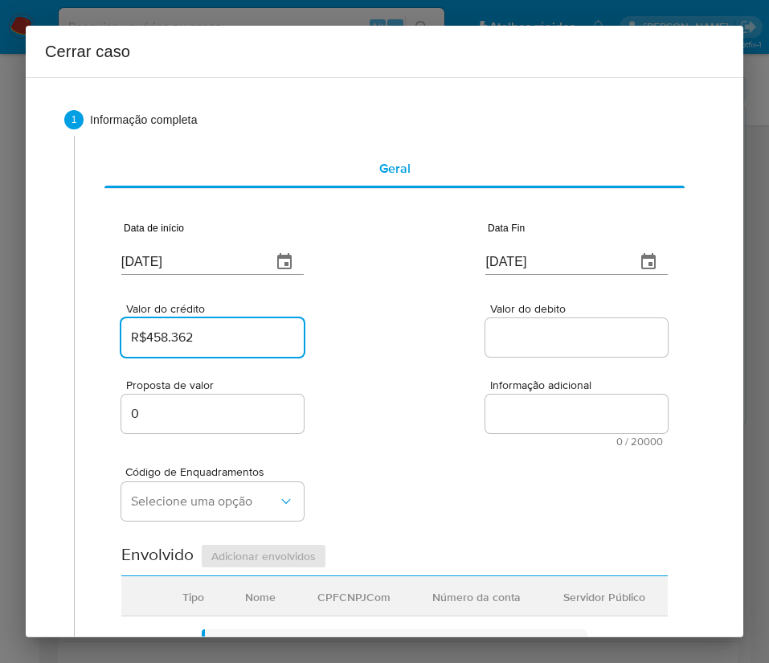
type input "R$458.362"
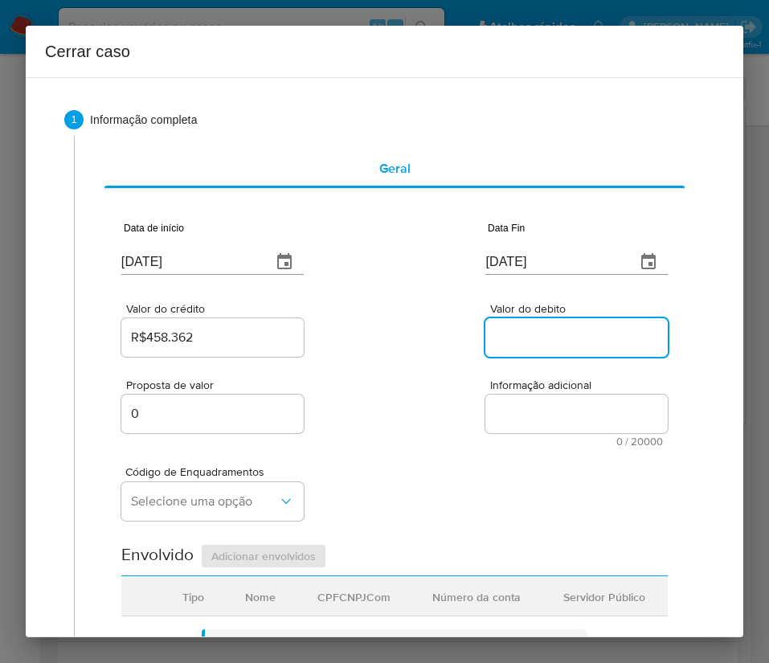
click at [585, 335] on input "Valor do debito" at bounding box center [576, 337] width 182 height 21
paste input "R$457.560"
type input "R$457.560"
click at [419, 457] on div "Código de Enquadramentos Selecione uma opção" at bounding box center [394, 487] width 547 height 80
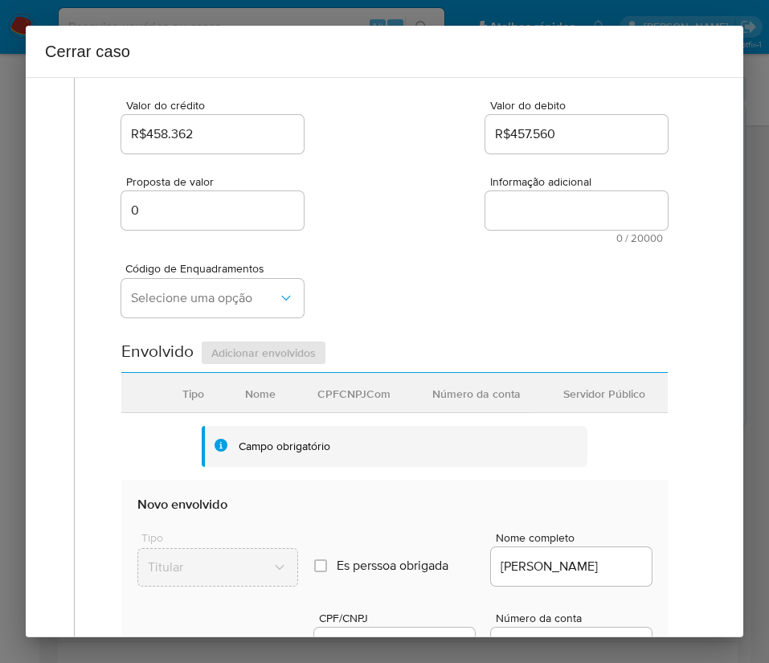
scroll to position [241, 0]
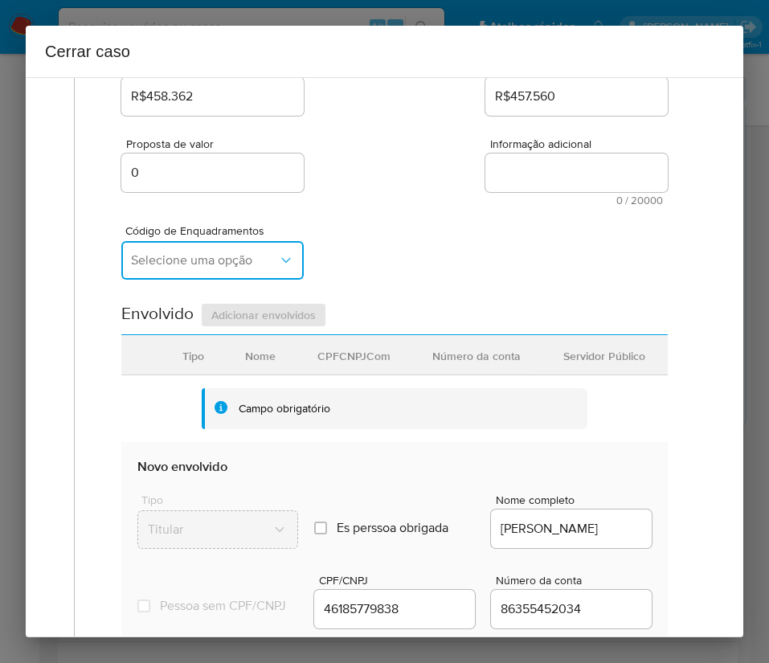
click at [149, 270] on button "Selecione uma opção" at bounding box center [212, 260] width 182 height 39
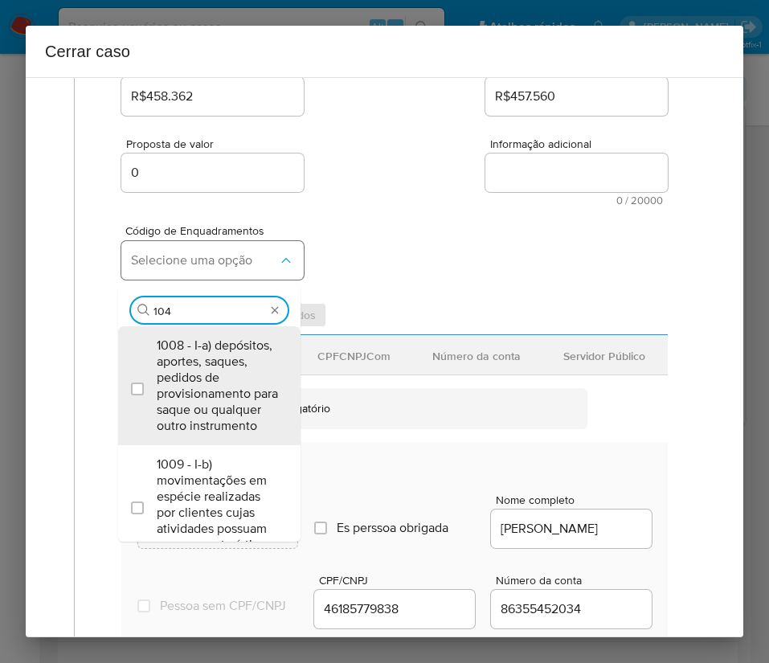
type input "1045"
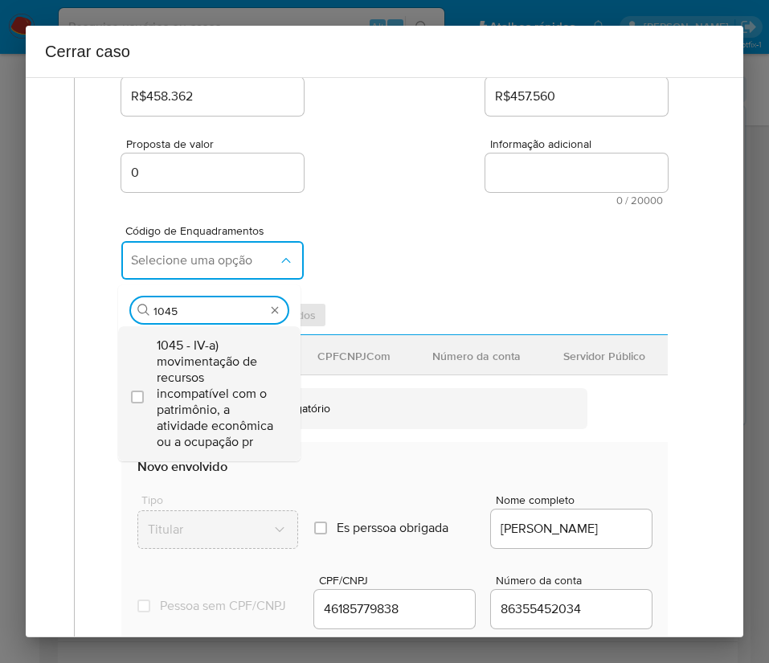
click at [202, 379] on span "1045 - IV-a) movimentação de recursos incompatível com o patrimônio, a atividad…" at bounding box center [217, 394] width 121 height 113
checkbox input "true"
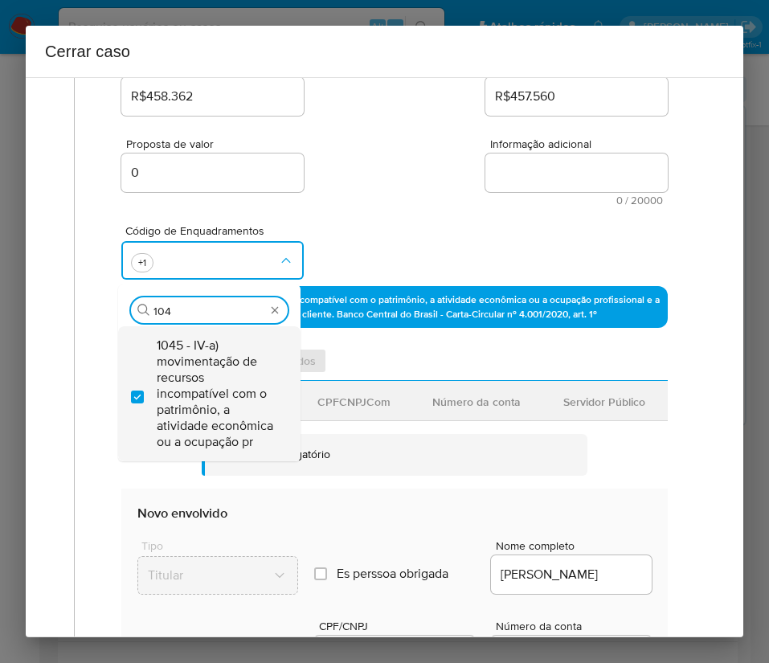
scroll to position [0, 0]
type input "1046"
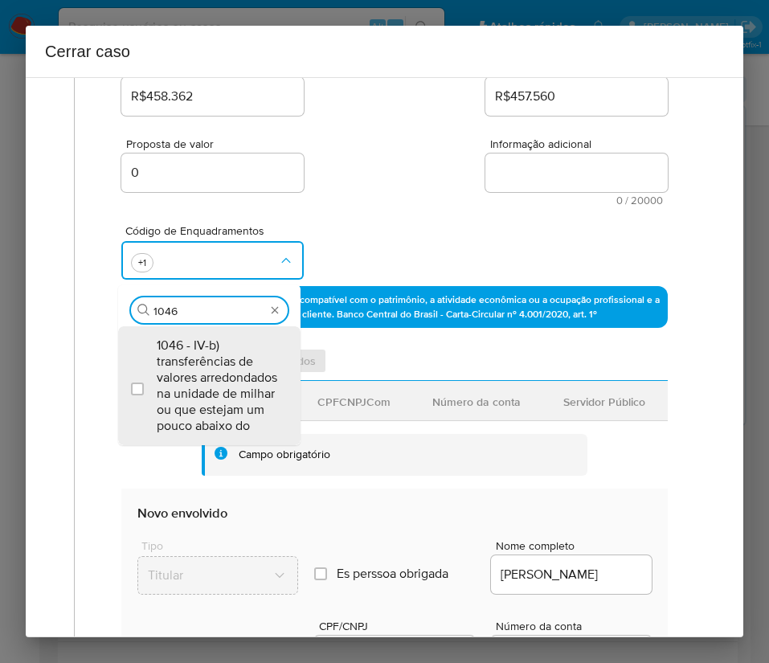
click at [201, 378] on span "1046 - IV-b) transferências de valores arredondados na unidade de milhar ou que…" at bounding box center [217, 386] width 121 height 96
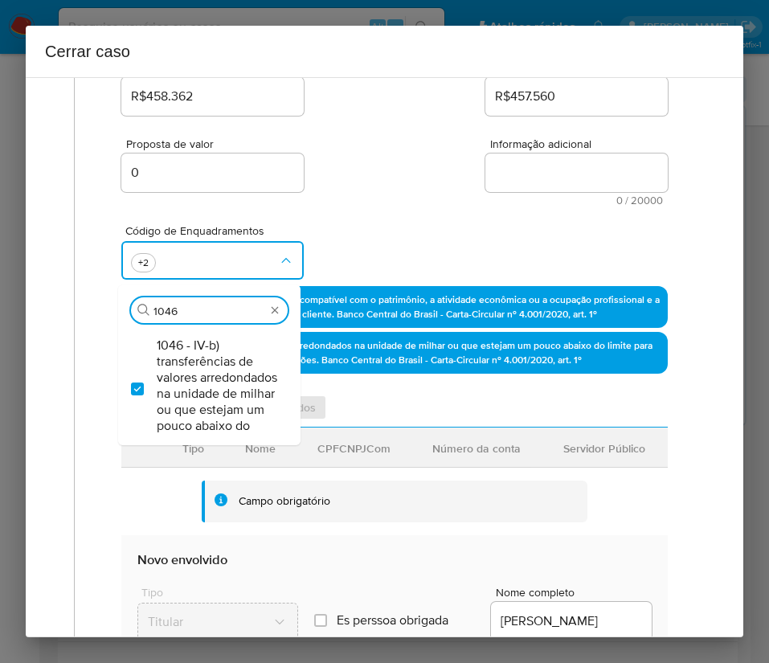
checkbox input "true"
type input "1047"
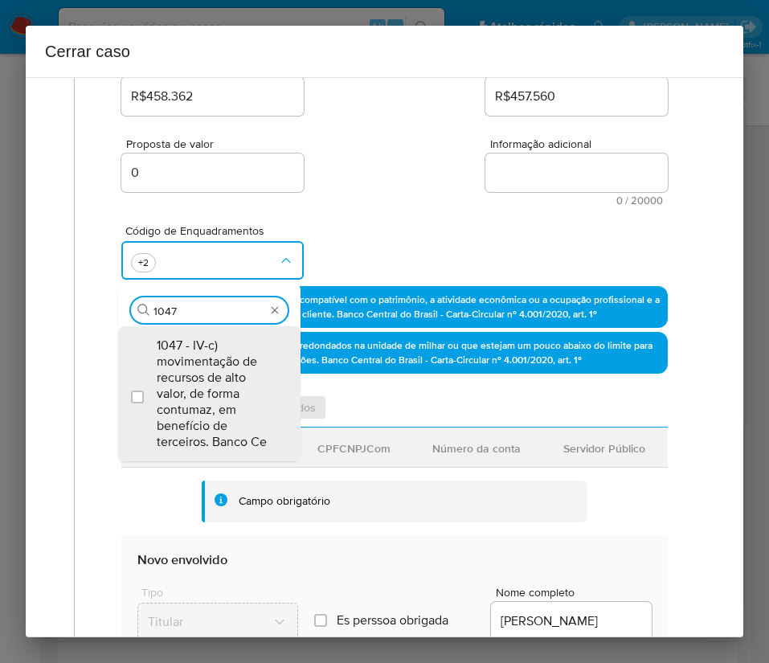
click at [201, 378] on span "1047 - IV-c) movimentação de recursos de alto valor, de forma contumaz, em bene…" at bounding box center [217, 394] width 121 height 113
checkbox input "true"
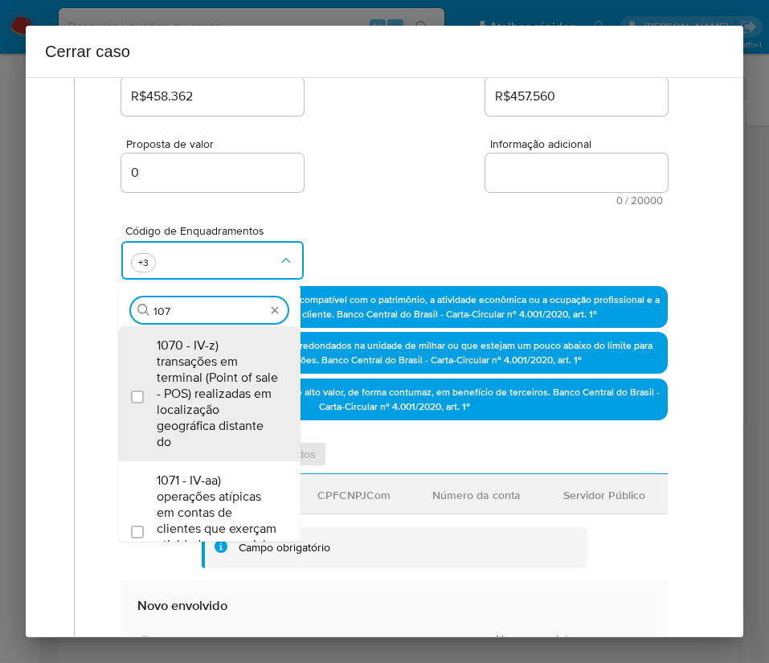
type input "1074"
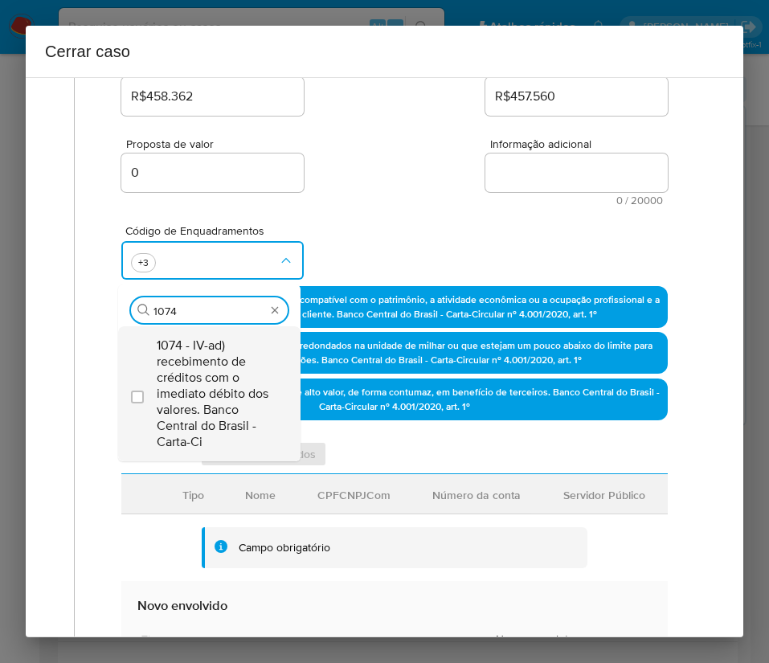
click at [205, 370] on span "1074 - IV-ad) recebimento de créditos com o imediato débito dos valores. Banco …" at bounding box center [217, 394] width 121 height 113
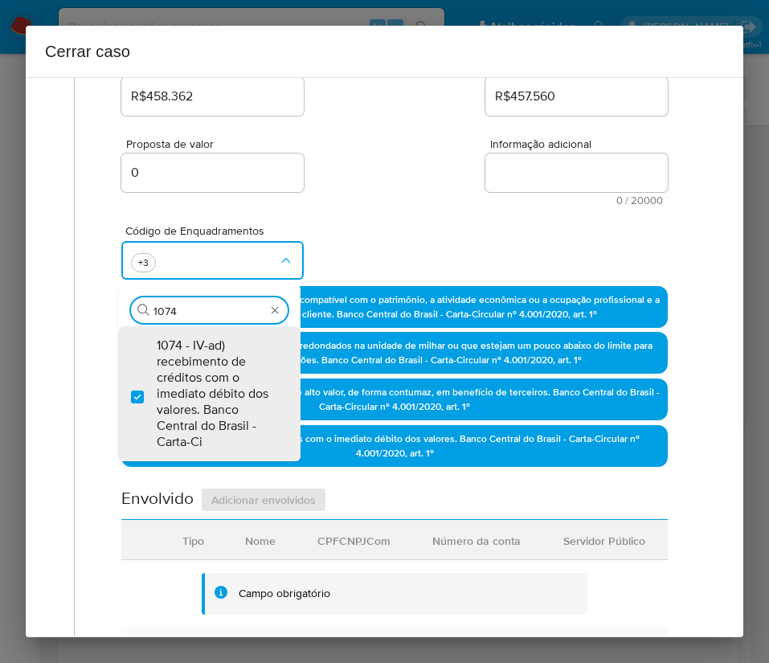
checkbox input "true"
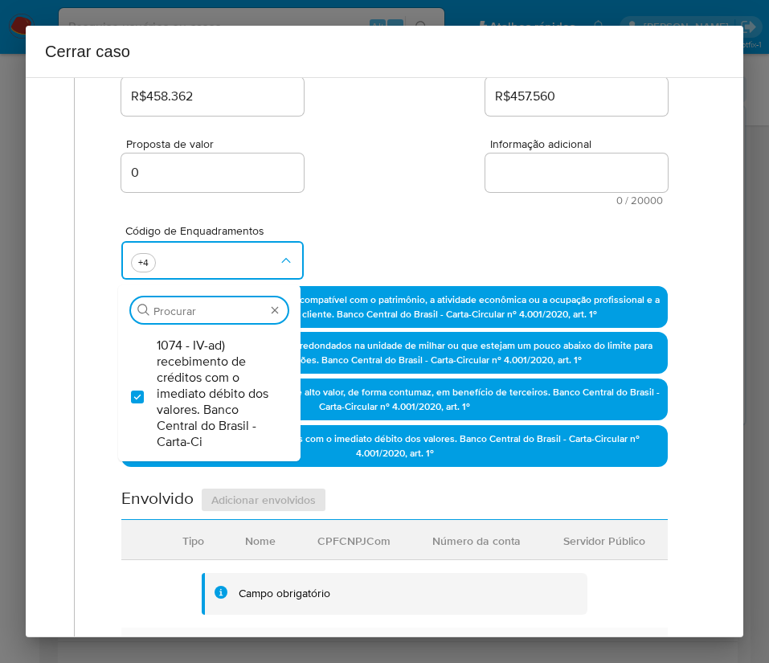
click at [414, 237] on div "Código de Enquadramentos Procurar 1074 - IV-ad) recebimento de créditos com o i…" at bounding box center [394, 246] width 547 height 80
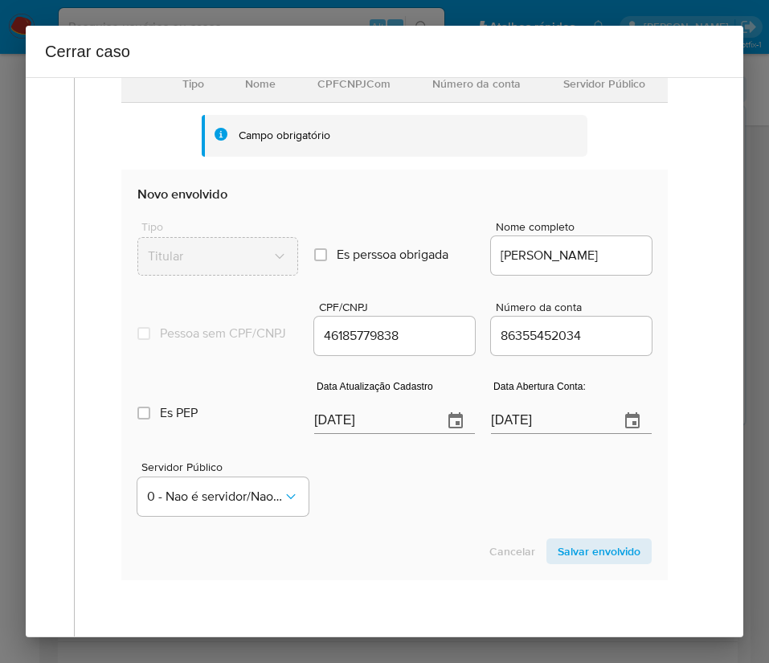
scroll to position [723, 0]
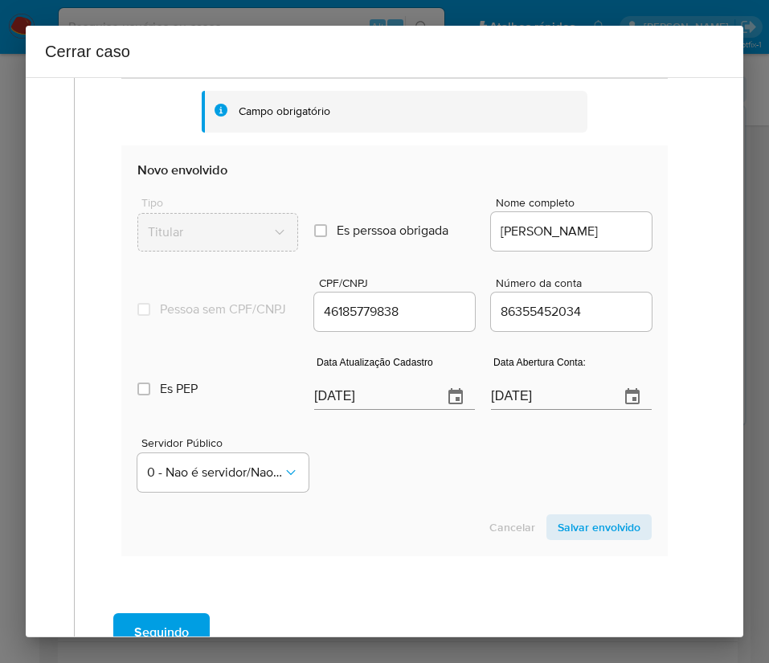
click at [354, 410] on input "[DATE]" at bounding box center [372, 397] width 116 height 26
paste input "1"
type input "19/08/2025"
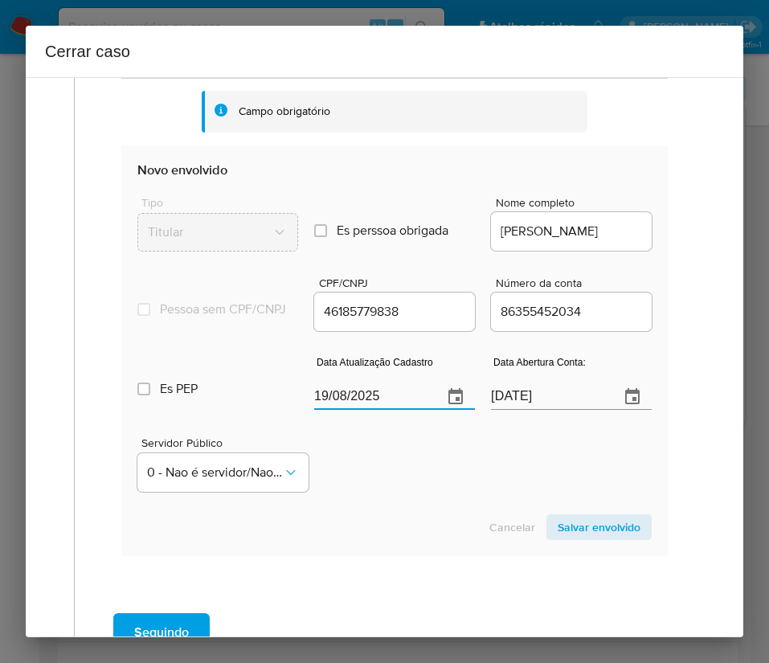
click at [392, 524] on section "Novo envolvido Tipo Titular Es perssoa obrigada Is PObrigada Nome completo OTAV…" at bounding box center [394, 350] width 547 height 411
click at [522, 410] on input "[DATE]" at bounding box center [549, 397] width 116 height 26
paste input "text"
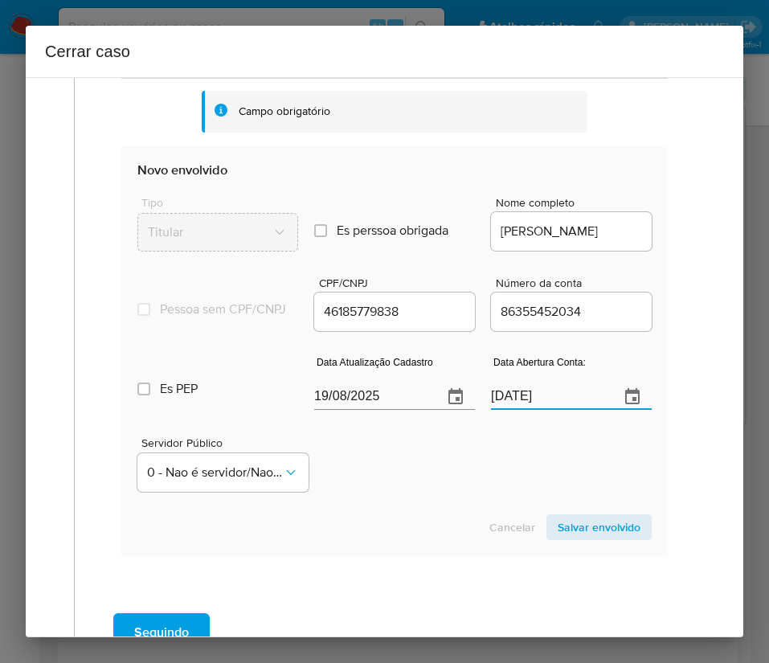
type input "[DATE]"
click at [489, 528] on div "Cancelar Salvar envolvido" at bounding box center [394, 527] width 514 height 26
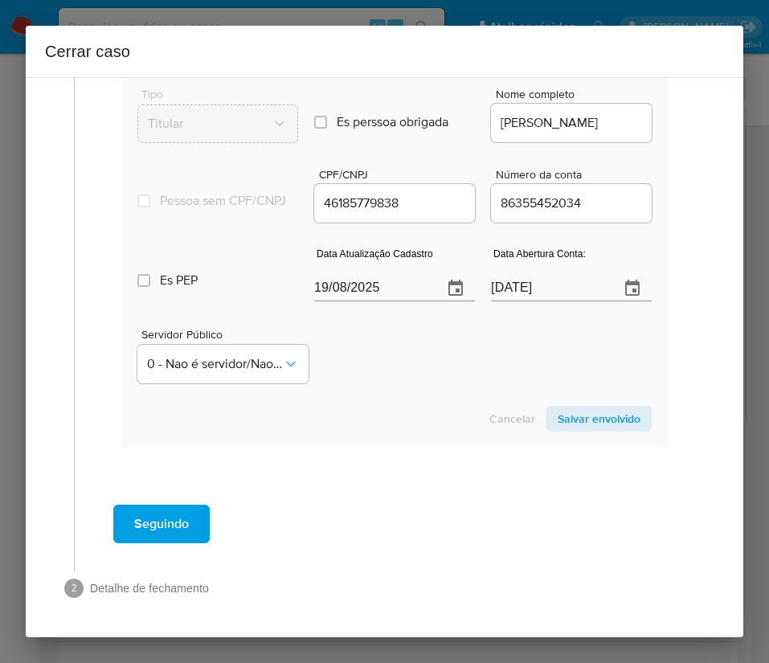
click at [591, 421] on span "Salvar envolvido" at bounding box center [599, 419] width 83 height 23
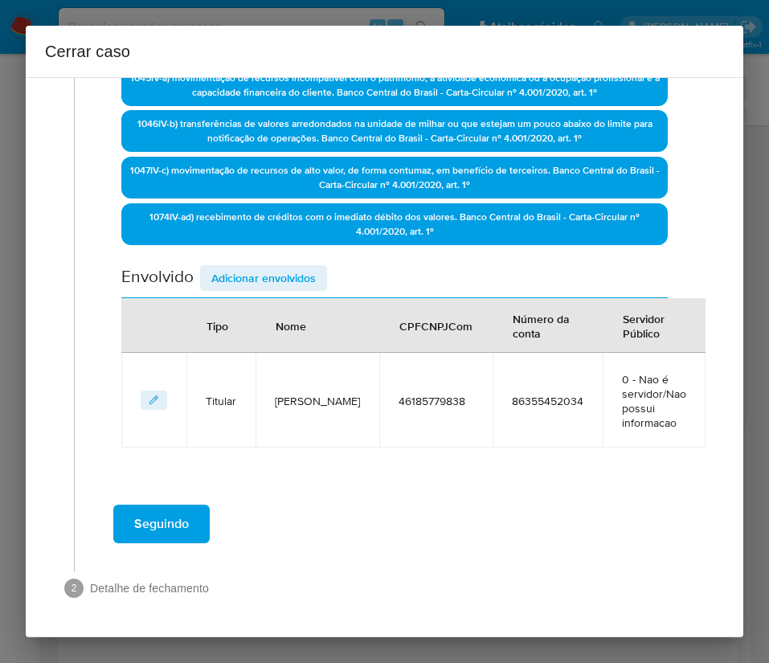
scroll to position [463, 0]
